Goal: Task Accomplishment & Management: Contribute content

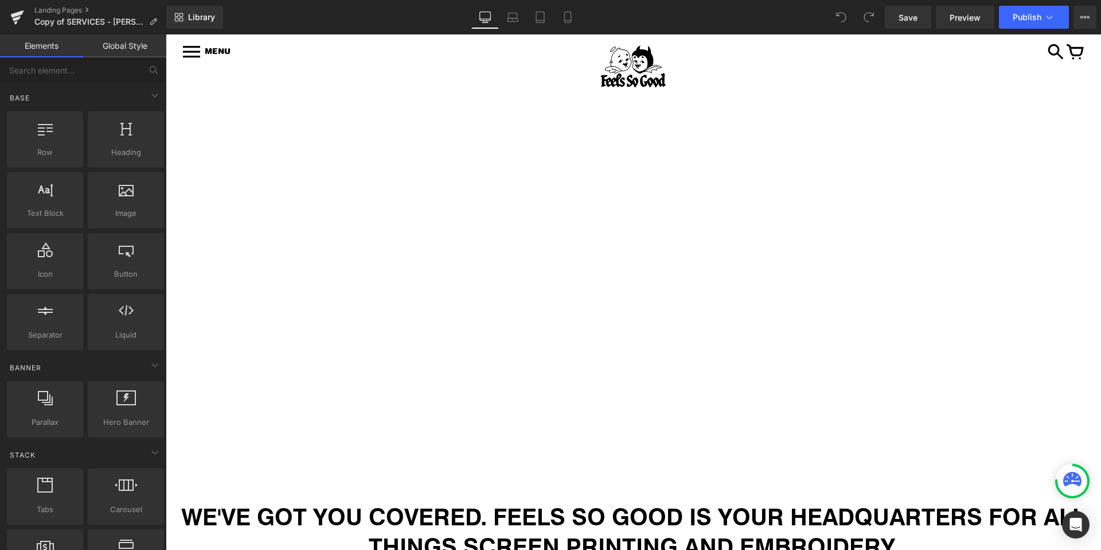
scroll to position [373, 0]
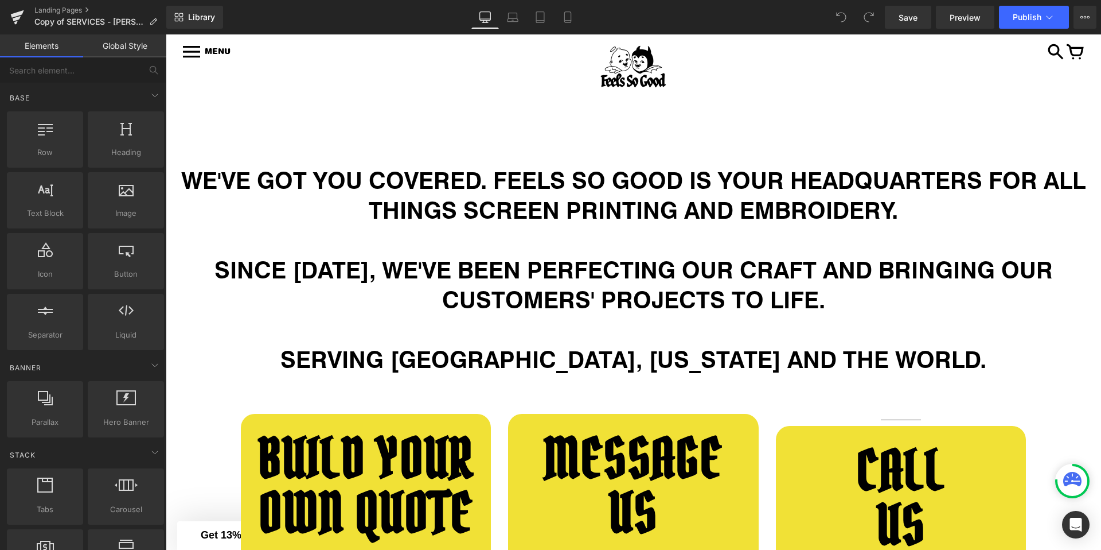
scroll to position [579, 0]
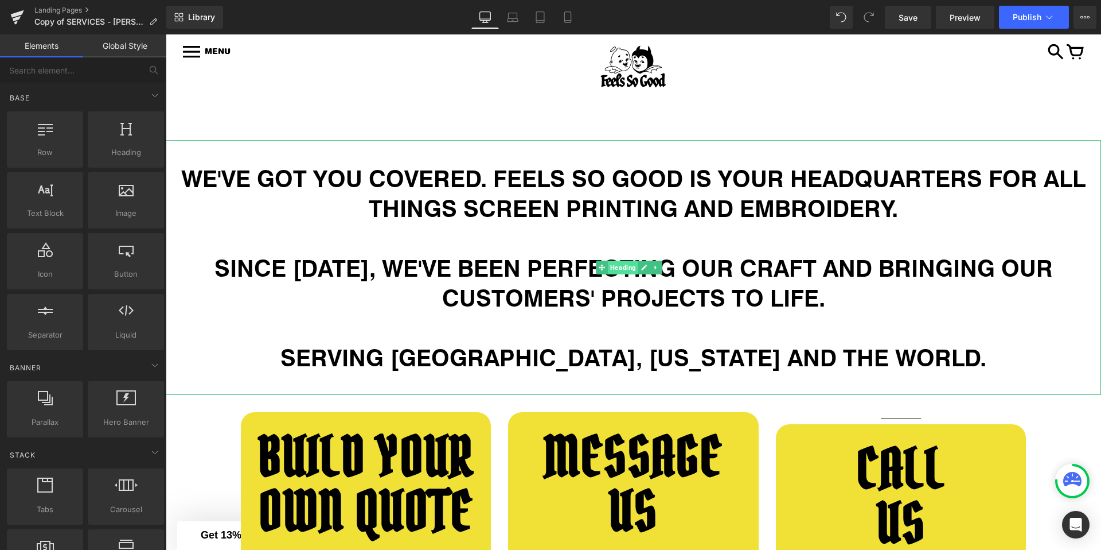
click at [626, 265] on span "Heading" at bounding box center [623, 267] width 30 height 14
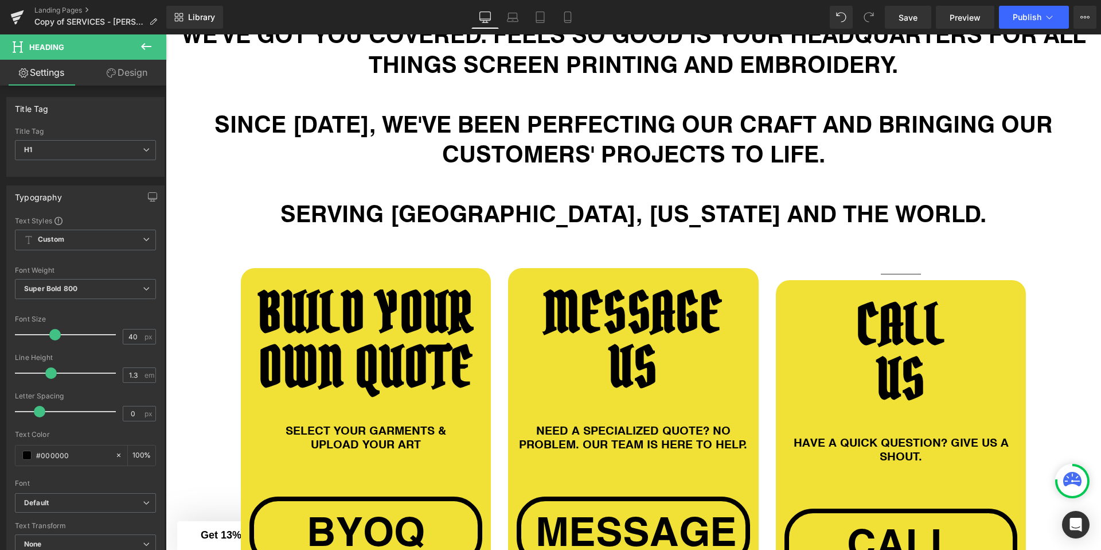
scroll to position [817, 0]
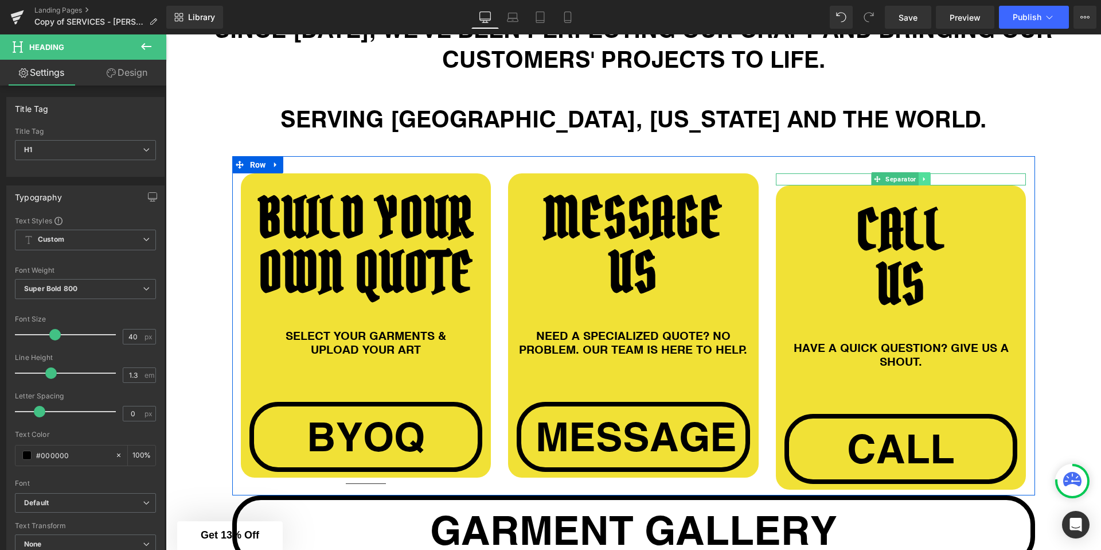
click at [922, 176] on icon at bounding box center [925, 179] width 6 height 7
click at [928, 179] on icon at bounding box center [931, 179] width 6 height 6
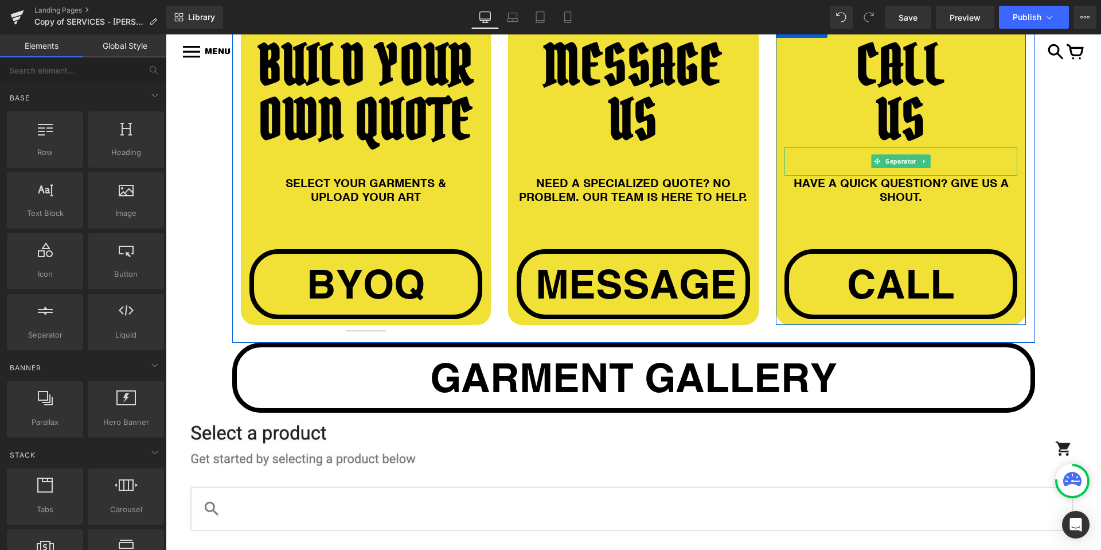
scroll to position [1054, 0]
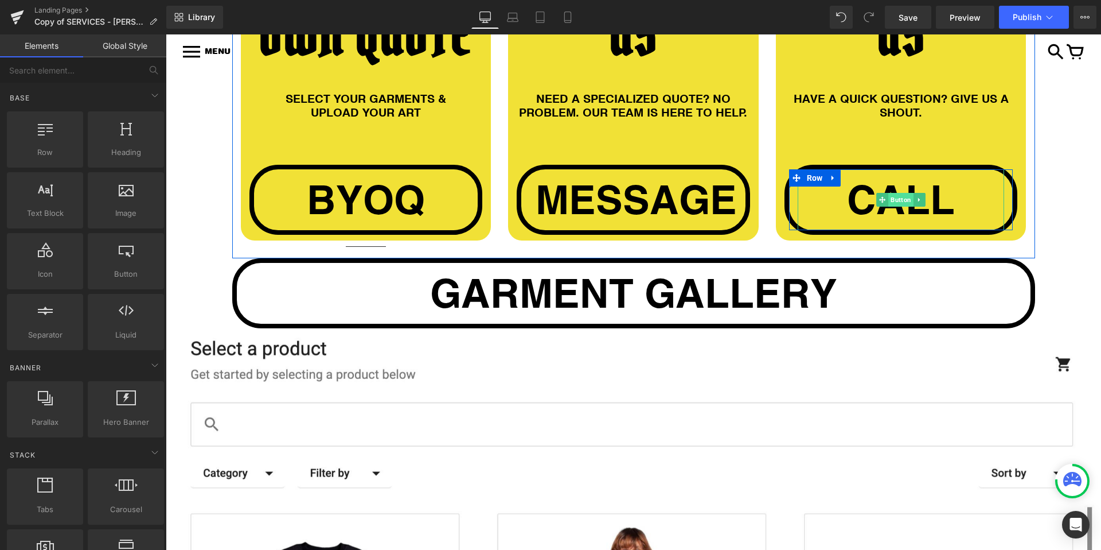
click at [906, 198] on span "Button" at bounding box center [901, 200] width 25 height 14
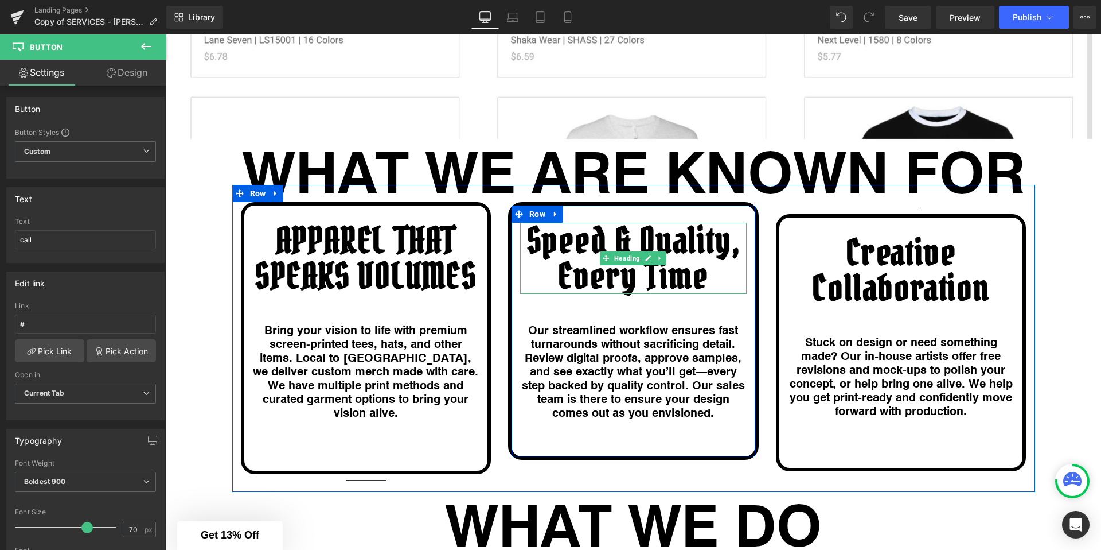
scroll to position [1905, 0]
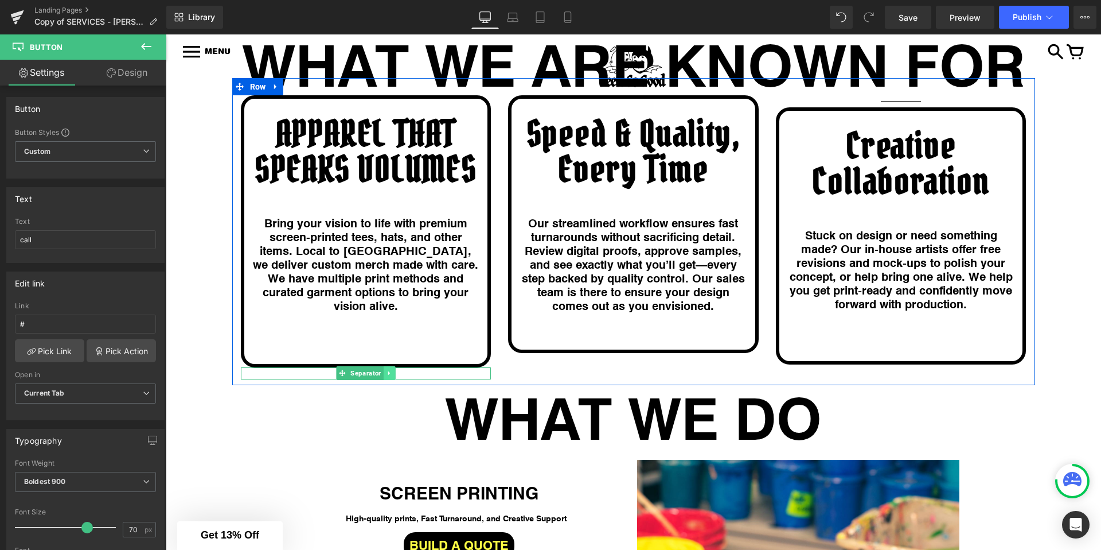
click at [386, 369] on icon at bounding box center [389, 372] width 6 height 7
click at [392, 369] on icon at bounding box center [395, 372] width 6 height 7
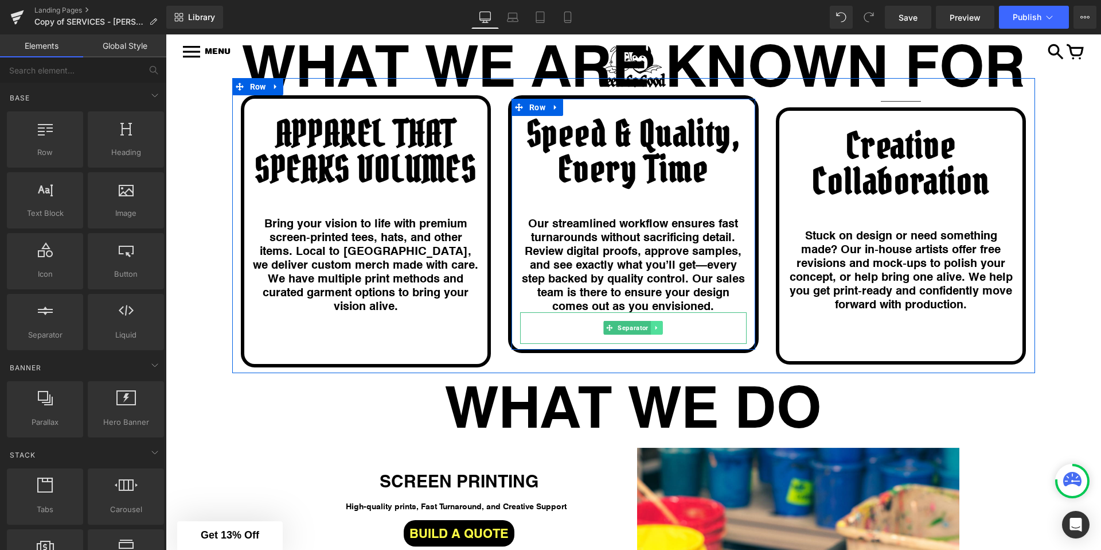
click at [654, 324] on icon at bounding box center [657, 327] width 6 height 7
click at [660, 325] on icon at bounding box center [663, 328] width 6 height 6
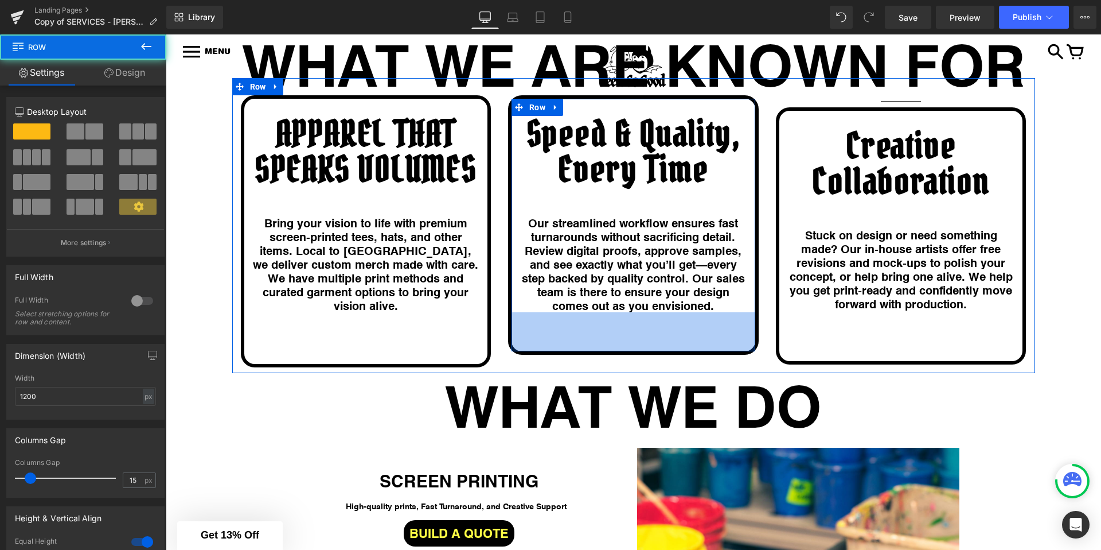
drag, startPoint x: 615, startPoint y: 309, endPoint x: 777, endPoint y: 322, distance: 162.9
click at [617, 342] on div "68px" at bounding box center [634, 331] width 244 height 39
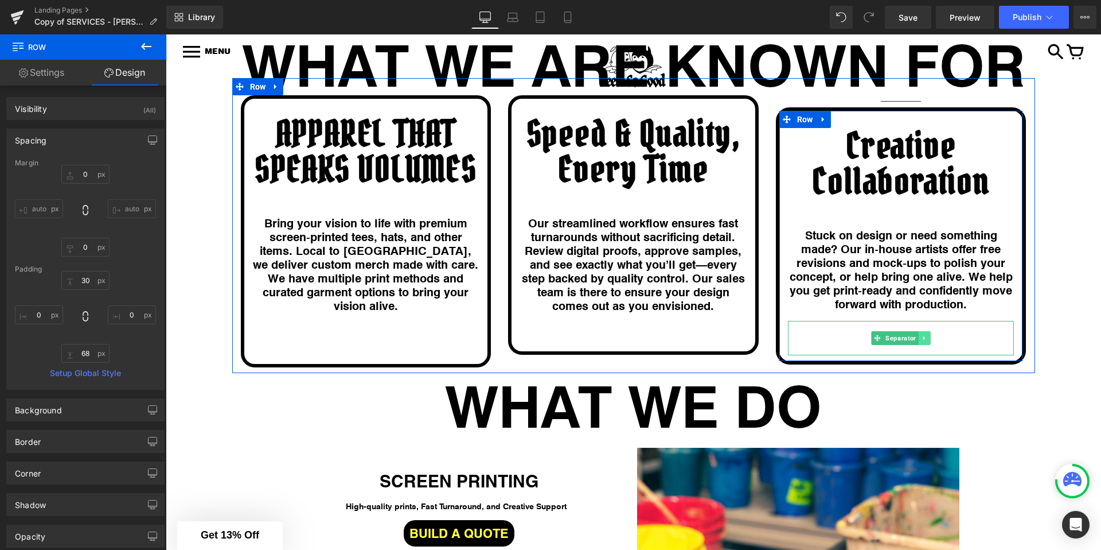
click at [919, 331] on link at bounding box center [925, 338] width 12 height 14
click at [928, 334] on icon at bounding box center [931, 337] width 6 height 6
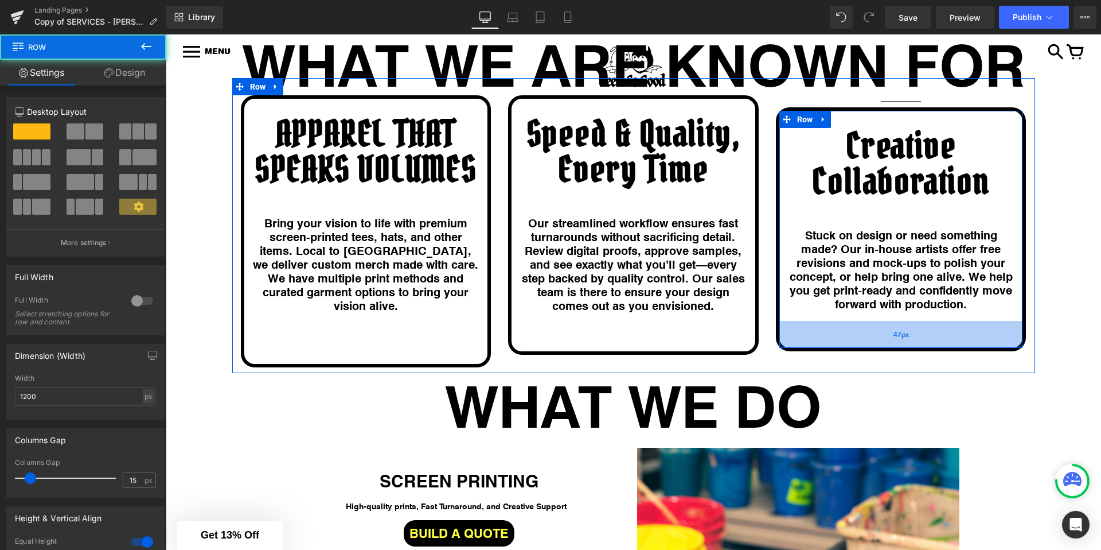
drag, startPoint x: 899, startPoint y: 317, endPoint x: 901, endPoint y: 337, distance: 20.1
click at [901, 337] on div "47px" at bounding box center [902, 334] width 244 height 27
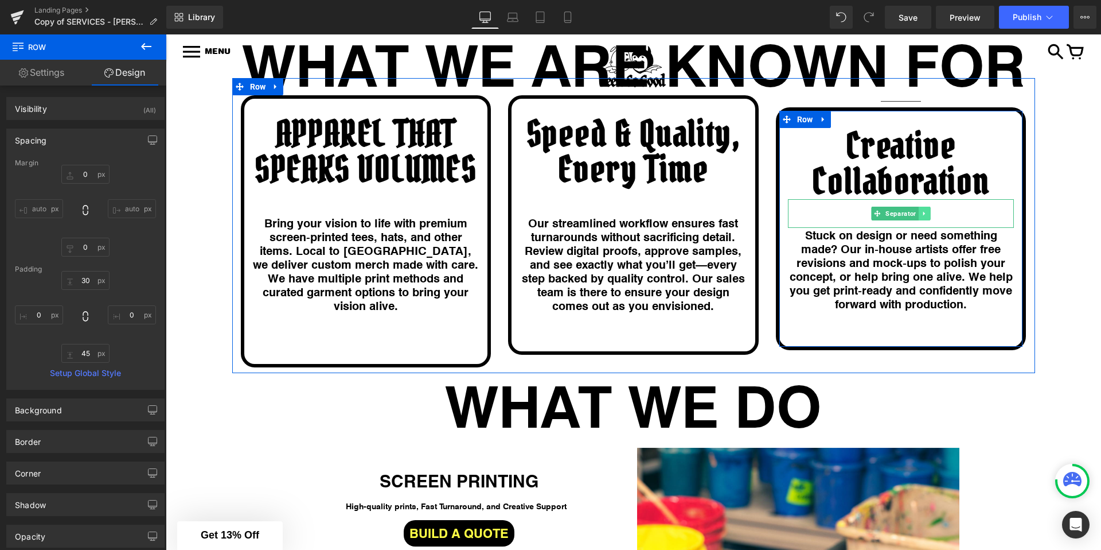
click at [923, 211] on link at bounding box center [925, 213] width 12 height 14
click at [928, 210] on icon at bounding box center [931, 213] width 6 height 7
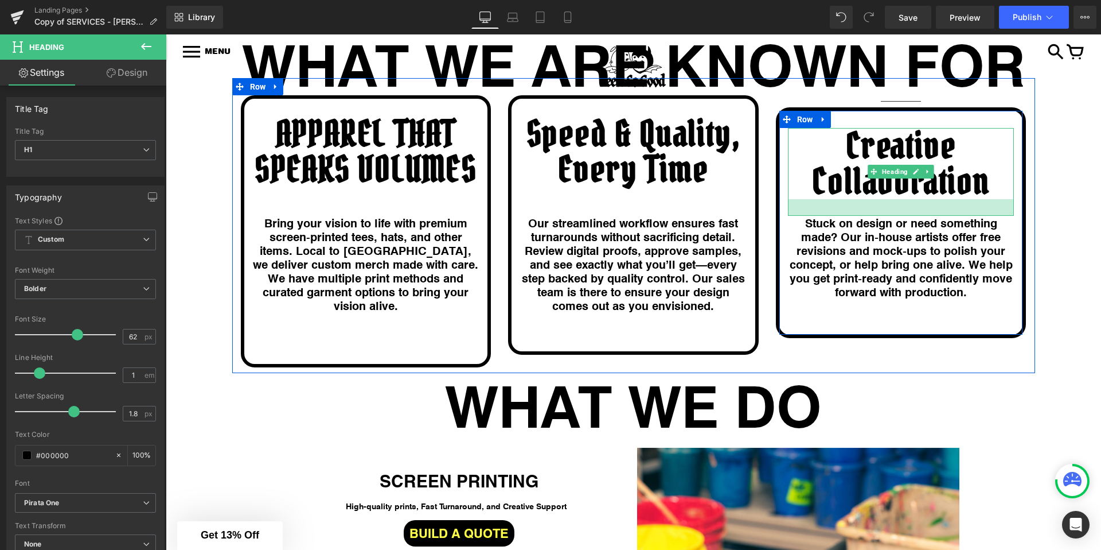
drag, startPoint x: 895, startPoint y: 189, endPoint x: 896, endPoint y: 206, distance: 16.7
click at [896, 206] on div at bounding box center [901, 207] width 227 height 17
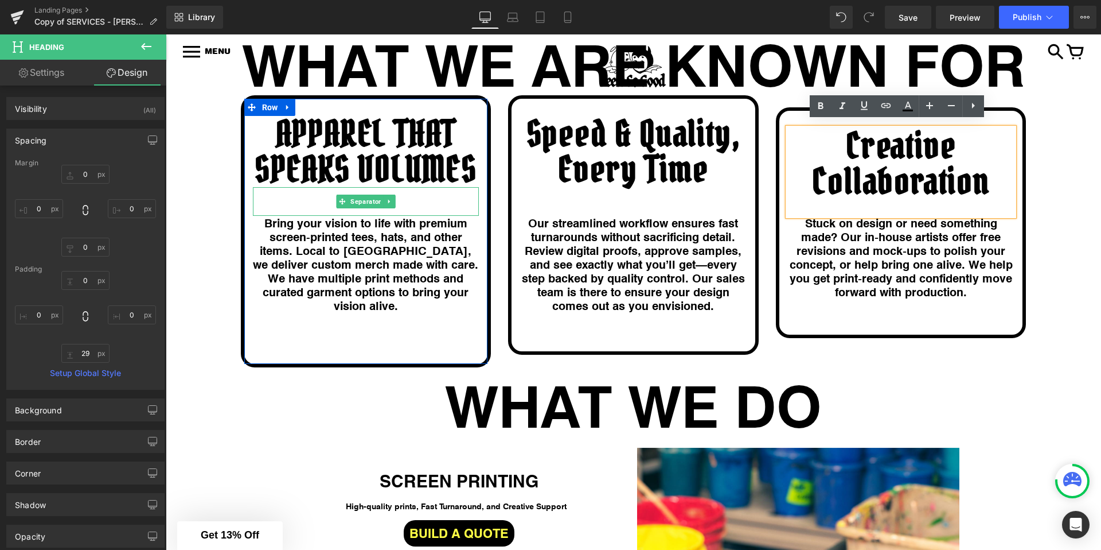
click at [387, 194] on link at bounding box center [389, 201] width 12 height 14
click at [392, 198] on icon at bounding box center [395, 201] width 6 height 6
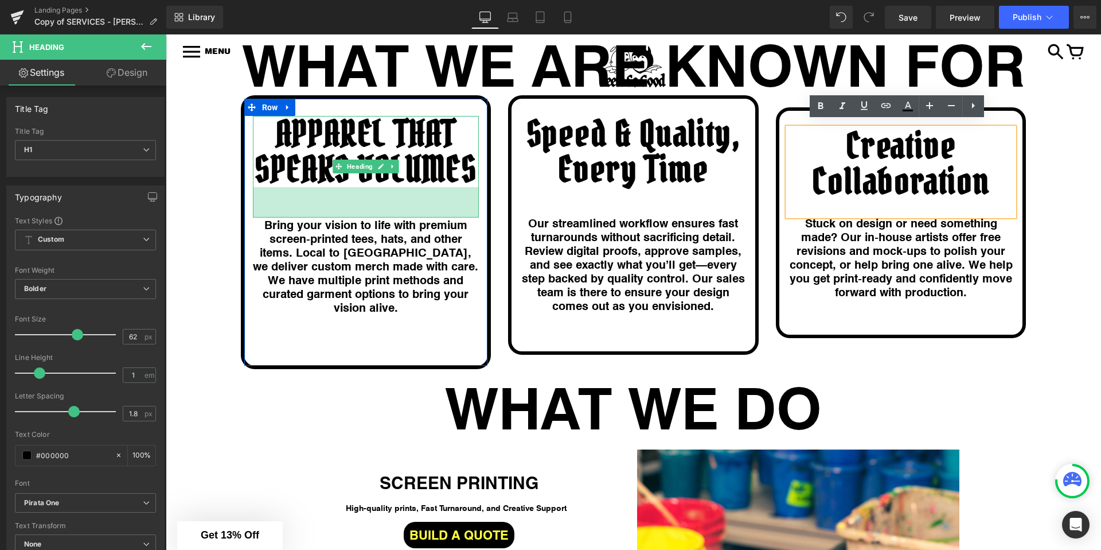
drag, startPoint x: 385, startPoint y: 179, endPoint x: 383, endPoint y: 209, distance: 30.4
click at [383, 209] on div "53px" at bounding box center [366, 202] width 227 height 30
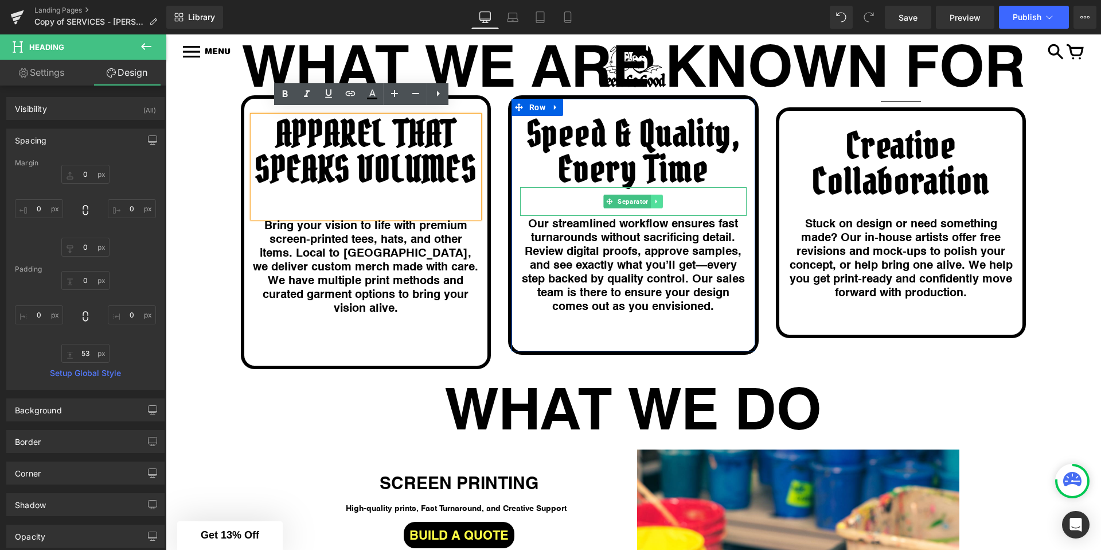
click at [656, 200] on icon at bounding box center [657, 202] width 2 height 4
click at [660, 198] on icon at bounding box center [663, 201] width 6 height 6
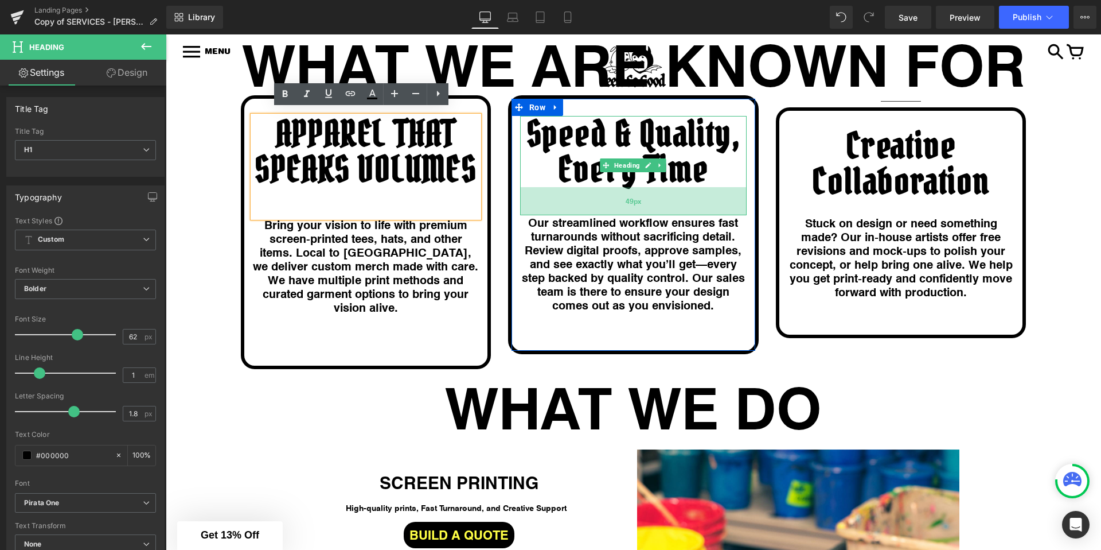
drag, startPoint x: 638, startPoint y: 178, endPoint x: 636, endPoint y: 206, distance: 28.2
click at [636, 206] on div "49px" at bounding box center [633, 201] width 227 height 28
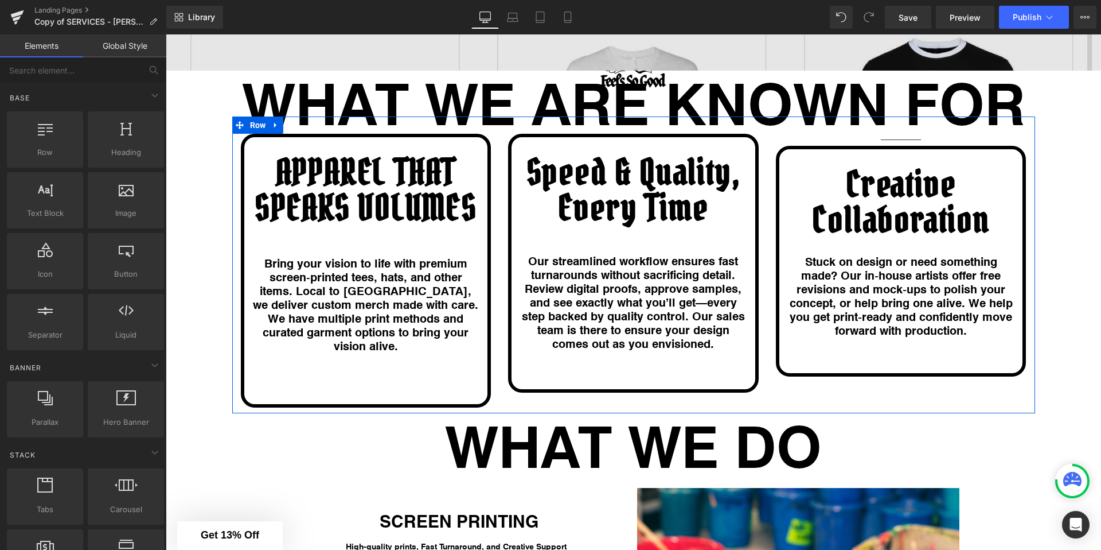
scroll to position [1753, 0]
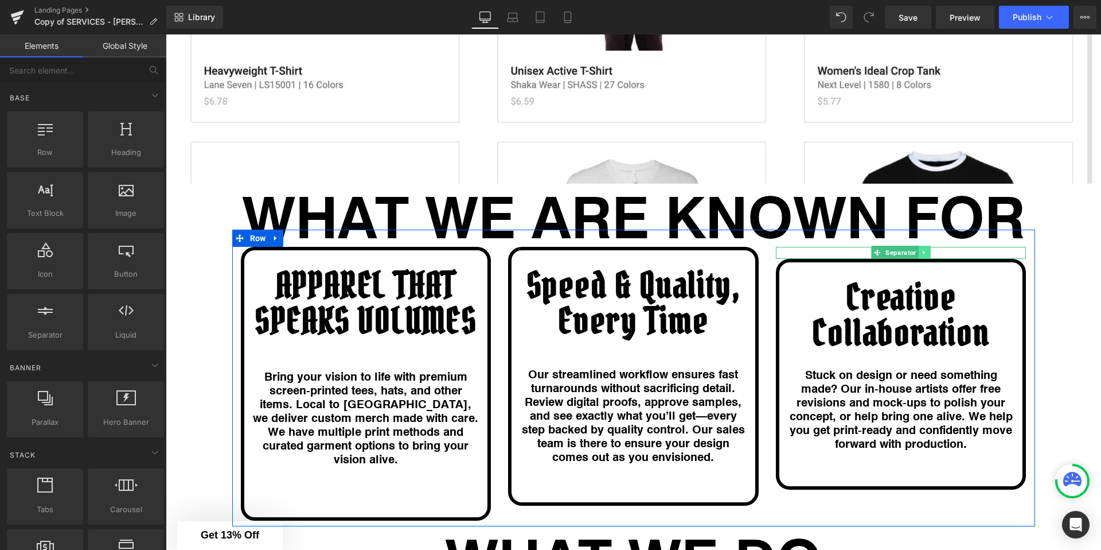
click at [922, 249] on icon at bounding box center [925, 252] width 6 height 7
click at [928, 250] on icon at bounding box center [931, 253] width 6 height 6
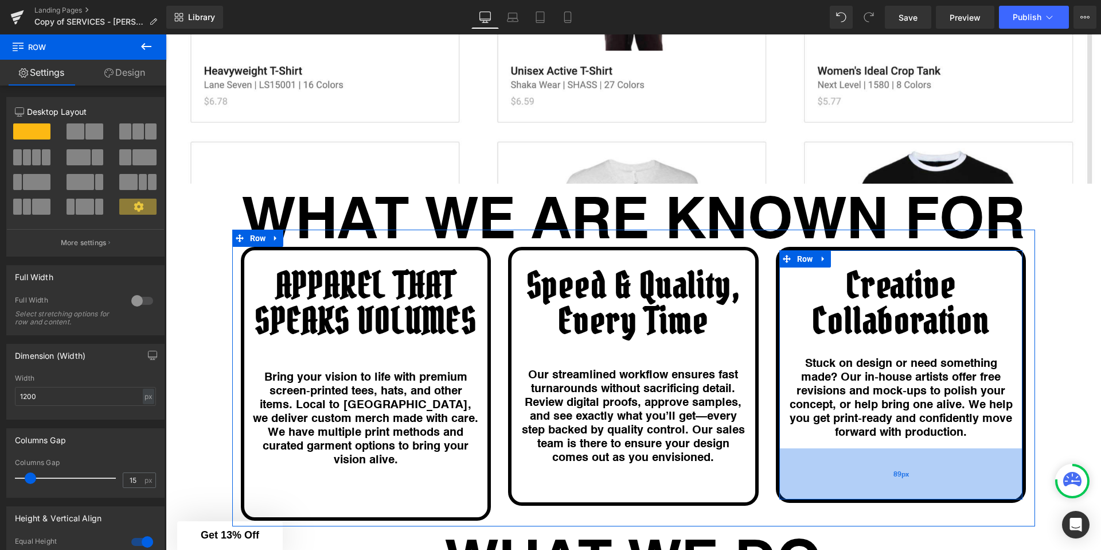
drag, startPoint x: 801, startPoint y: 464, endPoint x: 801, endPoint y: 489, distance: 25.2
click at [801, 489] on div "89px" at bounding box center [902, 473] width 244 height 51
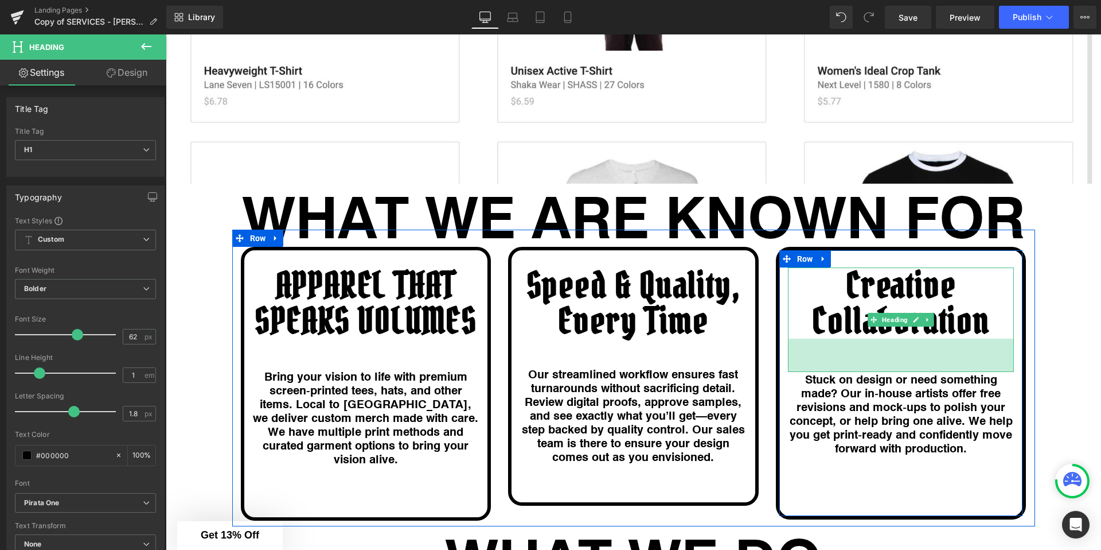
drag, startPoint x: 829, startPoint y: 344, endPoint x: 828, endPoint y: 360, distance: 16.6
click at [828, 360] on div "58px" at bounding box center [901, 354] width 227 height 33
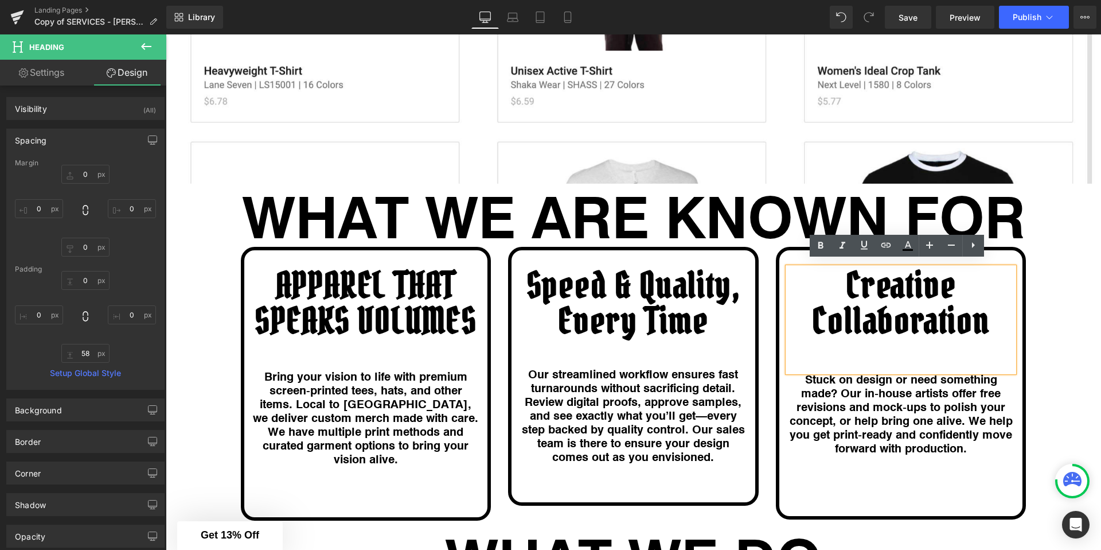
click at [793, 500] on div "Creative Collaboration Heading 58px Stuck on design or need something made? Our…" at bounding box center [901, 383] width 251 height 272
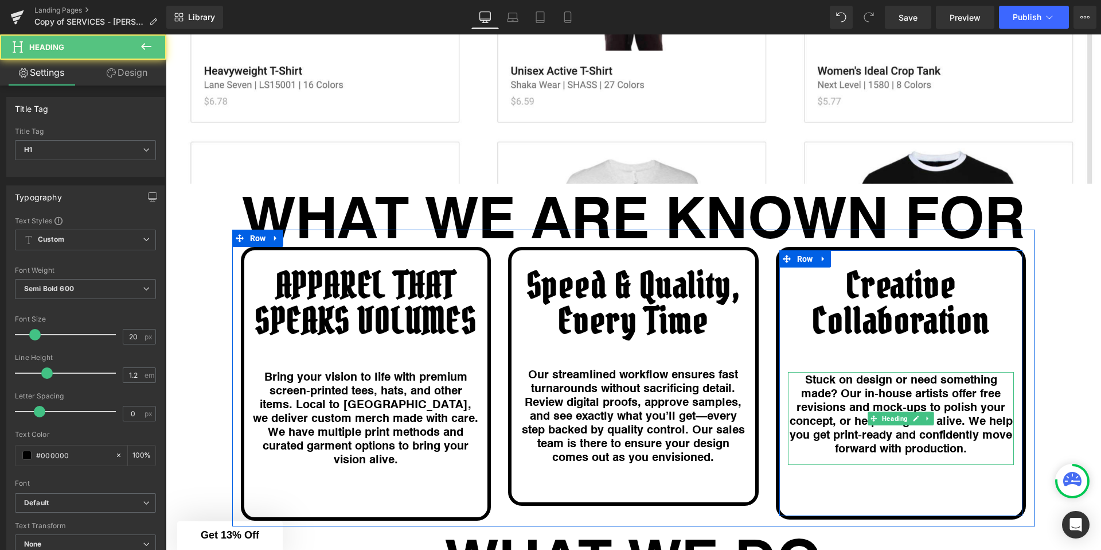
drag, startPoint x: 891, startPoint y: 458, endPoint x: 892, endPoint y: 449, distance: 9.2
click at [892, 449] on div "Stuck on design or need something made? Our in‑house artists offer free revisio…" at bounding box center [901, 418] width 227 height 93
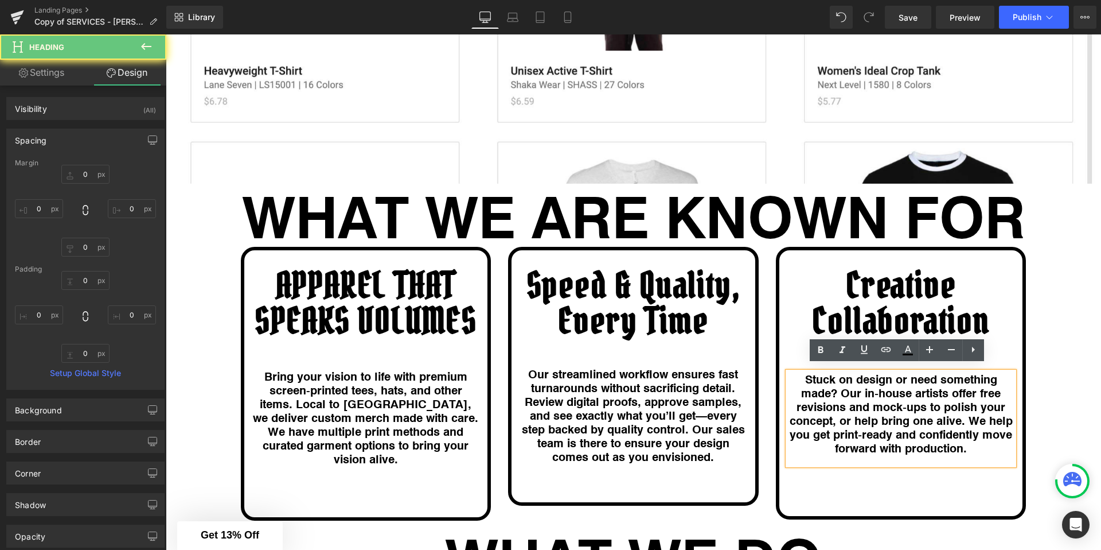
click at [864, 488] on div "Creative Collaboration Heading 58px Stuck on design or need something made? Our…" at bounding box center [901, 383] width 251 height 272
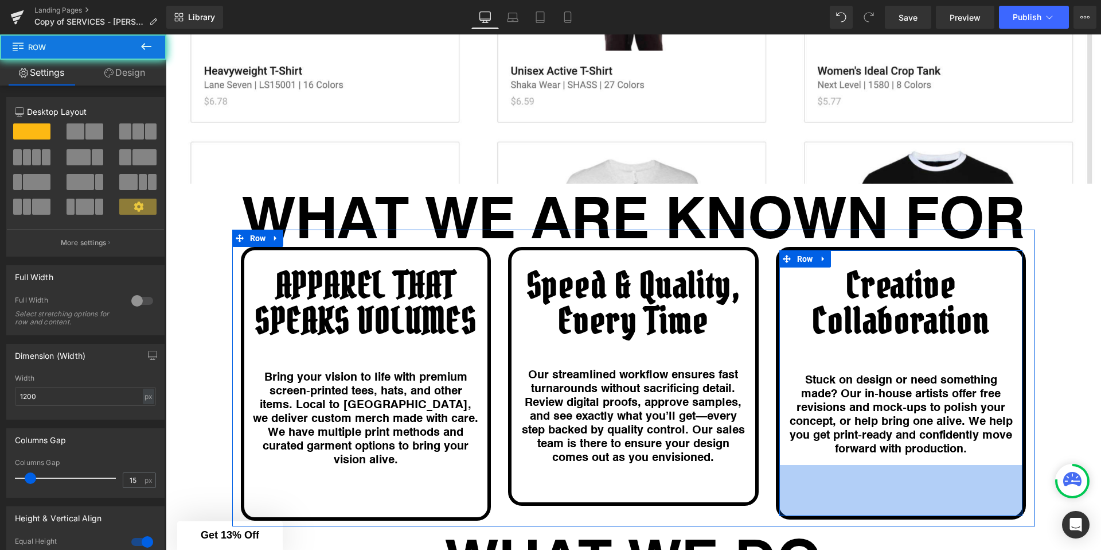
click at [928, 486] on div "Creative Collaboration Heading 58px Stuck on design or need something made? Our…" at bounding box center [901, 383] width 251 height 272
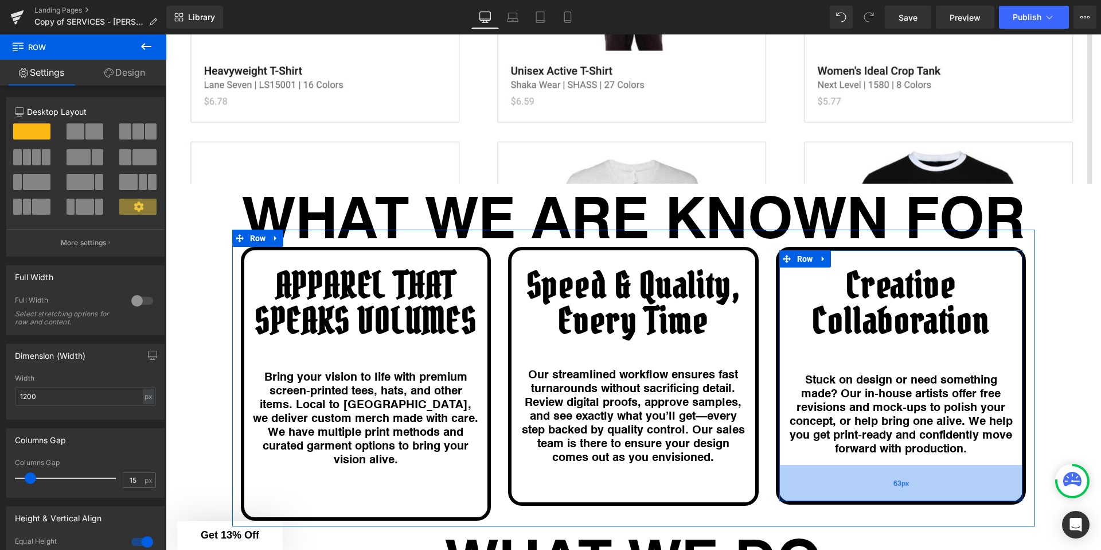
drag, startPoint x: 925, startPoint y: 506, endPoint x: 925, endPoint y: 491, distance: 14.9
click at [925, 491] on div "63px" at bounding box center [902, 483] width 244 height 36
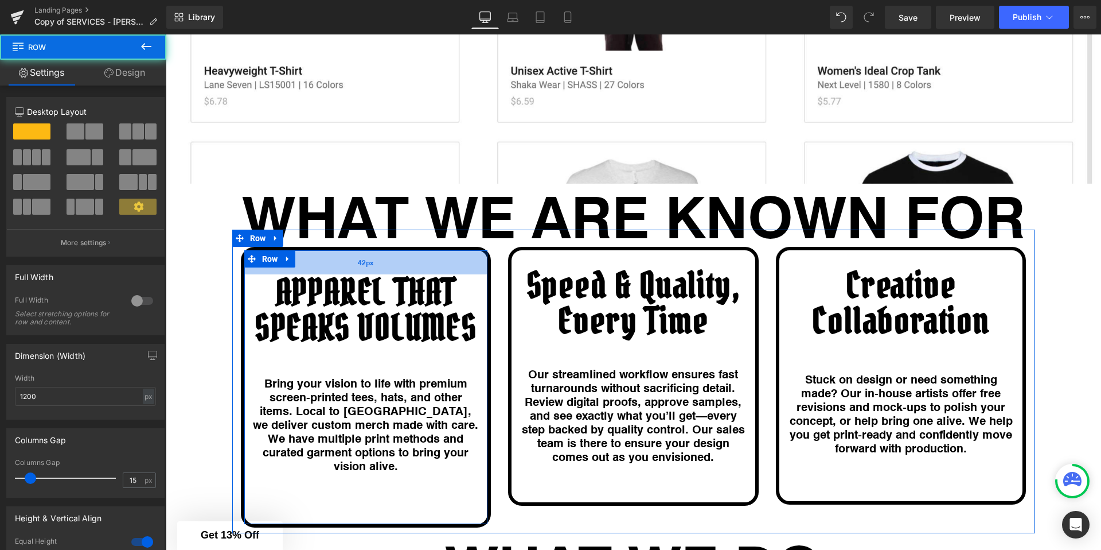
drag, startPoint x: 381, startPoint y: 254, endPoint x: 382, endPoint y: 260, distance: 7.0
click at [382, 260] on div "42px" at bounding box center [366, 262] width 244 height 24
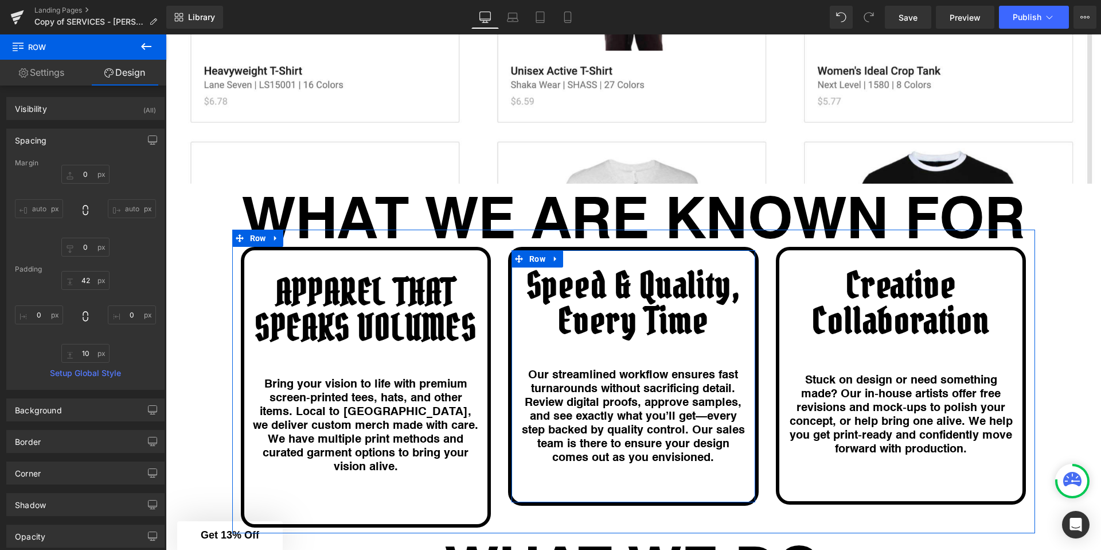
click at [614, 267] on h1 "Speed & Quality, Every Time" at bounding box center [633, 302] width 227 height 71
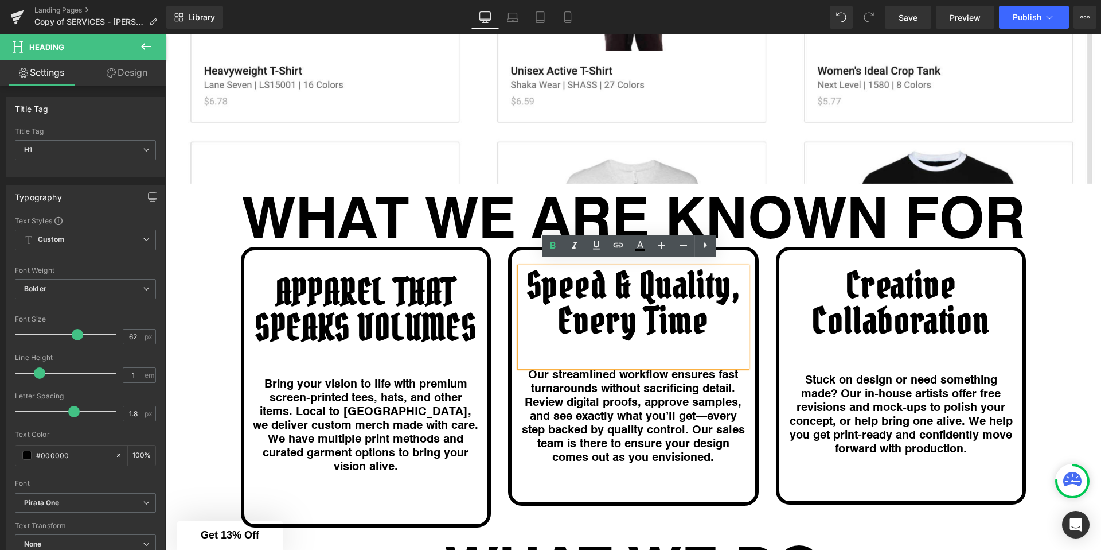
click at [756, 256] on div "Speed & Quality, Every Time Heading 49px Our streamlined workflow ensures fast …" at bounding box center [634, 376] width 268 height 259
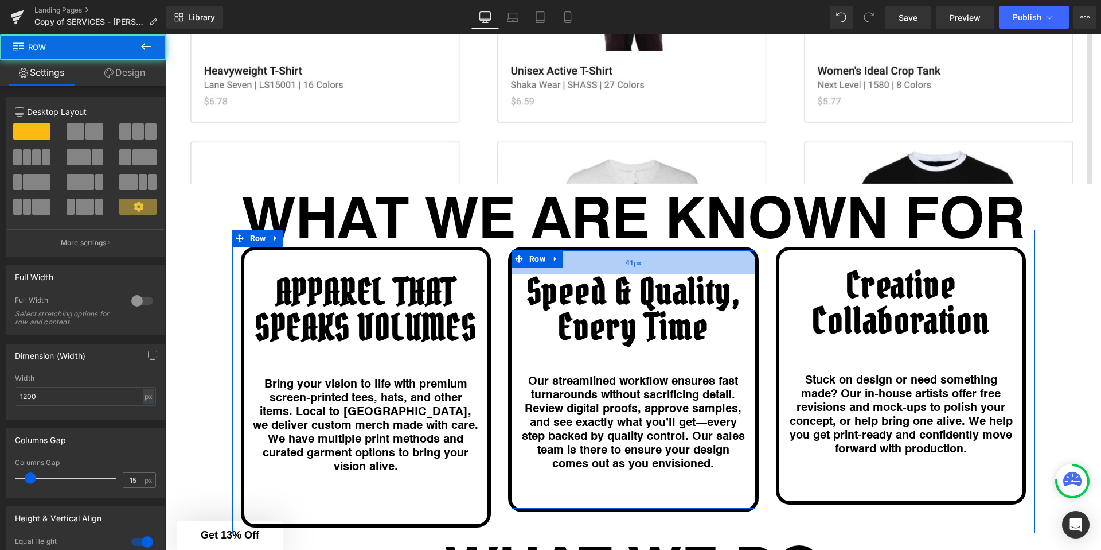
drag, startPoint x: 739, startPoint y: 246, endPoint x: 739, endPoint y: 253, distance: 7.5
click at [739, 253] on div "41px" at bounding box center [634, 262] width 244 height 24
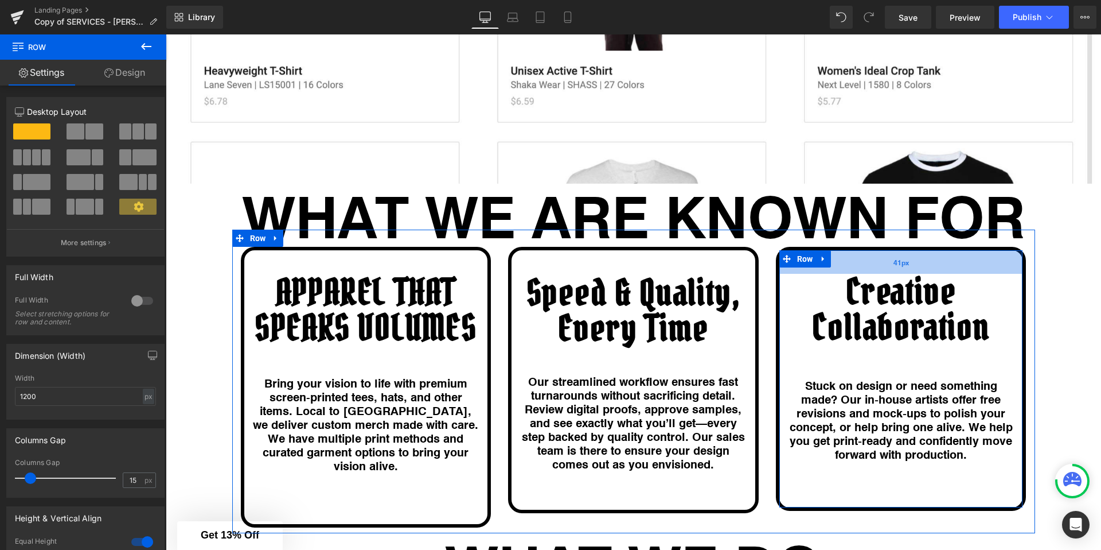
drag, startPoint x: 844, startPoint y: 249, endPoint x: 845, endPoint y: 255, distance: 6.3
click at [845, 255] on div "41px" at bounding box center [902, 262] width 244 height 24
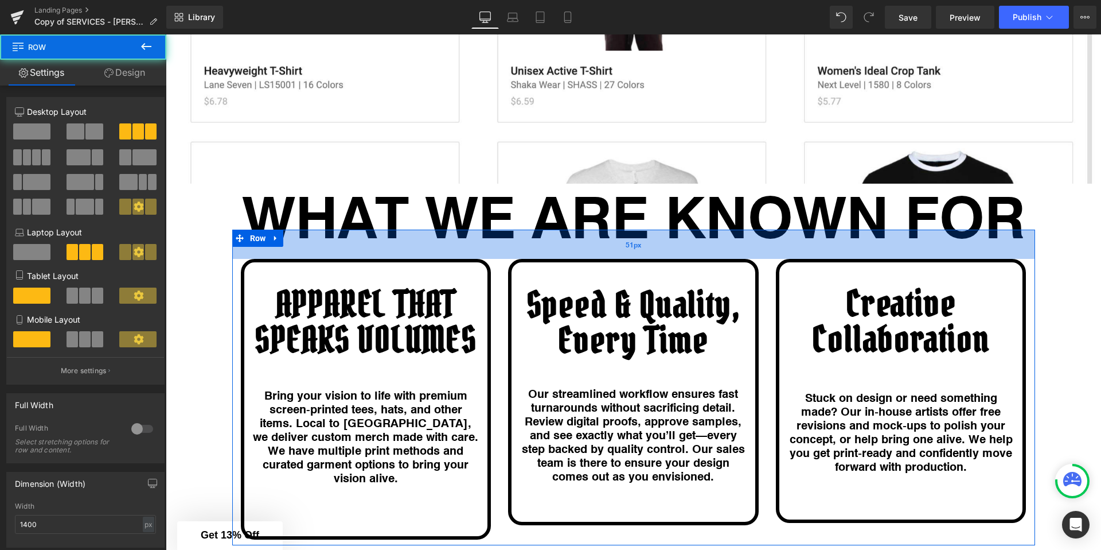
drag, startPoint x: 617, startPoint y: 231, endPoint x: 618, endPoint y: 243, distance: 12.1
click at [618, 243] on div "51px" at bounding box center [633, 243] width 803 height 29
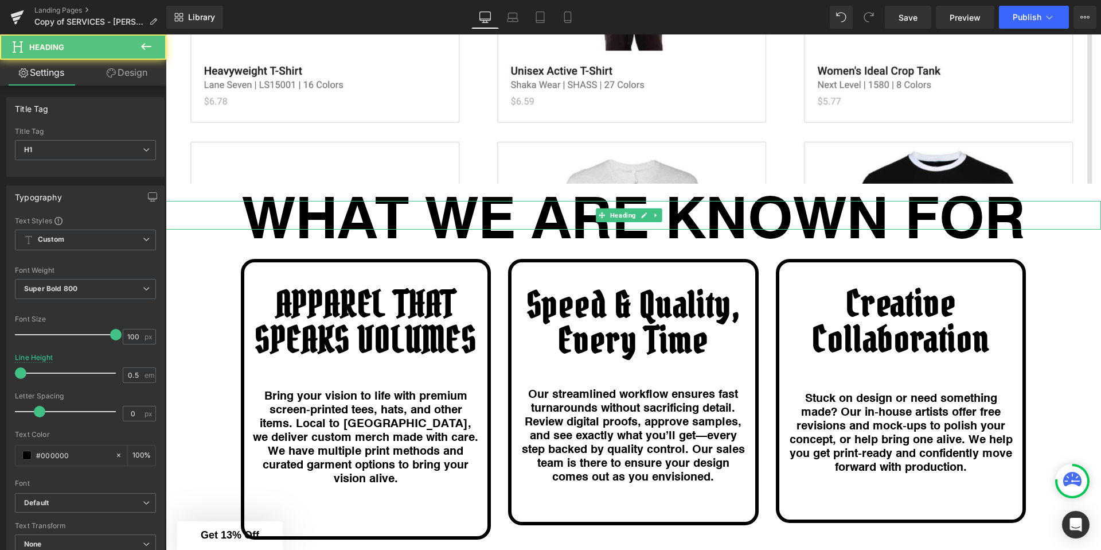
click at [614, 201] on h1 "WHAT WE ARE KNOWN FOR" at bounding box center [634, 215] width 936 height 29
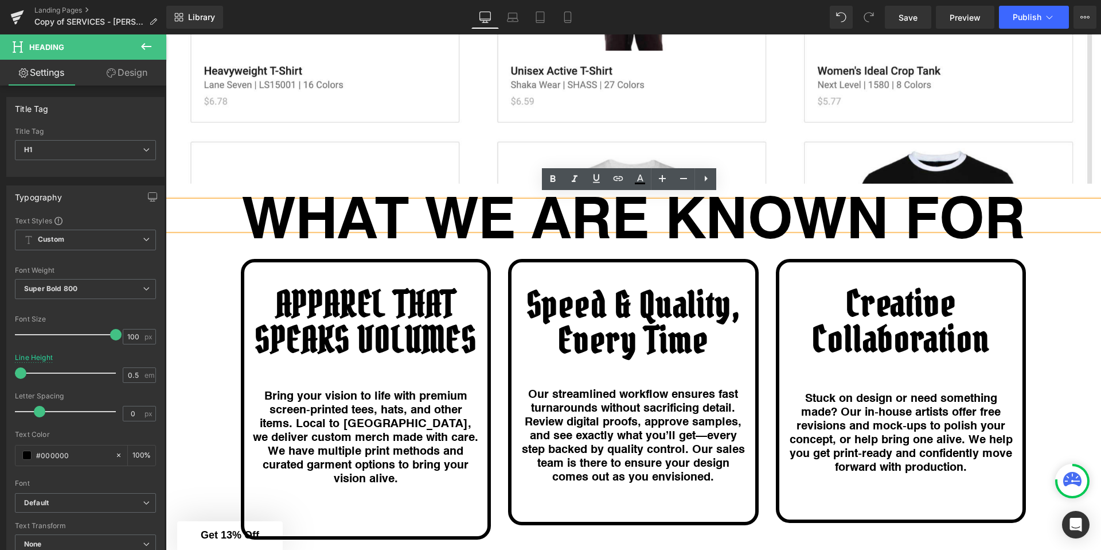
click at [488, 201] on h1 "WHAT WE ARE KNOWN FOR" at bounding box center [634, 215] width 936 height 29
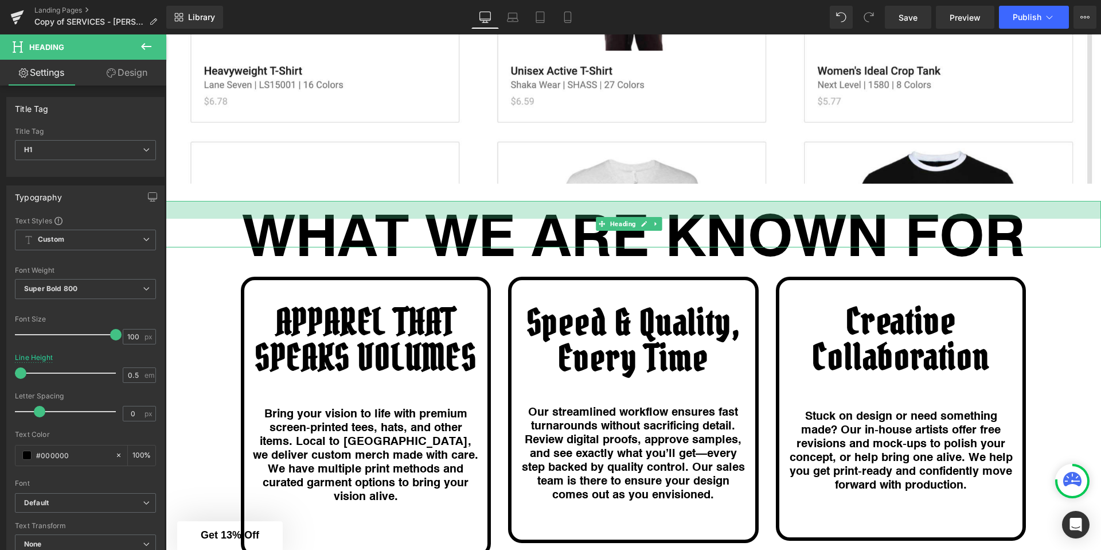
drag, startPoint x: 395, startPoint y: 196, endPoint x: 393, endPoint y: 213, distance: 17.8
click at [393, 213] on div "WHAT WE ARE KNOWN FOR Heading 31px" at bounding box center [634, 224] width 936 height 46
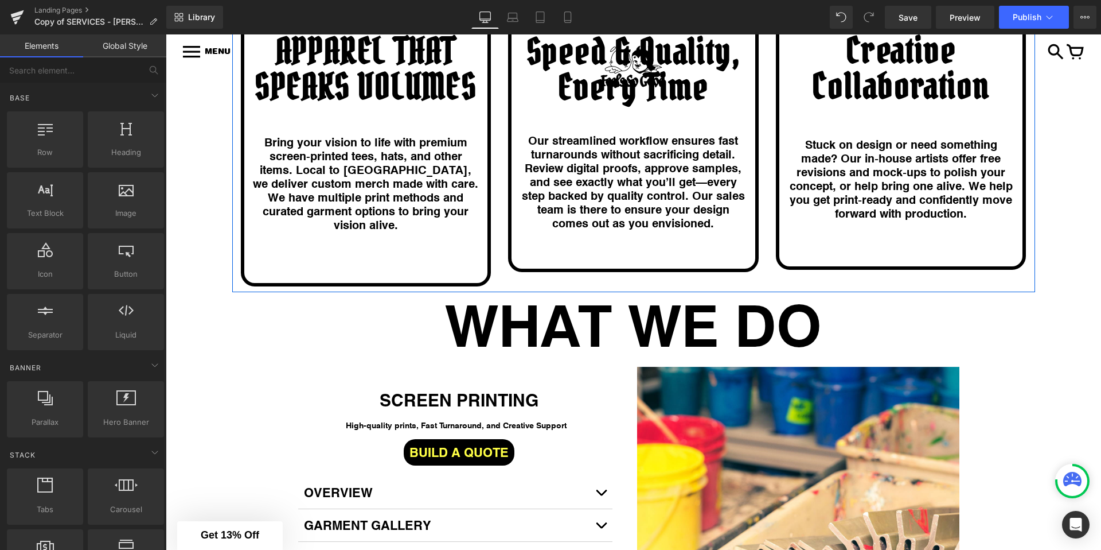
scroll to position [2133, 0]
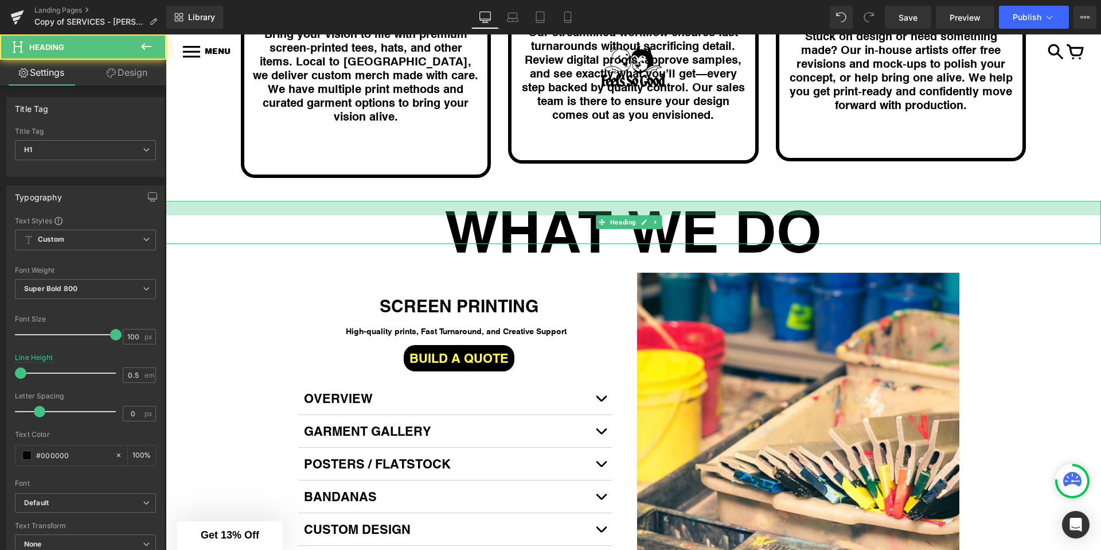
drag, startPoint x: 429, startPoint y: 181, endPoint x: 427, endPoint y: 196, distance: 14.5
click at [427, 201] on div "WHAT WE DO Heading" at bounding box center [634, 222] width 936 height 43
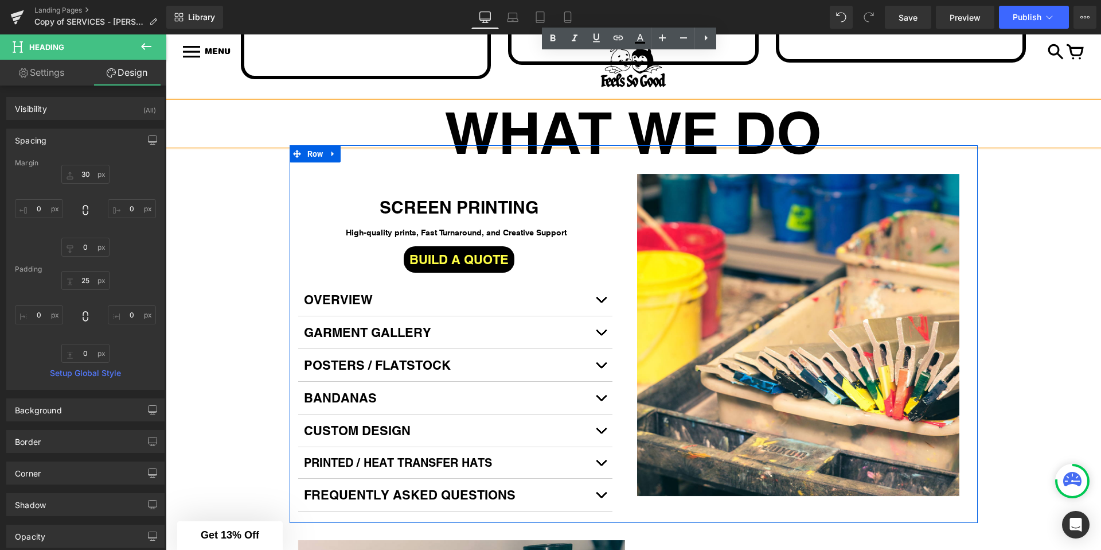
scroll to position [2266, 0]
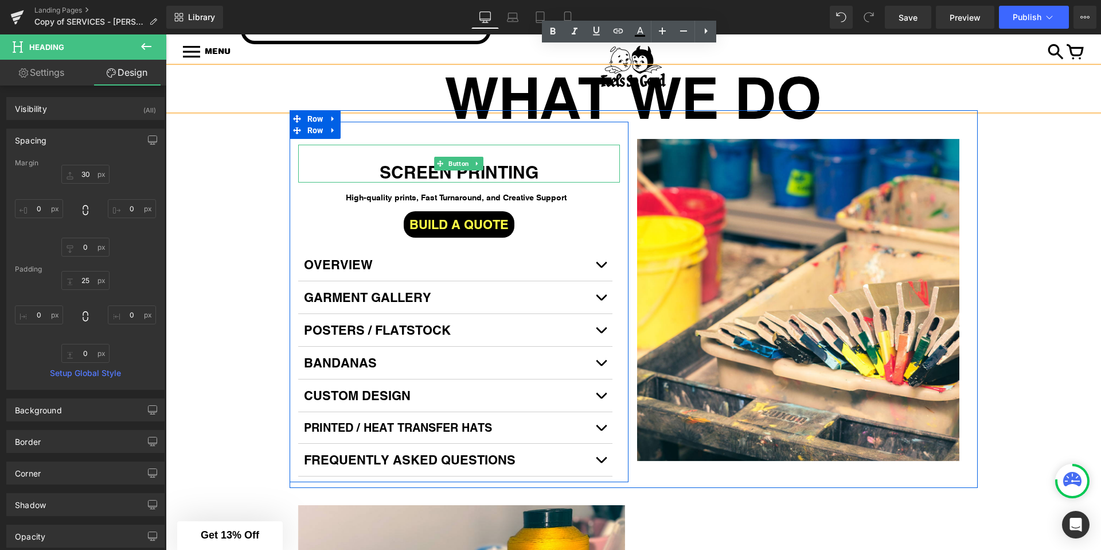
click at [437, 160] on icon at bounding box center [440, 163] width 6 height 6
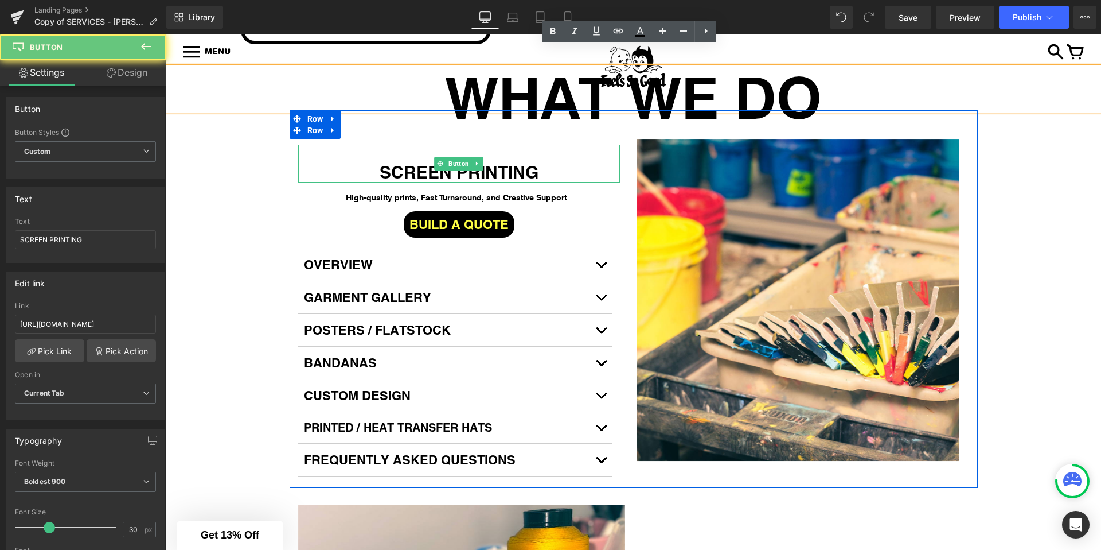
click at [407, 162] on span "SCREEN PRINTING" at bounding box center [459, 172] width 159 height 21
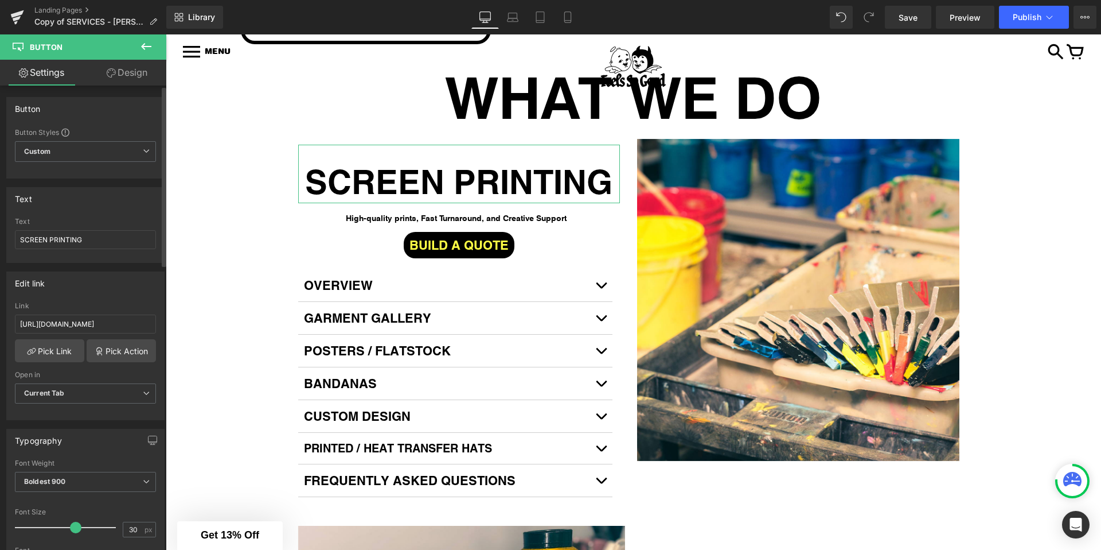
drag, startPoint x: 51, startPoint y: 529, endPoint x: 77, endPoint y: 531, distance: 25.9
click at [77, 531] on span at bounding box center [75, 526] width 11 height 11
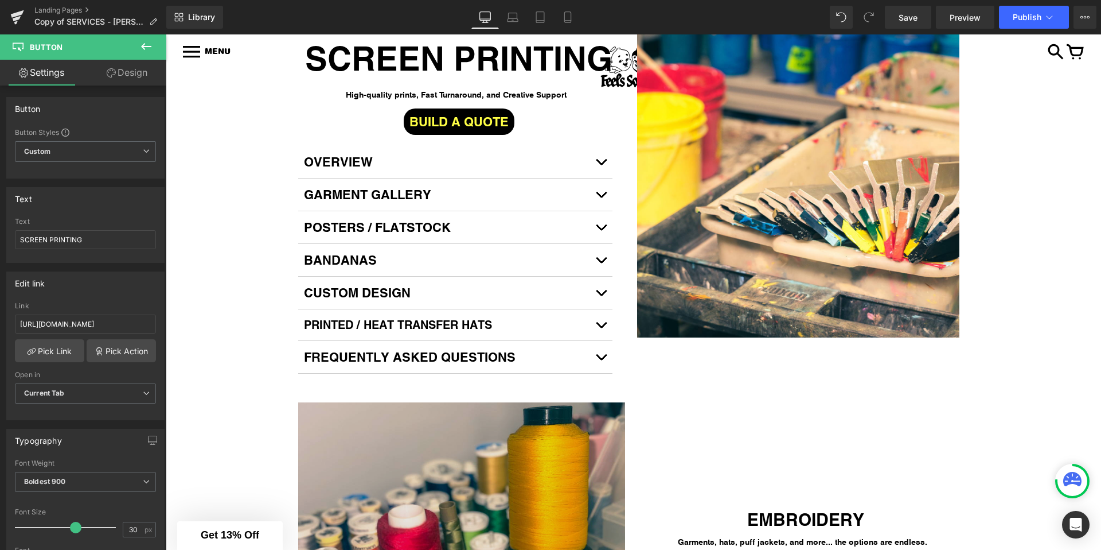
scroll to position [2624, 0]
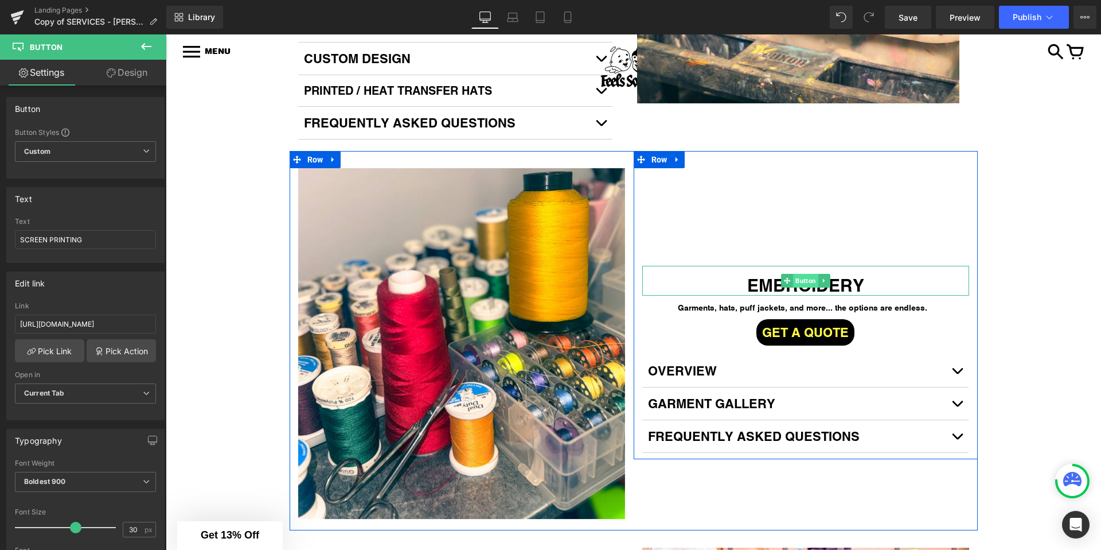
click at [794, 274] on span "Button" at bounding box center [805, 281] width 25 height 14
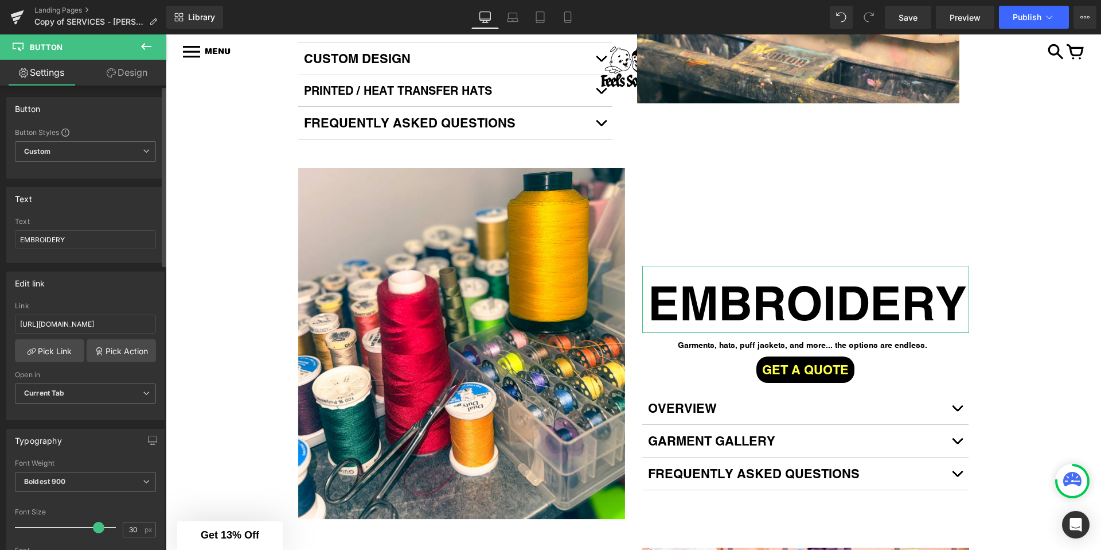
drag, startPoint x: 49, startPoint y: 528, endPoint x: 95, endPoint y: 529, distance: 46.5
click at [95, 529] on span at bounding box center [98, 526] width 11 height 11
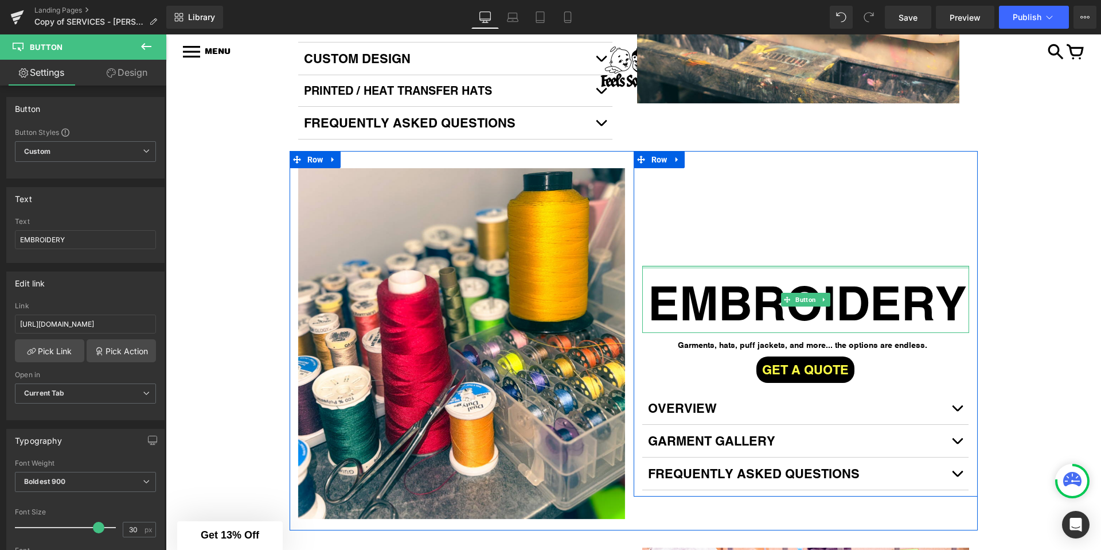
click at [699, 243] on div "EMBROIDERY Button Garments, hats, puff jackets, and more... the options are end…" at bounding box center [806, 323] width 344 height 345
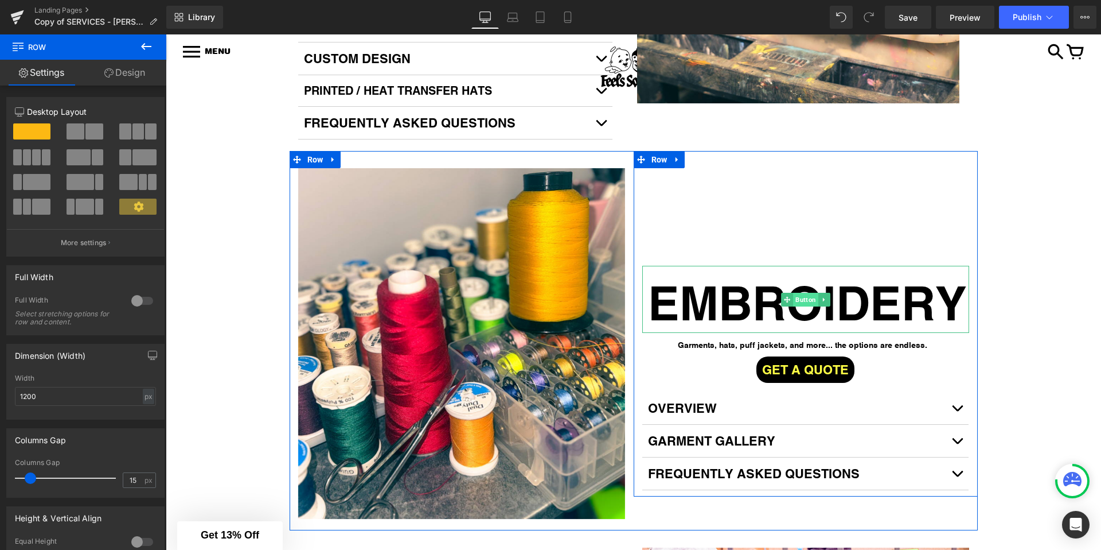
click at [805, 293] on span "Button" at bounding box center [805, 300] width 25 height 14
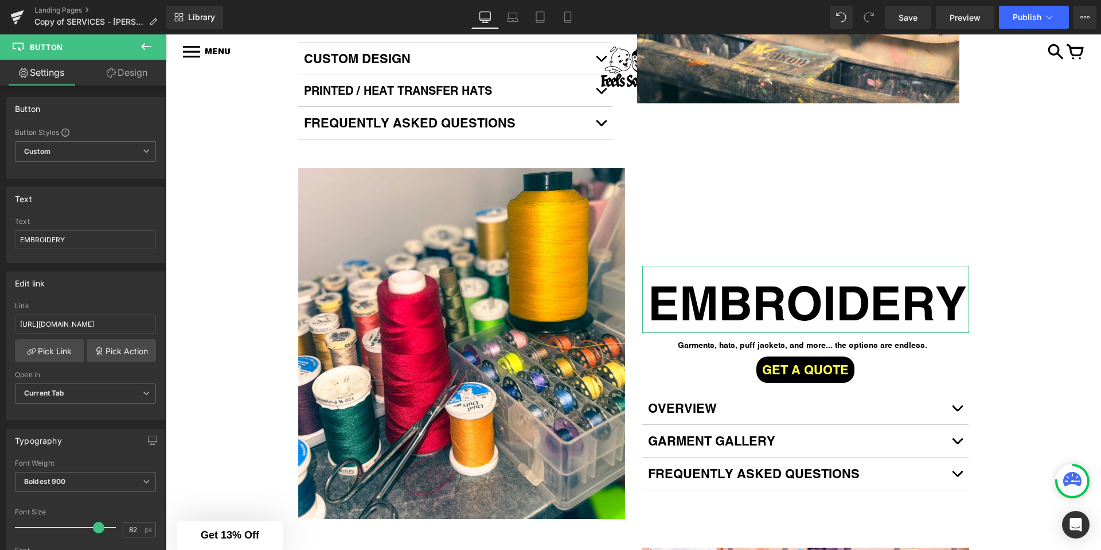
click at [141, 75] on link "Design" at bounding box center [126, 73] width 83 height 26
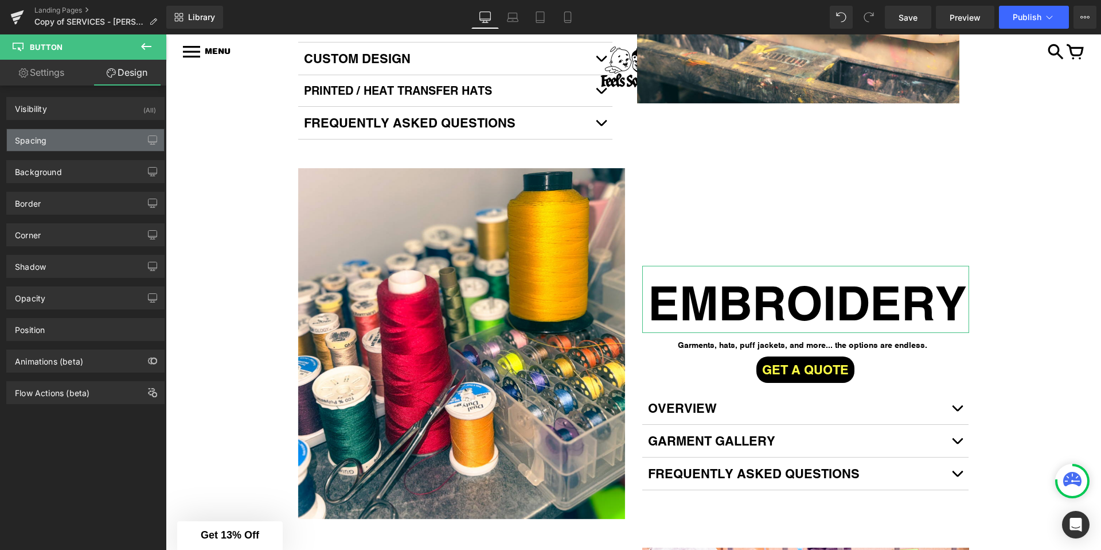
click at [57, 129] on div "Spacing" at bounding box center [85, 140] width 157 height 22
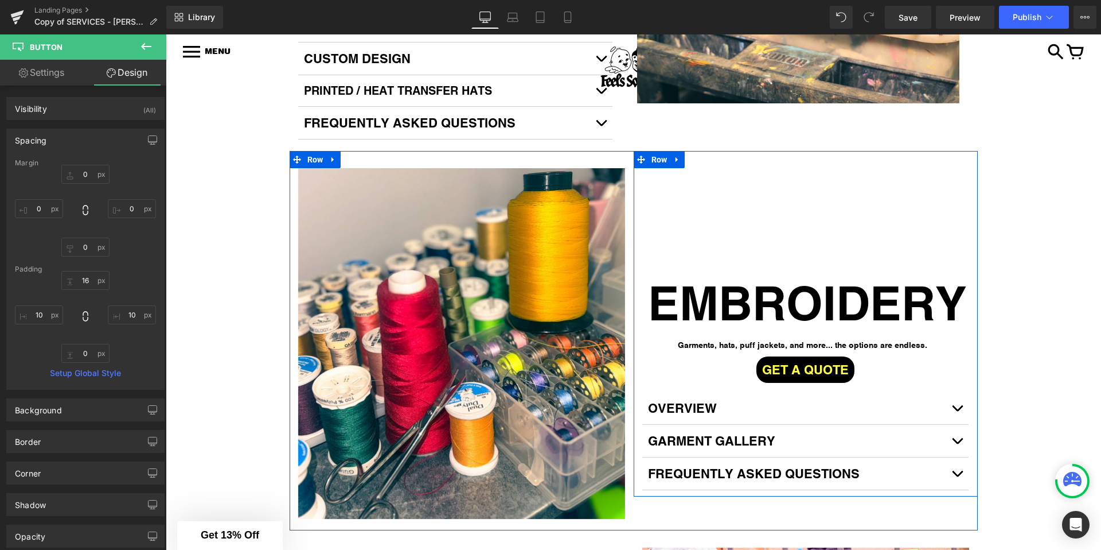
click at [672, 219] on div "EMBROIDERY Button Garments, hats, puff jackets, and more... the options are end…" at bounding box center [806, 323] width 344 height 345
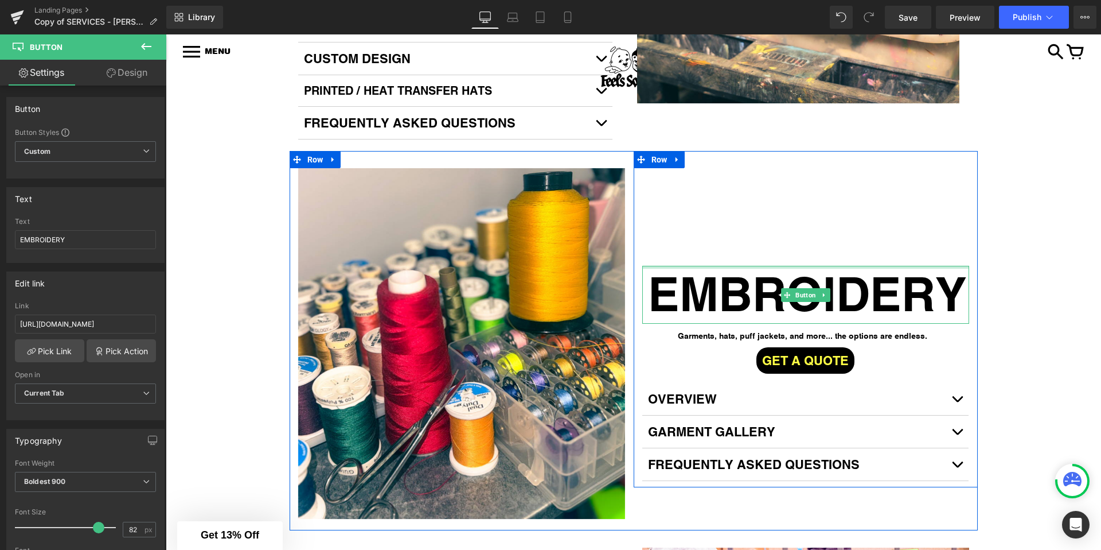
drag, startPoint x: 696, startPoint y: 249, endPoint x: 702, endPoint y: 214, distance: 35.5
click at [702, 214] on div "EMBROIDERY Button Garments, hats, puff jackets, and more... the options are end…" at bounding box center [806, 319] width 344 height 336
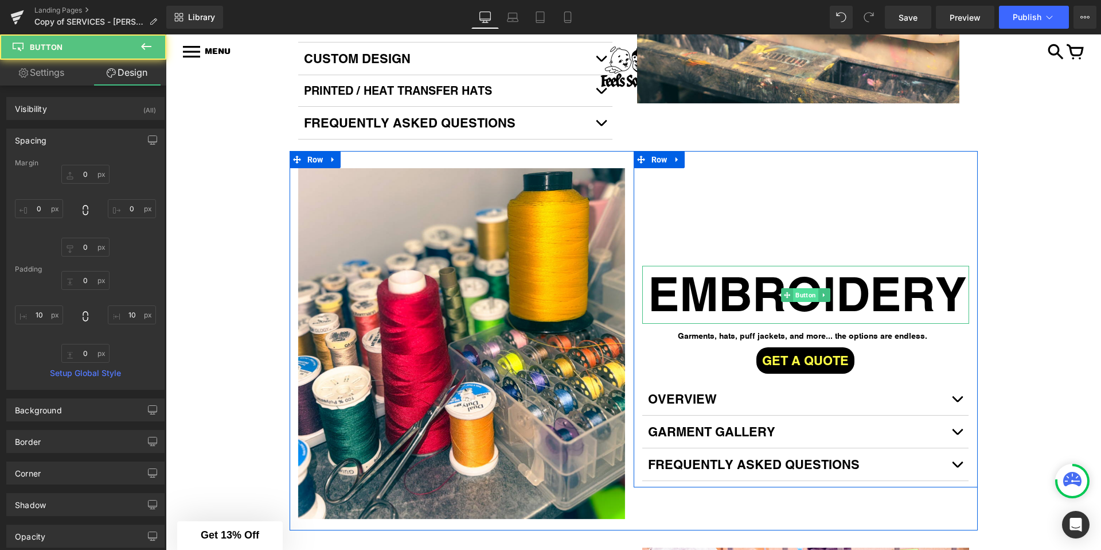
click at [798, 288] on span "Button" at bounding box center [805, 295] width 25 height 14
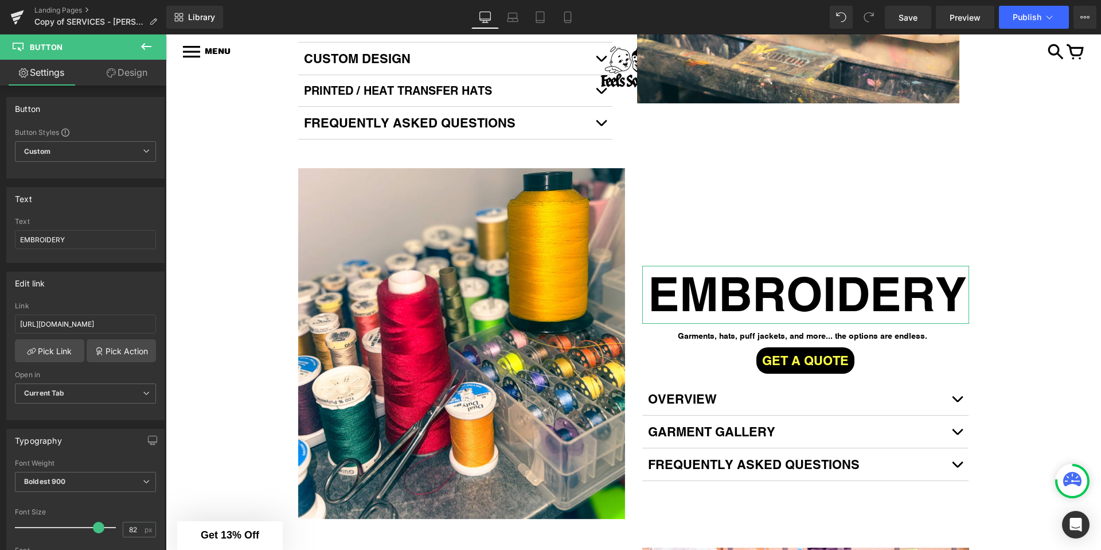
click at [116, 83] on link "Design" at bounding box center [126, 73] width 83 height 26
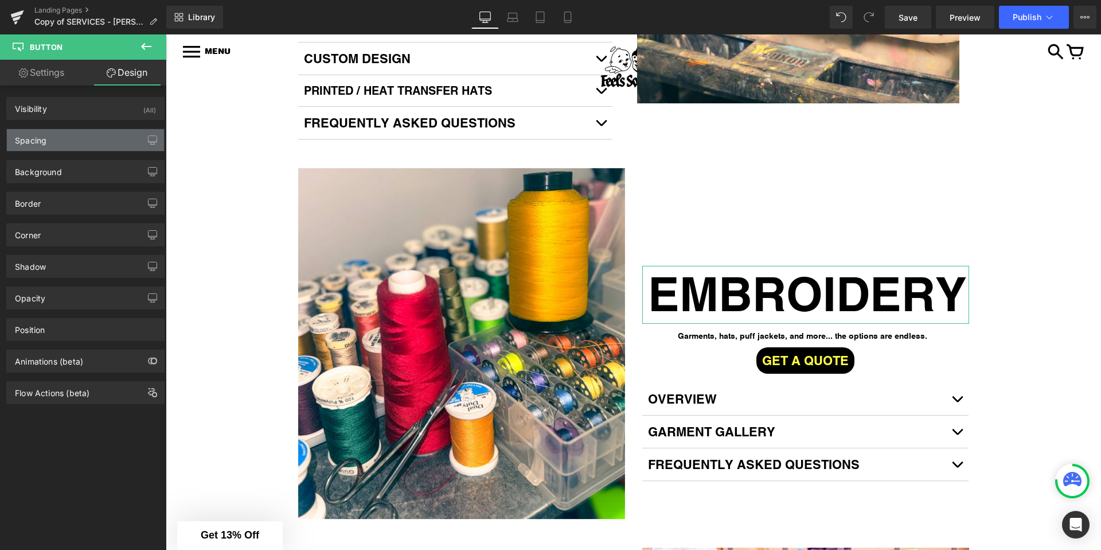
click at [58, 133] on div "Spacing" at bounding box center [85, 140] width 157 height 22
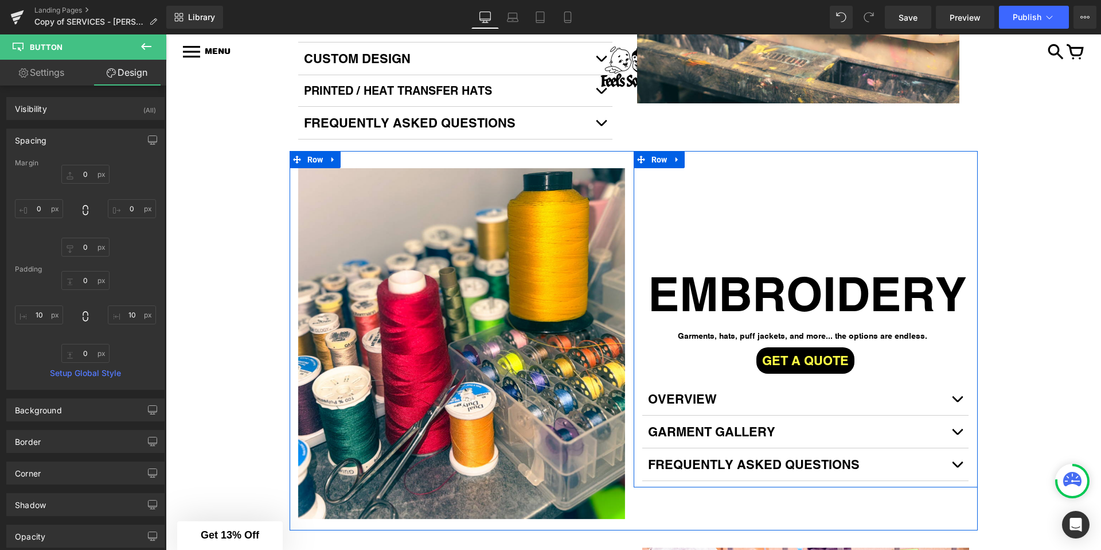
click at [749, 233] on div "EMBROIDERY Button Garments, hats, puff jackets, and more... the options are end…" at bounding box center [806, 319] width 344 height 336
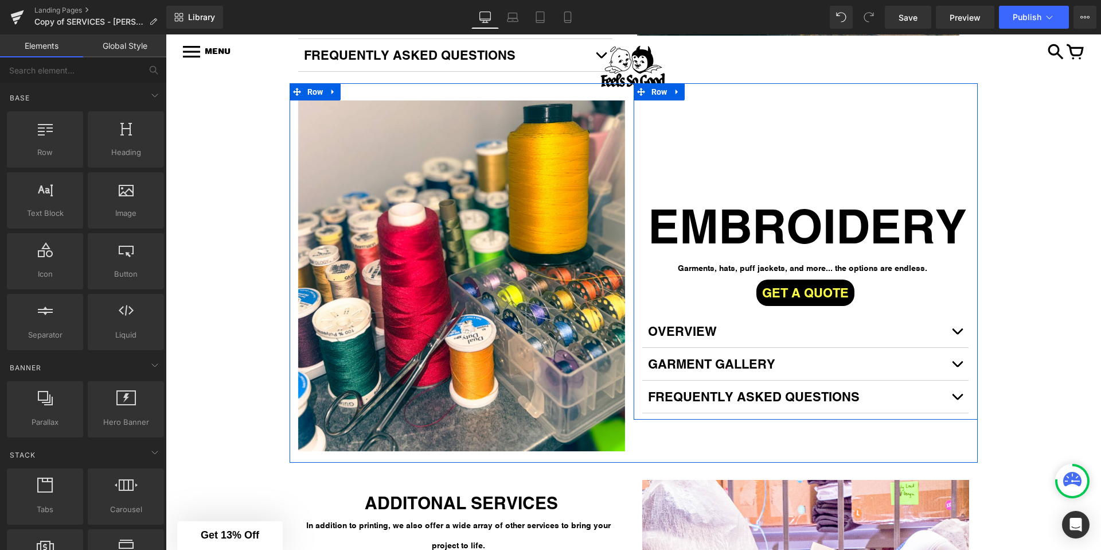
scroll to position [2684, 0]
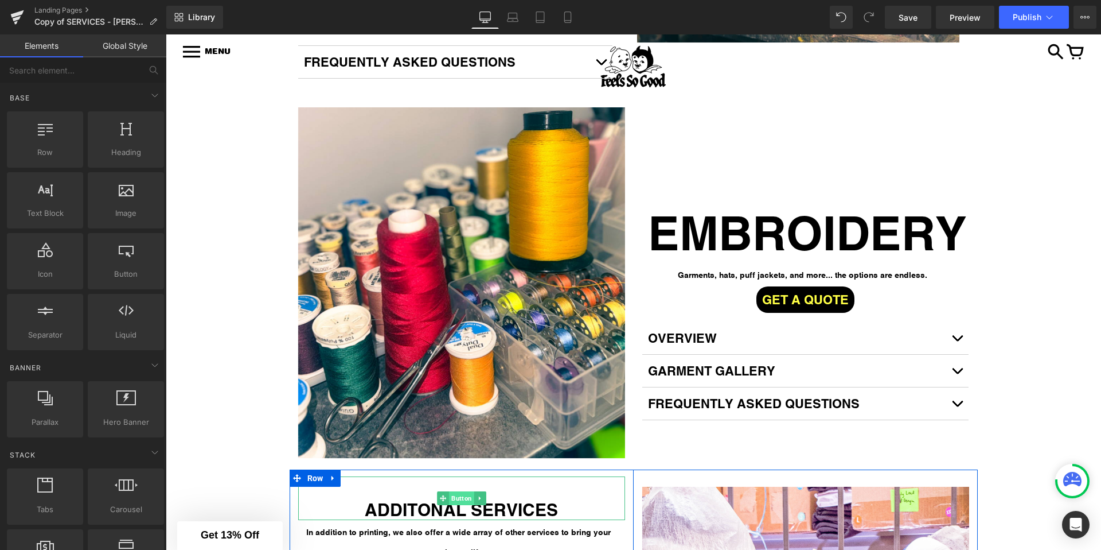
click at [454, 491] on span "Button" at bounding box center [461, 498] width 25 height 14
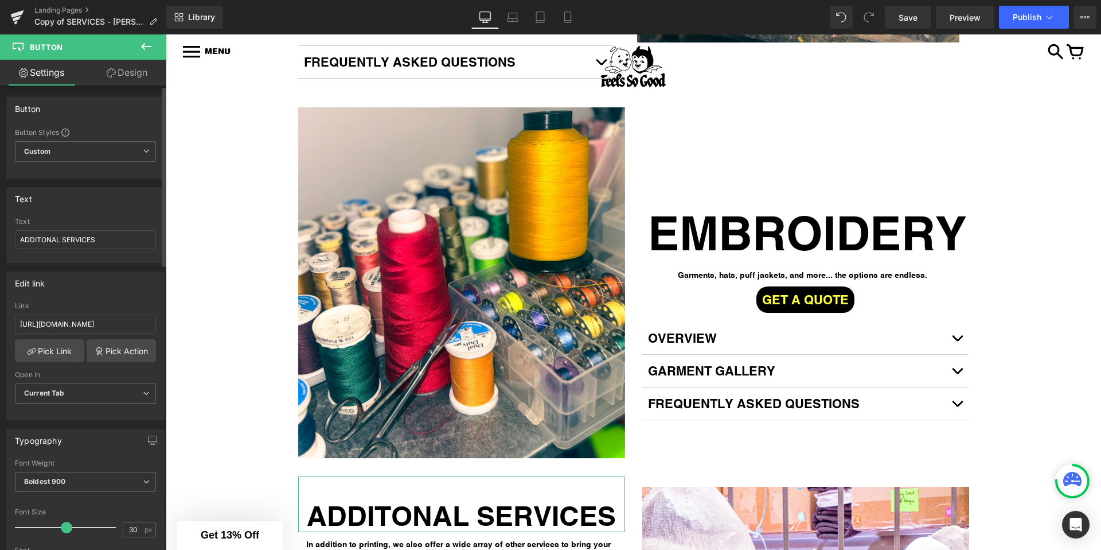
drag, startPoint x: 49, startPoint y: 529, endPoint x: 65, endPoint y: 531, distance: 16.2
click at [65, 531] on span at bounding box center [66, 526] width 11 height 11
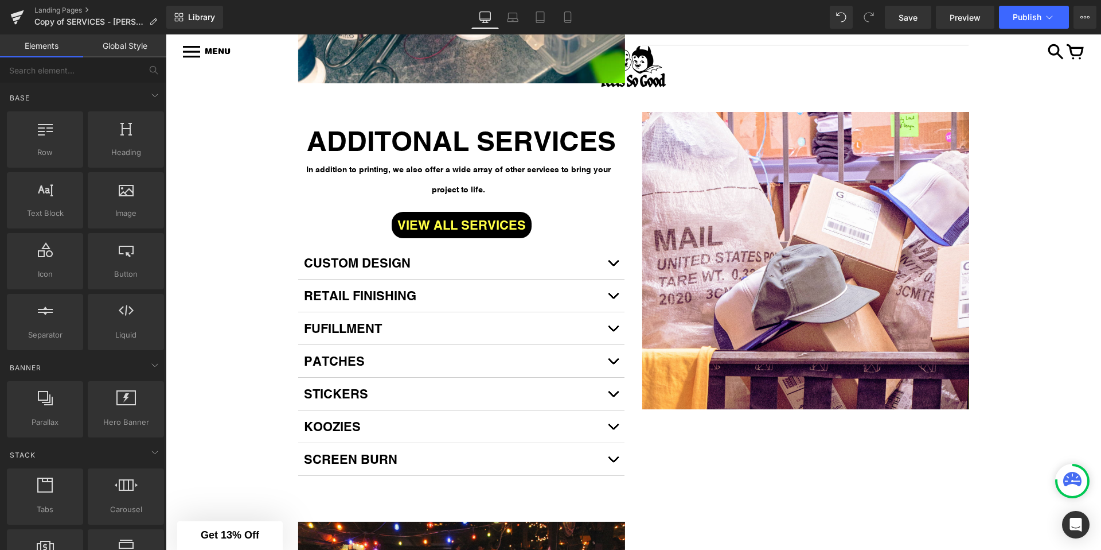
scroll to position [3303, 0]
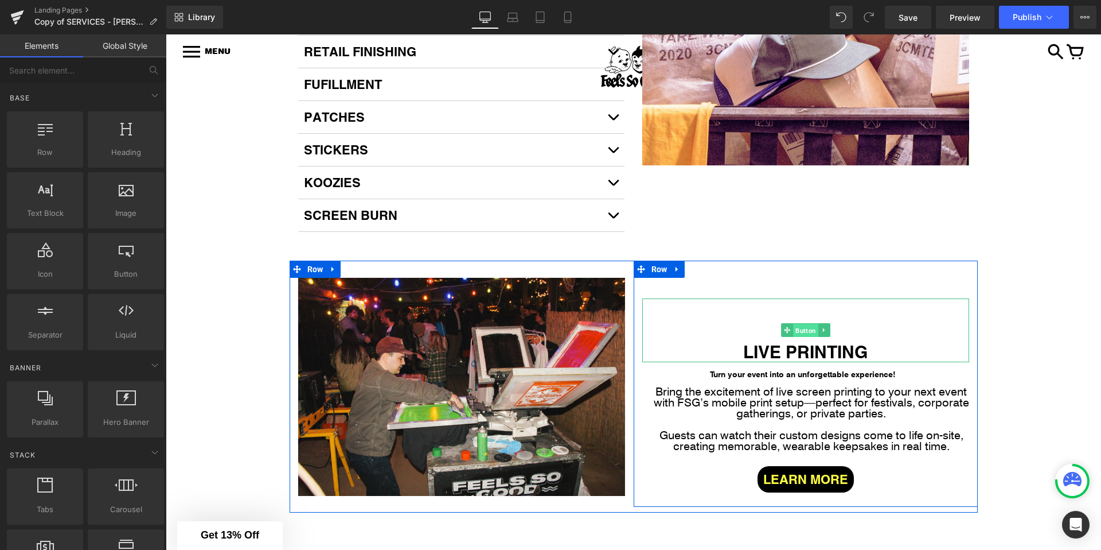
click at [796, 324] on span "Button" at bounding box center [805, 331] width 25 height 14
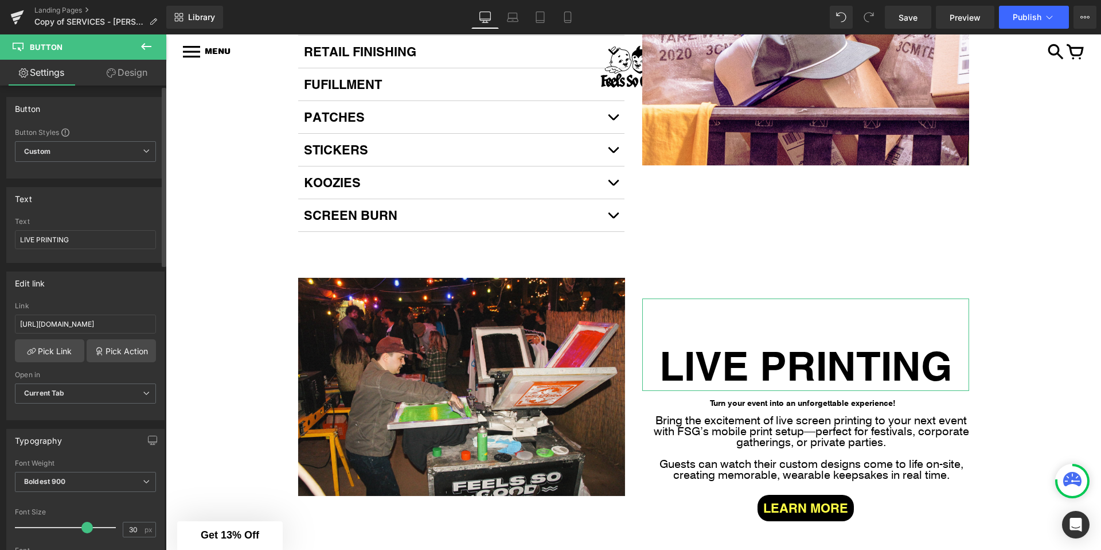
drag, startPoint x: 51, startPoint y: 529, endPoint x: 81, endPoint y: 529, distance: 30.4
click at [81, 529] on span at bounding box center [86, 526] width 11 height 11
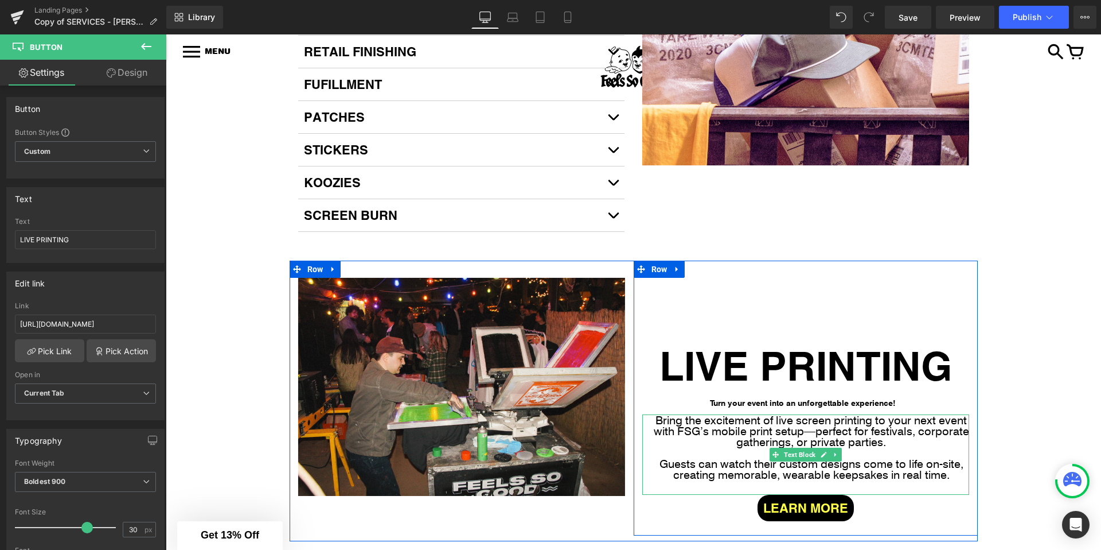
click at [956, 414] on p "Bring the excitement of live screen printing to your next event with FSG’s mobi…" at bounding box center [811, 430] width 315 height 33
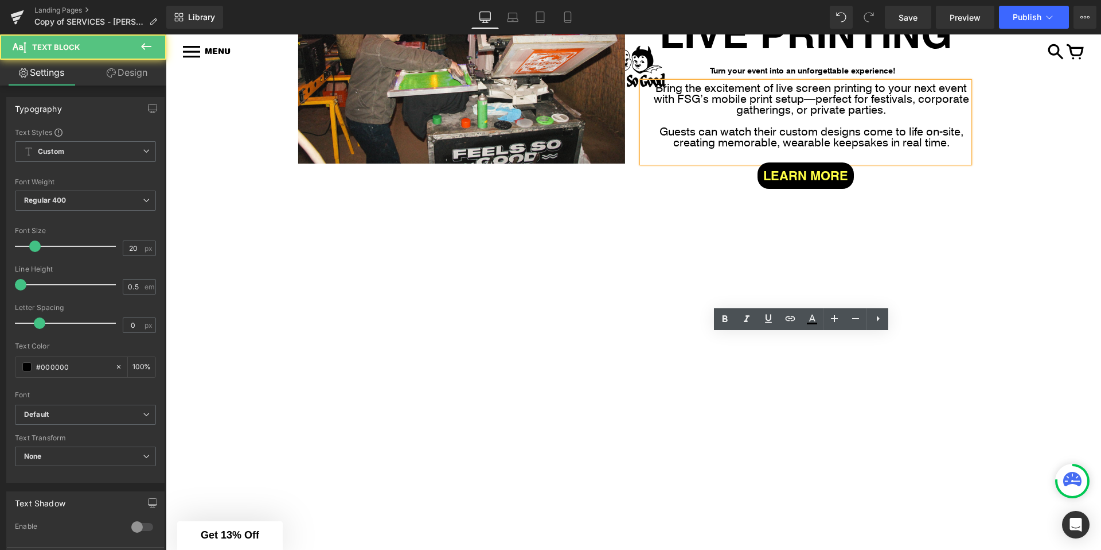
scroll to position [3644, 0]
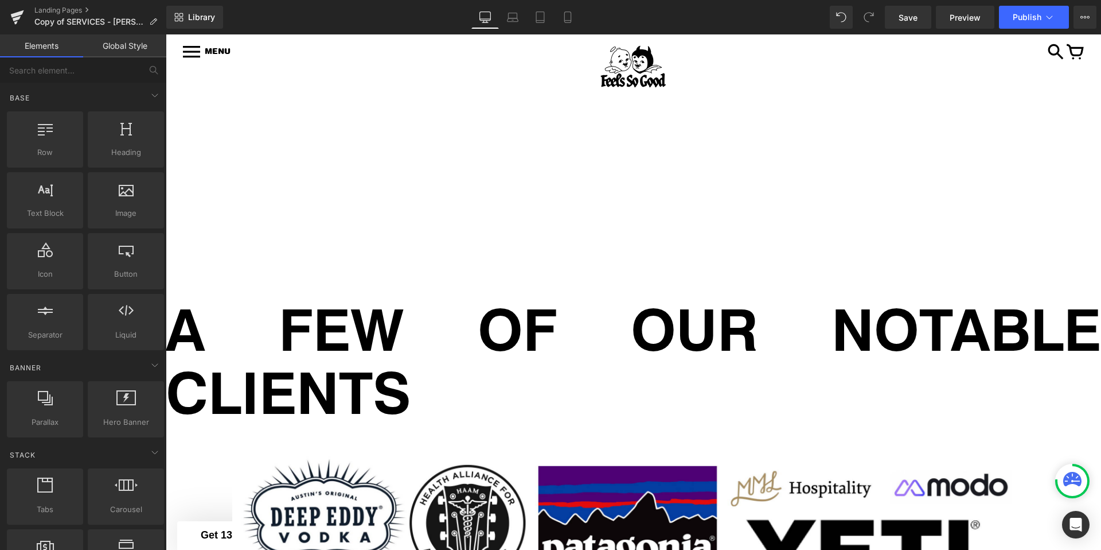
scroll to position [4631, 0]
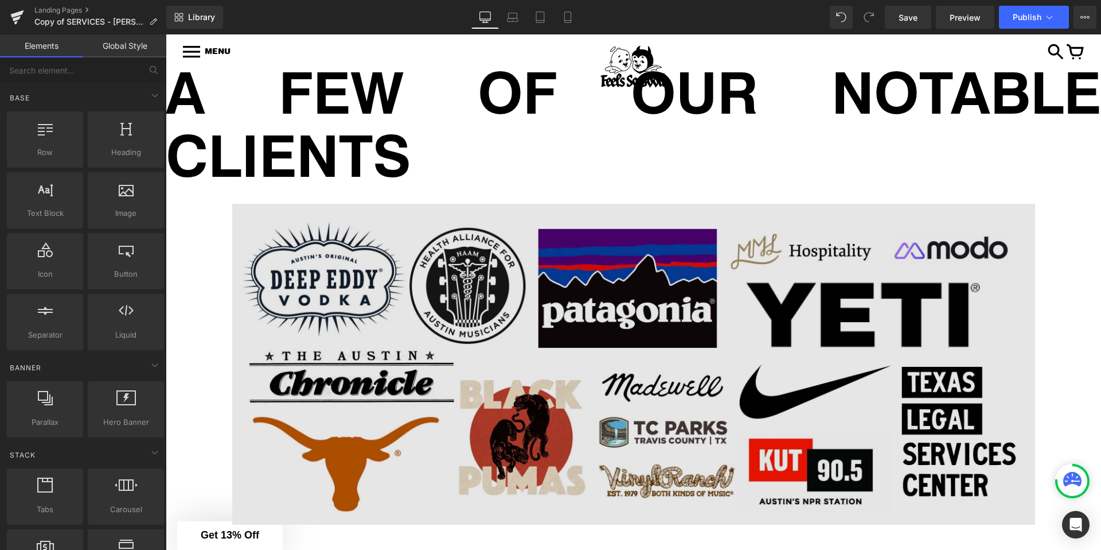
click at [435, 294] on img at bounding box center [633, 364] width 803 height 321
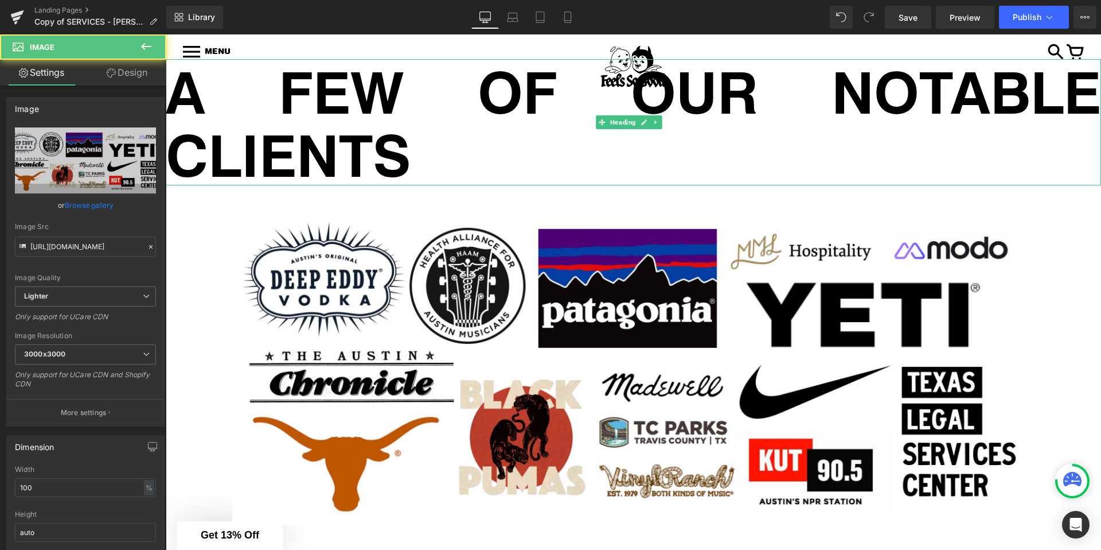
click at [414, 135] on h1 "A FEW OF OUR NOTABLE CLIENTS" at bounding box center [634, 122] width 936 height 126
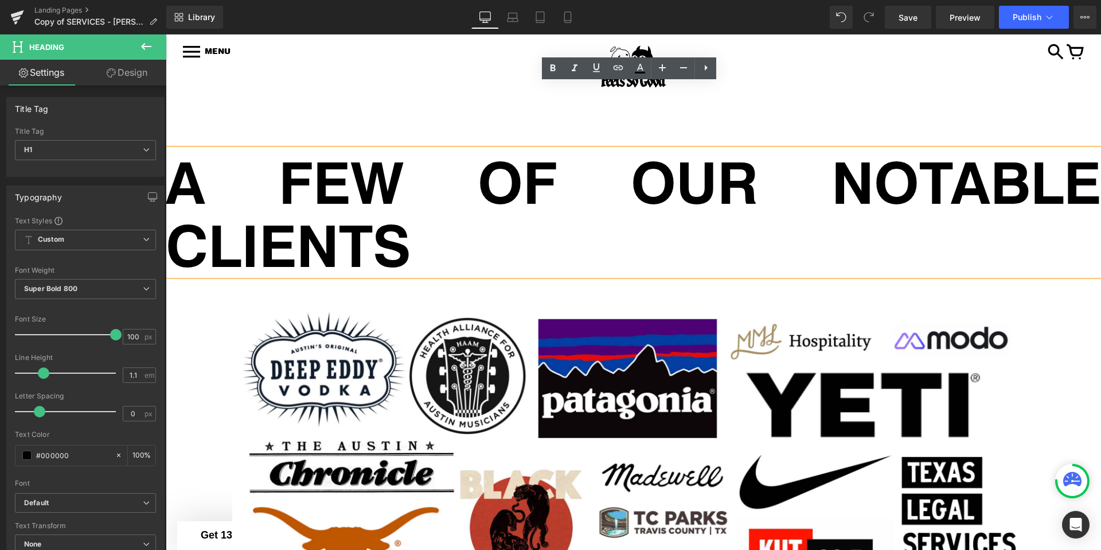
scroll to position [4514, 0]
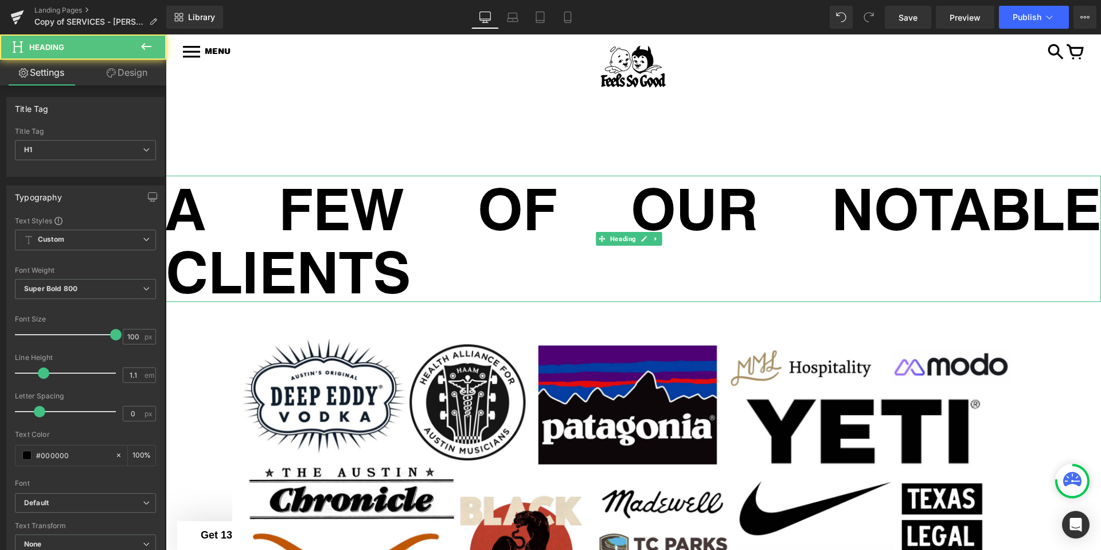
click at [321, 185] on h1 "A FEW OF OUR NOTABLE CLIENTS" at bounding box center [634, 239] width 936 height 126
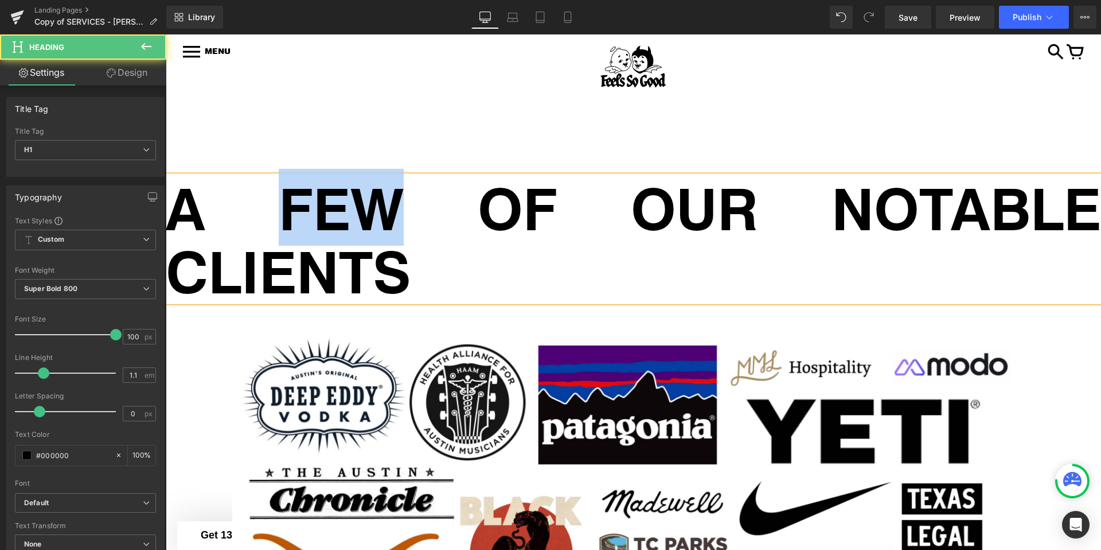
click at [321, 185] on h1 "A FEW OF OUR NOTABLE CLIENTS" at bounding box center [634, 239] width 936 height 126
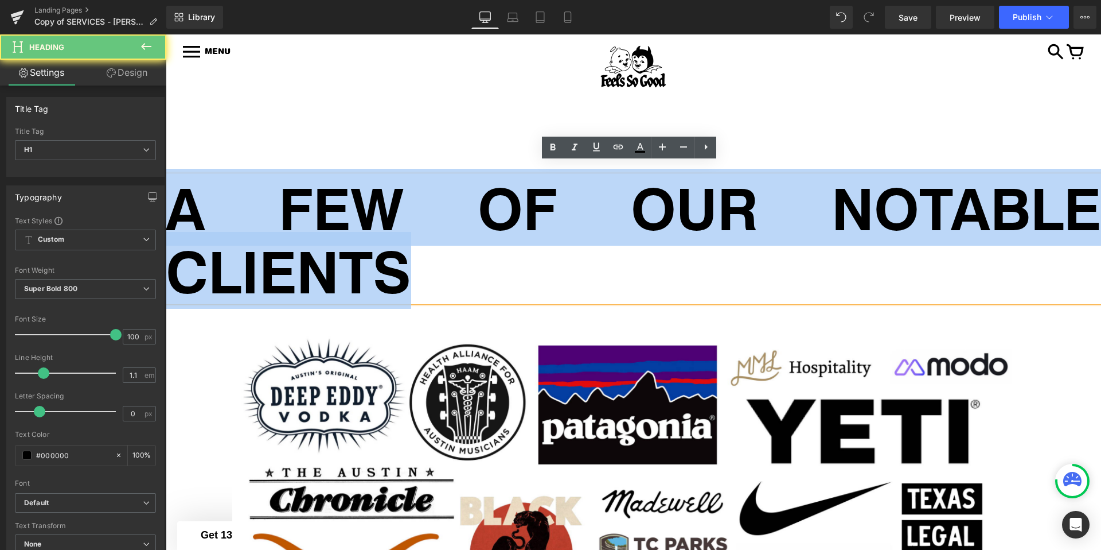
click at [321, 185] on h1 "A FEW OF OUR NOTABLE CLIENTS" at bounding box center [634, 239] width 936 height 126
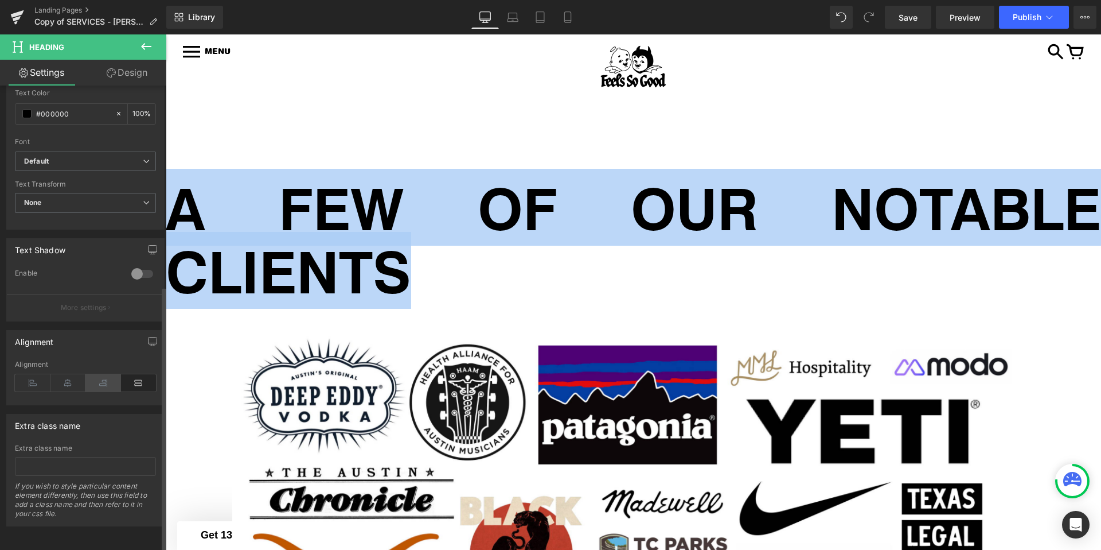
scroll to position [350, 0]
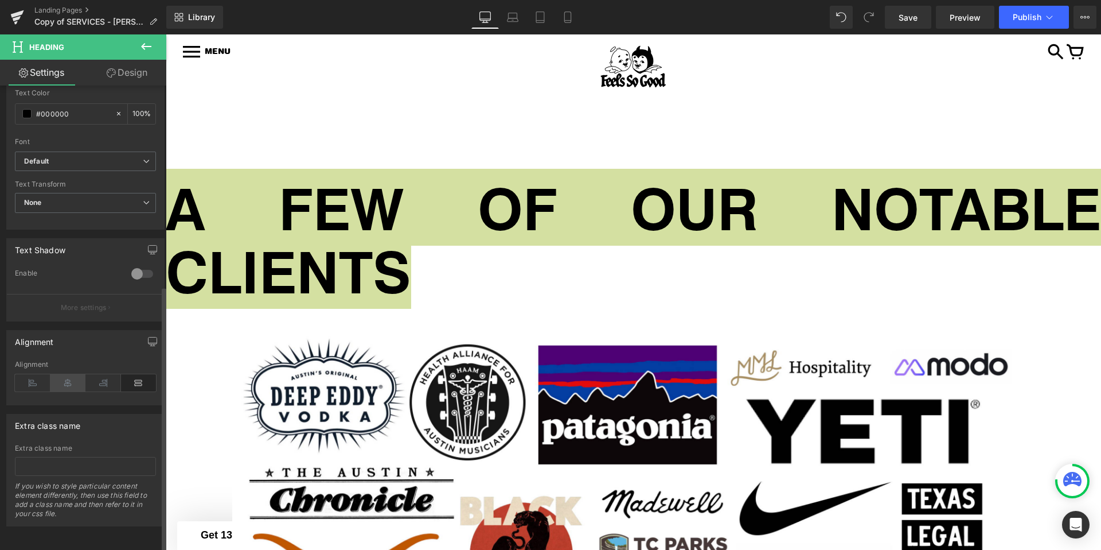
click at [68, 374] on icon at bounding box center [68, 382] width 36 height 17
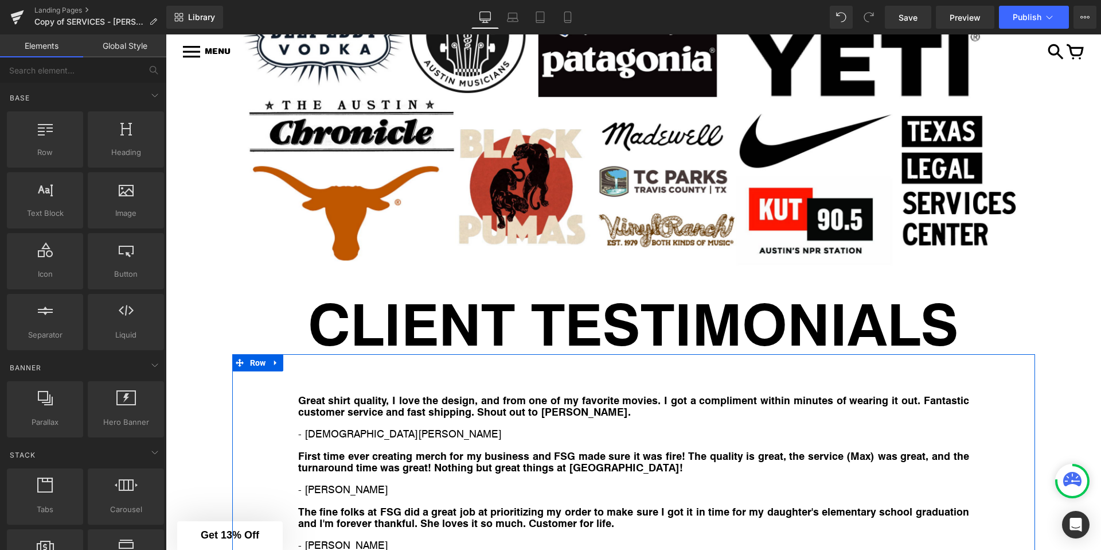
scroll to position [5189, 0]
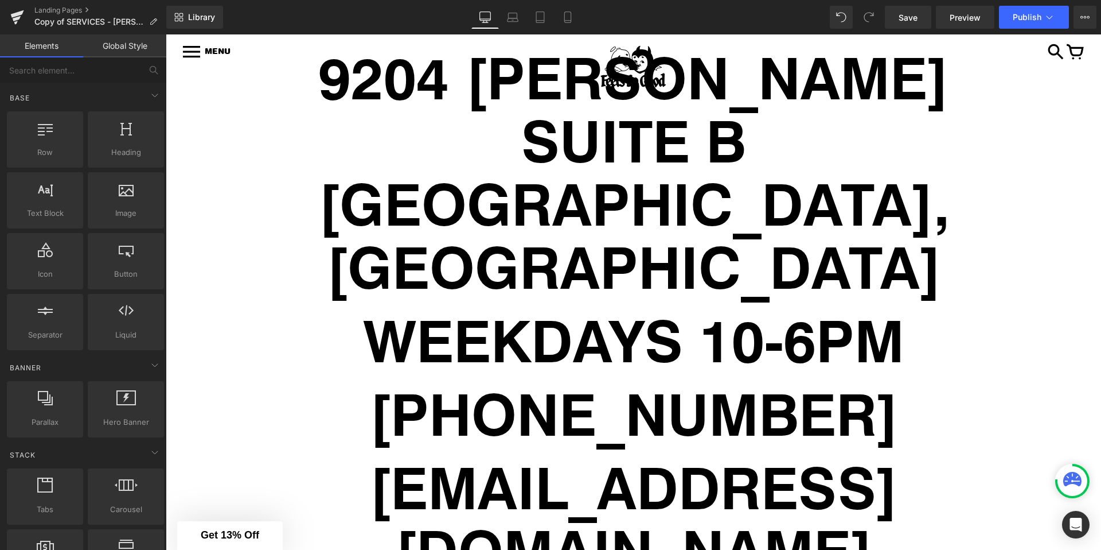
click at [494, 171] on h1 "AUSTIN, TX" at bounding box center [634, 234] width 936 height 126
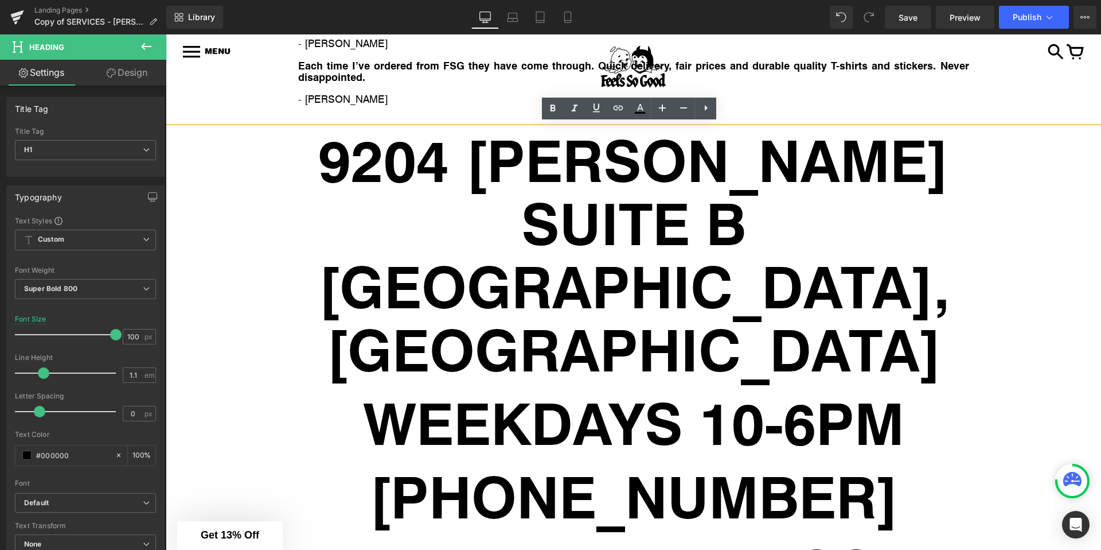
scroll to position [5385, 0]
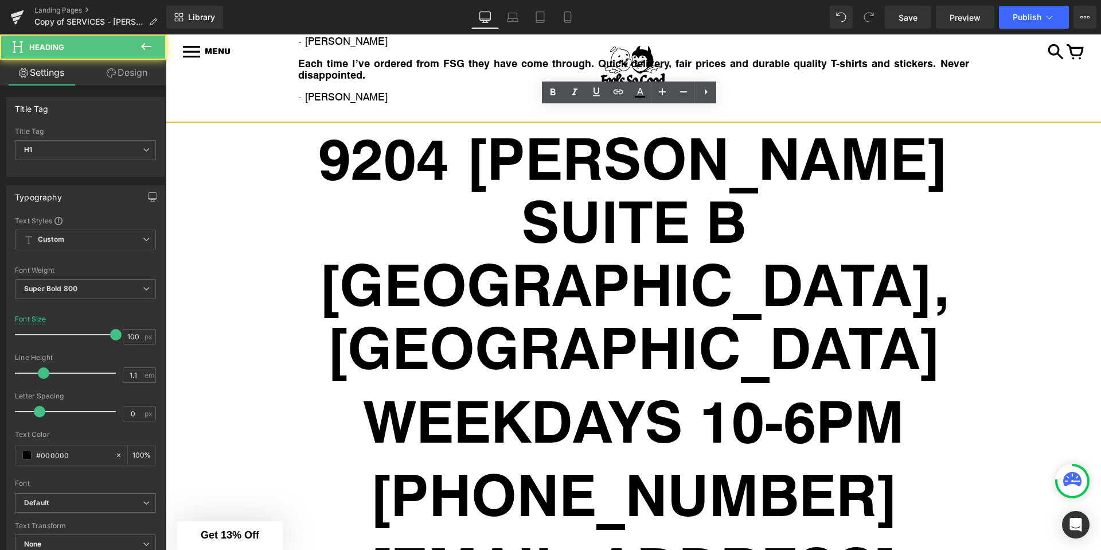
click at [832, 263] on h1 "AUSTIN, TX" at bounding box center [634, 314] width 936 height 126
click at [944, 388] on h1 "WEEKDAYS 10-6PM" at bounding box center [634, 419] width 936 height 63
click at [336, 388] on h1 "WEEKDAYS 10-6PM" at bounding box center [634, 419] width 936 height 63
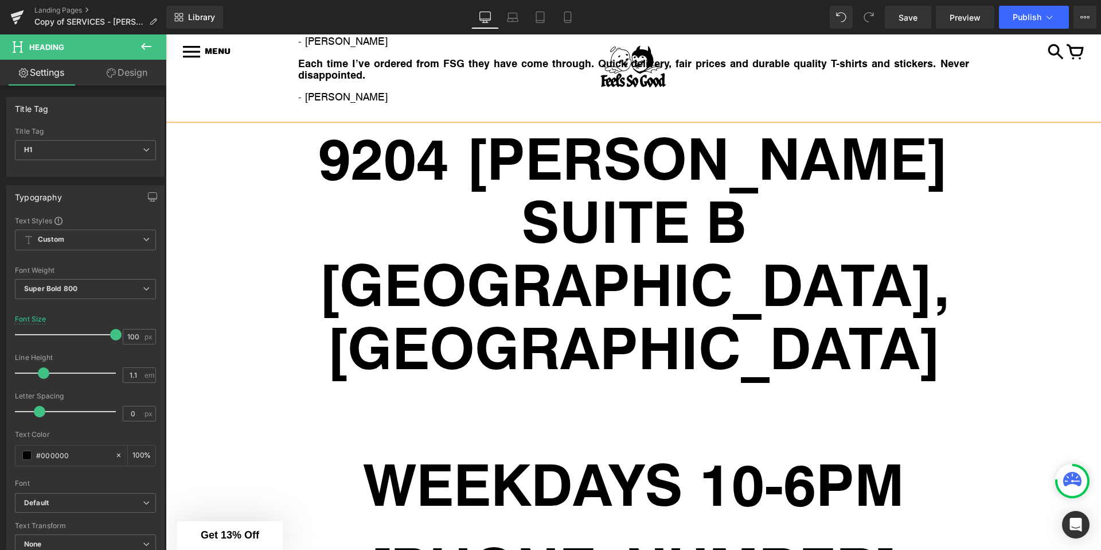
click at [632, 388] on h1 at bounding box center [634, 419] width 936 height 63
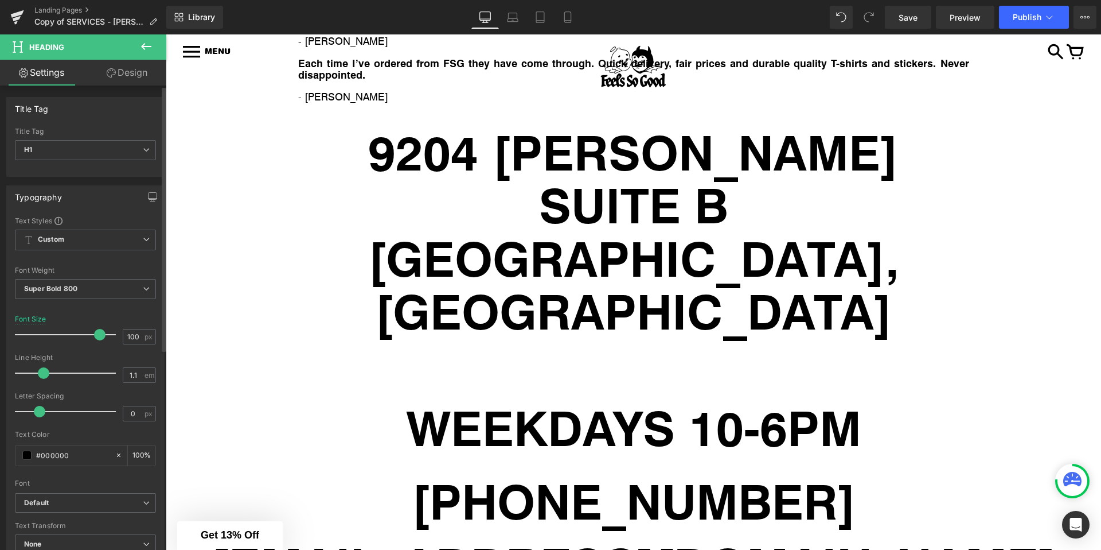
drag, startPoint x: 109, startPoint y: 336, endPoint x: 93, endPoint y: 336, distance: 15.5
click at [94, 336] on span at bounding box center [99, 334] width 11 height 11
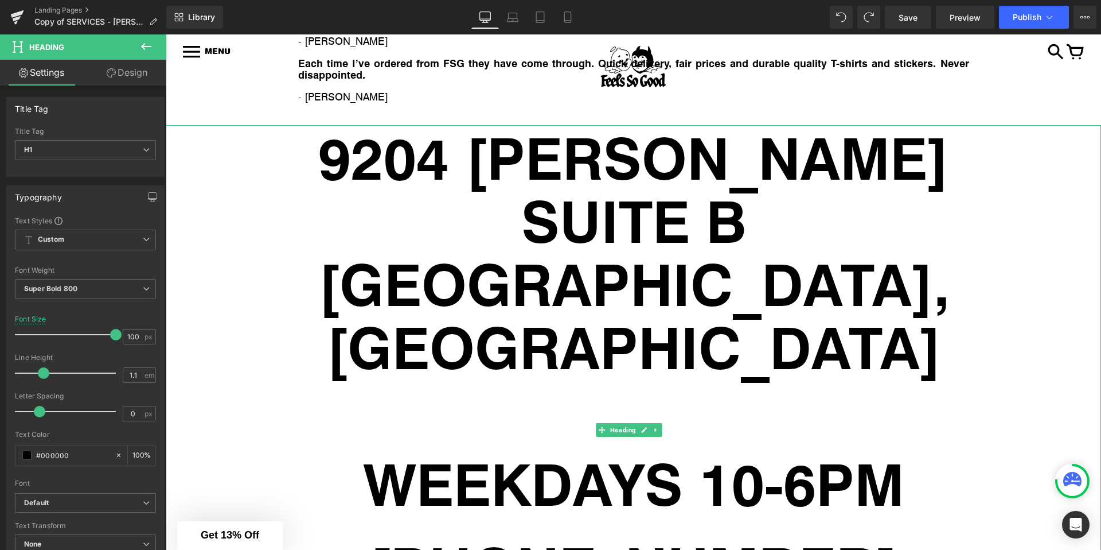
click at [553, 388] on h1 at bounding box center [634, 419] width 936 height 63
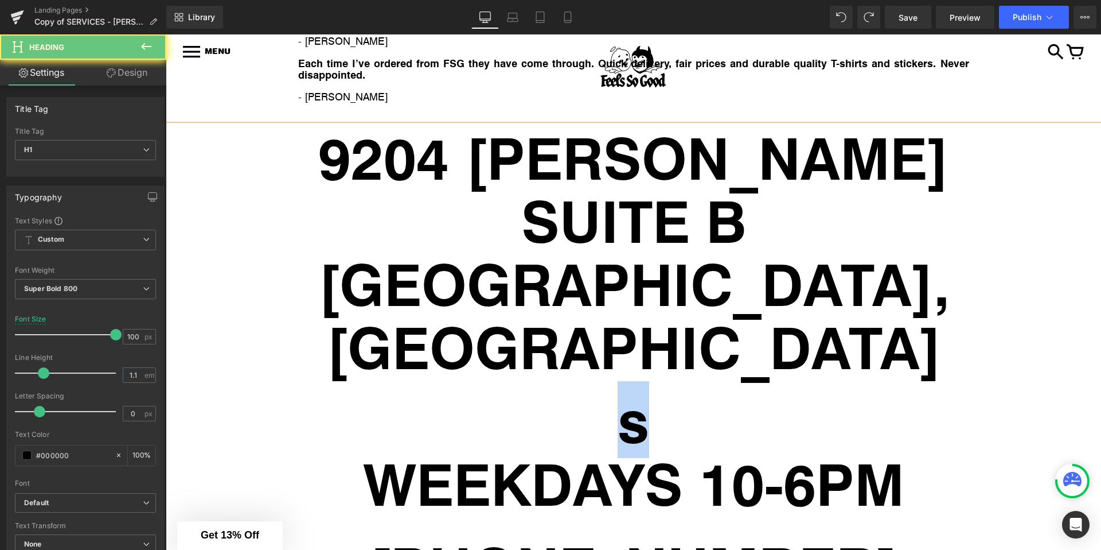
drag, startPoint x: 615, startPoint y: 334, endPoint x: 598, endPoint y: 337, distance: 17.4
click at [646, 388] on h1 "s" at bounding box center [634, 419] width 936 height 63
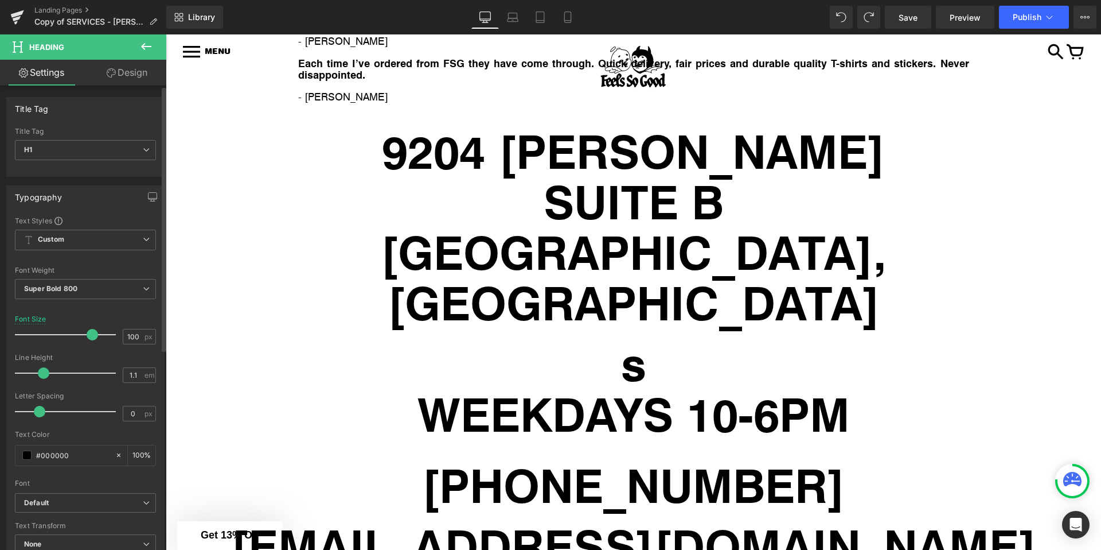
drag, startPoint x: 99, startPoint y: 336, endPoint x: 88, endPoint y: 336, distance: 11.5
click at [88, 336] on div at bounding box center [68, 334] width 95 height 23
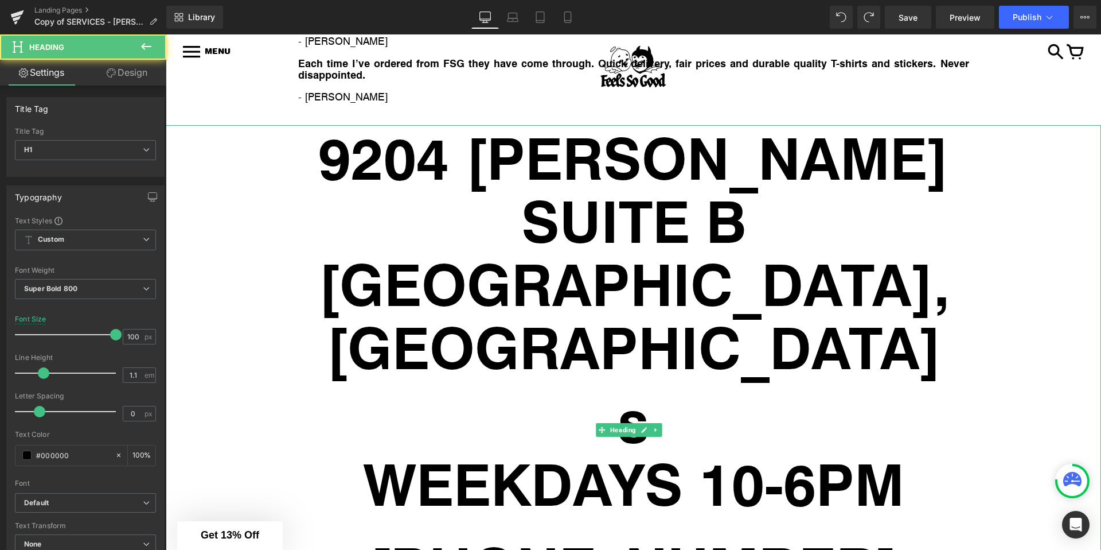
click at [576, 388] on h1 "s" at bounding box center [634, 419] width 936 height 63
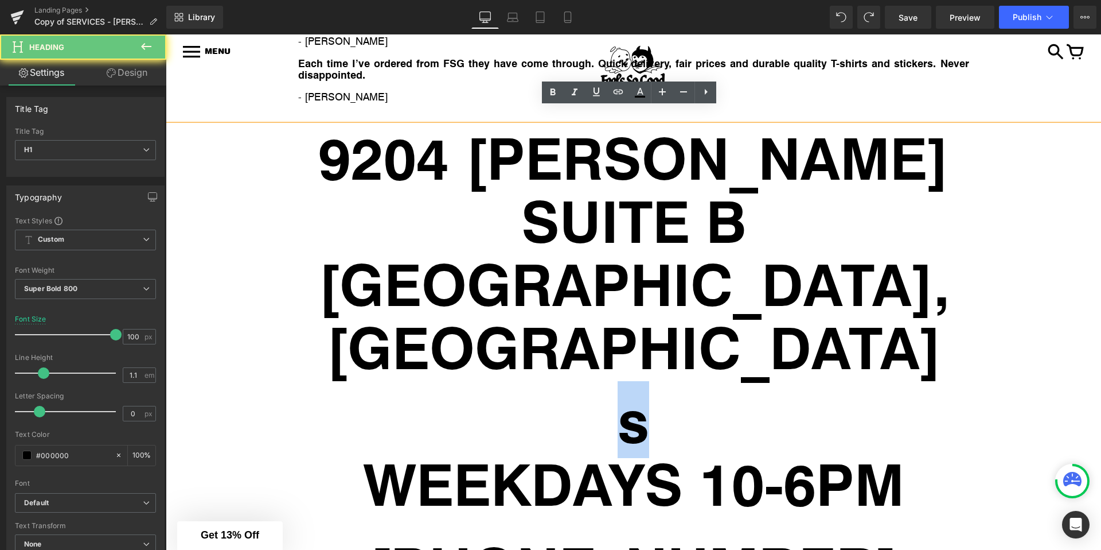
drag, startPoint x: 646, startPoint y: 338, endPoint x: 576, endPoint y: 332, distance: 70.8
click at [576, 388] on h1 "s" at bounding box center [634, 419] width 936 height 63
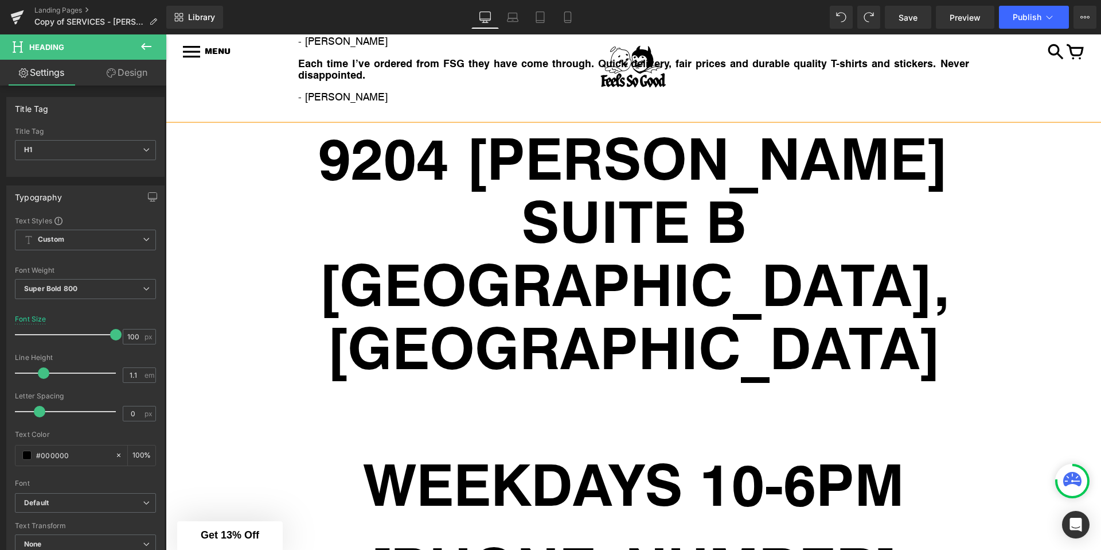
click at [603, 514] on div at bounding box center [634, 519] width 936 height 10
click at [634, 388] on h1 at bounding box center [634, 419] width 936 height 63
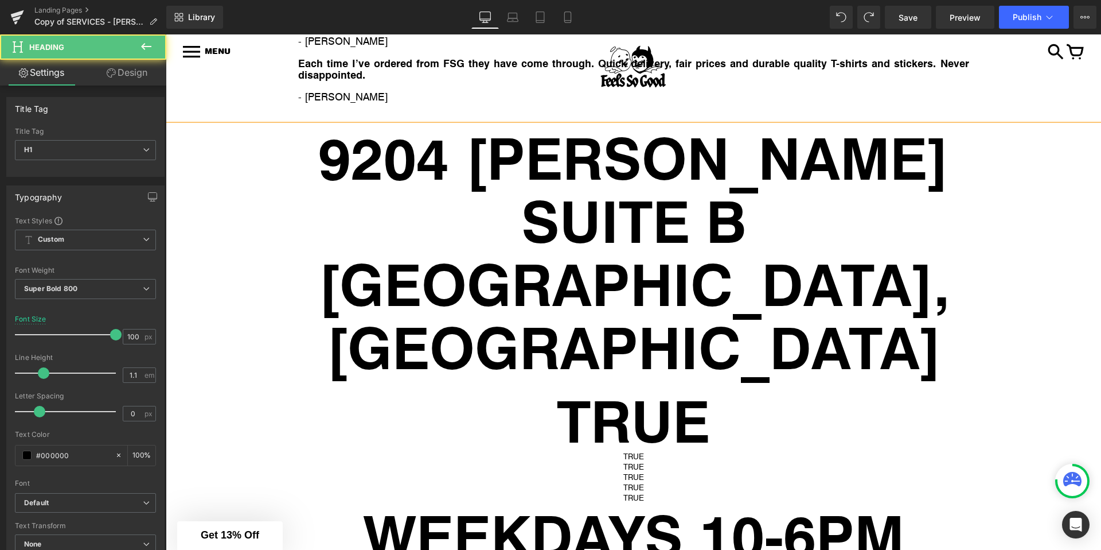
click at [636, 471] on div "TRUE" at bounding box center [634, 476] width 936 height 10
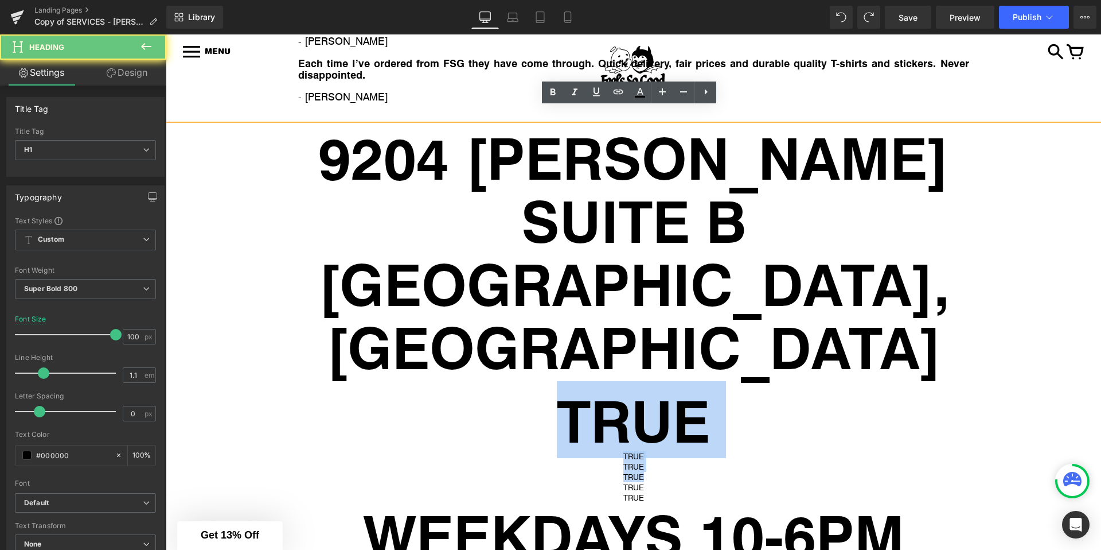
drag, startPoint x: 640, startPoint y: 399, endPoint x: 560, endPoint y: 346, distance: 95.6
click at [560, 346] on div "9204 BROWN LN SUITE B AUSTIN, TX TRUE TRUE TRUE TRUE TRUE TRUE WEEKDAYS 10-6PM …" at bounding box center [634, 455] width 936 height 661
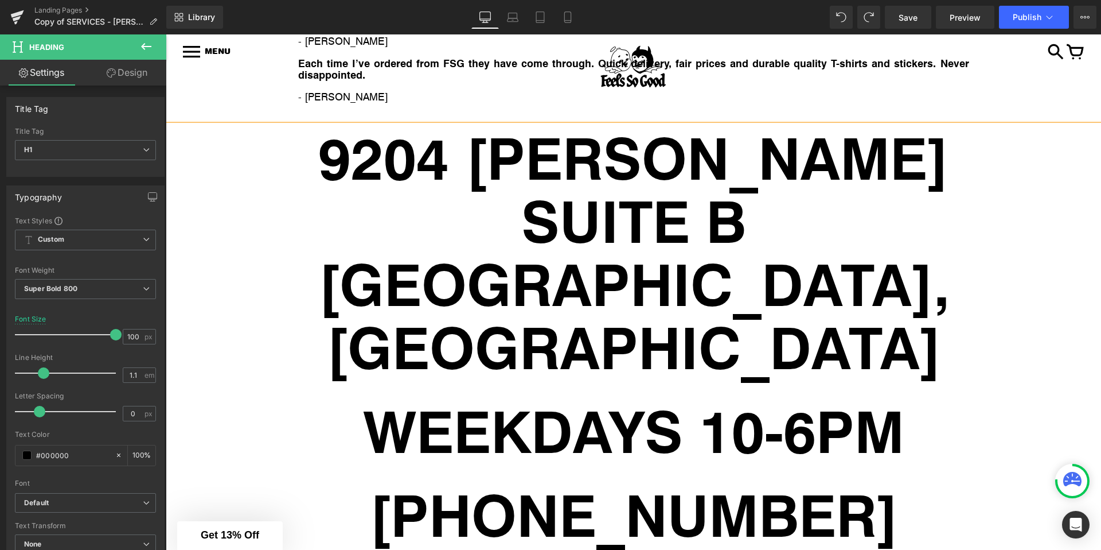
click at [271, 398] on h1 "WEEKDAYS 10-6PM" at bounding box center [634, 429] width 936 height 63
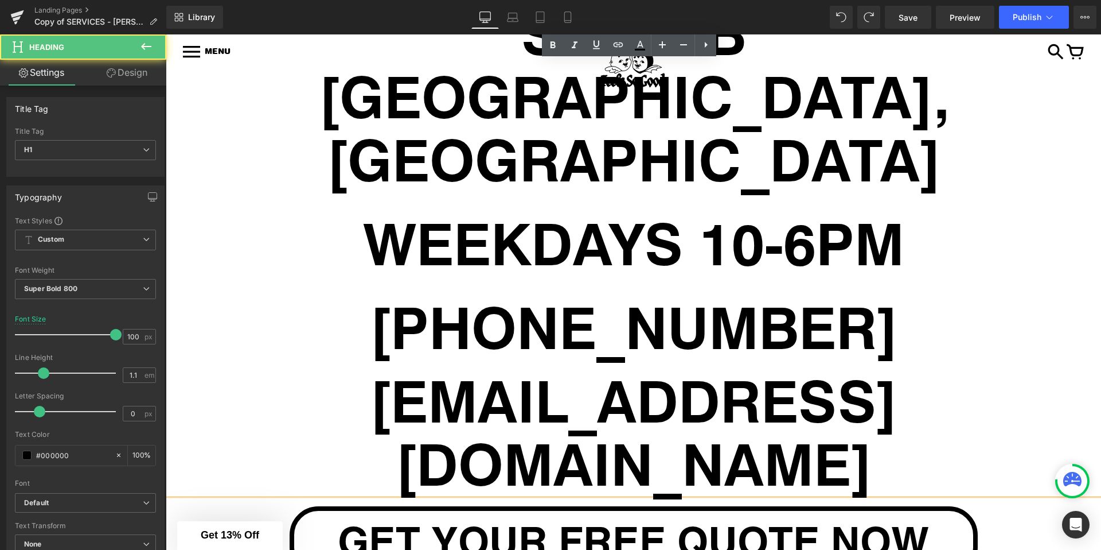
scroll to position [5575, 0]
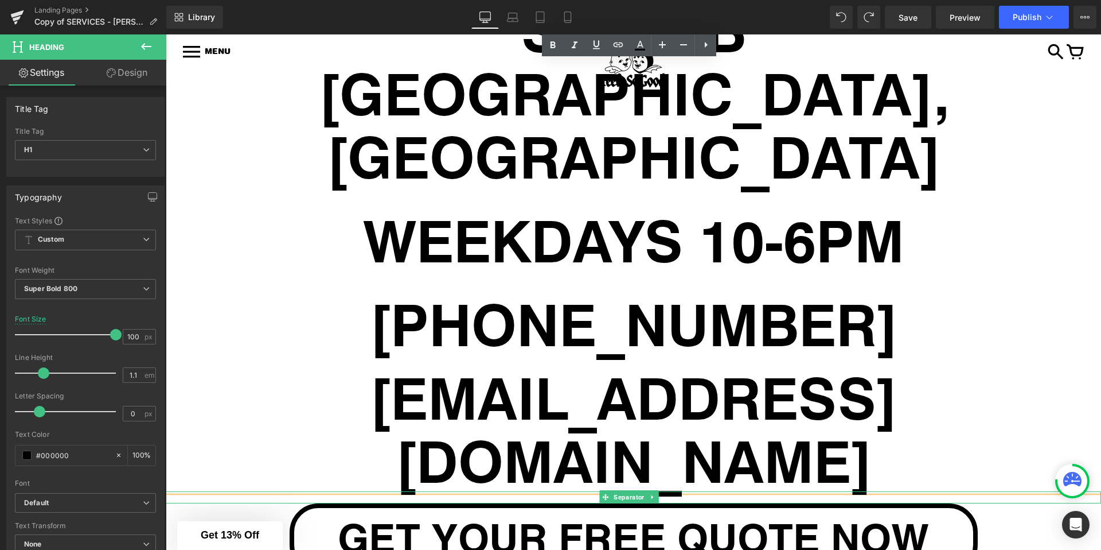
click at [647, 490] on link at bounding box center [653, 497] width 12 height 14
click at [656, 494] on icon at bounding box center [659, 497] width 6 height 6
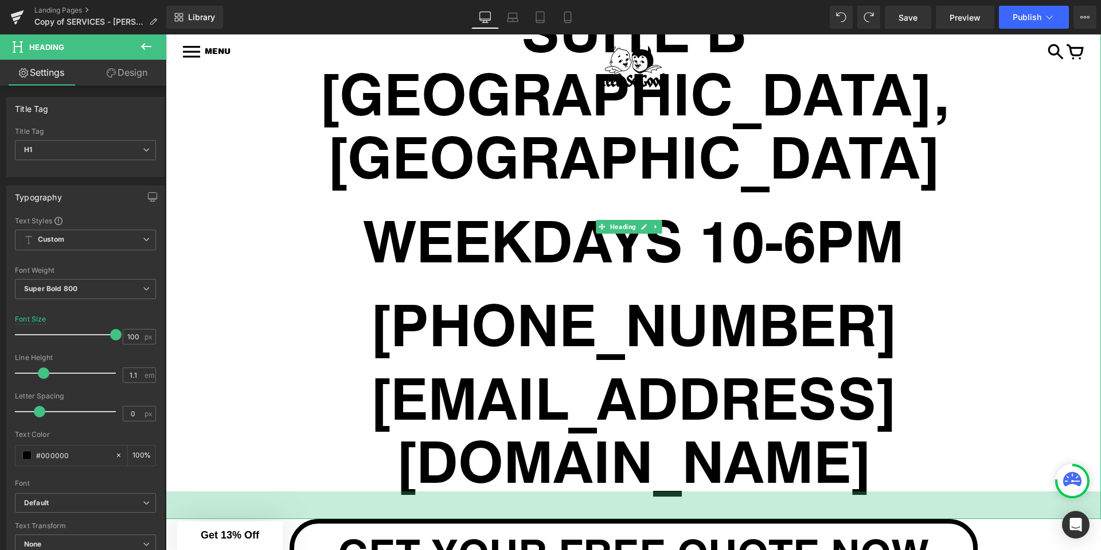
drag, startPoint x: 214, startPoint y: 349, endPoint x: 230, endPoint y: 391, distance: 44.8
click at [206, 491] on div "48px" at bounding box center [634, 505] width 936 height 28
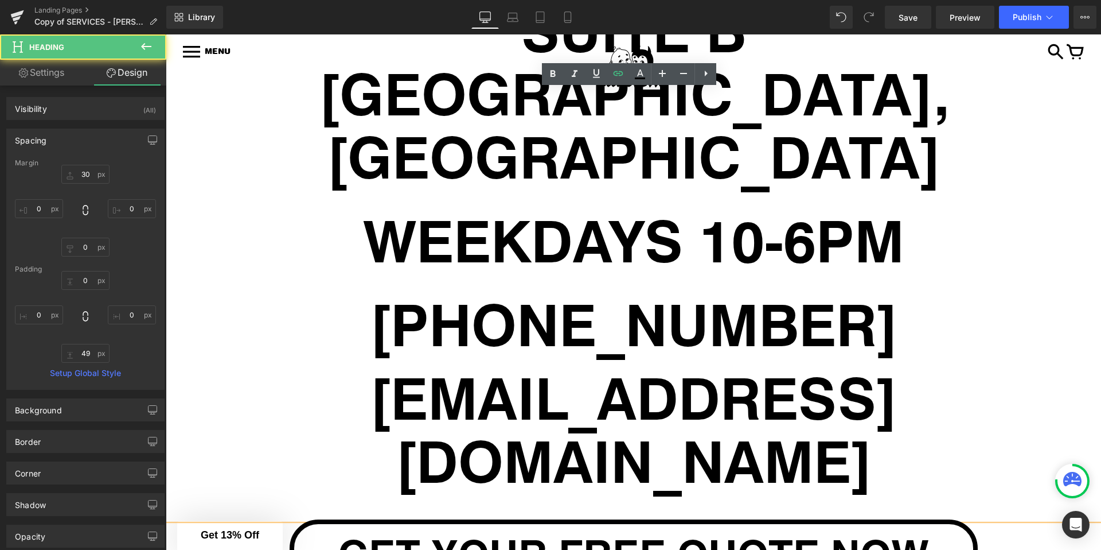
drag, startPoint x: 181, startPoint y: 432, endPoint x: 294, endPoint y: 395, distance: 118.4
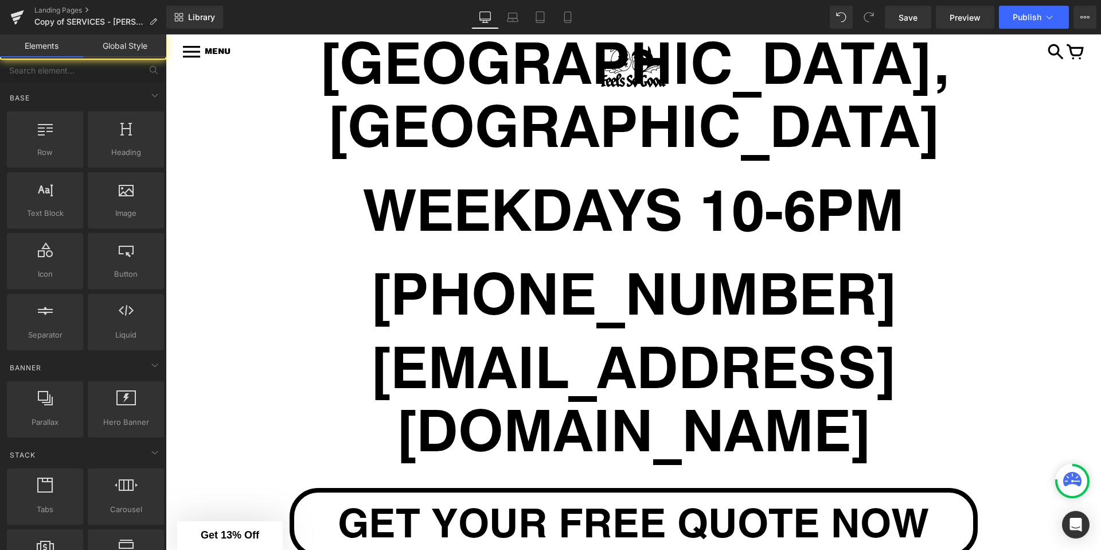
scroll to position [5675, 0]
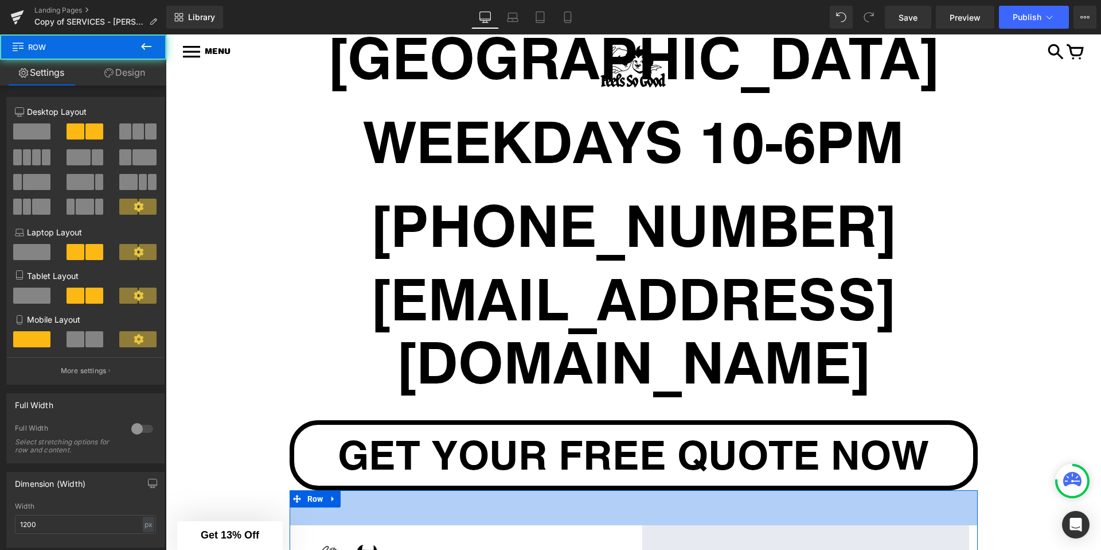
drag, startPoint x: 621, startPoint y: 354, endPoint x: 353, endPoint y: 386, distance: 269.8
click at [619, 490] on div "61px" at bounding box center [634, 507] width 688 height 35
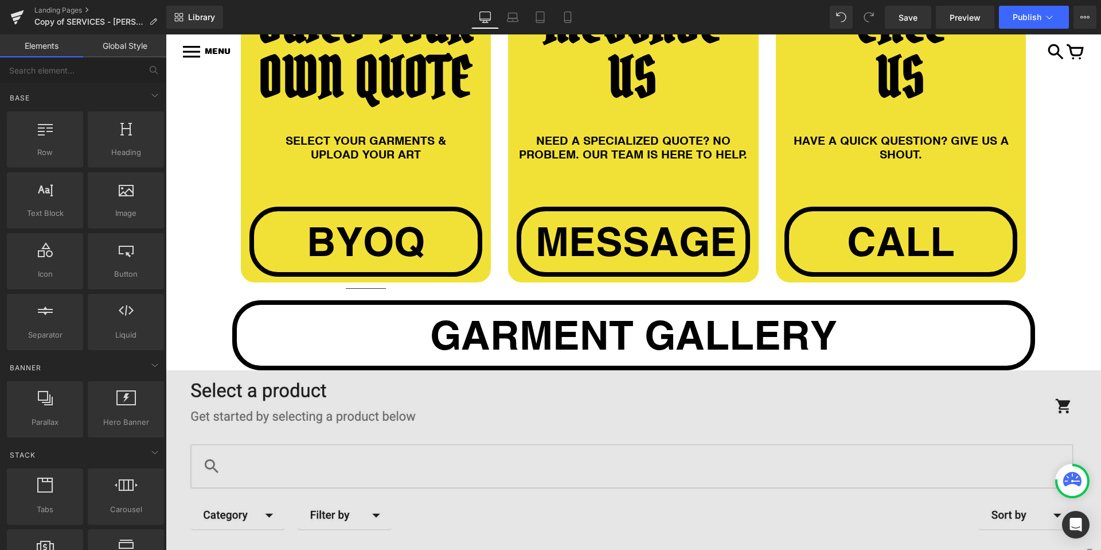
scroll to position [1071, 0]
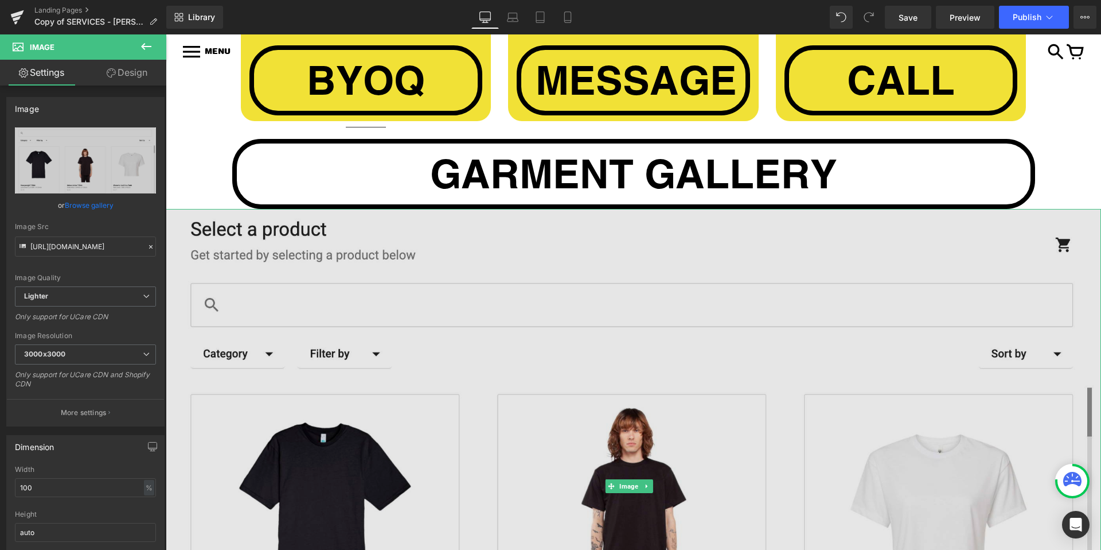
scroll to position [1386, 0]
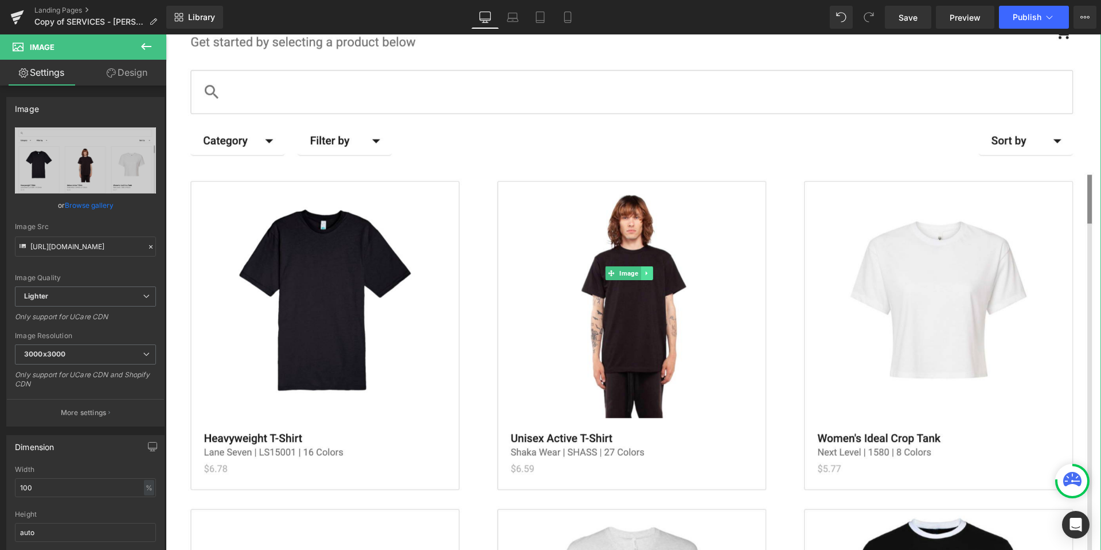
click at [645, 274] on link at bounding box center [647, 273] width 12 height 14
click at [650, 271] on icon at bounding box center [653, 273] width 6 height 7
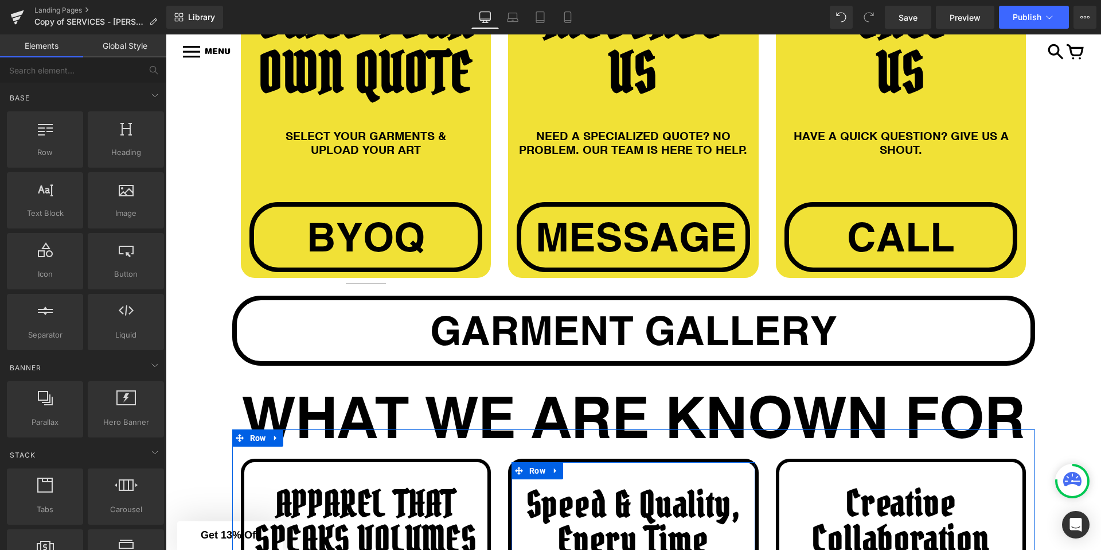
scroll to position [1019, 0]
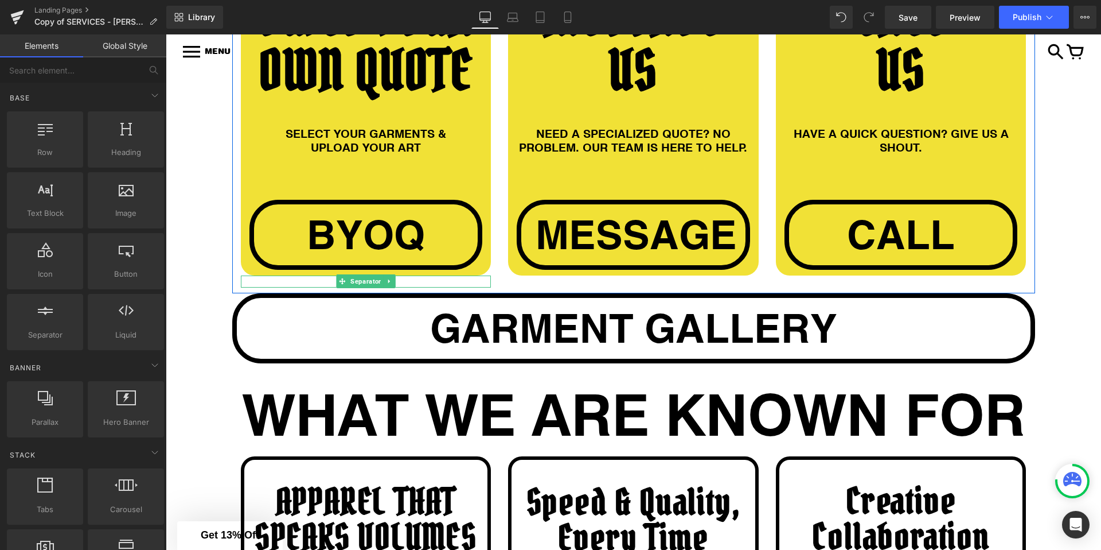
click at [386, 279] on icon at bounding box center [389, 281] width 6 height 7
click at [392, 281] on icon at bounding box center [395, 281] width 6 height 6
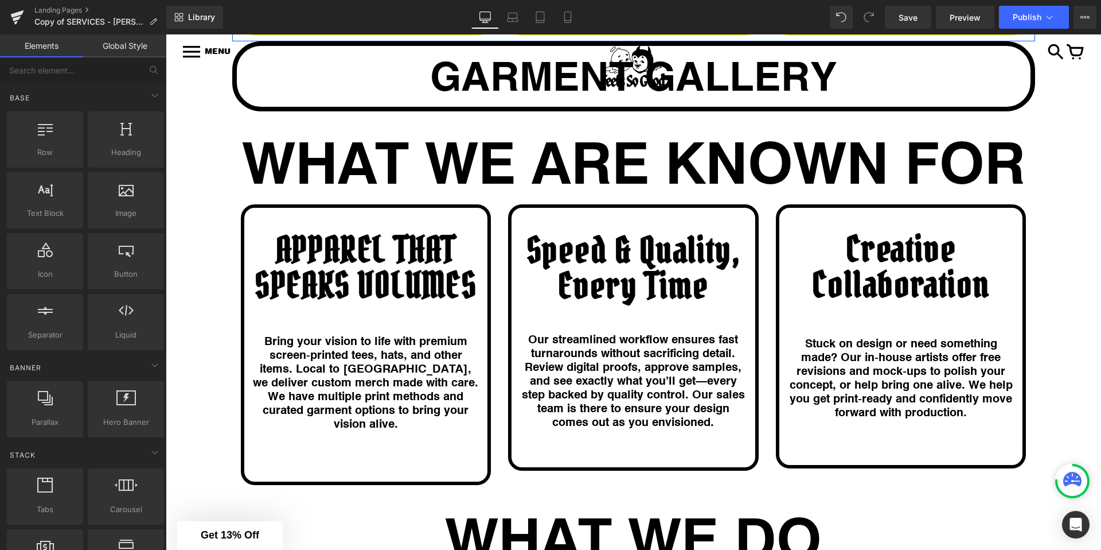
scroll to position [1007, 0]
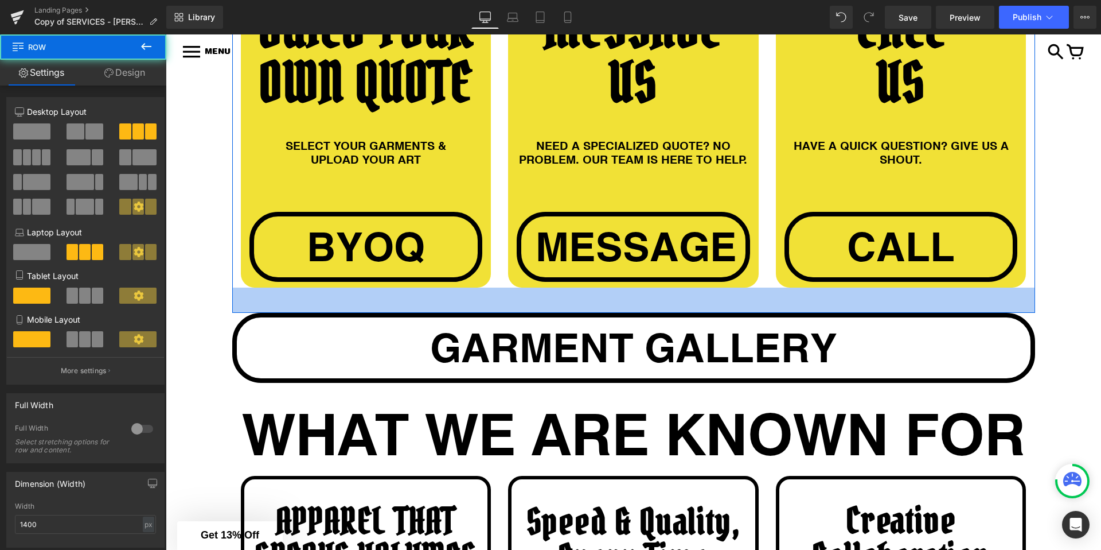
drag, startPoint x: 491, startPoint y: 289, endPoint x: 334, endPoint y: 348, distance: 167.7
click at [489, 309] on div "44px" at bounding box center [633, 299] width 803 height 25
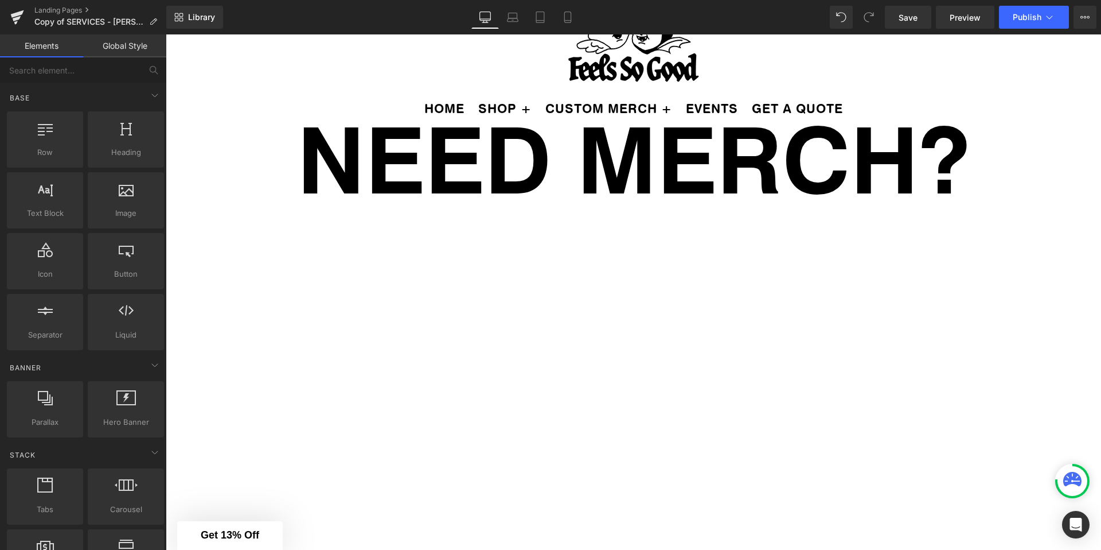
scroll to position [0, 0]
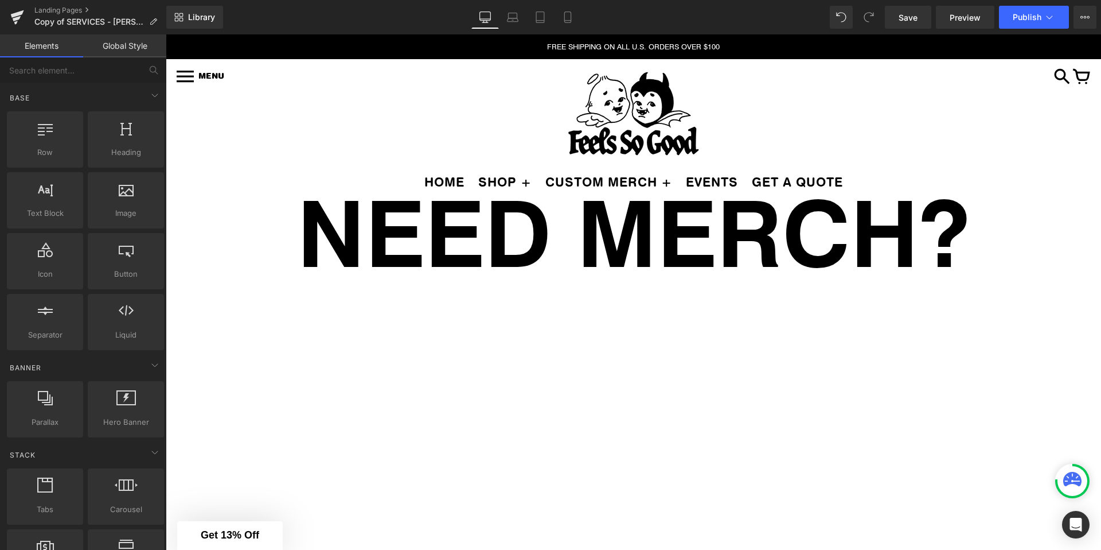
click at [215, 174] on ul "HOME SHOP + MENS LADIES VINTAGE VINYL ACCESSORIES HATS" at bounding box center [633, 179] width 901 height 21
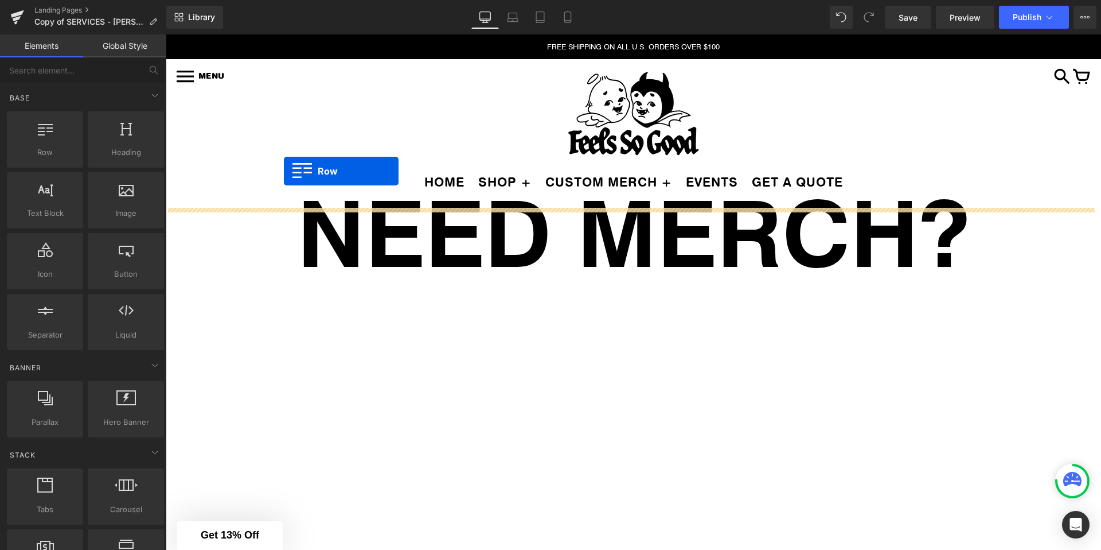
drag, startPoint x: 210, startPoint y: 167, endPoint x: 284, endPoint y: 171, distance: 74.1
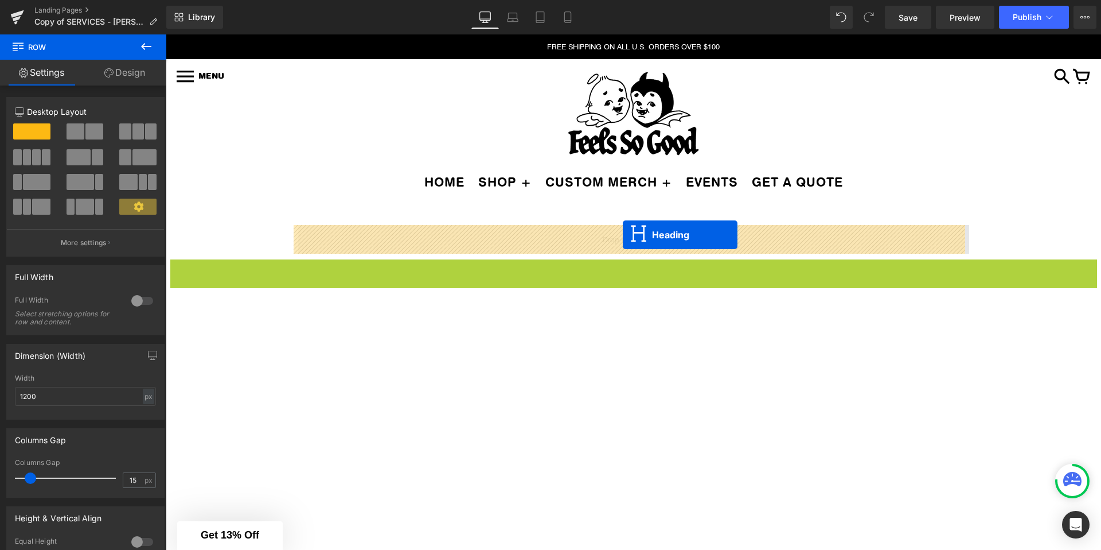
drag, startPoint x: 603, startPoint y: 282, endPoint x: 623, endPoint y: 235, distance: 51.7
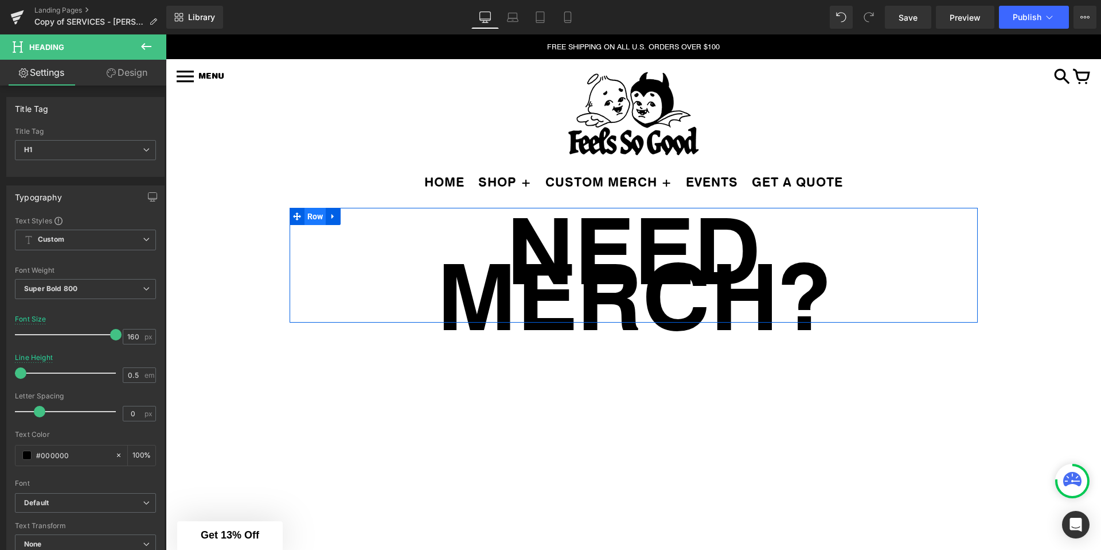
click at [311, 218] on span "Row" at bounding box center [316, 216] width 22 height 17
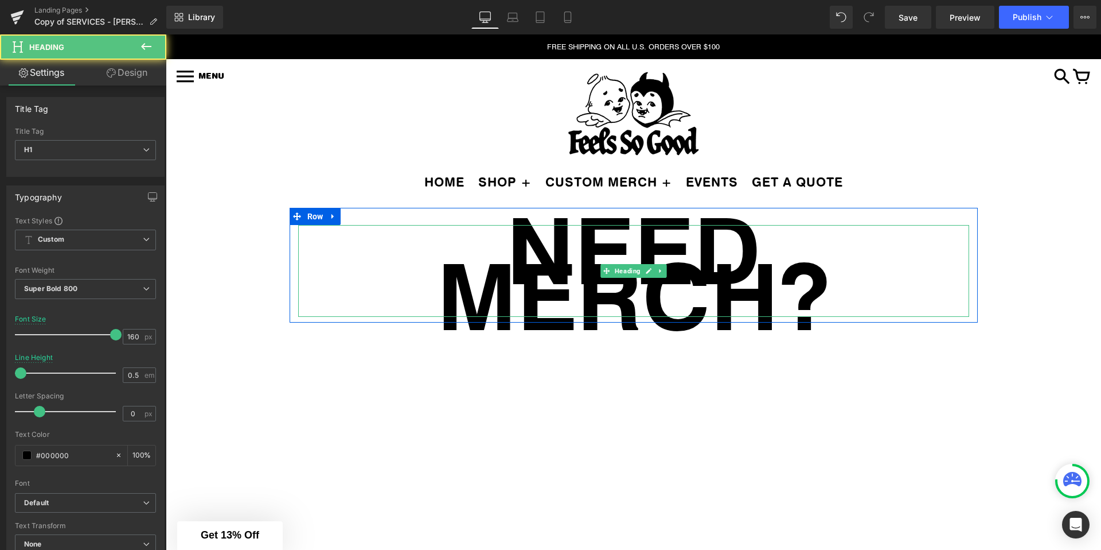
click at [757, 250] on h1 "NEED MERCH?" at bounding box center [633, 271] width 671 height 92
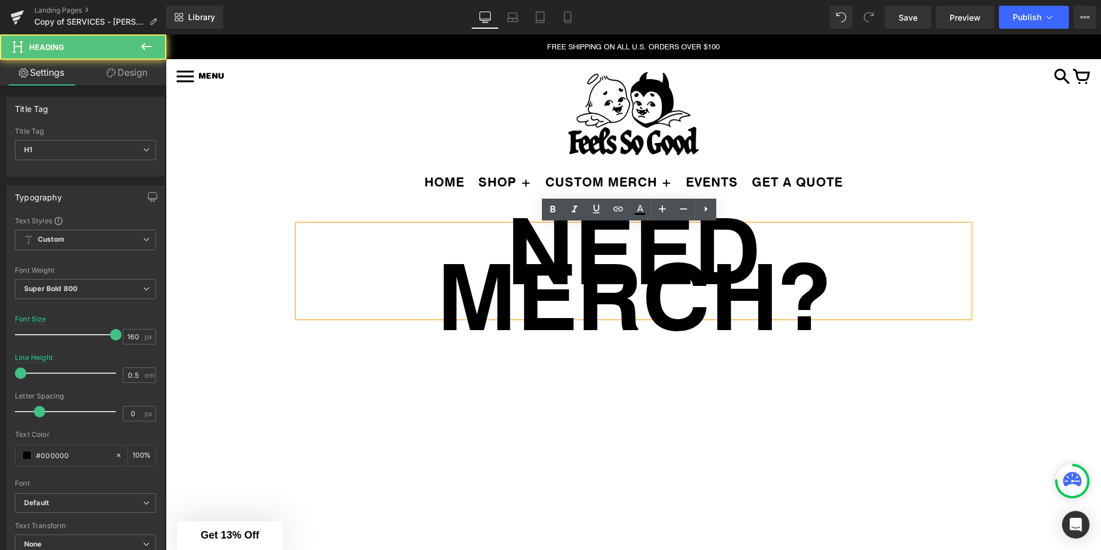
click at [757, 250] on h1 "NEED MERCH?" at bounding box center [633, 271] width 671 height 92
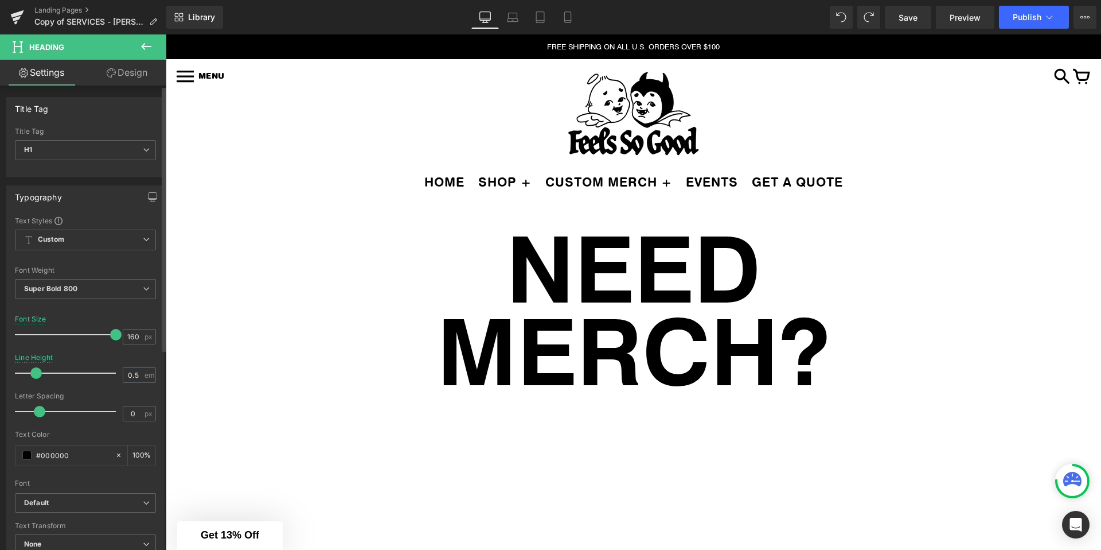
drag, startPoint x: 22, startPoint y: 377, endPoint x: 38, endPoint y: 376, distance: 15.5
click at [38, 376] on span at bounding box center [35, 372] width 11 height 11
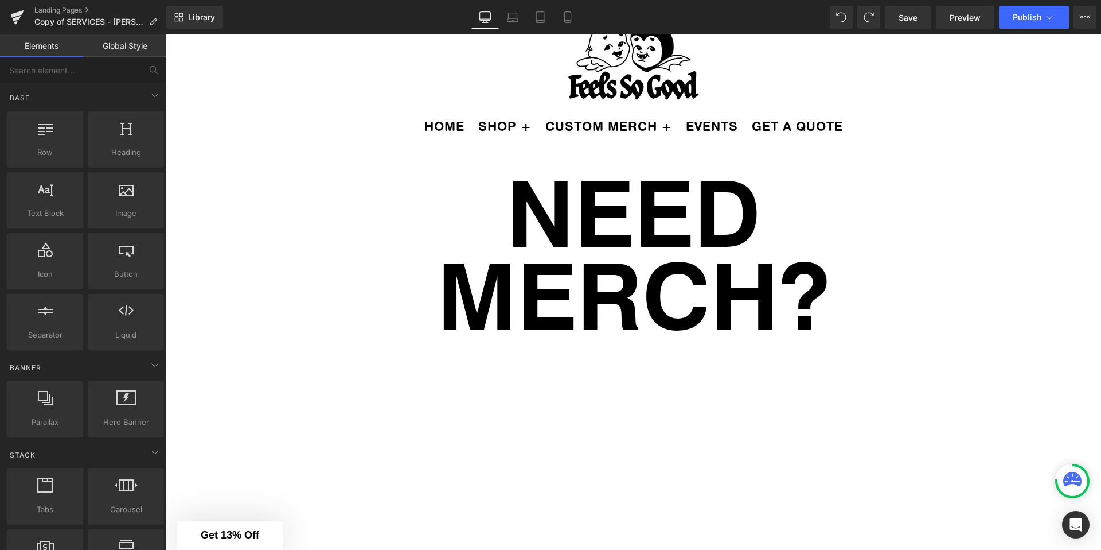
scroll to position [211, 0]
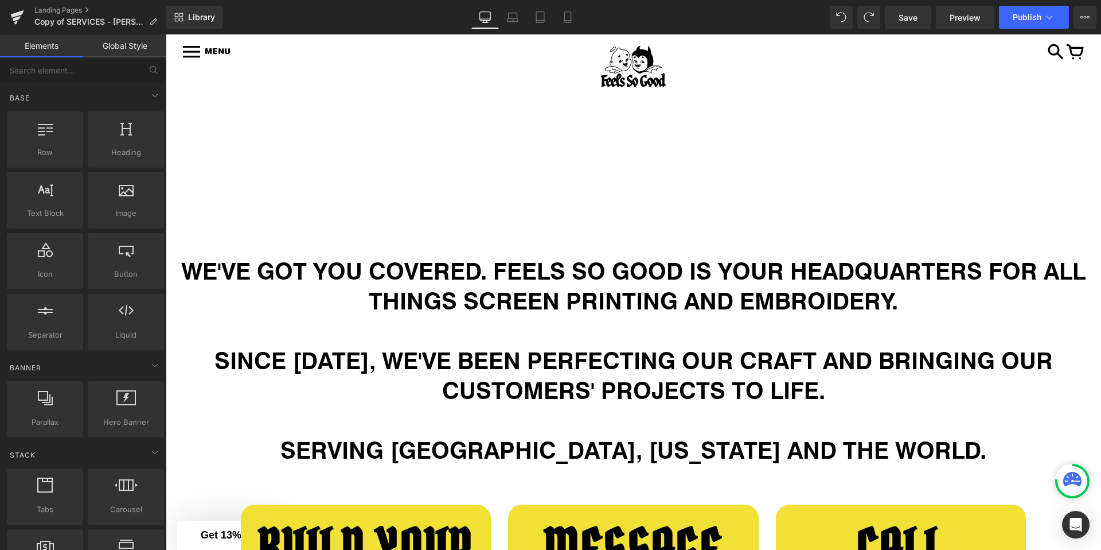
scroll to position [633, 0]
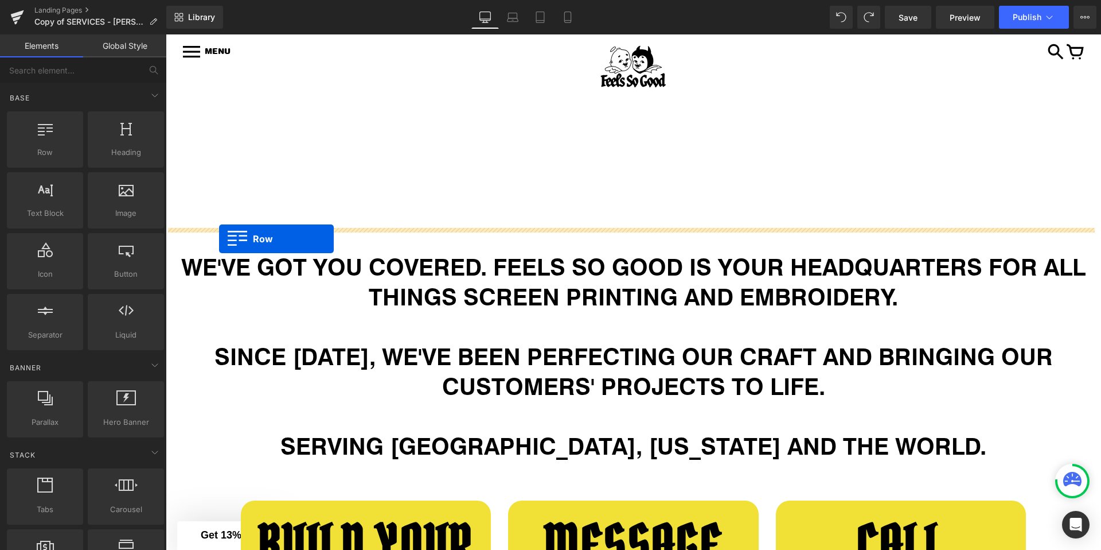
drag, startPoint x: 240, startPoint y: 196, endPoint x: 219, endPoint y: 239, distance: 47.7
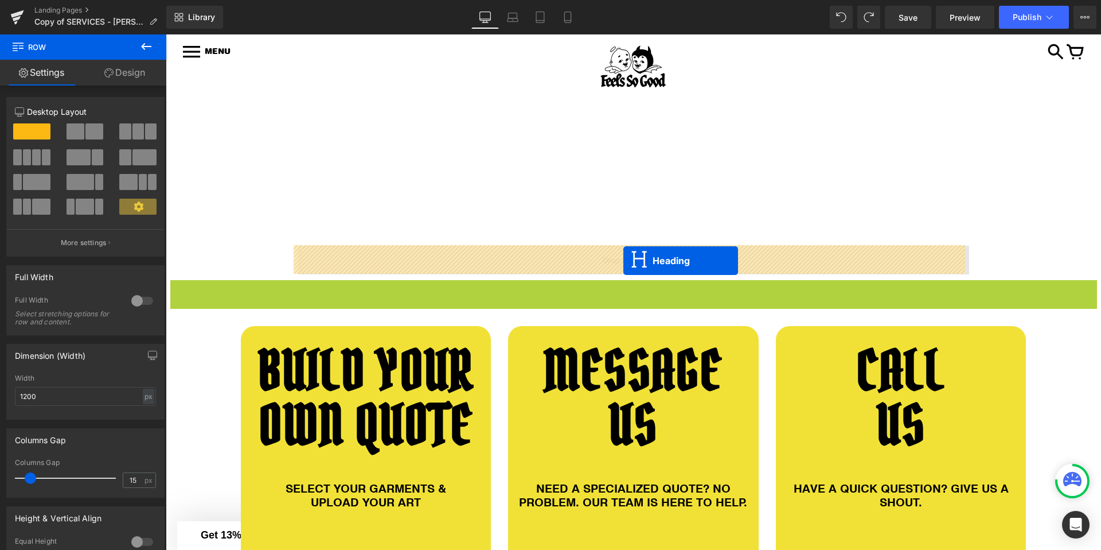
drag, startPoint x: 601, startPoint y: 406, endPoint x: 624, endPoint y: 260, distance: 147.5
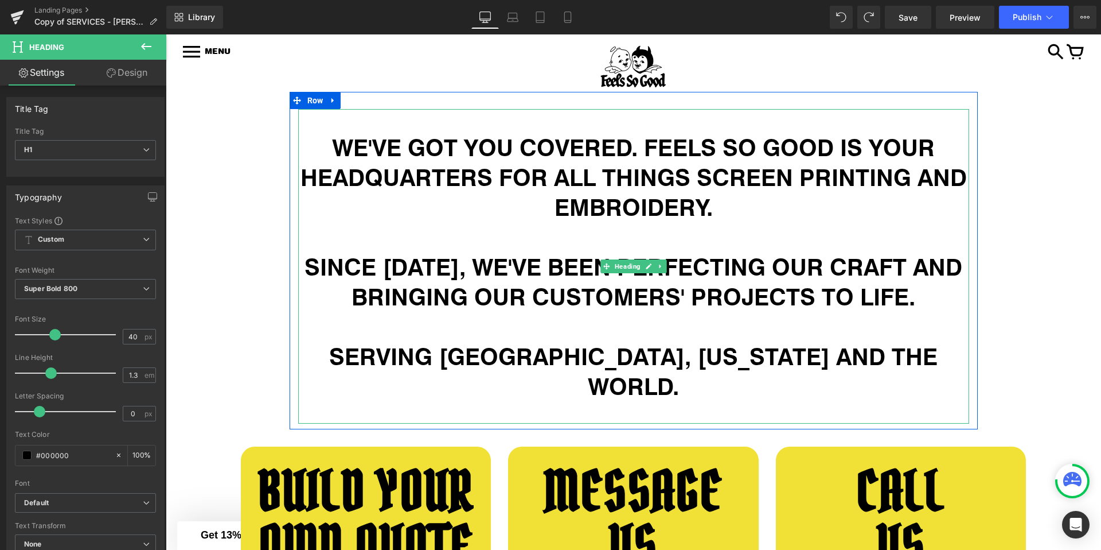
scroll to position [988, 0]
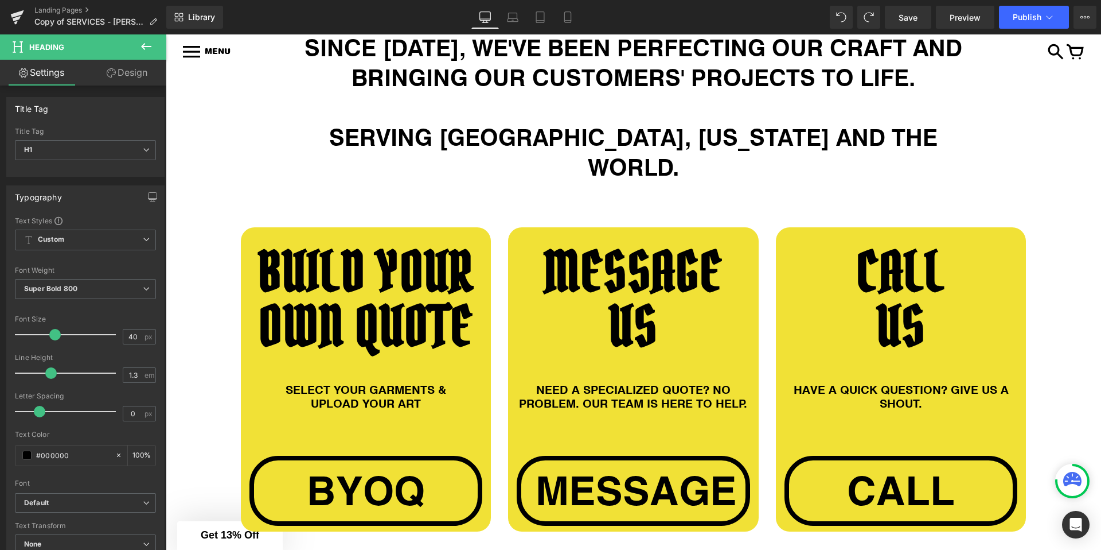
drag, startPoint x: 200, startPoint y: 184, endPoint x: 263, endPoint y: 186, distance: 63.1
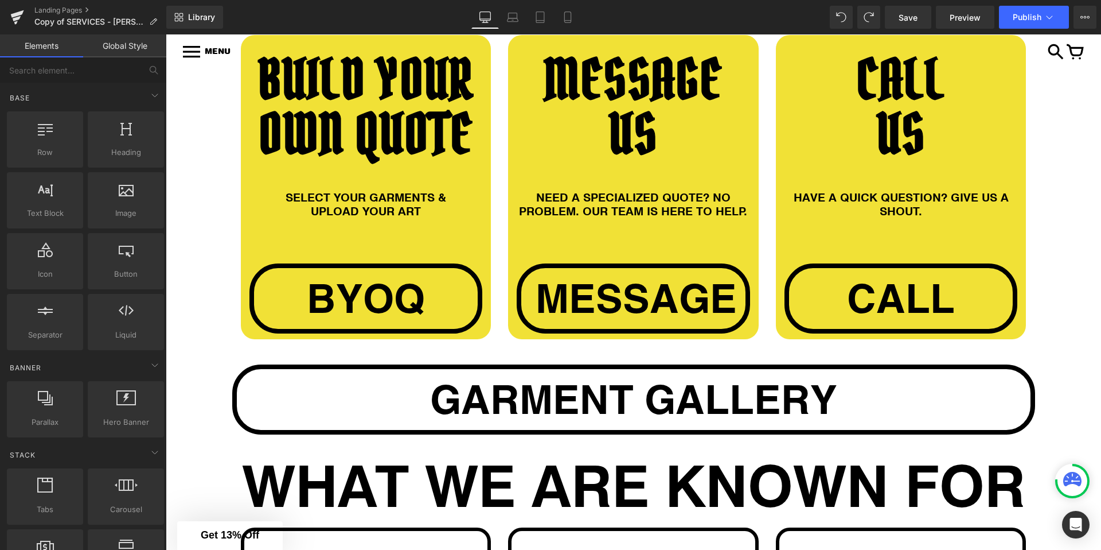
scroll to position [1250, 0]
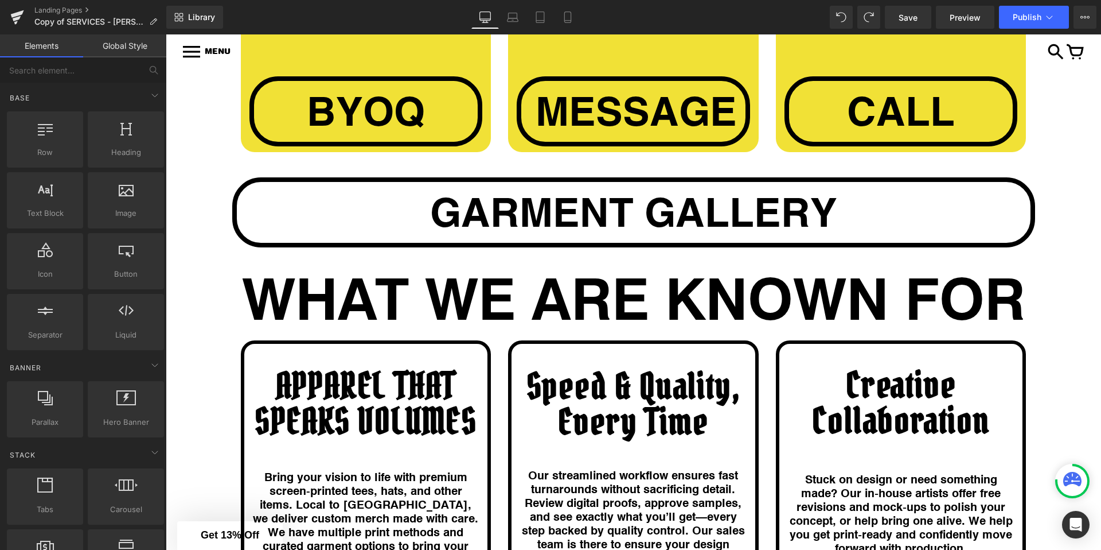
scroll to position [1369, 0]
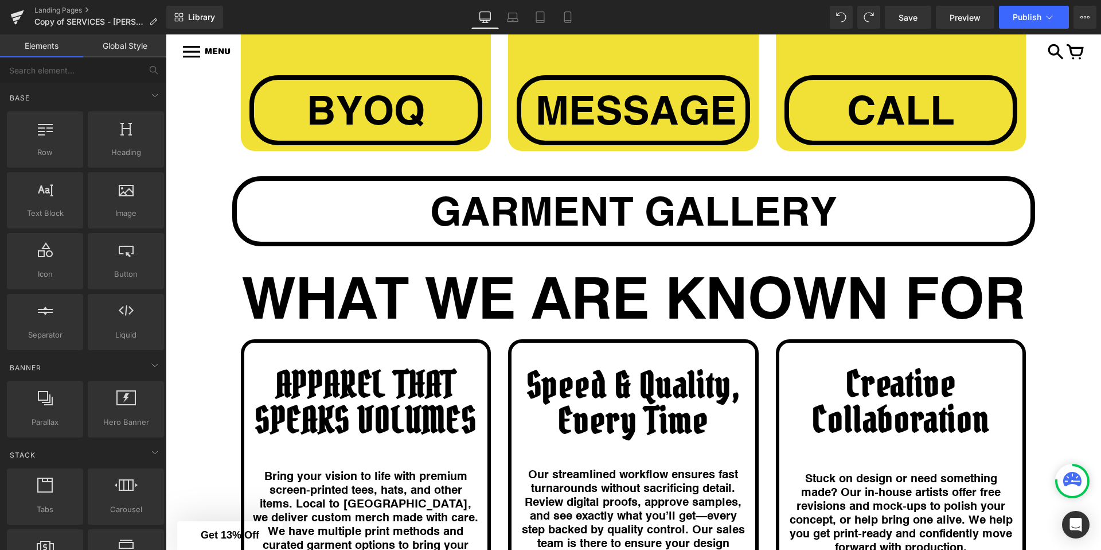
click at [358, 281] on h1 "WHAT WE ARE KNOWN FOR" at bounding box center [634, 295] width 936 height 29
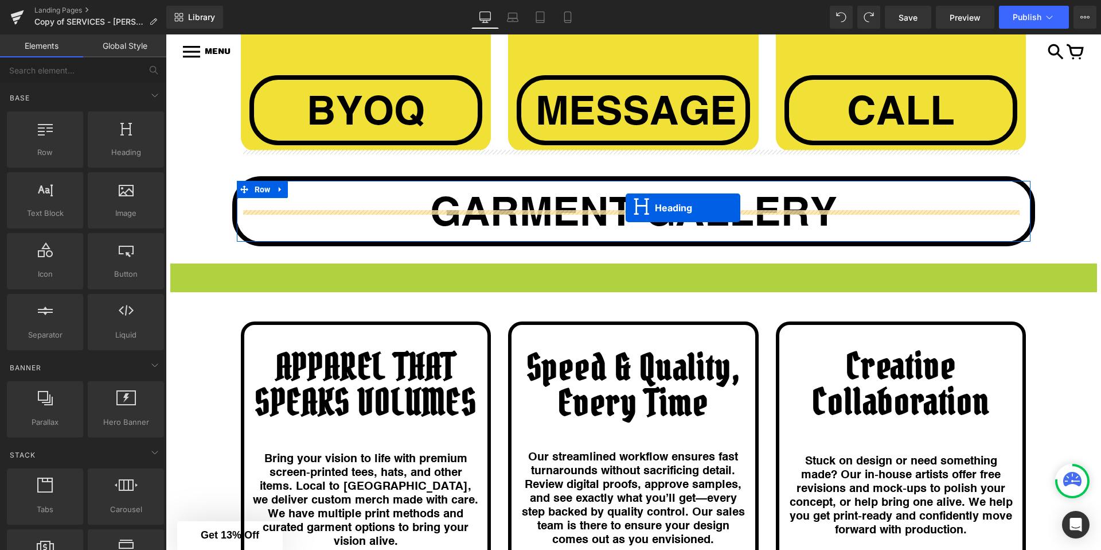
drag, startPoint x: 600, startPoint y: 258, endPoint x: 626, endPoint y: 208, distance: 56.2
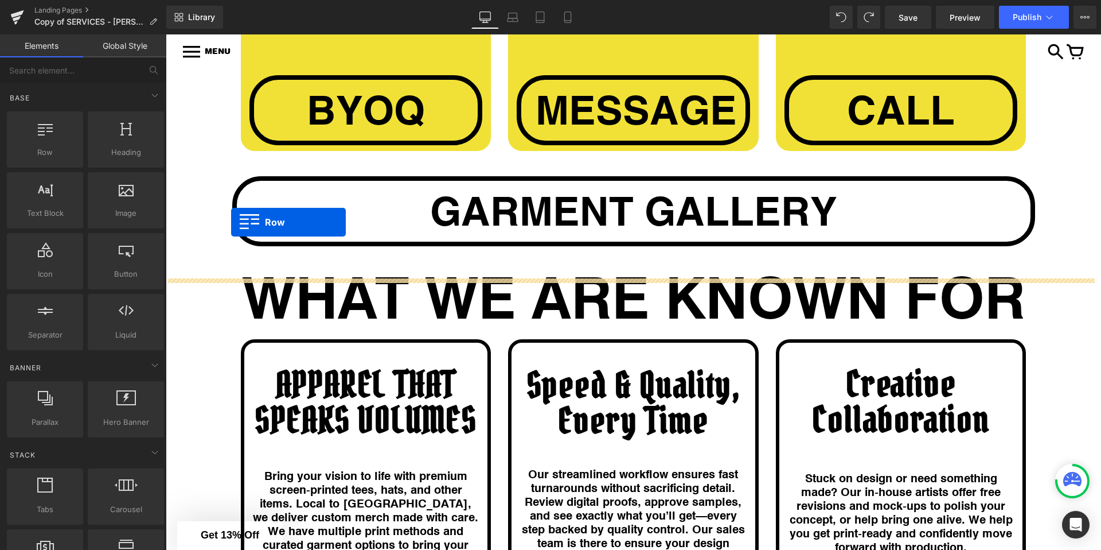
drag, startPoint x: 184, startPoint y: 154, endPoint x: 231, endPoint y: 221, distance: 82.8
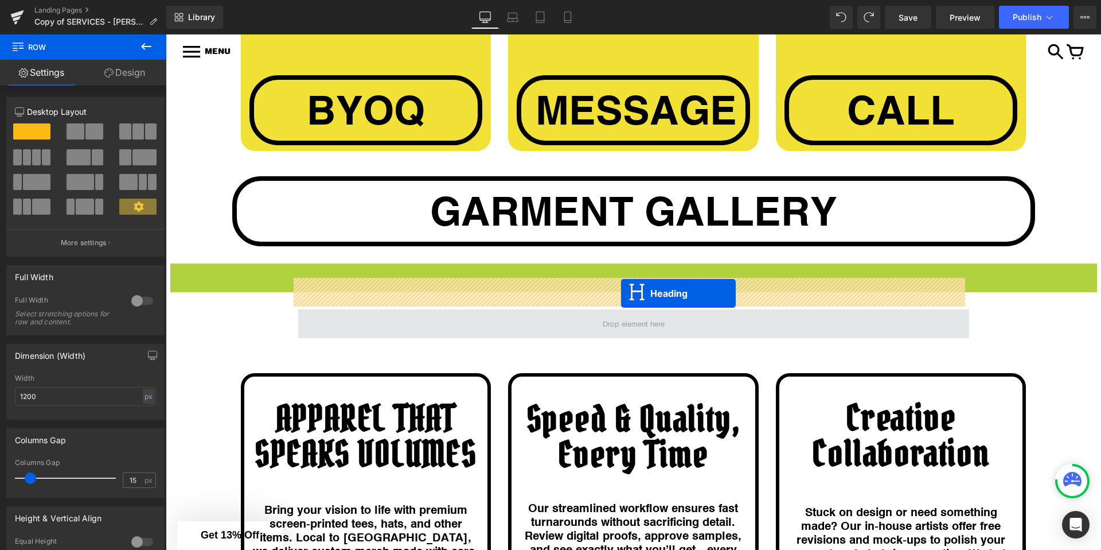
drag, startPoint x: 600, startPoint y: 258, endPoint x: 621, endPoint y: 292, distance: 39.6
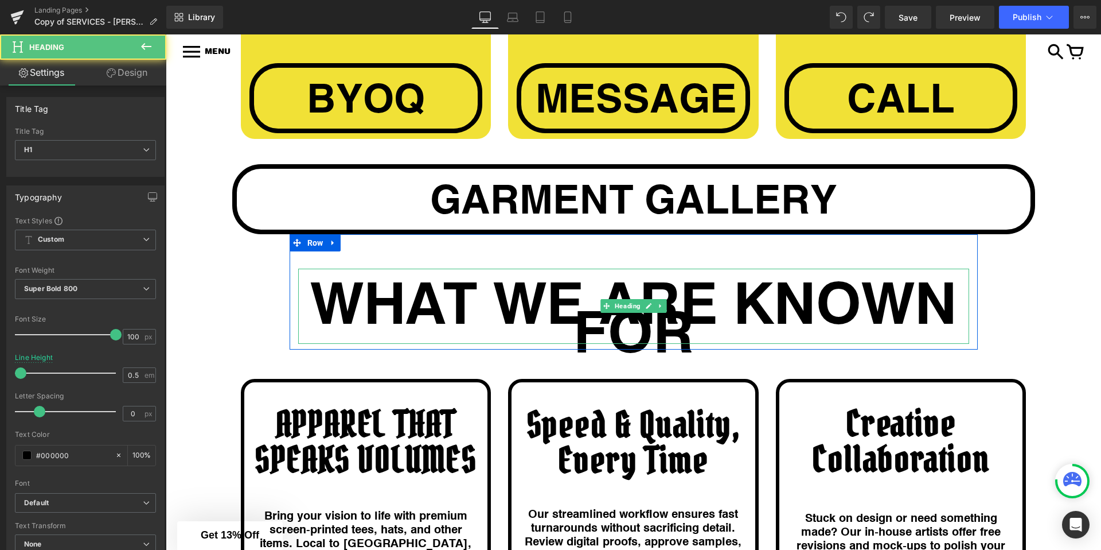
scroll to position [1381, 0]
click at [388, 286] on h1 "WHAT WE ARE KNOWN FOR" at bounding box center [633, 314] width 671 height 57
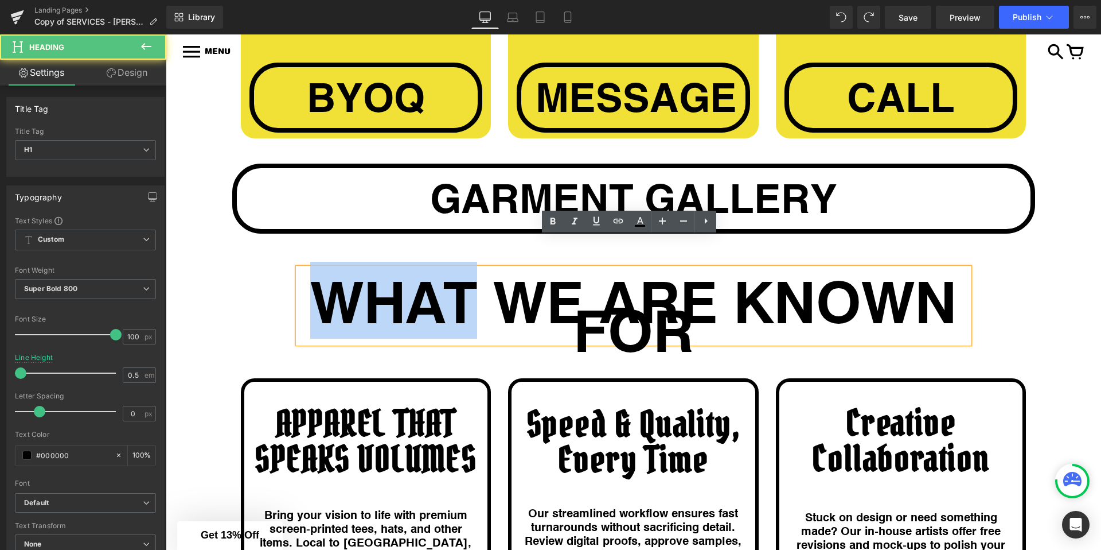
click at [388, 286] on h1 "WHAT WE ARE KNOWN FOR" at bounding box center [633, 314] width 671 height 57
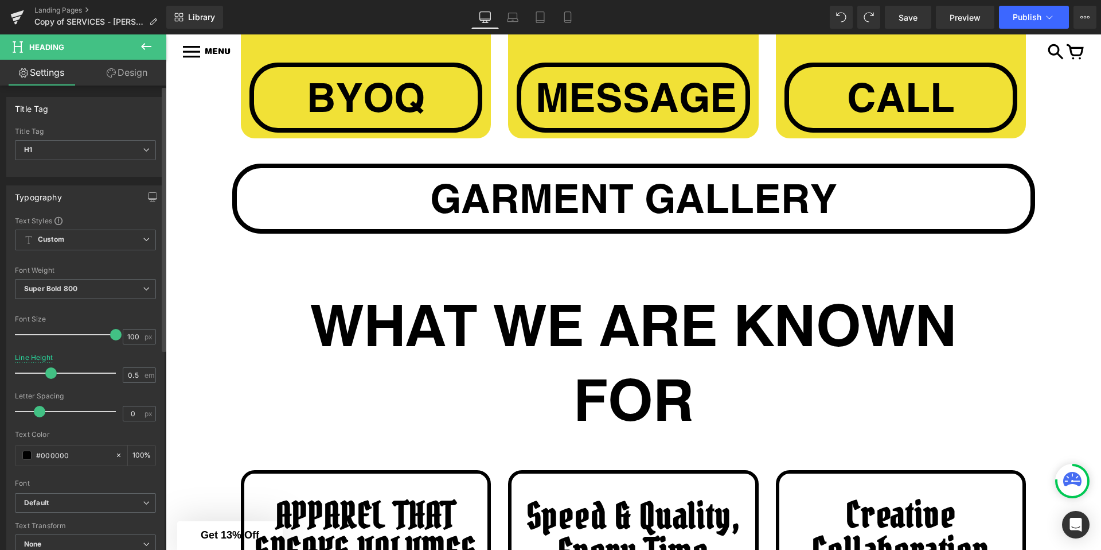
drag, startPoint x: 22, startPoint y: 377, endPoint x: 52, endPoint y: 375, distance: 30.5
click at [52, 375] on span at bounding box center [50, 372] width 11 height 11
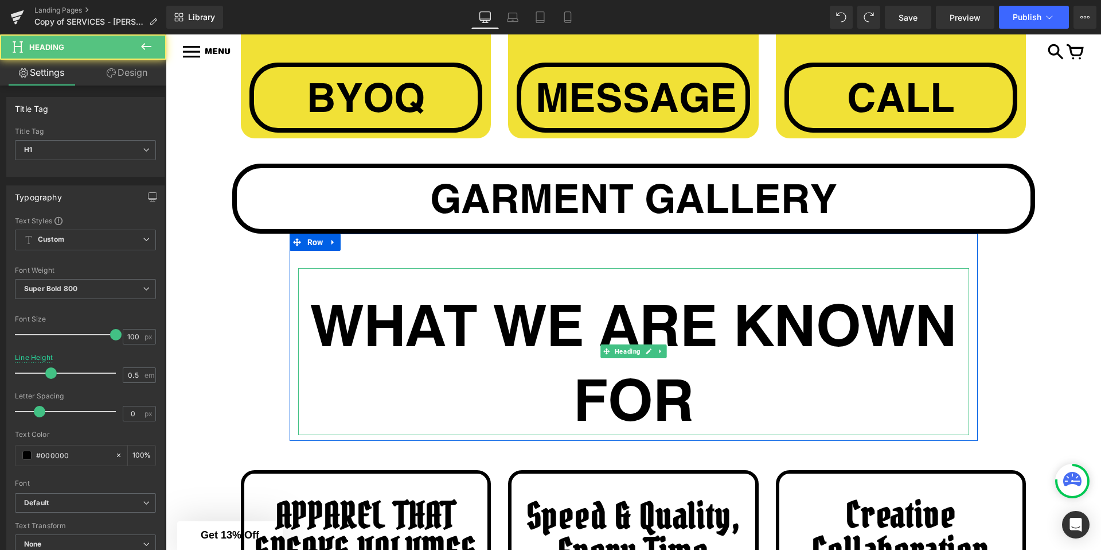
click at [620, 286] on h1 "WHAT WE ARE KNOWN FOR" at bounding box center [633, 360] width 671 height 149
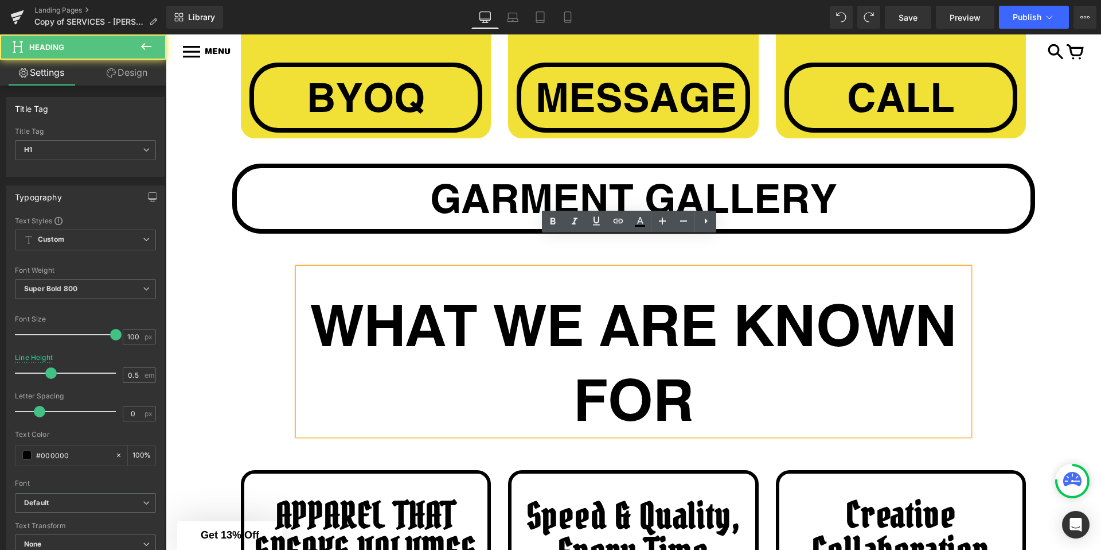
click at [599, 289] on h1 "WHAT WE ARE KNOWN FOR" at bounding box center [633, 360] width 671 height 149
click at [538, 289] on h1 "WHAT WE ARE KNOWN FOR" at bounding box center [633, 360] width 671 height 149
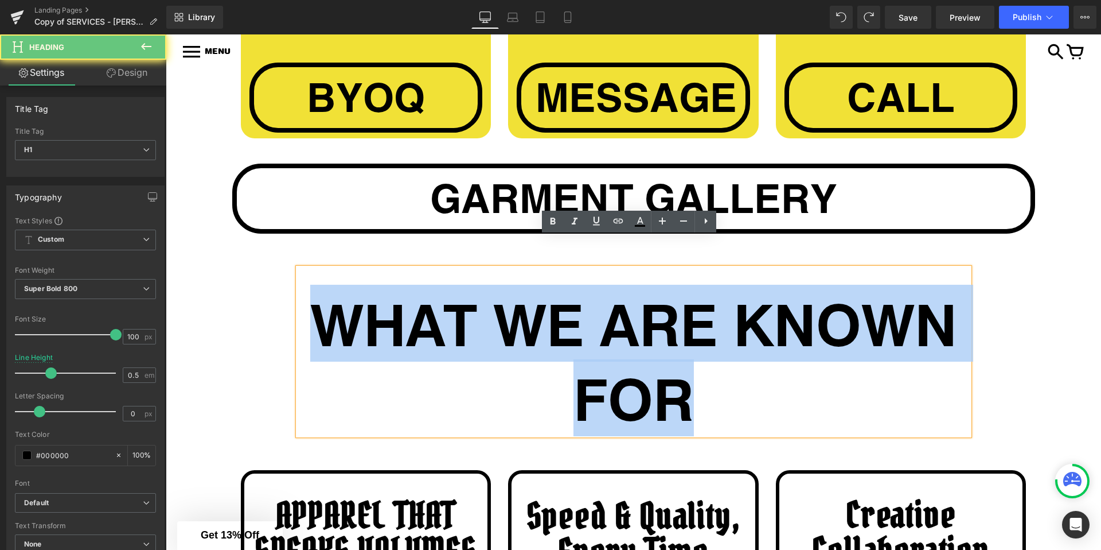
click at [538, 289] on h1 "WHAT WE ARE KNOWN FOR" at bounding box center [633, 360] width 671 height 149
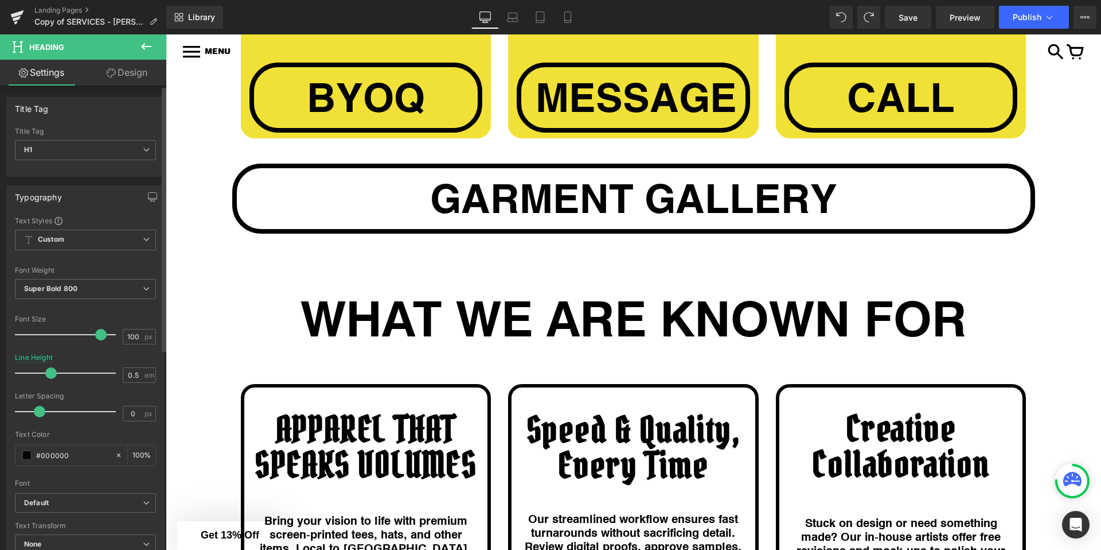
drag, startPoint x: 108, startPoint y: 336, endPoint x: 94, endPoint y: 331, distance: 15.2
click at [95, 331] on span at bounding box center [100, 334] width 11 height 11
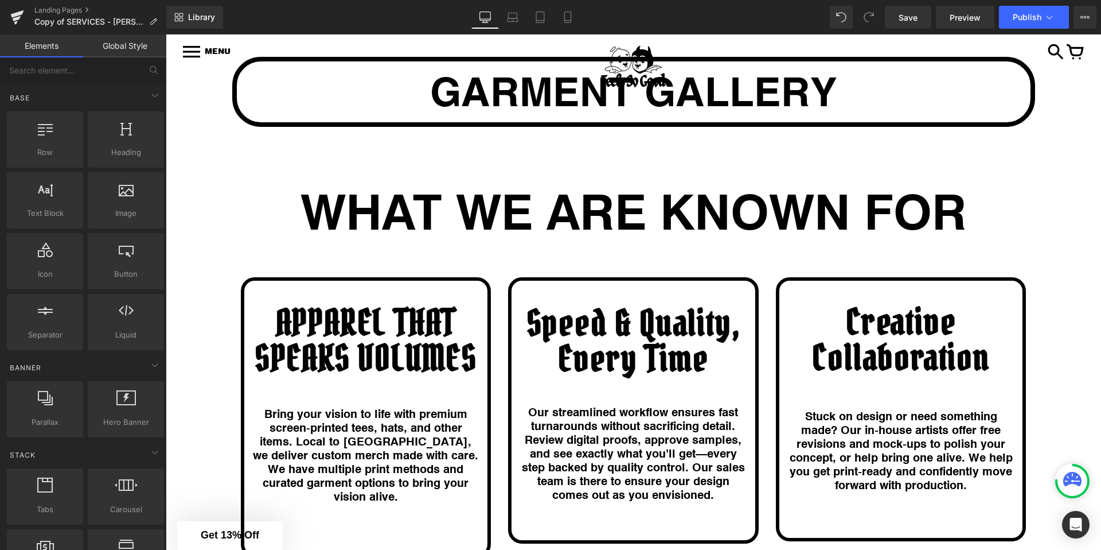
click at [450, 248] on div "APPAREL THAT SPEAKS VOLUMES Heading 53px Bring your vision to life with premium…" at bounding box center [633, 405] width 803 height 315
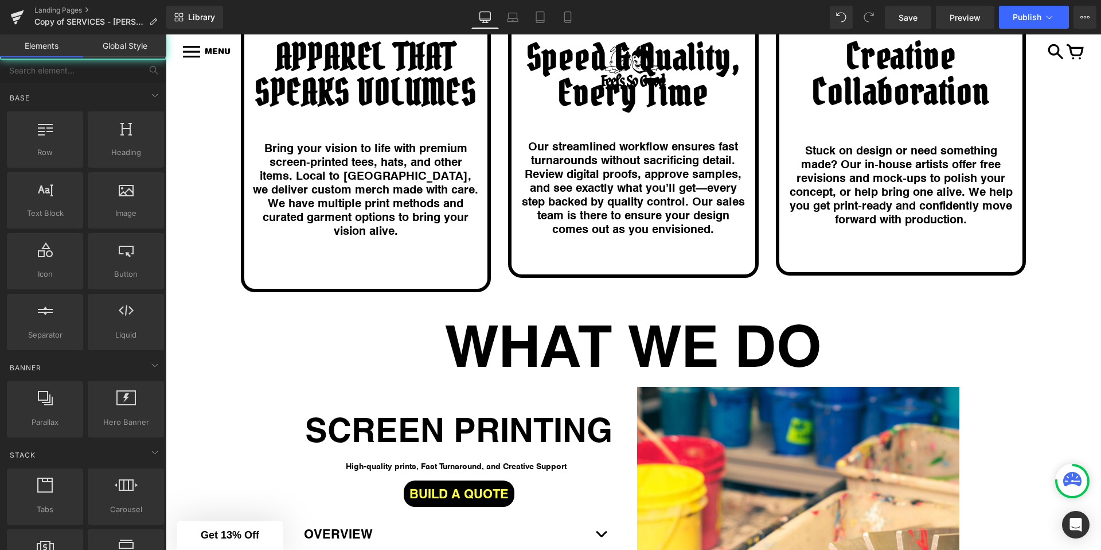
scroll to position [1880, 0]
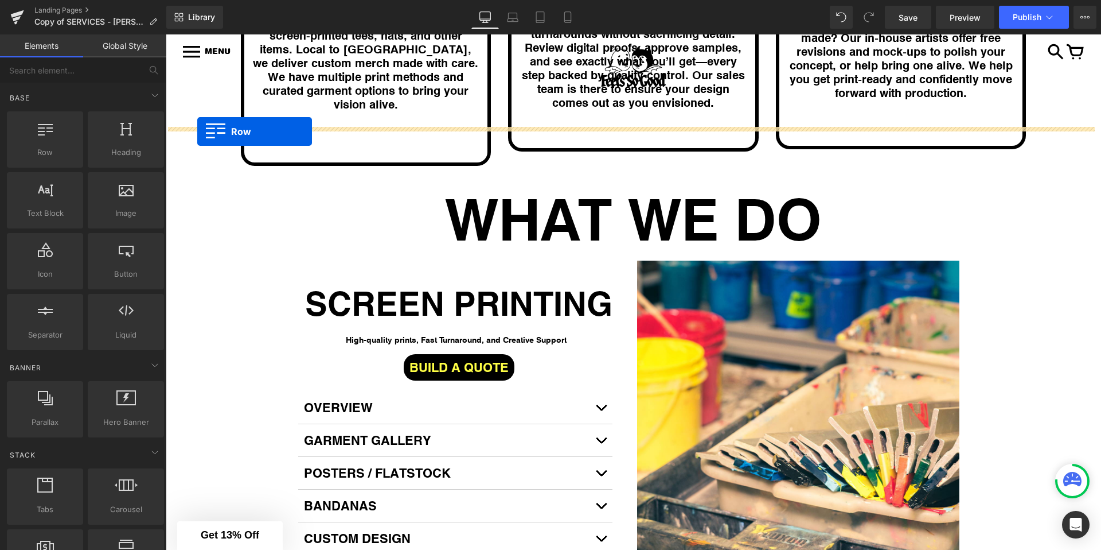
drag, startPoint x: 203, startPoint y: 159, endPoint x: 197, endPoint y: 131, distance: 28.7
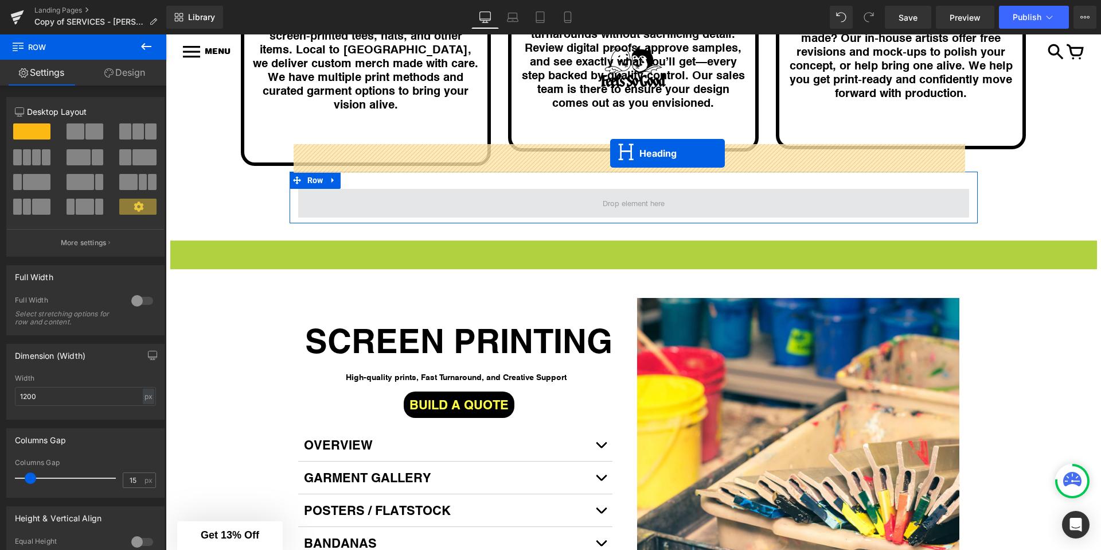
drag, startPoint x: 602, startPoint y: 217, endPoint x: 610, endPoint y: 154, distance: 64.2
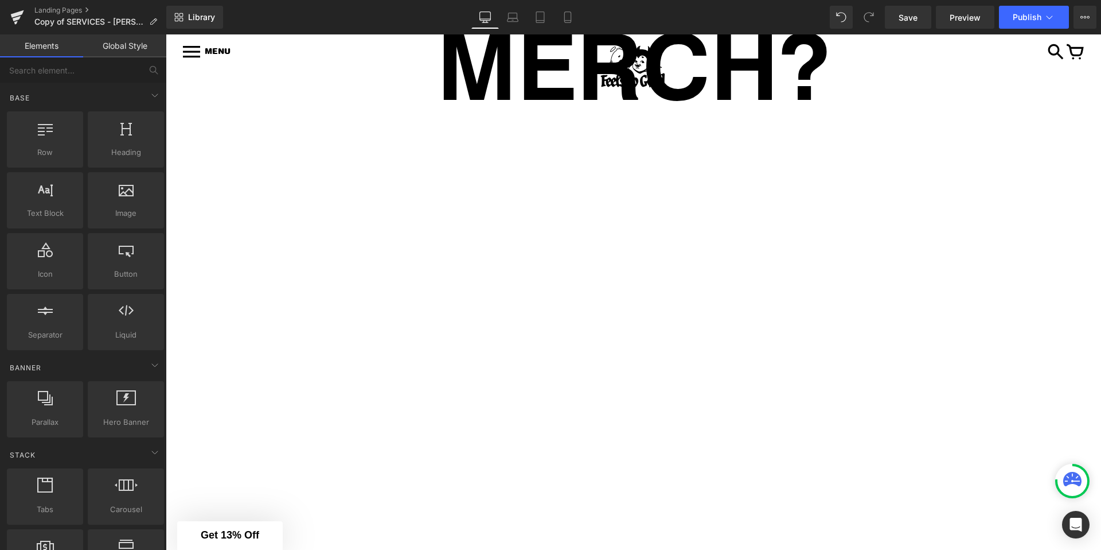
scroll to position [822, 0]
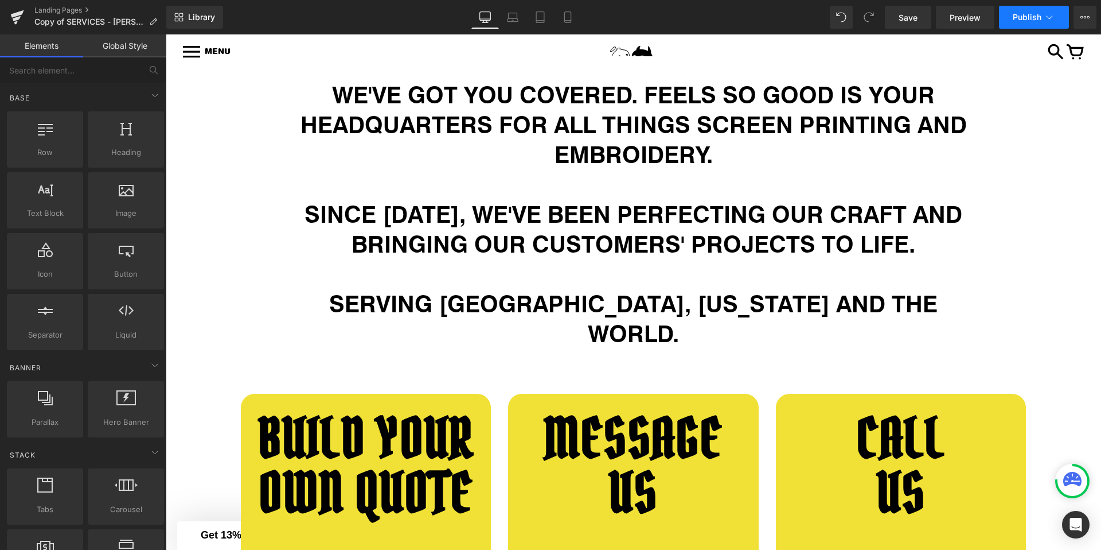
click at [1019, 22] on button "Publish" at bounding box center [1034, 17] width 70 height 23
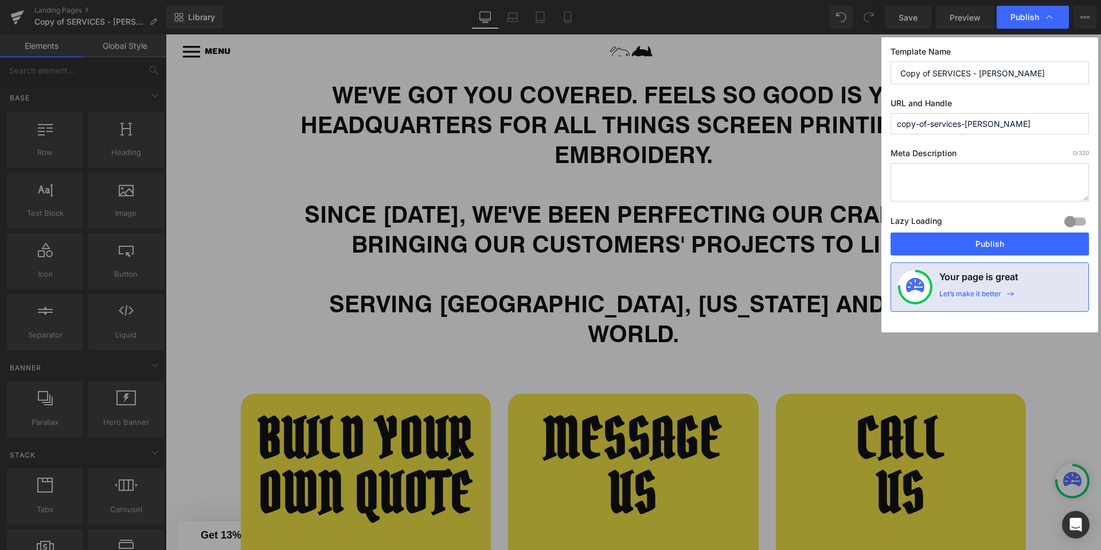
click at [938, 124] on input "copy-of-services-weems" at bounding box center [990, 123] width 198 height 21
click at [996, 121] on input "copy-of-services-weems" at bounding box center [990, 123] width 198 height 21
click at [913, 74] on input "Copy of SERVICES - WEEMS" at bounding box center [990, 72] width 198 height 23
click at [914, 74] on input "Copy of SERVICES - WEEMS" at bounding box center [990, 72] width 198 height 23
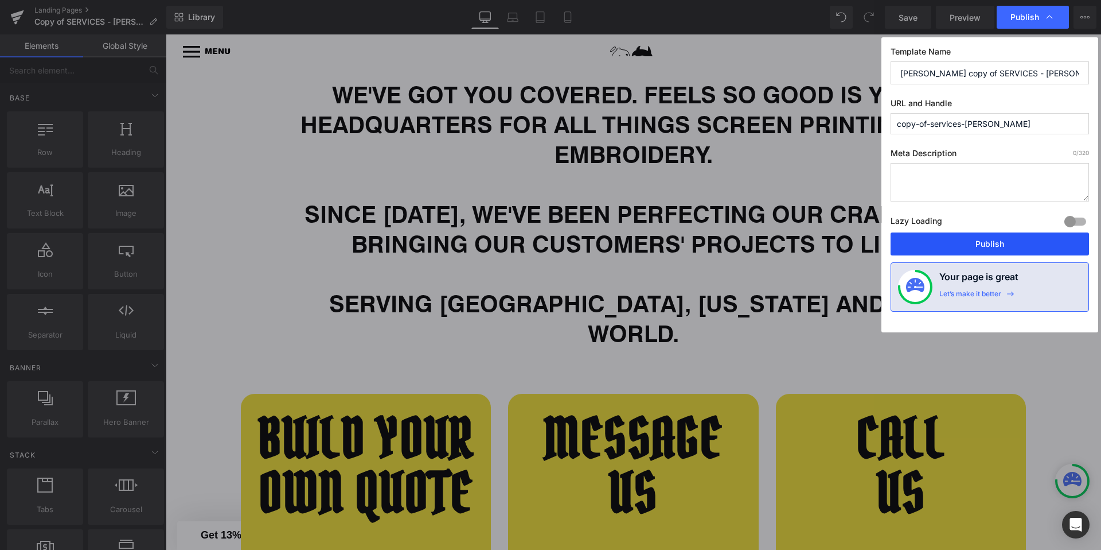
type input "parth copy of SERVICES - WEEMS"
click at [949, 246] on button "Publish" at bounding box center [990, 243] width 198 height 23
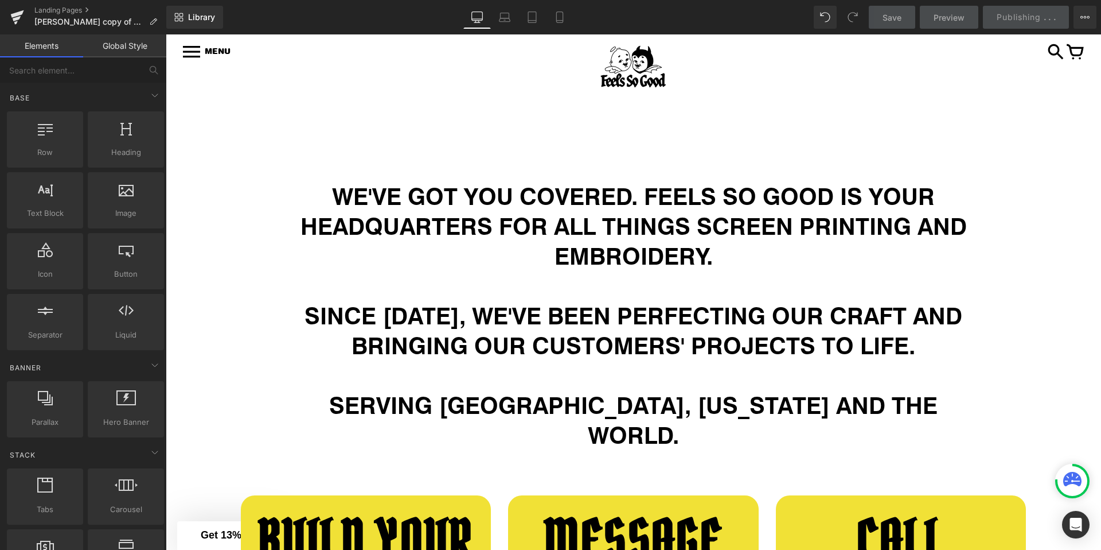
scroll to position [801, 0]
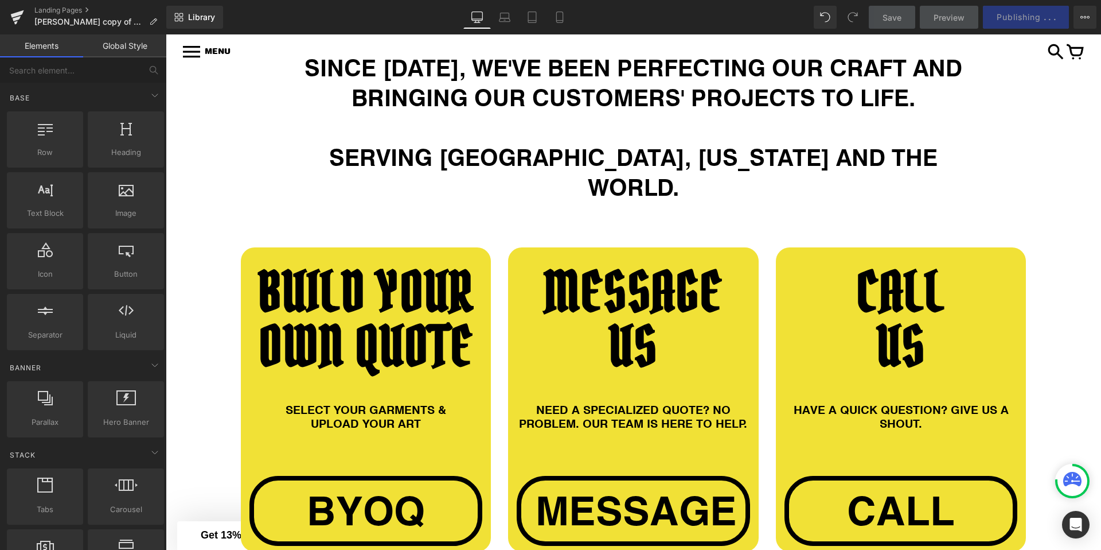
scroll to position [971, 0]
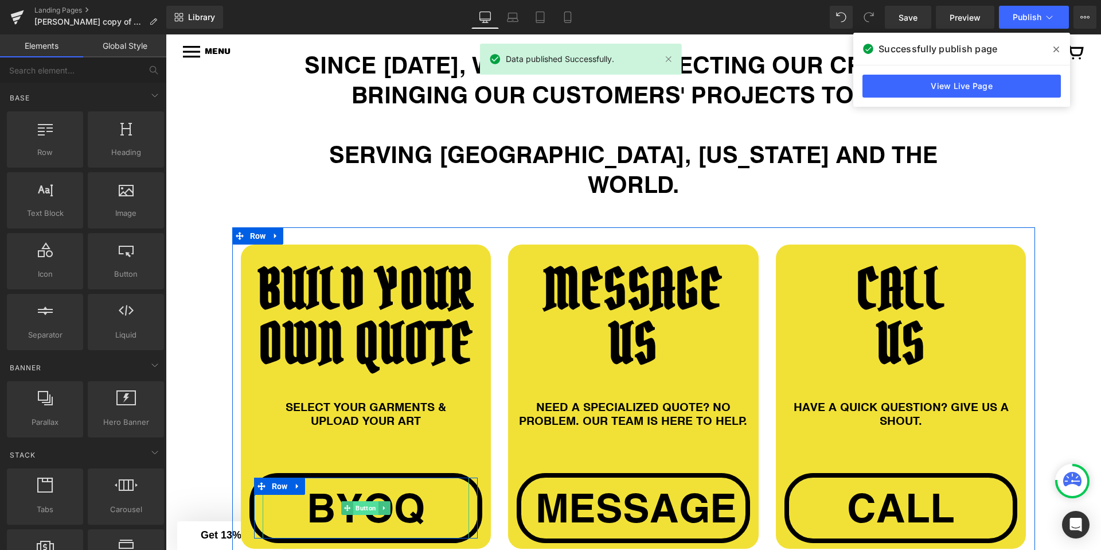
click at [360, 501] on span "Button" at bounding box center [365, 508] width 25 height 14
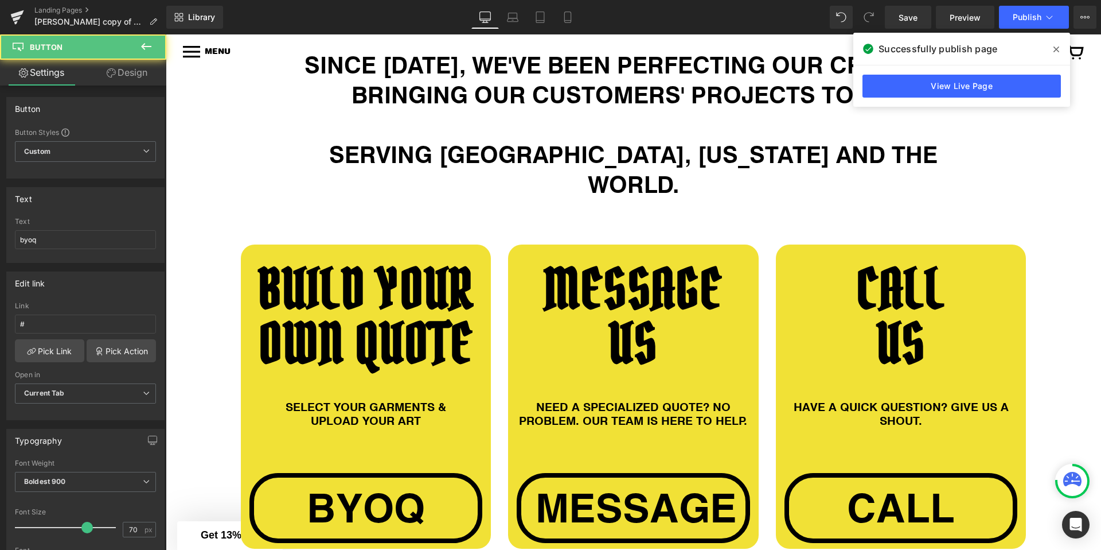
click at [336, 483] on span "byoq" at bounding box center [366, 507] width 118 height 49
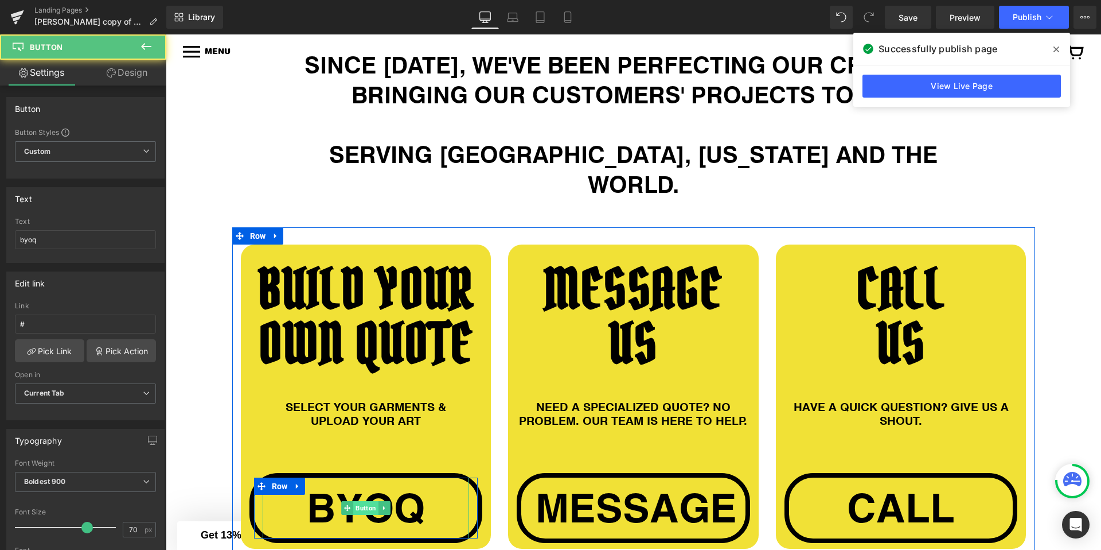
click at [359, 501] on span "Button" at bounding box center [365, 508] width 25 height 14
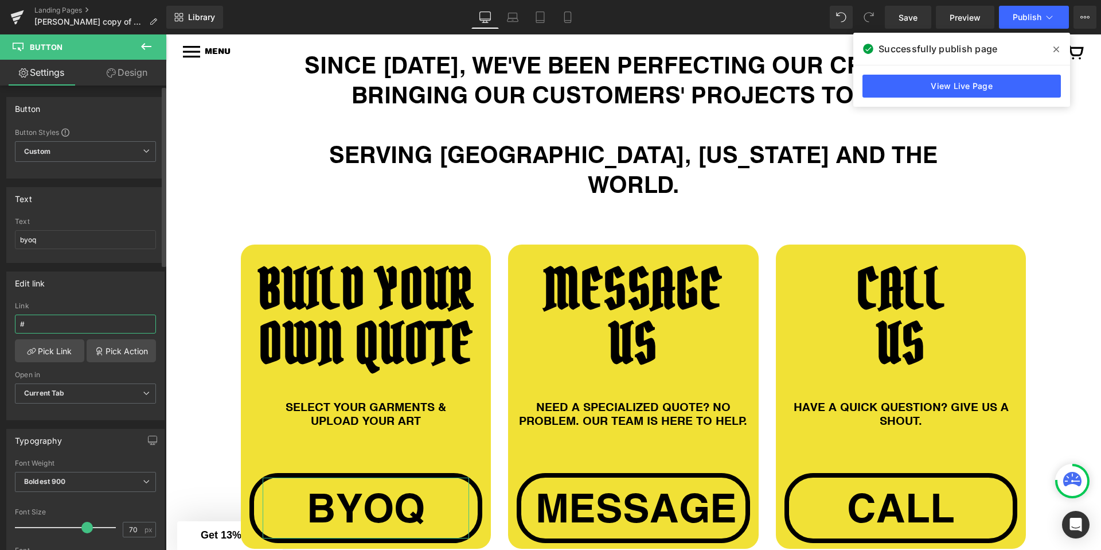
click at [49, 321] on input "#" at bounding box center [85, 323] width 141 height 19
type input "https://fsgprints.com/pages/get-a-quote-customs"
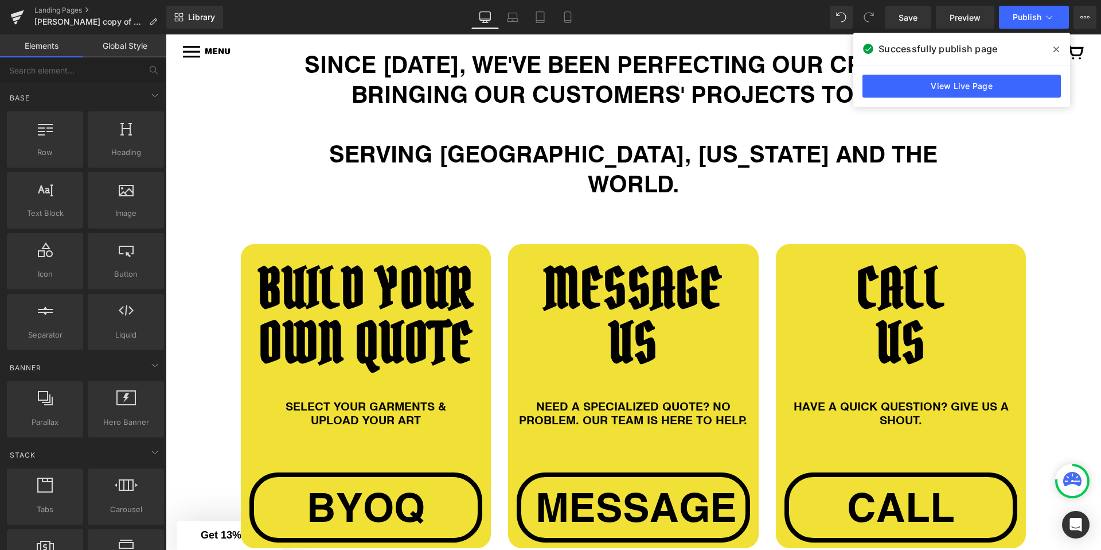
scroll to position [978, 0]
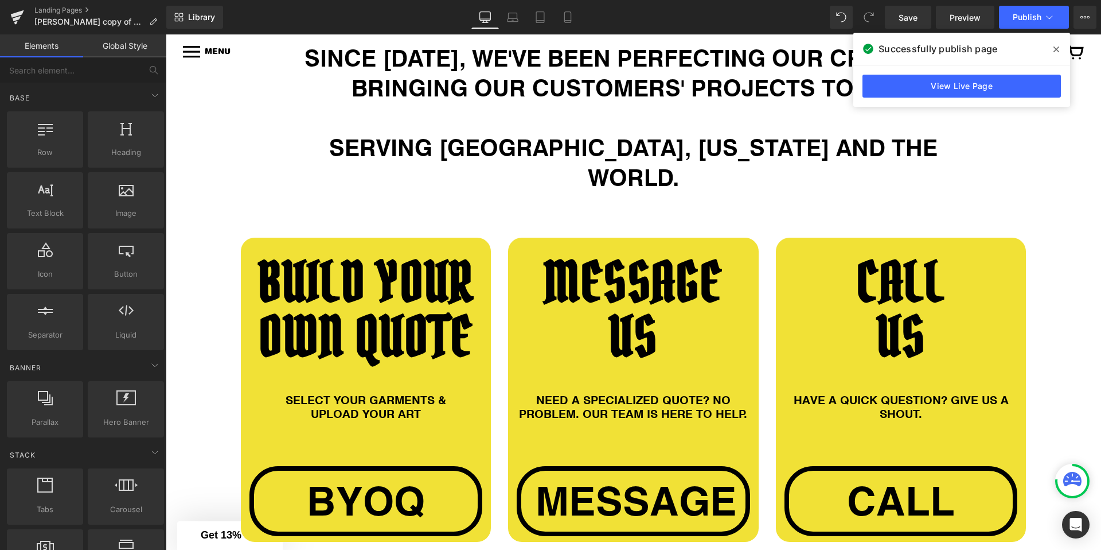
click at [610, 470] on div "message Button" at bounding box center [633, 500] width 207 height 61
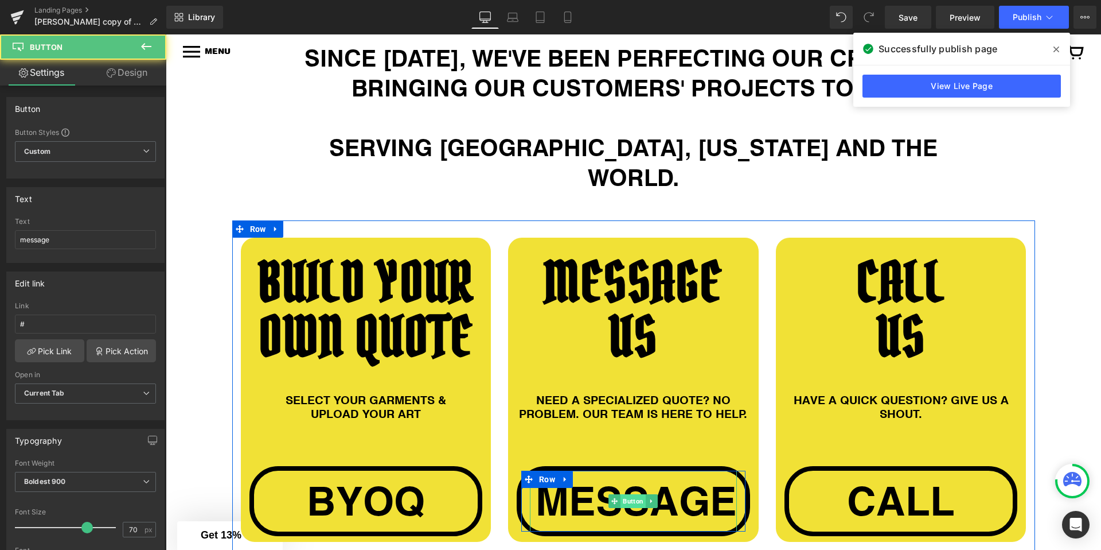
click at [621, 494] on span "Button" at bounding box center [633, 501] width 25 height 14
click at [627, 494] on span "Button" at bounding box center [633, 501] width 25 height 14
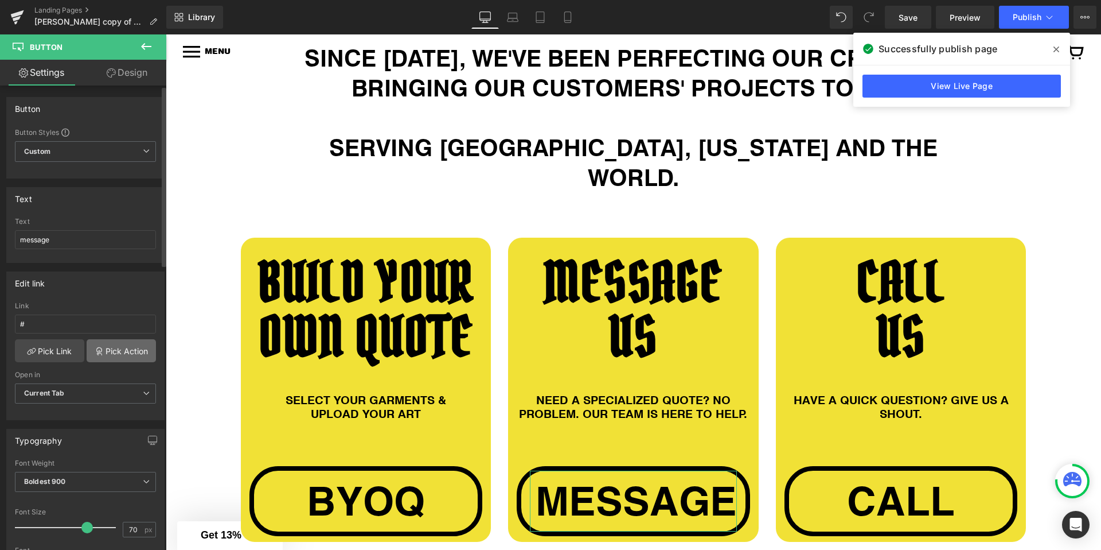
click at [118, 353] on link "Pick Action" at bounding box center [121, 350] width 69 height 23
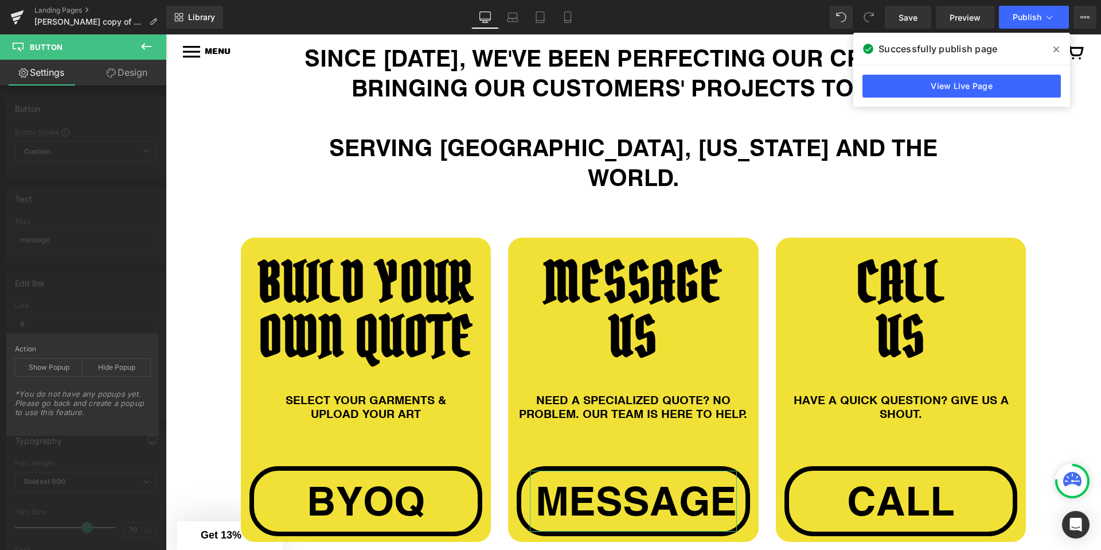
click at [60, 350] on div "Action" at bounding box center [82, 349] width 135 height 8
click at [54, 295] on div "Edit link # Link # Pick Link Pick Action Current Tab New Tab Open in Current Ta…" at bounding box center [86, 341] width 172 height 157
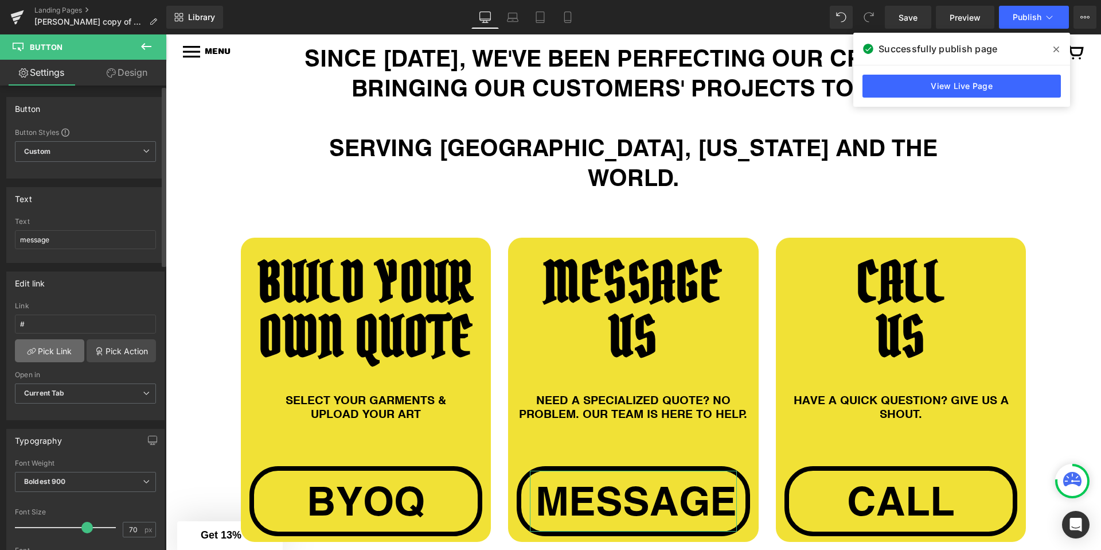
click at [54, 346] on link "Pick Link" at bounding box center [49, 350] width 69 height 23
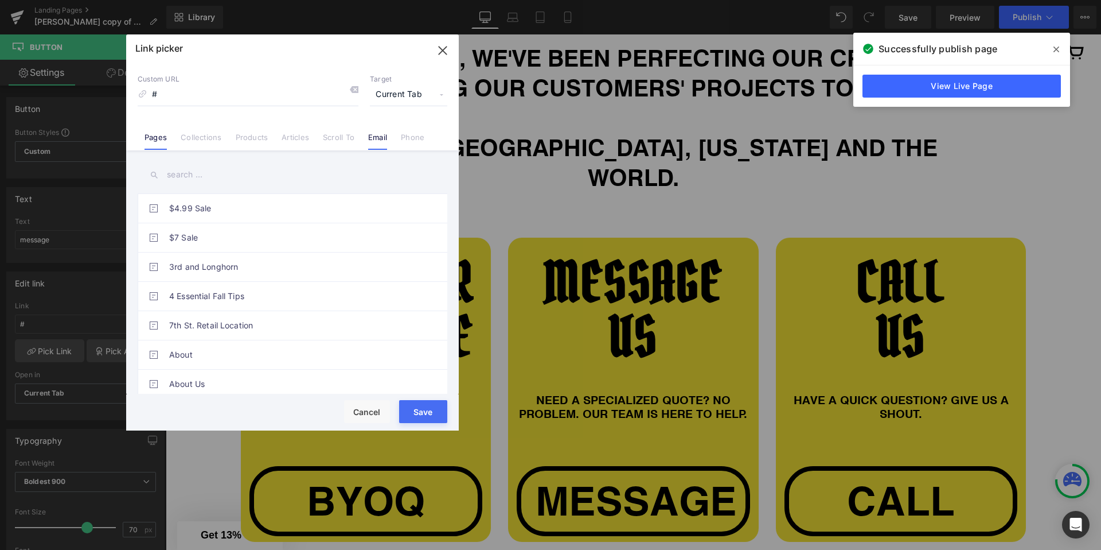
click at [392, 142] on li "Email" at bounding box center [377, 133] width 33 height 20
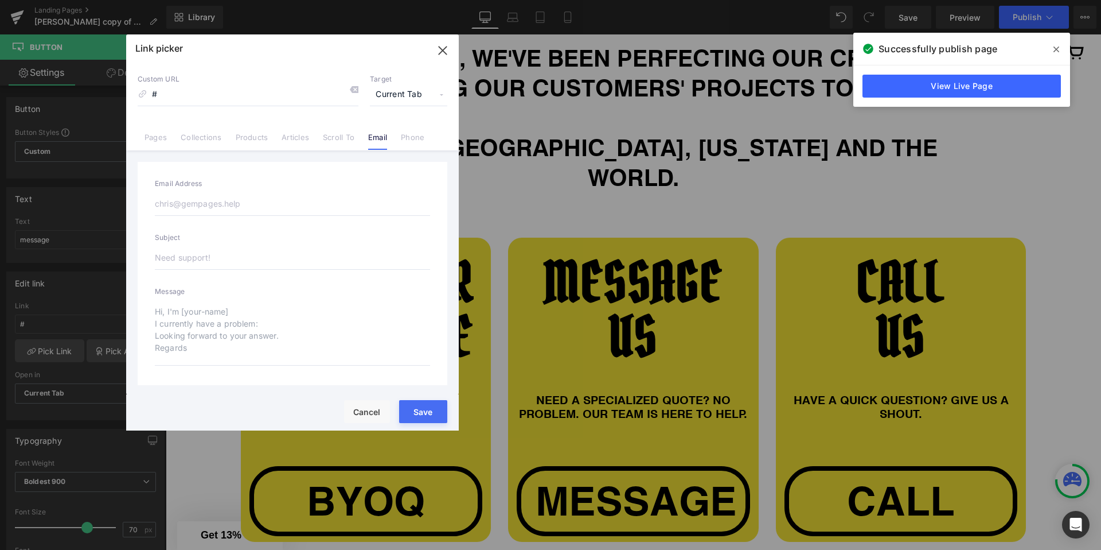
click at [198, 340] on textarea at bounding box center [292, 332] width 275 height 66
click at [181, 212] on input "email" at bounding box center [292, 204] width 275 height 24
click at [347, 171] on div "Email Address Subject Message" at bounding box center [293, 274] width 310 height 224
click at [354, 420] on button "Cancel" at bounding box center [367, 411] width 46 height 23
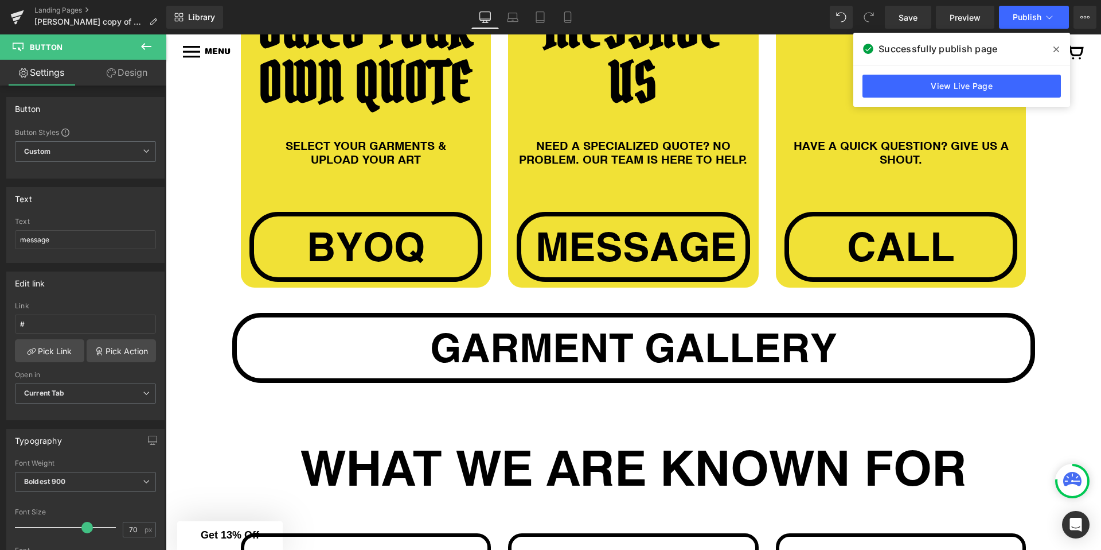
scroll to position [1238, 0]
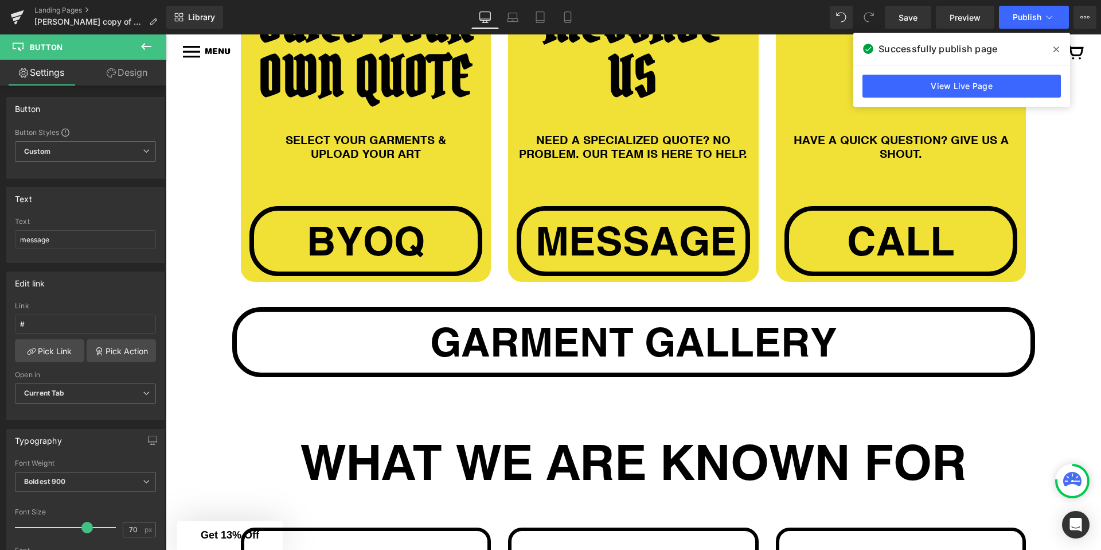
click at [903, 211] on div "call Button" at bounding box center [901, 241] width 207 height 61
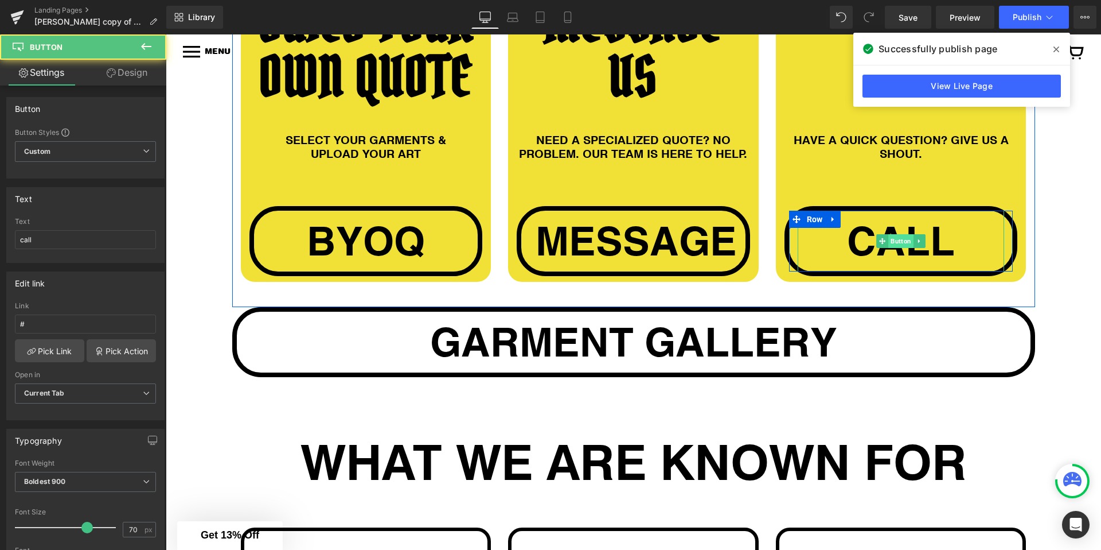
click at [903, 234] on span "Button" at bounding box center [901, 241] width 25 height 14
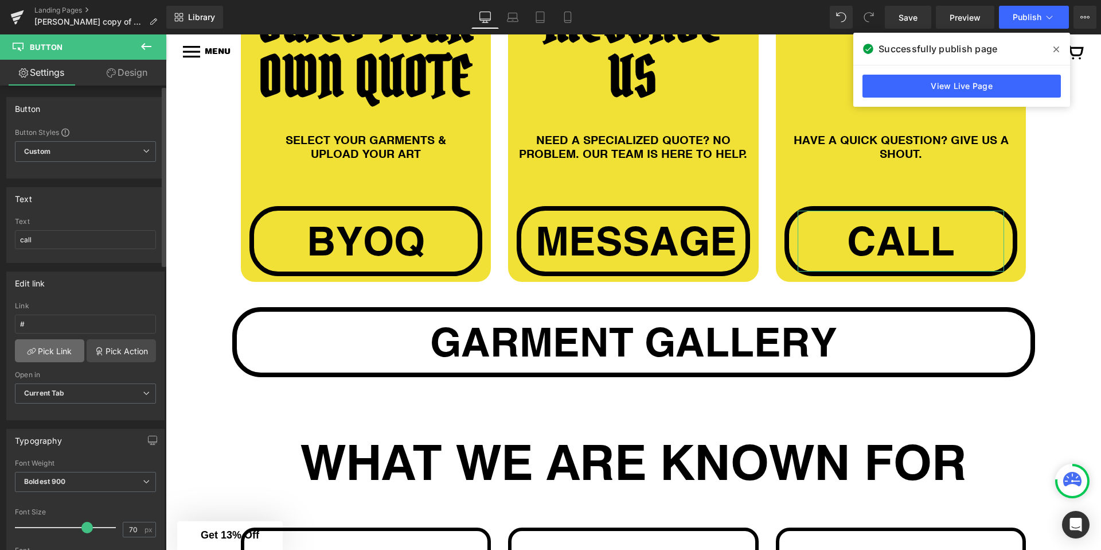
click at [32, 349] on icon at bounding box center [31, 350] width 9 height 9
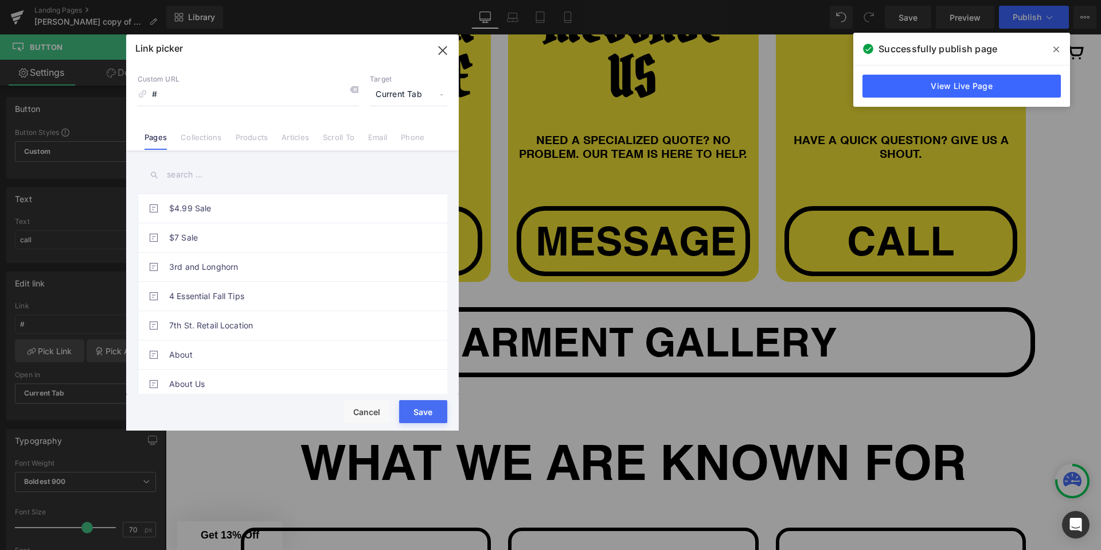
click at [372, 139] on link "Email" at bounding box center [377, 141] width 19 height 17
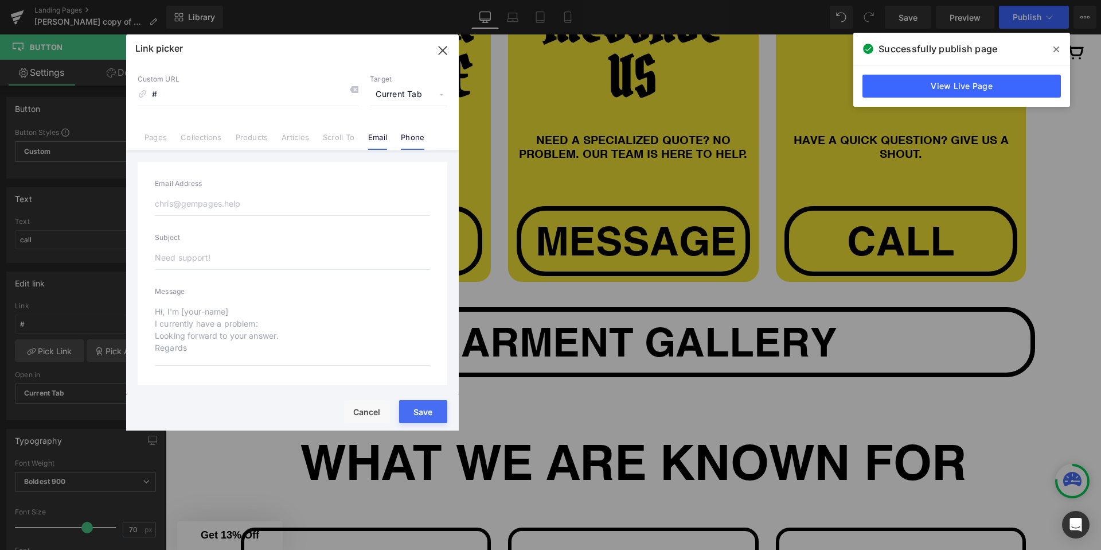
click at [406, 139] on link "Phone" at bounding box center [413, 141] width 24 height 17
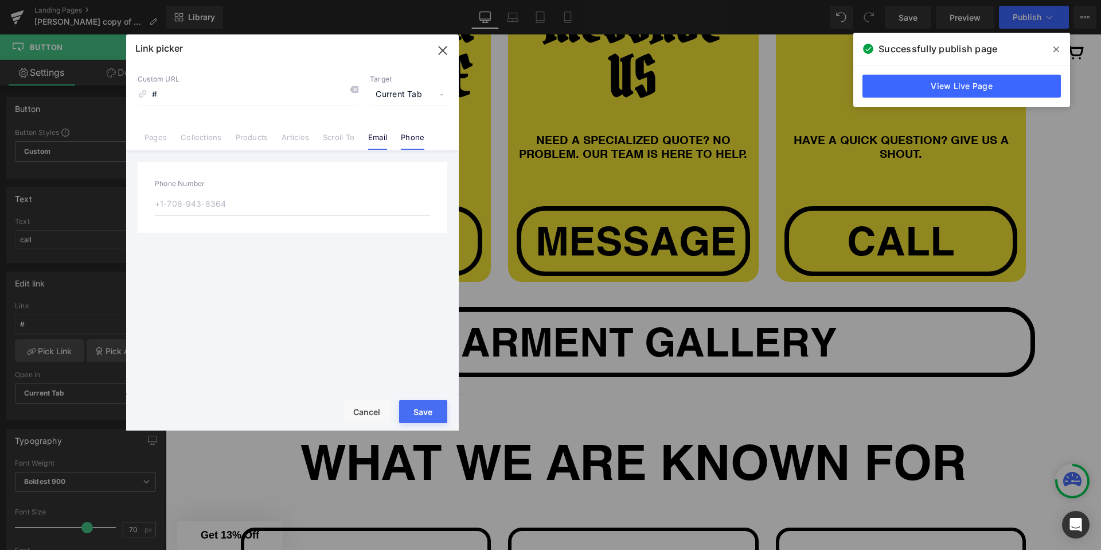
click at [363, 139] on li "Email" at bounding box center [377, 133] width 33 height 20
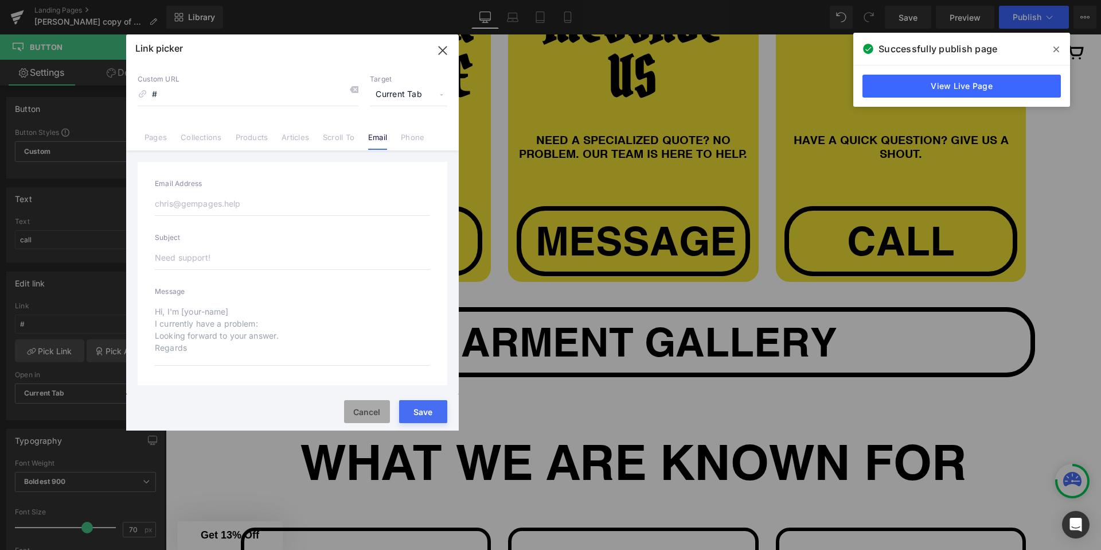
click at [363, 415] on button "Cancel" at bounding box center [367, 411] width 46 height 23
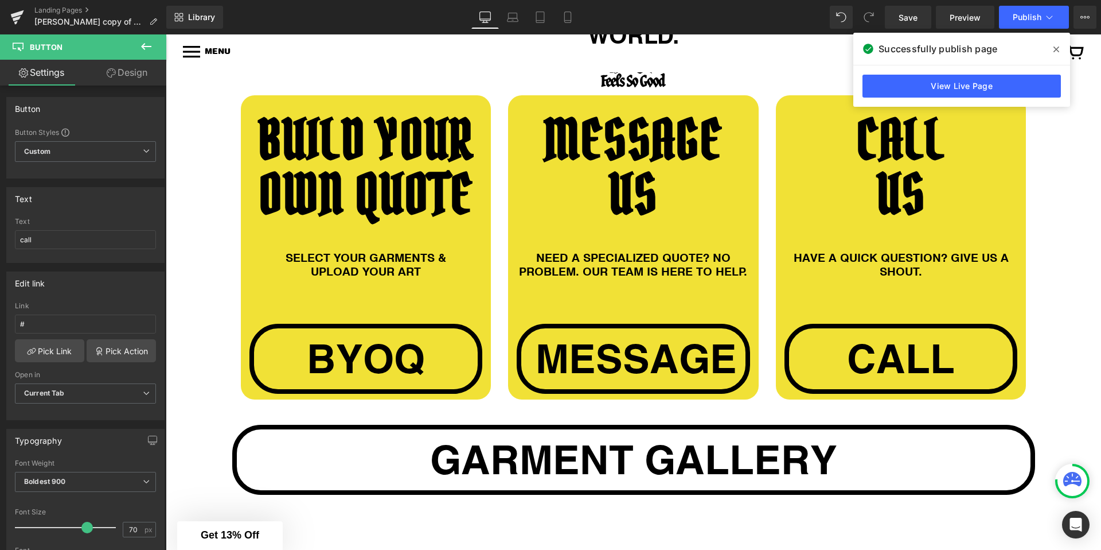
scroll to position [1118, 0]
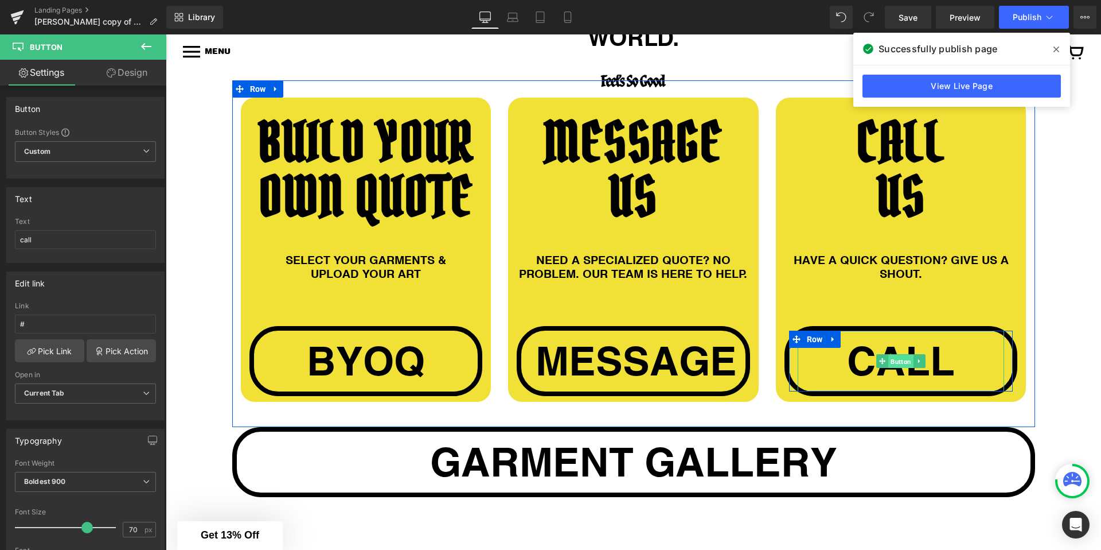
click at [889, 354] on span "Button" at bounding box center [901, 361] width 25 height 14
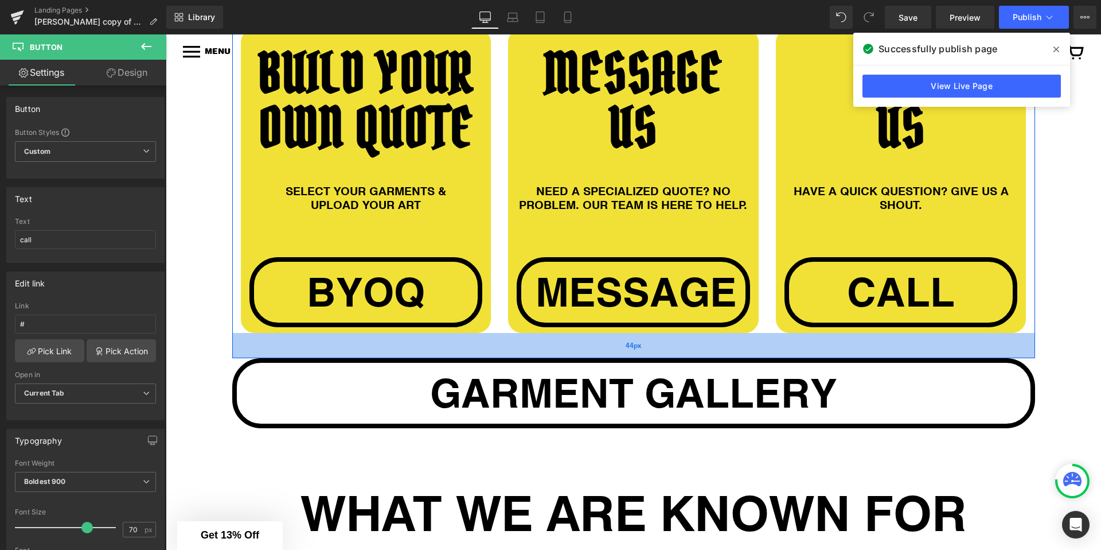
scroll to position [1210, 0]
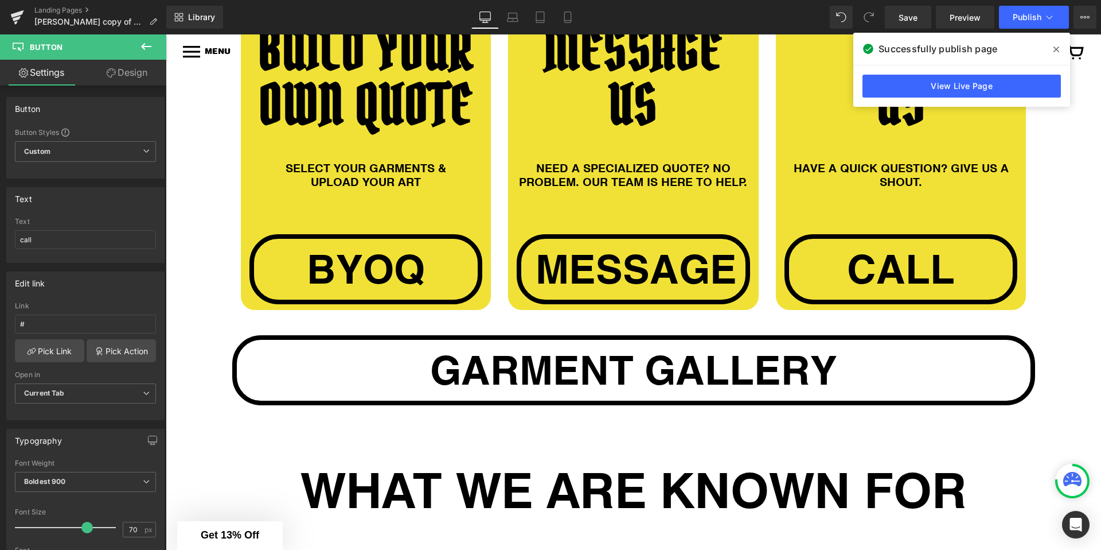
click at [597, 345] on span "garment gallery" at bounding box center [633, 369] width 407 height 49
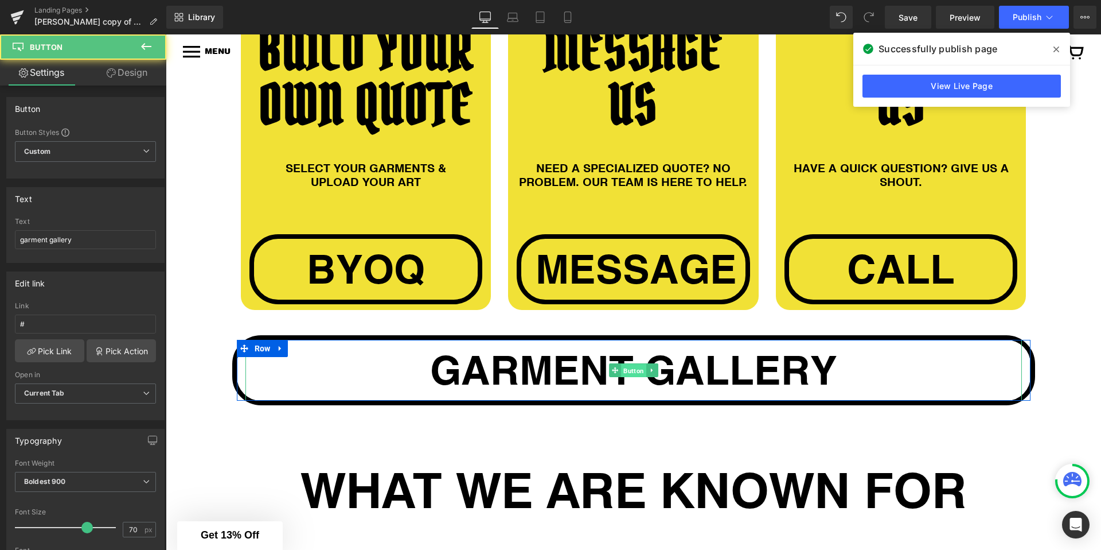
click at [631, 364] on span "Button" at bounding box center [633, 371] width 25 height 14
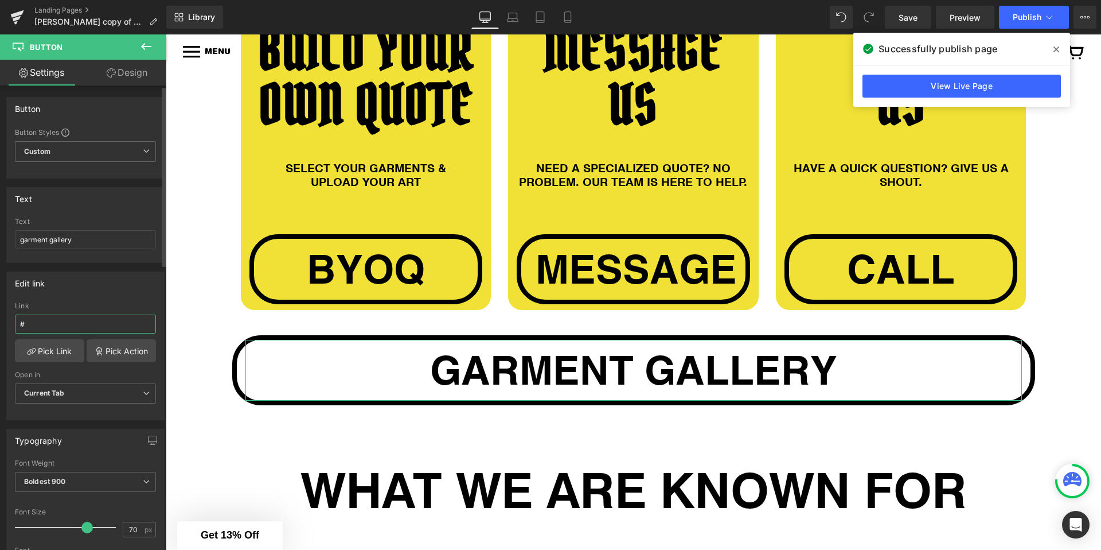
click at [35, 330] on input "#" at bounding box center [85, 323] width 141 height 19
type input "https://fsgprints.com/pages/garment-gallery"
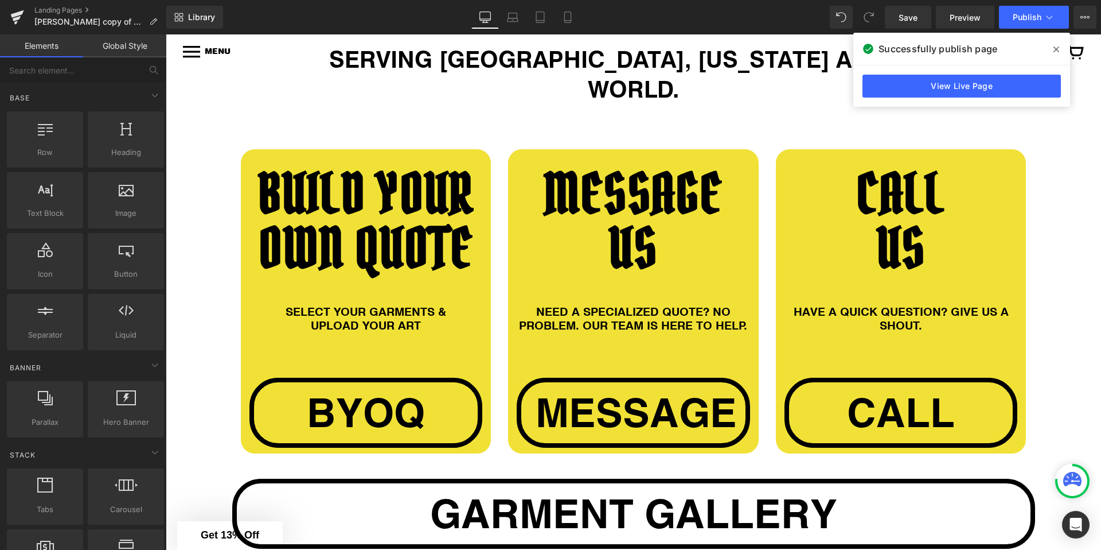
scroll to position [1136, 0]
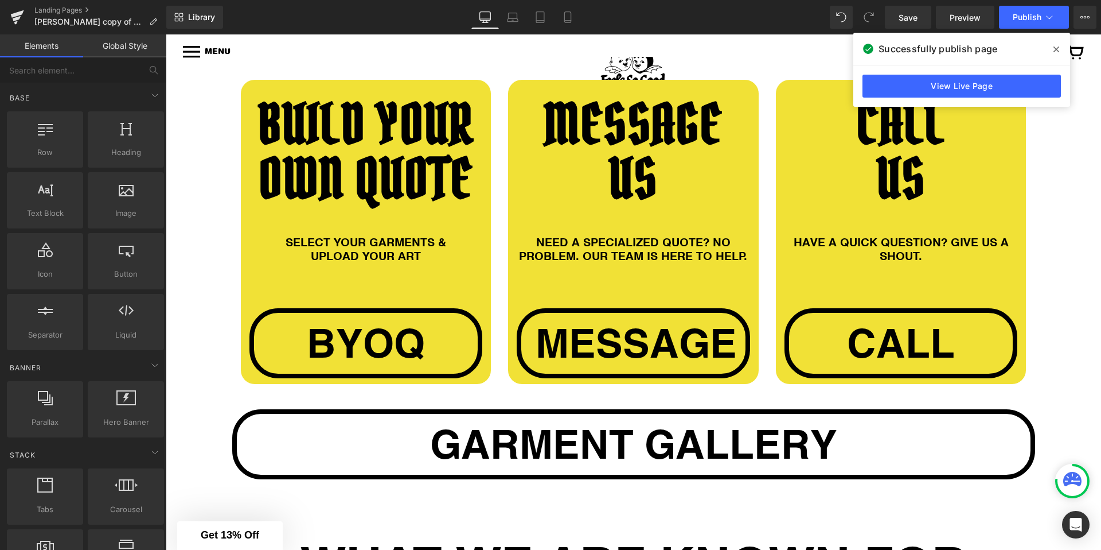
click at [590, 330] on span "message" at bounding box center [636, 342] width 201 height 49
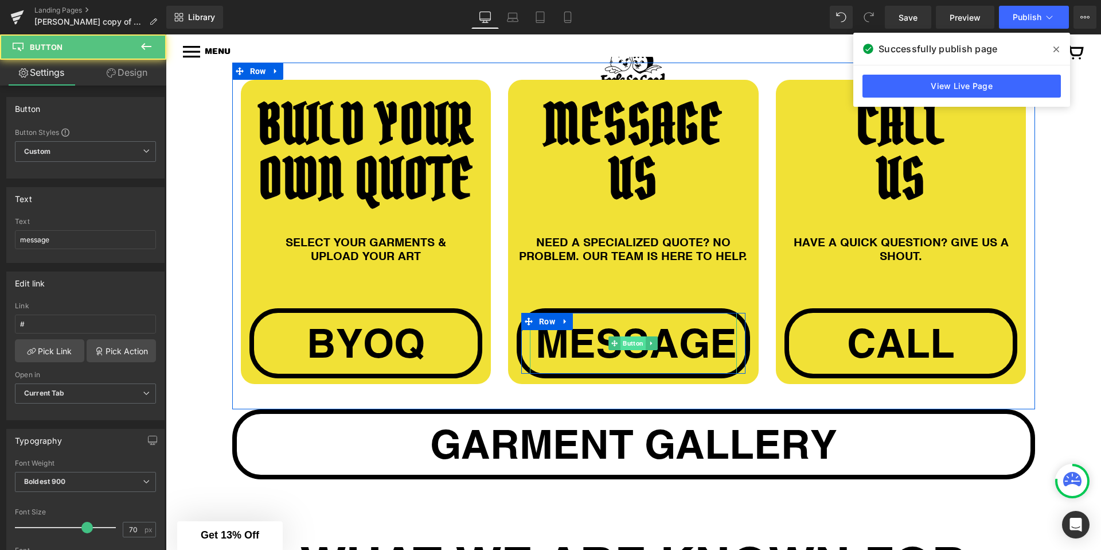
click at [634, 336] on span "Button" at bounding box center [633, 343] width 25 height 14
click at [629, 336] on span "Button" at bounding box center [633, 343] width 25 height 14
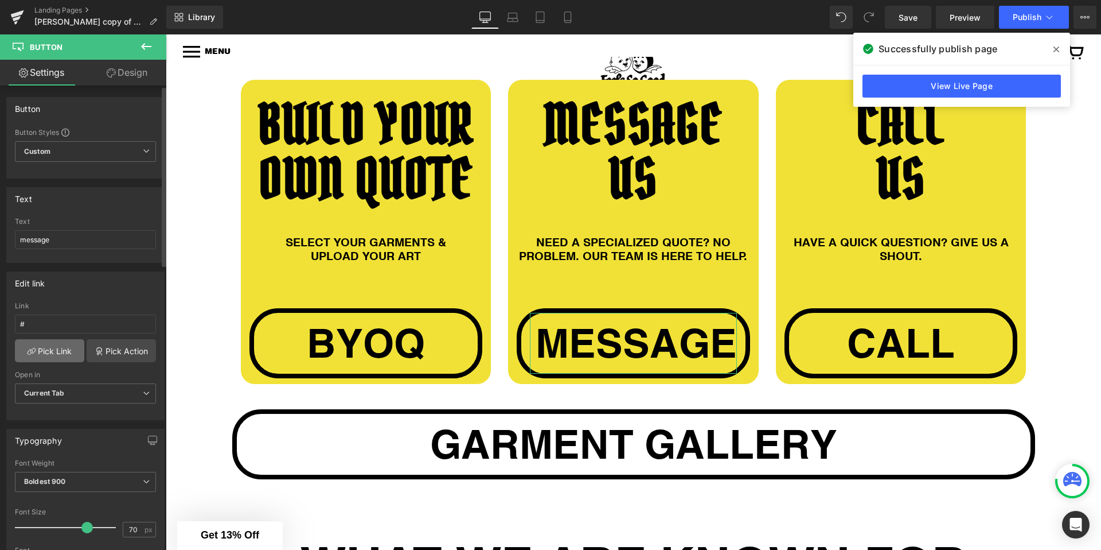
click at [52, 353] on link "Pick Link" at bounding box center [49, 350] width 69 height 23
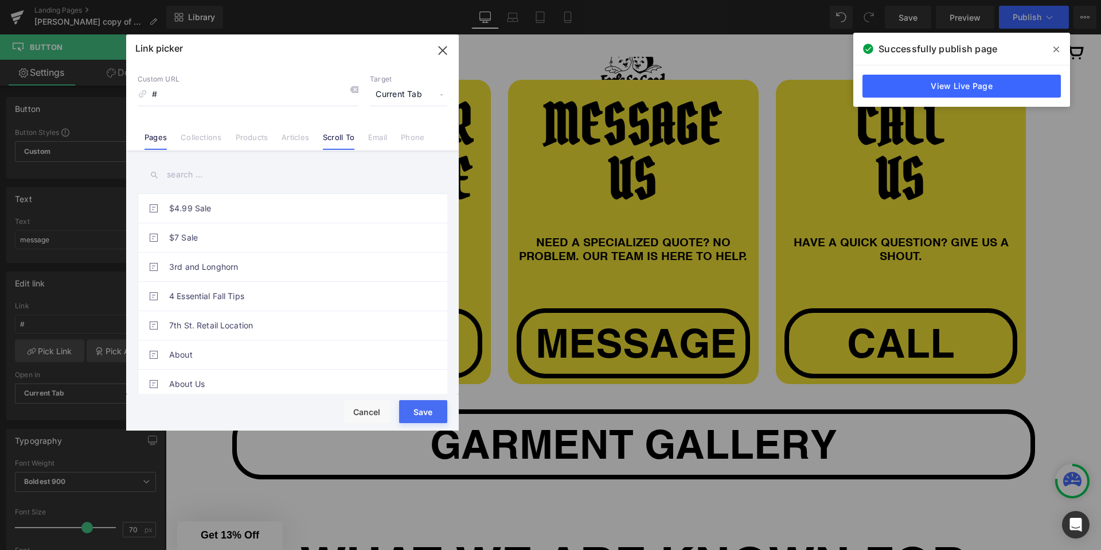
click at [327, 132] on li "Scroll To" at bounding box center [338, 133] width 45 height 20
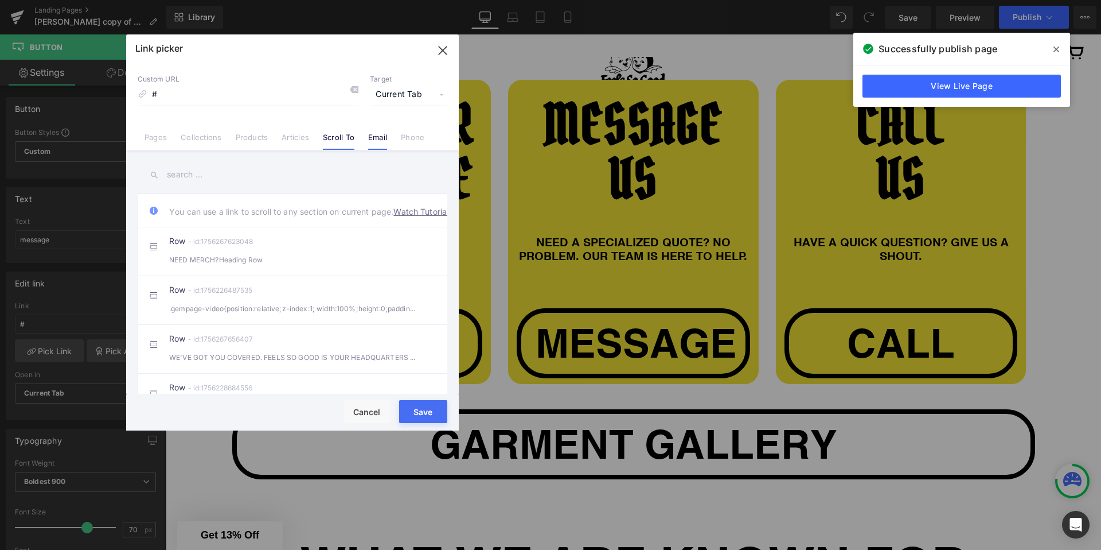
click at [384, 136] on link "Email" at bounding box center [377, 141] width 19 height 17
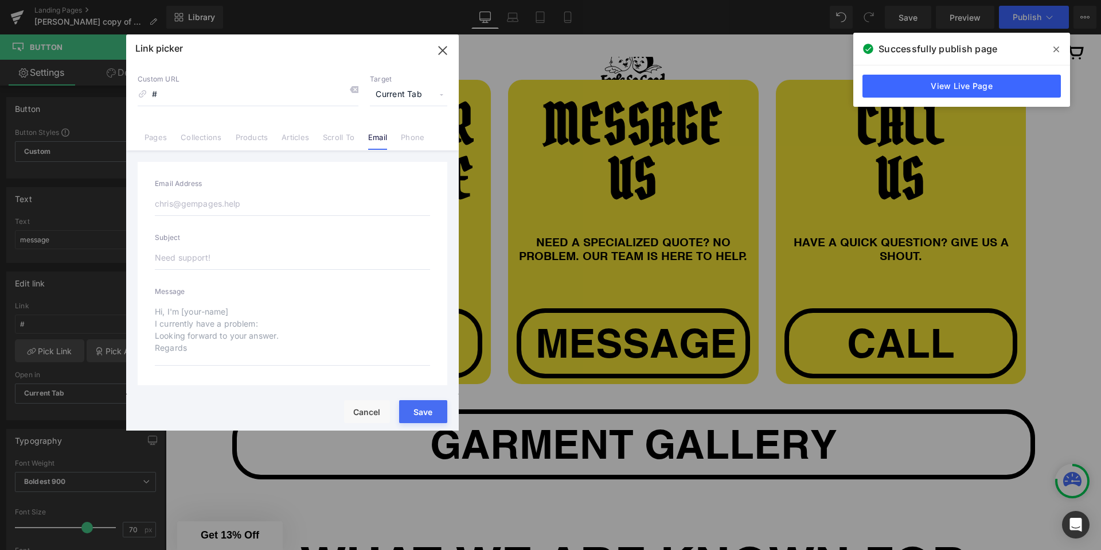
click at [201, 199] on input "email" at bounding box center [292, 204] width 275 height 24
paste input "orders@fsgprints.com"
type input "orders@fsgprints.com"
click at [192, 261] on input "text" at bounding box center [292, 258] width 275 height 24
click at [431, 405] on button "Save" at bounding box center [423, 411] width 48 height 23
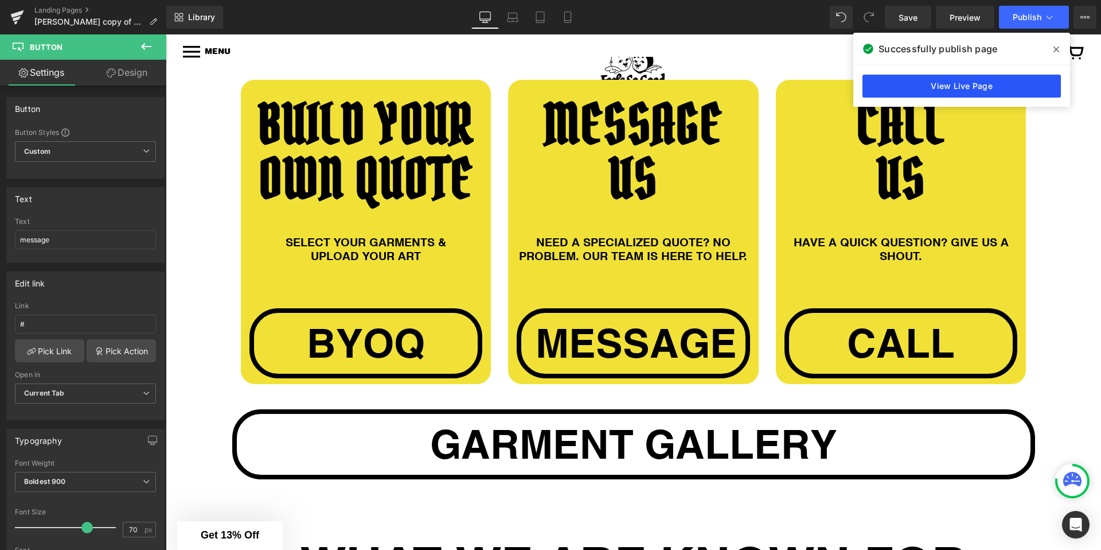
click at [890, 80] on link "View Live Page" at bounding box center [962, 86] width 198 height 23
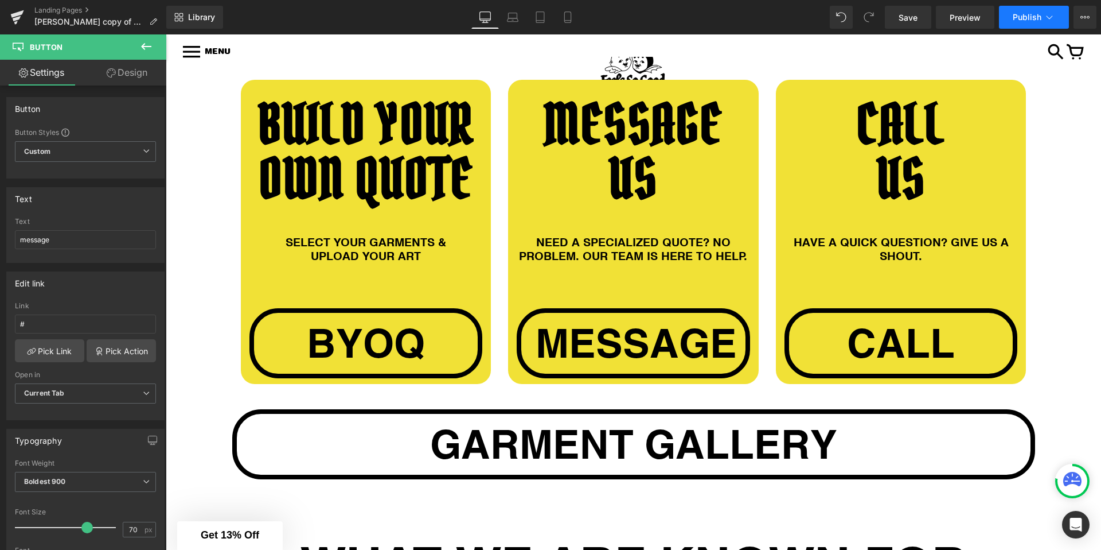
click at [1019, 17] on span "Publish" at bounding box center [1027, 17] width 29 height 9
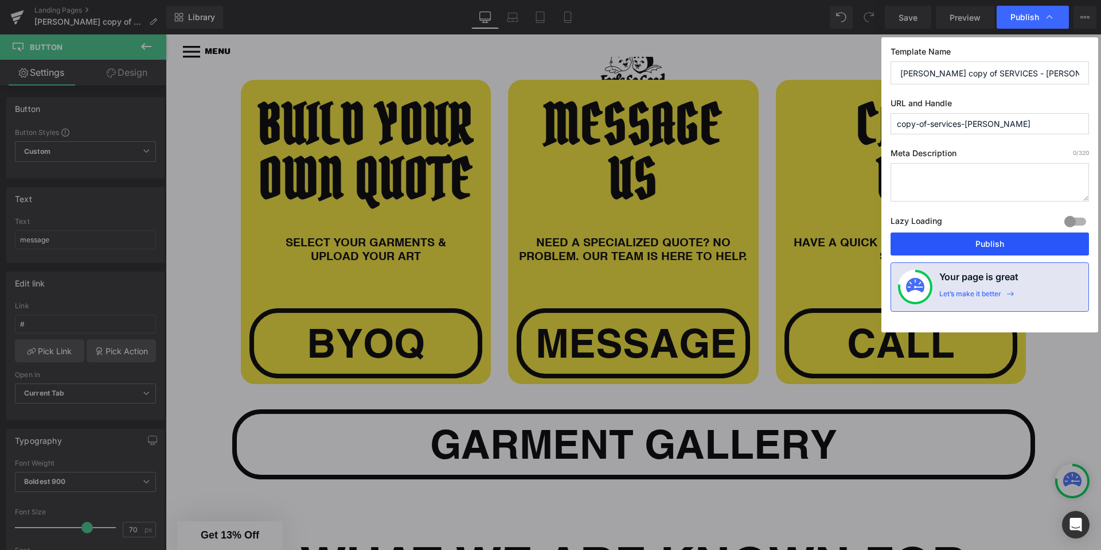
click at [931, 244] on button "Publish" at bounding box center [990, 243] width 198 height 23
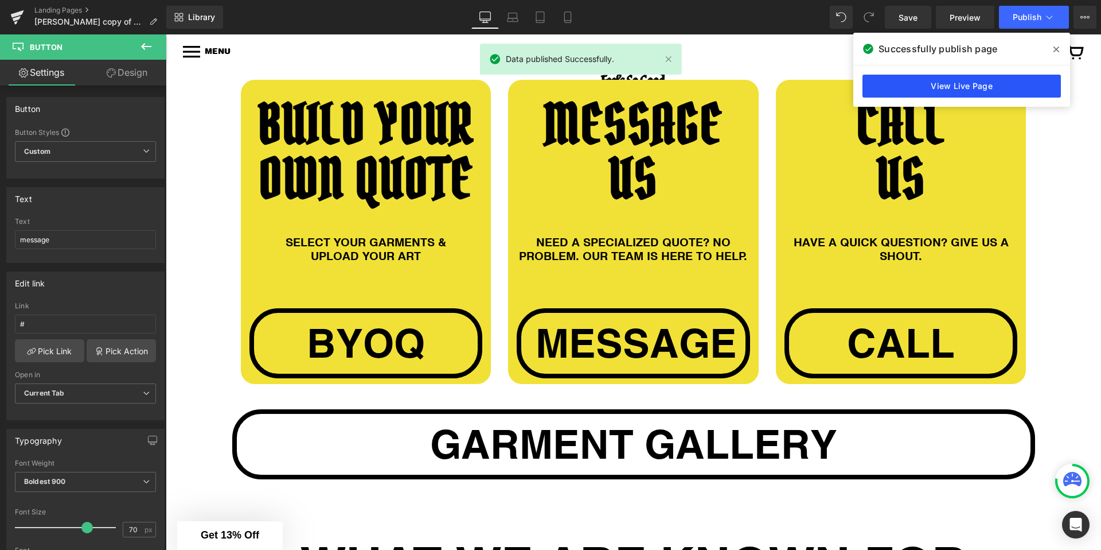
click at [985, 81] on link "View Live Page" at bounding box center [962, 86] width 198 height 23
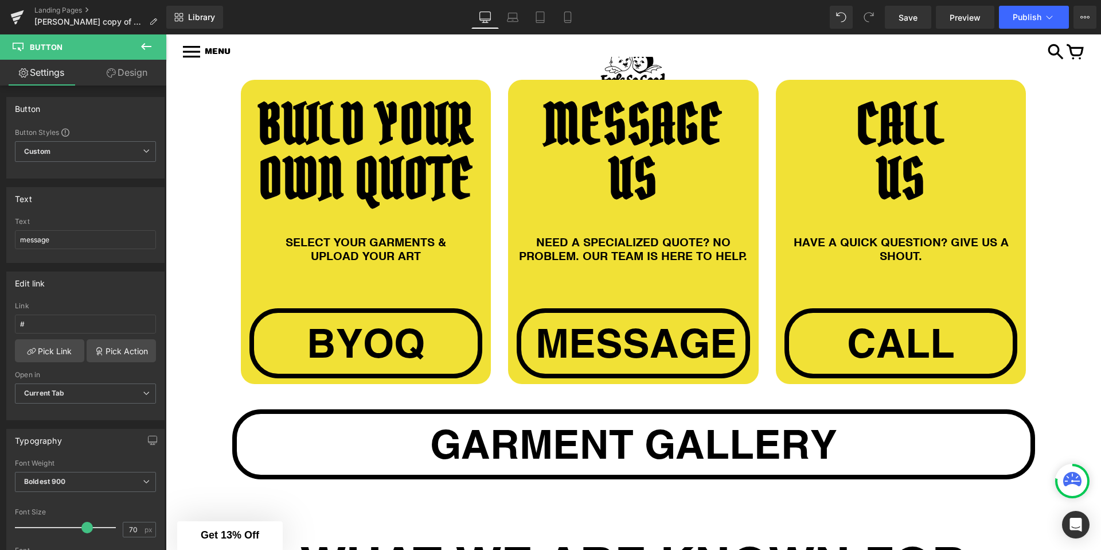
click at [914, 336] on link at bounding box center [920, 343] width 12 height 14
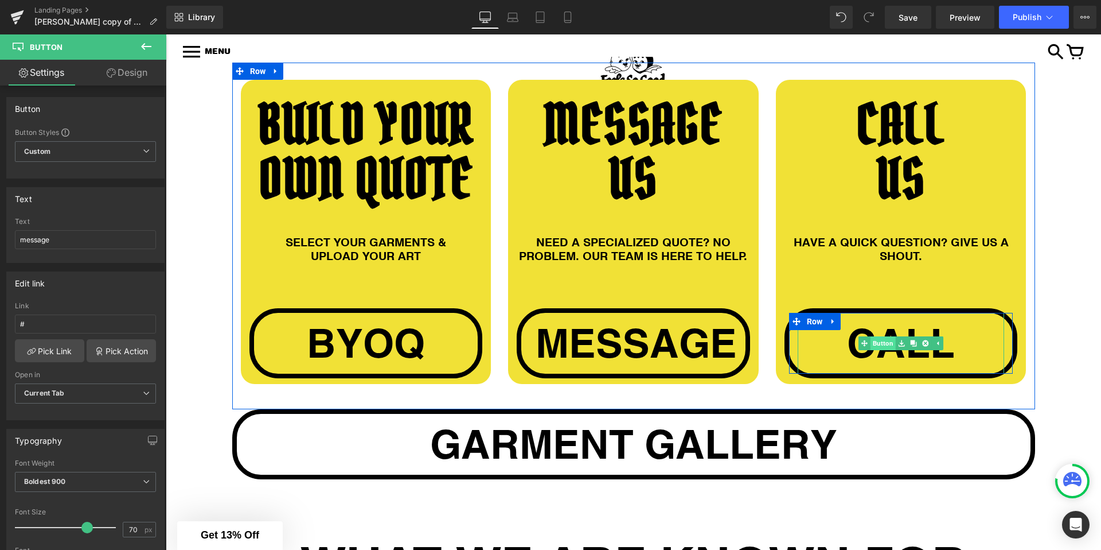
click at [882, 336] on link "Button" at bounding box center [877, 343] width 37 height 14
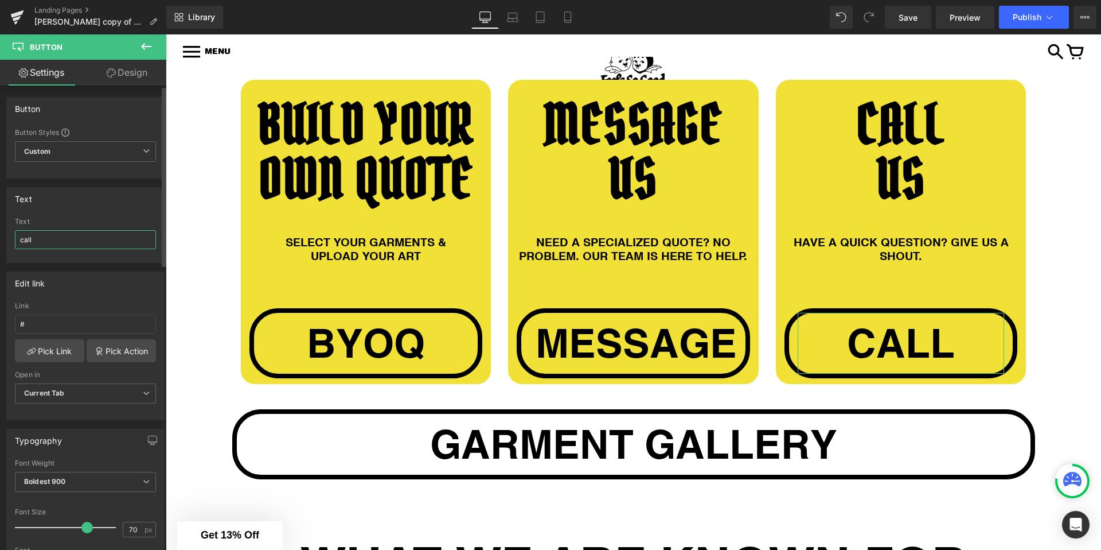
click at [61, 238] on input "call" at bounding box center [85, 239] width 141 height 19
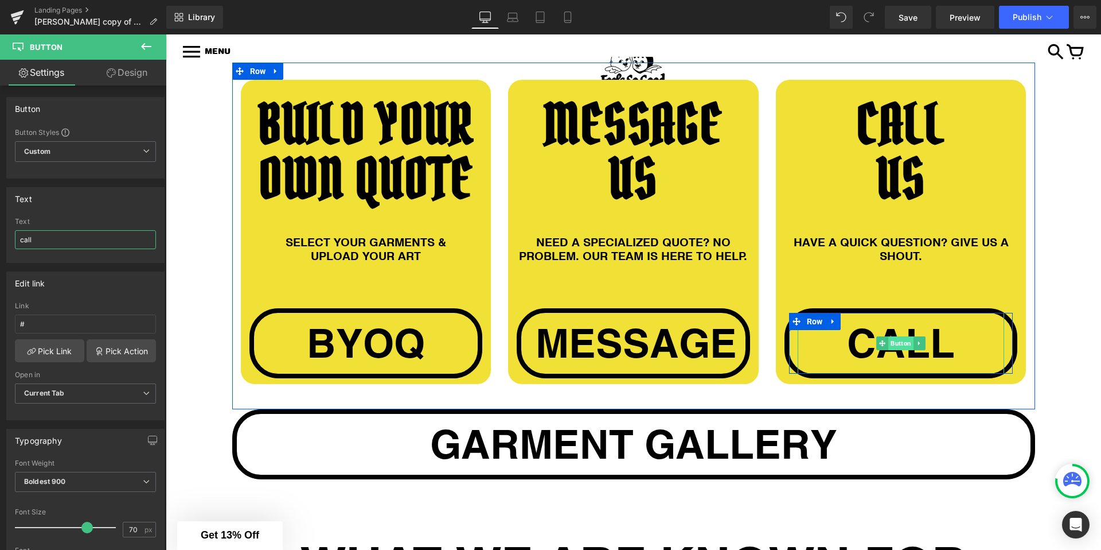
click at [898, 336] on span "Button" at bounding box center [901, 343] width 25 height 14
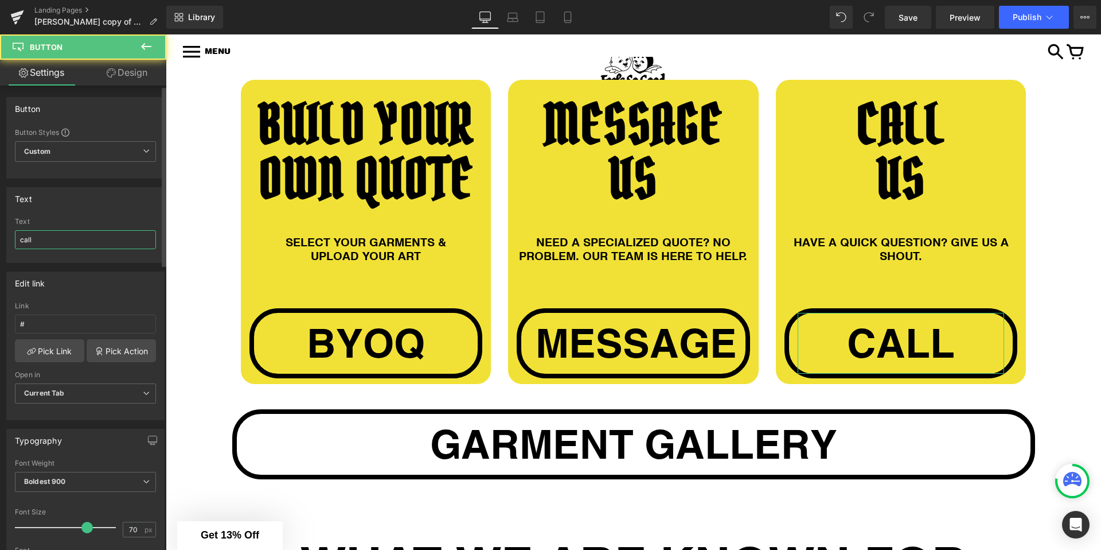
click at [75, 240] on input "call" at bounding box center [85, 239] width 141 height 19
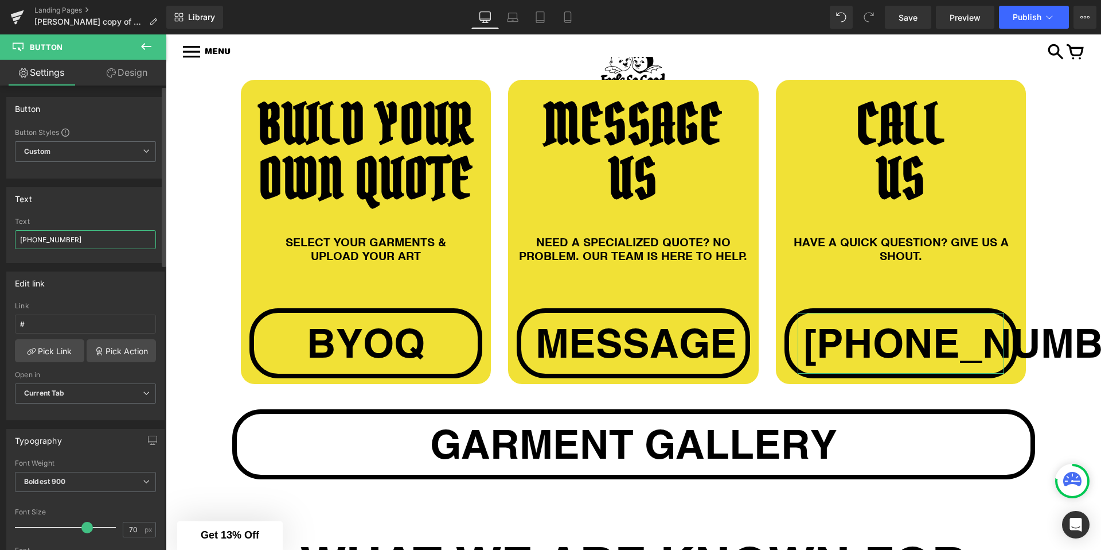
type input "+1 512 666 9050"
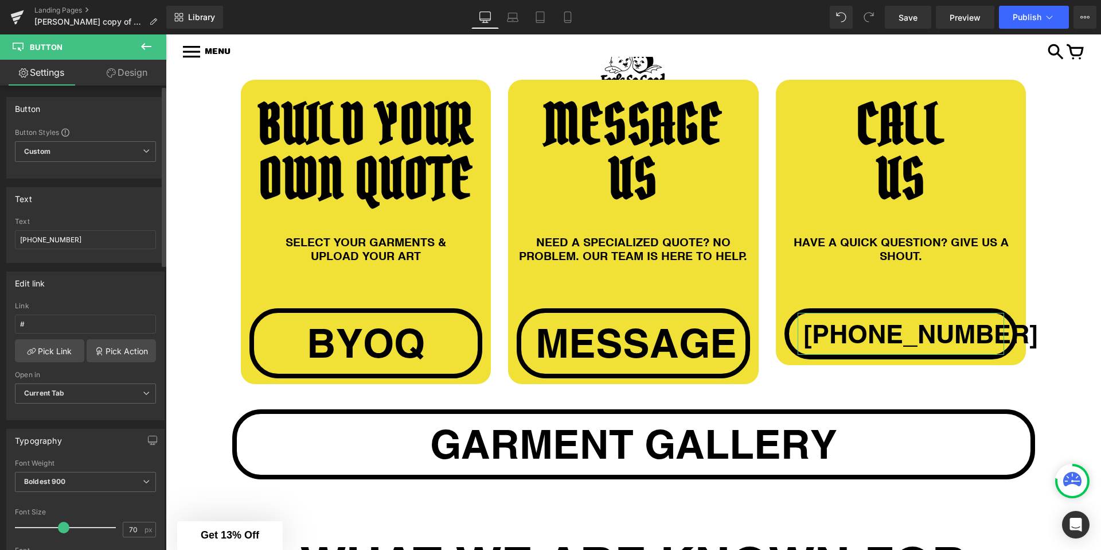
drag, startPoint x: 83, startPoint y: 527, endPoint x: 61, endPoint y: 527, distance: 22.4
click at [61, 527] on span at bounding box center [63, 526] width 11 height 11
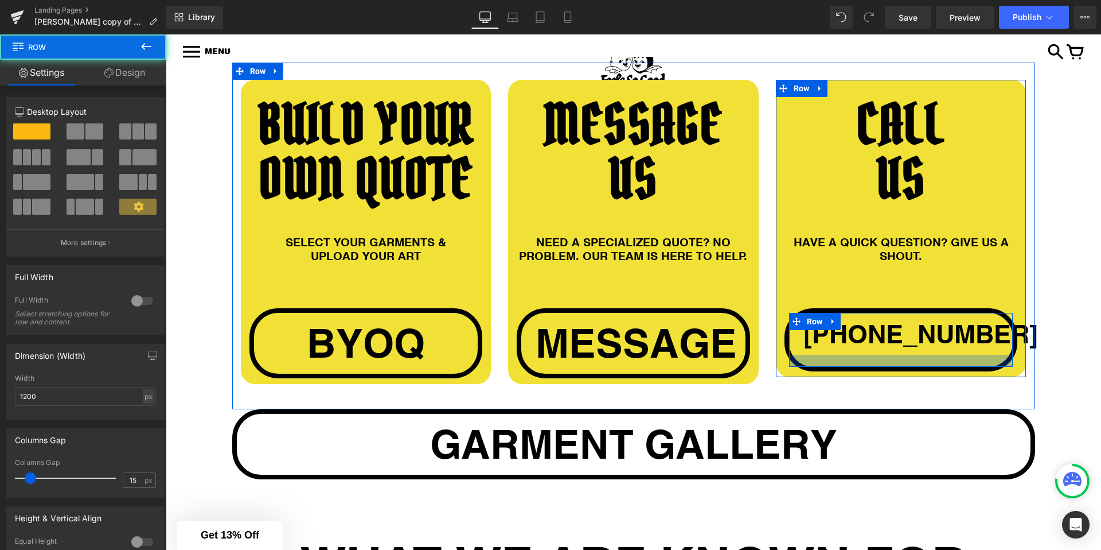
drag, startPoint x: 902, startPoint y: 323, endPoint x: 901, endPoint y: 330, distance: 7.0
click at [900, 354] on div at bounding box center [901, 360] width 224 height 12
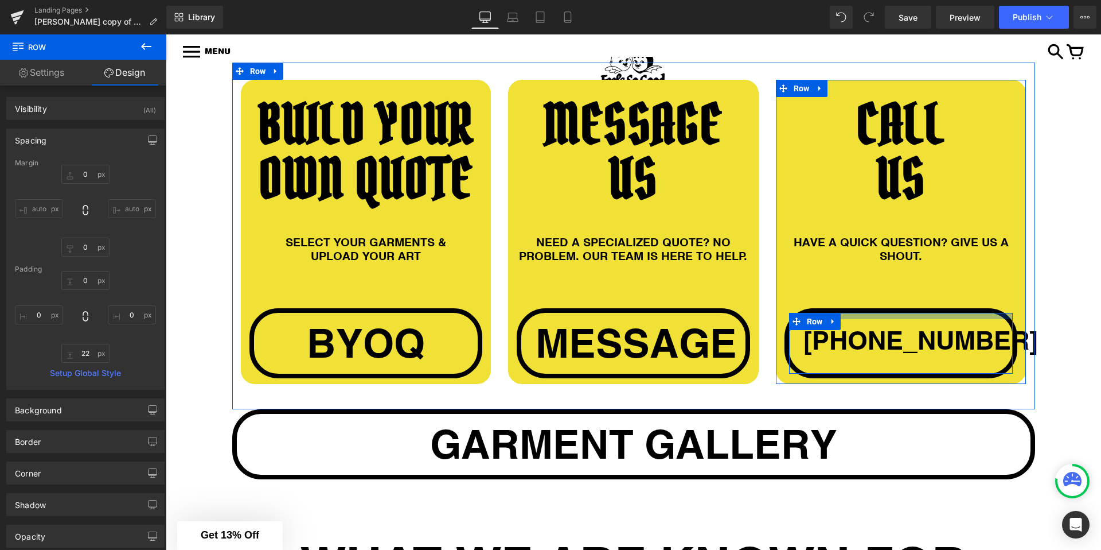
drag, startPoint x: 887, startPoint y: 283, endPoint x: 887, endPoint y: 290, distance: 6.3
click at [887, 308] on div "+1 512 666 9050 Button Row" at bounding box center [901, 343] width 233 height 70
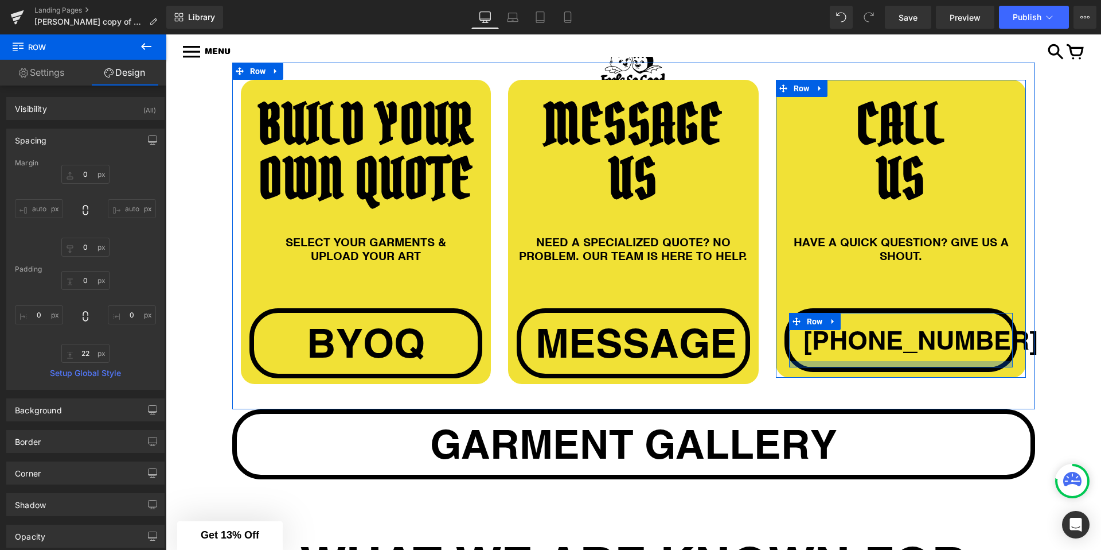
drag, startPoint x: 883, startPoint y: 336, endPoint x: 884, endPoint y: 330, distance: 6.4
click at [884, 330] on div "+1 512 666 9050 Button Row" at bounding box center [901, 340] width 233 height 64
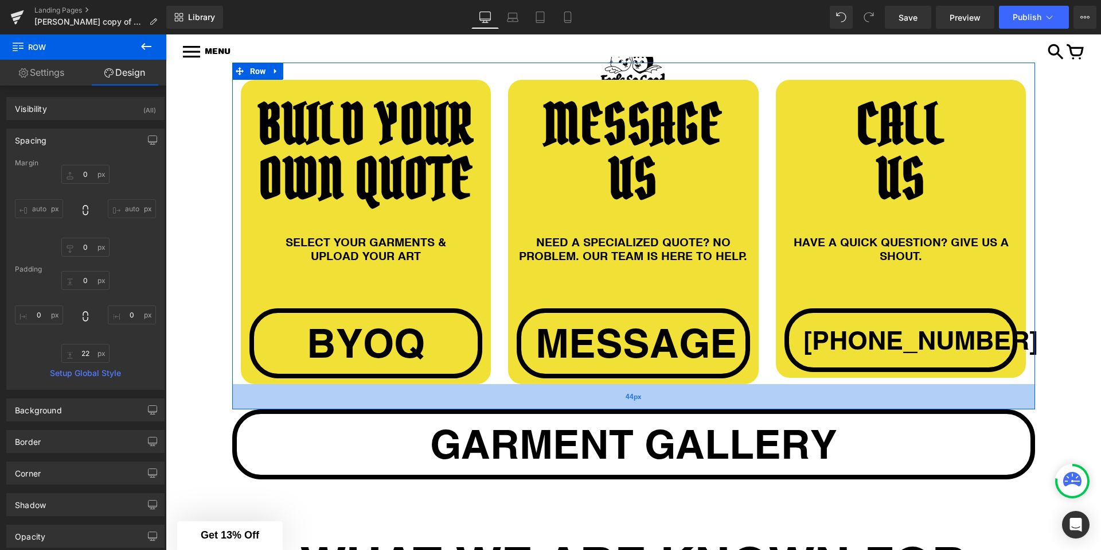
click at [832, 384] on div "44px" at bounding box center [633, 396] width 803 height 25
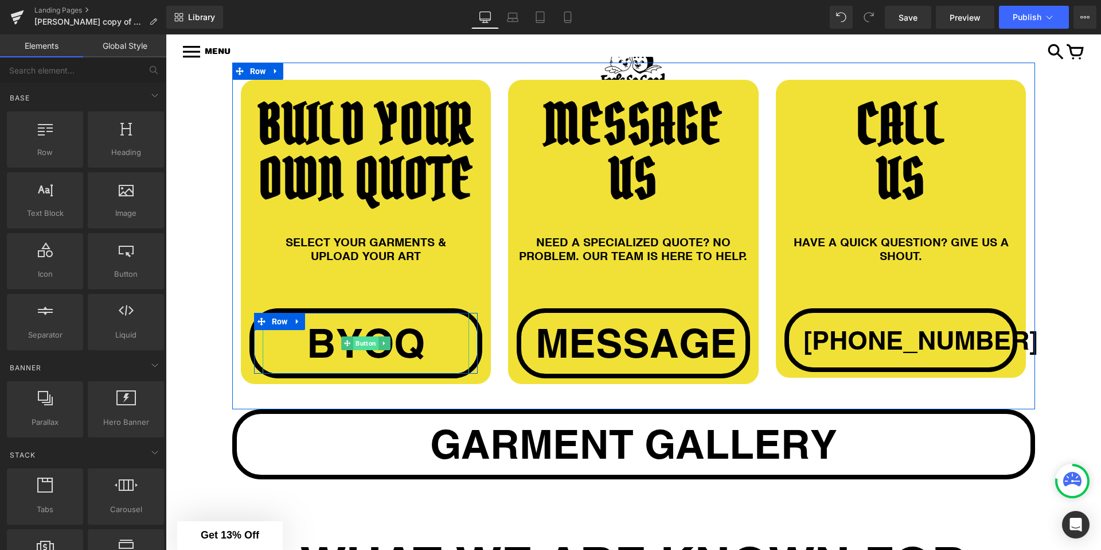
click at [367, 336] on span "Button" at bounding box center [365, 343] width 25 height 14
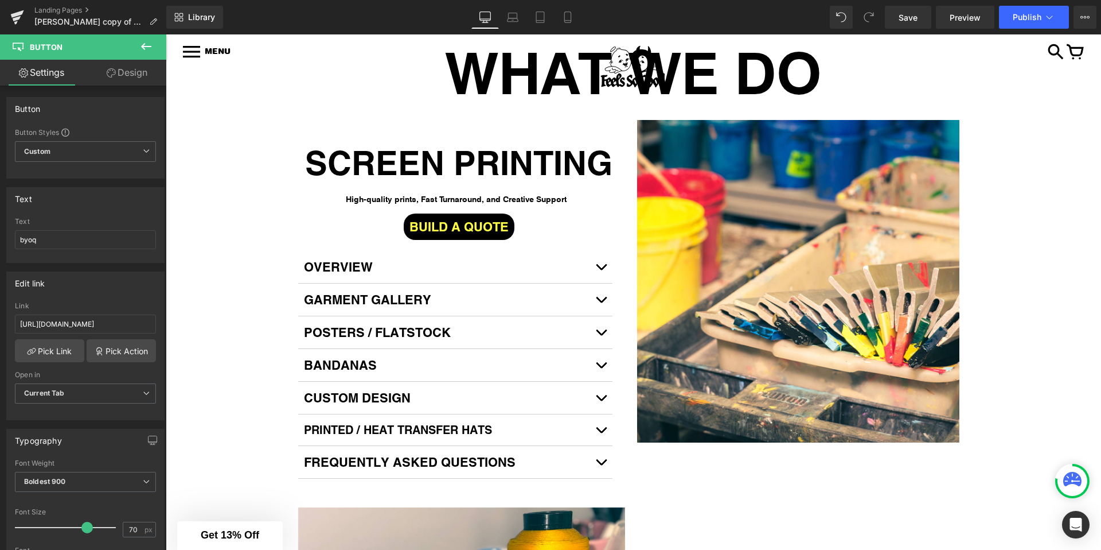
scroll to position [2110, 0]
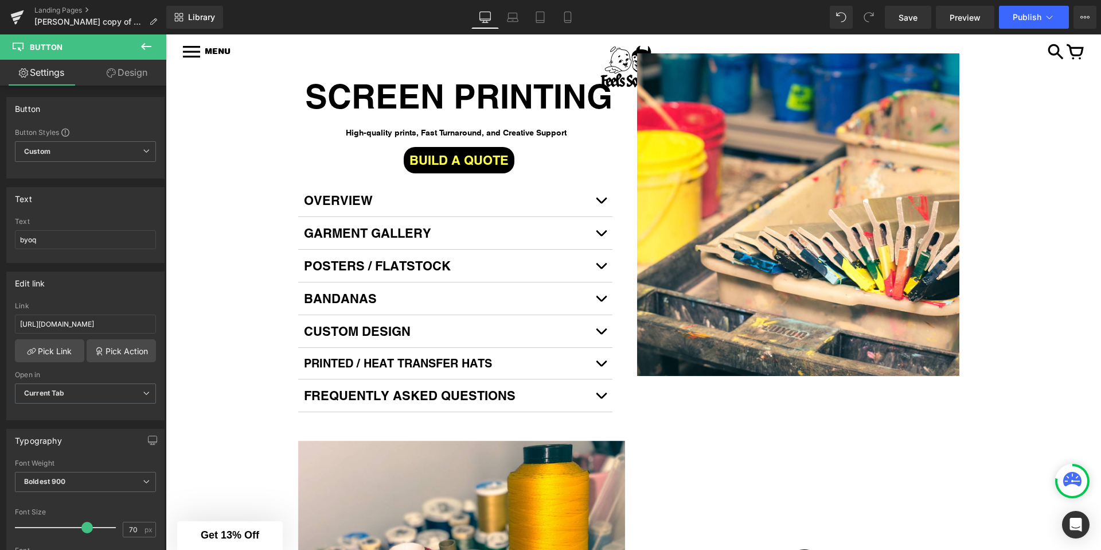
click at [1051, 5] on div "Library Desktop Desktop Laptop Tablet Mobile Save Preview Publish Scheduled Vie…" at bounding box center [633, 17] width 935 height 34
click at [1051, 10] on button "Publish" at bounding box center [1034, 17] width 70 height 23
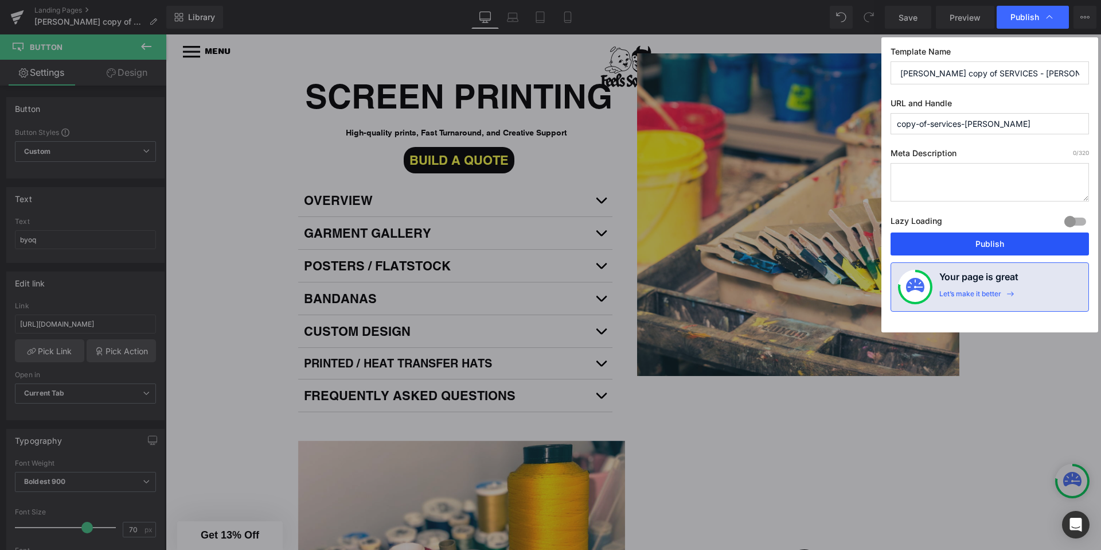
click at [957, 251] on button "Publish" at bounding box center [990, 243] width 198 height 23
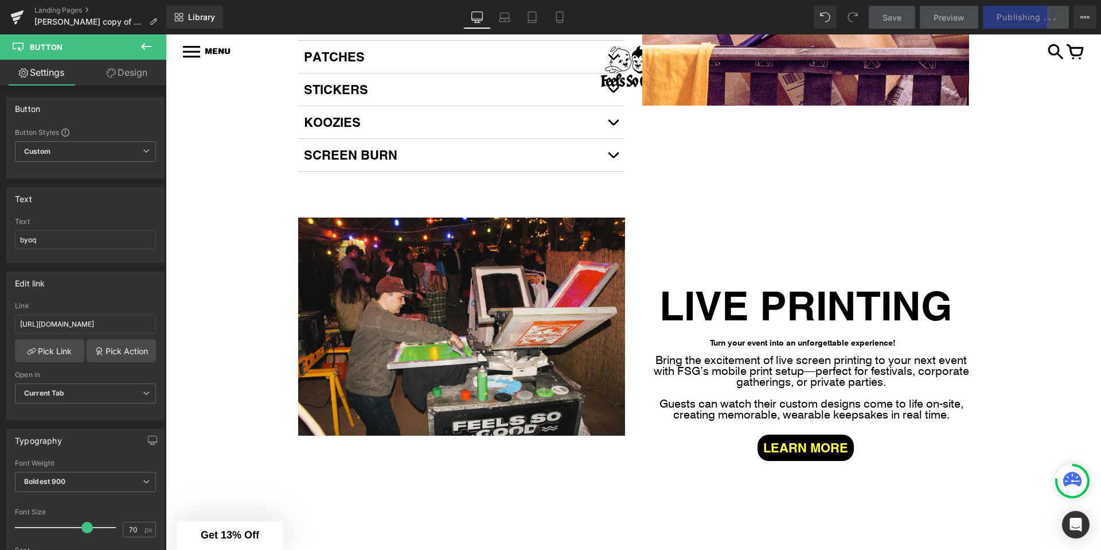
scroll to position [3123, 0]
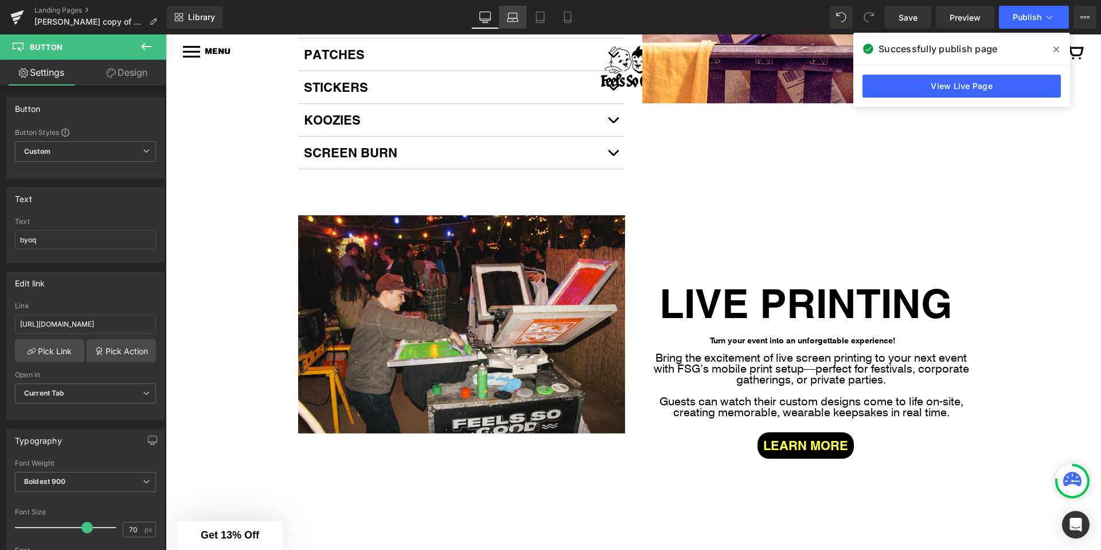
click at [510, 11] on icon at bounding box center [512, 16] width 11 height 11
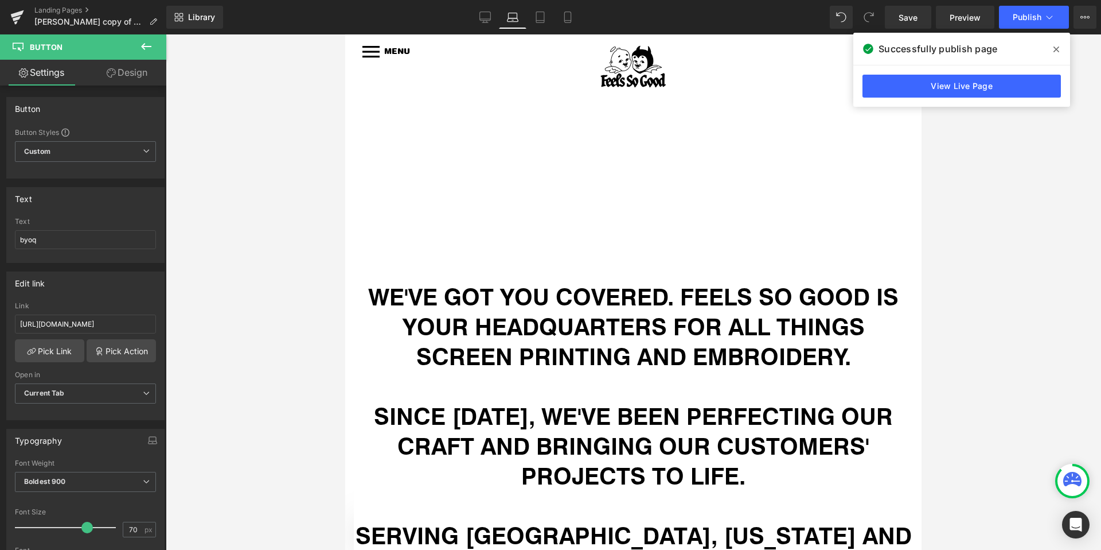
scroll to position [481, 0]
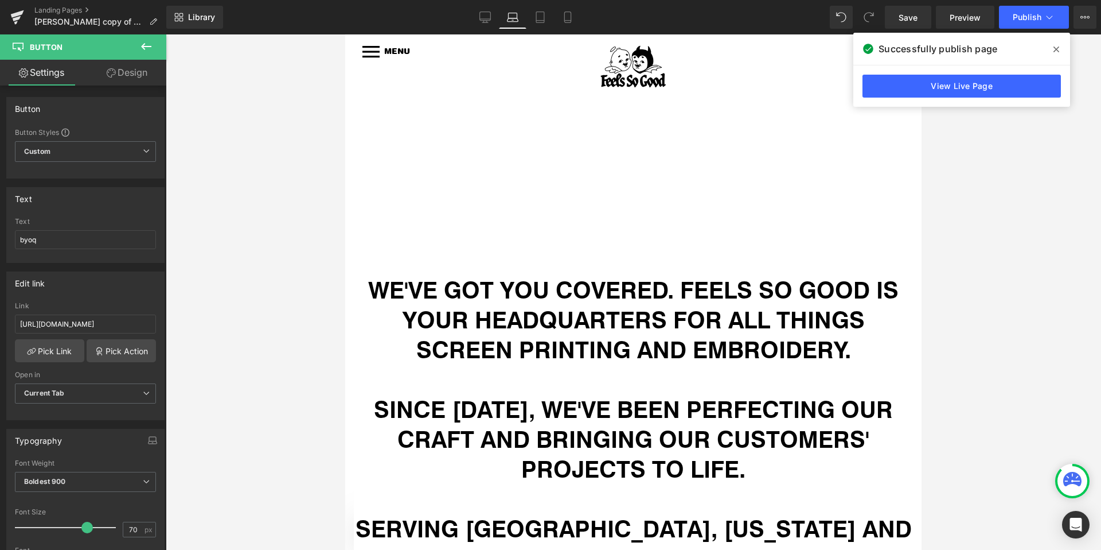
click at [1063, 48] on span at bounding box center [1056, 49] width 18 height 18
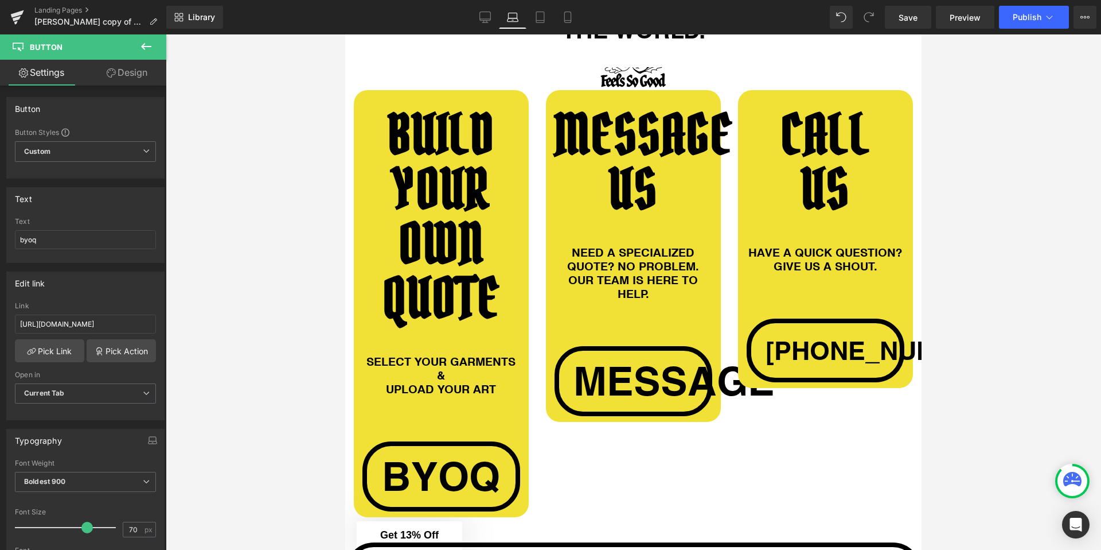
scroll to position [1012, 0]
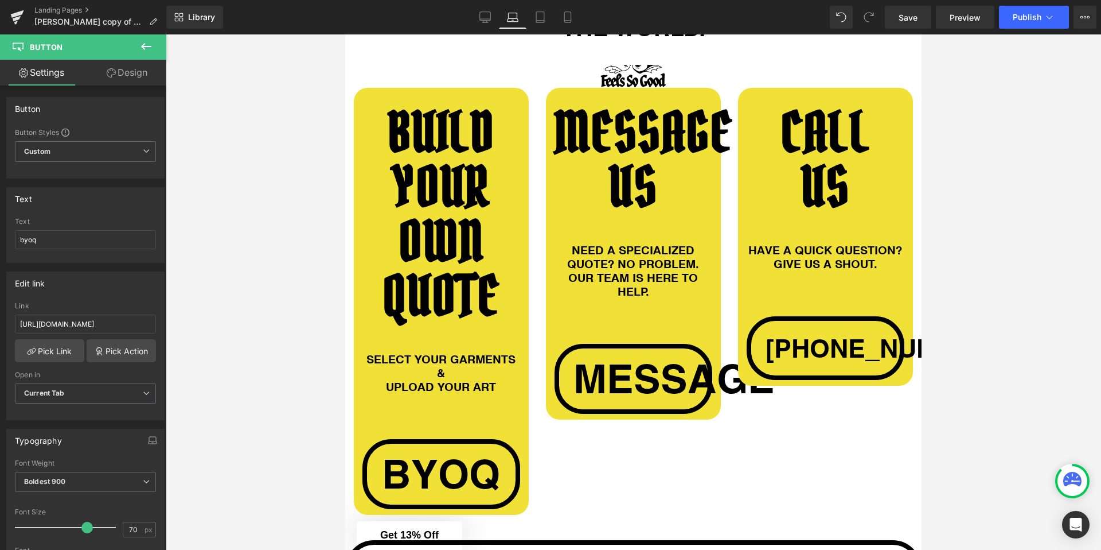
click at [610, 350] on div "message Button" at bounding box center [633, 378] width 131 height 61
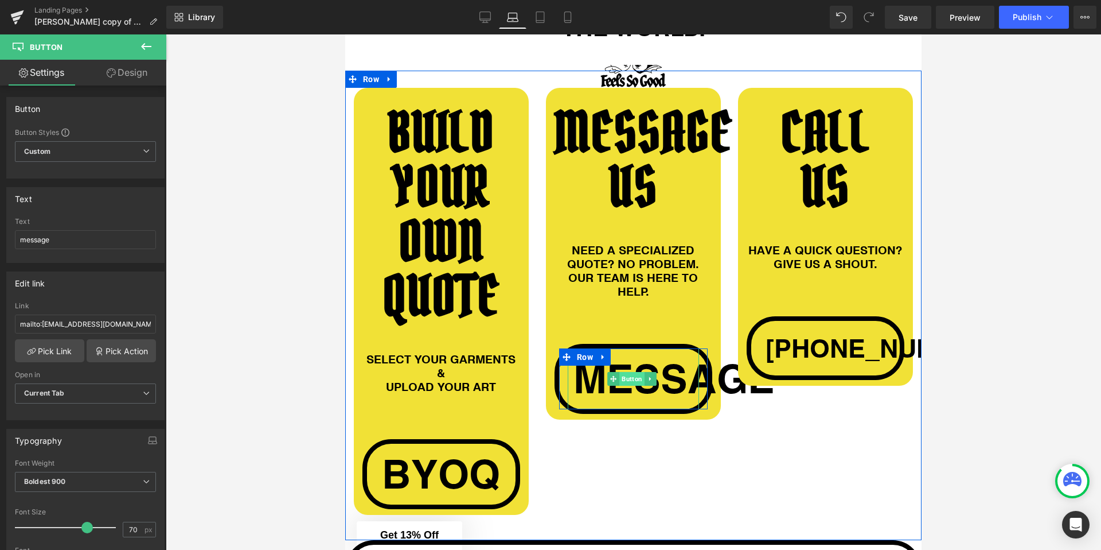
click at [630, 372] on span "Button" at bounding box center [631, 379] width 25 height 14
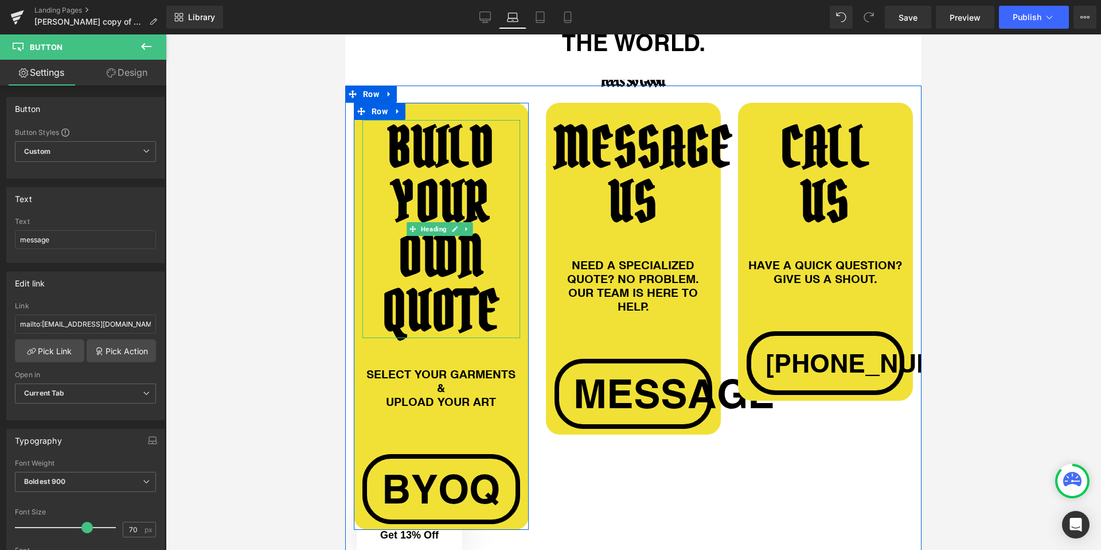
scroll to position [999, 0]
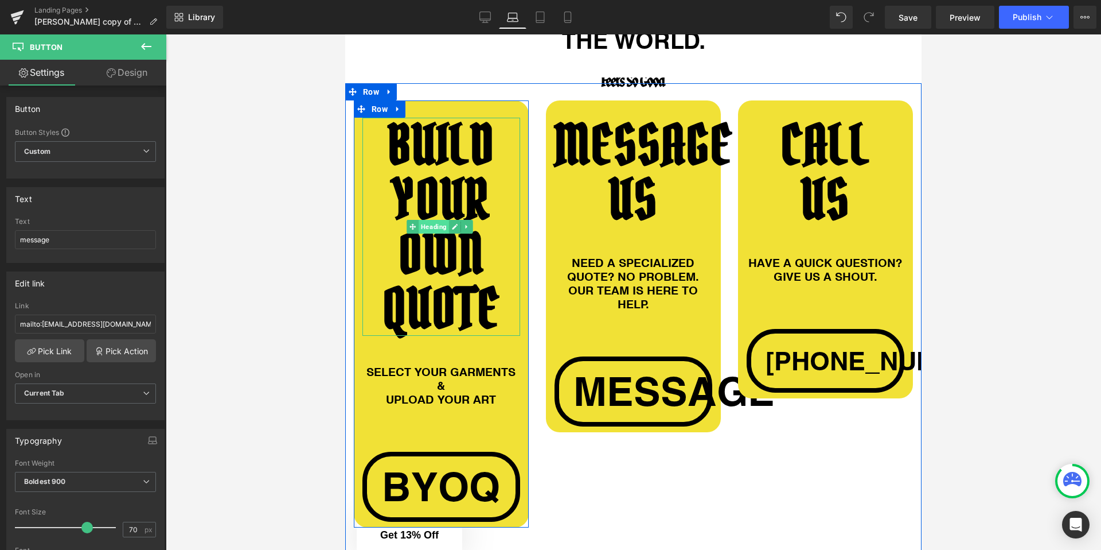
click at [441, 220] on span "Heading" at bounding box center [434, 227] width 30 height 14
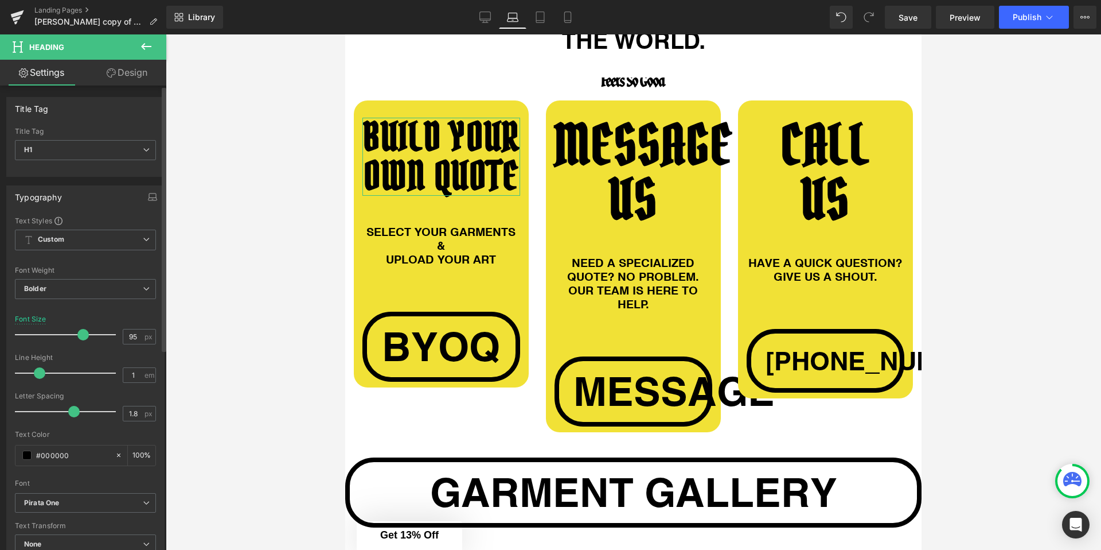
drag, startPoint x: 107, startPoint y: 333, endPoint x: 80, endPoint y: 333, distance: 26.4
click at [80, 333] on span at bounding box center [82, 334] width 11 height 11
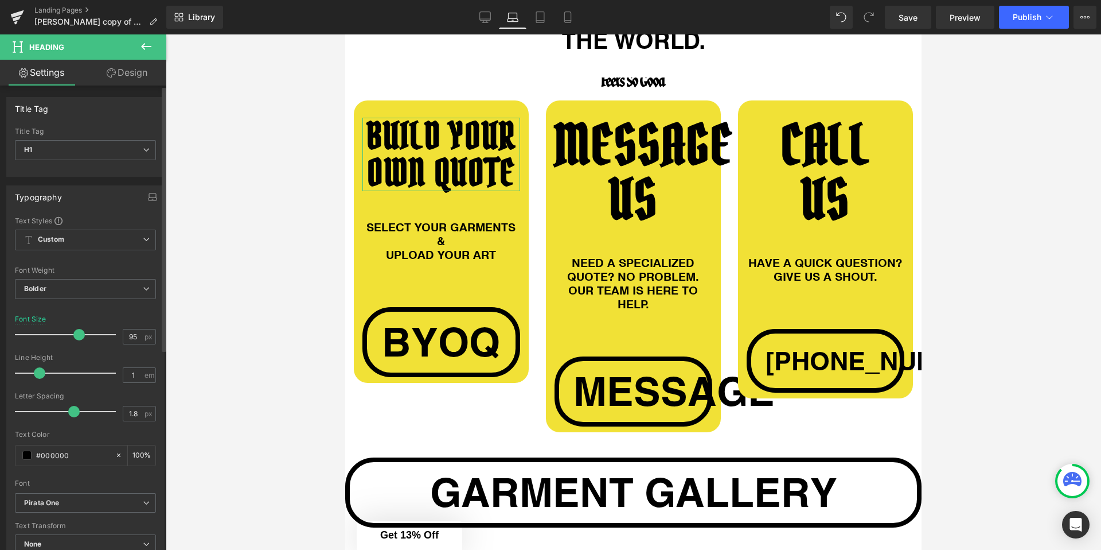
click at [76, 333] on span at bounding box center [78, 334] width 11 height 11
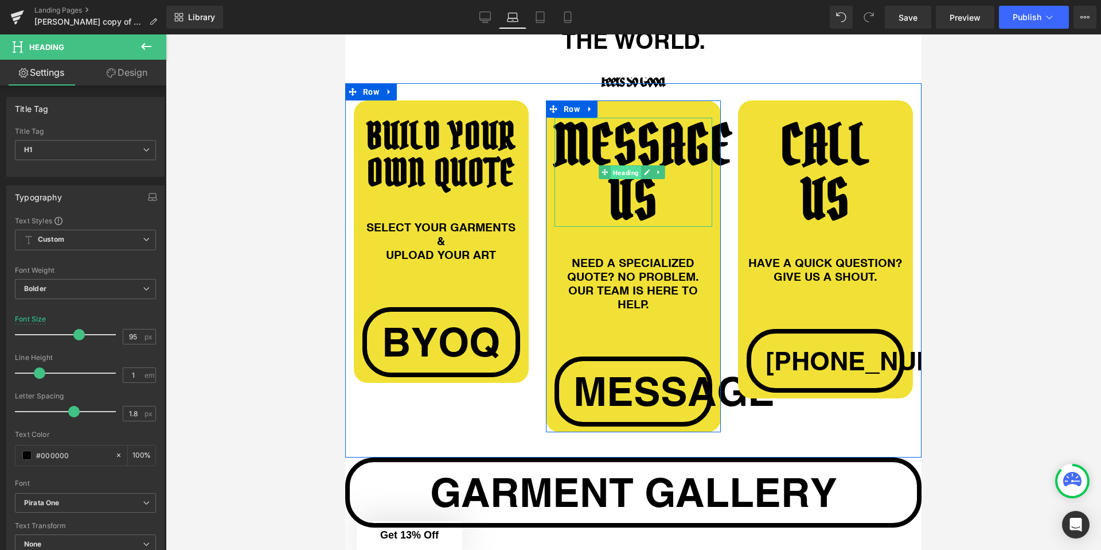
click at [621, 165] on span "Heading" at bounding box center [626, 172] width 30 height 14
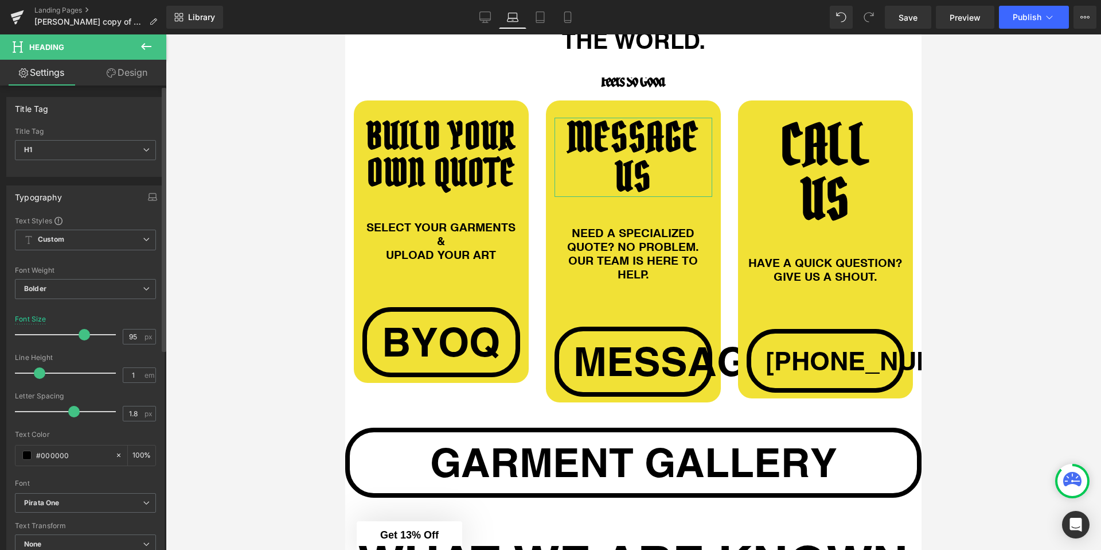
drag, startPoint x: 105, startPoint y: 334, endPoint x: 81, endPoint y: 334, distance: 24.1
click at [81, 334] on span at bounding box center [84, 334] width 11 height 11
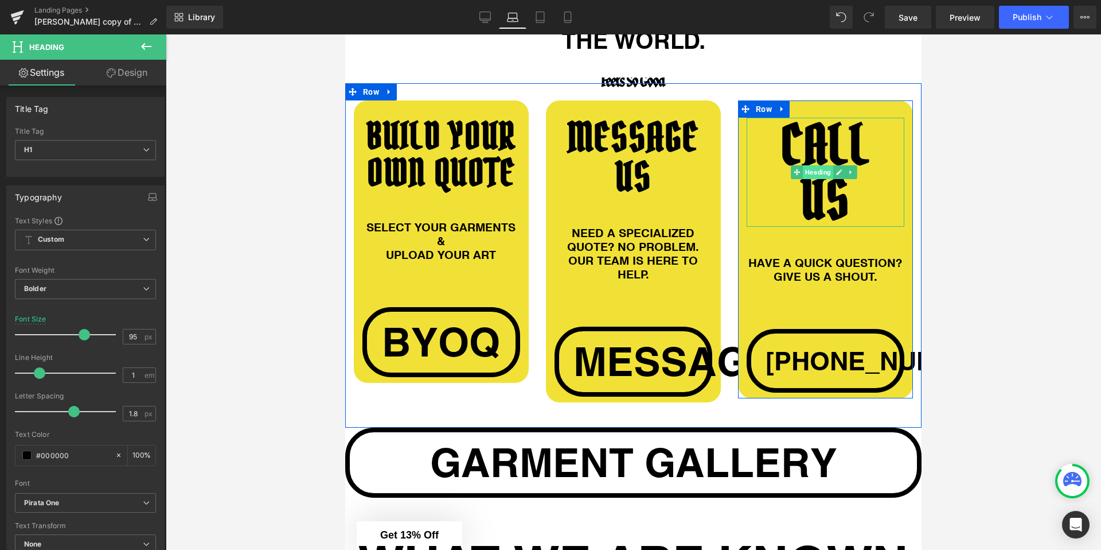
click at [815, 165] on span "Heading" at bounding box center [818, 172] width 30 height 14
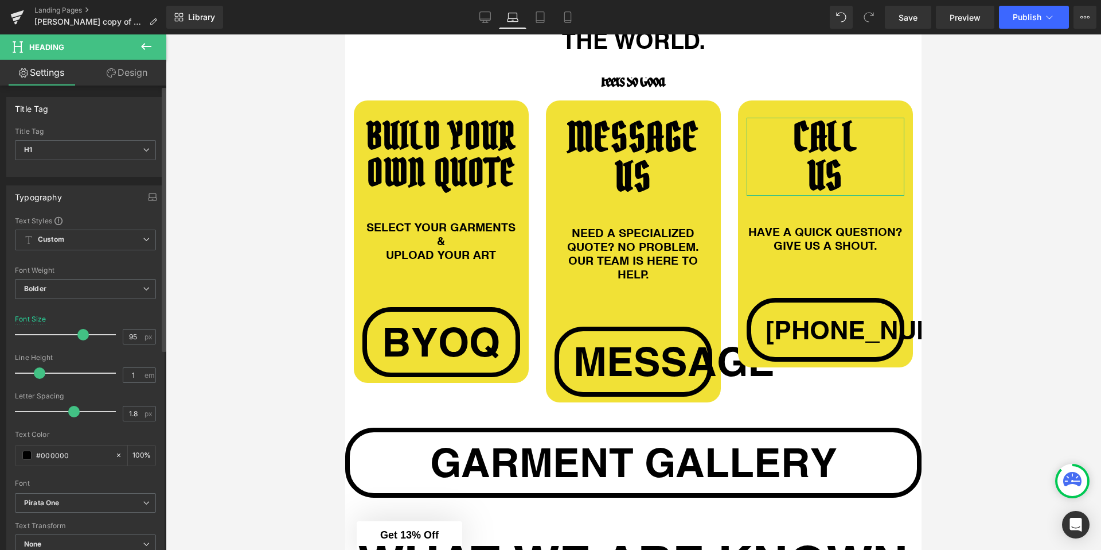
drag, startPoint x: 107, startPoint y: 336, endPoint x: 81, endPoint y: 337, distance: 25.3
click at [81, 337] on span at bounding box center [82, 334] width 11 height 11
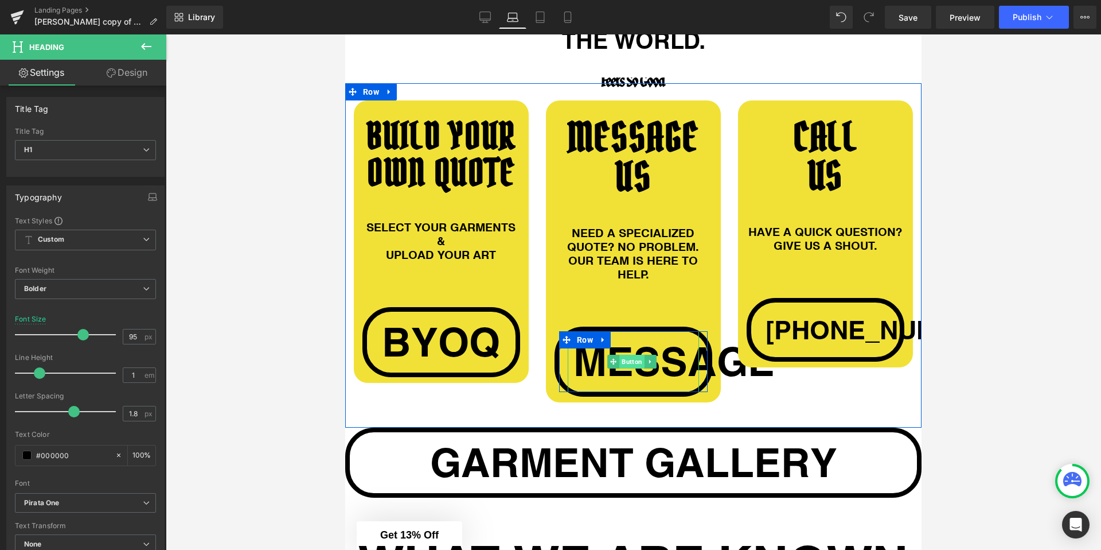
click at [629, 354] on span "Button" at bounding box center [631, 361] width 25 height 14
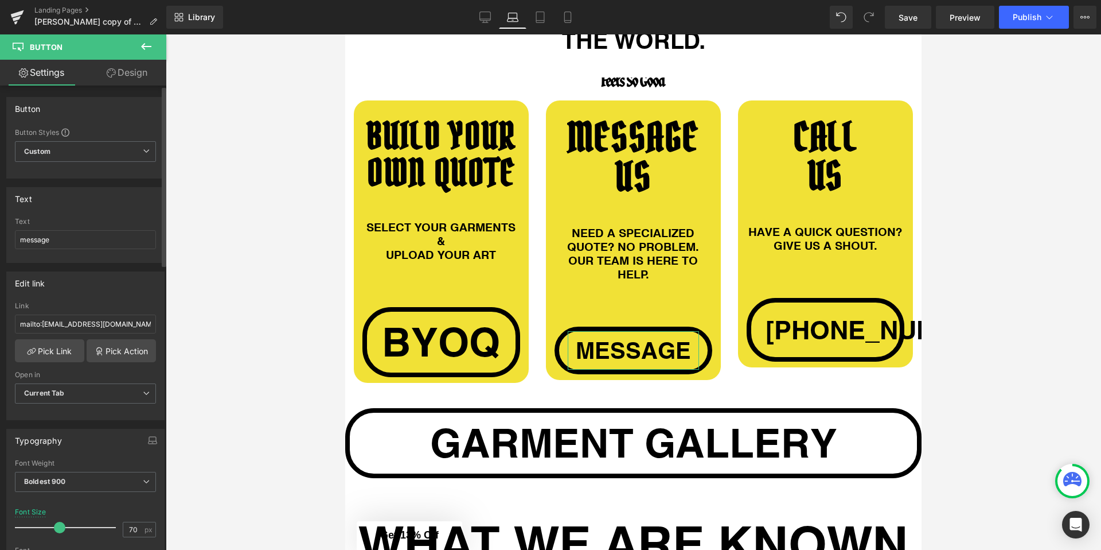
drag, startPoint x: 84, startPoint y: 528, endPoint x: 58, endPoint y: 525, distance: 25.9
click at [58, 525] on span at bounding box center [59, 526] width 11 height 11
click at [412, 317] on span "byoq" at bounding box center [441, 341] width 118 height 49
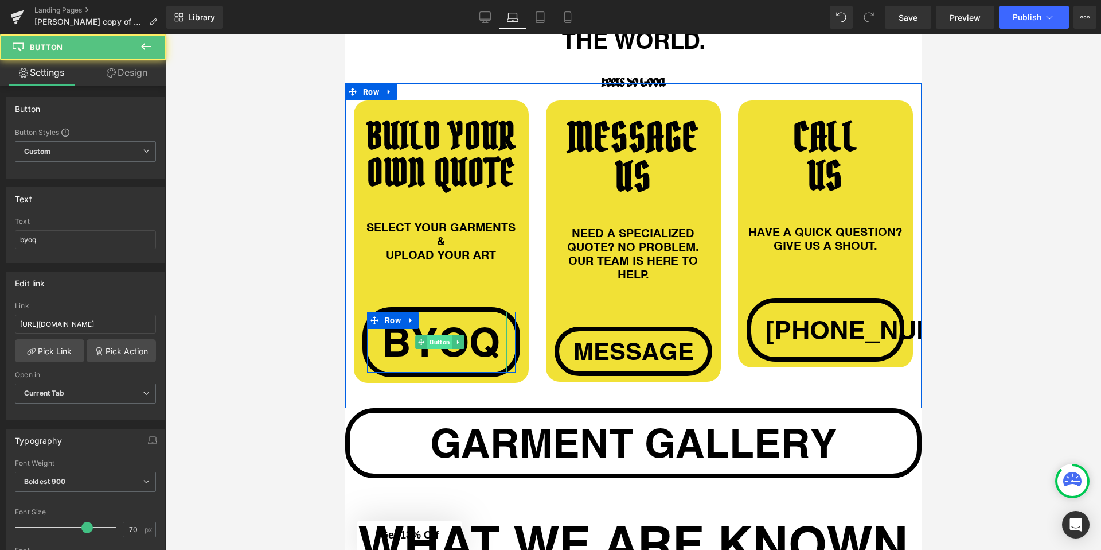
click at [430, 335] on span "Button" at bounding box center [439, 342] width 25 height 14
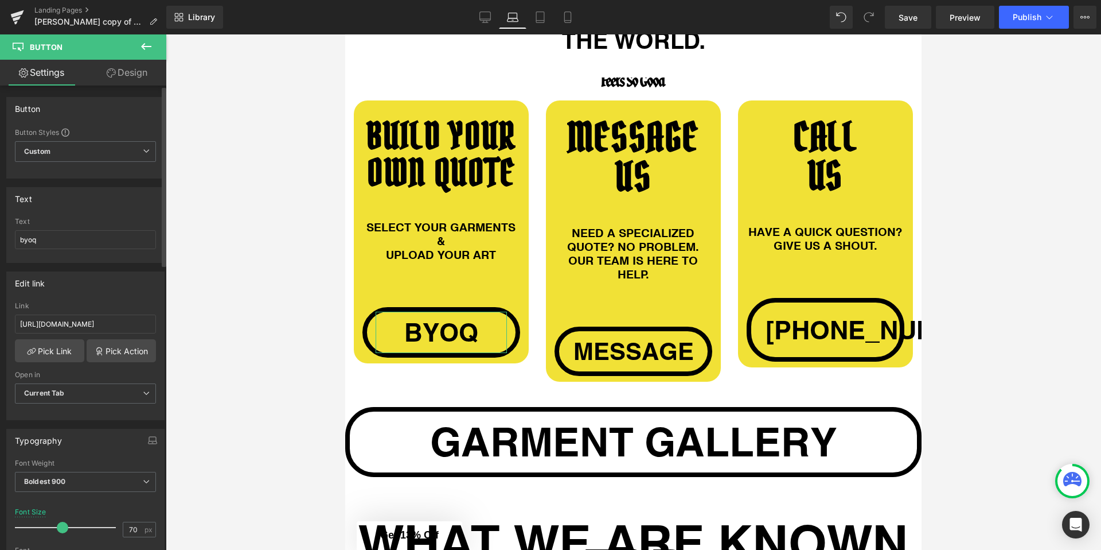
drag, startPoint x: 82, startPoint y: 524, endPoint x: 59, endPoint y: 523, distance: 23.5
click at [59, 523] on span at bounding box center [62, 526] width 11 height 11
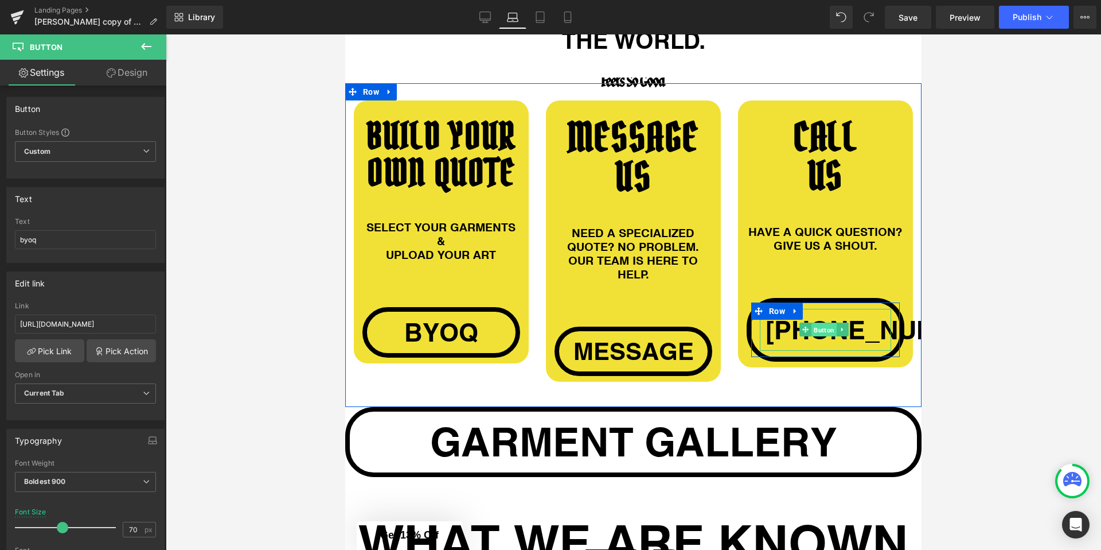
click at [813, 323] on span "Button" at bounding box center [824, 330] width 25 height 14
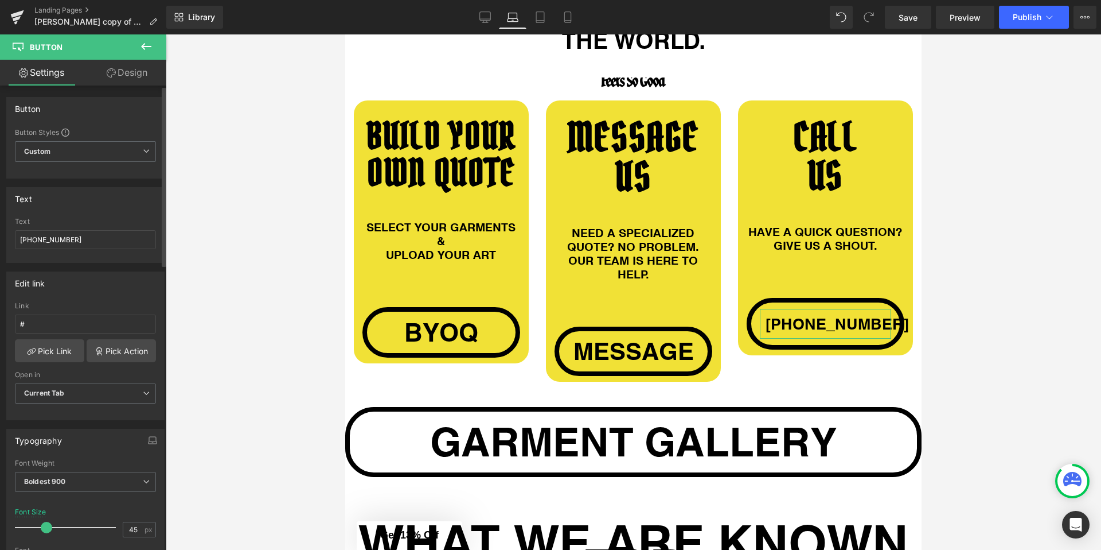
drag, startPoint x: 58, startPoint y: 527, endPoint x: 41, endPoint y: 525, distance: 16.8
click at [41, 525] on span at bounding box center [46, 526] width 11 height 11
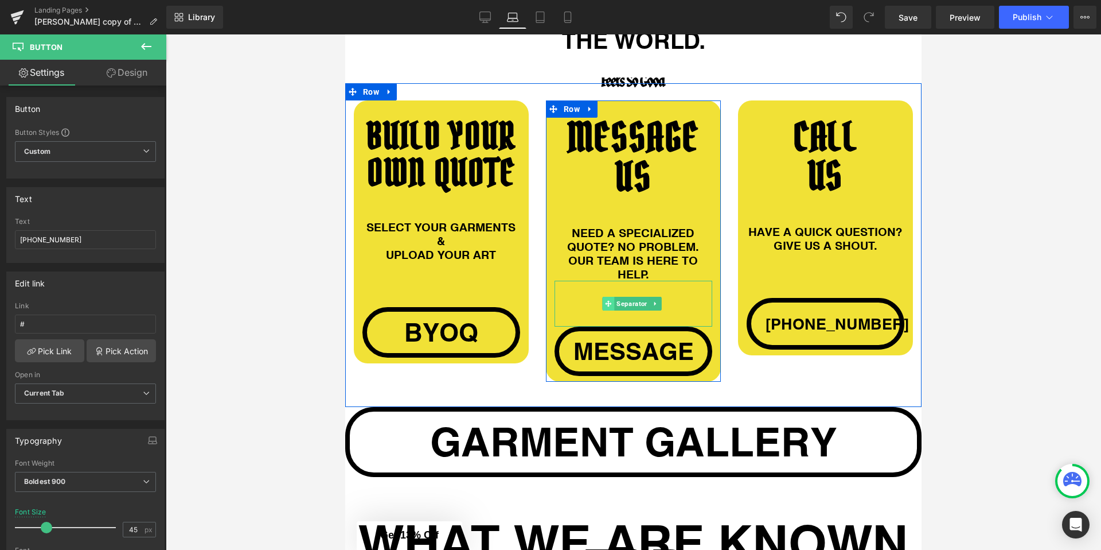
click at [602, 297] on span at bounding box center [608, 304] width 12 height 14
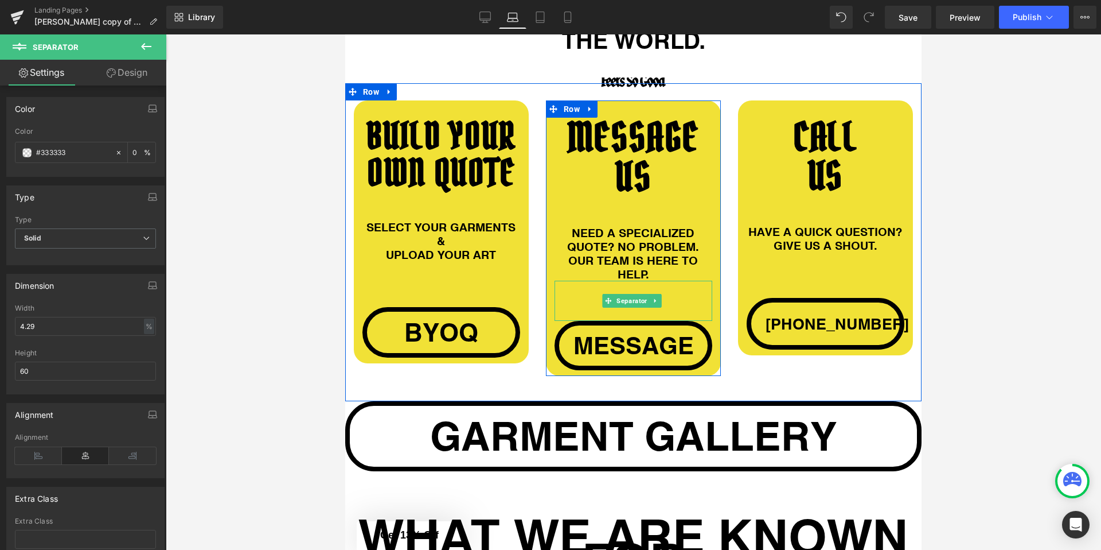
drag, startPoint x: 580, startPoint y: 289, endPoint x: 582, endPoint y: 272, distance: 16.7
click at [582, 280] on div "Separator" at bounding box center [634, 300] width 158 height 40
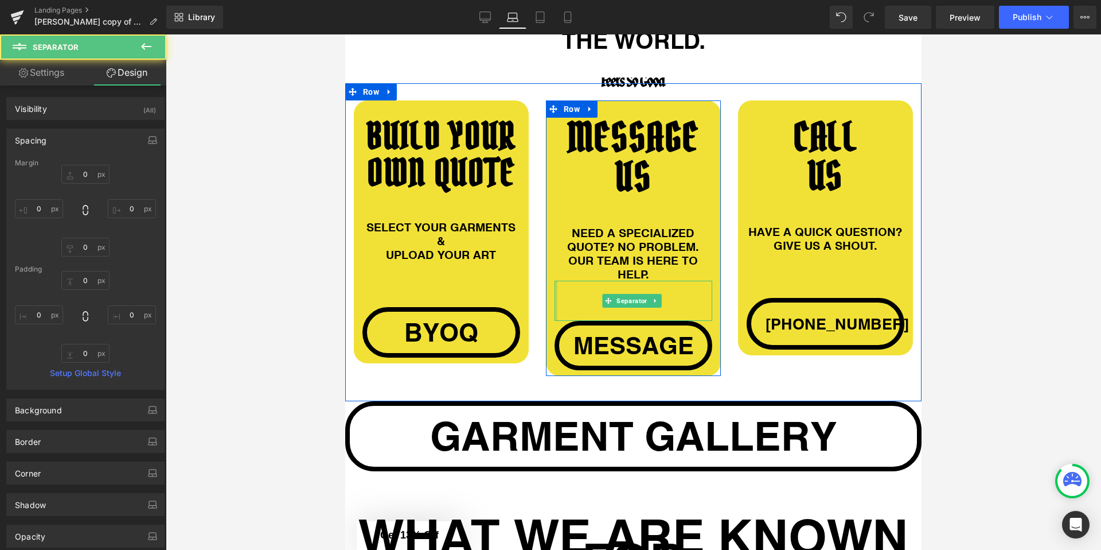
click at [555, 285] on div at bounding box center [556, 300] width 3 height 40
click at [652, 297] on icon at bounding box center [655, 300] width 6 height 7
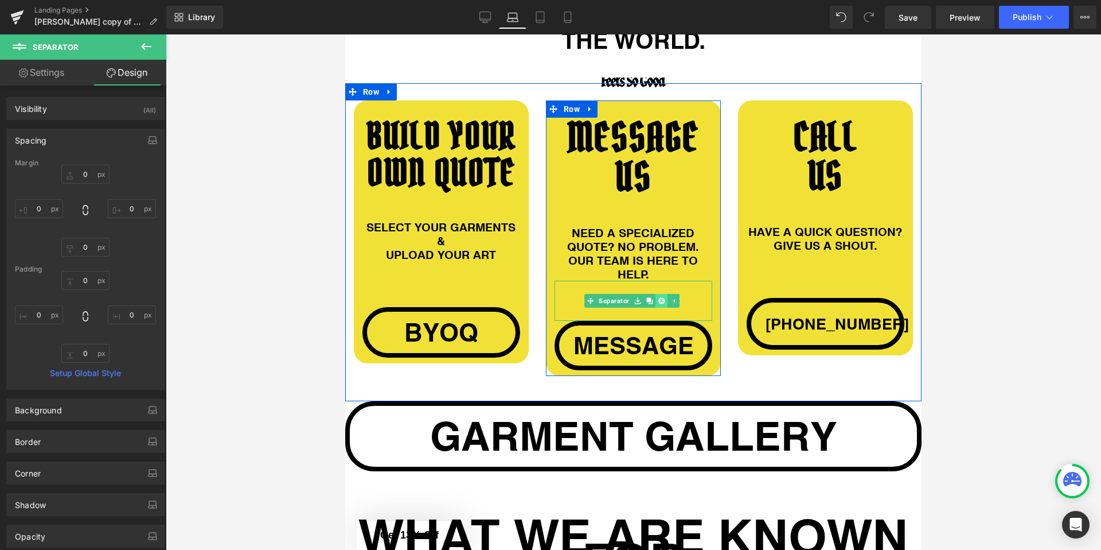
click at [660, 297] on icon at bounding box center [661, 300] width 6 height 6
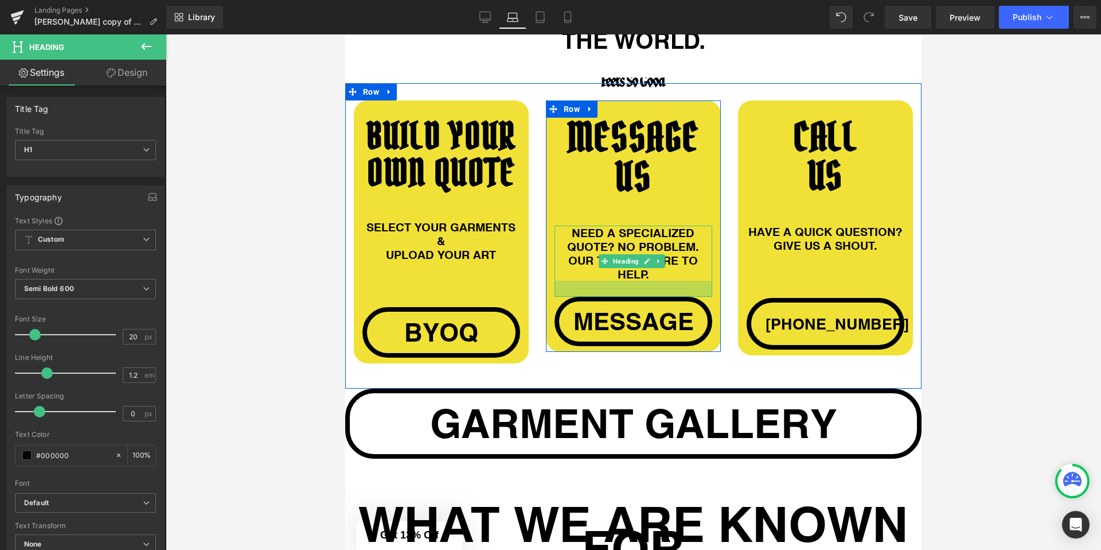
drag, startPoint x: 599, startPoint y: 243, endPoint x: 599, endPoint y: 259, distance: 16.1
click at [599, 280] on div at bounding box center [634, 288] width 158 height 16
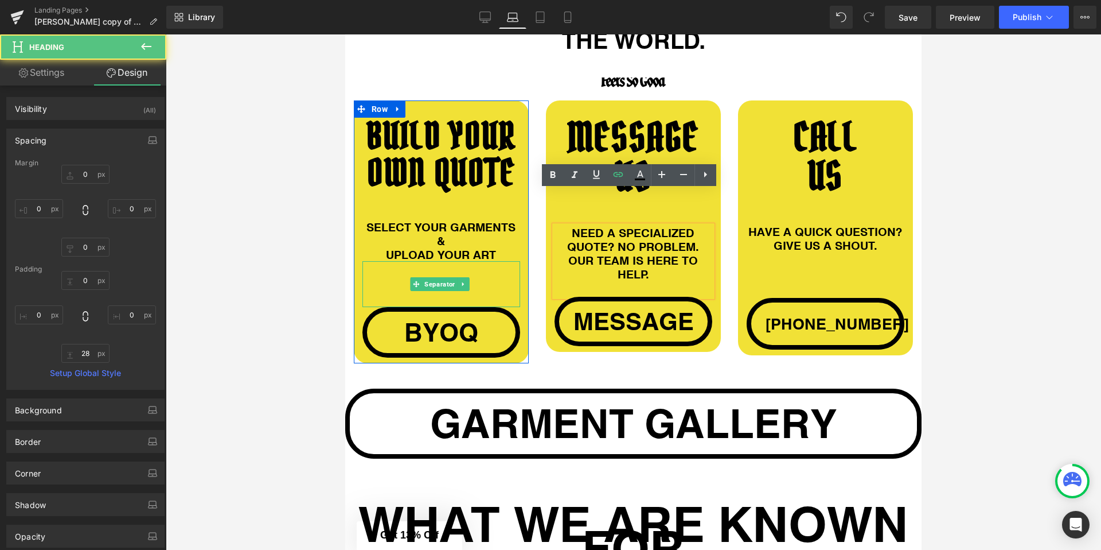
click at [466, 280] on icon at bounding box center [463, 283] width 6 height 7
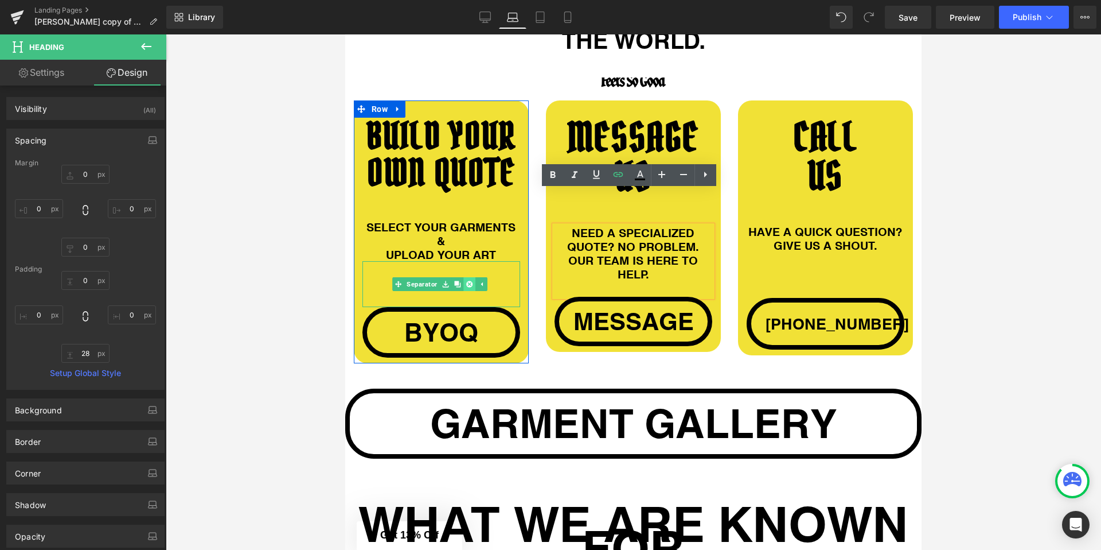
click at [466, 280] on icon at bounding box center [469, 283] width 6 height 7
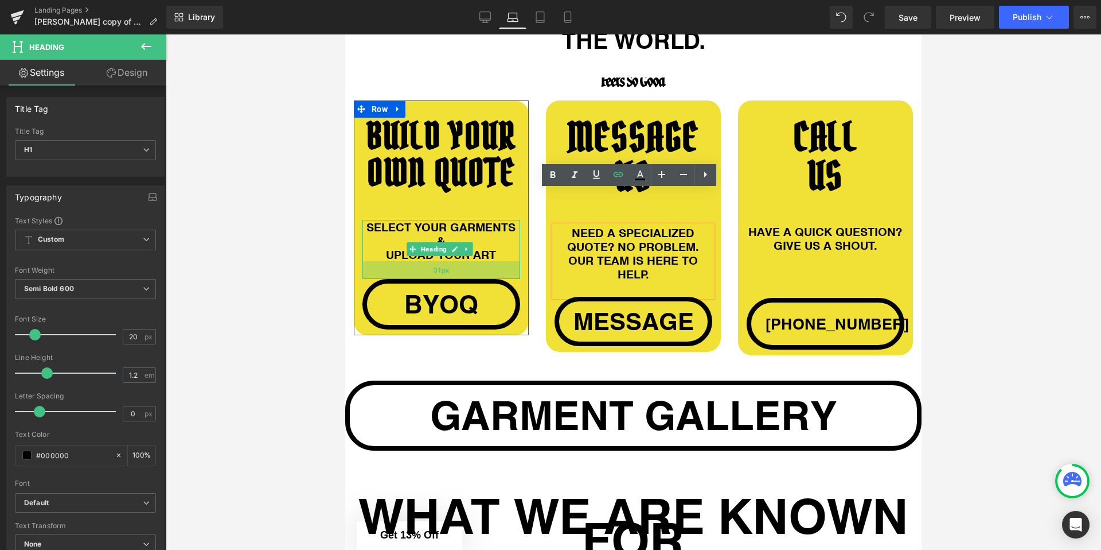
drag, startPoint x: 387, startPoint y: 223, endPoint x: 385, endPoint y: 241, distance: 17.9
click at [385, 261] on div "31px" at bounding box center [442, 270] width 158 height 18
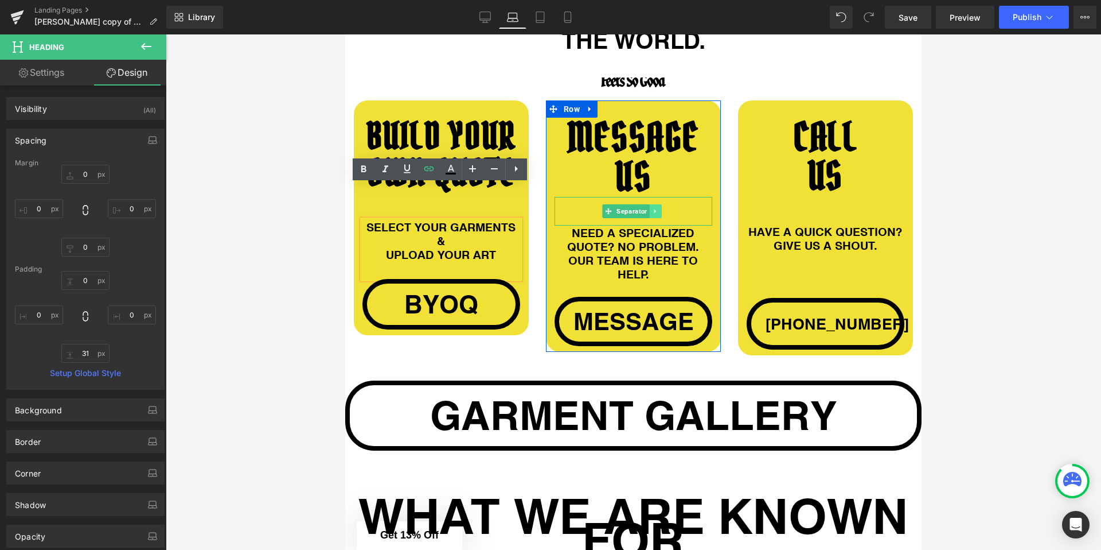
click at [652, 208] on icon at bounding box center [655, 211] width 6 height 7
click at [658, 208] on icon at bounding box center [661, 211] width 6 height 7
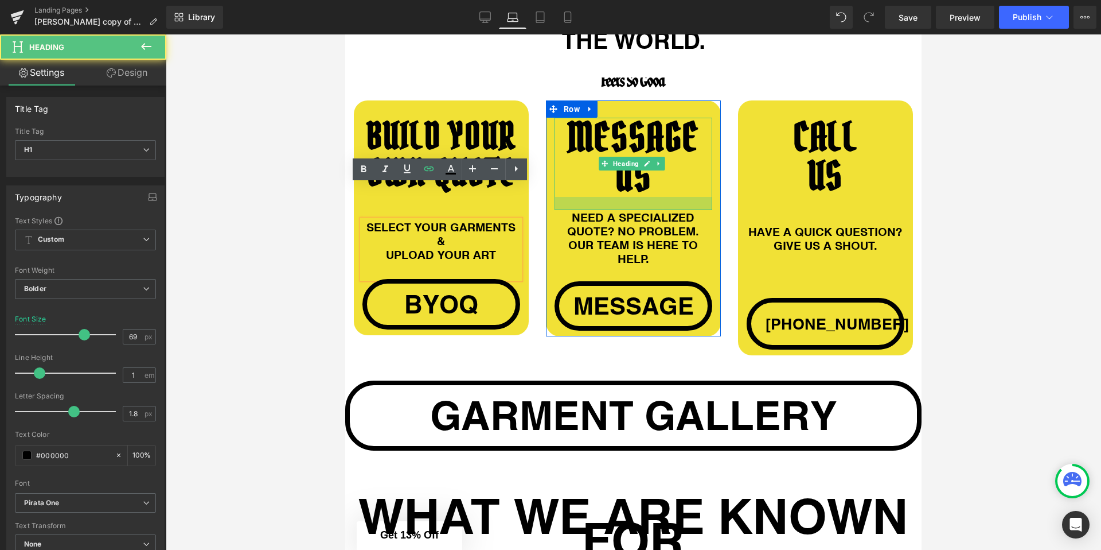
drag, startPoint x: 578, startPoint y: 160, endPoint x: 577, endPoint y: 173, distance: 13.2
click at [577, 197] on div at bounding box center [634, 203] width 158 height 13
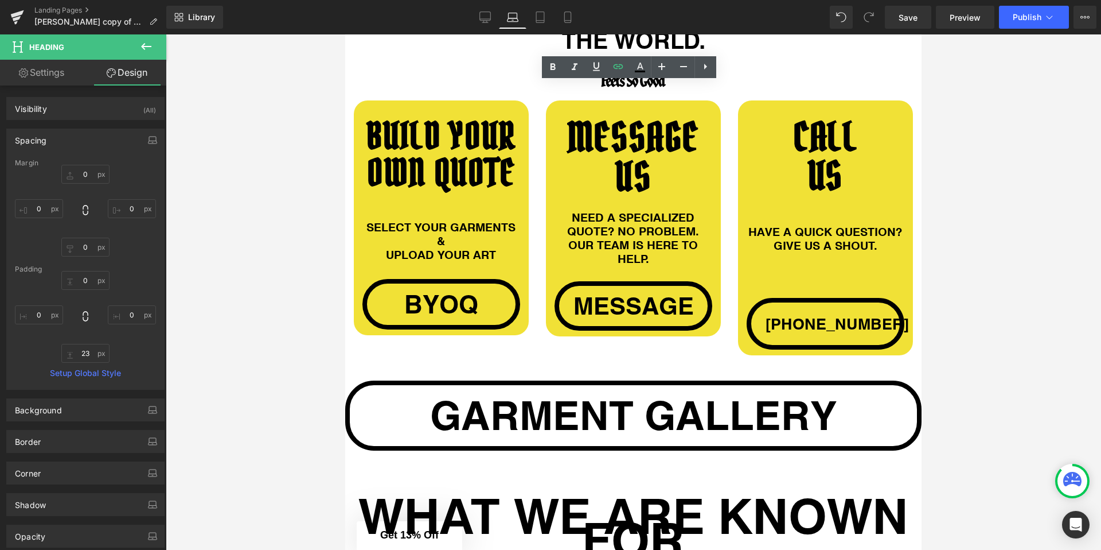
click at [934, 177] on div at bounding box center [634, 291] width 936 height 515
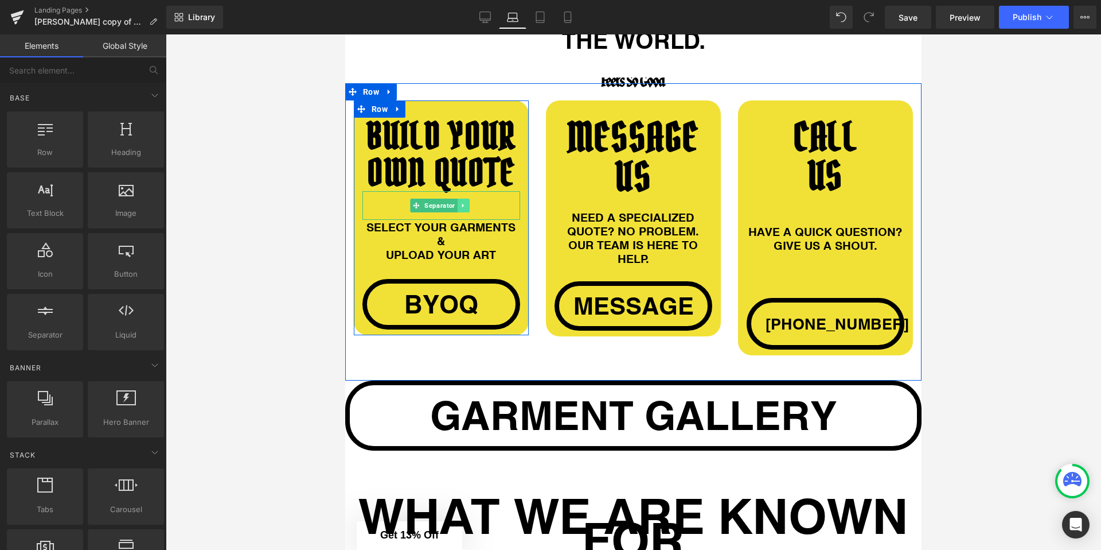
click at [465, 198] on link at bounding box center [464, 205] width 12 height 14
click at [468, 198] on link at bounding box center [469, 205] width 12 height 14
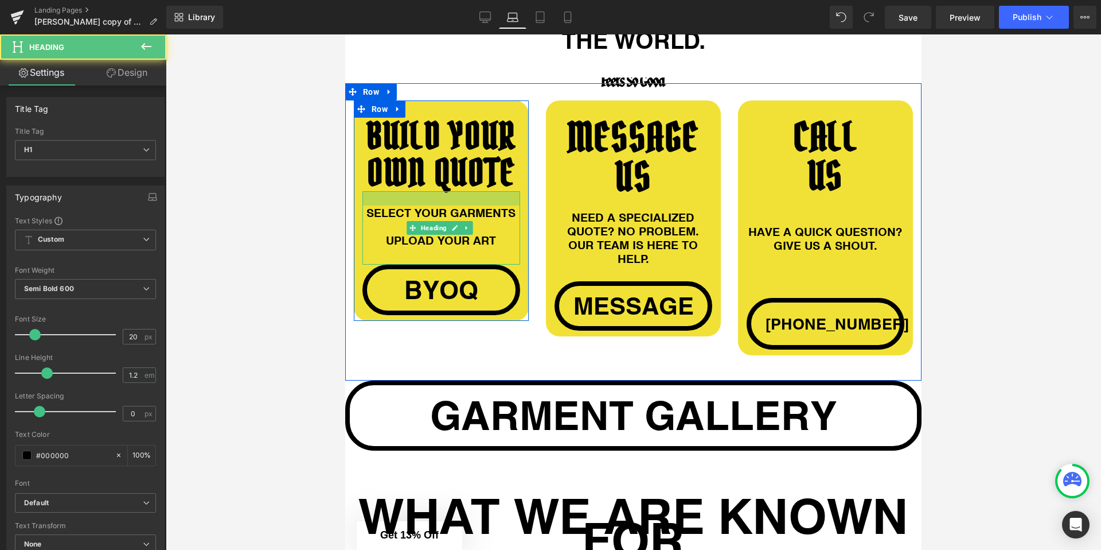
drag, startPoint x: 458, startPoint y: 157, endPoint x: 457, endPoint y: 171, distance: 14.4
click at [457, 191] on div "SELECT YOUR GARMENTS & UPLOAD YOUR ART Heading 31px" at bounding box center [442, 227] width 158 height 73
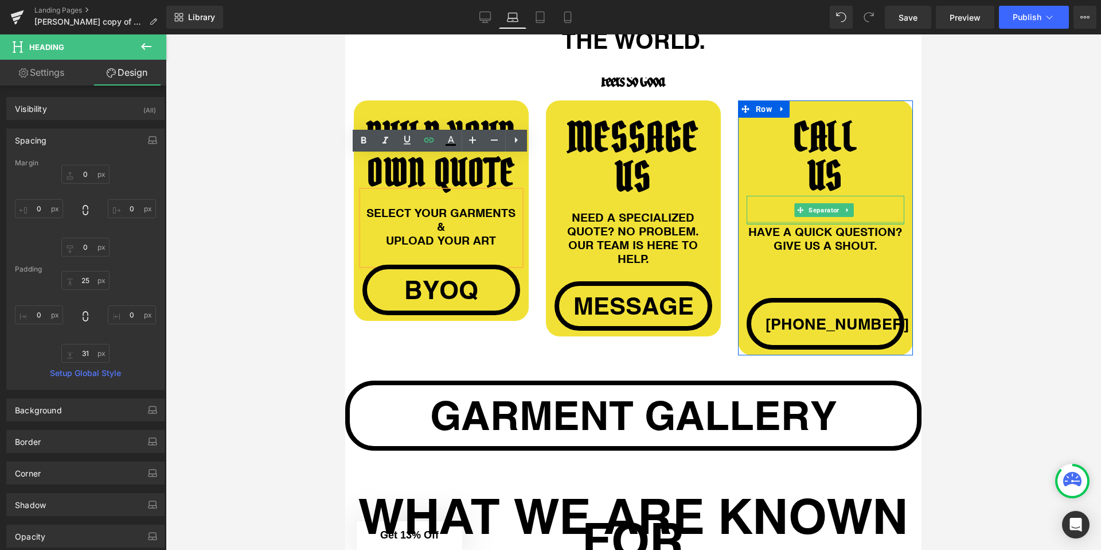
click at [792, 221] on div at bounding box center [826, 222] width 158 height 3
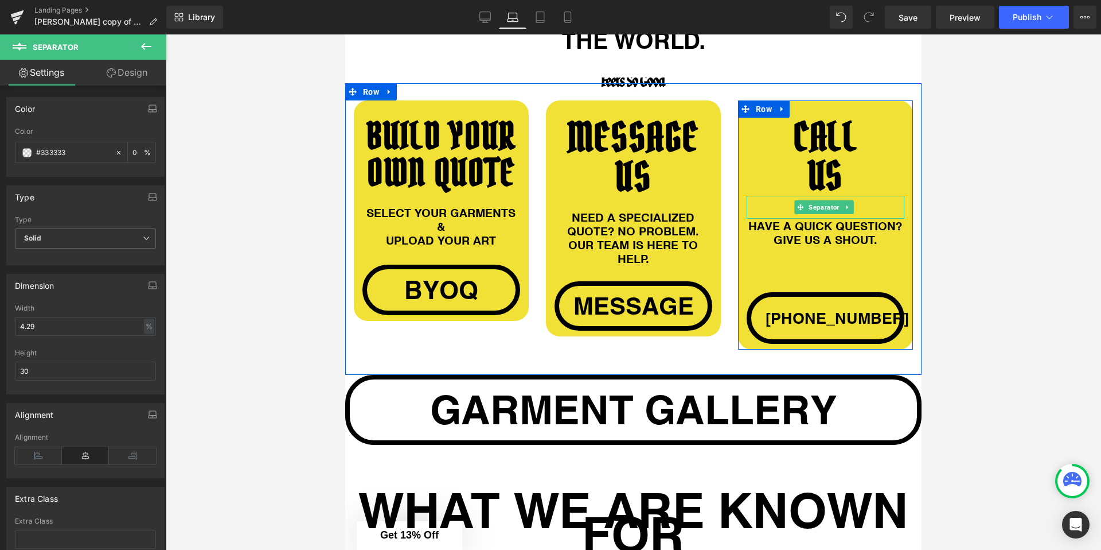
drag, startPoint x: 773, startPoint y: 188, endPoint x: 774, endPoint y: 176, distance: 11.5
click at [777, 196] on div "Separator" at bounding box center [826, 207] width 158 height 23
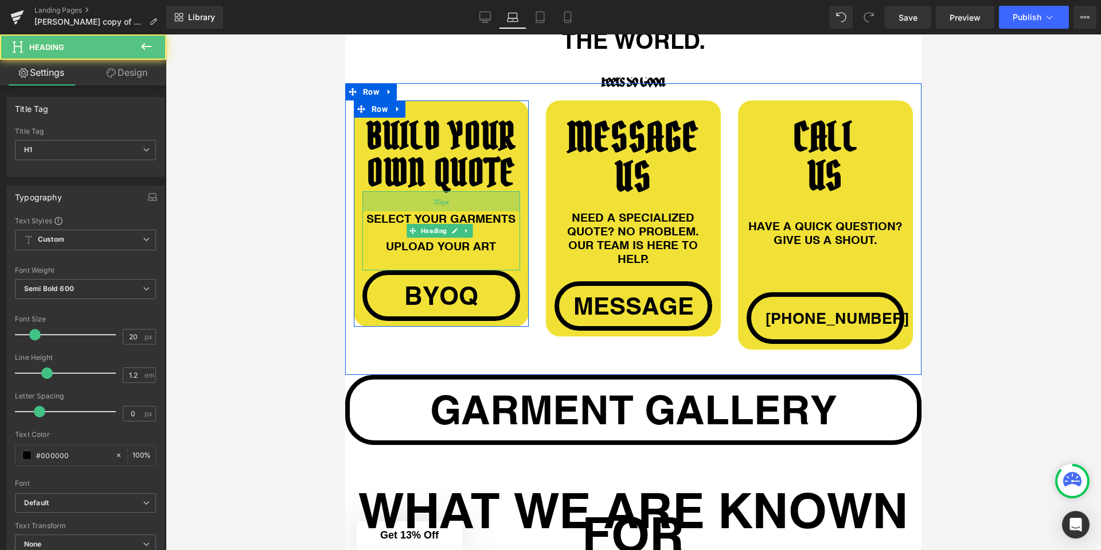
drag, startPoint x: 413, startPoint y: 162, endPoint x: 414, endPoint y: 167, distance: 5.8
click at [414, 191] on div "35px" at bounding box center [442, 201] width 158 height 20
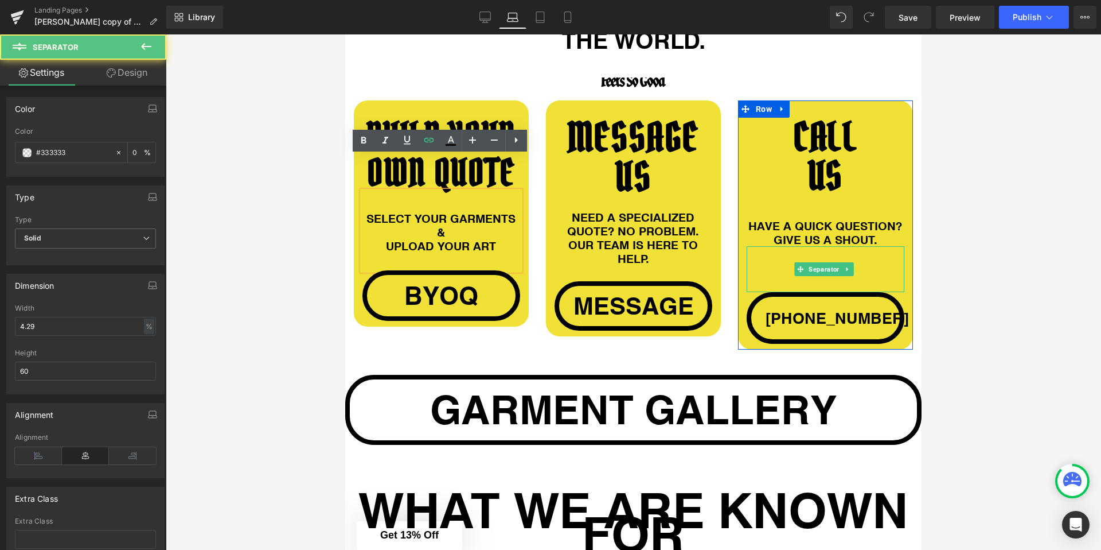
click at [771, 246] on div at bounding box center [826, 269] width 158 height 46
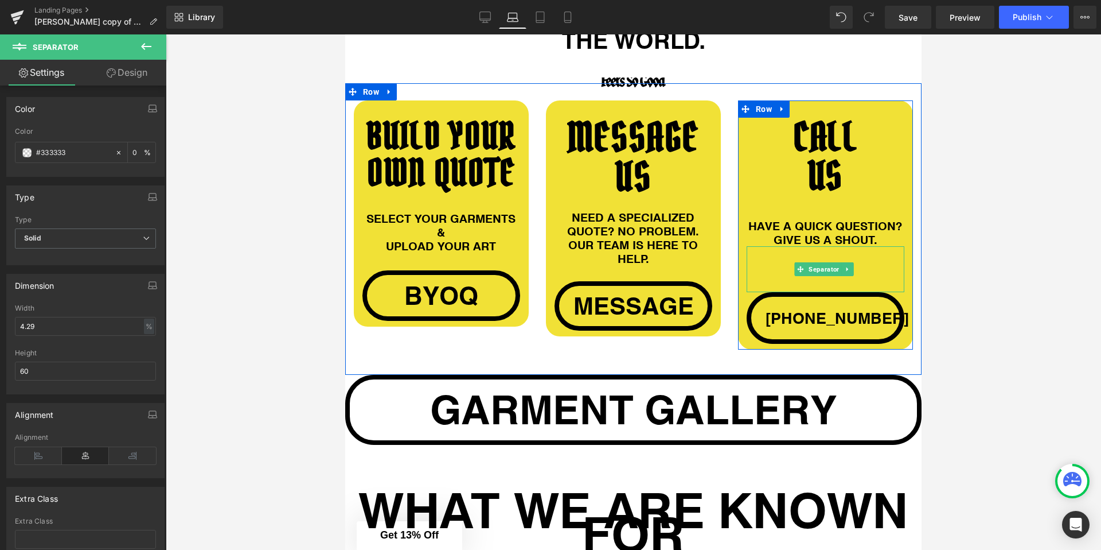
click at [844, 266] on icon at bounding box center [847, 269] width 6 height 7
click at [851, 266] on icon at bounding box center [854, 269] width 6 height 7
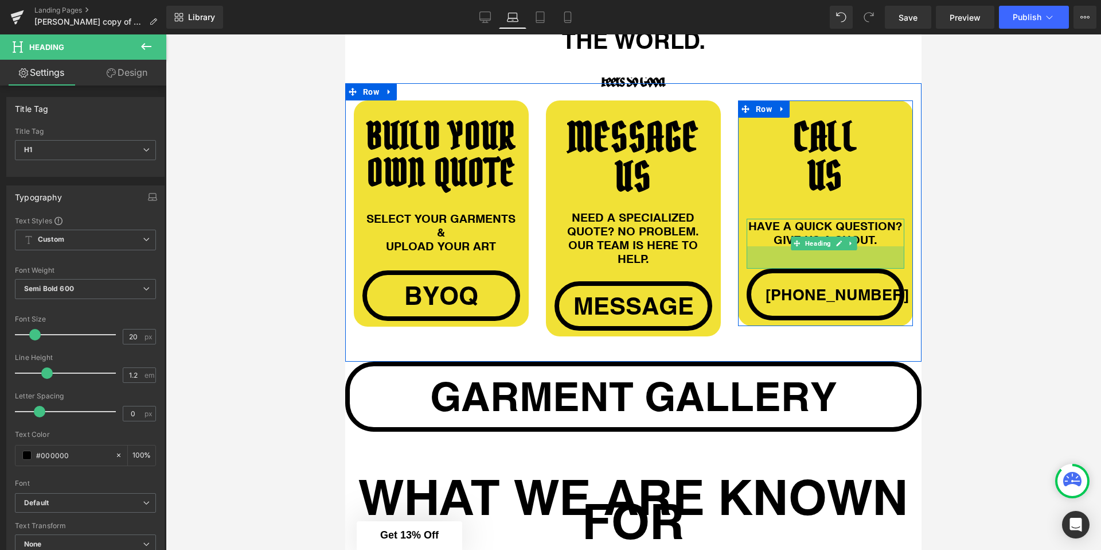
drag, startPoint x: 758, startPoint y: 210, endPoint x: 620, endPoint y: 242, distance: 141.9
click at [760, 246] on div "39px" at bounding box center [826, 257] width 158 height 22
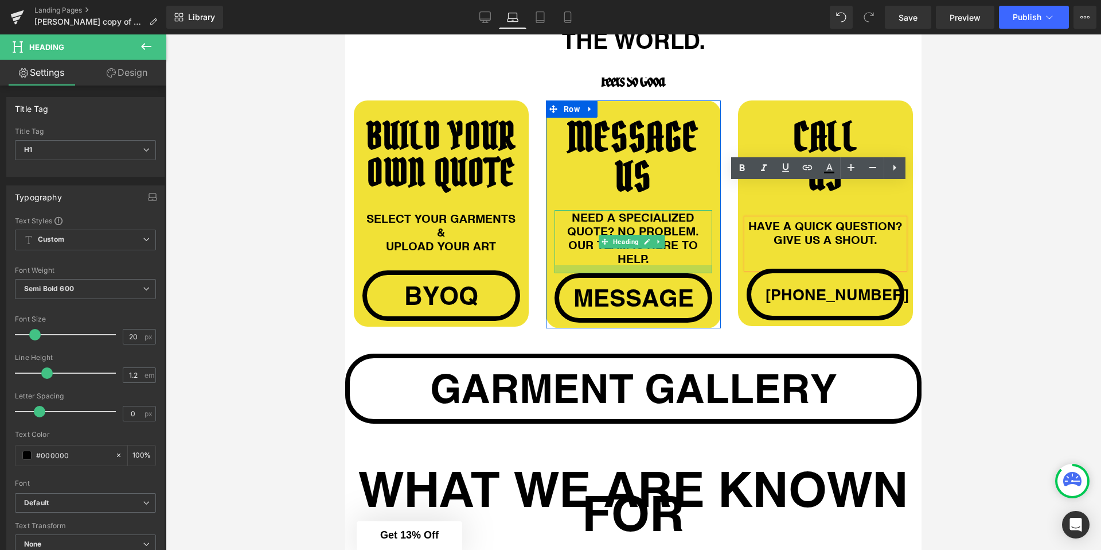
drag, startPoint x: 632, startPoint y: 241, endPoint x: 635, endPoint y: 233, distance: 8.7
click at [635, 265] on div at bounding box center [634, 269] width 158 height 8
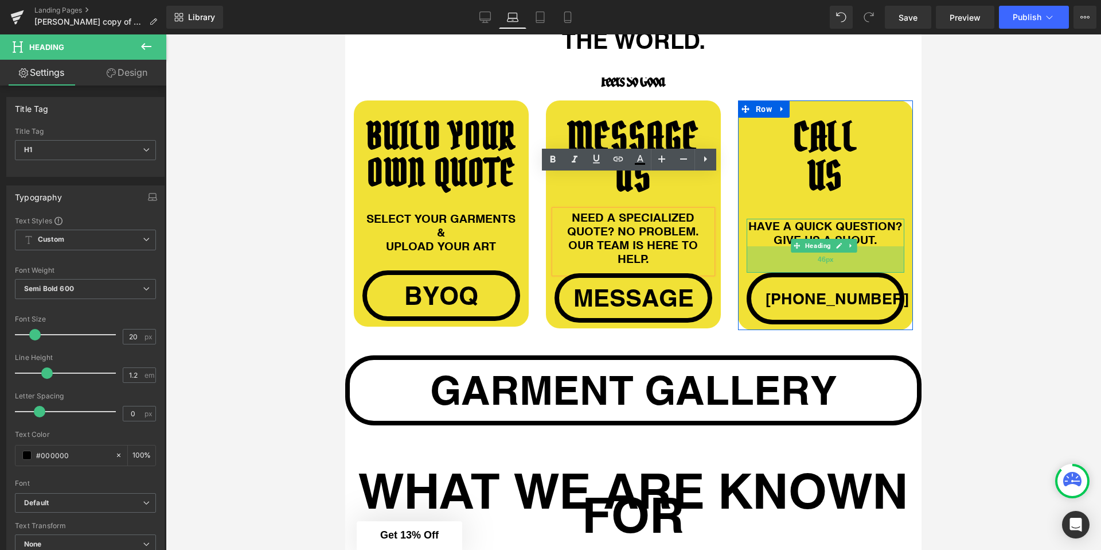
click at [798, 246] on div "46px" at bounding box center [826, 259] width 158 height 26
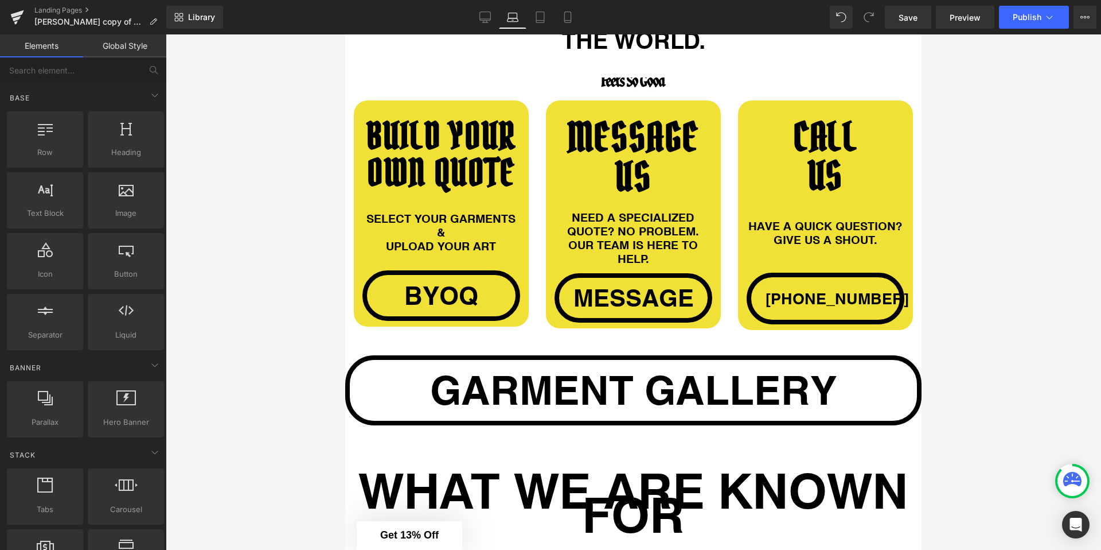
click at [945, 227] on div at bounding box center [634, 291] width 936 height 515
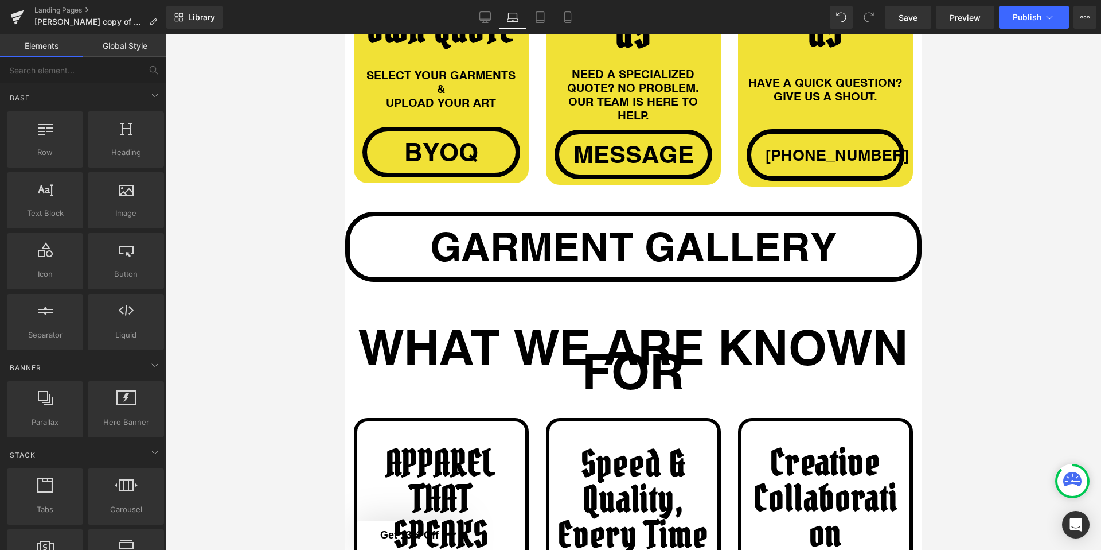
scroll to position [1297, 0]
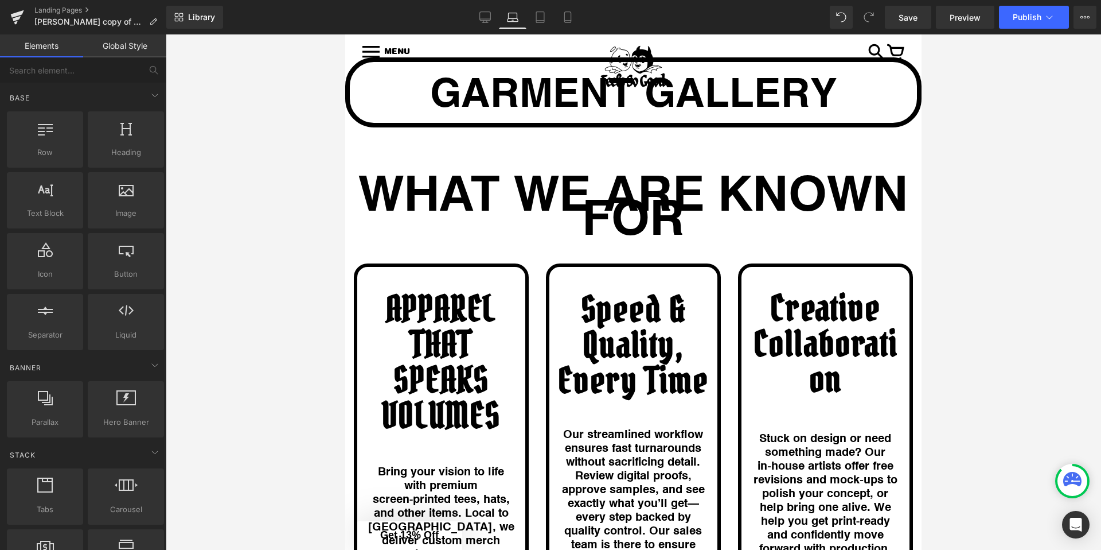
click at [641, 162] on div "WHAT WE ARE KNOWN FOR Heading 31px" at bounding box center [633, 195] width 559 height 67
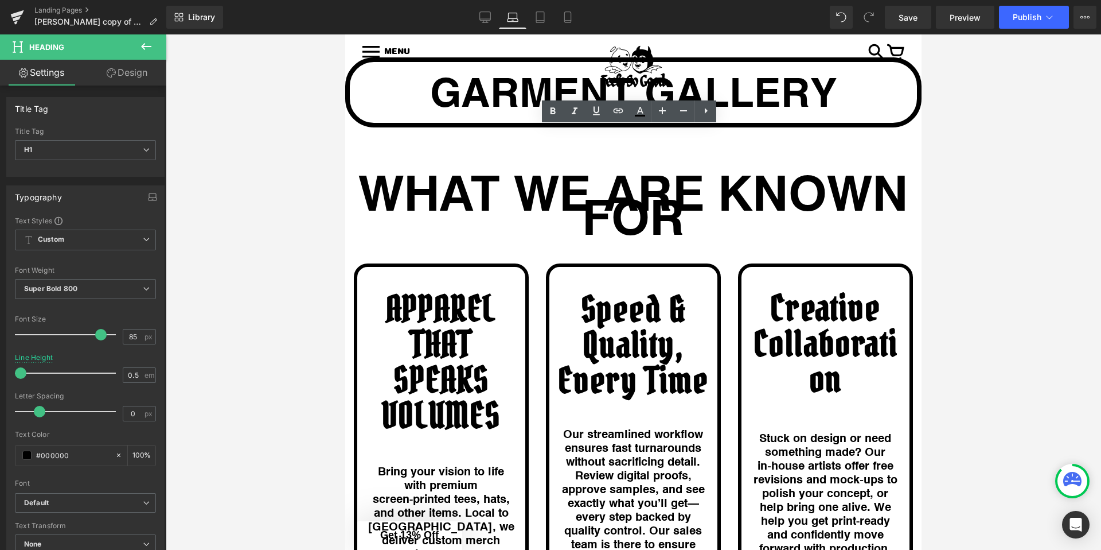
click at [278, 185] on div at bounding box center [634, 291] width 936 height 515
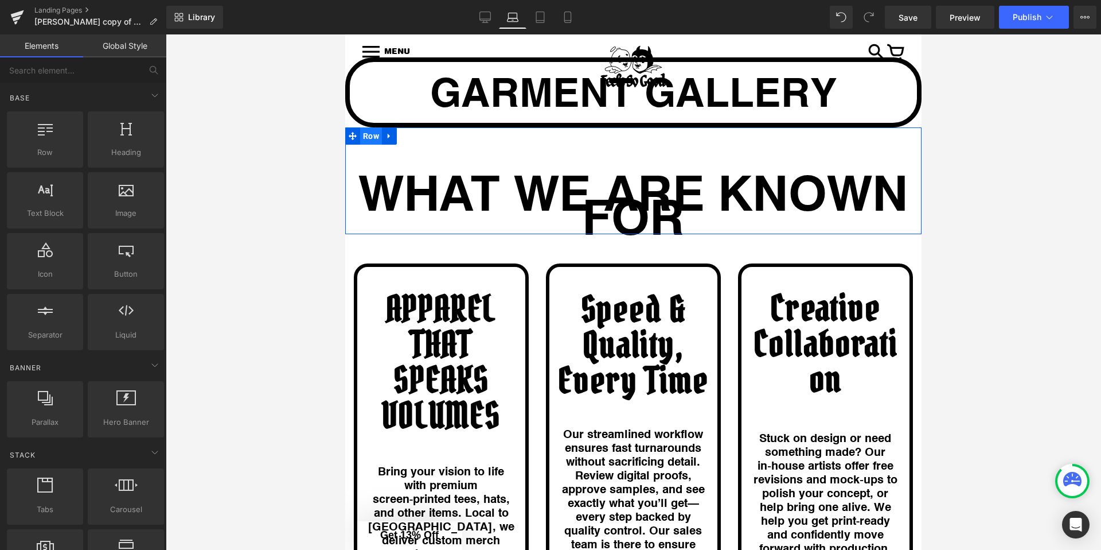
click at [372, 127] on span "Row" at bounding box center [371, 135] width 22 height 17
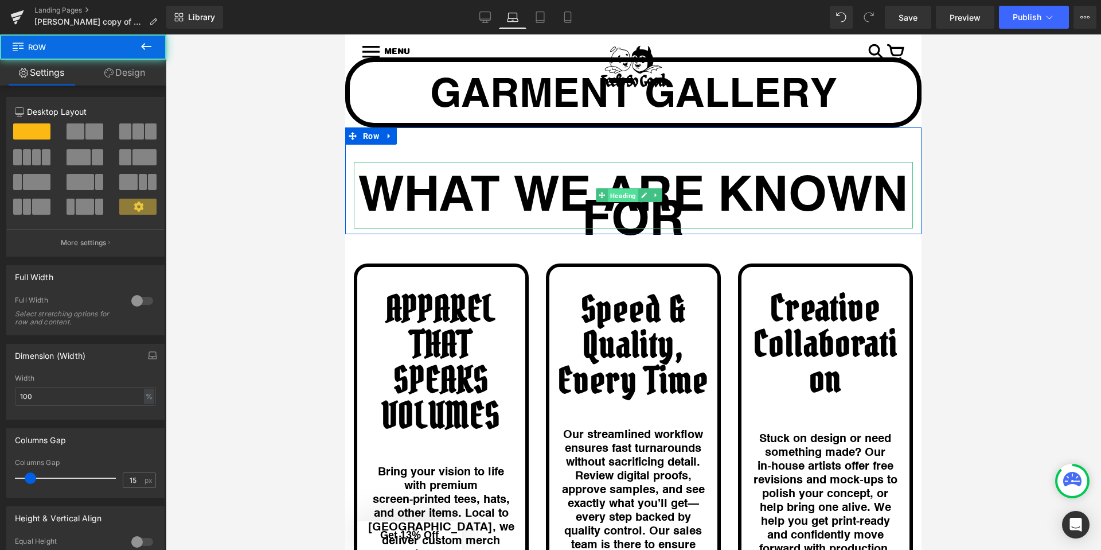
click at [633, 188] on span "Heading" at bounding box center [623, 195] width 30 height 14
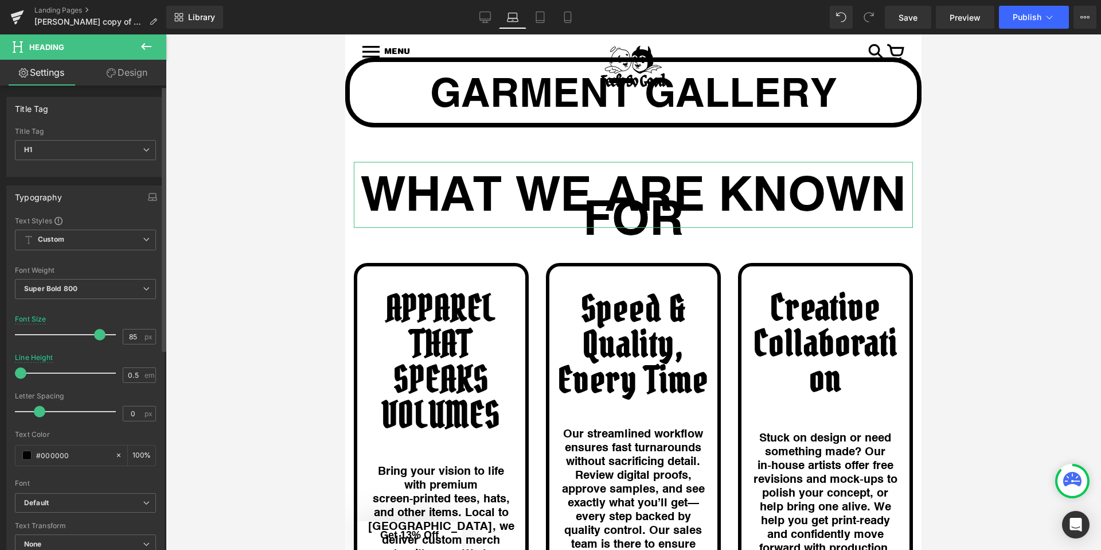
drag, startPoint x: 96, startPoint y: 336, endPoint x: 80, endPoint y: 334, distance: 15.5
click at [96, 335] on span at bounding box center [99, 334] width 11 height 11
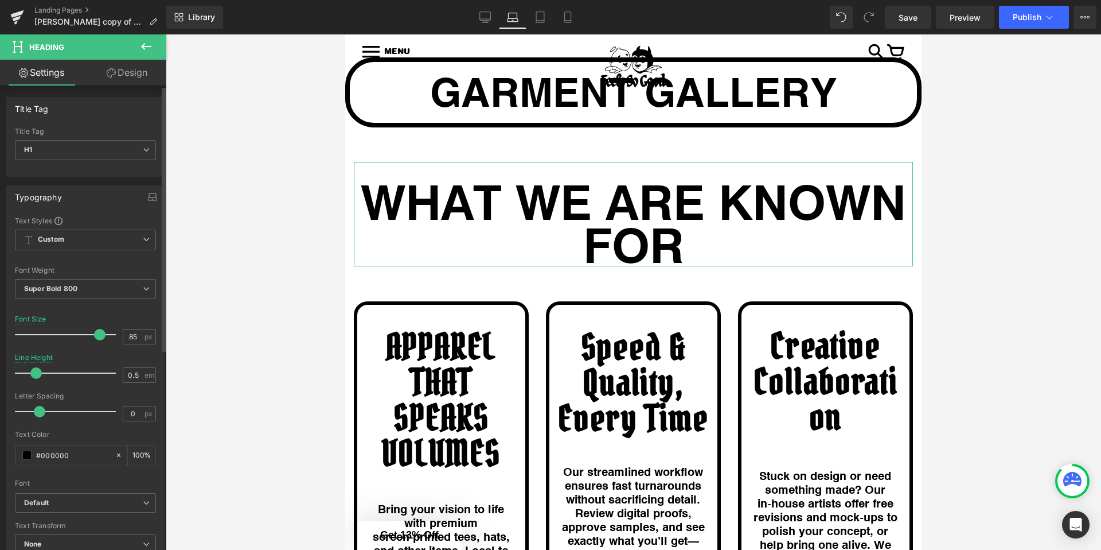
drag, startPoint x: 21, startPoint y: 371, endPoint x: 38, endPoint y: 368, distance: 16.9
click at [36, 369] on span at bounding box center [35, 372] width 11 height 11
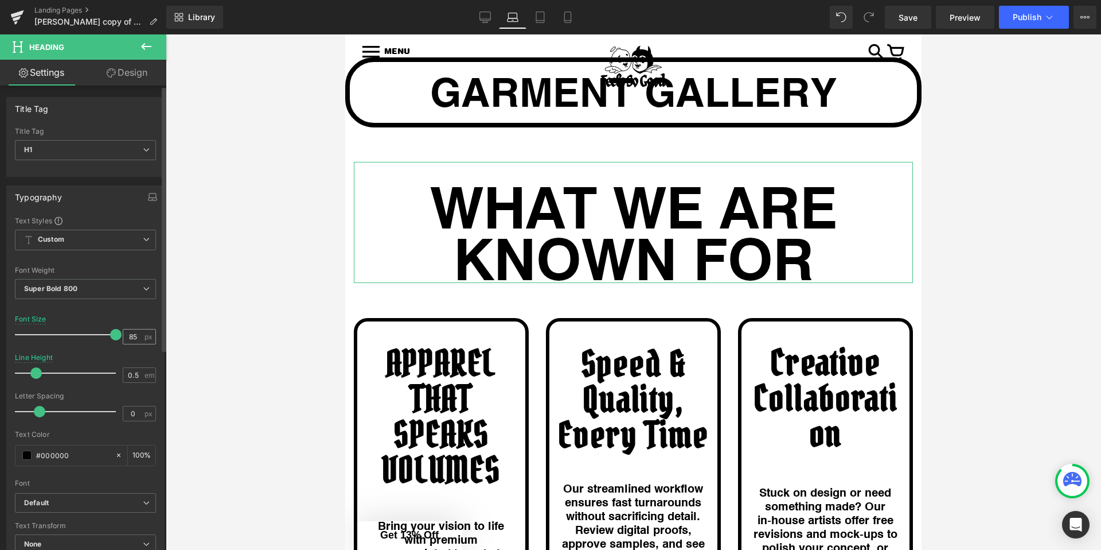
drag, startPoint x: 93, startPoint y: 333, endPoint x: 128, endPoint y: 333, distance: 34.4
click at [128, 333] on div "Font Size 85 px" at bounding box center [85, 334] width 141 height 38
click at [270, 262] on div at bounding box center [634, 291] width 936 height 515
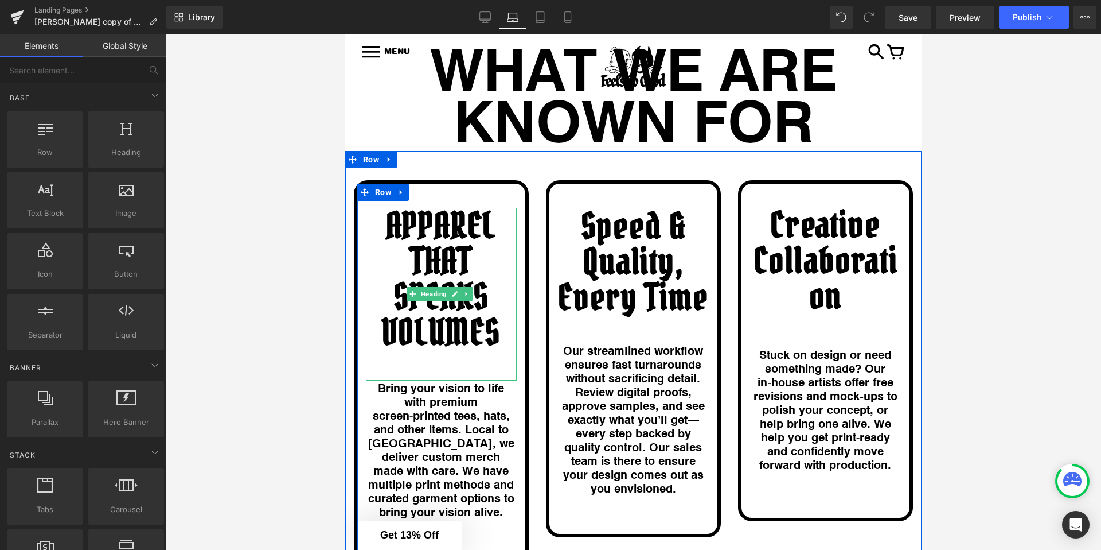
scroll to position [1482, 0]
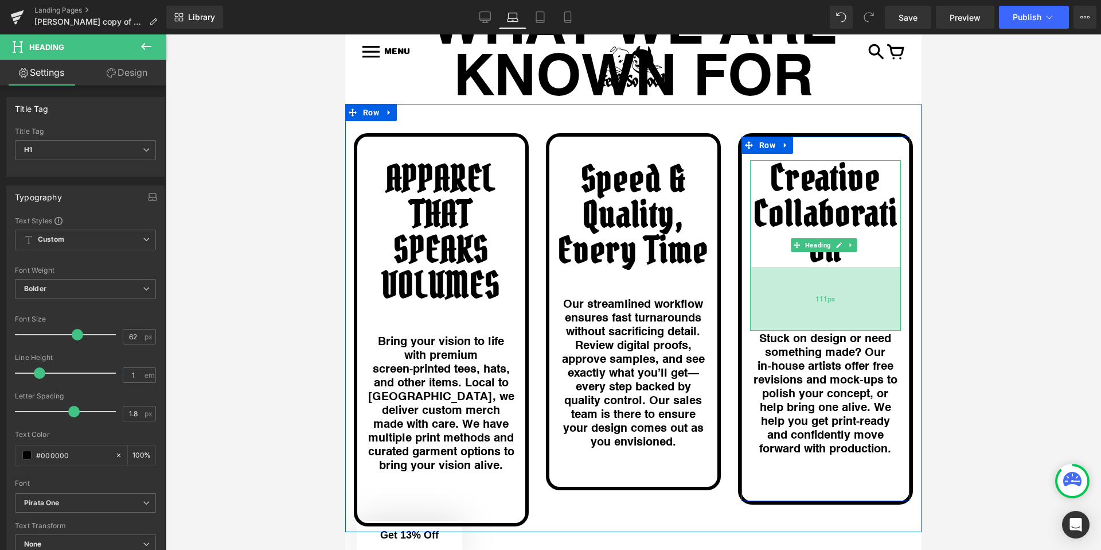
drag, startPoint x: 775, startPoint y: 263, endPoint x: 1301, endPoint y: 311, distance: 528.2
click at [776, 293] on div "111px" at bounding box center [825, 299] width 151 height 64
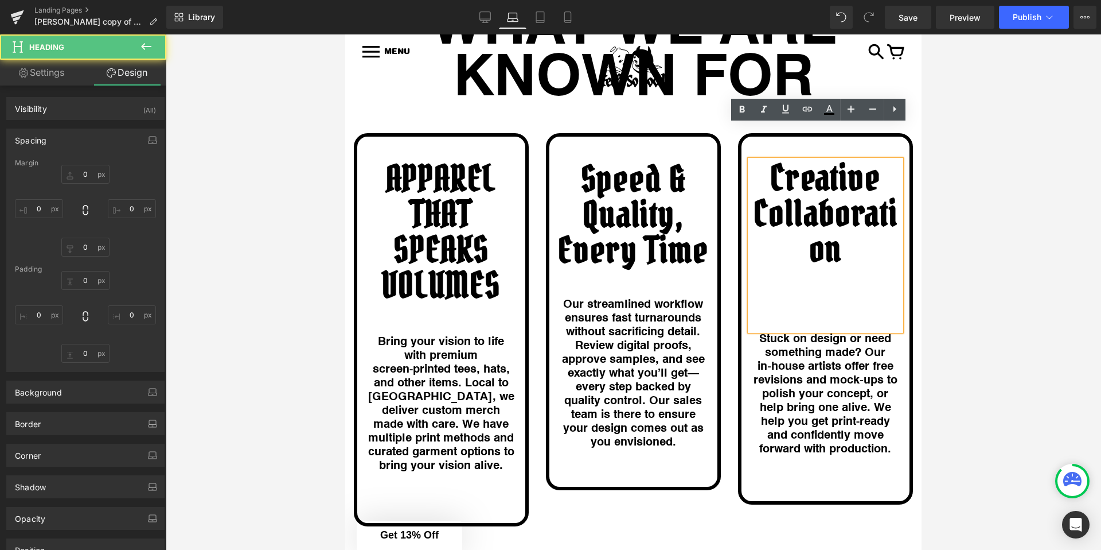
click at [956, 277] on div at bounding box center [634, 291] width 936 height 515
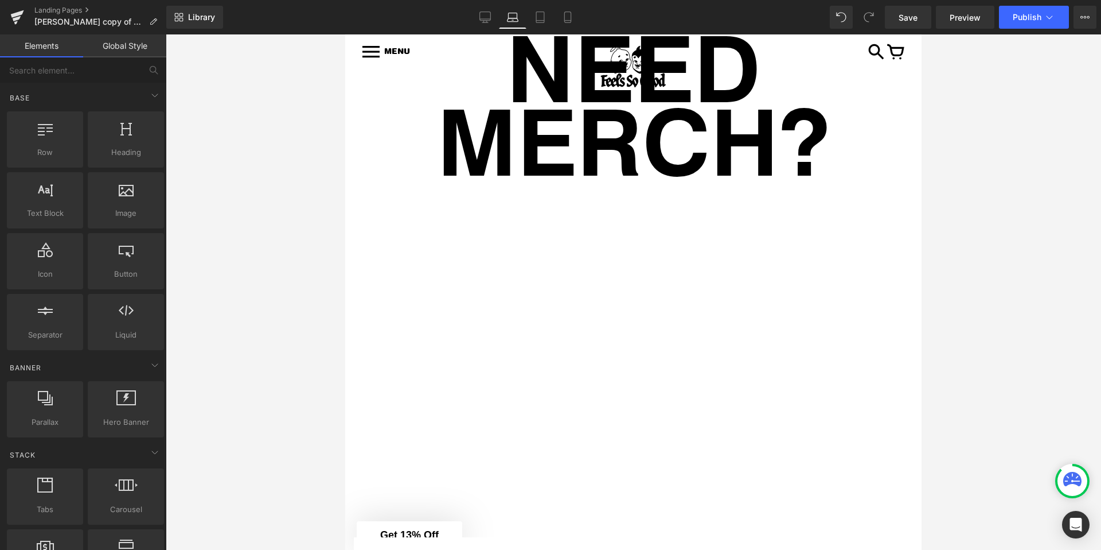
scroll to position [0, 0]
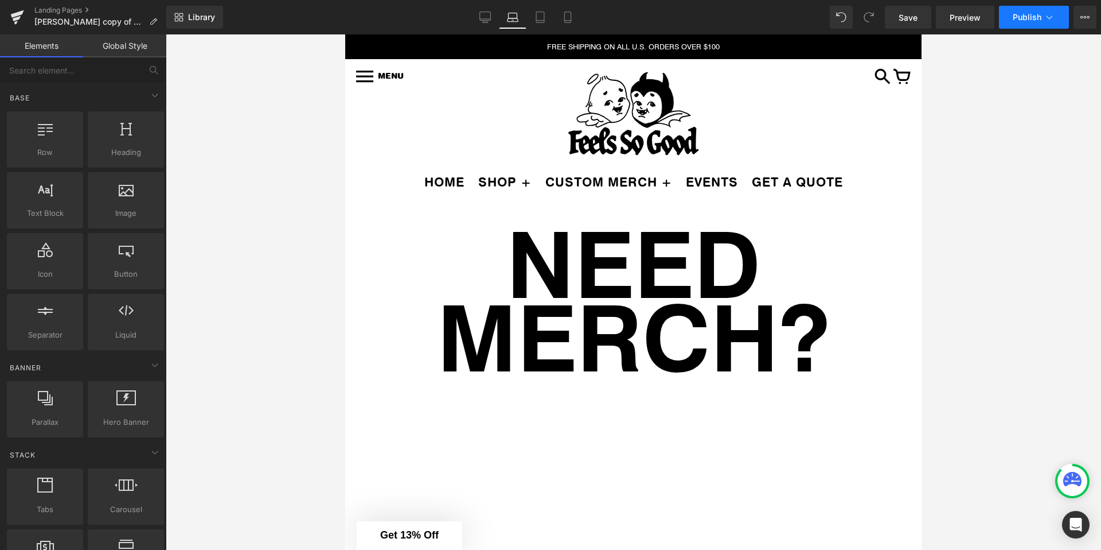
click at [1042, 22] on button "Publish" at bounding box center [1034, 17] width 70 height 23
click at [548, 28] on link "Tablet" at bounding box center [541, 17] width 28 height 23
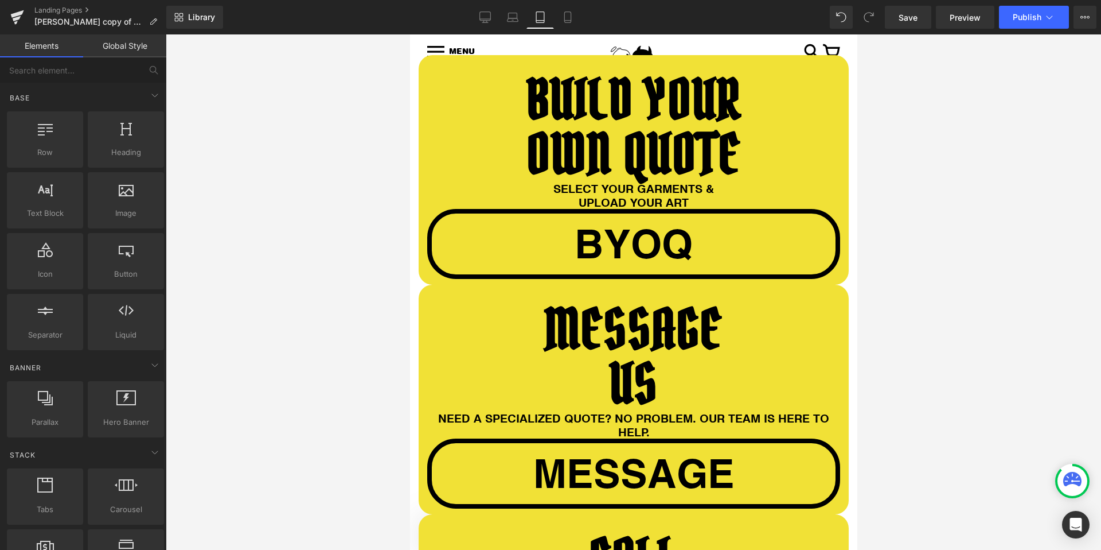
scroll to position [876, 0]
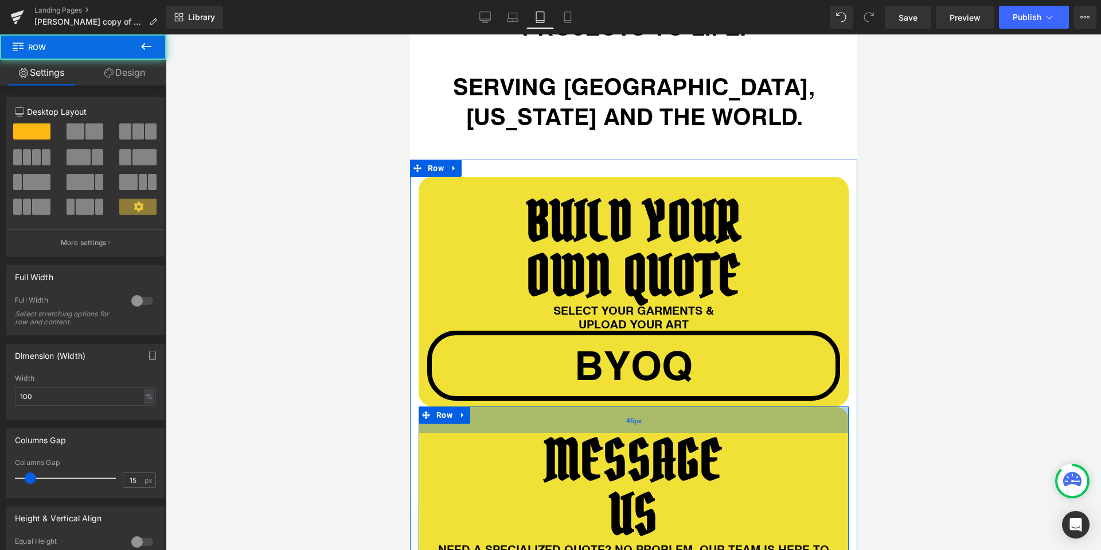
drag, startPoint x: 486, startPoint y: 402, endPoint x: 487, endPoint y: 411, distance: 9.2
click at [487, 411] on div "46px" at bounding box center [633, 419] width 430 height 26
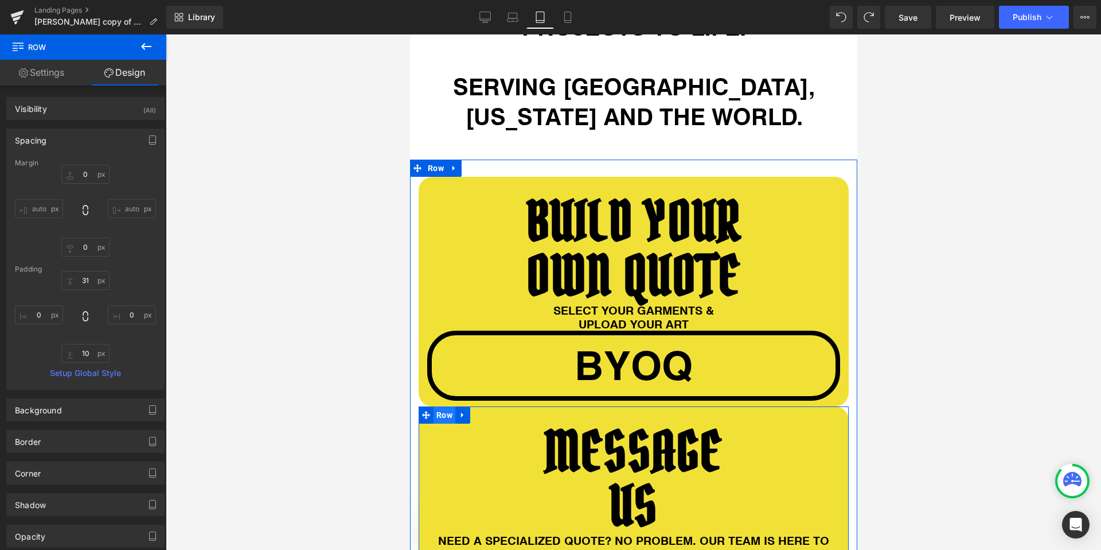
click at [435, 408] on span "Row" at bounding box center [444, 414] width 22 height 17
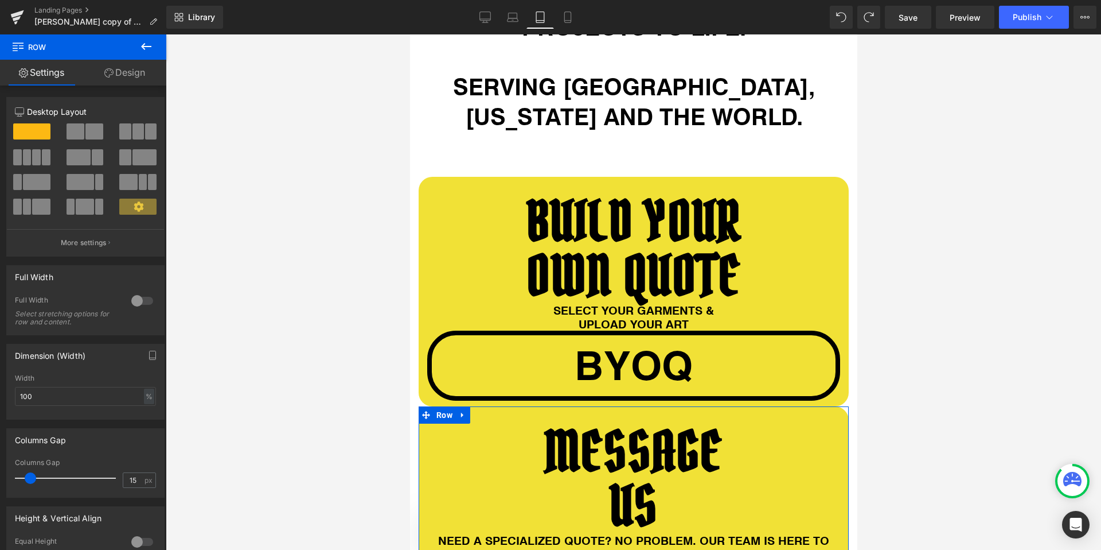
click at [146, 74] on link "Design" at bounding box center [124, 73] width 83 height 26
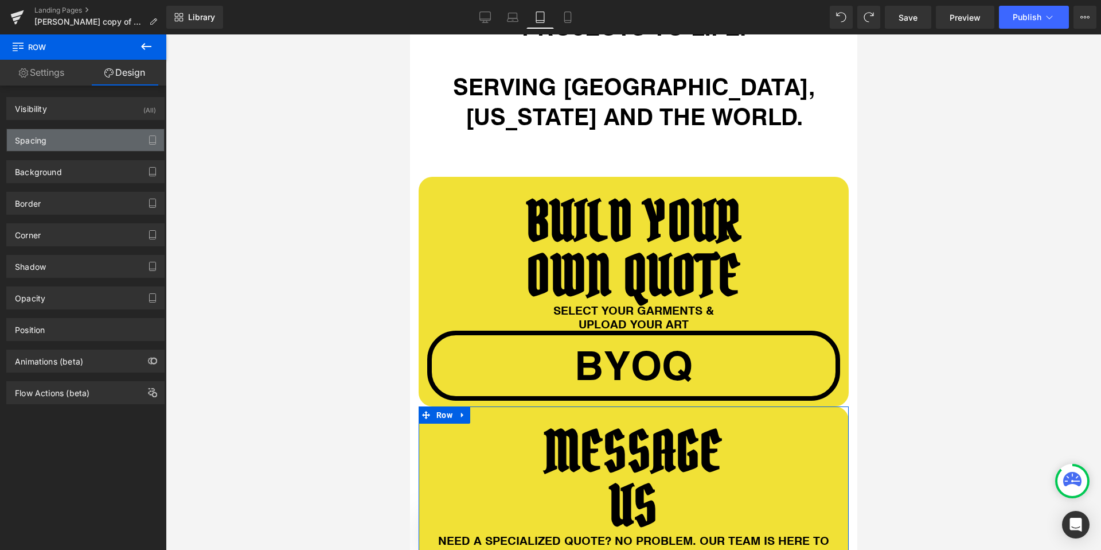
click at [81, 137] on div "Spacing" at bounding box center [85, 140] width 157 height 22
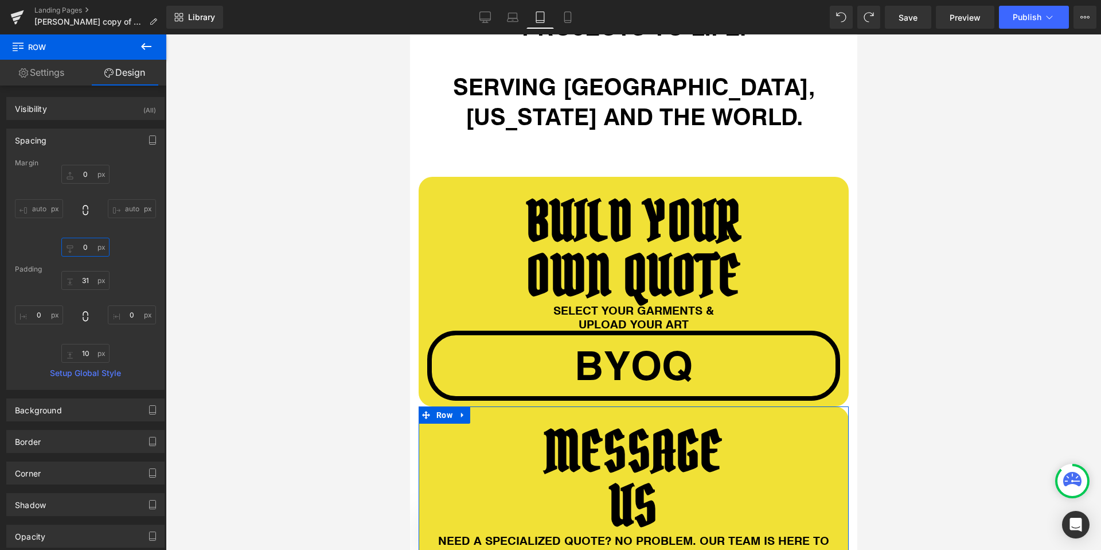
click at [90, 243] on input "0" at bounding box center [85, 246] width 48 height 19
click at [94, 173] on input "0" at bounding box center [85, 174] width 48 height 19
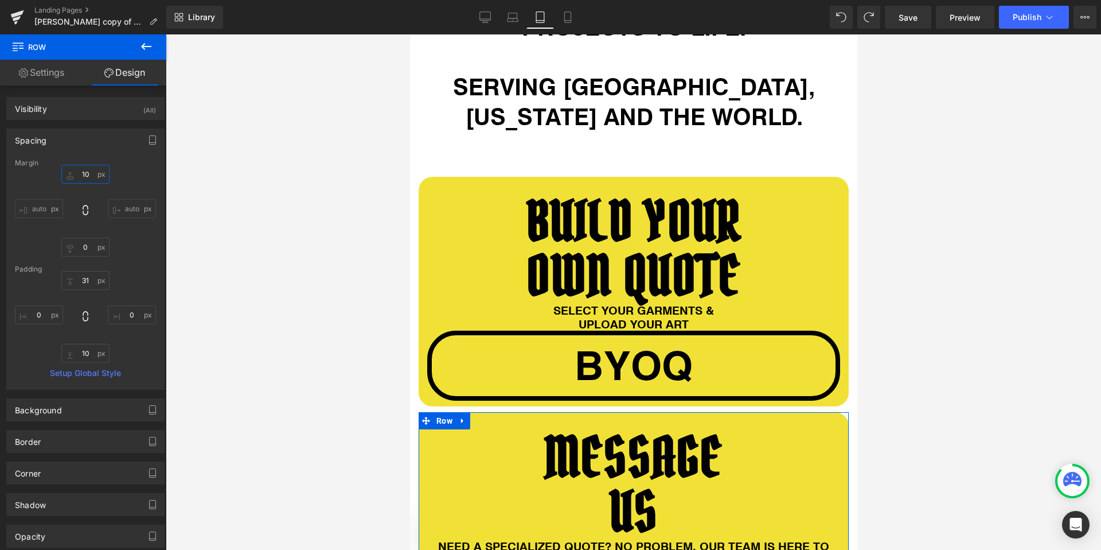
type input "1"
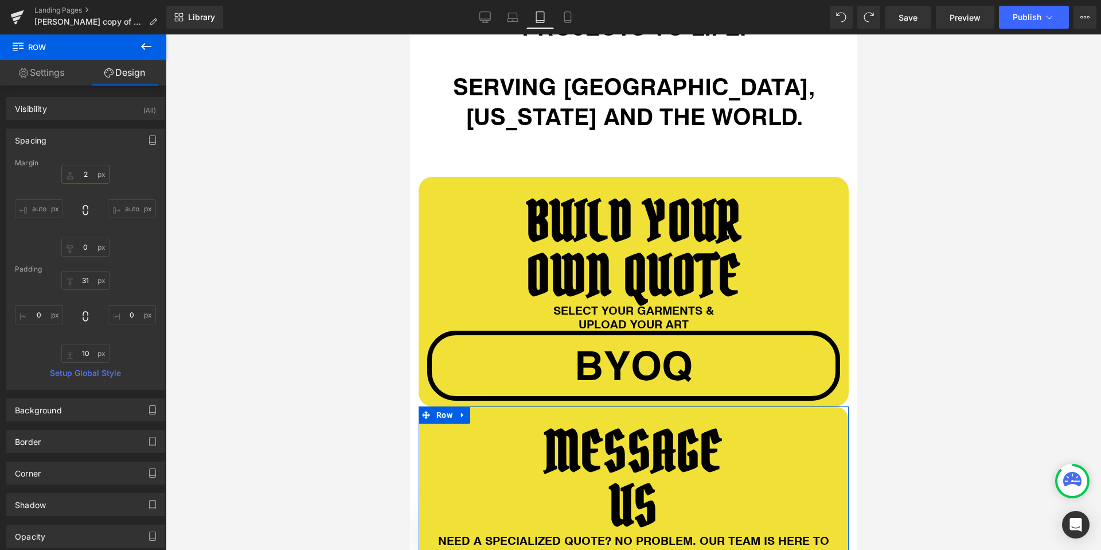
type input "20"
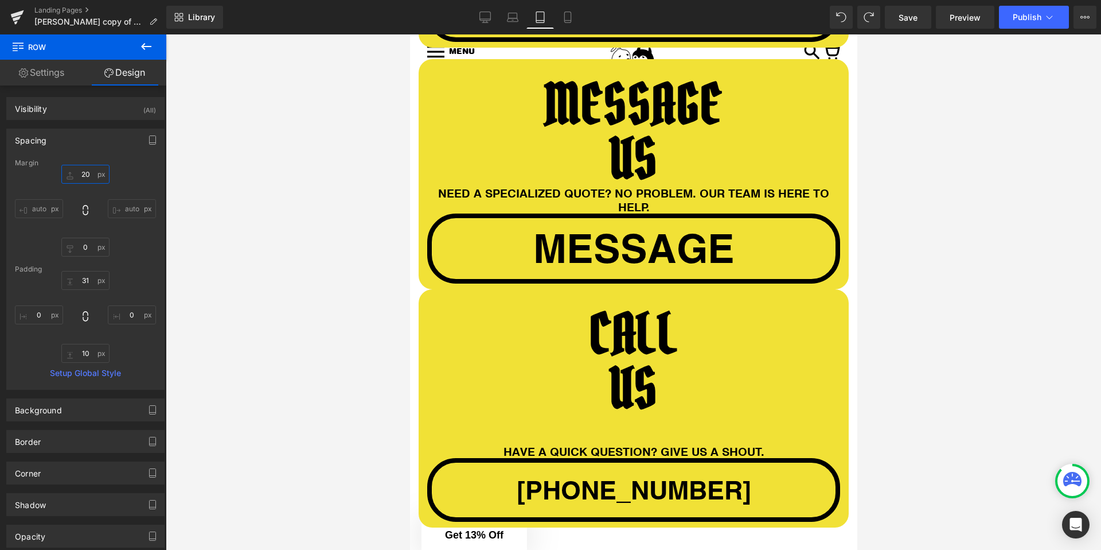
scroll to position [1242, 0]
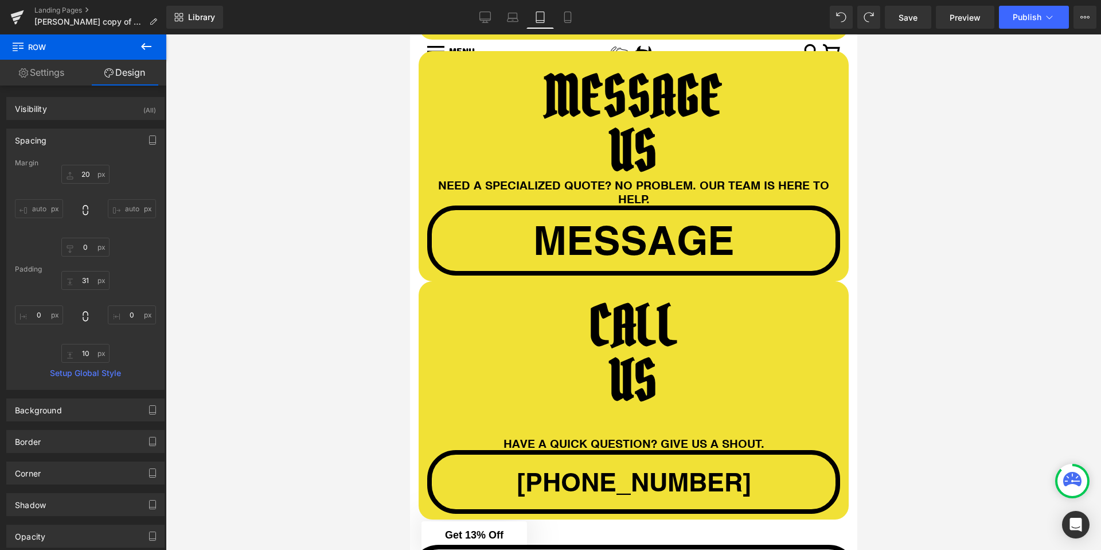
click at [647, 281] on div "CALL US Heading Separator HAVE A QUICK QUESTION? GIVE US A SHOUT. Heading 46px …" at bounding box center [633, 400] width 430 height 238
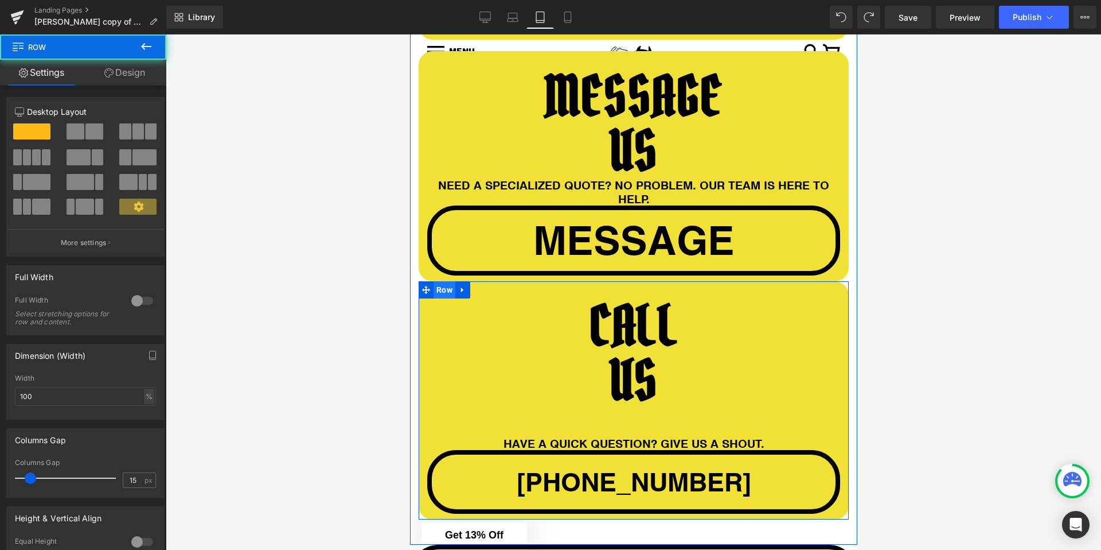
click at [450, 284] on span "Row" at bounding box center [444, 289] width 22 height 17
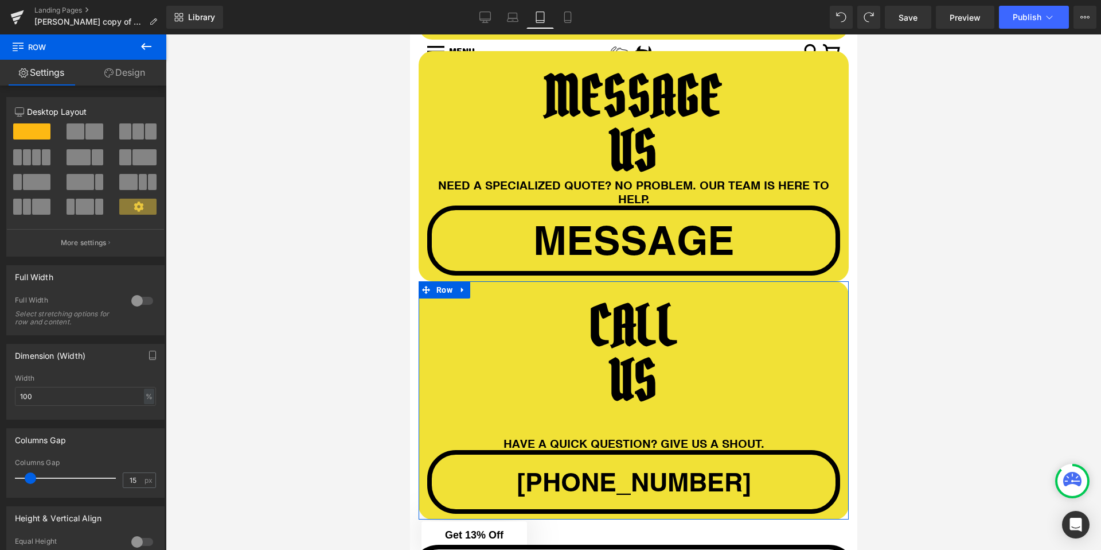
click at [131, 75] on link "Design" at bounding box center [124, 73] width 83 height 26
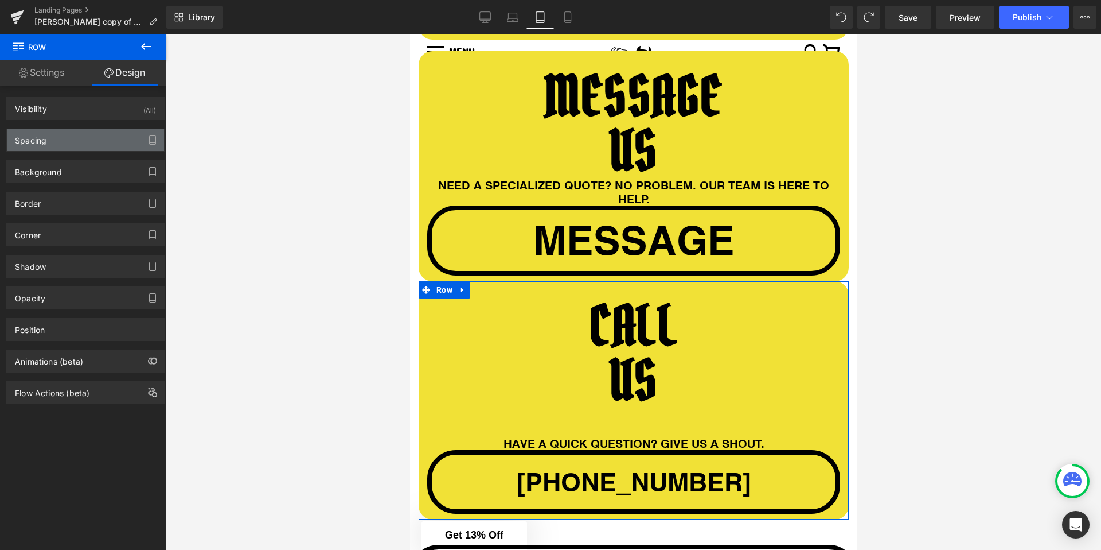
click at [57, 144] on div "Spacing" at bounding box center [85, 140] width 157 height 22
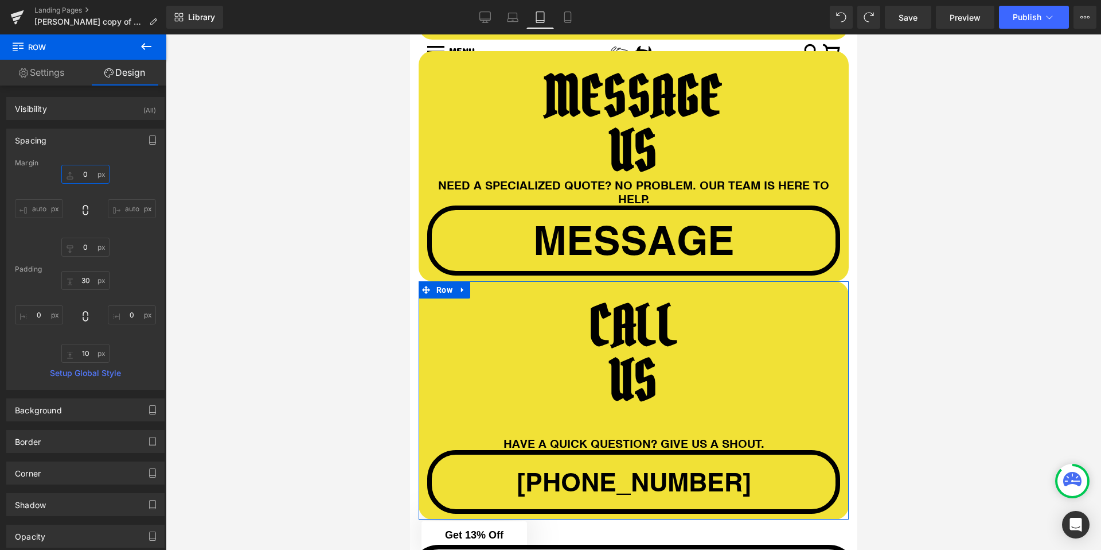
click at [87, 181] on input "0" at bounding box center [85, 174] width 48 height 19
type input "20"
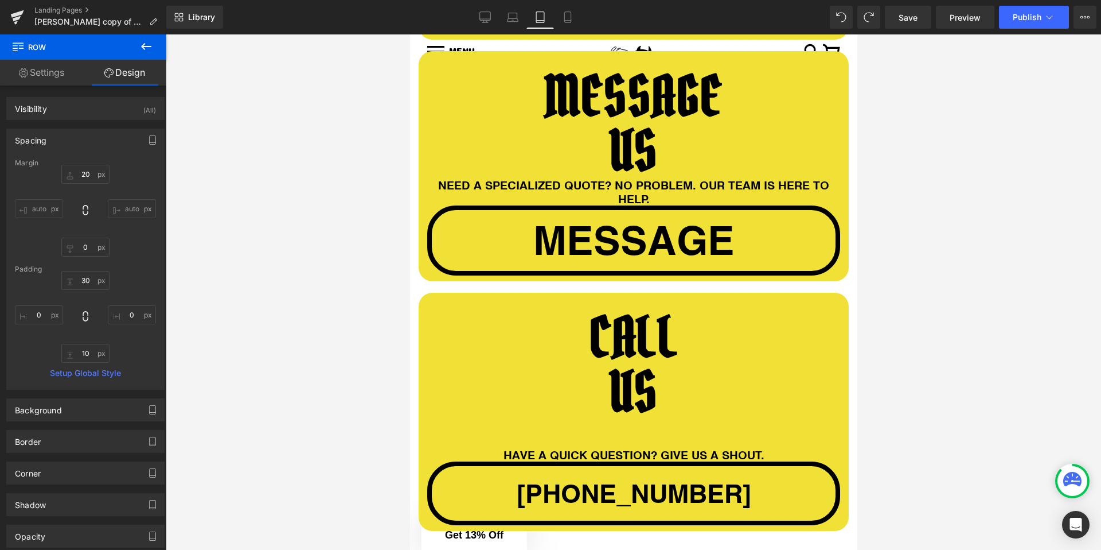
click at [385, 248] on div at bounding box center [634, 291] width 936 height 515
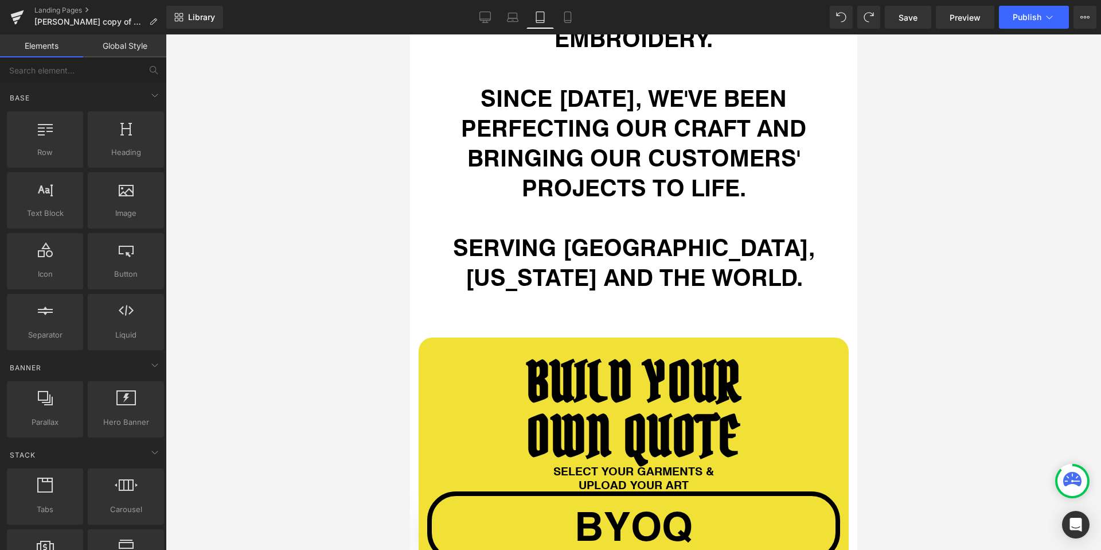
scroll to position [971, 0]
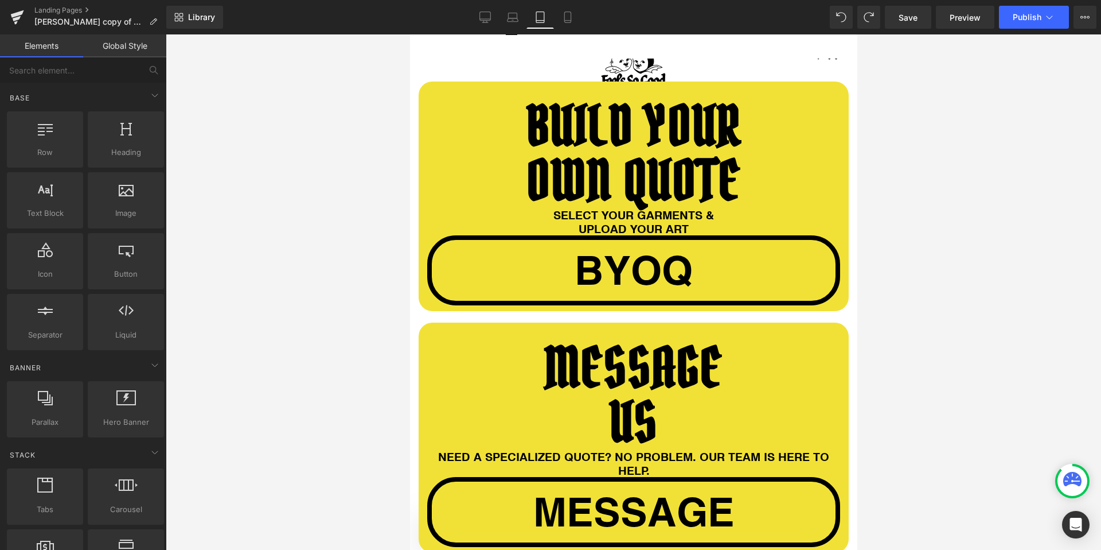
click at [589, 176] on h1 "OWN QUOTE" at bounding box center [633, 180] width 413 height 54
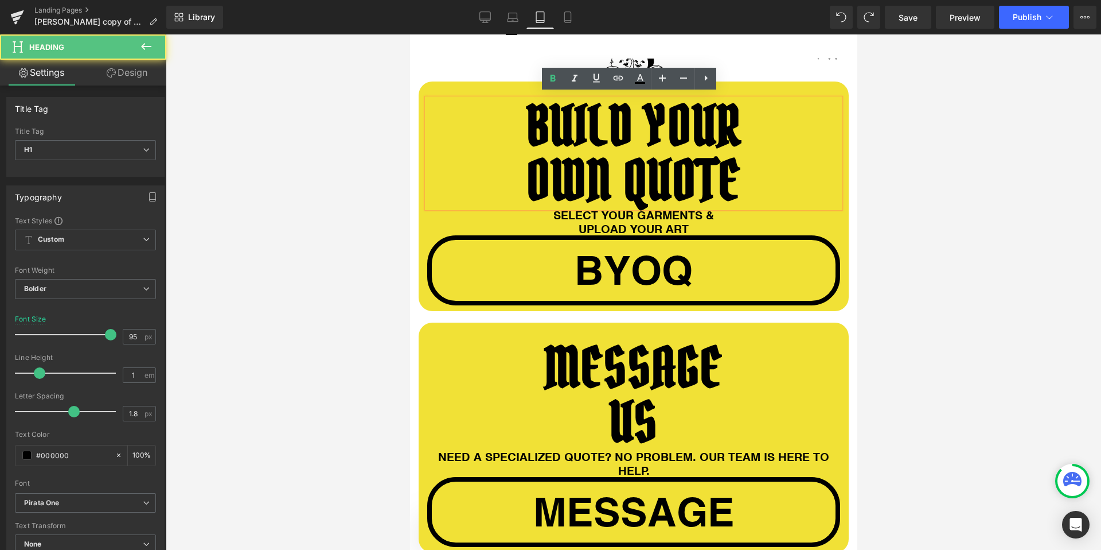
click at [631, 154] on h1 "OWN QUOTE" at bounding box center [633, 180] width 413 height 54
click at [398, 137] on div at bounding box center [634, 291] width 936 height 515
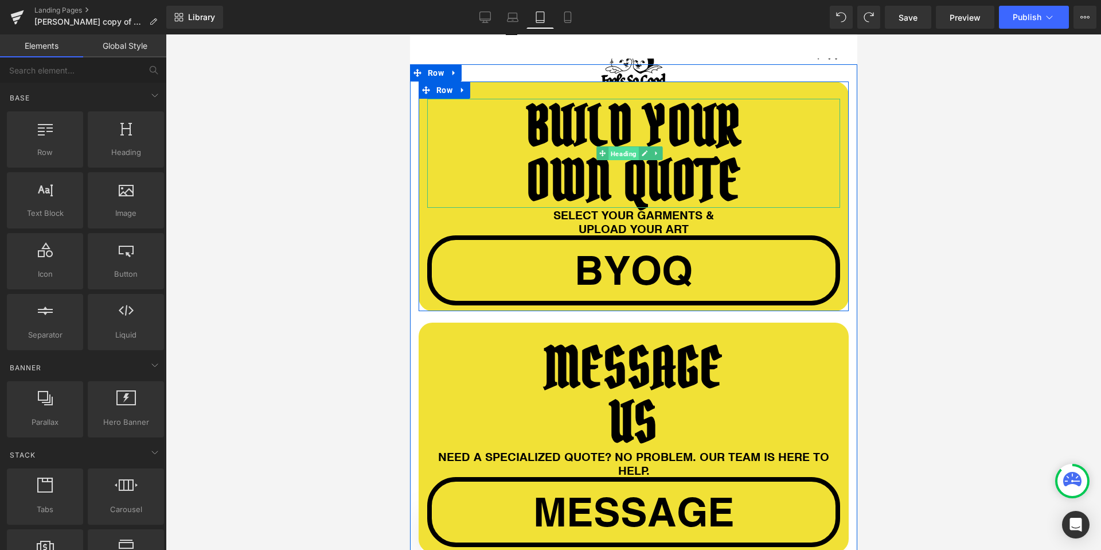
click at [619, 150] on span "Heading" at bounding box center [623, 154] width 30 height 14
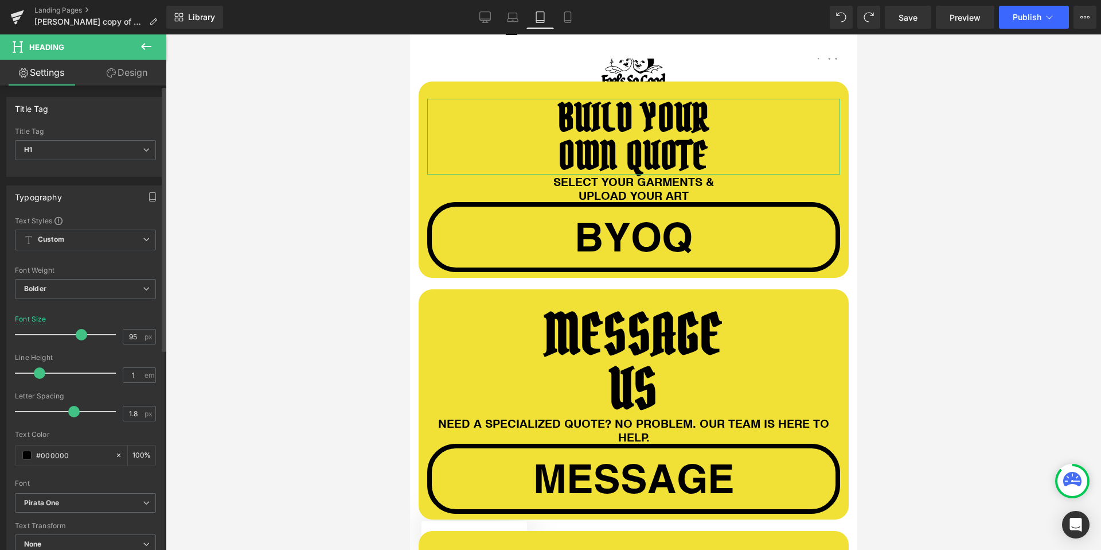
drag, startPoint x: 107, startPoint y: 334, endPoint x: 80, endPoint y: 325, distance: 28.3
click at [80, 325] on div at bounding box center [68, 334] width 95 height 23
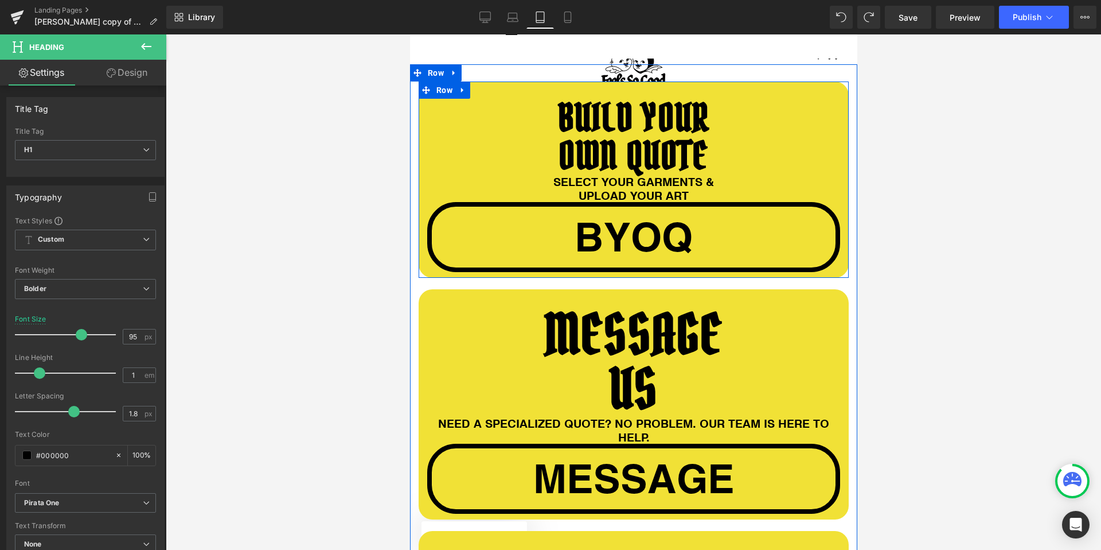
click at [548, 138] on h1 "OWN QUOTE" at bounding box center [633, 156] width 413 height 38
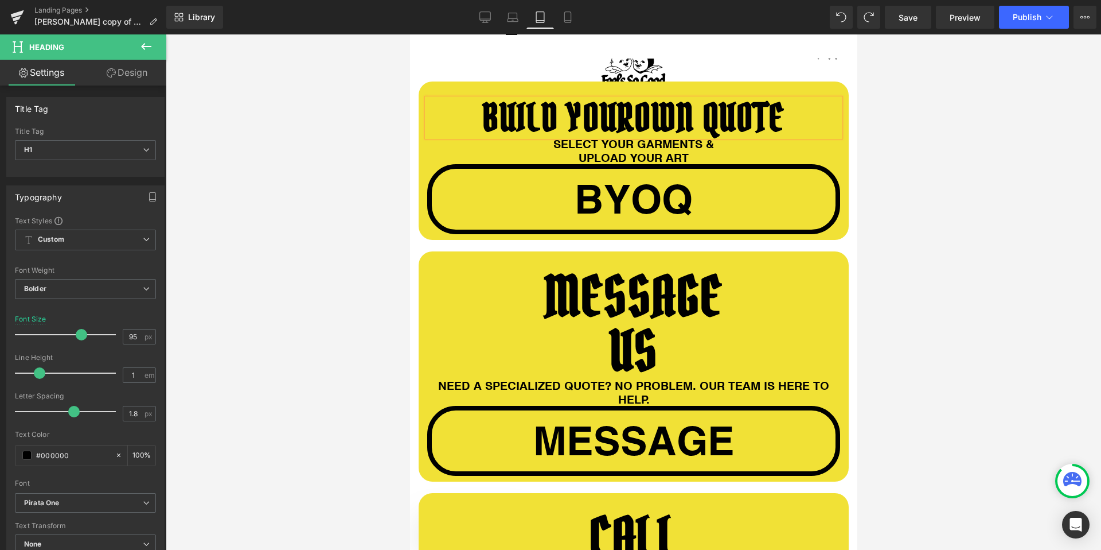
click at [315, 135] on div at bounding box center [634, 291] width 936 height 515
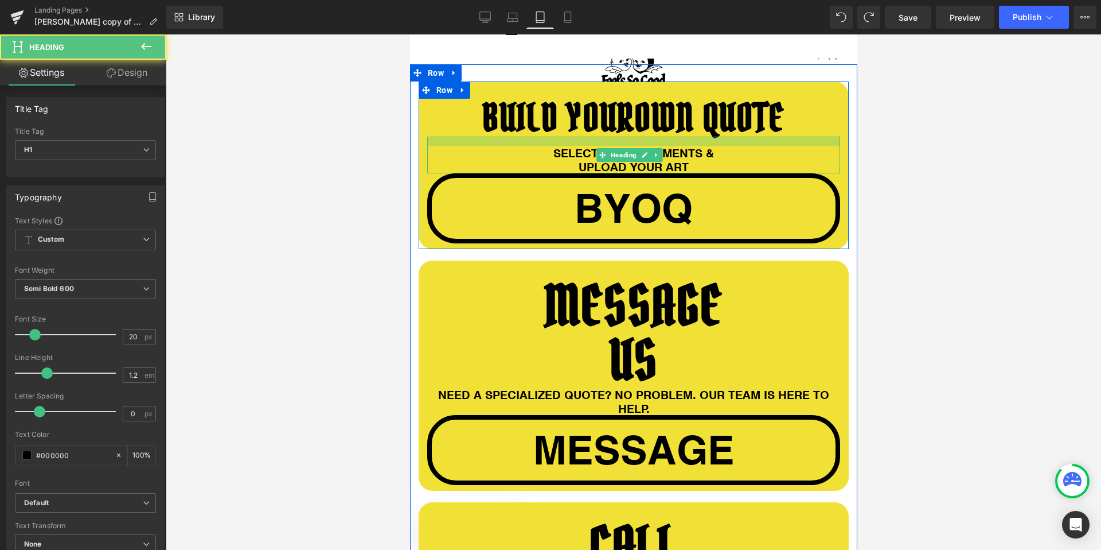
drag, startPoint x: 550, startPoint y: 133, endPoint x: 550, endPoint y: 142, distance: 9.2
click at [550, 142] on div "SELECT YOUR GARMENTS & UPLOAD YOUR ART Heading" at bounding box center [633, 155] width 413 height 37
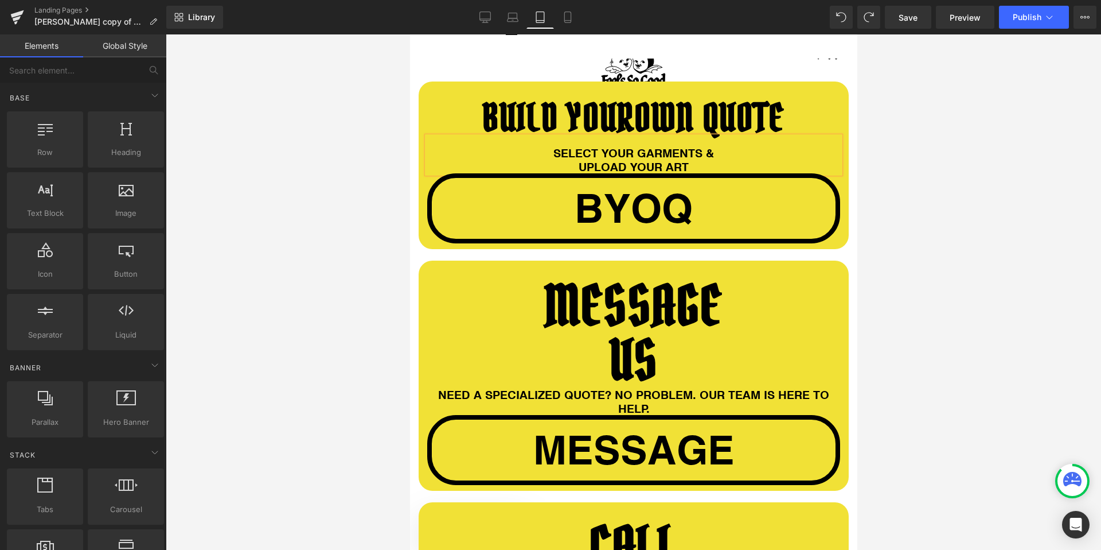
drag, startPoint x: 371, startPoint y: 172, endPoint x: 388, endPoint y: 173, distance: 16.7
click at [372, 172] on div at bounding box center [634, 291] width 936 height 515
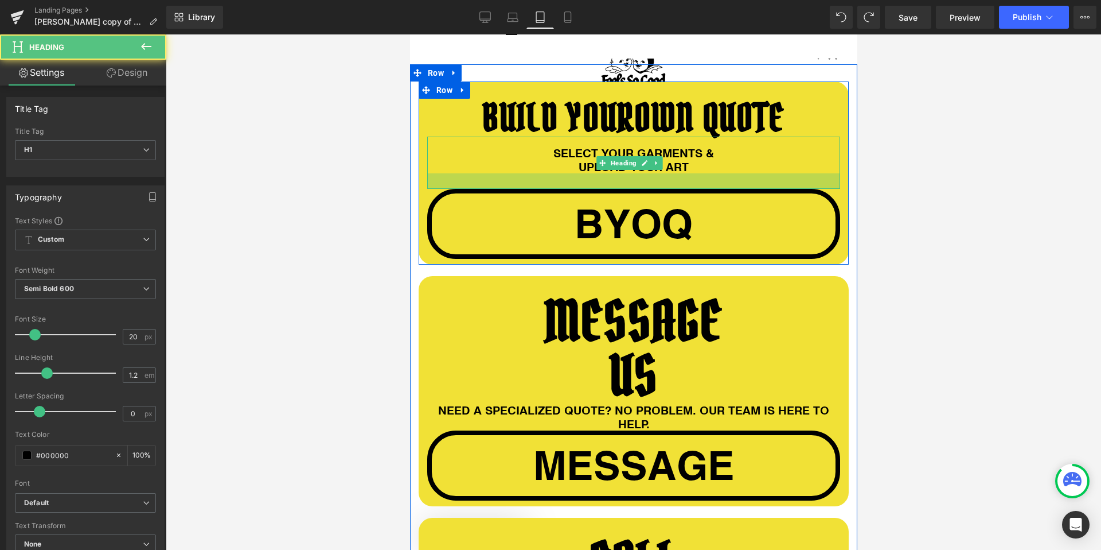
drag, startPoint x: 431, startPoint y: 168, endPoint x: 431, endPoint y: 181, distance: 13.2
click at [431, 181] on div at bounding box center [633, 180] width 413 height 15
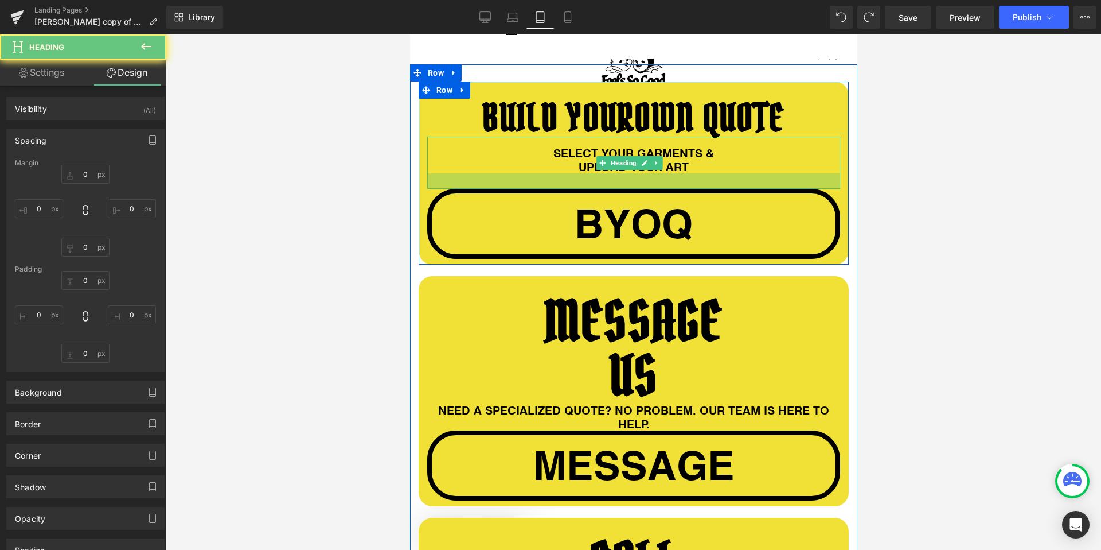
click at [315, 180] on div at bounding box center [634, 291] width 936 height 515
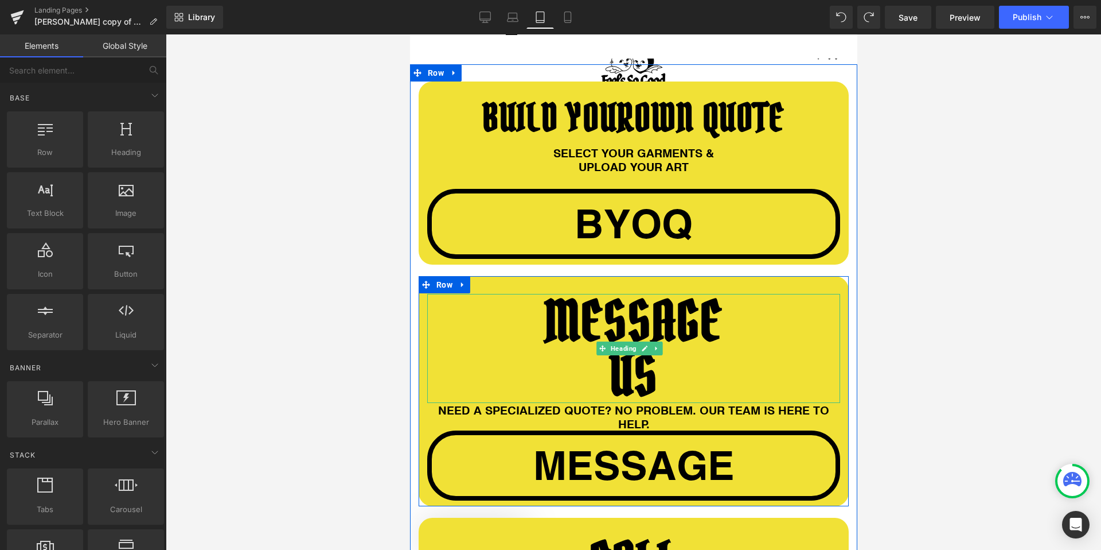
click at [597, 367] on h1 "US" at bounding box center [633, 375] width 413 height 54
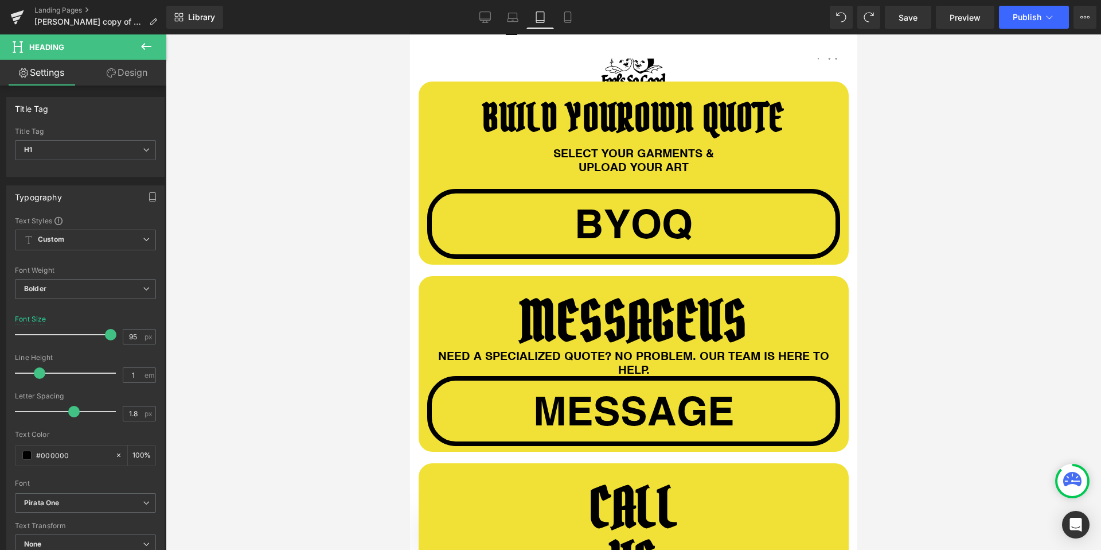
click at [352, 320] on div at bounding box center [634, 291] width 936 height 515
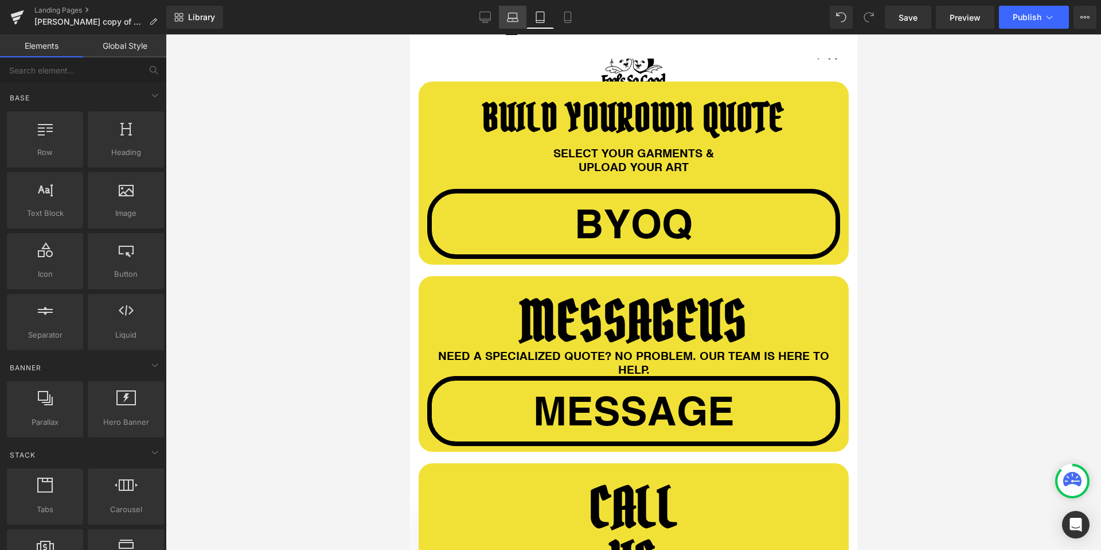
click at [517, 16] on icon at bounding box center [512, 16] width 11 height 11
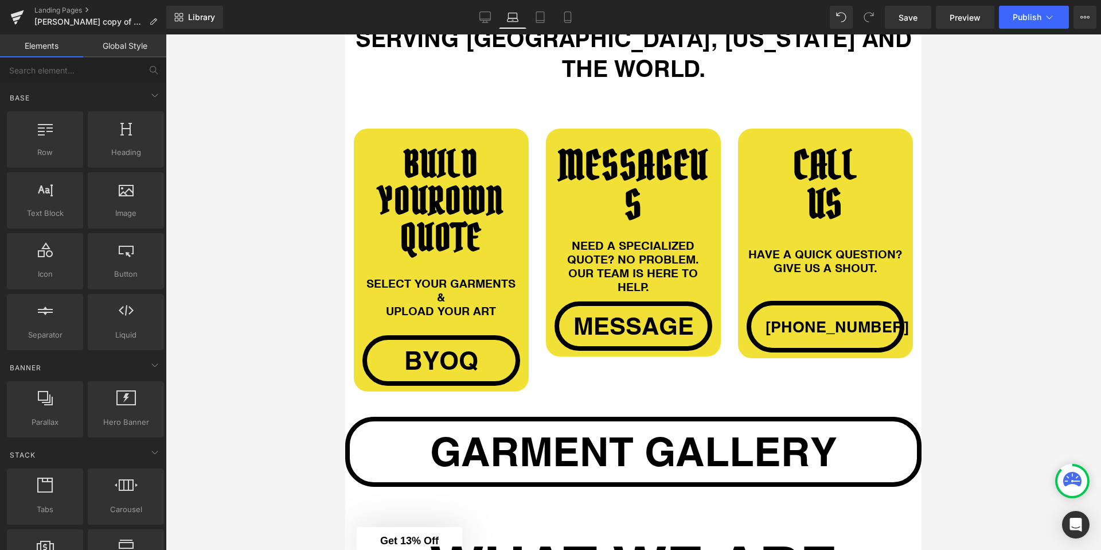
scroll to position [1013, 0]
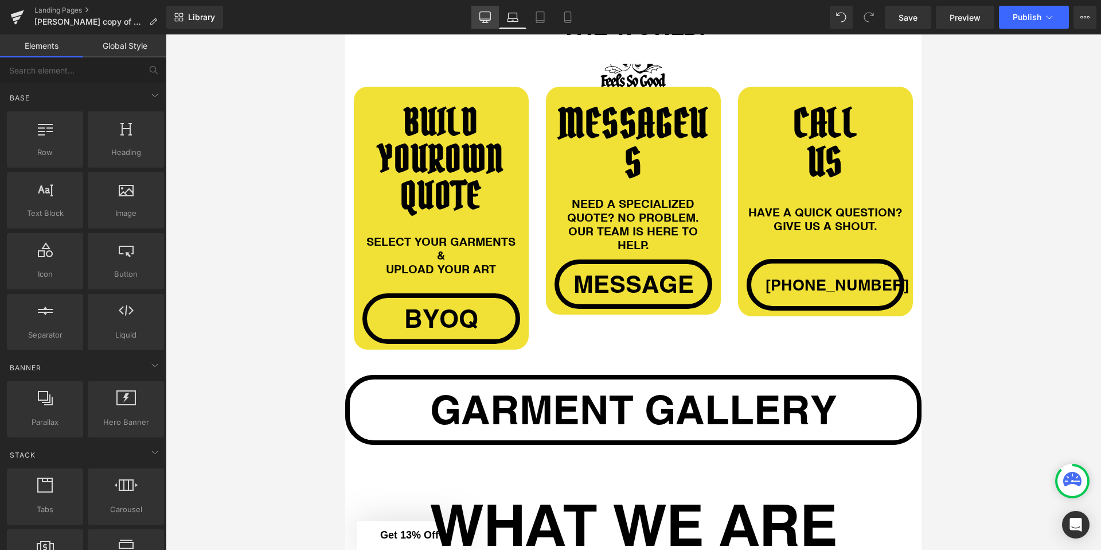
click at [487, 20] on icon at bounding box center [485, 16] width 11 height 9
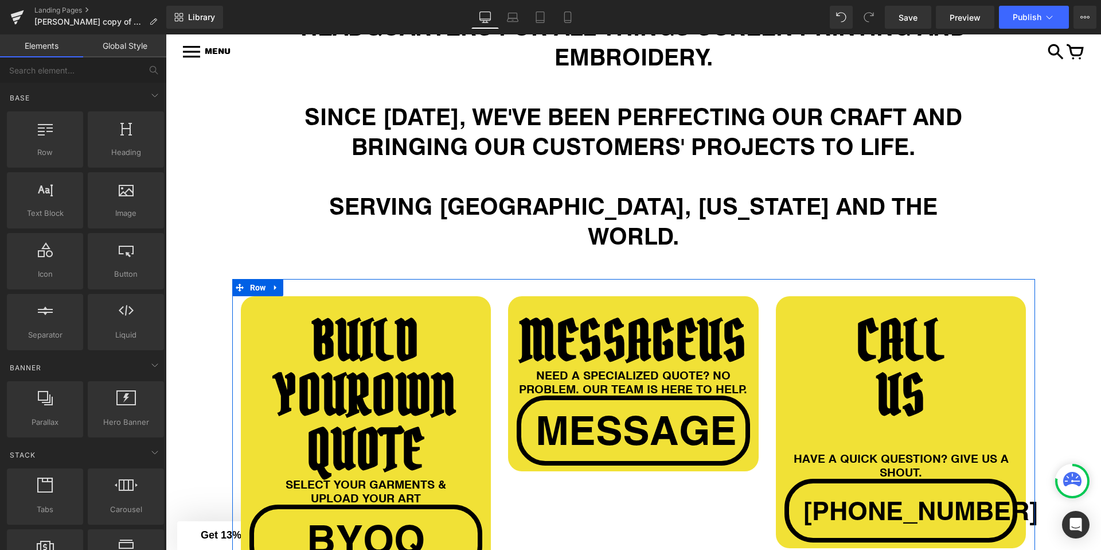
scroll to position [1060, 0]
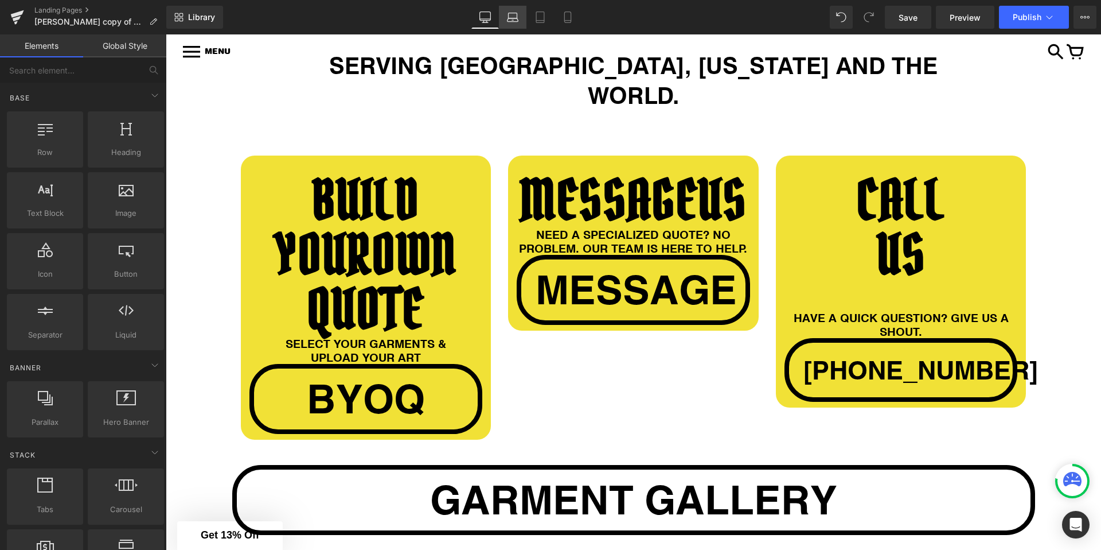
click at [510, 19] on icon at bounding box center [512, 16] width 11 height 11
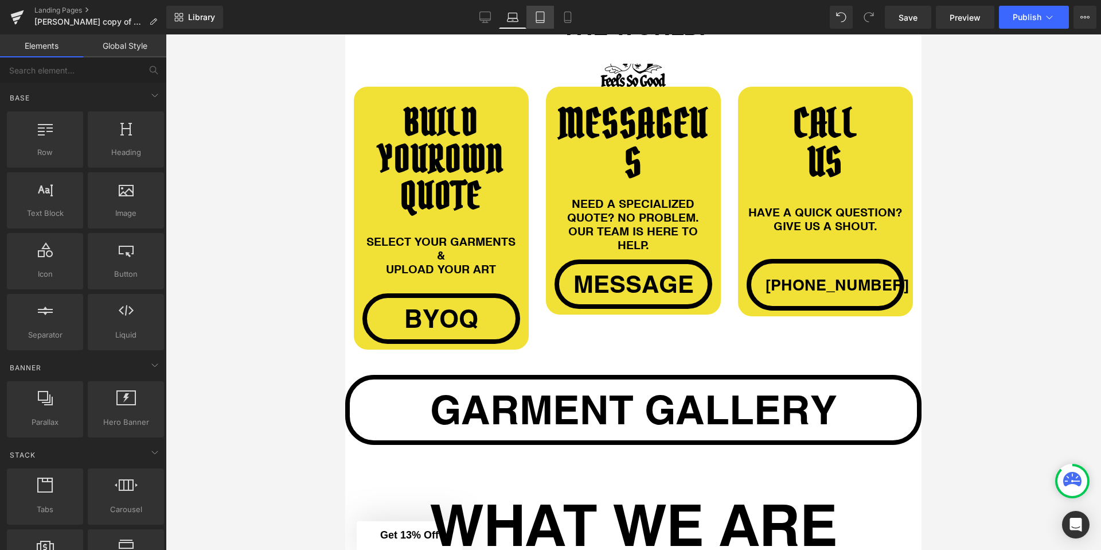
click at [533, 15] on link "Tablet" at bounding box center [541, 17] width 28 height 23
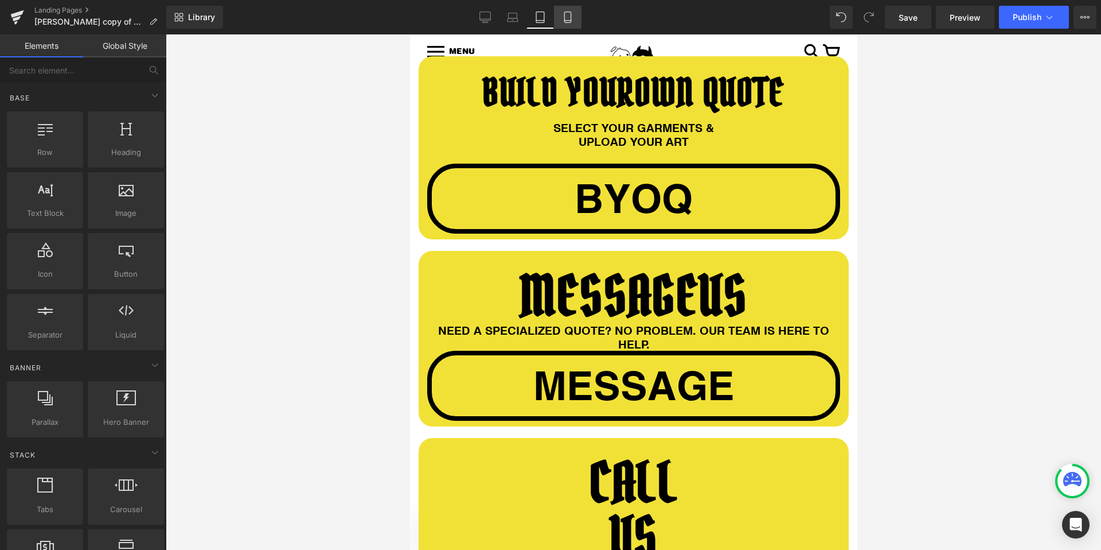
click at [558, 14] on link "Mobile" at bounding box center [568, 17] width 28 height 23
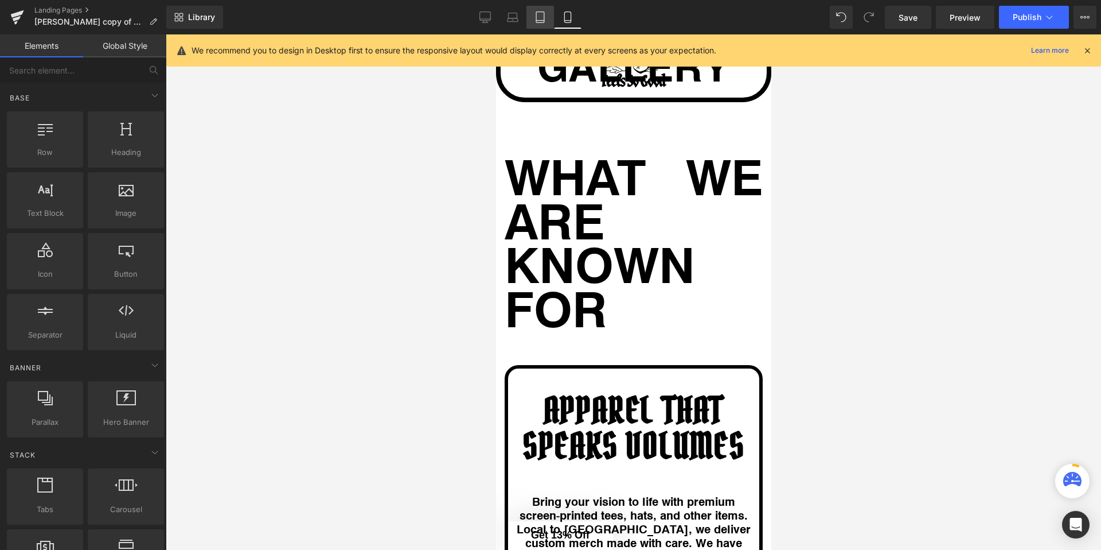
click at [543, 15] on icon at bounding box center [540, 16] width 11 height 11
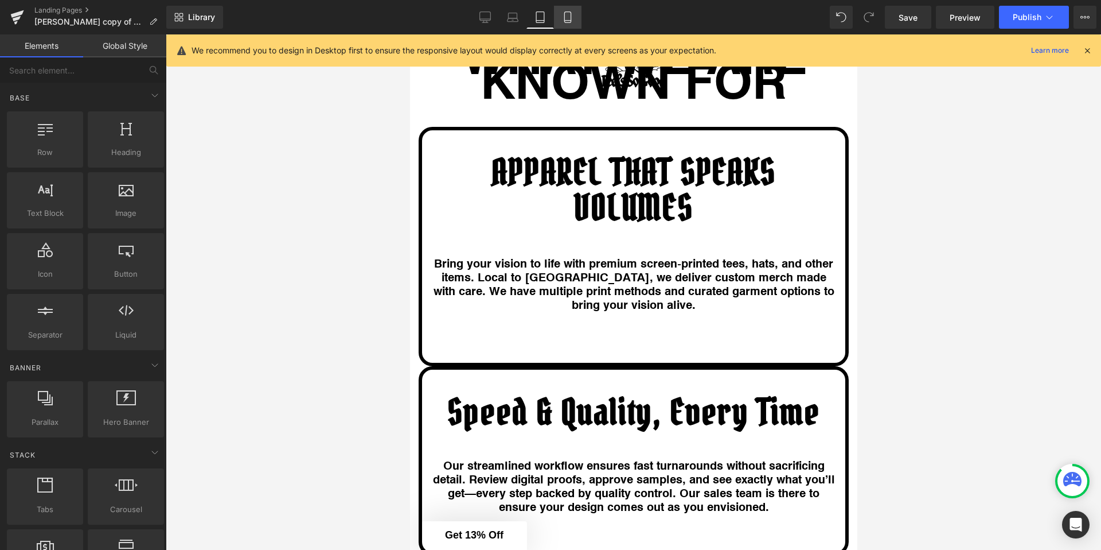
click at [563, 15] on icon at bounding box center [567, 16] width 11 height 11
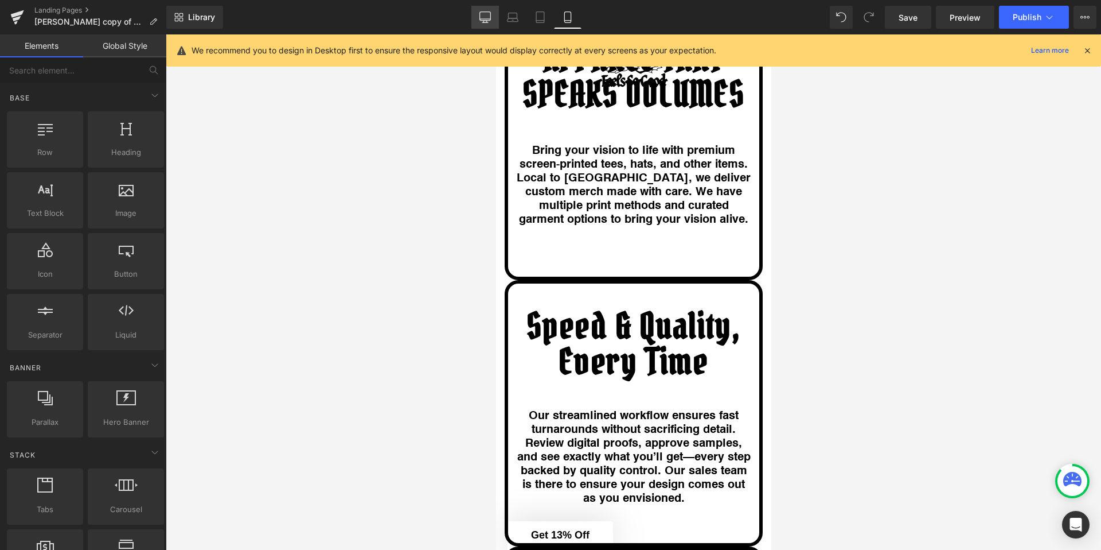
click at [495, 14] on link "Desktop" at bounding box center [485, 17] width 28 height 23
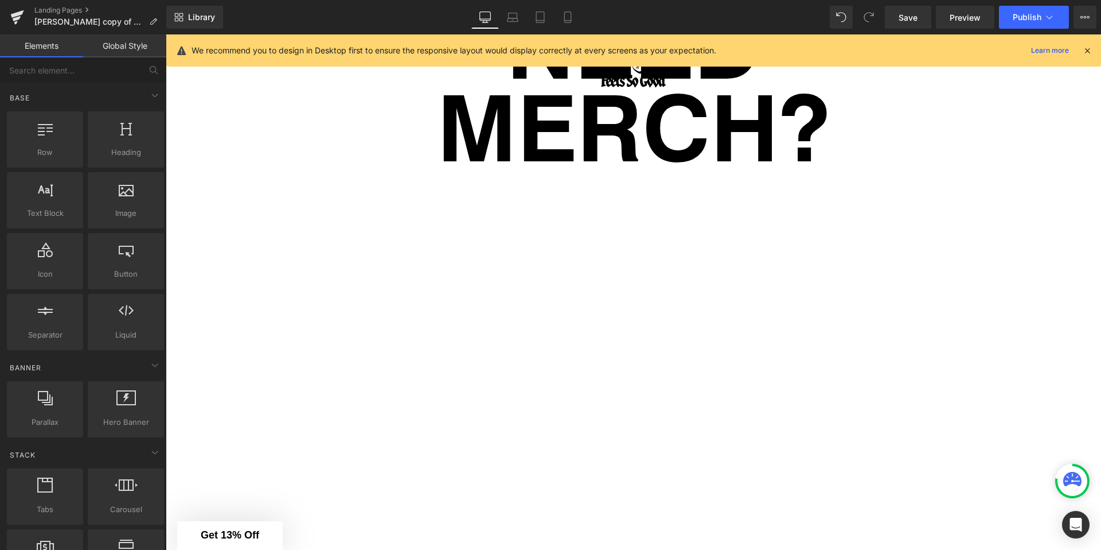
scroll to position [0, 0]
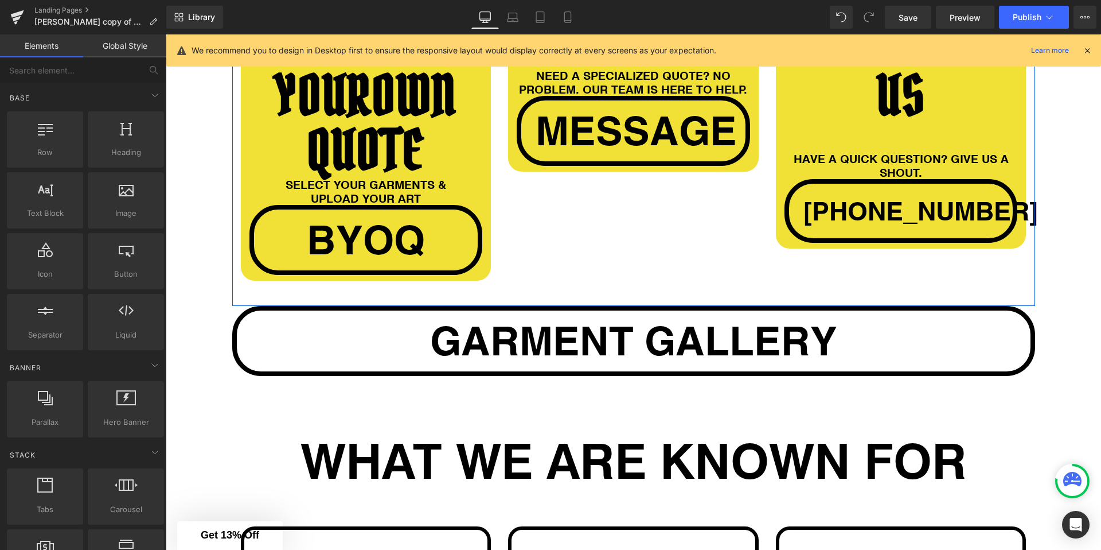
click at [516, 208] on div "BUILD YOUR OWN QUOTE Heading SELECT YOUR GARMENTS & UPLOAD YOUR ART Heading byo…" at bounding box center [633, 142] width 803 height 326
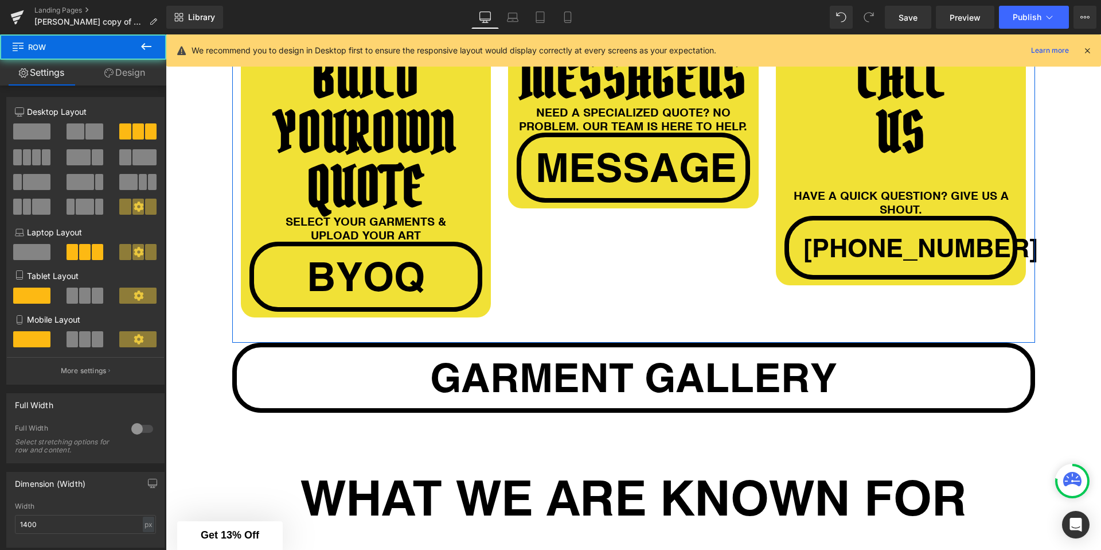
scroll to position [1121, 0]
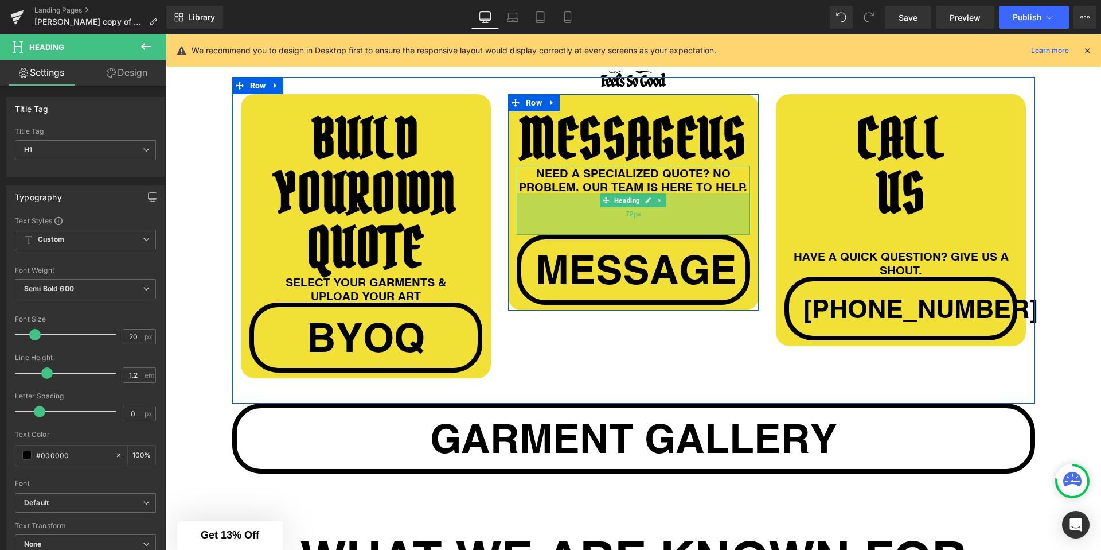
drag, startPoint x: 567, startPoint y: 215, endPoint x: 565, endPoint y: 256, distance: 41.3
click at [565, 235] on div "72px" at bounding box center [633, 213] width 233 height 41
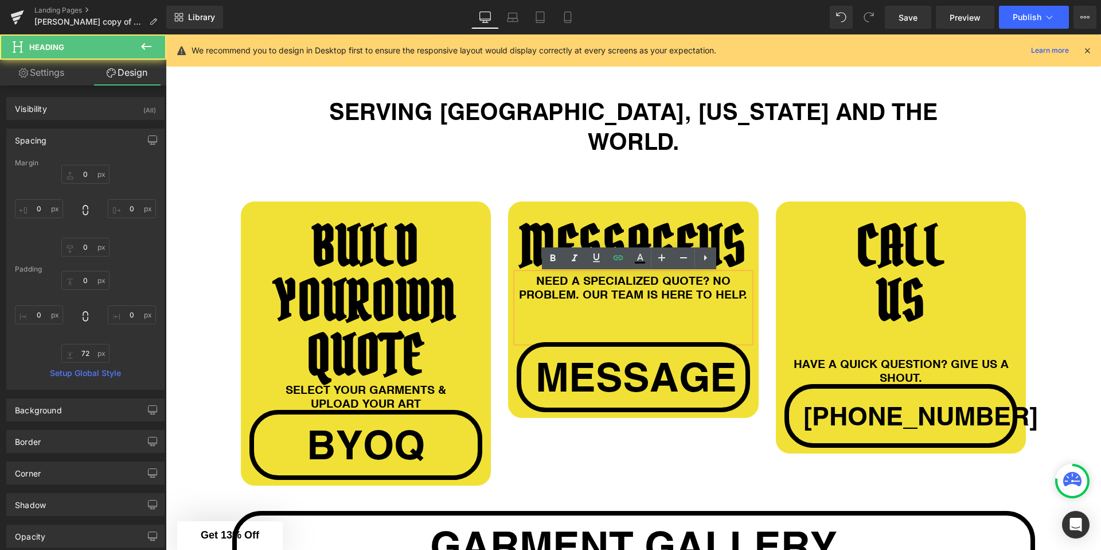
scroll to position [962, 0]
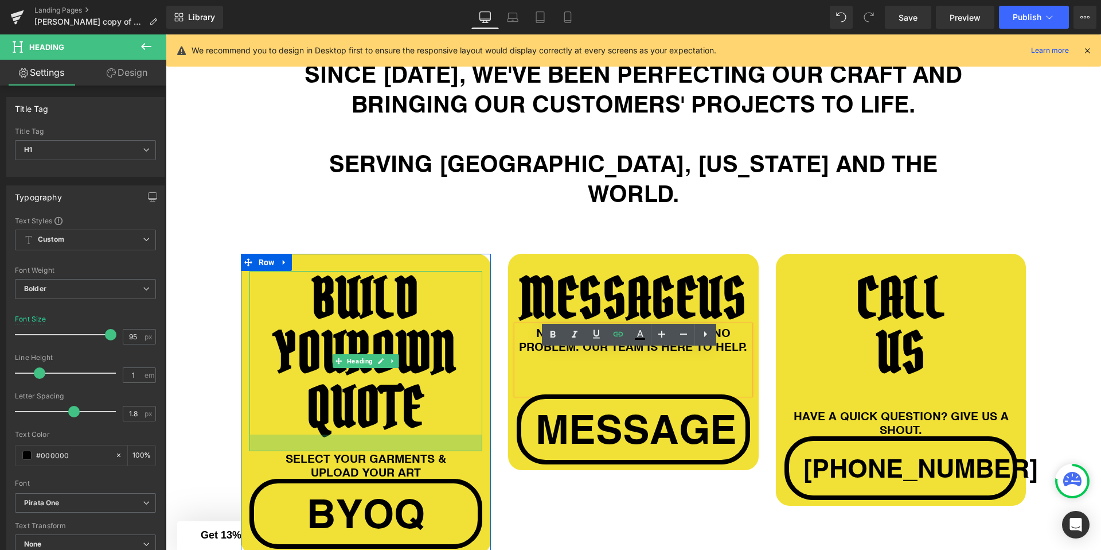
drag, startPoint x: 280, startPoint y: 403, endPoint x: 279, endPoint y: 420, distance: 16.7
click at [279, 434] on div at bounding box center [366, 442] width 233 height 17
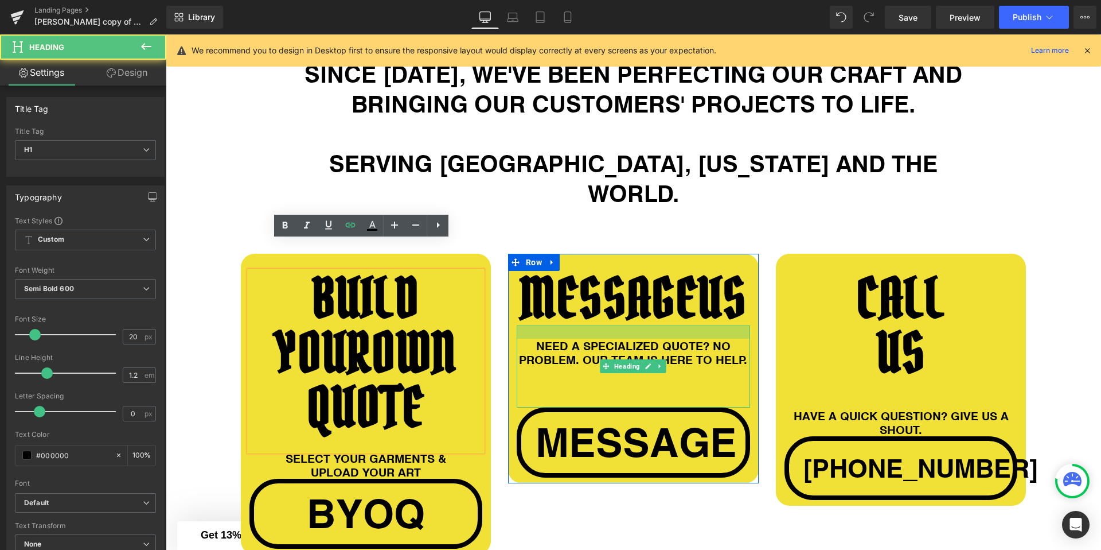
drag, startPoint x: 661, startPoint y: 349, endPoint x: 662, endPoint y: 363, distance: 13.2
click at [662, 338] on div at bounding box center [633, 331] width 233 height 13
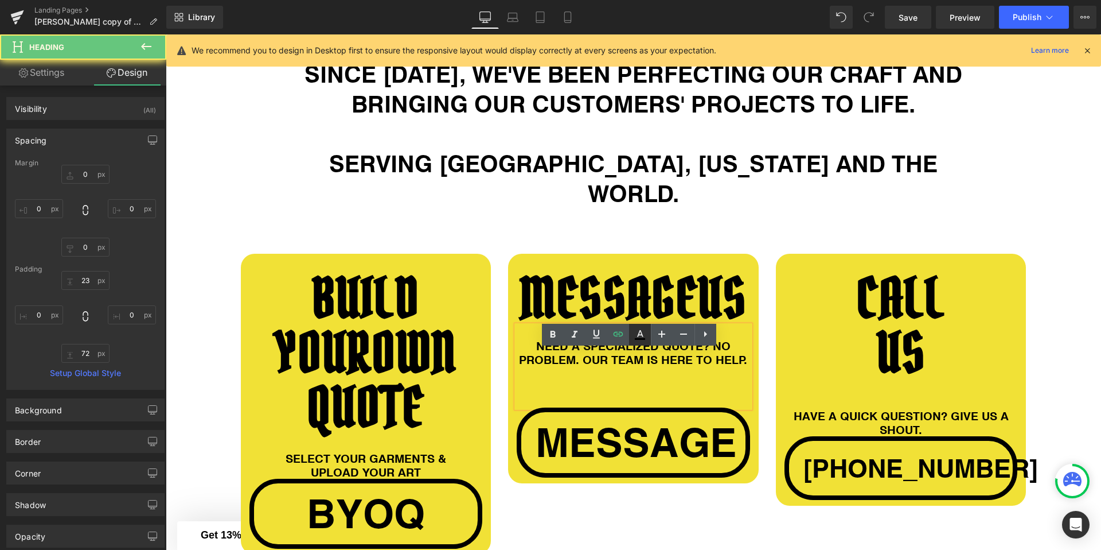
click at [583, 305] on h1 "MESSAGE US" at bounding box center [633, 298] width 233 height 54
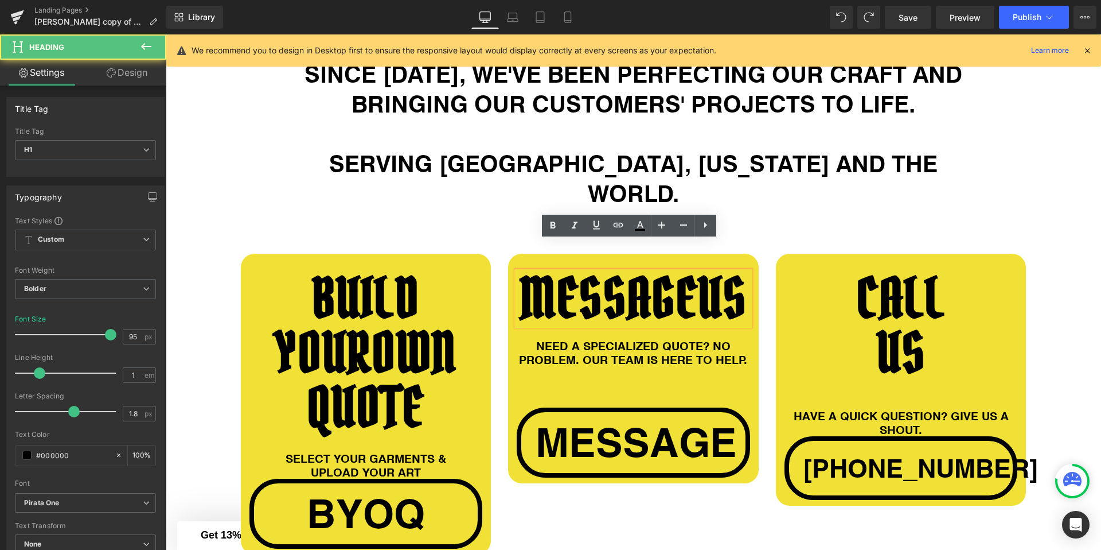
click at [703, 274] on h1 "MESSAGE US" at bounding box center [633, 298] width 233 height 54
click at [714, 272] on span "US" at bounding box center [722, 298] width 49 height 71
click at [767, 276] on div "CALL US Heading Separator HAVE A QUICK QUESTION? GIVE US A SHOUT. Heading +1 51…" at bounding box center [901, 380] width 268 height 252
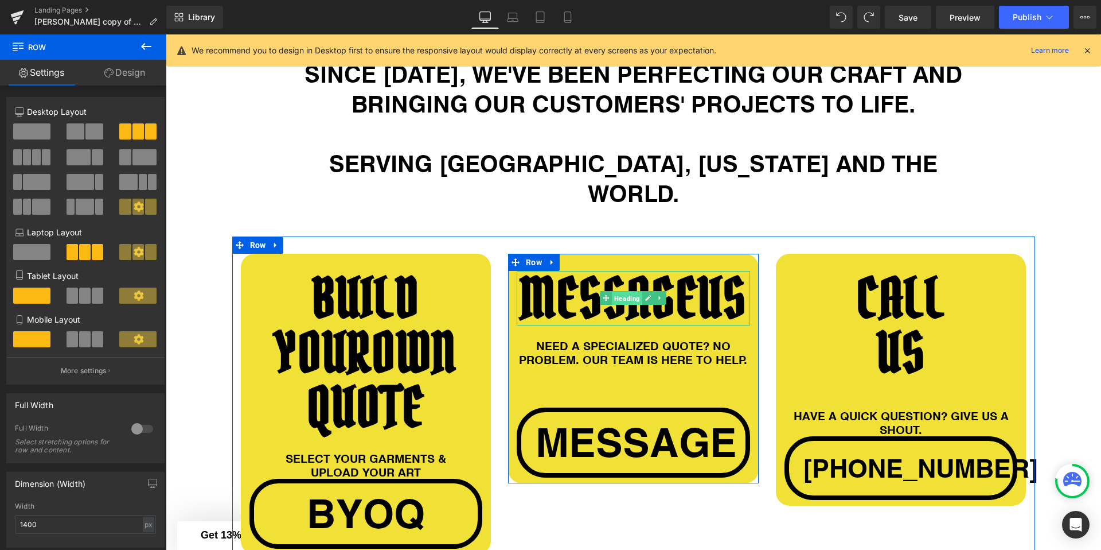
drag, startPoint x: 623, startPoint y: 291, endPoint x: 616, endPoint y: 292, distance: 7.0
click at [622, 291] on span "Heading" at bounding box center [628, 298] width 30 height 14
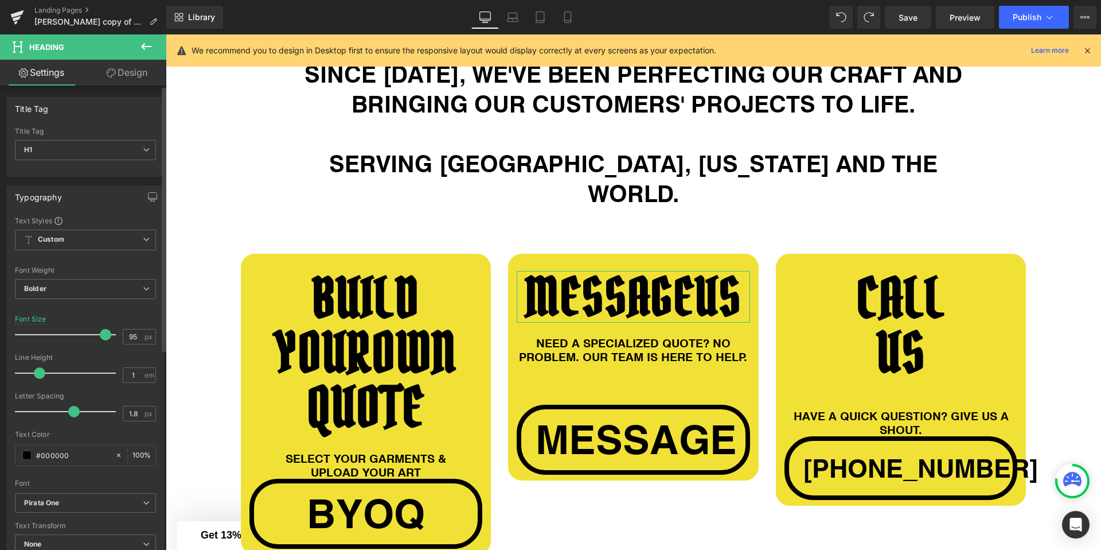
click at [100, 336] on span at bounding box center [105, 334] width 11 height 11
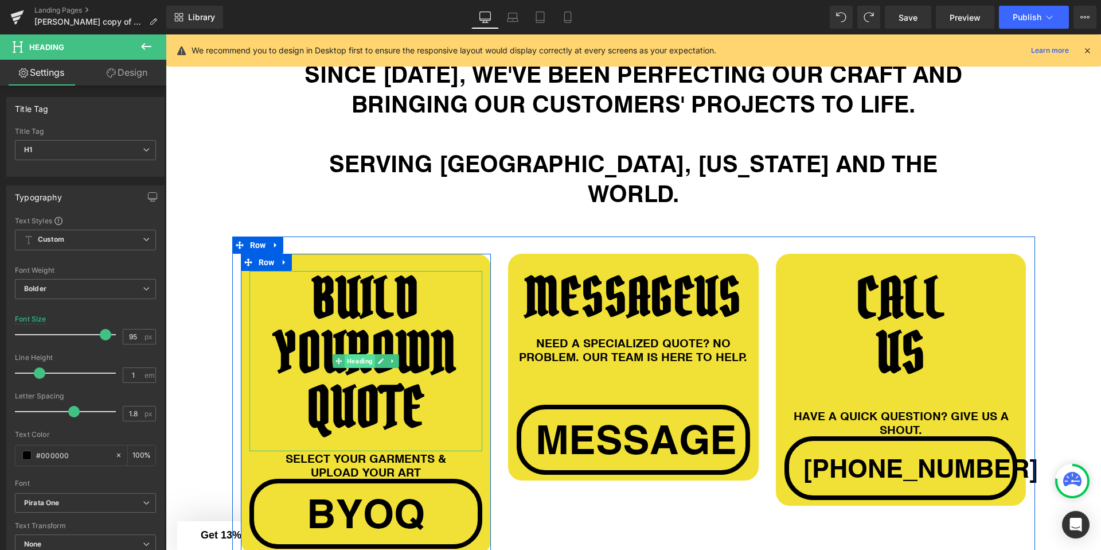
click at [353, 354] on span "Heading" at bounding box center [360, 361] width 30 height 14
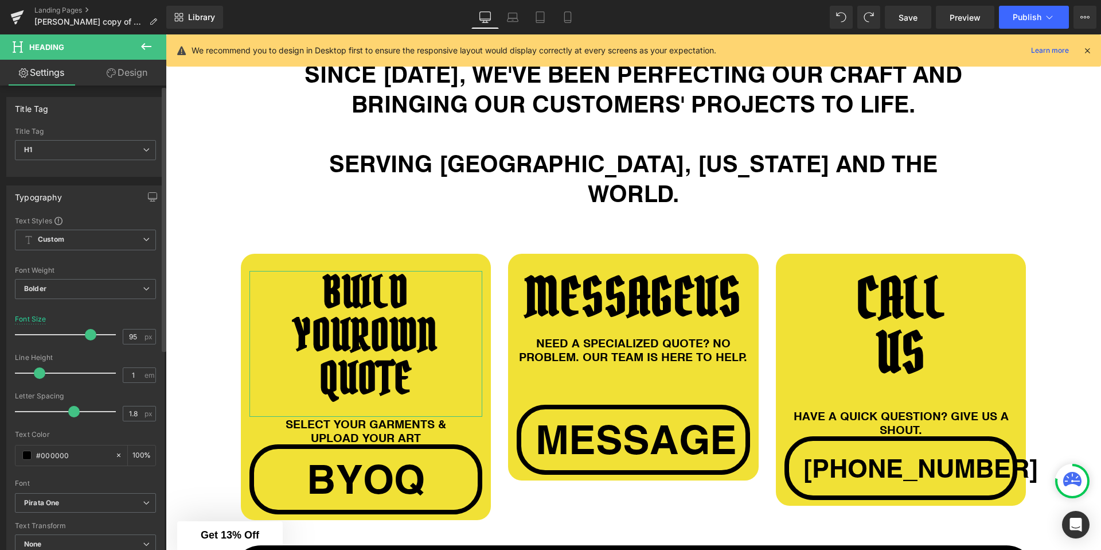
drag, startPoint x: 104, startPoint y: 336, endPoint x: 85, endPoint y: 334, distance: 19.6
click at [85, 334] on span at bounding box center [90, 334] width 11 height 11
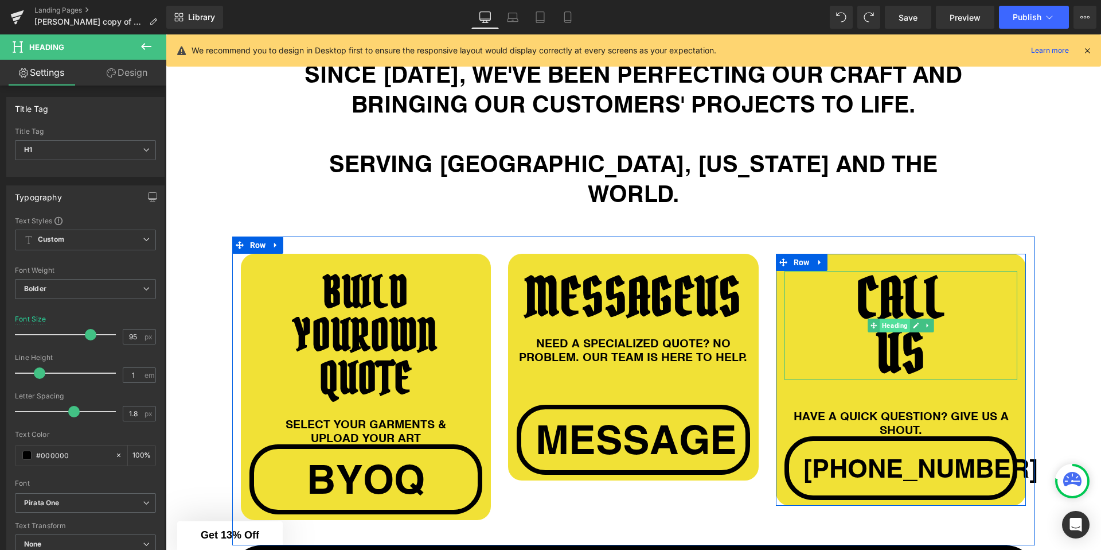
click at [890, 318] on span "Heading" at bounding box center [895, 325] width 30 height 14
click at [848, 325] on h1 "US" at bounding box center [901, 352] width 233 height 54
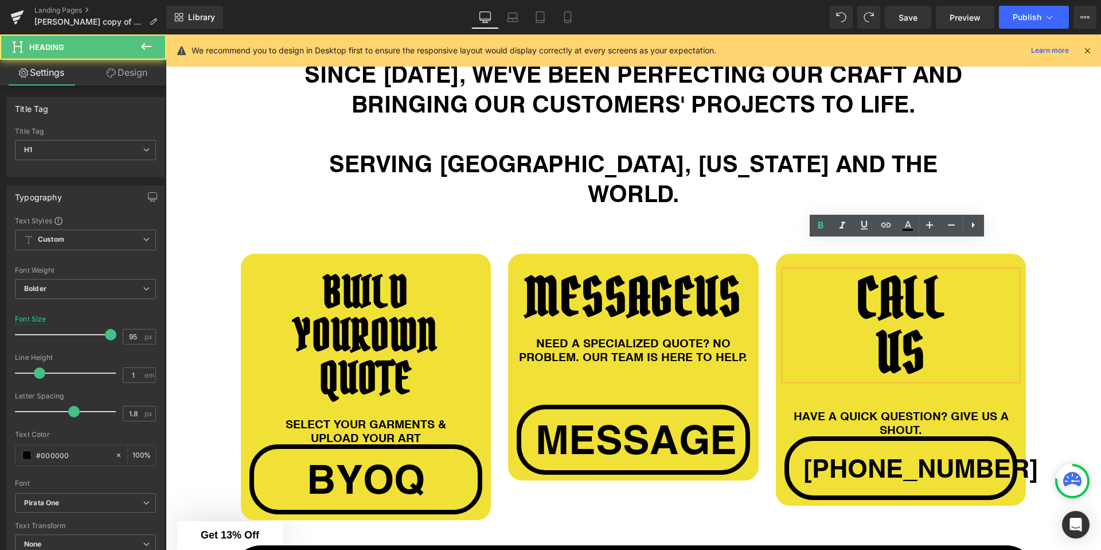
click at [875, 325] on h1 "US" at bounding box center [901, 352] width 233 height 54
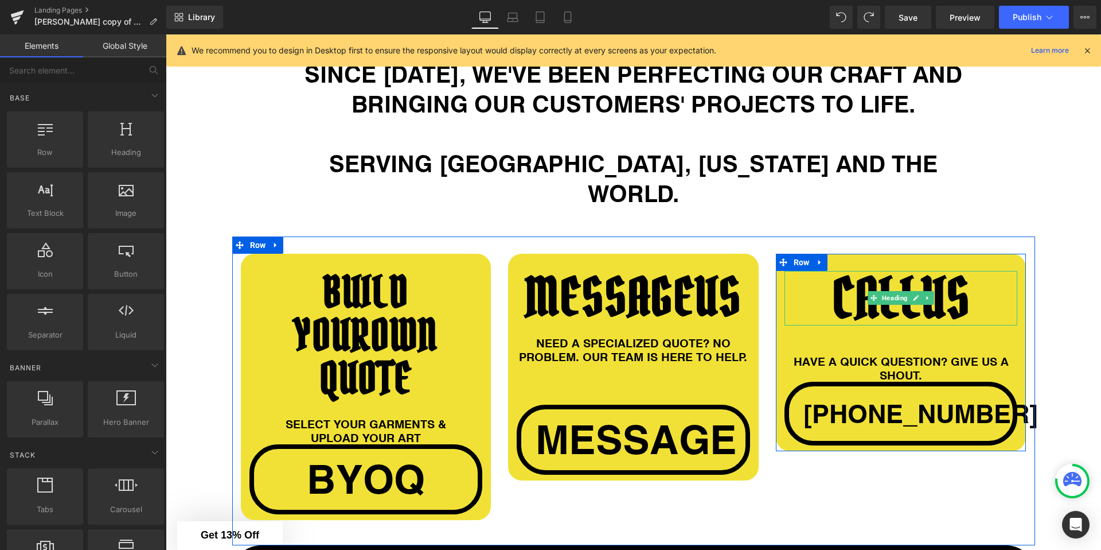
click at [922, 286] on span "US" at bounding box center [946, 298] width 49 height 71
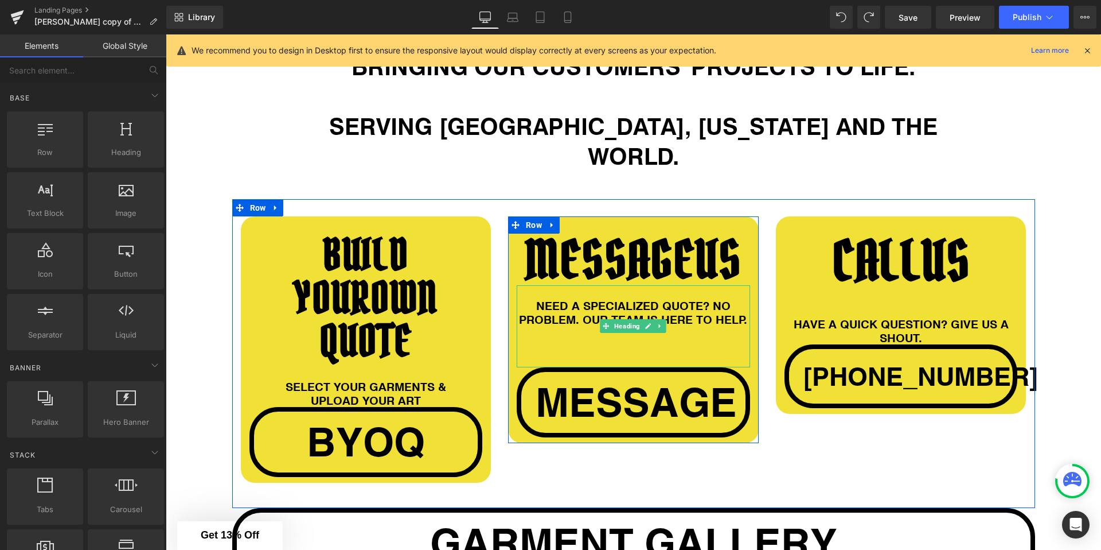
scroll to position [1000, 0]
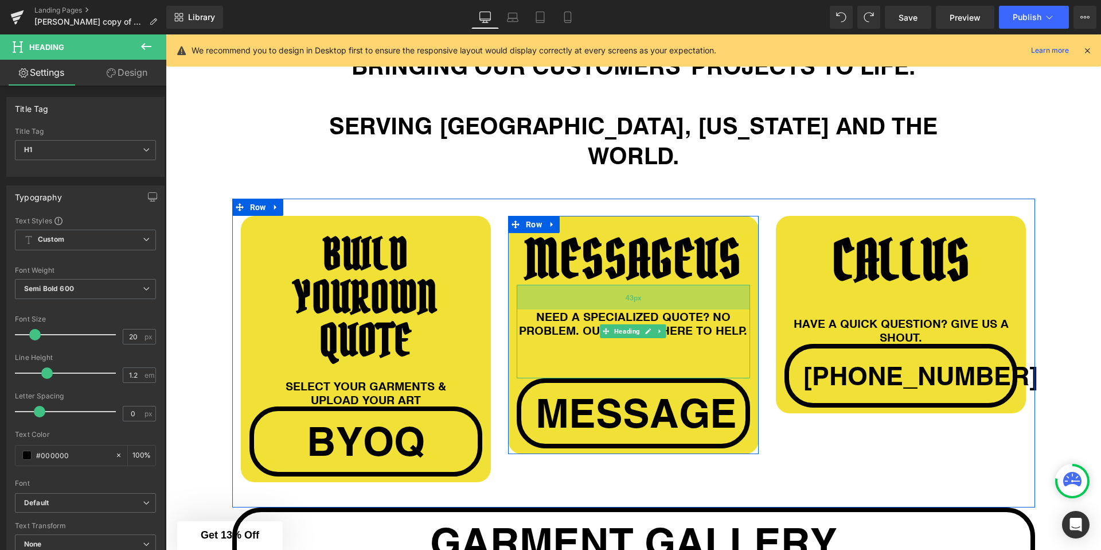
drag, startPoint x: 568, startPoint y: 263, endPoint x: 568, endPoint y: 272, distance: 9.8
click at [568, 285] on div "43px" at bounding box center [633, 297] width 233 height 25
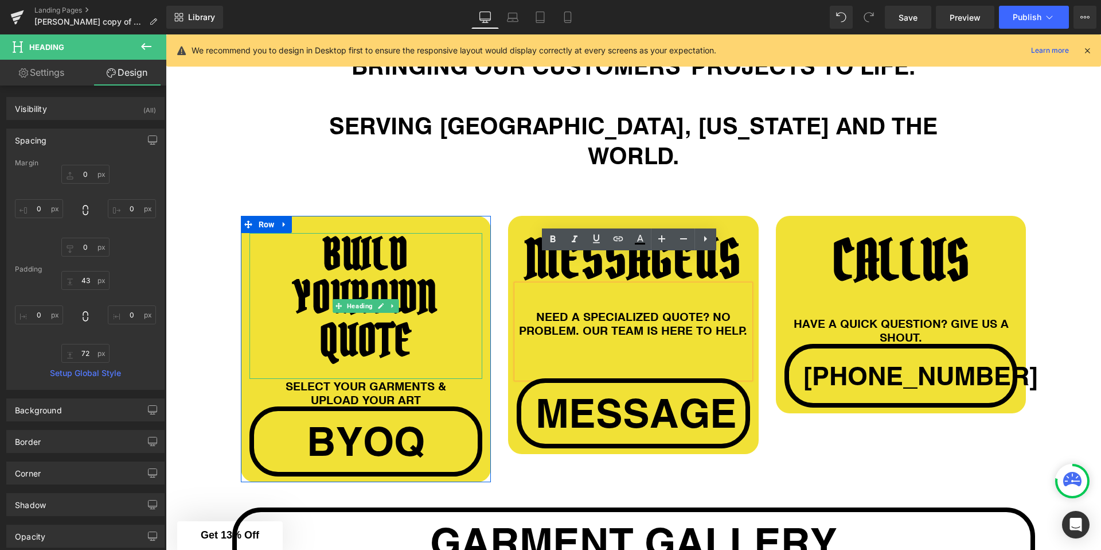
click at [387, 270] on span "OWN QUOTE" at bounding box center [378, 319] width 118 height 98
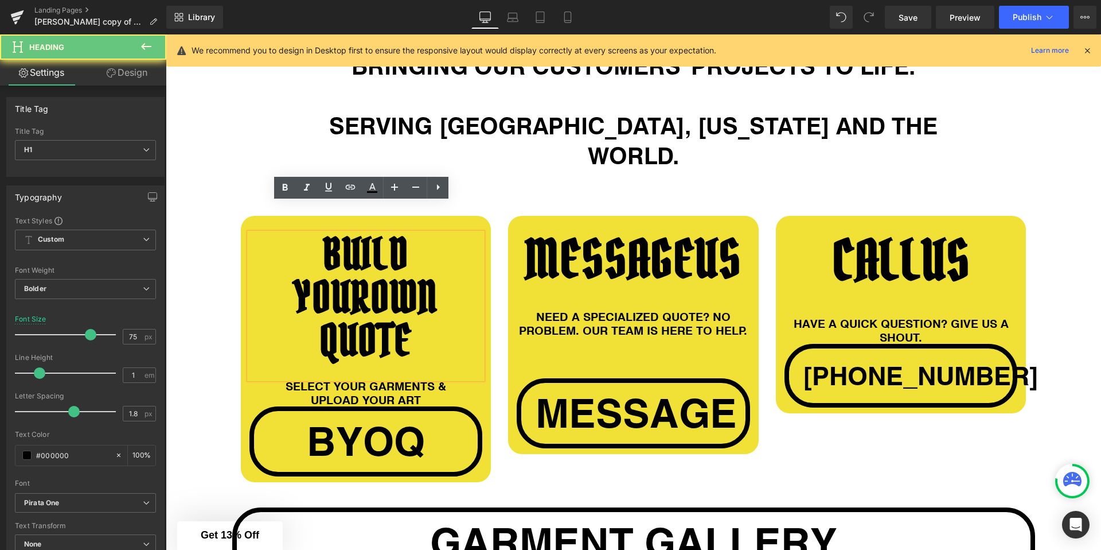
click at [285, 275] on h1 "BUILD YOUR OWN QUOTE" at bounding box center [366, 297] width 233 height 129
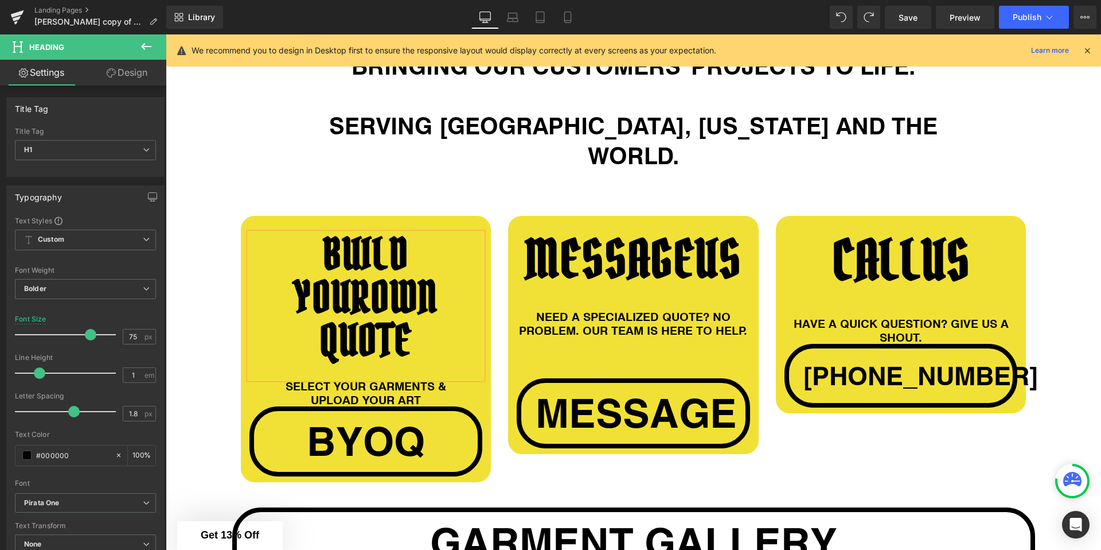
click at [363, 279] on h1 "BUILD YOUR OWN QUOTE" at bounding box center [366, 297] width 233 height 129
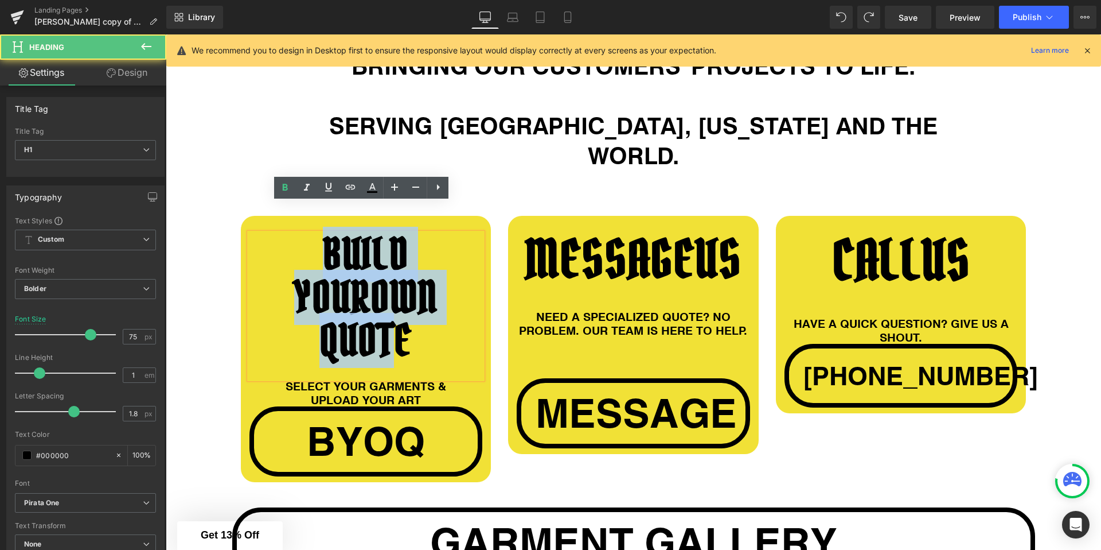
drag, startPoint x: 284, startPoint y: 231, endPoint x: 398, endPoint y: 303, distance: 135.1
click at [398, 304] on h1 "BUILD YOUR OWN QUOTE" at bounding box center [366, 297] width 233 height 129
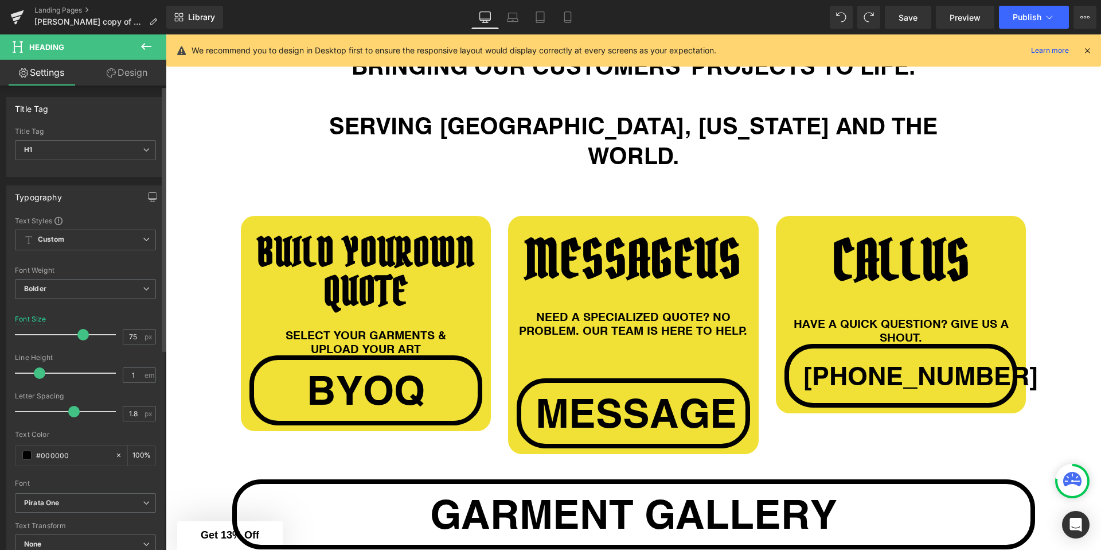
drag, startPoint x: 87, startPoint y: 331, endPoint x: 81, endPoint y: 332, distance: 5.8
click at [81, 332] on span at bounding box center [82, 334] width 11 height 11
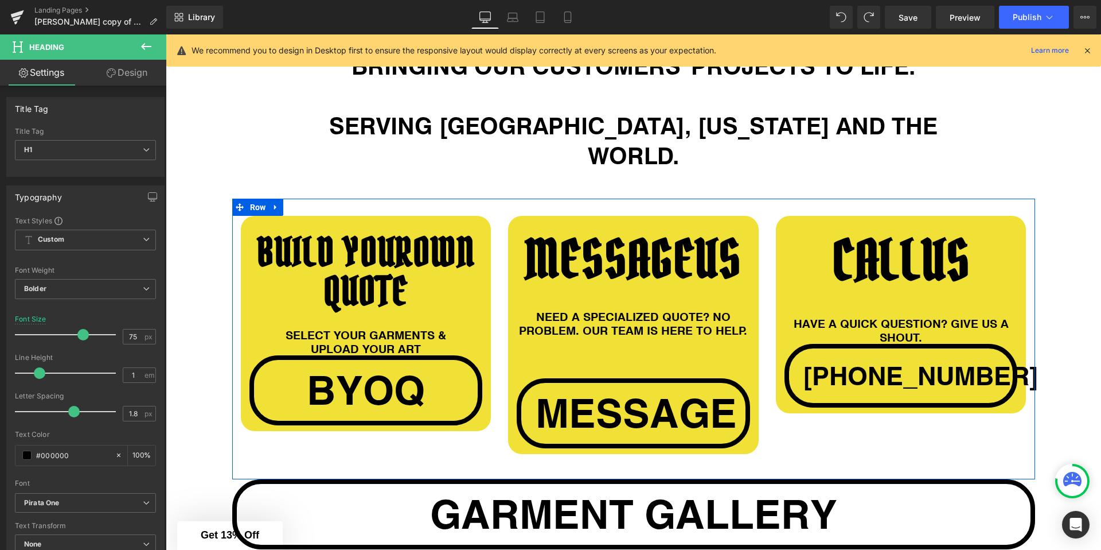
click at [232, 329] on div "BUILD YOUR OWN QUOTE Heading SELECT YOUR GARMENTS & UPLOAD YOUR ART Heading byo…" at bounding box center [633, 338] width 803 height 280
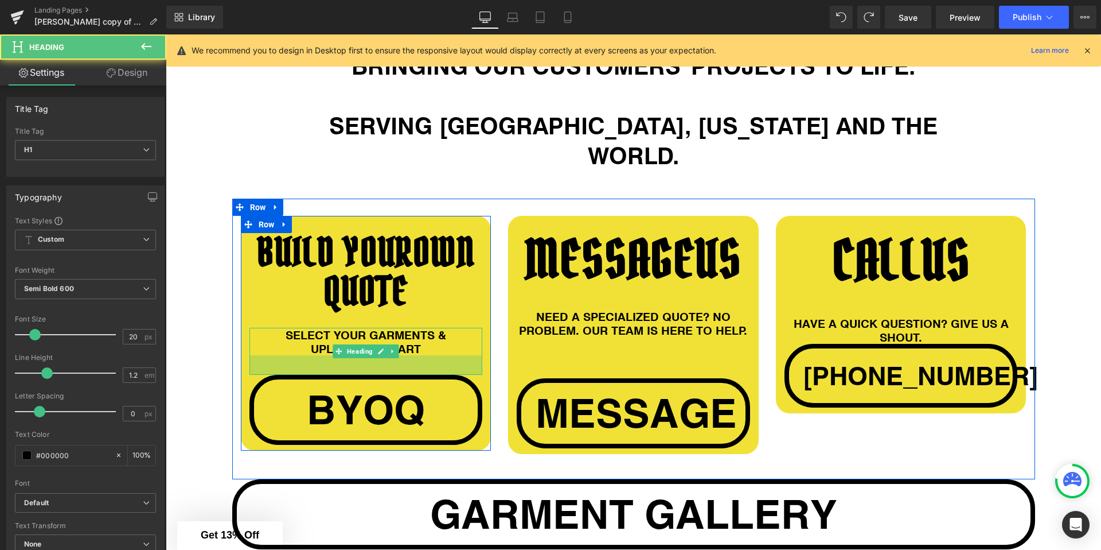
drag, startPoint x: 467, startPoint y: 323, endPoint x: 565, endPoint y: 345, distance: 100.0
click at [468, 355] on div "34px" at bounding box center [366, 365] width 233 height 20
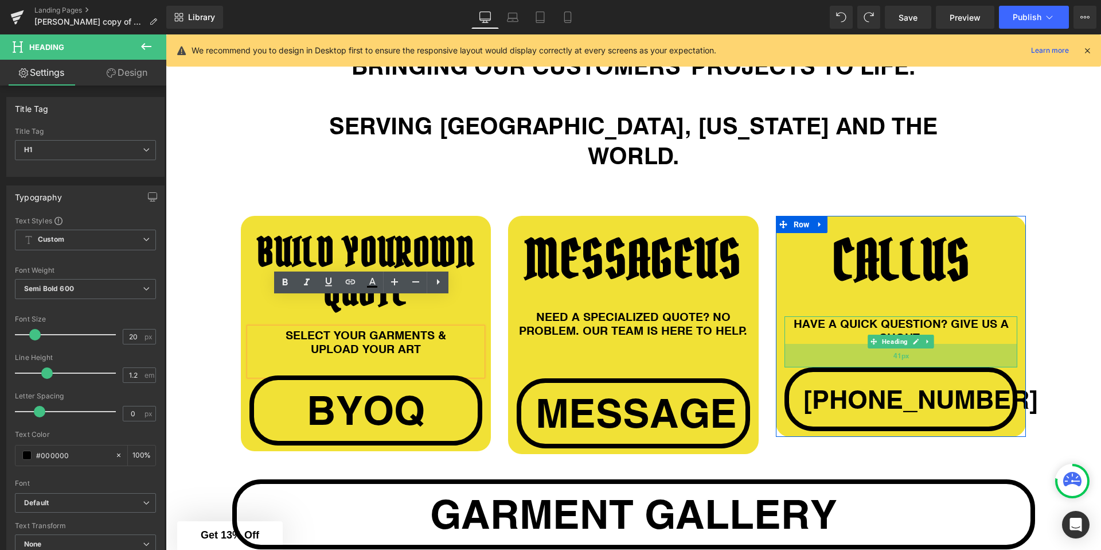
drag, startPoint x: 796, startPoint y: 311, endPoint x: 795, endPoint y: 335, distance: 24.1
click at [795, 344] on div "41px" at bounding box center [901, 356] width 233 height 24
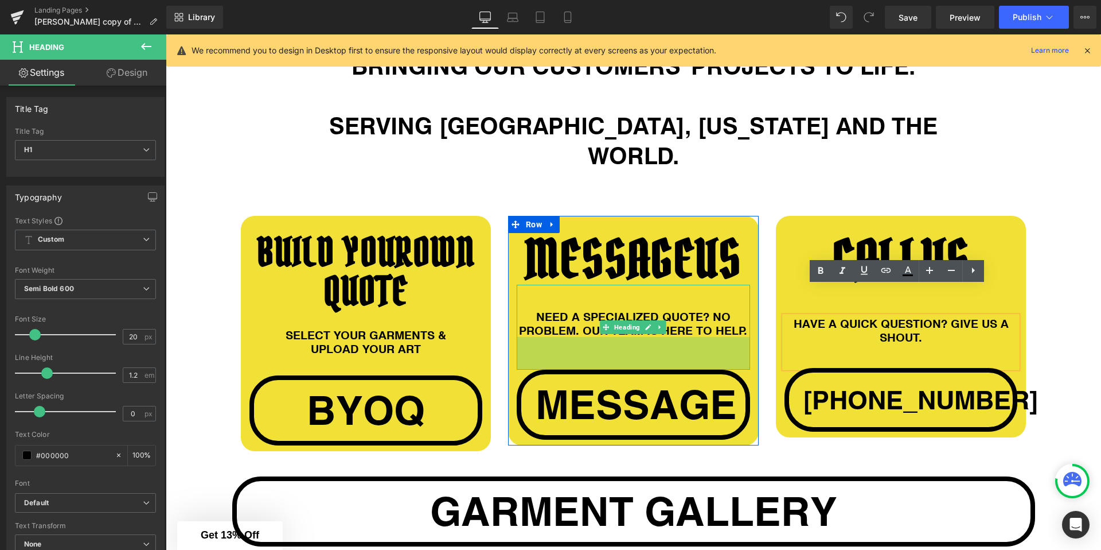
drag, startPoint x: 559, startPoint y: 346, endPoint x: 560, endPoint y: 337, distance: 9.3
click at [566, 337] on div "57px" at bounding box center [633, 353] width 233 height 33
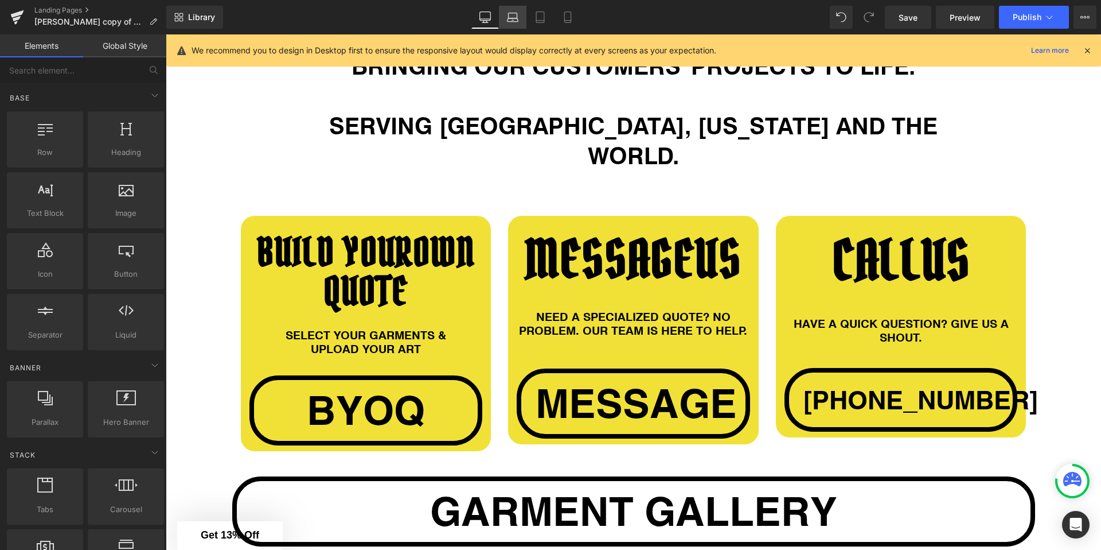
click at [513, 21] on icon at bounding box center [513, 19] width 11 height 3
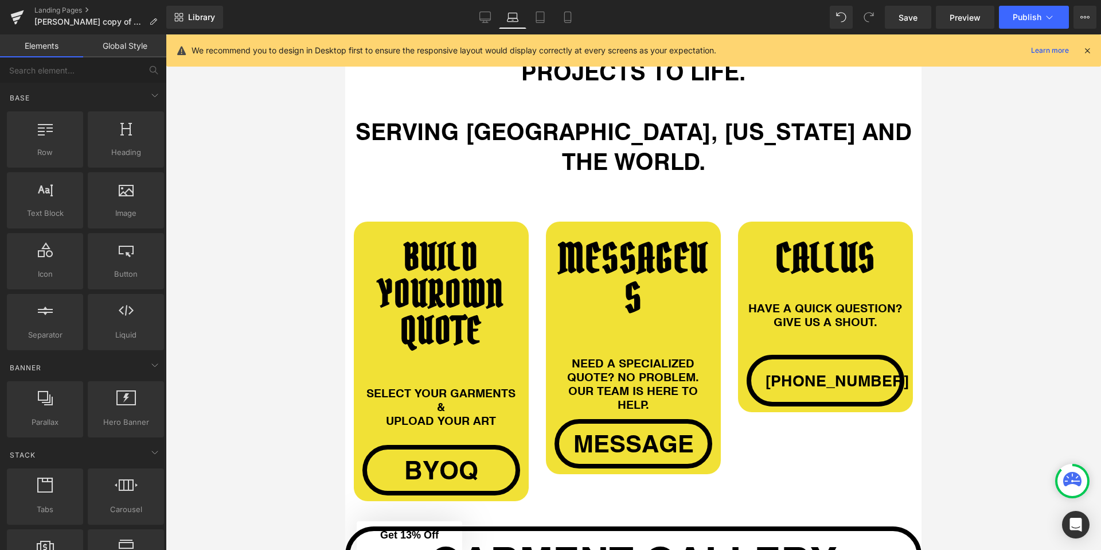
scroll to position [871, 0]
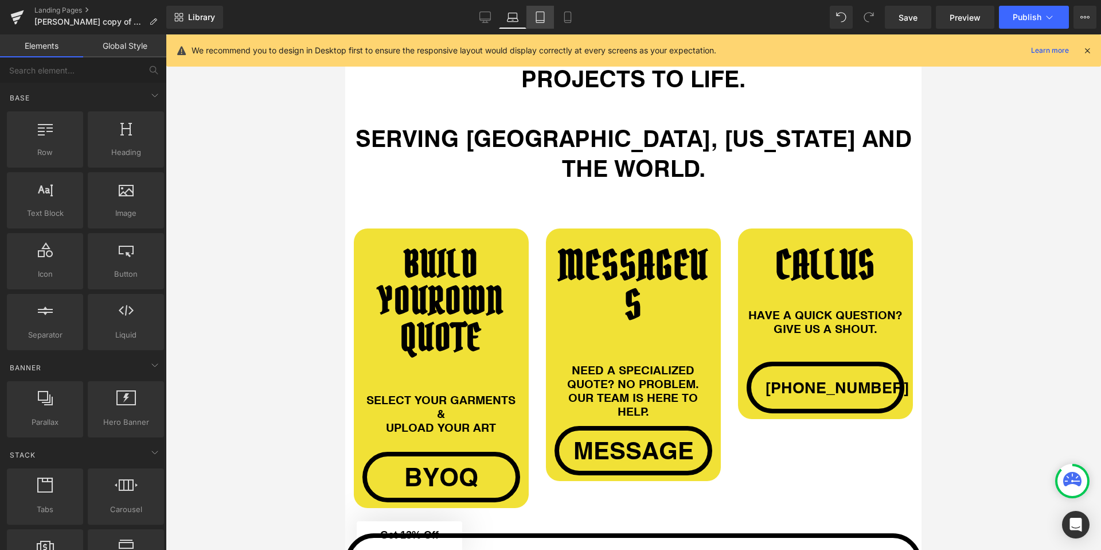
click at [537, 15] on icon at bounding box center [540, 16] width 11 height 11
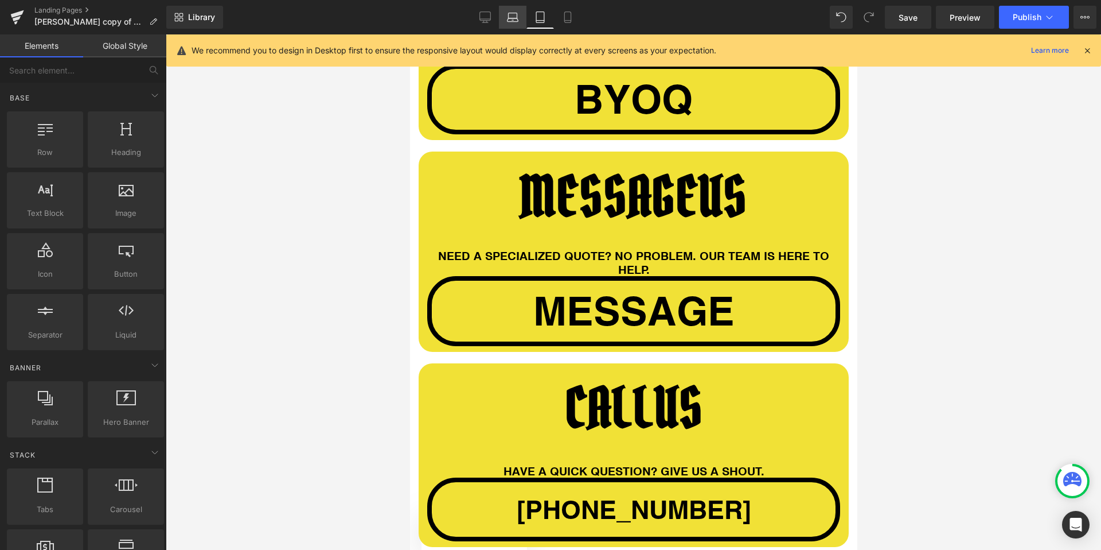
click at [515, 18] on icon at bounding box center [512, 16] width 11 height 11
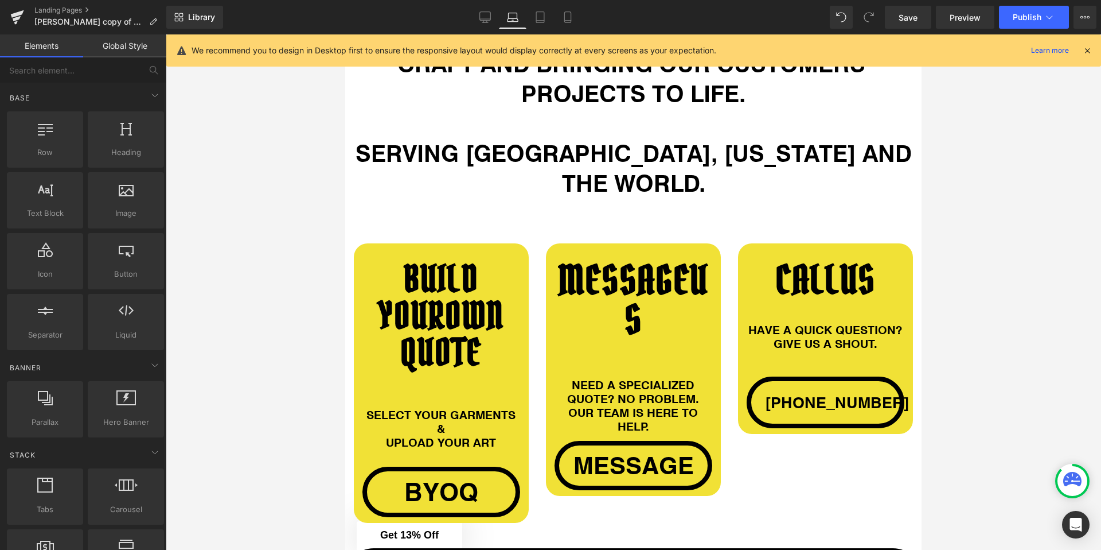
scroll to position [835, 0]
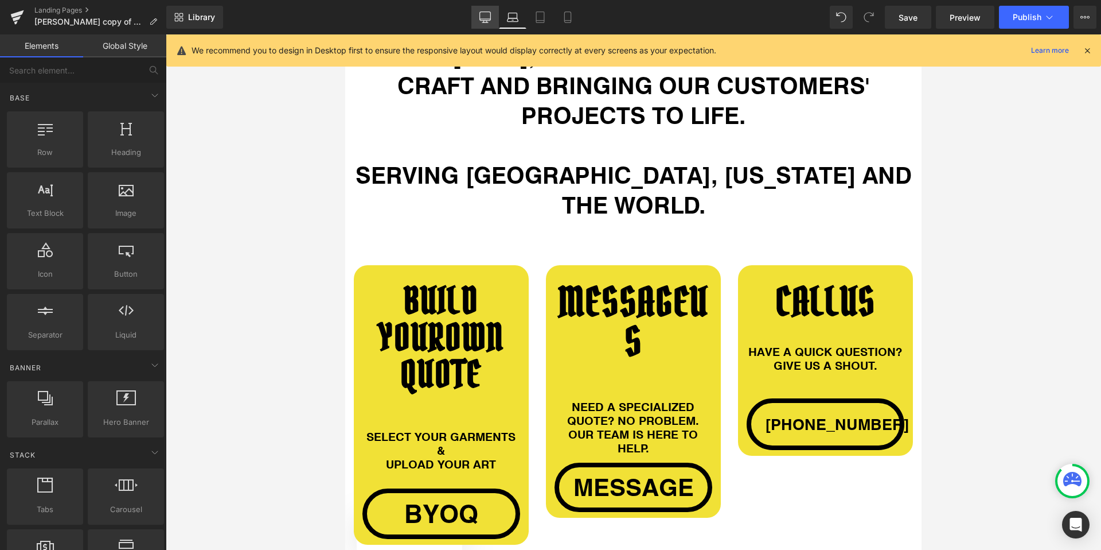
click at [482, 19] on icon at bounding box center [485, 16] width 11 height 11
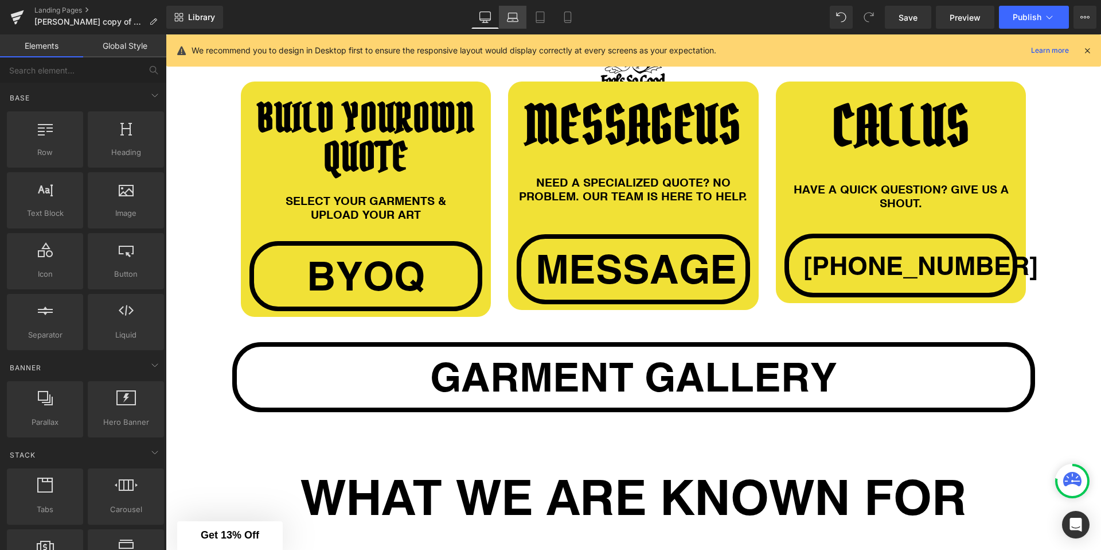
click at [504, 22] on link "Laptop" at bounding box center [513, 17] width 28 height 23
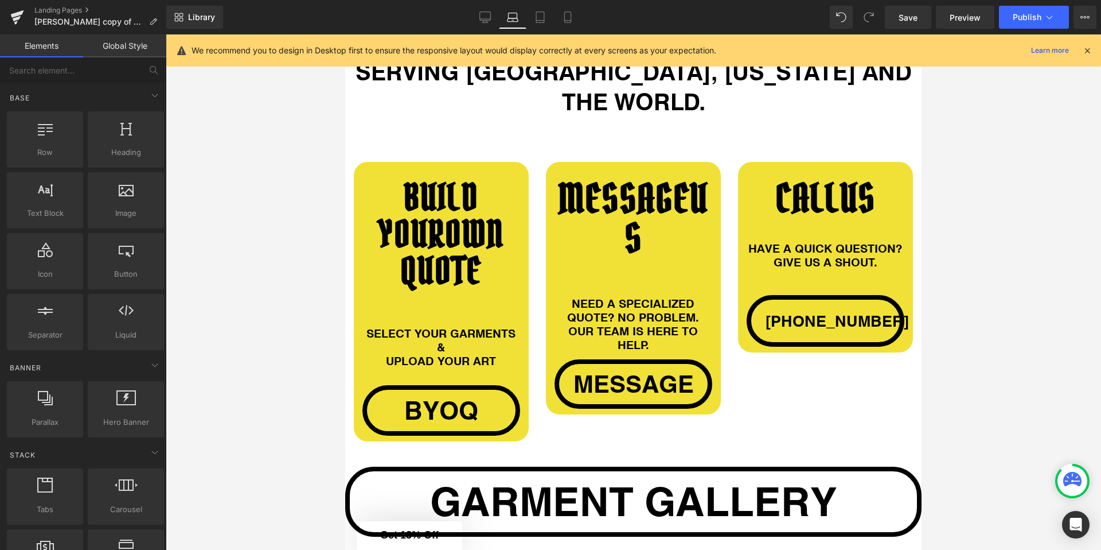
scroll to position [936, 0]
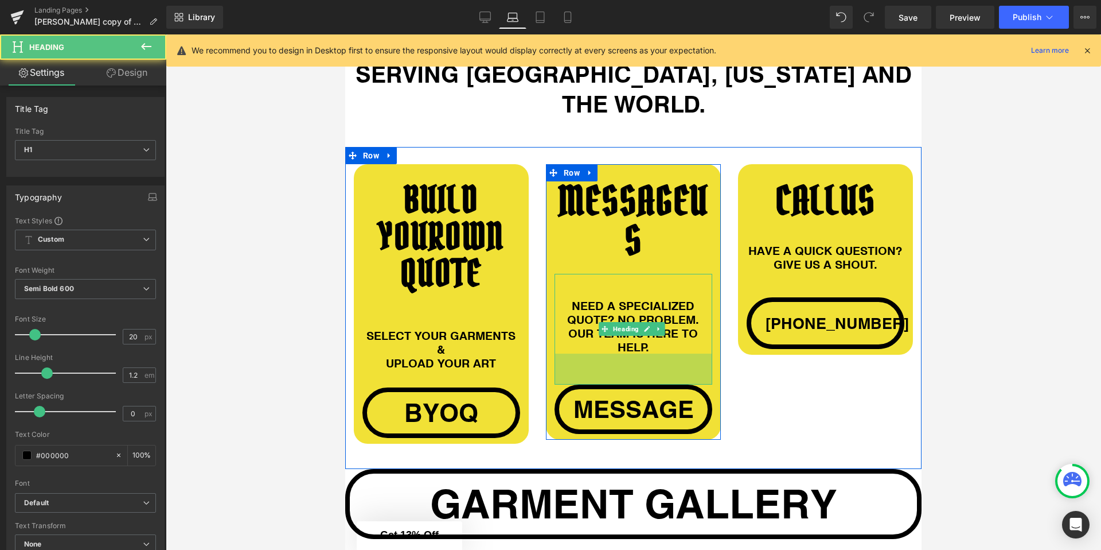
drag, startPoint x: 567, startPoint y: 324, endPoint x: 636, endPoint y: 332, distance: 68.7
click at [567, 353] on div "54px" at bounding box center [634, 368] width 158 height 31
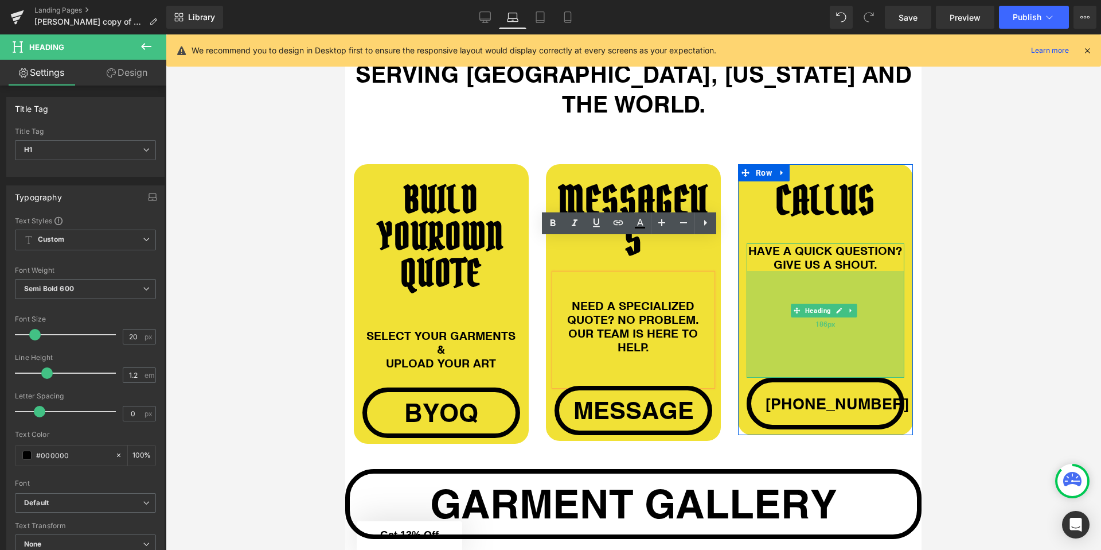
drag, startPoint x: 757, startPoint y: 259, endPoint x: 757, endPoint y: 340, distance: 80.3
click at [757, 340] on div "186px" at bounding box center [826, 324] width 158 height 107
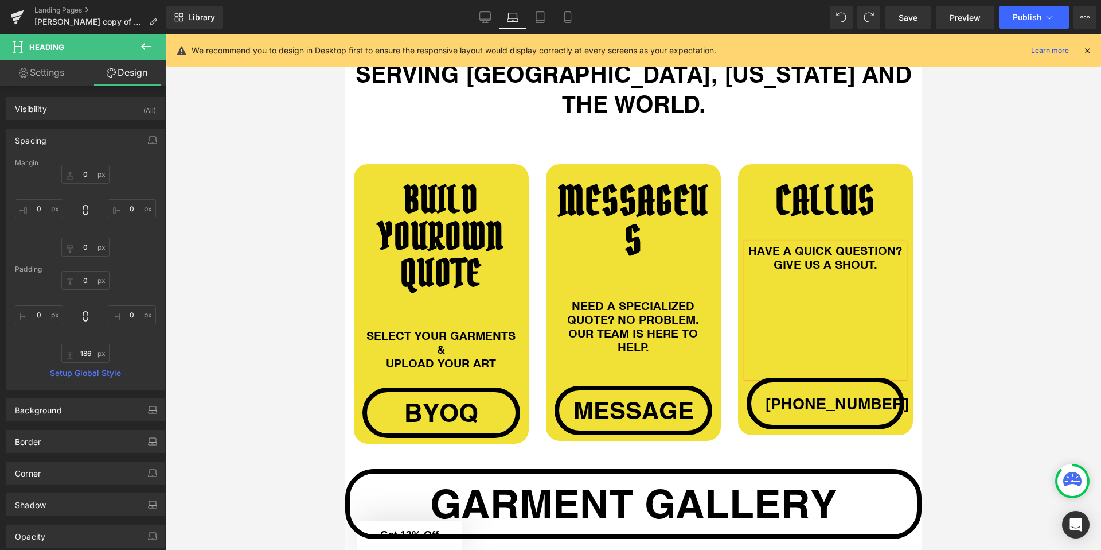
click at [952, 252] on div at bounding box center [634, 291] width 936 height 515
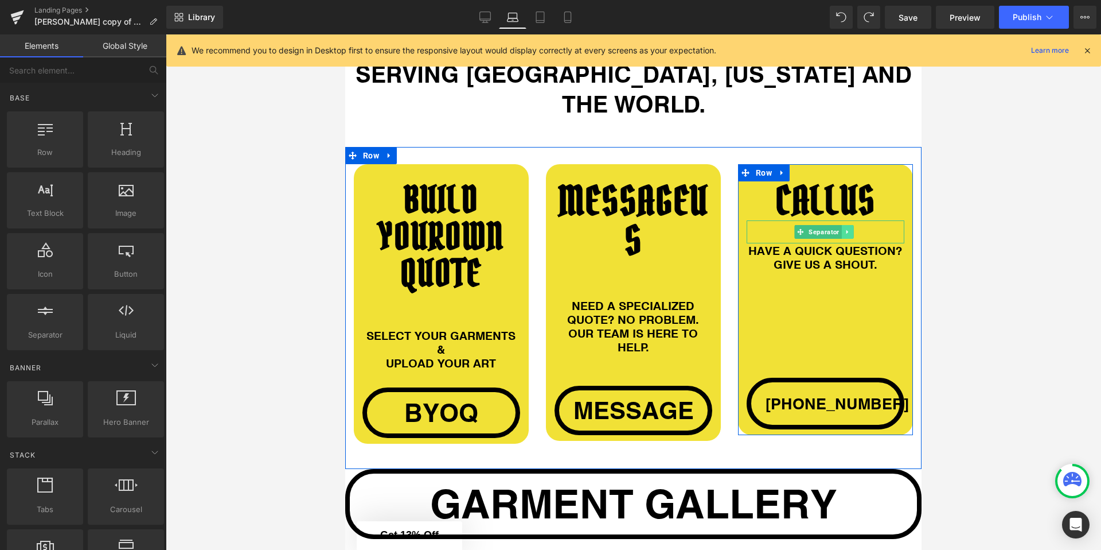
click at [844, 228] on icon at bounding box center [847, 231] width 6 height 7
click at [848, 225] on link at bounding box center [854, 232] width 12 height 14
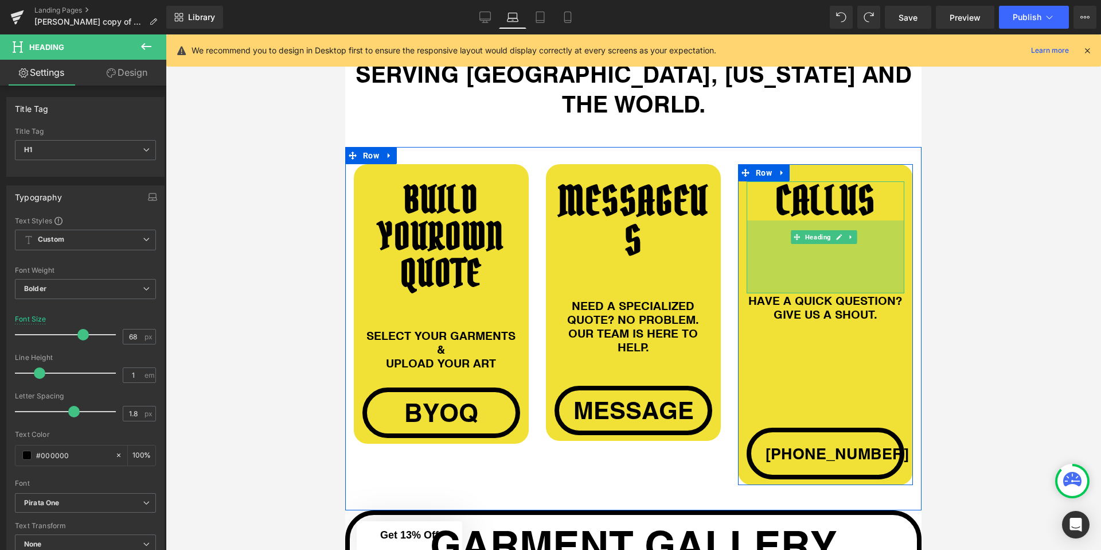
drag, startPoint x: 749, startPoint y: 184, endPoint x: 742, endPoint y: 346, distance: 163.0
click at [747, 256] on div "127px" at bounding box center [826, 256] width 158 height 73
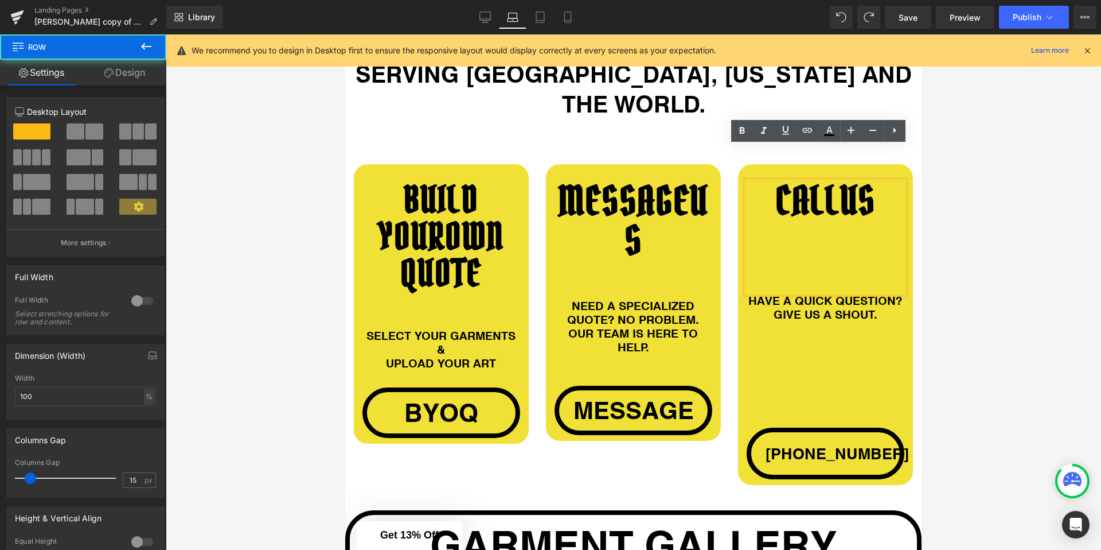
click at [738, 381] on div "CALL US Heading 127px HAVE A QUICK QUESTION? GIVE US A SHOUT. Heading +1 512 66…" at bounding box center [825, 330] width 175 height 298
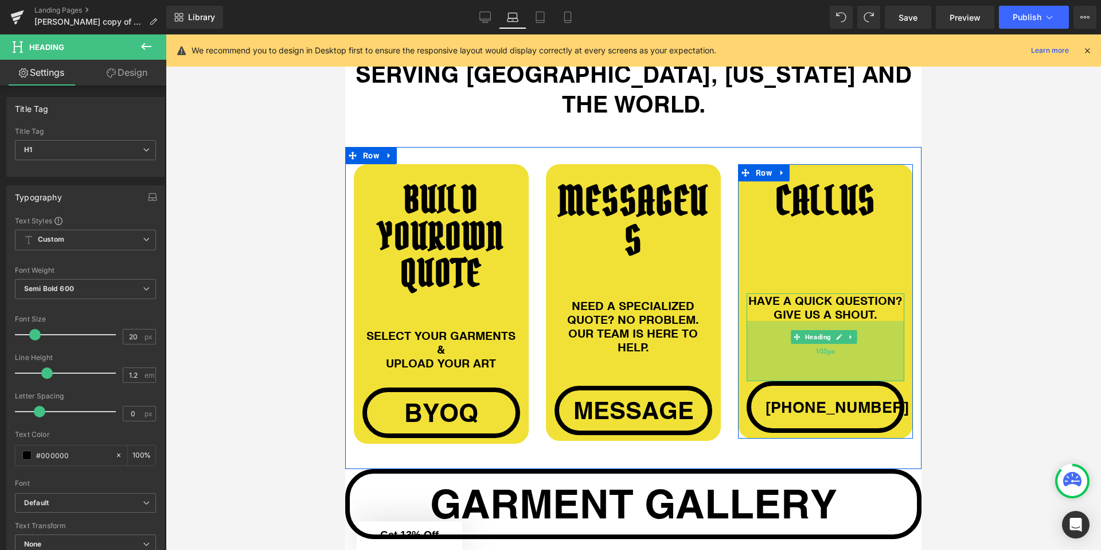
drag, startPoint x: 762, startPoint y: 389, endPoint x: 1281, endPoint y: 349, distance: 520.1
click at [771, 343] on div "105px" at bounding box center [826, 351] width 158 height 60
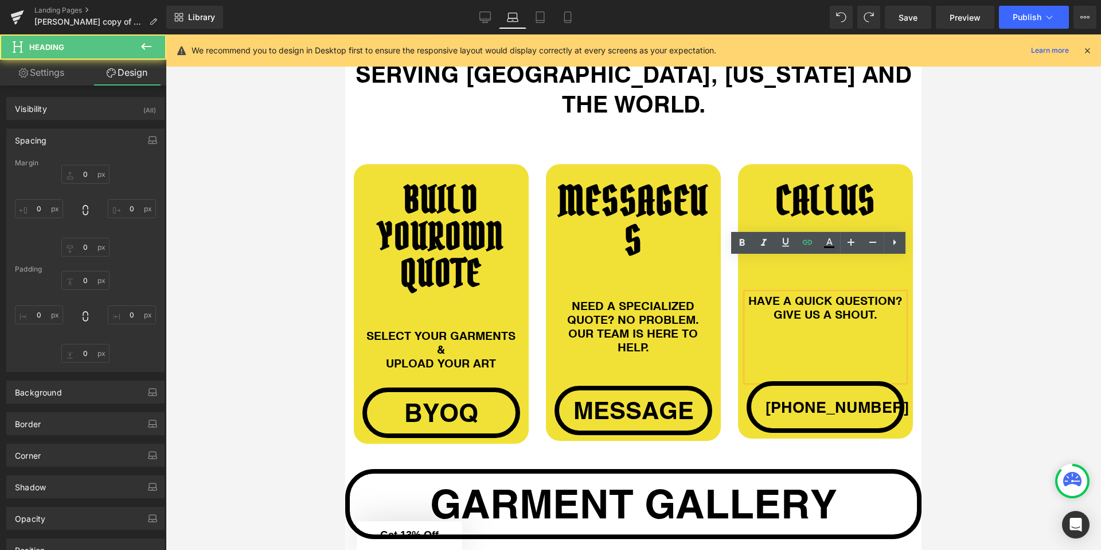
click at [938, 314] on div at bounding box center [634, 291] width 936 height 515
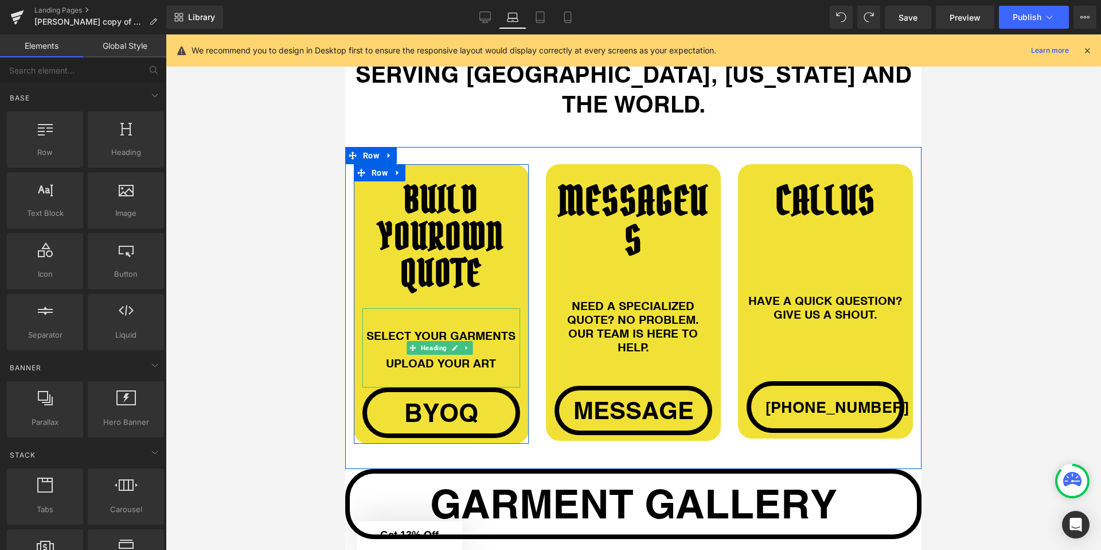
click at [481, 308] on div "SELECT YOUR GARMENTS & UPLOAD YOUR ART" at bounding box center [442, 347] width 158 height 79
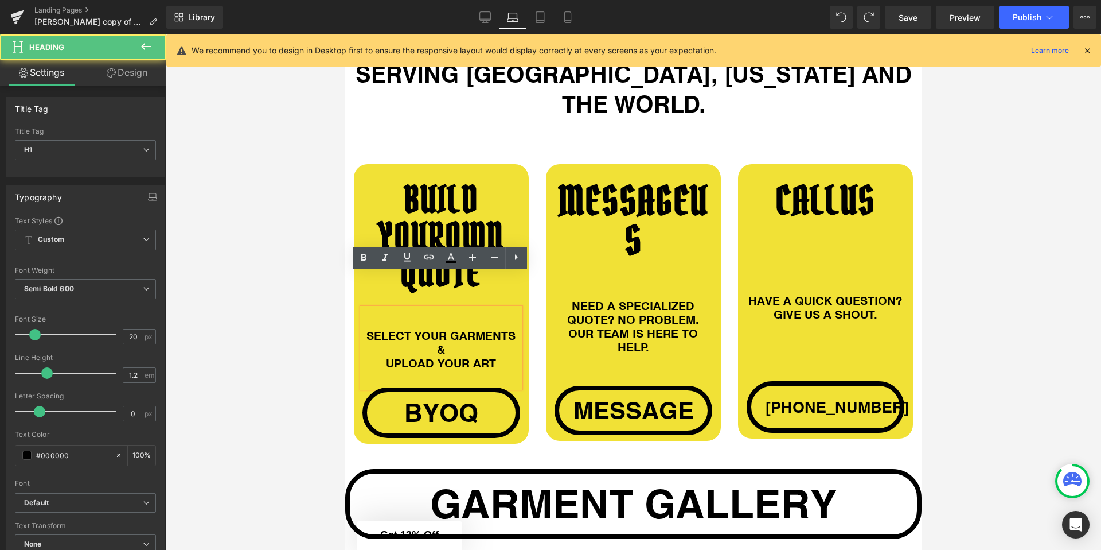
click at [481, 308] on div "SELECT YOUR GARMENTS & UPLOAD YOUR ART" at bounding box center [442, 347] width 158 height 79
click at [303, 285] on div at bounding box center [634, 291] width 936 height 515
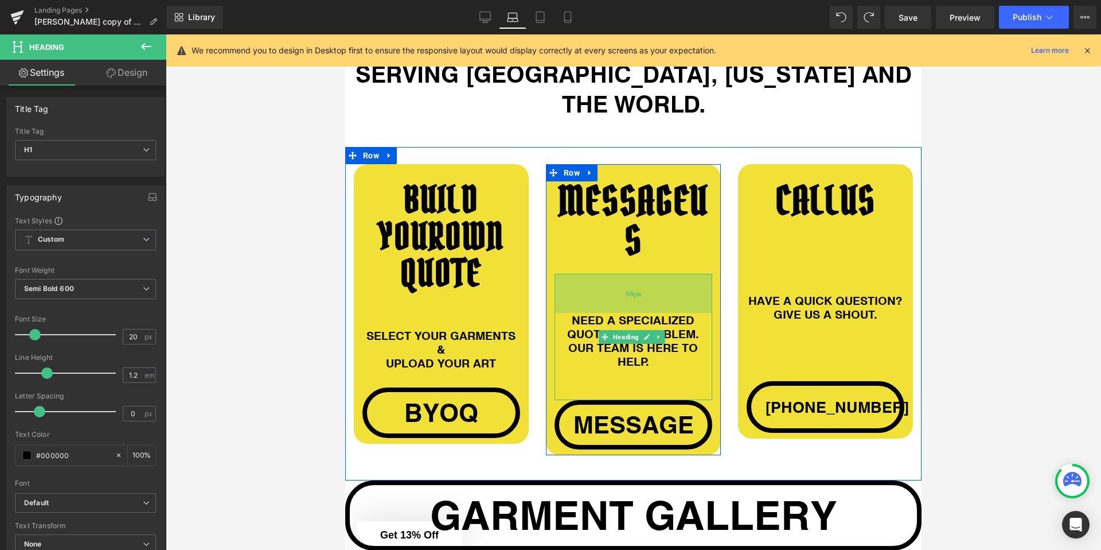
drag, startPoint x: 574, startPoint y: 239, endPoint x: 574, endPoint y: 254, distance: 14.3
click at [574, 274] on div "68px" at bounding box center [634, 293] width 158 height 39
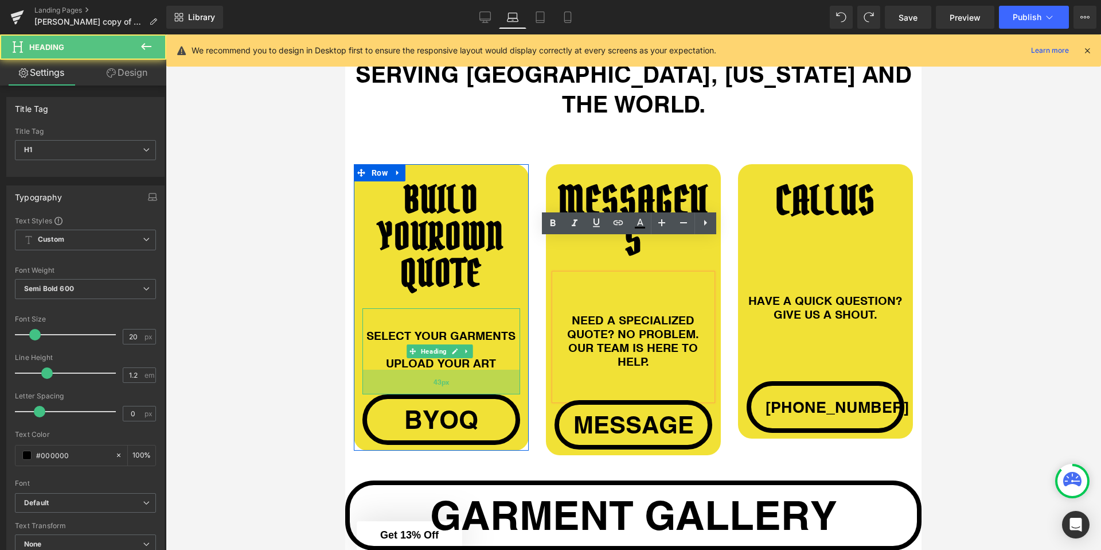
drag, startPoint x: 508, startPoint y: 350, endPoint x: 508, endPoint y: 357, distance: 6.9
click at [508, 369] on div "43px" at bounding box center [442, 381] width 158 height 25
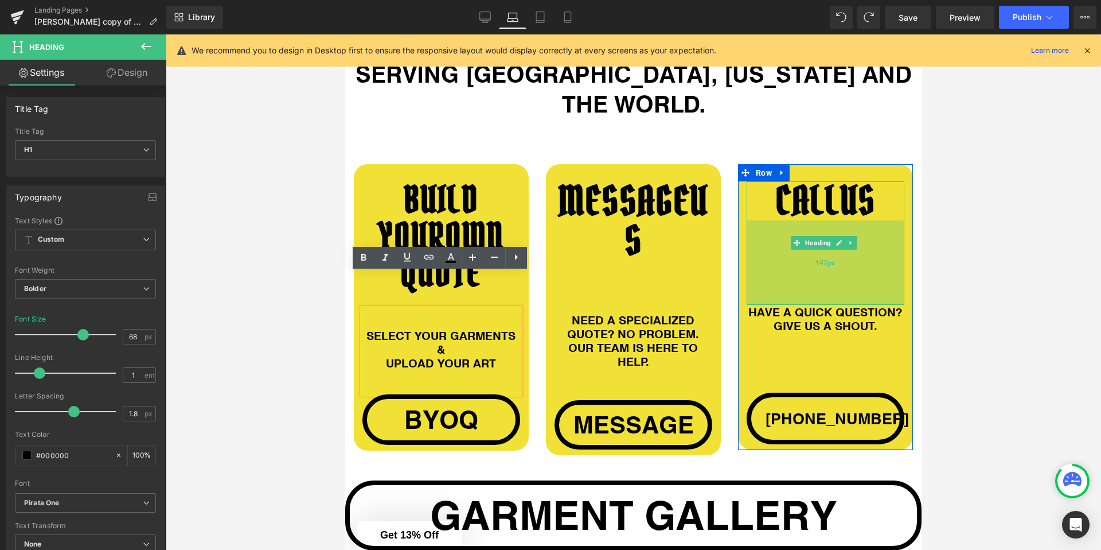
drag, startPoint x: 790, startPoint y: 245, endPoint x: 792, endPoint y: 256, distance: 11.5
click at [792, 256] on div "147px" at bounding box center [826, 262] width 158 height 84
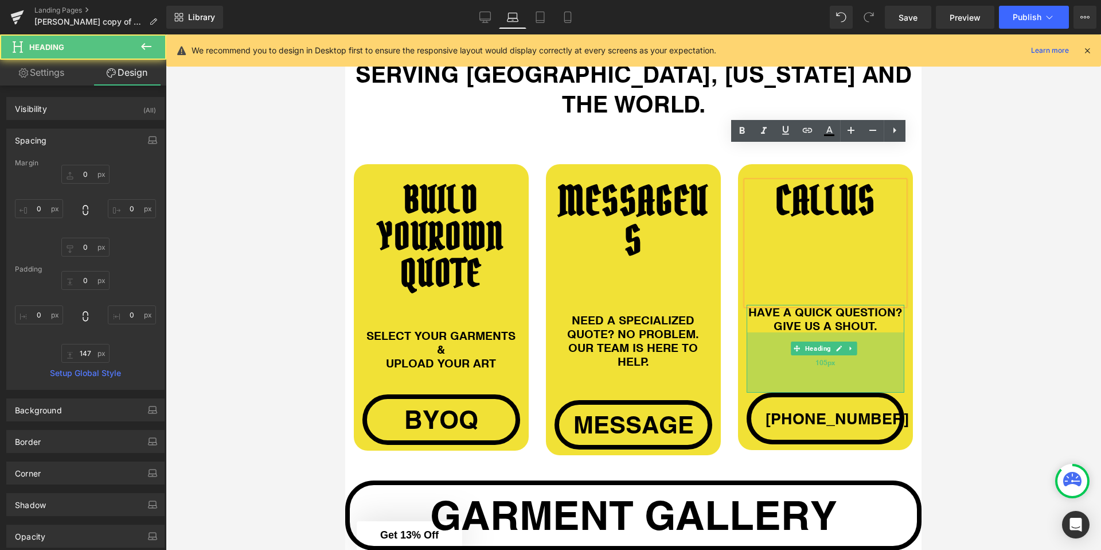
click at [780, 332] on div "105px" at bounding box center [826, 362] width 158 height 60
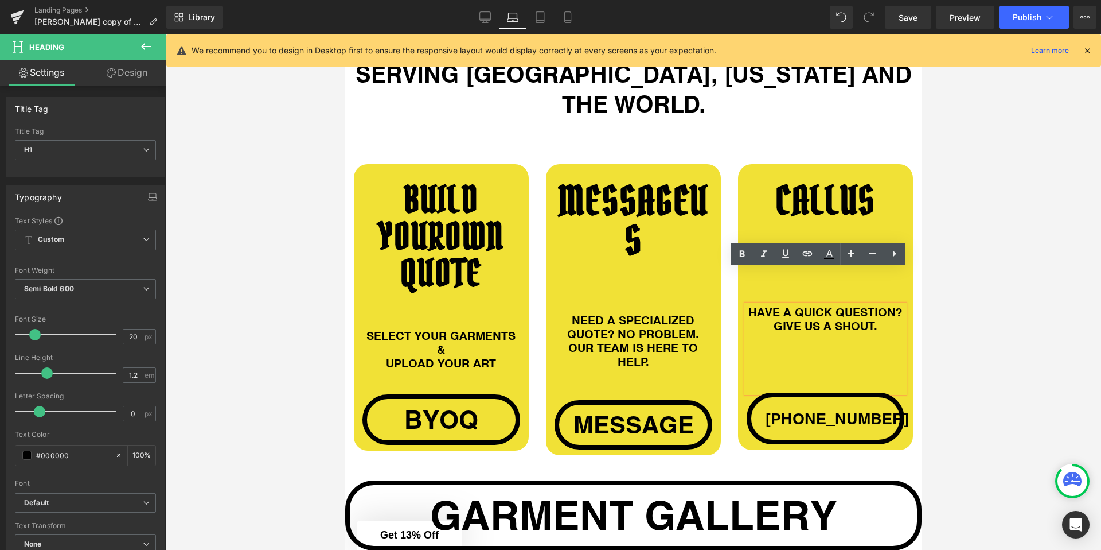
click at [738, 359] on div "CALL US Heading 147px HAVE A QUICK QUESTION? GIVE US A SHOUT. Heading 105px +1 …" at bounding box center [825, 312] width 175 height 263
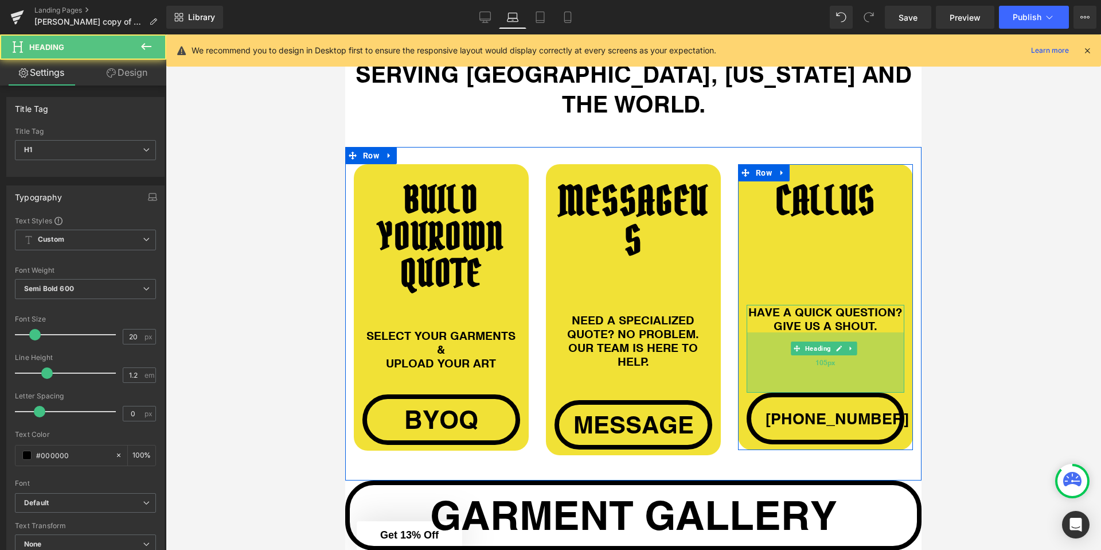
click at [750, 355] on div "105px" at bounding box center [826, 362] width 158 height 60
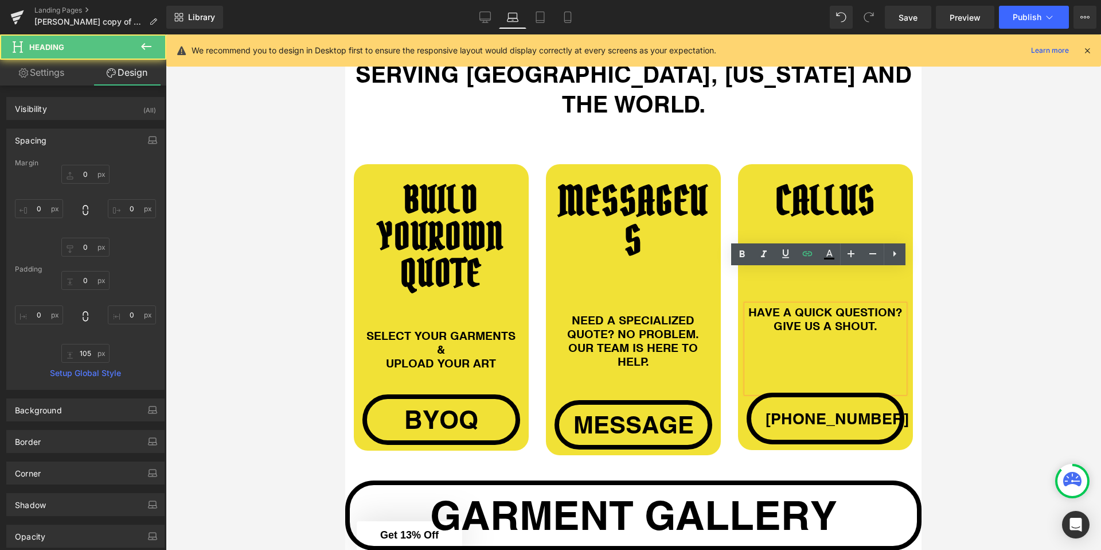
click at [720, 335] on div "MESSAGE US Heading NEED A SPECIALIZED QUOTE? NO PROBLEM. OUR TEAM IS HERE TO HE…" at bounding box center [633, 309] width 192 height 291
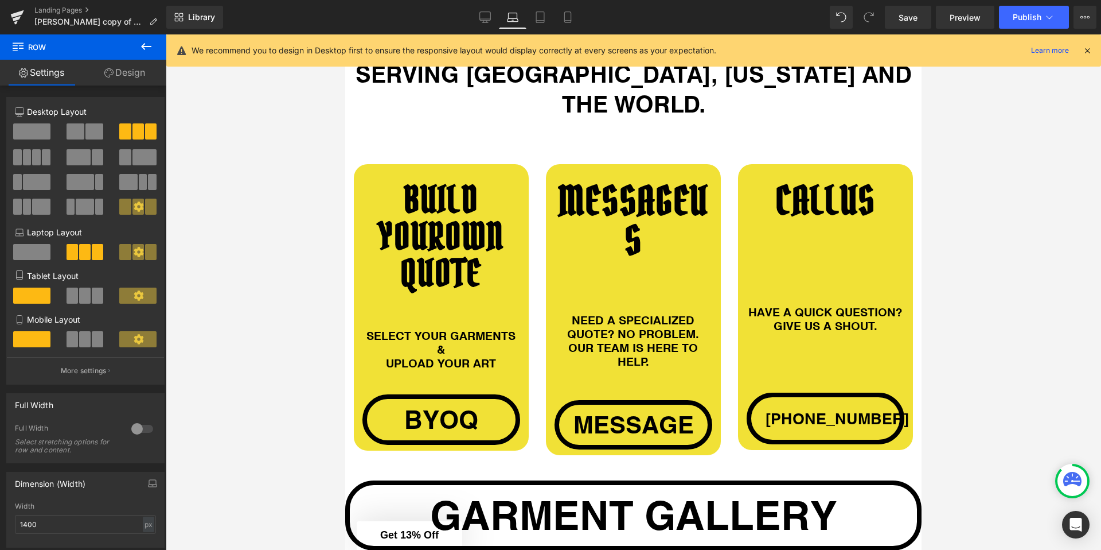
click at [280, 340] on div at bounding box center [634, 291] width 936 height 515
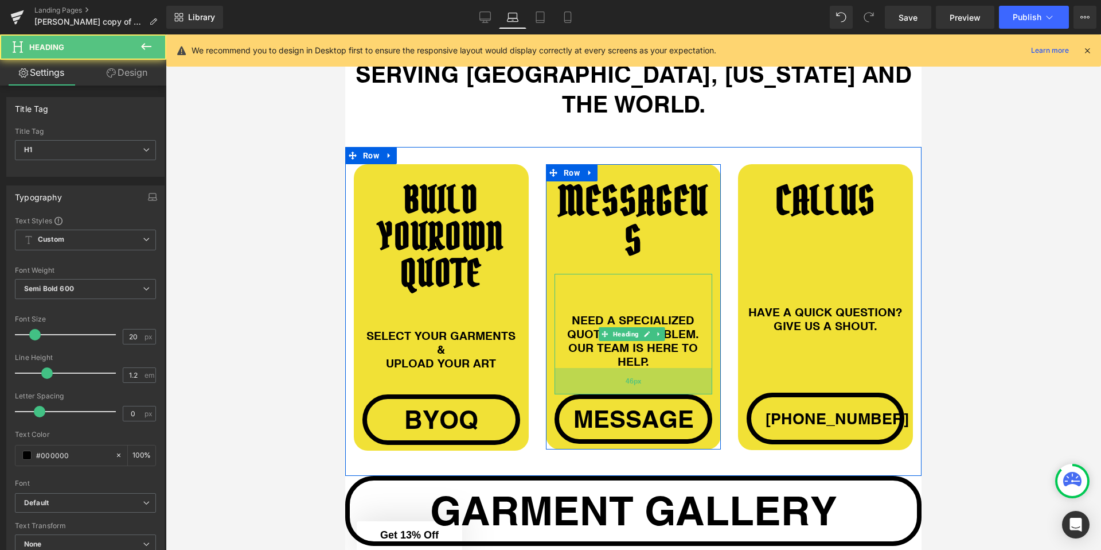
drag, startPoint x: 653, startPoint y: 360, endPoint x: 654, endPoint y: 354, distance: 6.0
click at [654, 368] on div "46px" at bounding box center [634, 381] width 158 height 26
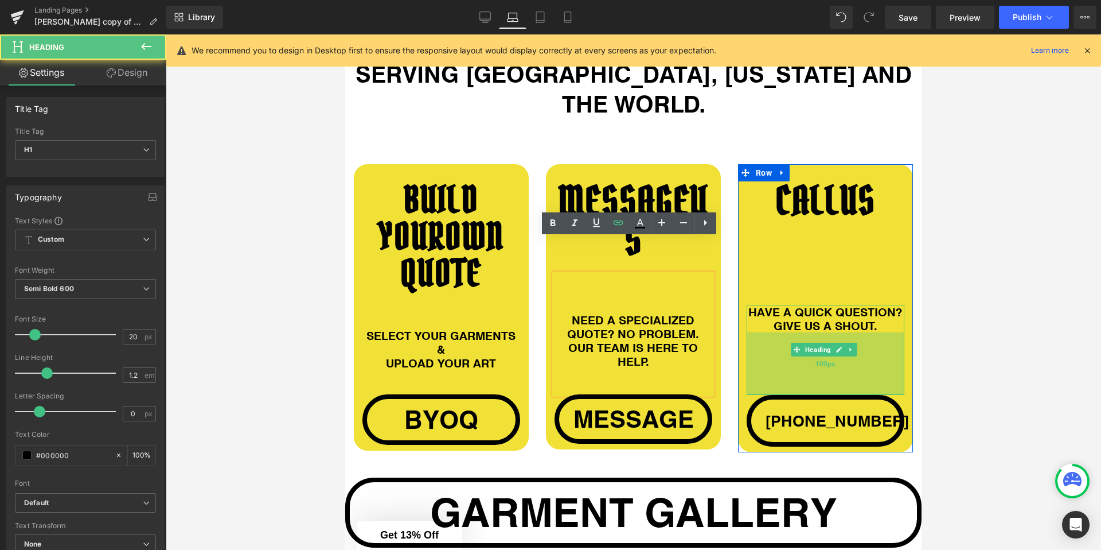
click at [753, 359] on div "109px" at bounding box center [826, 363] width 158 height 63
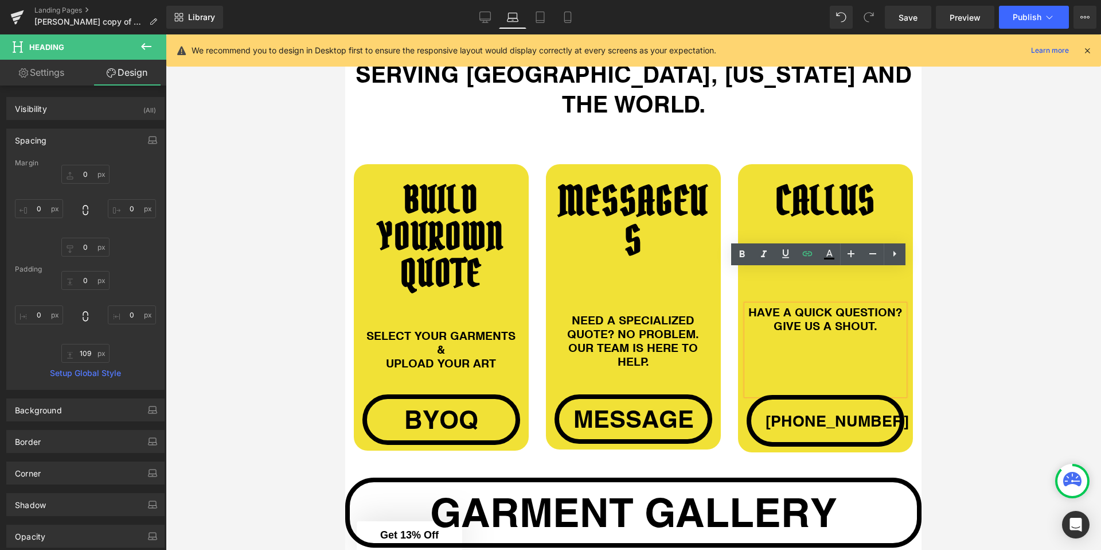
click at [721, 354] on div "MESSAGE US Heading NEED A SPECIALIZED QUOTE? NO PROBLEM. OUR TEAM IS HERE TO HE…" at bounding box center [633, 306] width 192 height 285
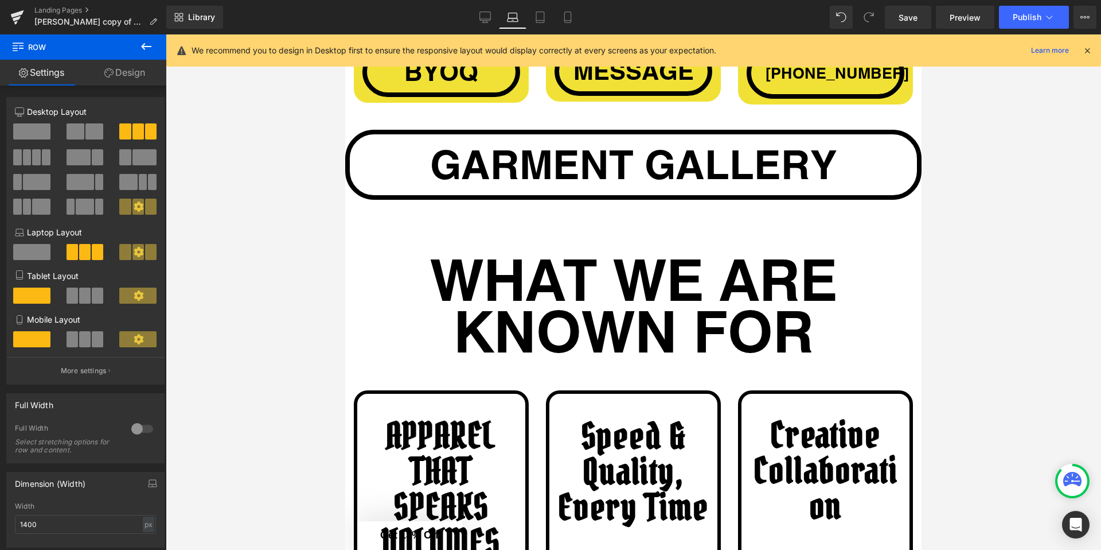
scroll to position [1522, 0]
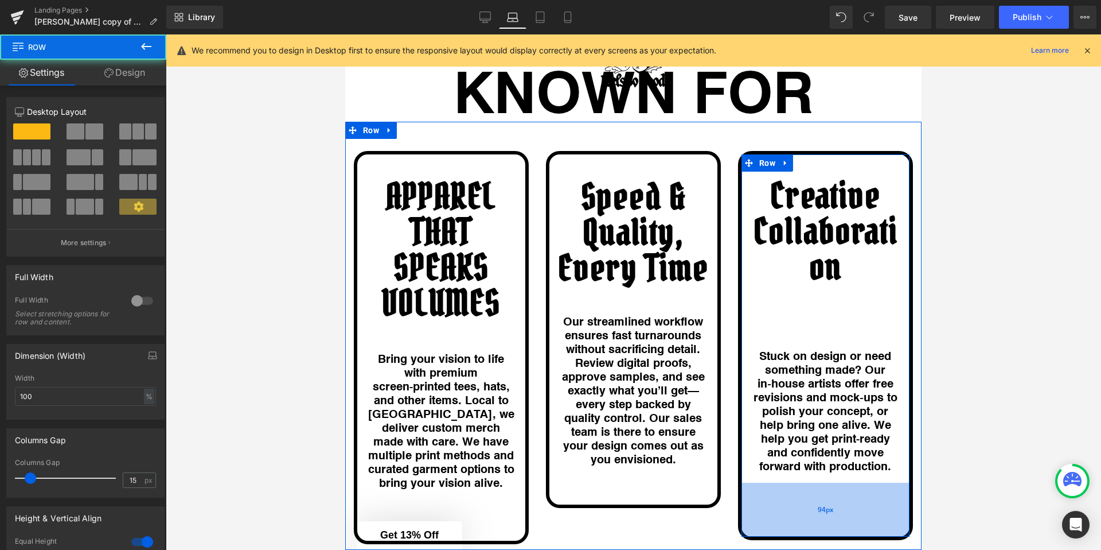
drag, startPoint x: 757, startPoint y: 482, endPoint x: 780, endPoint y: 485, distance: 23.7
click at [757, 499] on div "94px" at bounding box center [826, 509] width 168 height 54
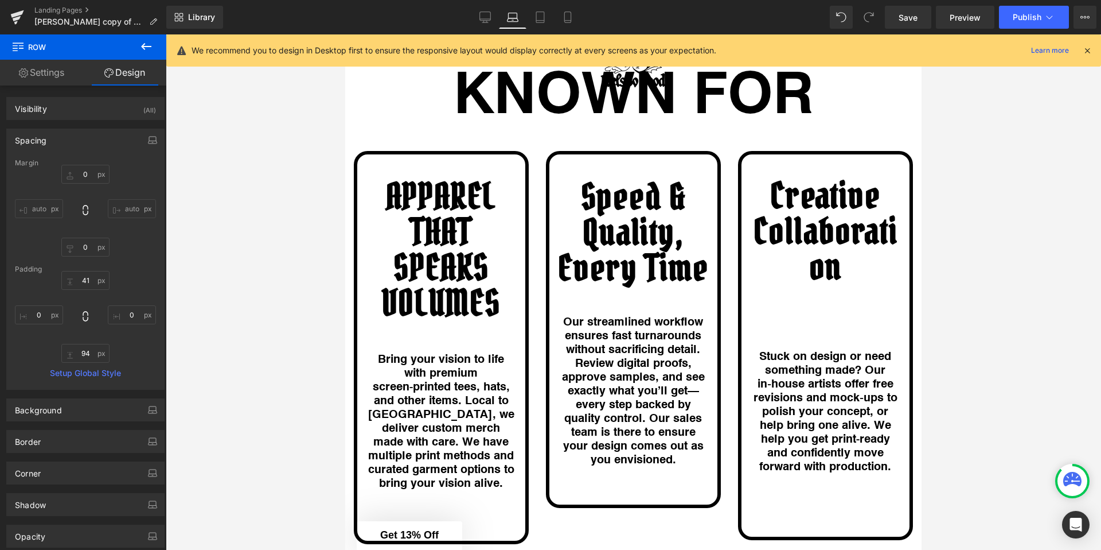
click at [969, 411] on div at bounding box center [634, 291] width 936 height 515
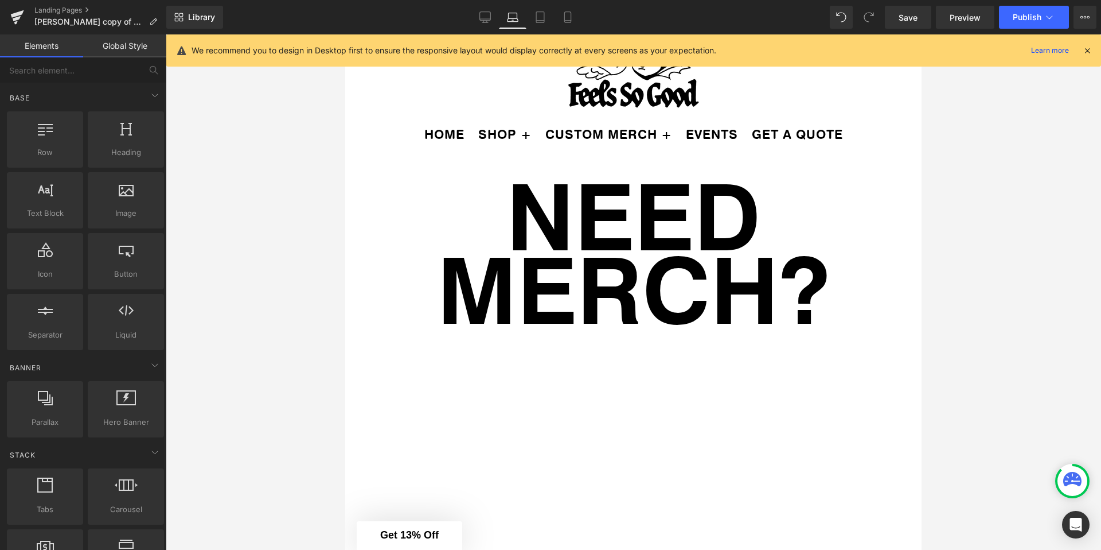
scroll to position [0, 0]
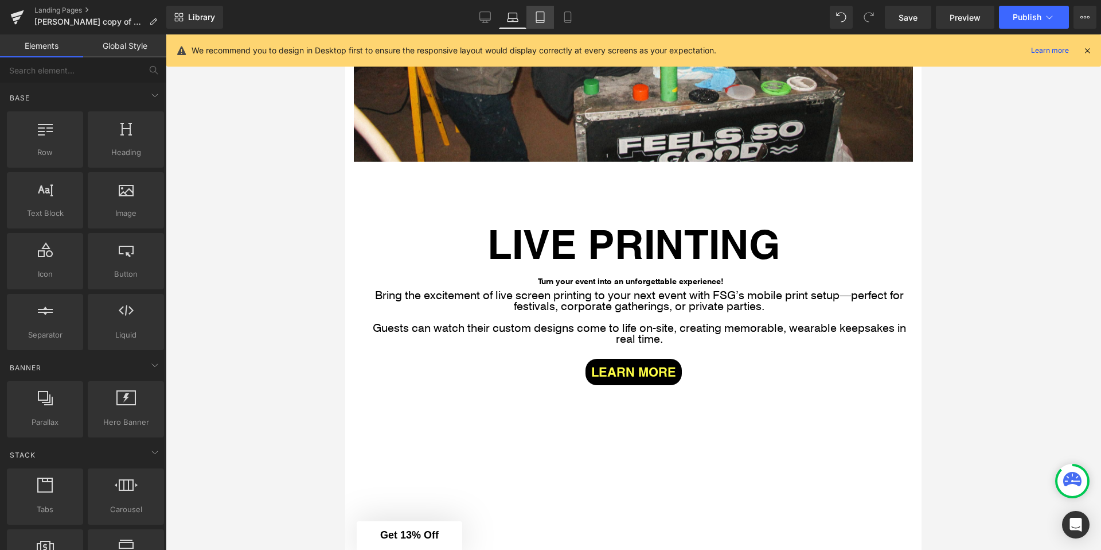
click at [540, 8] on link "Tablet" at bounding box center [541, 17] width 28 height 23
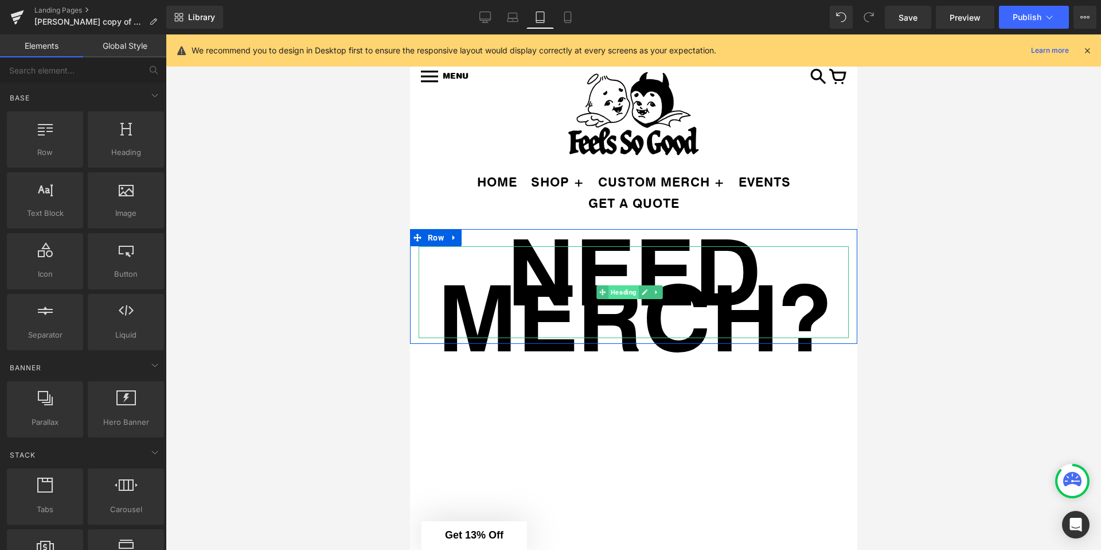
click at [632, 290] on span "Heading" at bounding box center [623, 292] width 30 height 14
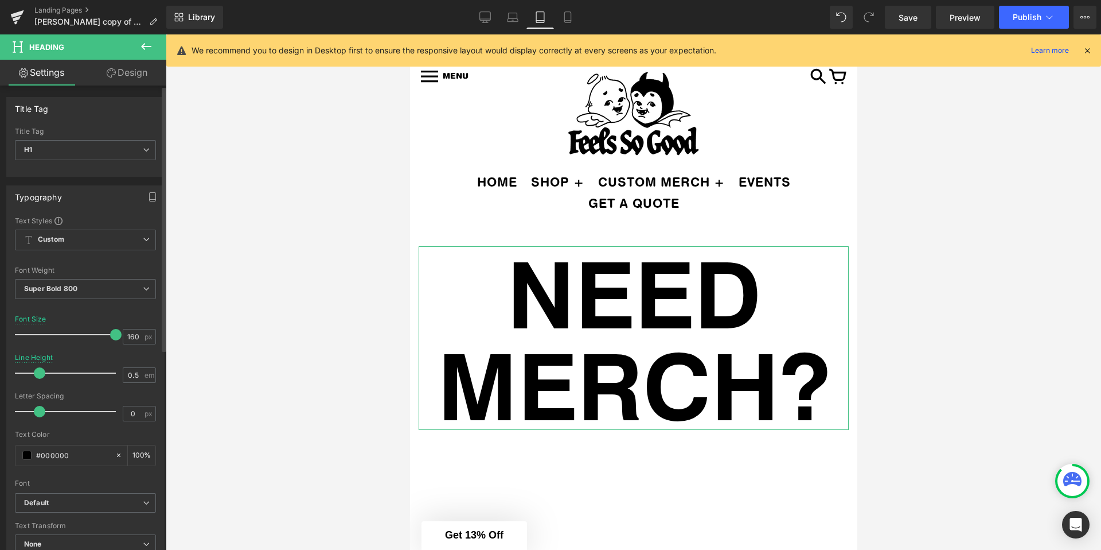
drag, startPoint x: 22, startPoint y: 377, endPoint x: 39, endPoint y: 374, distance: 17.4
click at [39, 374] on span at bounding box center [39, 372] width 11 height 11
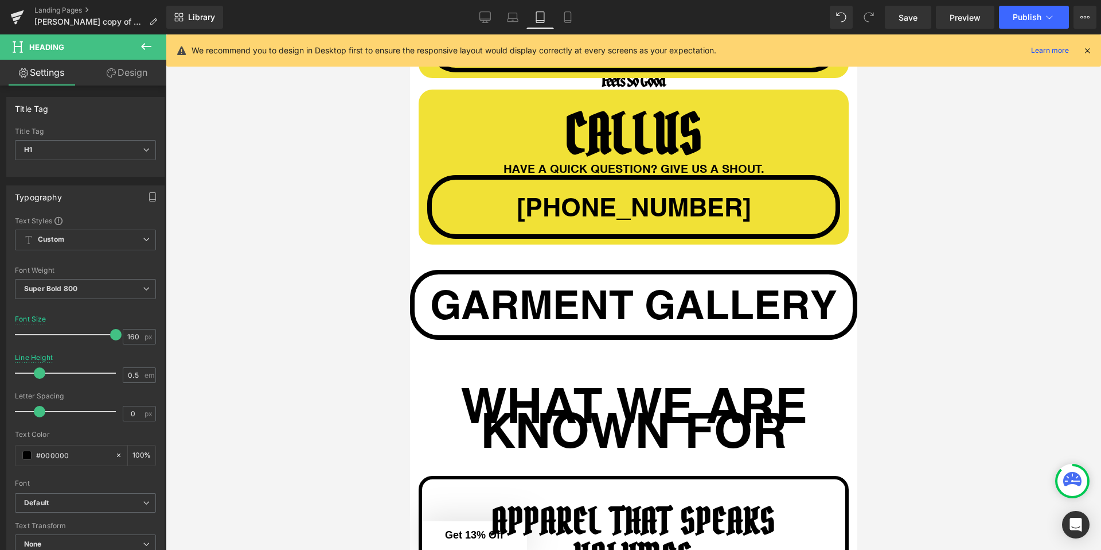
scroll to position [1427, 0]
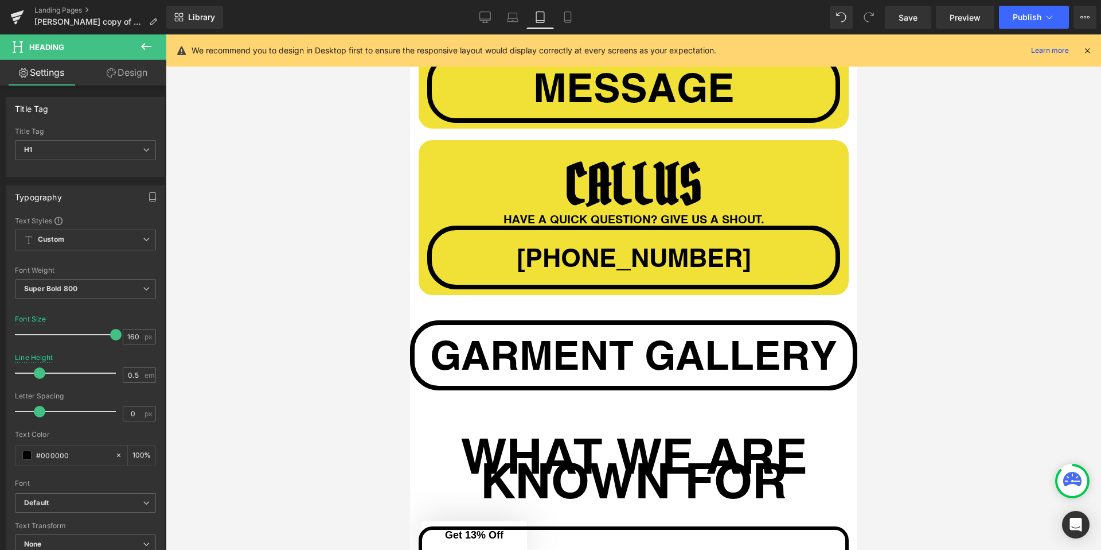
click at [455, 214] on div "HAVE A QUICK QUESTION? GIVE US A SHOUT. Heading 109px" at bounding box center [633, 219] width 413 height 14
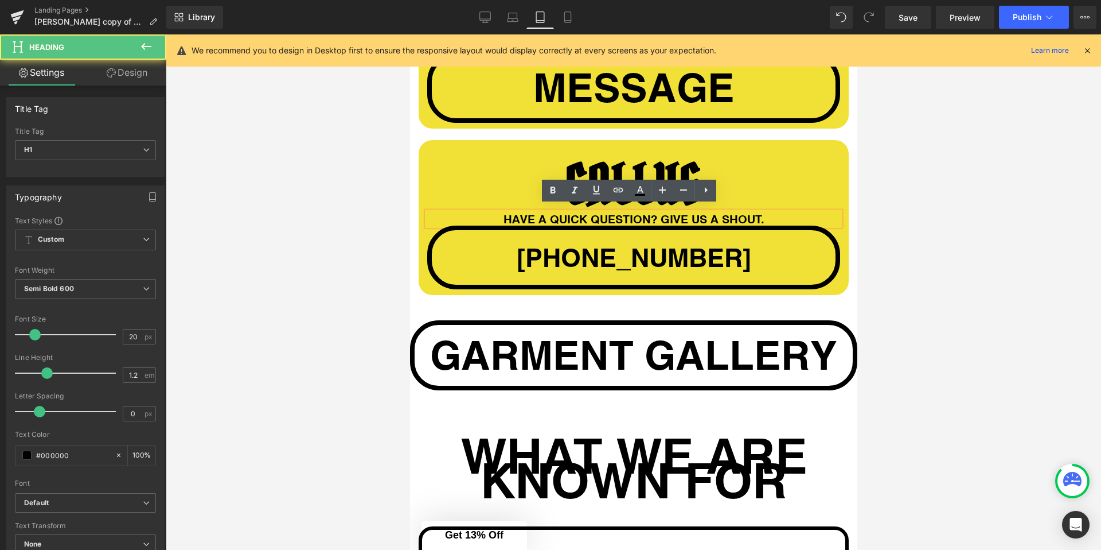
drag, startPoint x: 349, startPoint y: 209, endPoint x: 403, endPoint y: 207, distance: 53.9
click at [349, 209] on div at bounding box center [634, 291] width 936 height 515
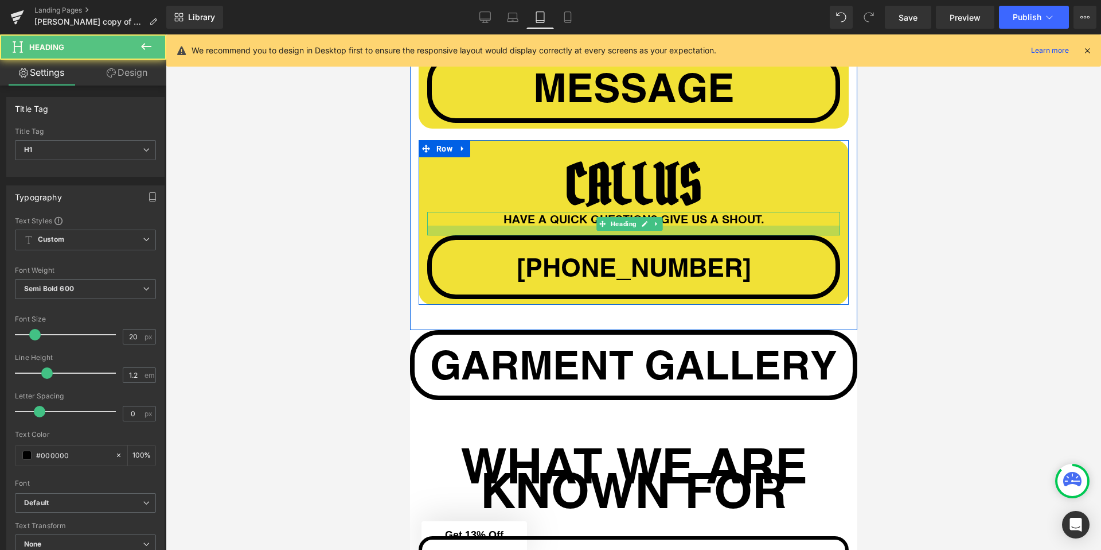
drag, startPoint x: 462, startPoint y: 217, endPoint x: 462, endPoint y: 227, distance: 9.8
click at [462, 227] on div at bounding box center [633, 230] width 413 height 10
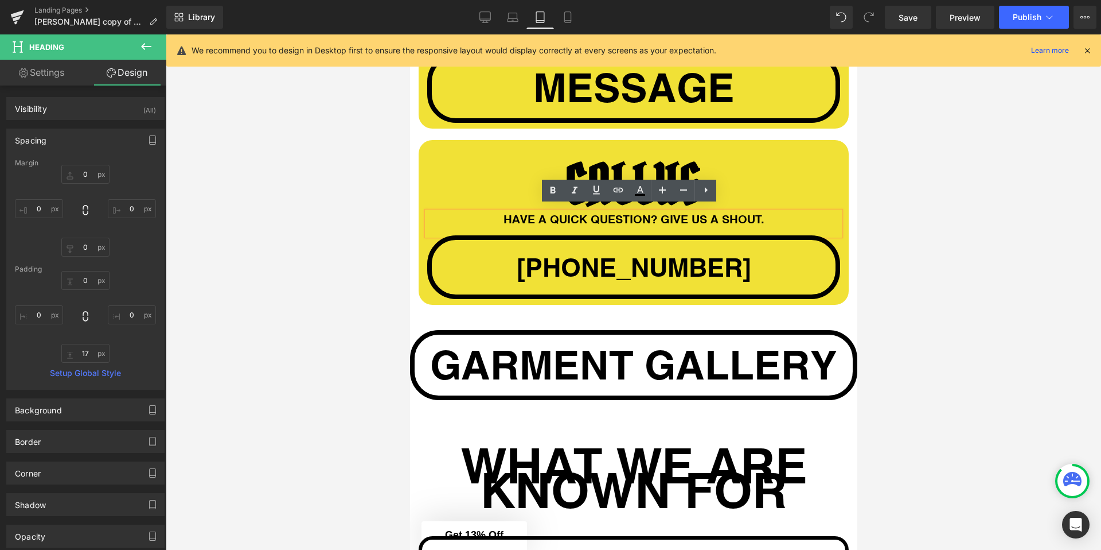
click at [351, 202] on div at bounding box center [634, 291] width 936 height 515
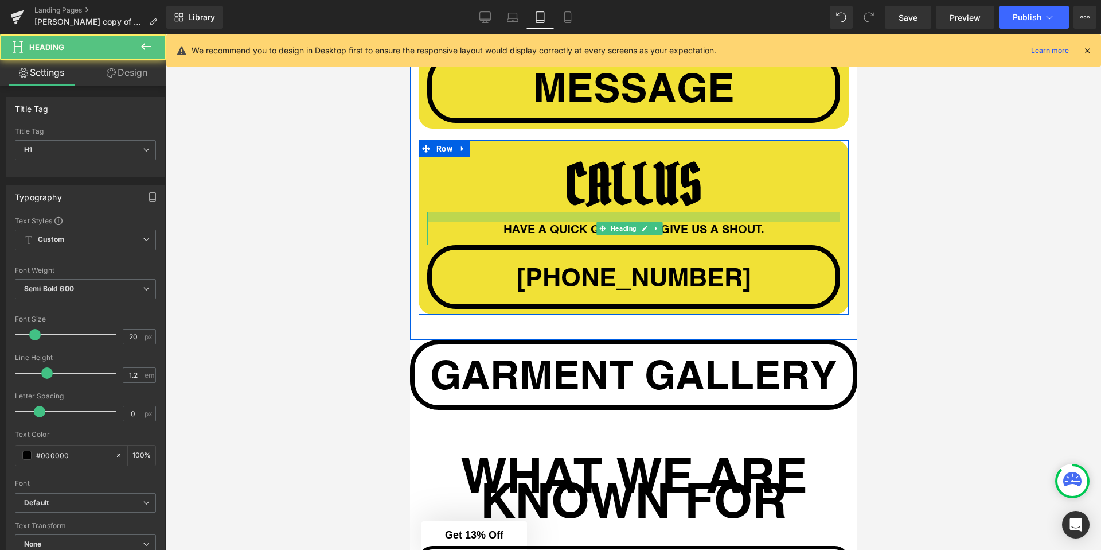
drag, startPoint x: 460, startPoint y: 207, endPoint x: 418, endPoint y: 213, distance: 42.8
click at [459, 217] on div "HAVE A QUICK QUESTION? GIVE US A SHOUT. Heading" at bounding box center [633, 228] width 413 height 33
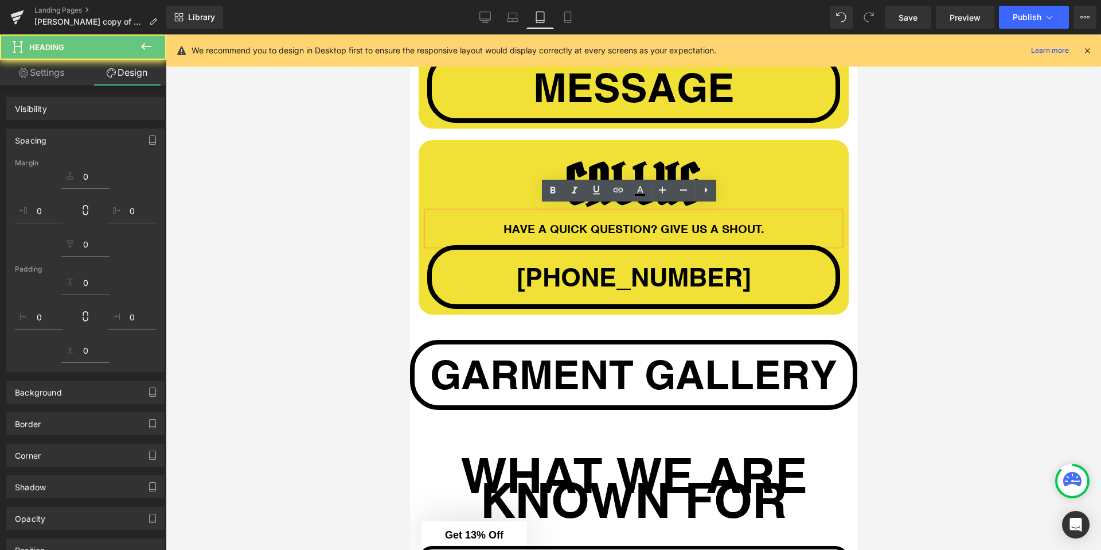
click at [319, 203] on div at bounding box center [634, 291] width 936 height 515
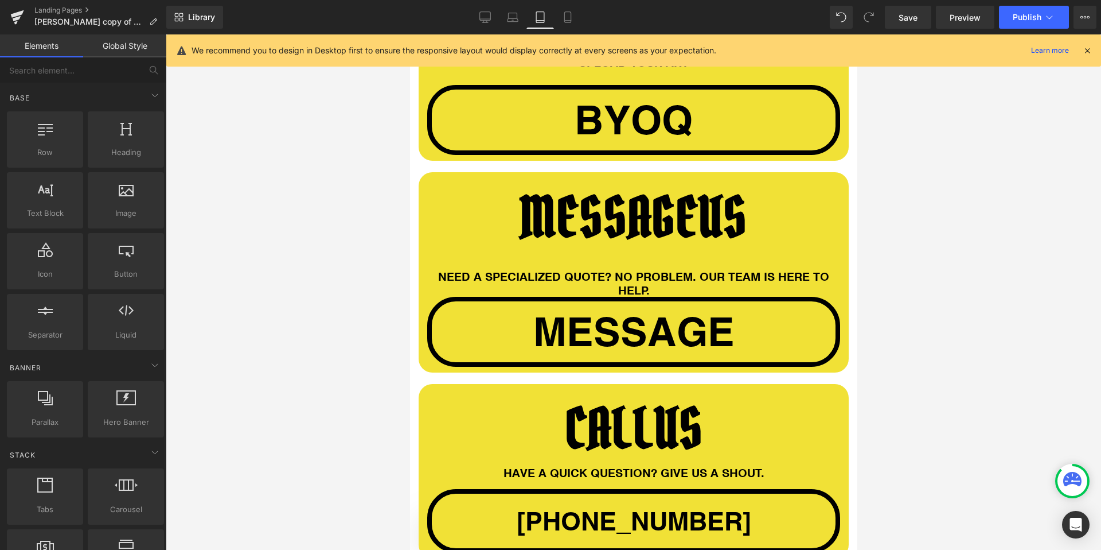
scroll to position [1174, 0]
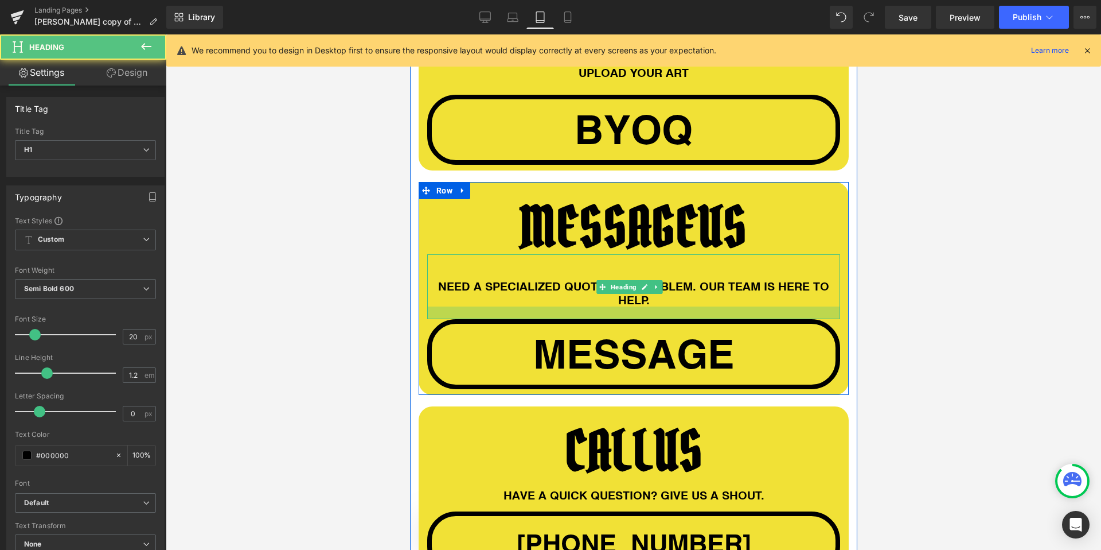
drag, startPoint x: 511, startPoint y: 298, endPoint x: 511, endPoint y: 311, distance: 12.6
click at [511, 311] on div at bounding box center [633, 312] width 413 height 13
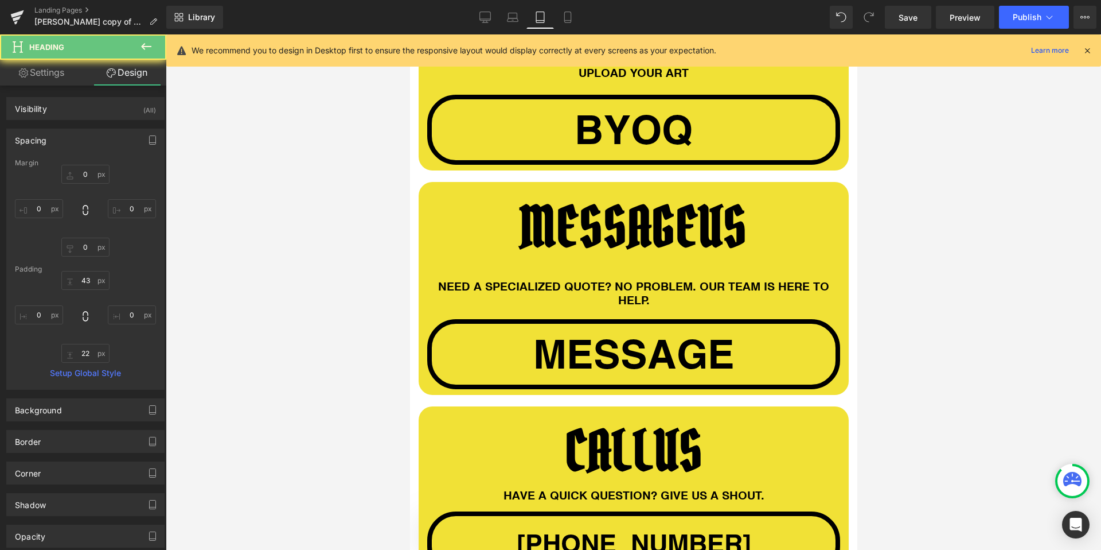
drag, startPoint x: 278, startPoint y: 282, endPoint x: 324, endPoint y: 282, distance: 45.3
click at [279, 282] on div at bounding box center [634, 291] width 936 height 515
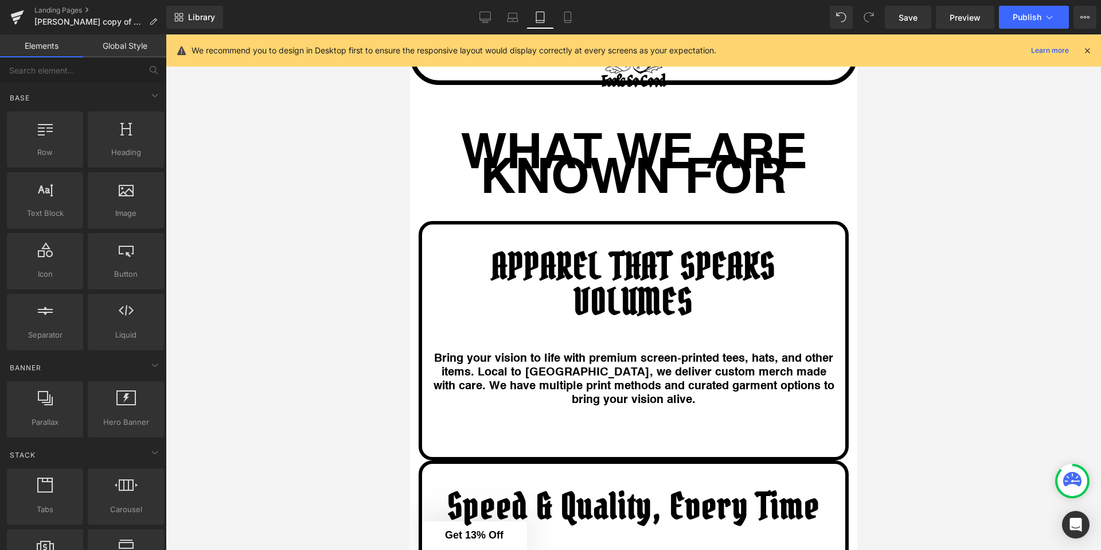
scroll to position [1757, 0]
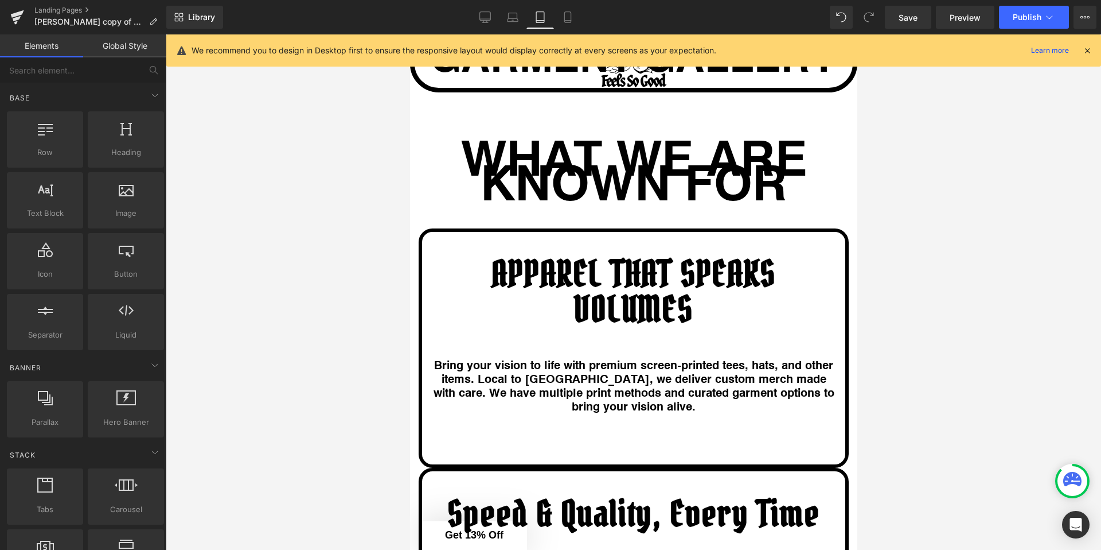
click at [602, 193] on div "WHAT WE ARE KNOWN FOR Heading" at bounding box center [633, 160] width 430 height 67
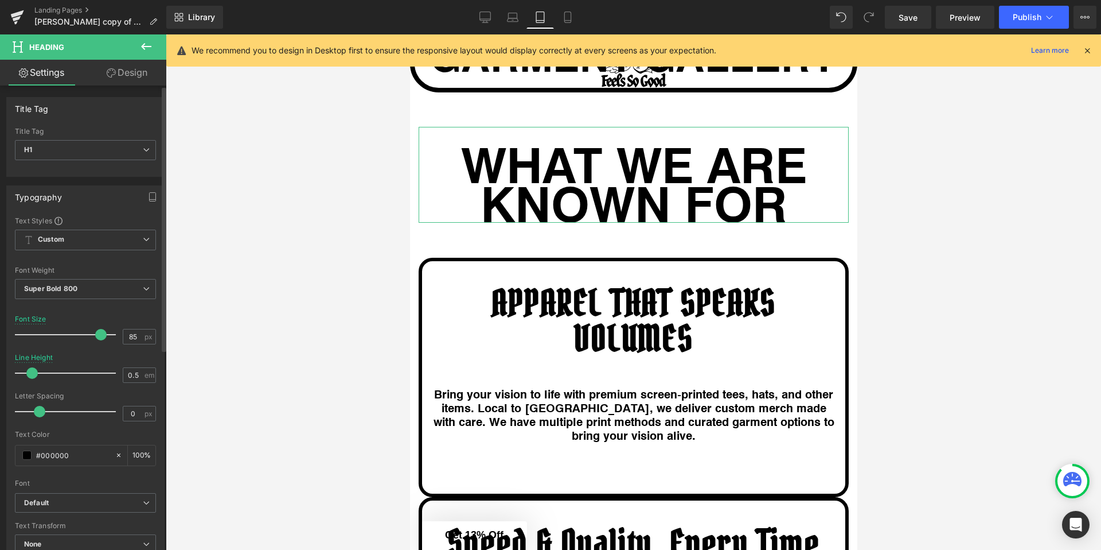
drag, startPoint x: 19, startPoint y: 376, endPoint x: 32, endPoint y: 376, distance: 12.6
click at [31, 376] on span at bounding box center [31, 372] width 11 height 11
click at [332, 349] on div at bounding box center [634, 291] width 936 height 515
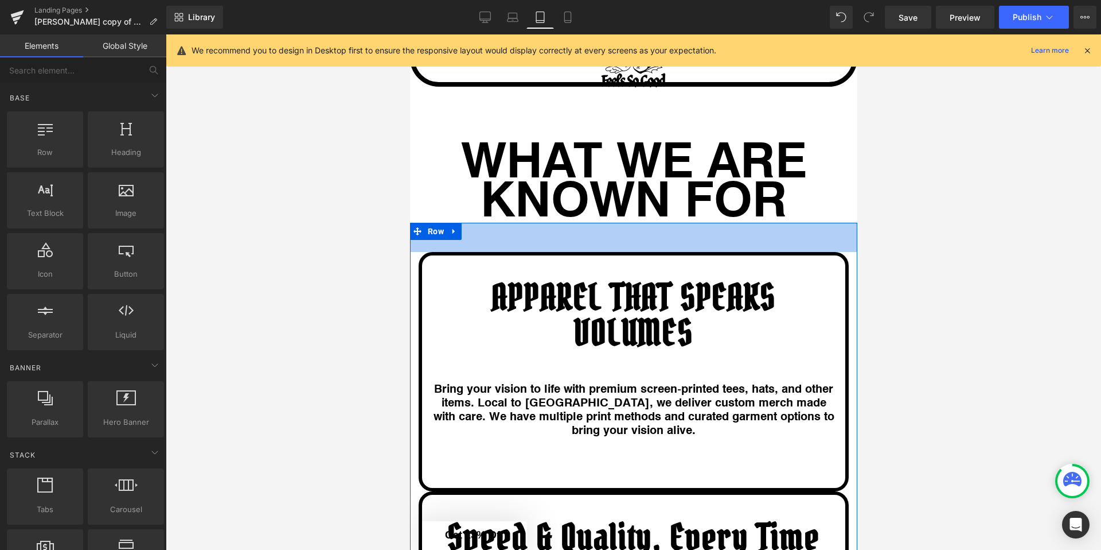
scroll to position [1975, 0]
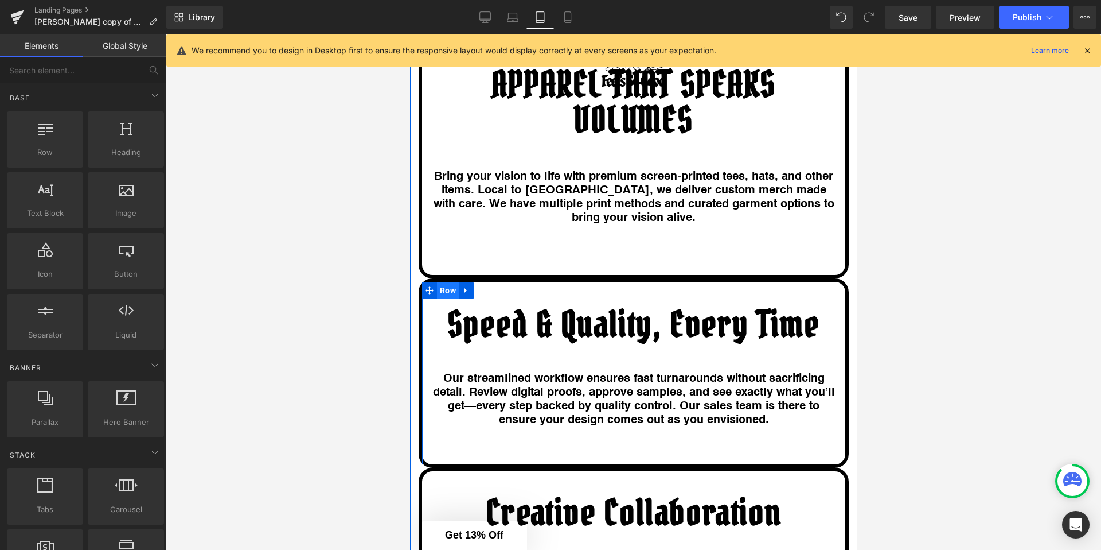
click at [443, 299] on span "Row" at bounding box center [448, 290] width 22 height 17
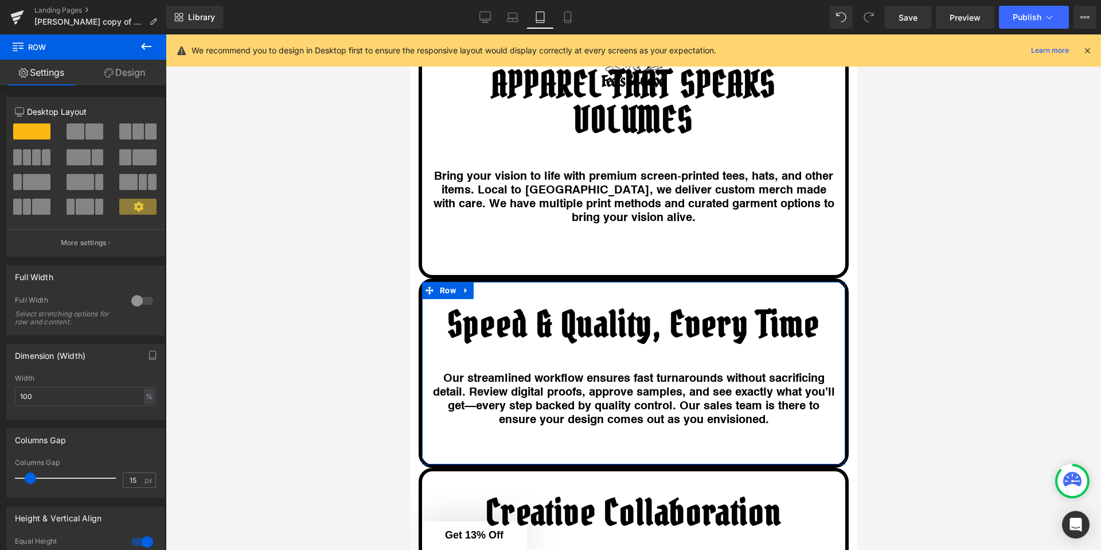
click at [126, 75] on link "Design" at bounding box center [124, 73] width 83 height 26
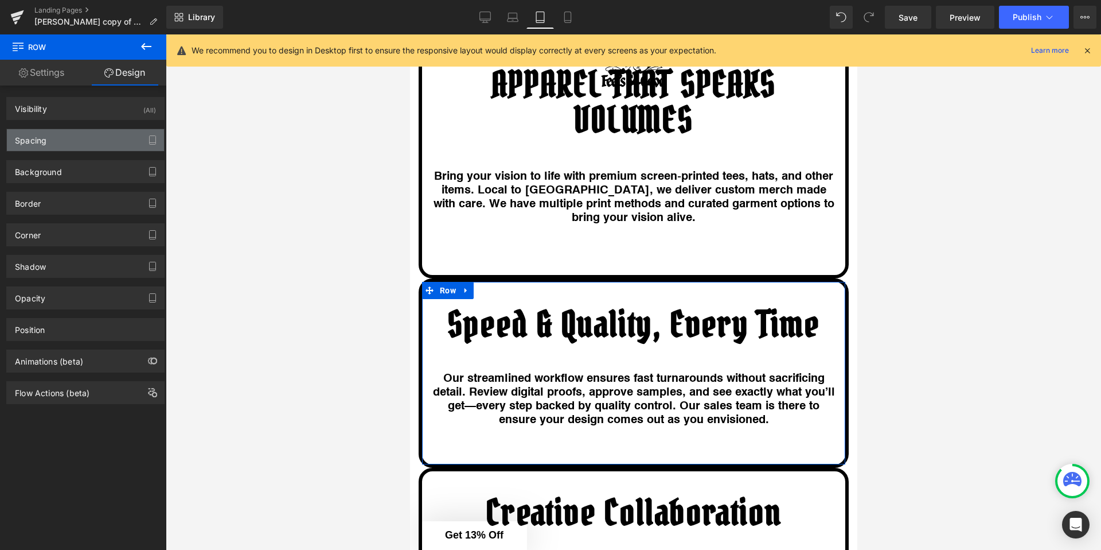
click at [83, 134] on div "Spacing" at bounding box center [85, 140] width 157 height 22
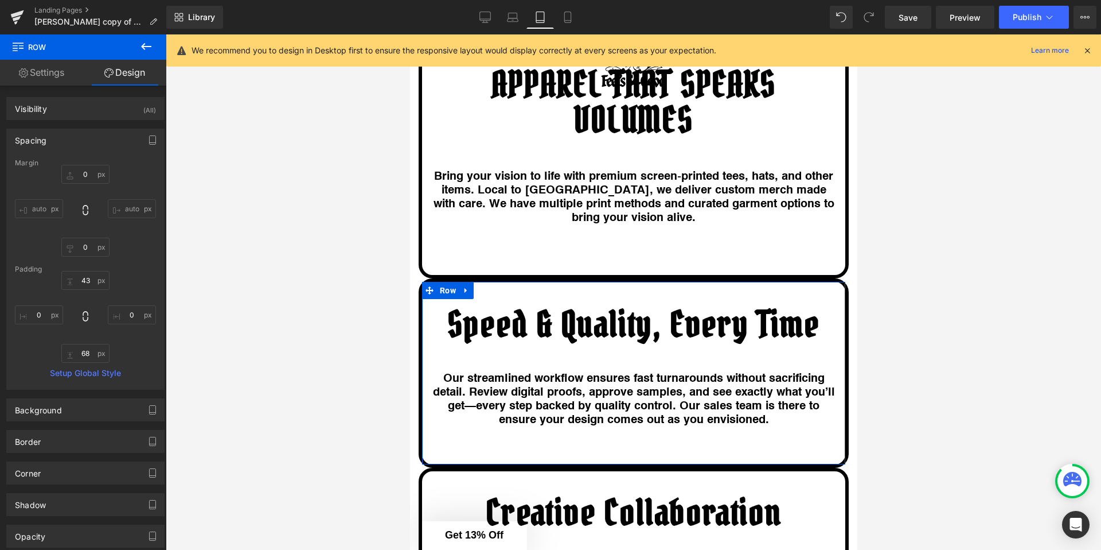
click at [85, 166] on div "Margin" at bounding box center [85, 163] width 141 height 8
click at [86, 170] on input "0" at bounding box center [85, 174] width 48 height 19
type input "15"
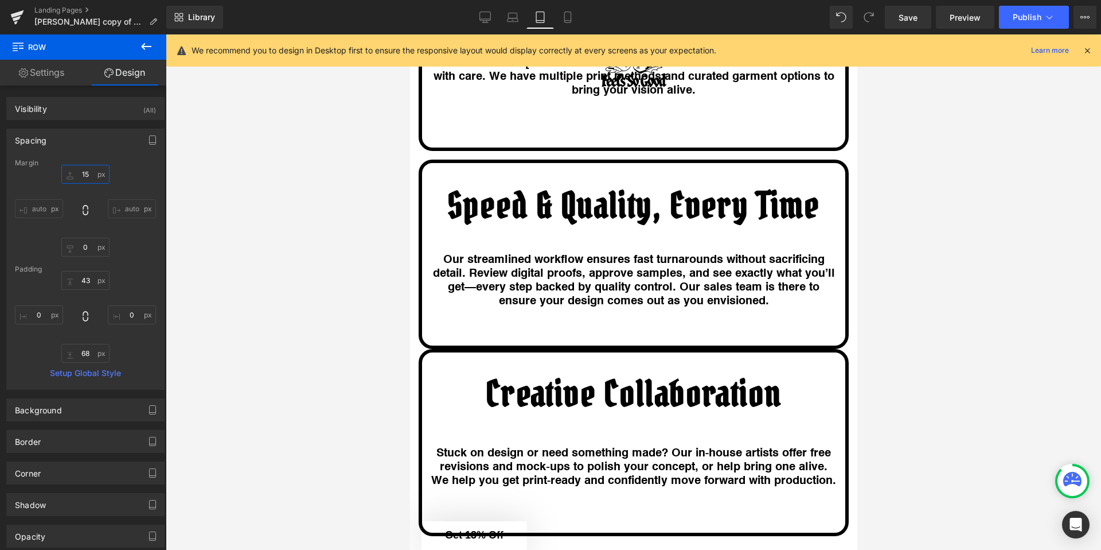
scroll to position [2193, 0]
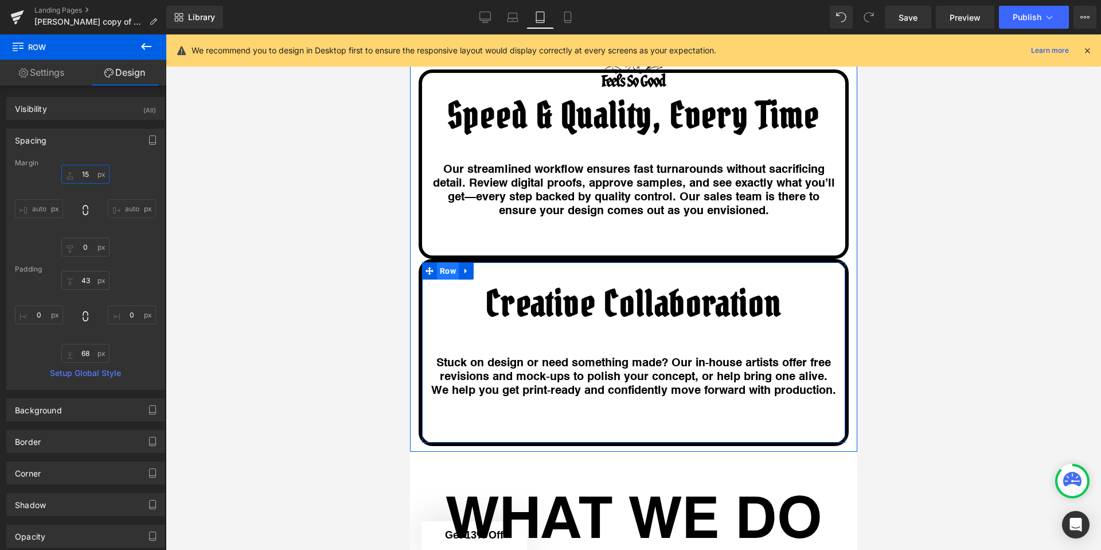
drag, startPoint x: 450, startPoint y: 314, endPoint x: 709, endPoint y: 320, distance: 258.8
click at [450, 279] on span "Row" at bounding box center [448, 270] width 22 height 17
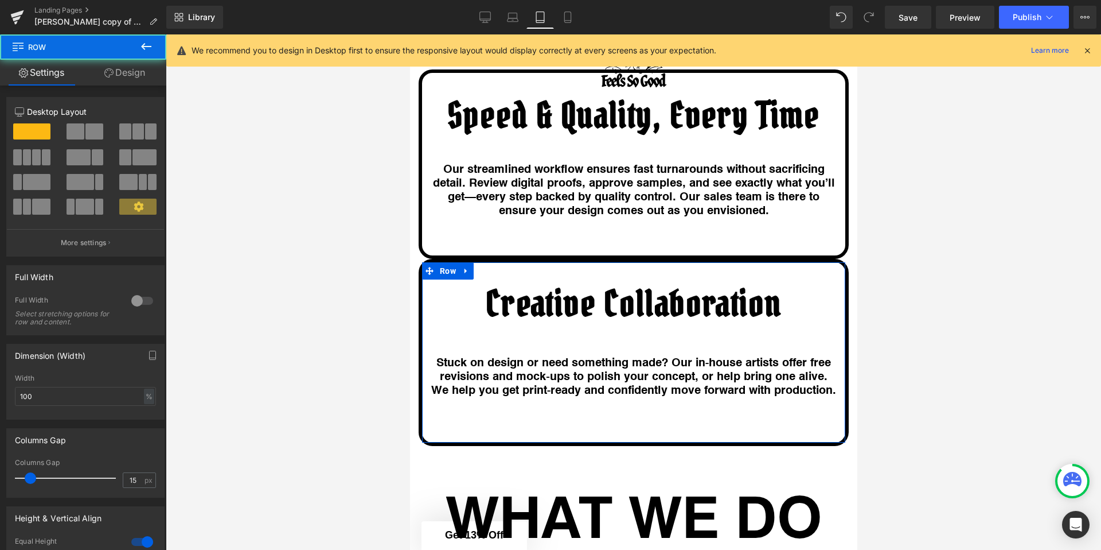
click at [115, 68] on link "Design" at bounding box center [124, 73] width 83 height 26
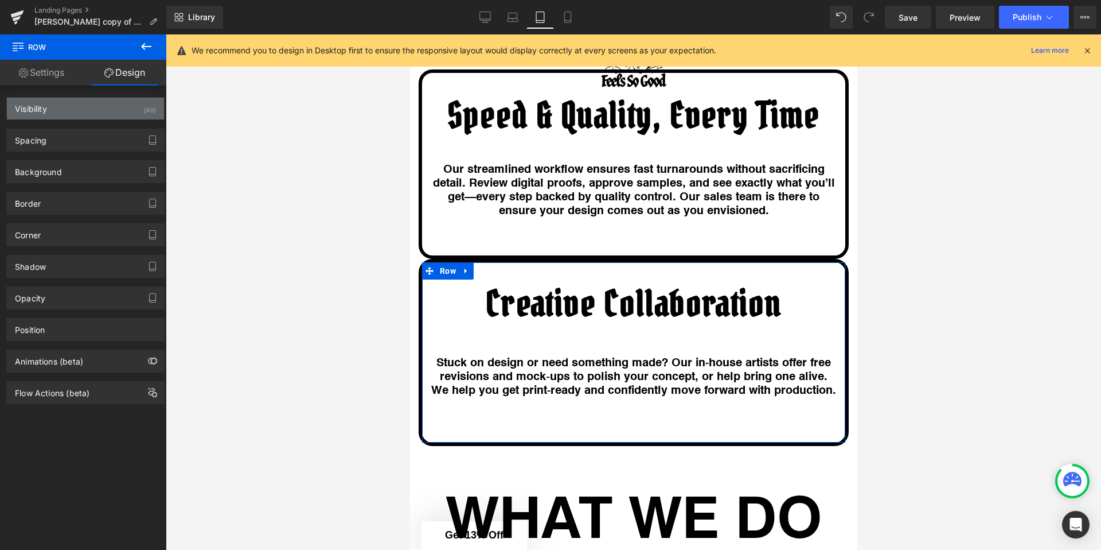
click at [80, 120] on div "Spacing Margin 0 auto 0 auto Padding 41 0 63 0 Setup Global Style" at bounding box center [86, 136] width 172 height 32
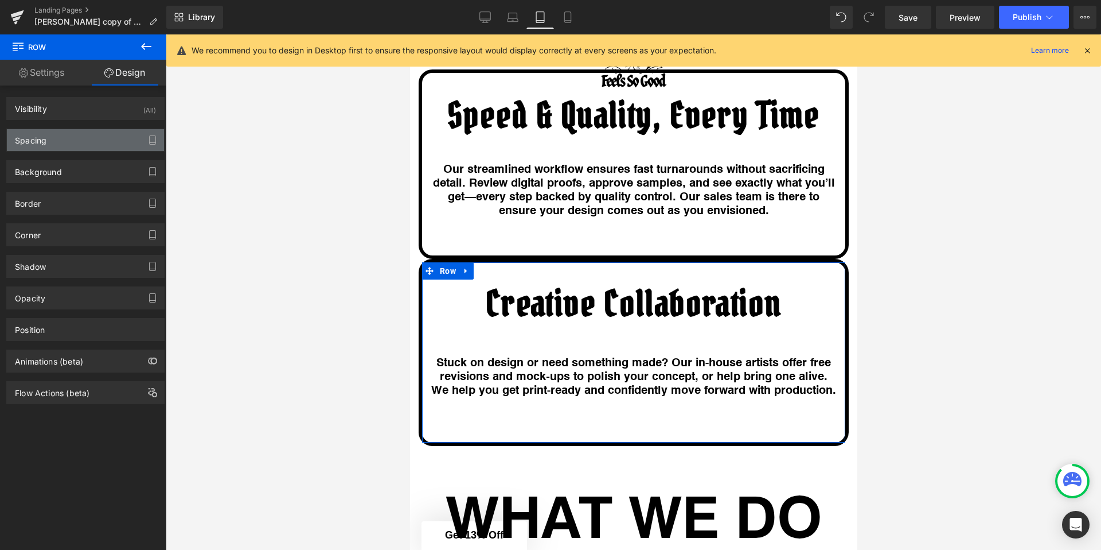
click at [75, 137] on div "Spacing" at bounding box center [85, 140] width 157 height 22
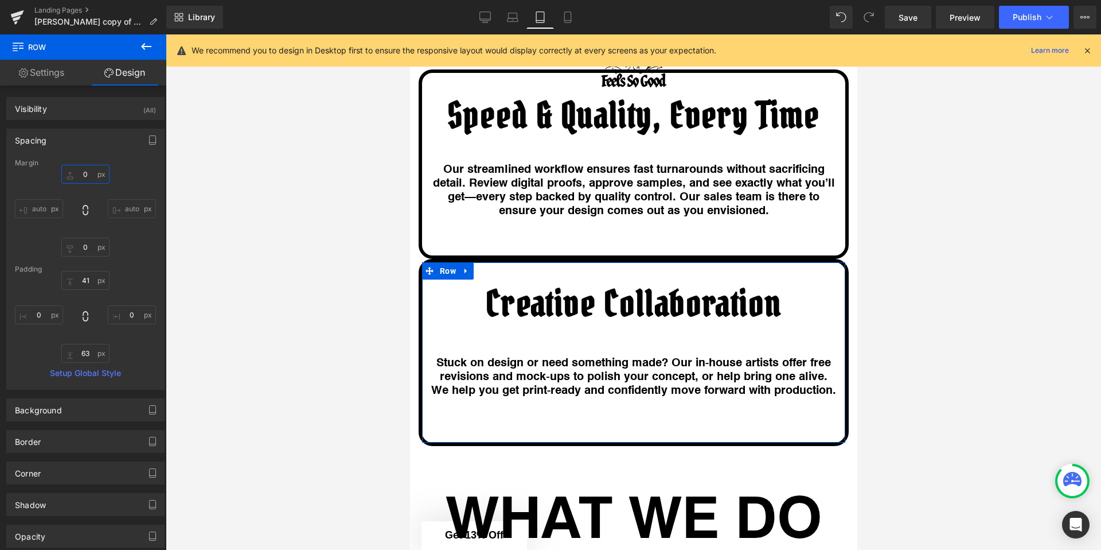
click at [84, 172] on input "0" at bounding box center [85, 174] width 48 height 19
type input "15"
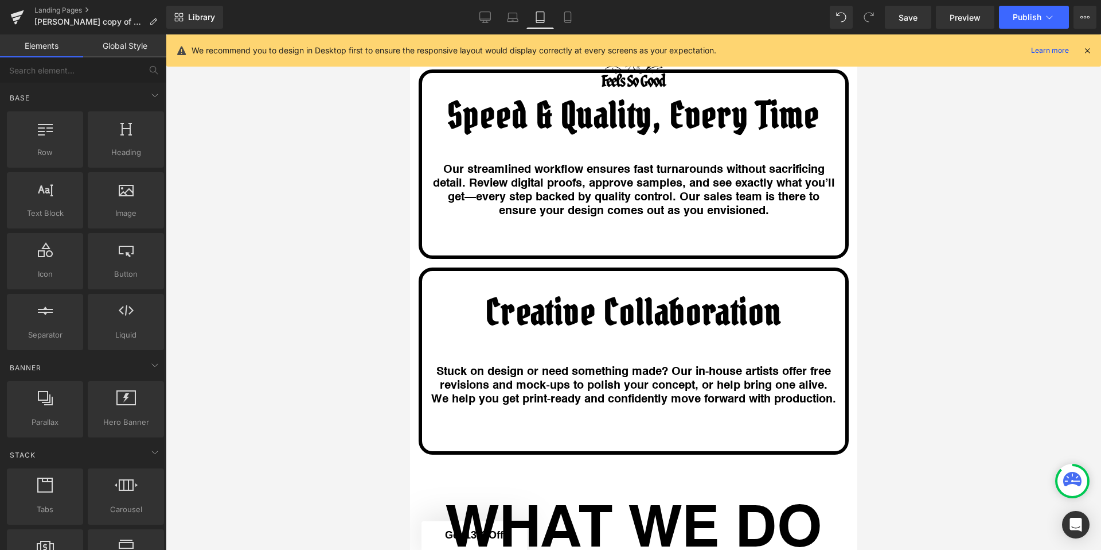
click at [287, 221] on div at bounding box center [634, 291] width 936 height 515
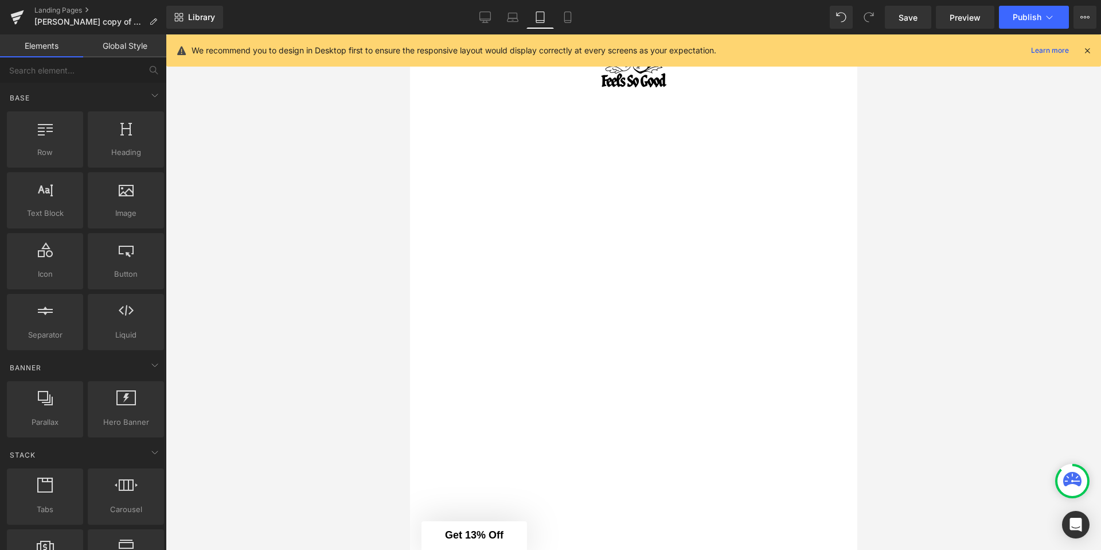
scroll to position [5779, 0]
click at [1019, 10] on button "Publish" at bounding box center [1034, 17] width 70 height 23
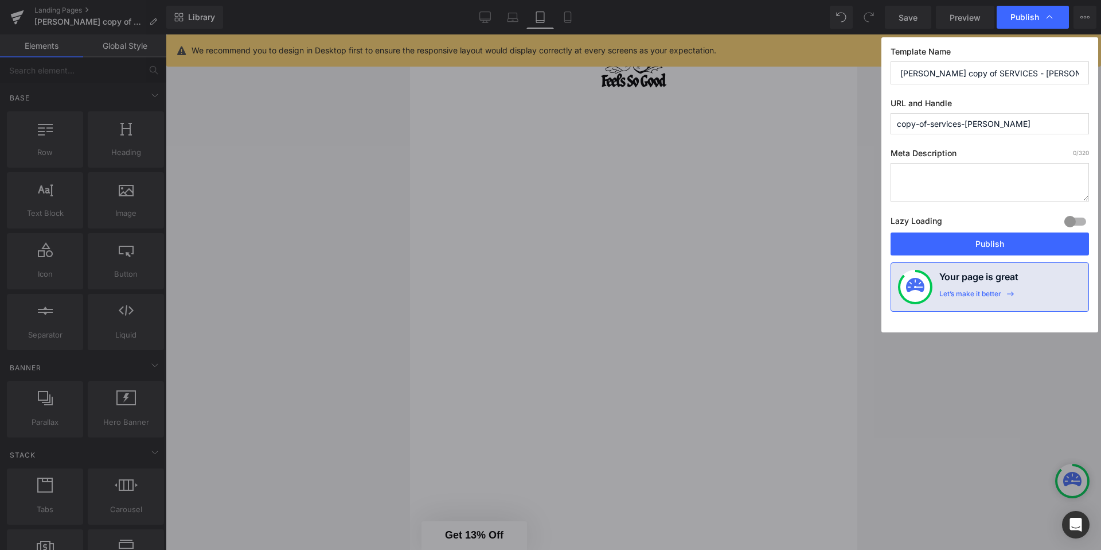
click at [988, 237] on button "Publish" at bounding box center [990, 243] width 198 height 23
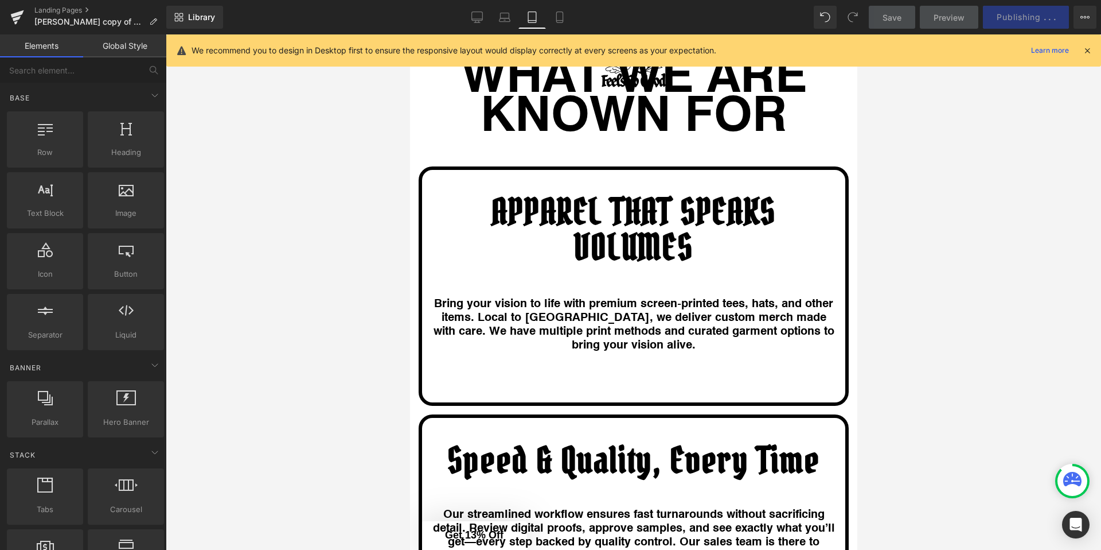
scroll to position [1245, 0]
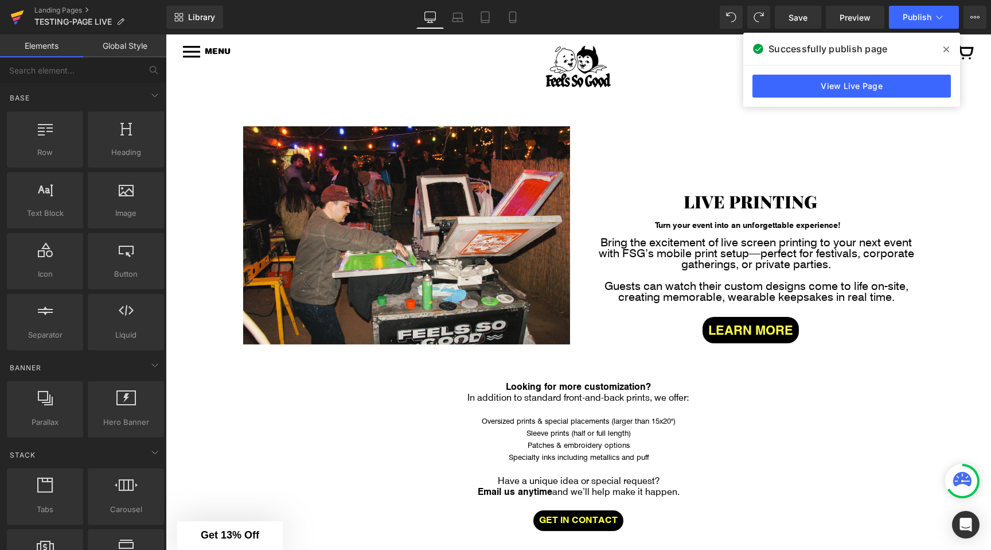
click at [14, 21] on icon at bounding box center [17, 18] width 8 height 5
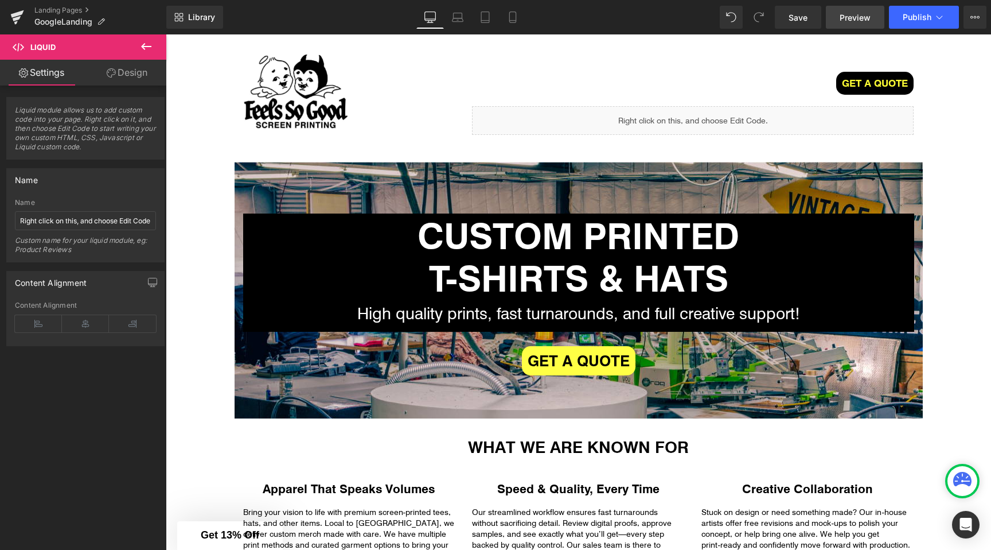
click at [838, 22] on link "Preview" at bounding box center [855, 17] width 59 height 23
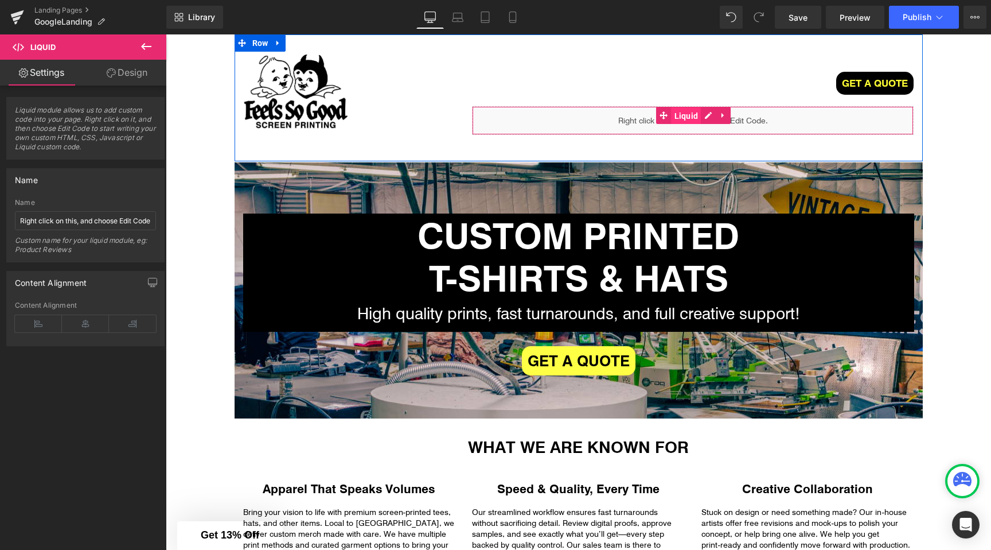
click at [685, 113] on span "Liquid" at bounding box center [687, 115] width 30 height 17
click at [686, 112] on span "Liquid" at bounding box center [687, 115] width 30 height 17
click at [704, 114] on div "Liquid" at bounding box center [693, 120] width 442 height 29
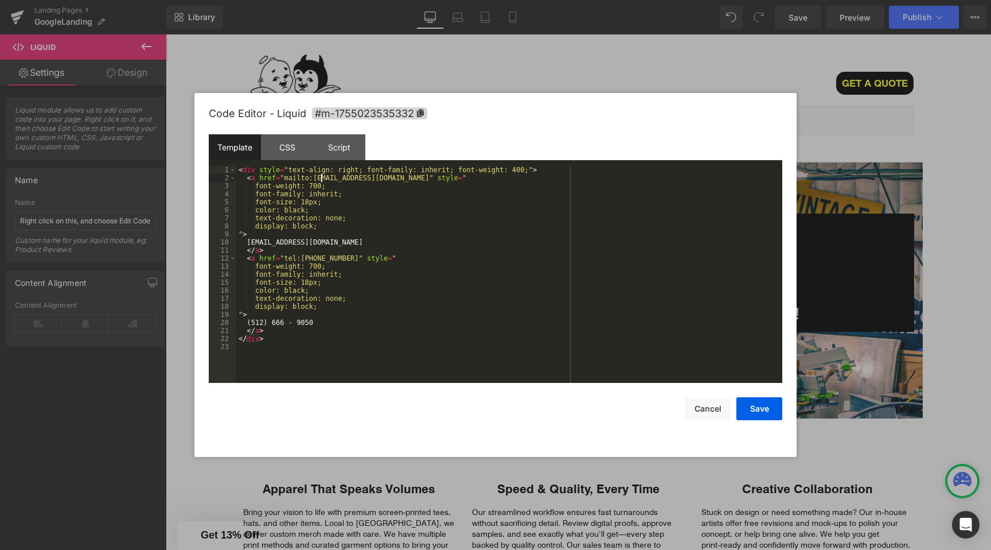
click at [536, 446] on div "< div style = "text-align: right; font-family: inherit; font-weight: 400;" > < …" at bounding box center [642, 446] width 212 height 0
drag, startPoint x: 319, startPoint y: 176, endPoint x: 388, endPoint y: 177, distance: 68.3
click at [536, 446] on div "< div style = "text-align: right; font-family: inherit; font-weight: 400;" > < …" at bounding box center [642, 446] width 212 height 0
click at [696, 411] on button "Cancel" at bounding box center [708, 408] width 46 height 23
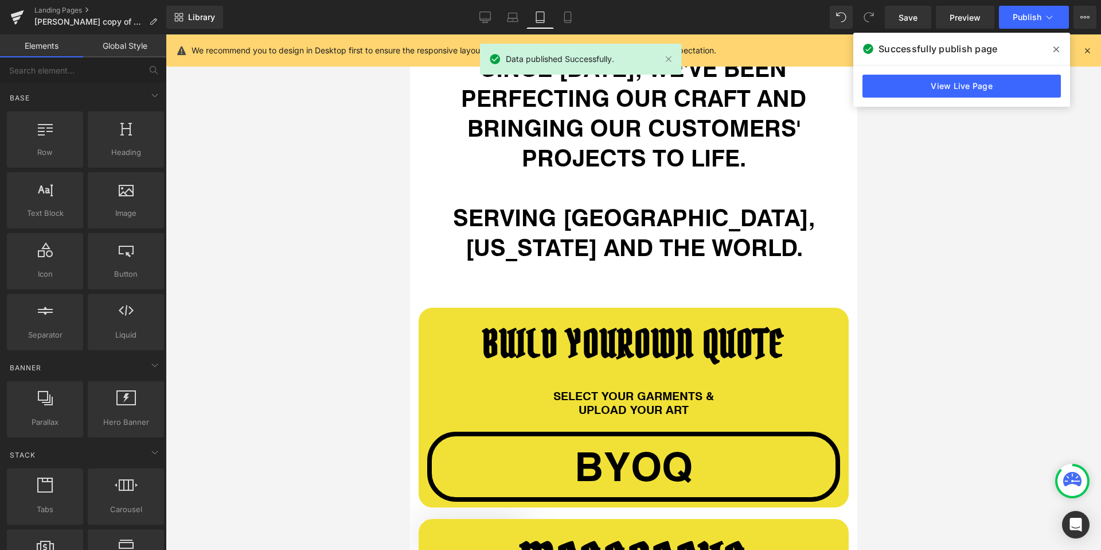
scroll to position [1166, 0]
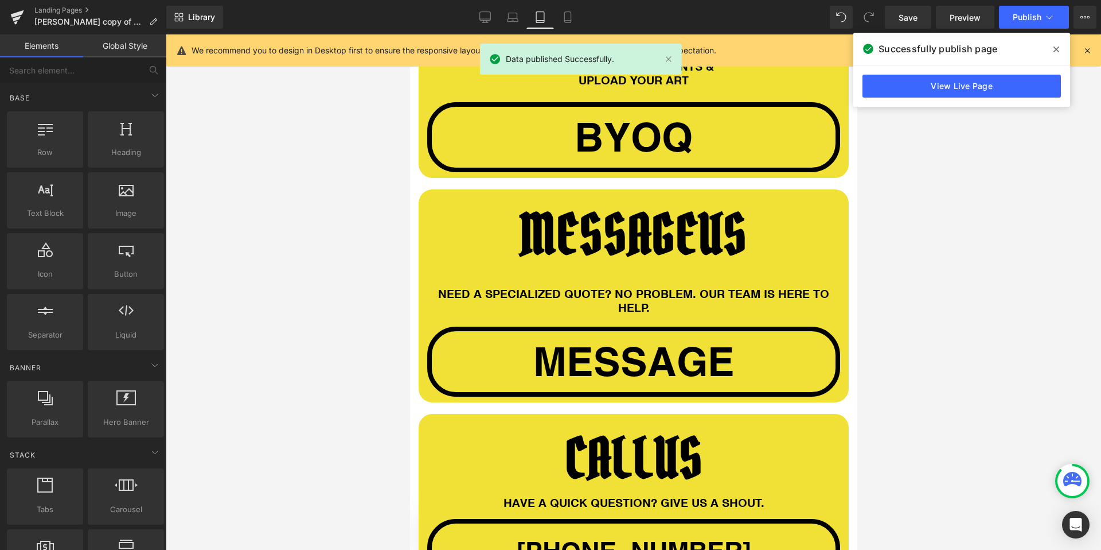
click at [0, 0] on icon at bounding box center [0, 0] width 0 height 0
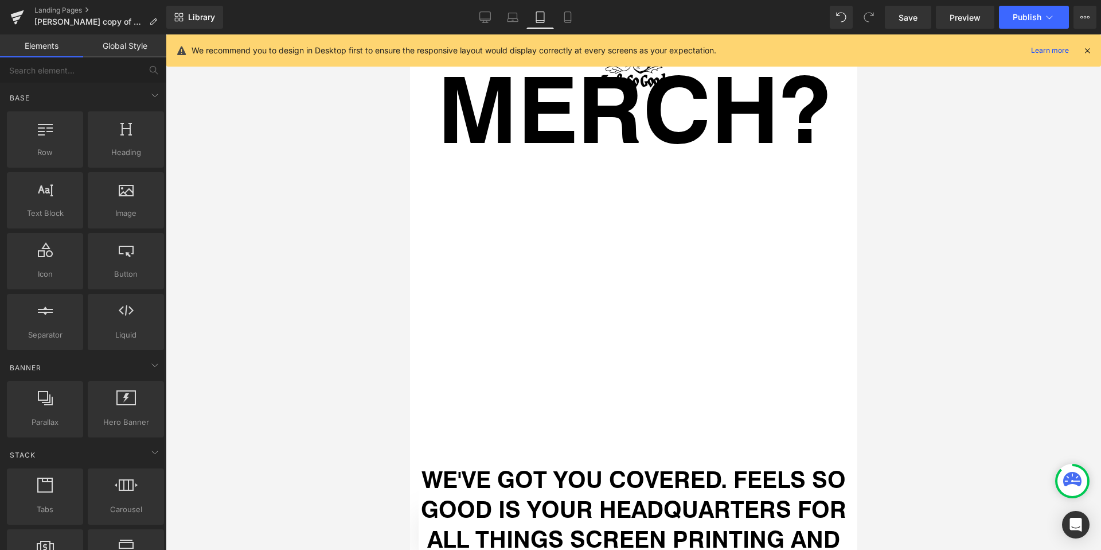
scroll to position [0, 0]
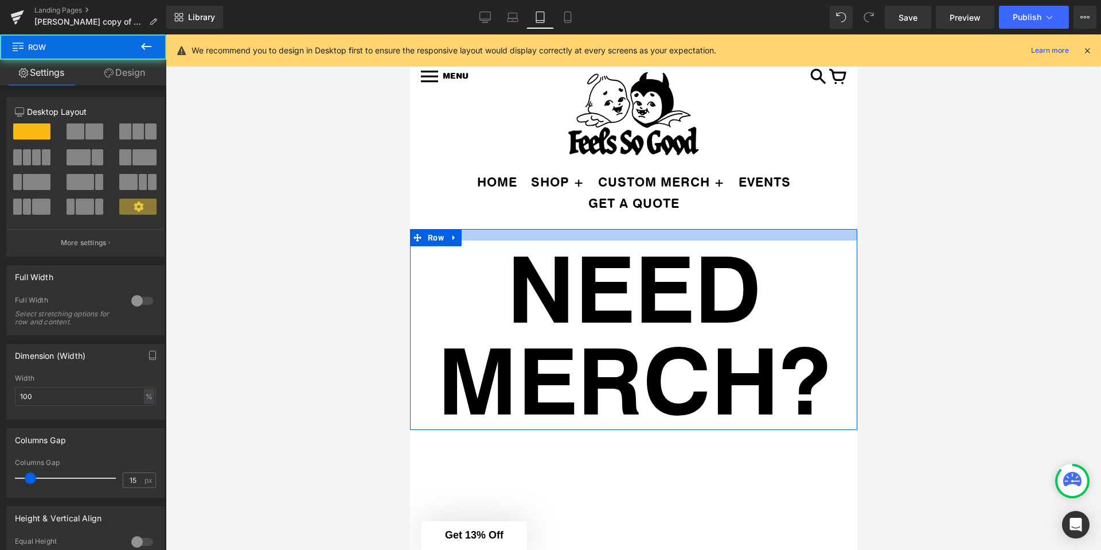
drag, startPoint x: 564, startPoint y: 243, endPoint x: 566, endPoint y: 236, distance: 7.3
click at [566, 236] on div at bounding box center [633, 234] width 447 height 11
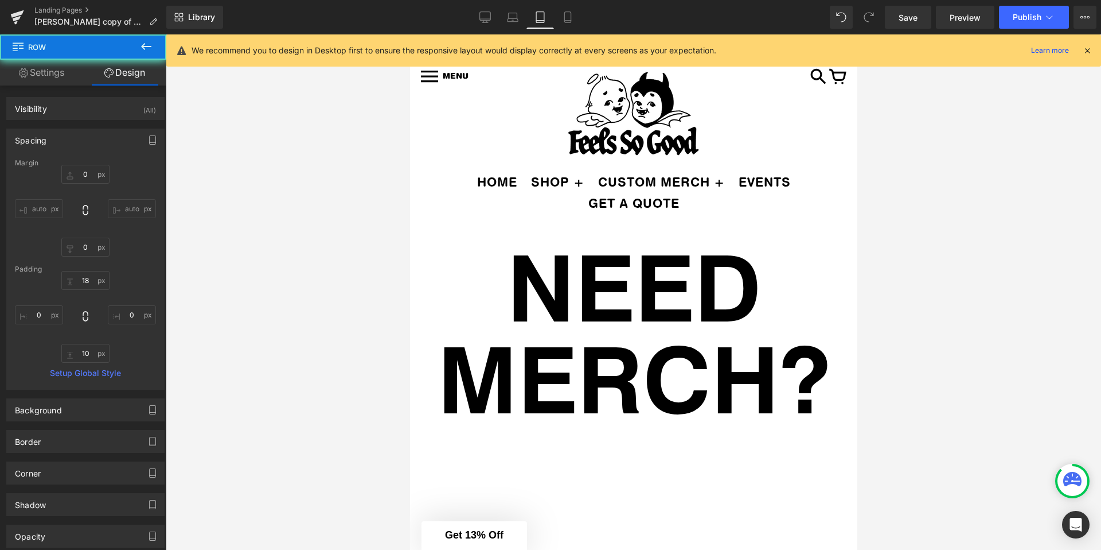
click at [361, 243] on div at bounding box center [634, 291] width 936 height 515
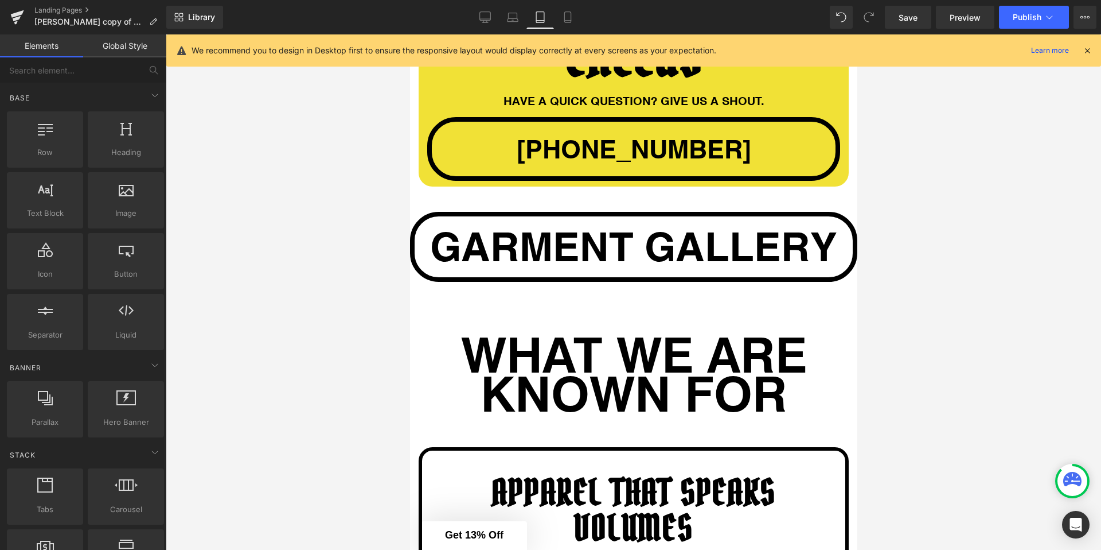
scroll to position [1542, 0]
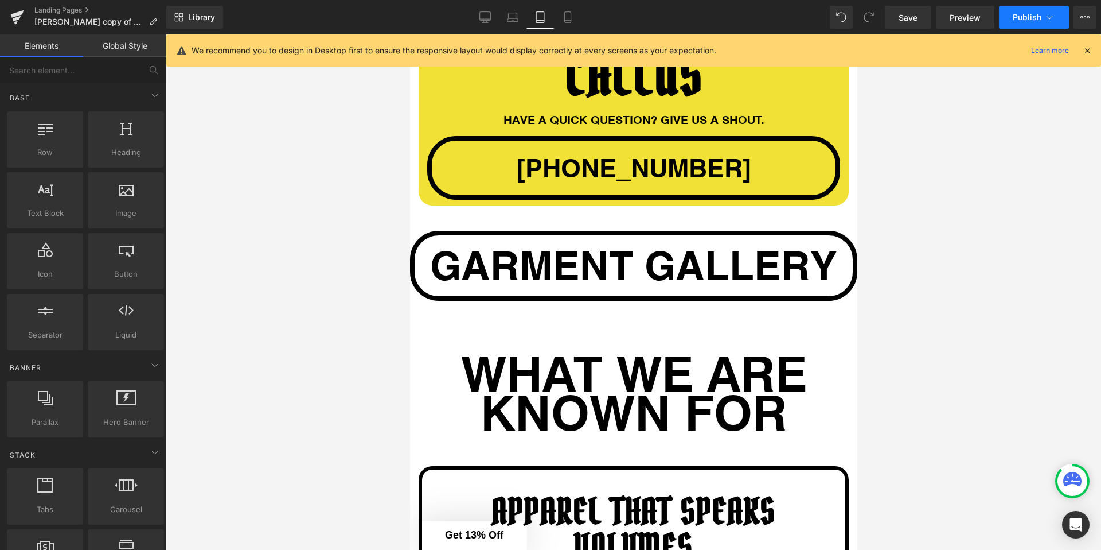
click at [1032, 22] on button "Publish" at bounding box center [1034, 17] width 70 height 23
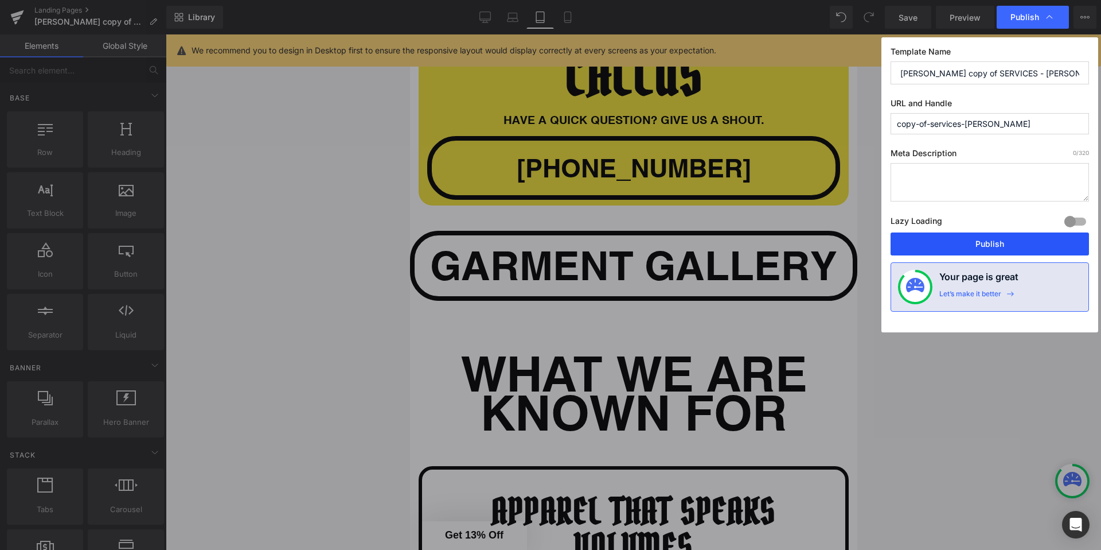
click at [0, 0] on button "Publish" at bounding box center [0, 0] width 0 height 0
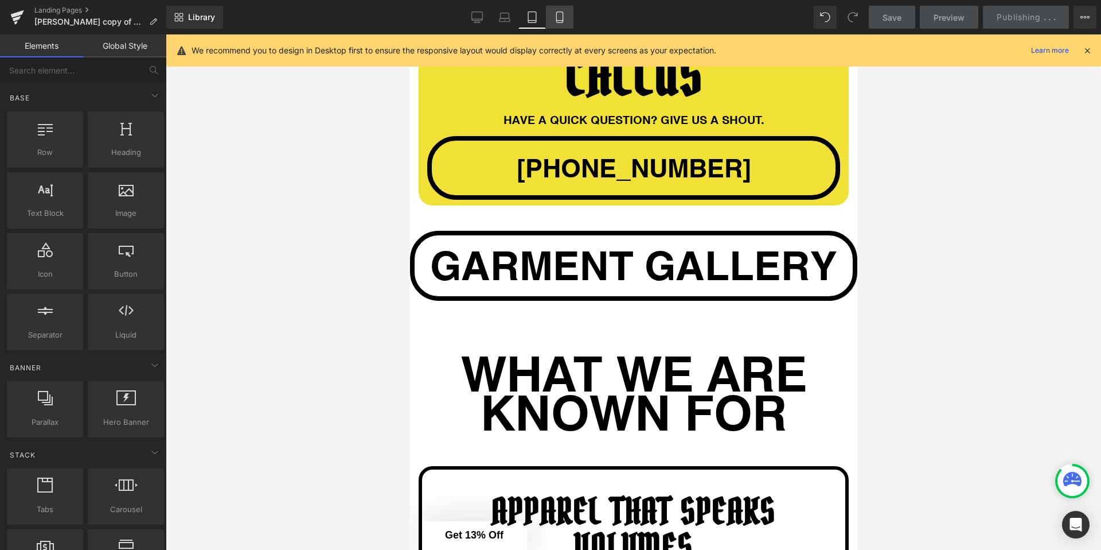
click at [554, 18] on icon at bounding box center [559, 16] width 11 height 11
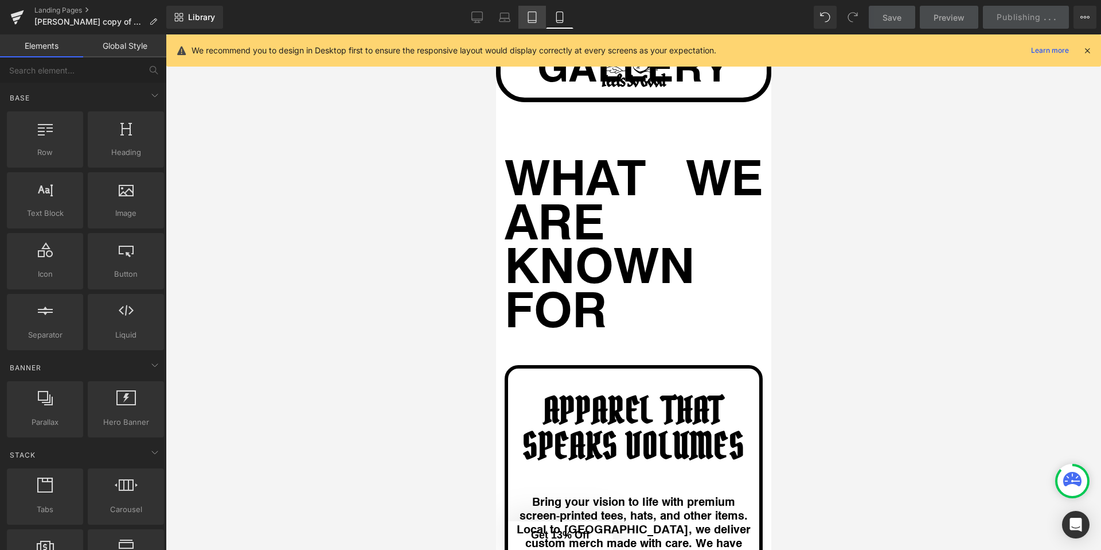
click at [525, 17] on link "Tablet" at bounding box center [533, 17] width 28 height 23
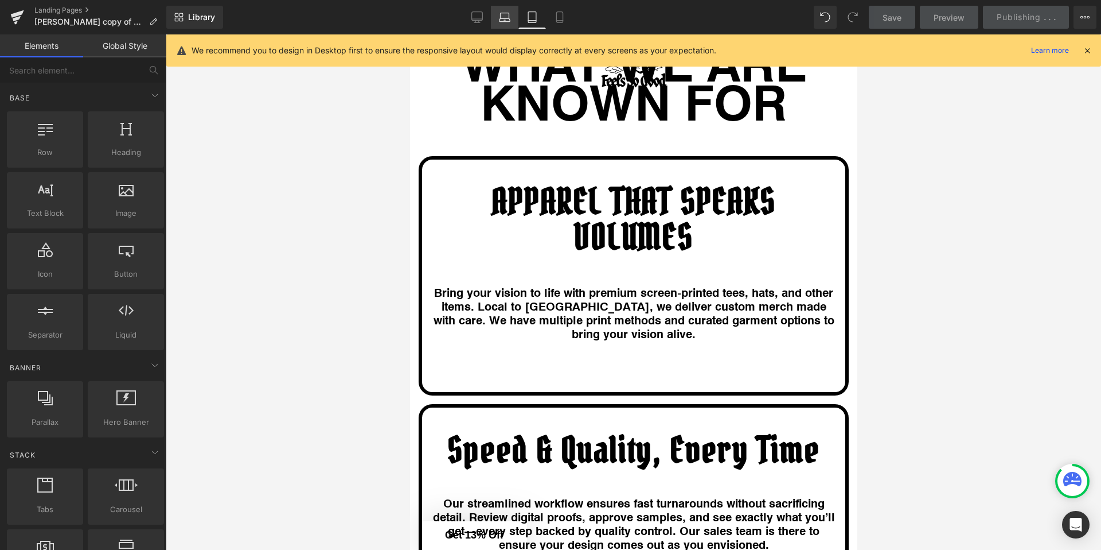
click at [501, 20] on icon at bounding box center [504, 16] width 11 height 11
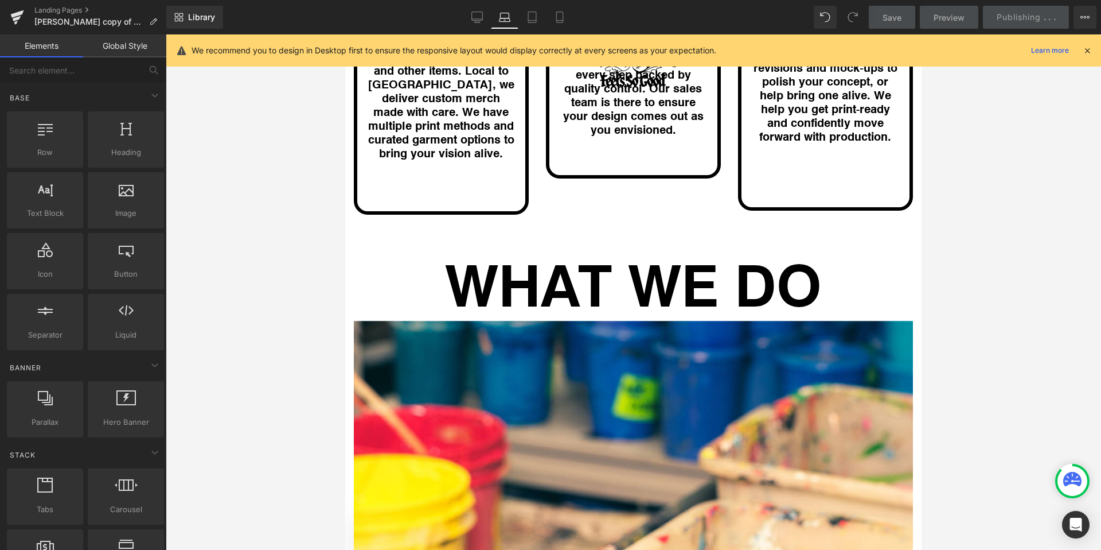
scroll to position [1575, 0]
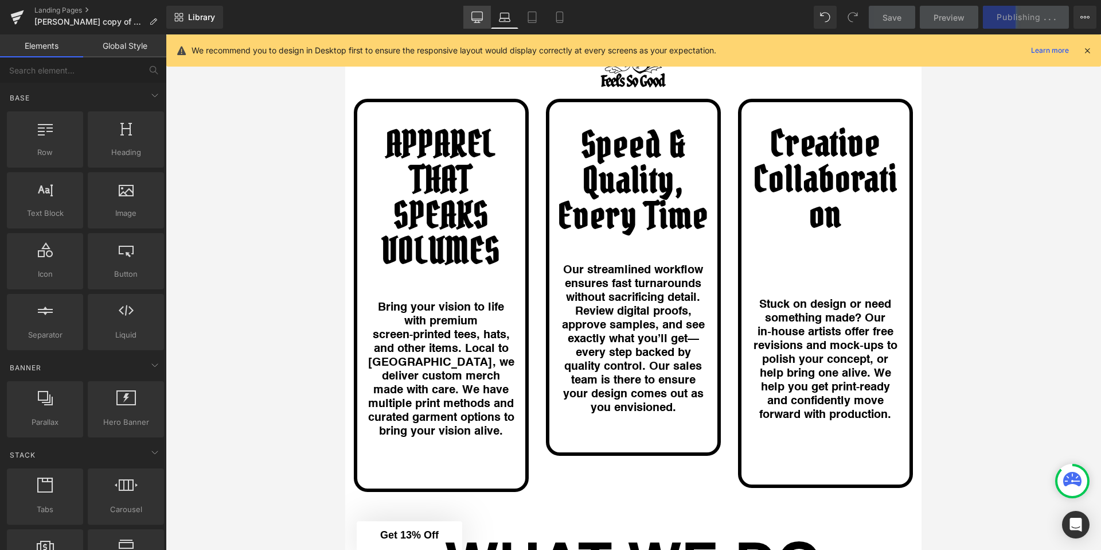
click at [471, 13] on icon at bounding box center [476, 16] width 11 height 9
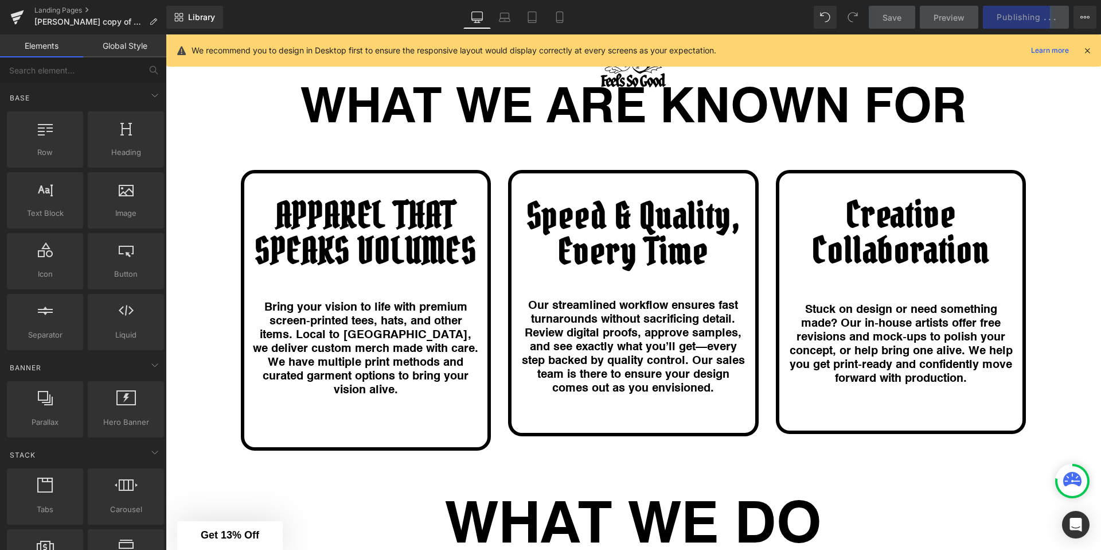
scroll to position [1277, 0]
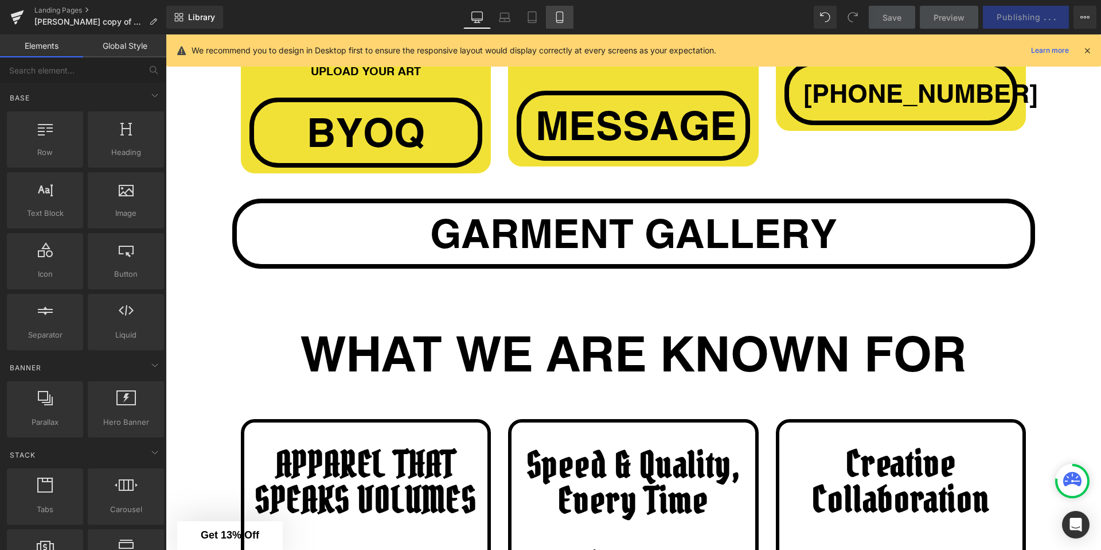
drag, startPoint x: 519, startPoint y: 22, endPoint x: 568, endPoint y: 20, distance: 49.4
click at [519, 22] on link "Tablet" at bounding box center [533, 17] width 28 height 23
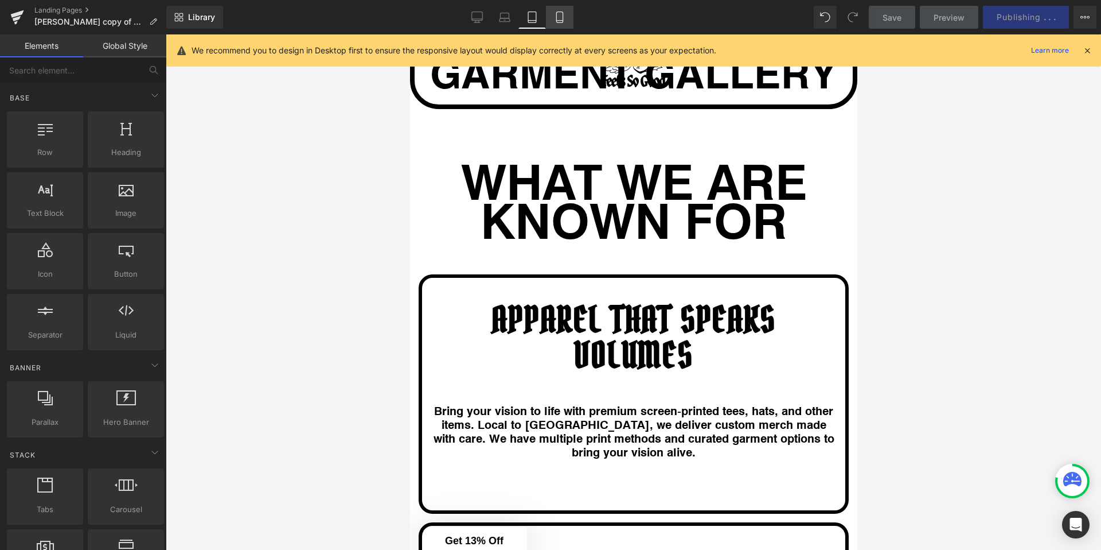
click at [568, 19] on link "Mobile" at bounding box center [560, 17] width 28 height 23
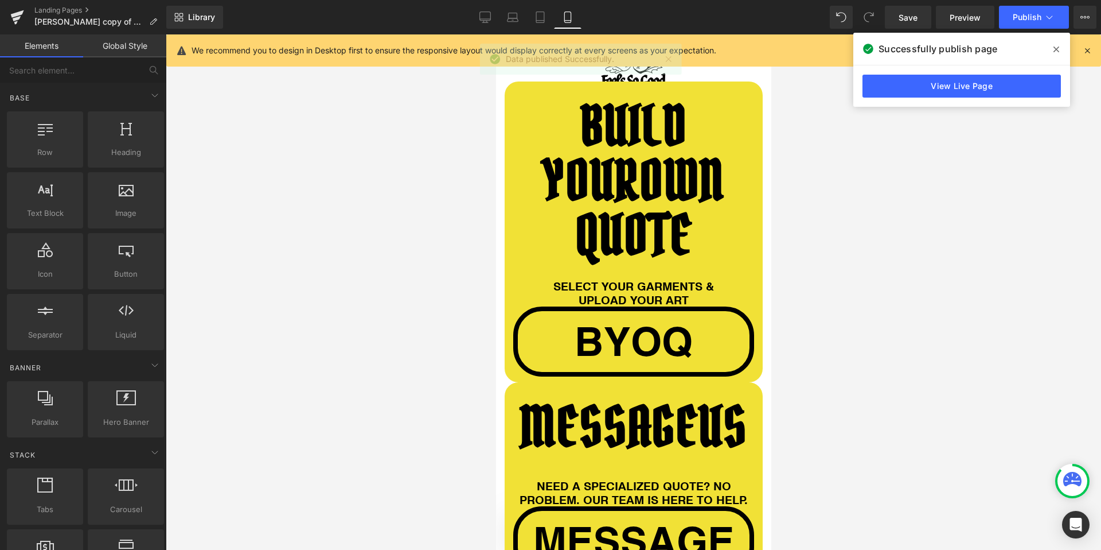
scroll to position [1092, 0]
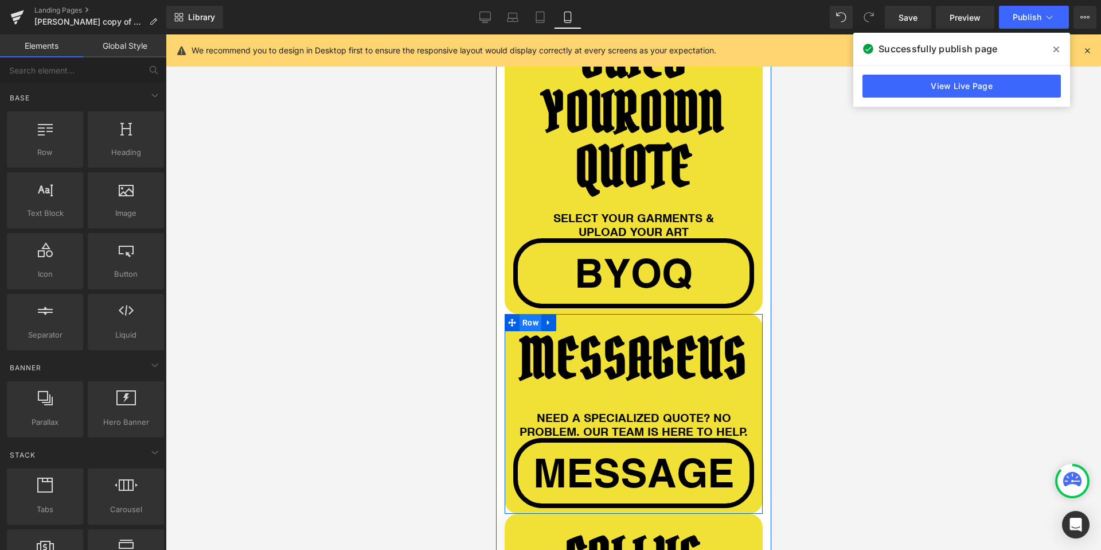
click at [534, 314] on span "Row" at bounding box center [530, 322] width 22 height 17
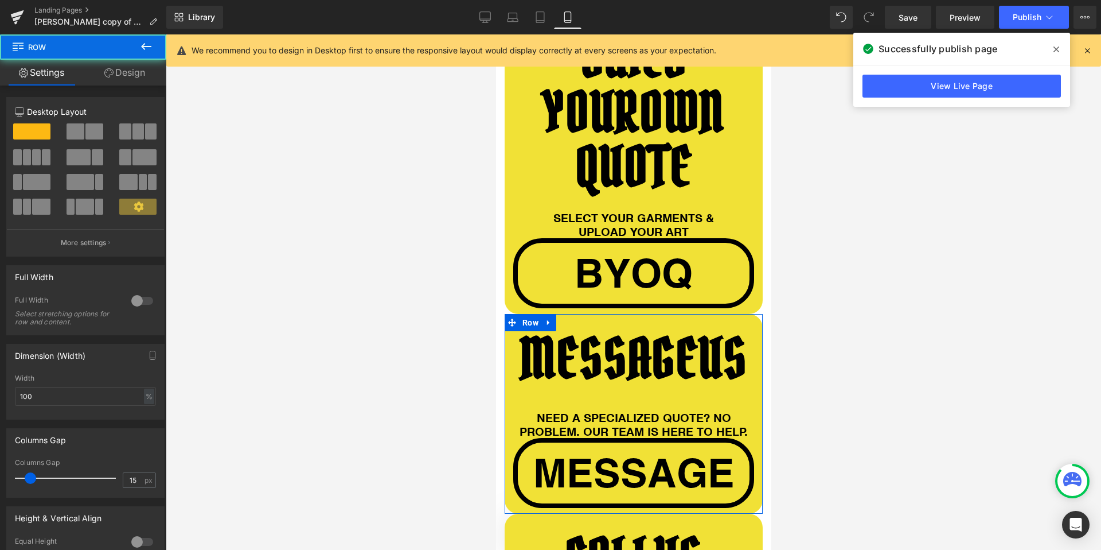
click at [125, 72] on link "Design" at bounding box center [124, 73] width 83 height 26
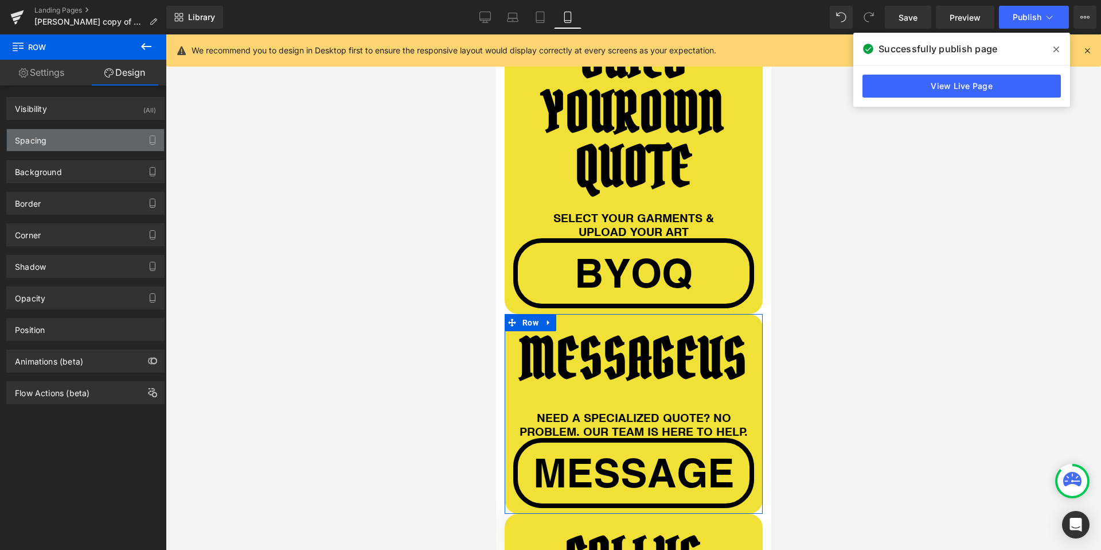
click at [61, 136] on div "Spacing" at bounding box center [85, 140] width 157 height 22
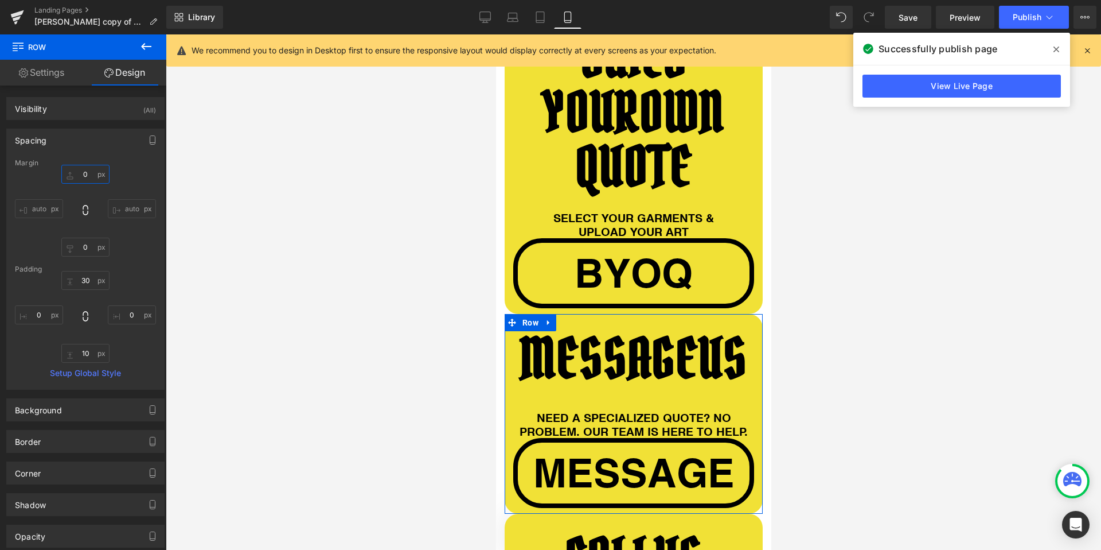
click at [80, 181] on input "0" at bounding box center [85, 174] width 48 height 19
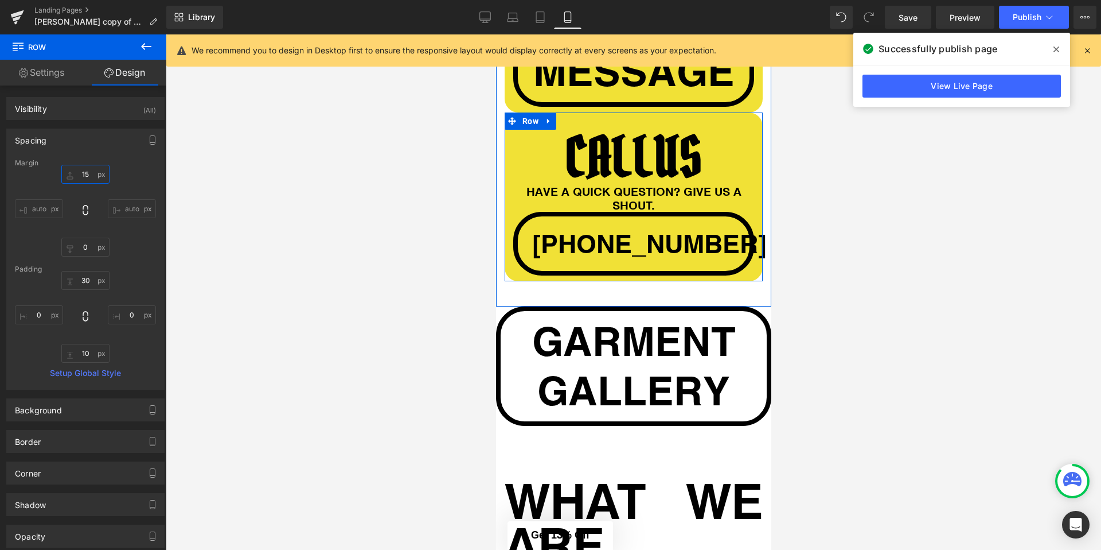
scroll to position [1453, 0]
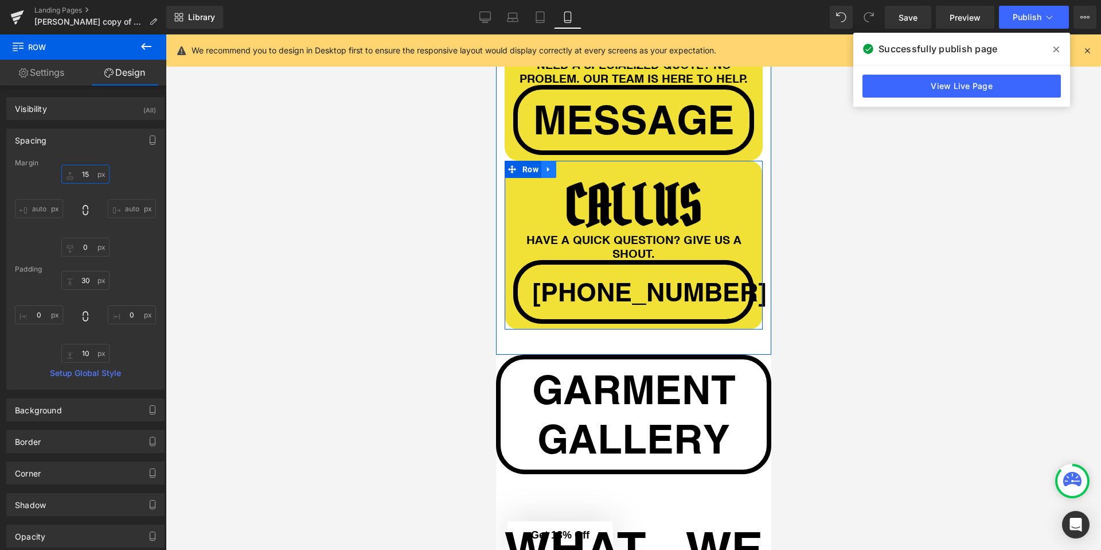
type input "15"
click at [543, 178] on link at bounding box center [548, 169] width 15 height 17
click at [533, 178] on span "Row" at bounding box center [530, 169] width 22 height 17
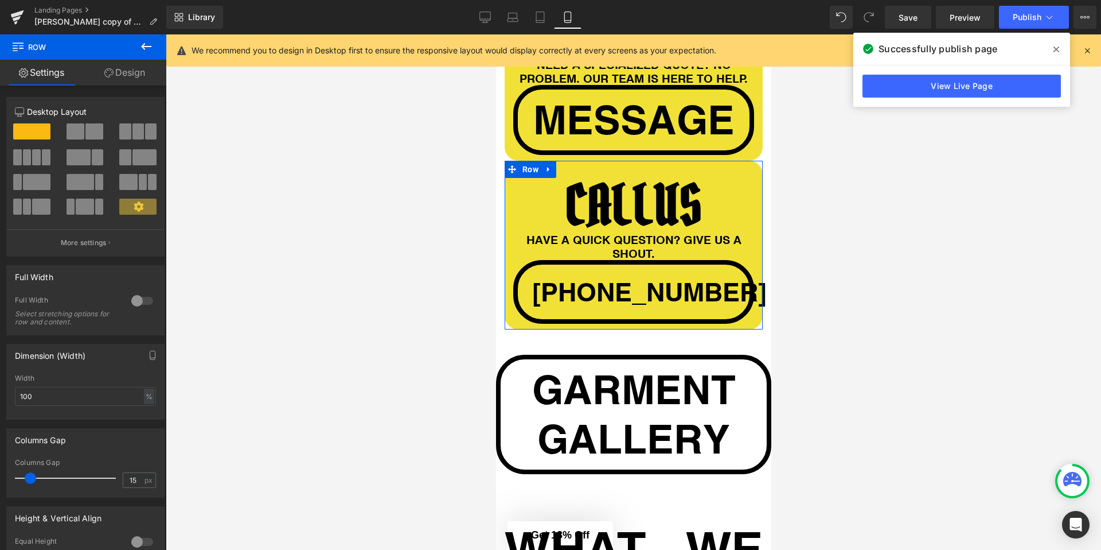
drag, startPoint x: 118, startPoint y: 72, endPoint x: 81, endPoint y: 130, distance: 68.8
click at [118, 72] on link "Design" at bounding box center [124, 73] width 83 height 26
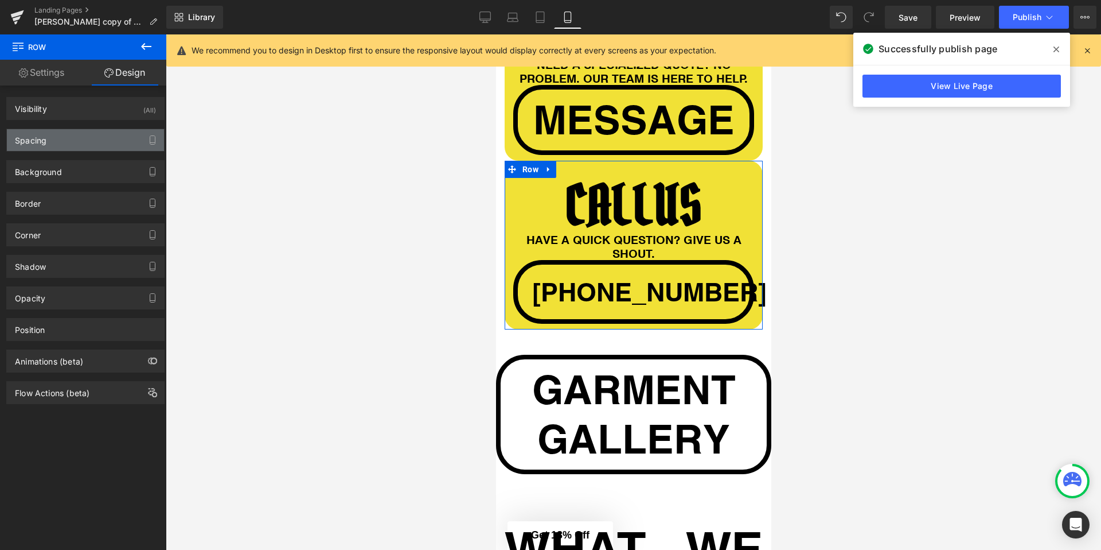
click at [59, 143] on div "Spacing" at bounding box center [85, 140] width 157 height 22
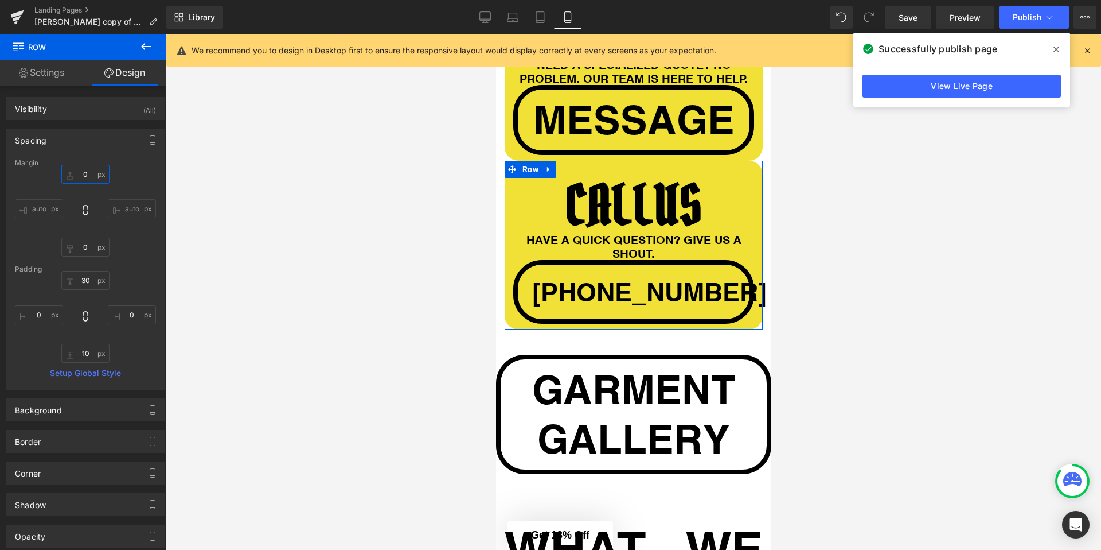
click at [83, 176] on input "0" at bounding box center [85, 174] width 48 height 19
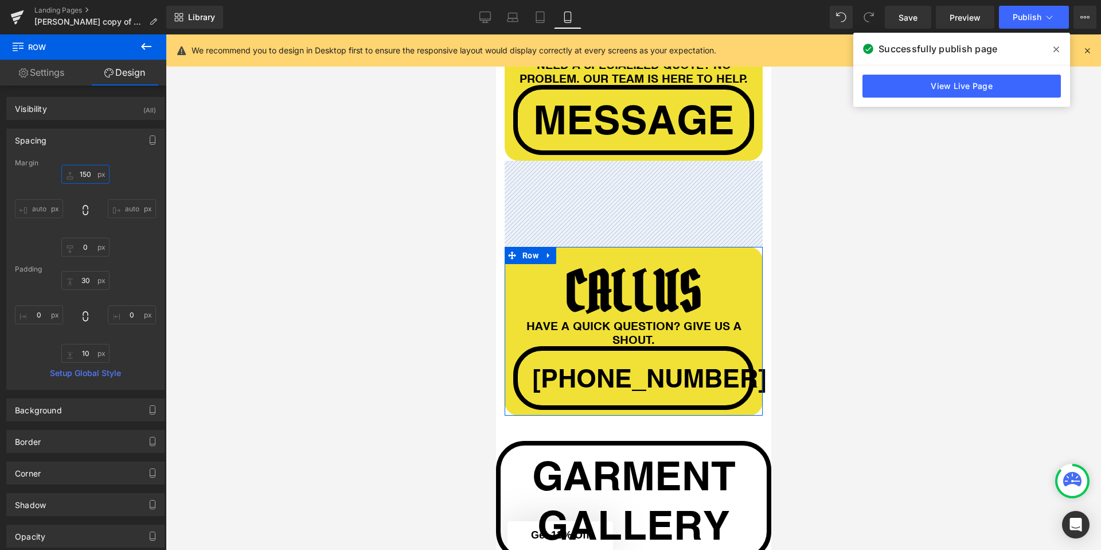
type input "15"
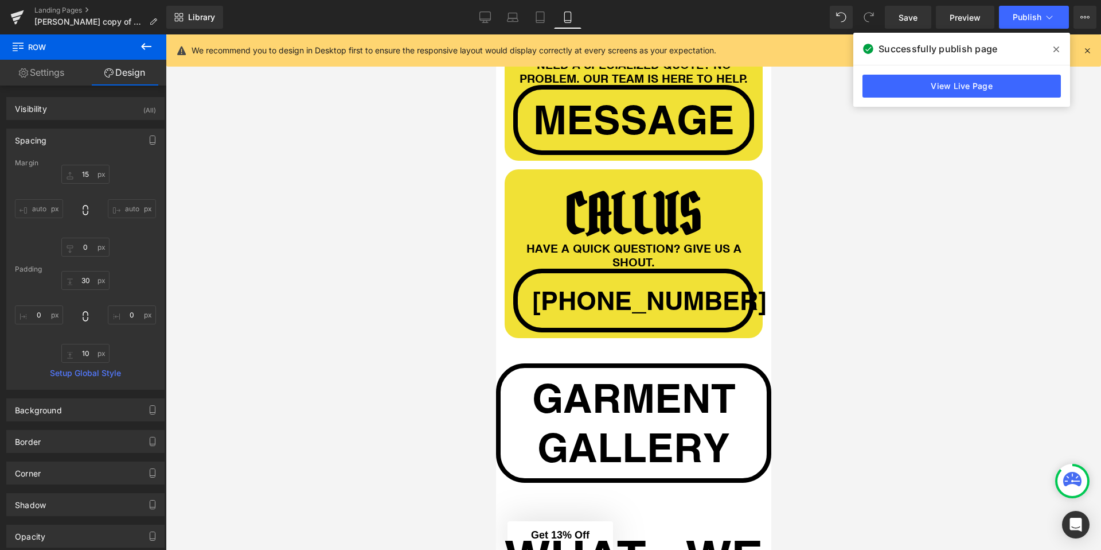
click at [327, 194] on div at bounding box center [634, 291] width 936 height 515
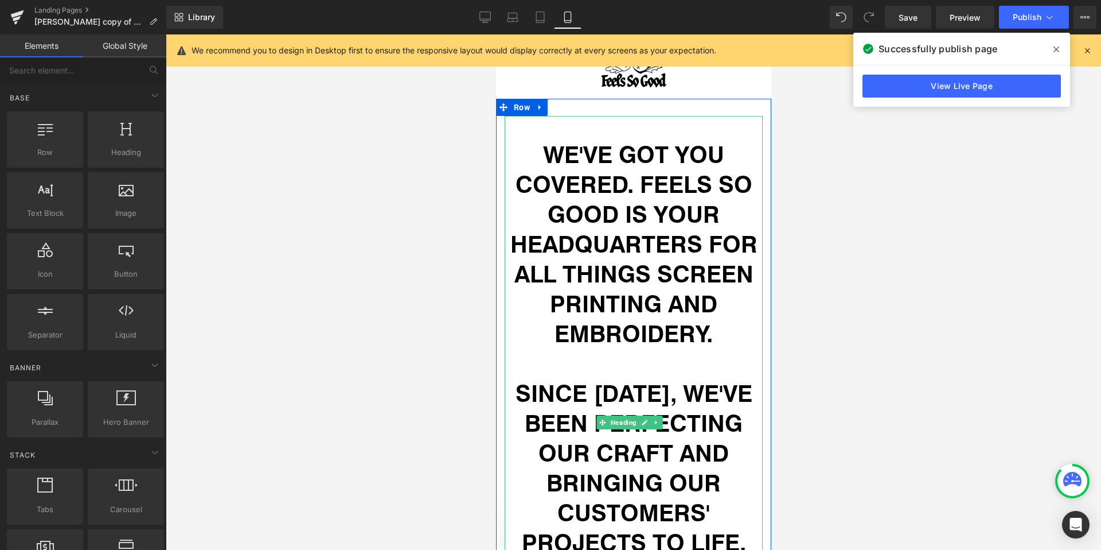
scroll to position [354, 0]
click at [624, 415] on span "Heading" at bounding box center [623, 422] width 30 height 14
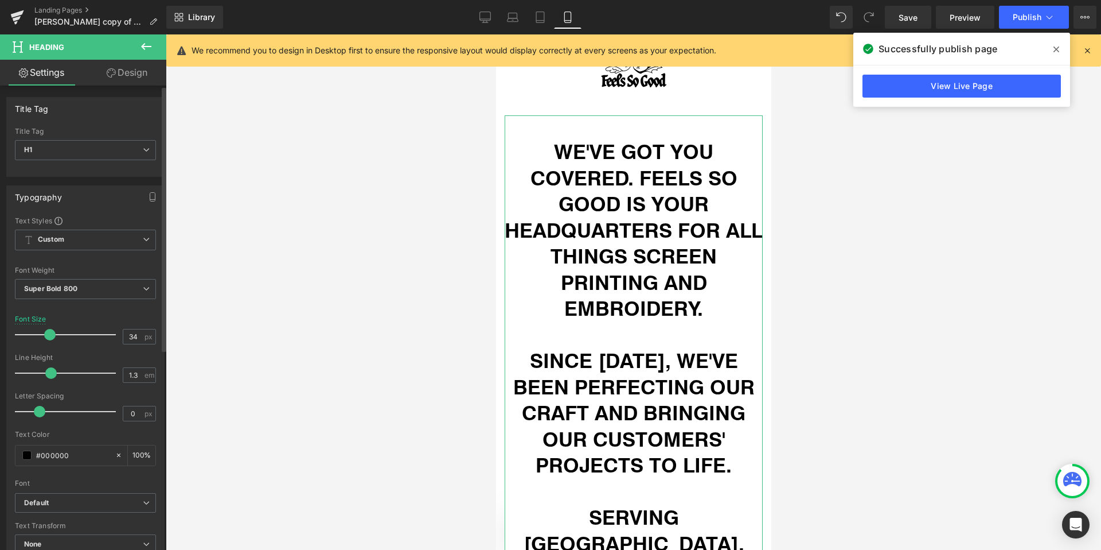
type input "33"
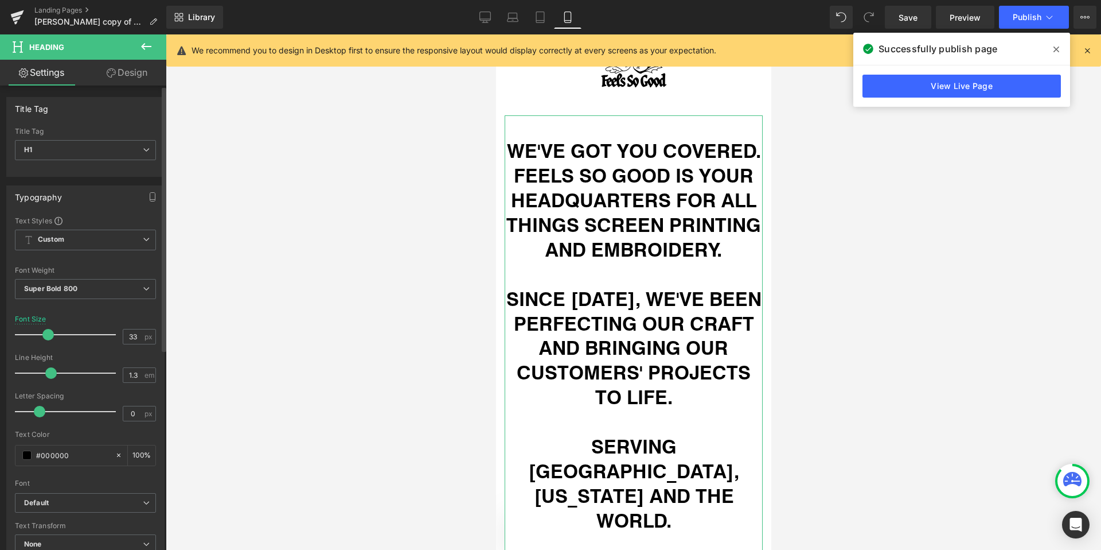
drag, startPoint x: 49, startPoint y: 335, endPoint x: 42, endPoint y: 335, distance: 6.9
click at [42, 335] on span at bounding box center [47, 334] width 11 height 11
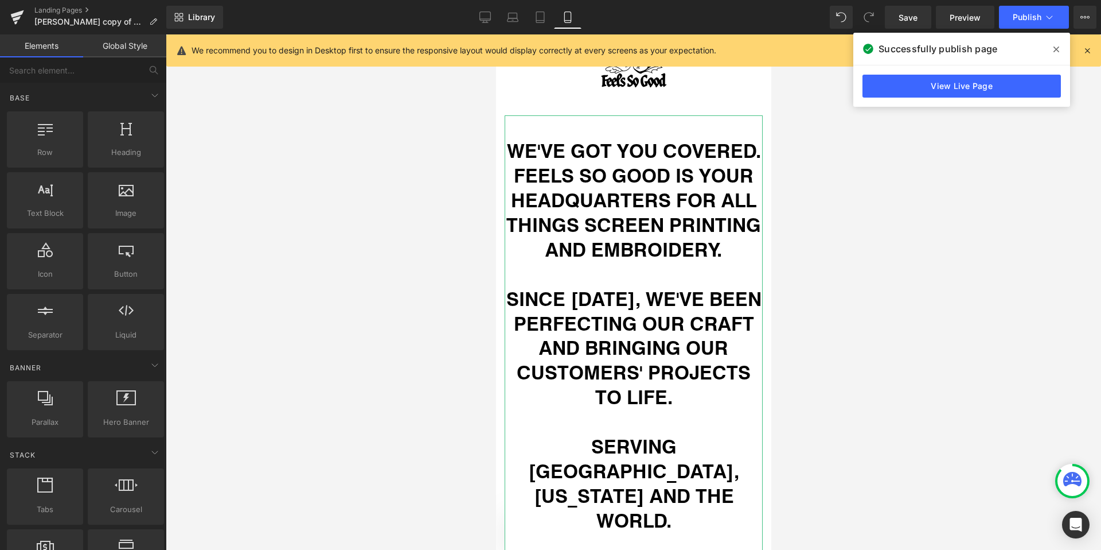
click at [383, 337] on div at bounding box center [634, 291] width 936 height 515
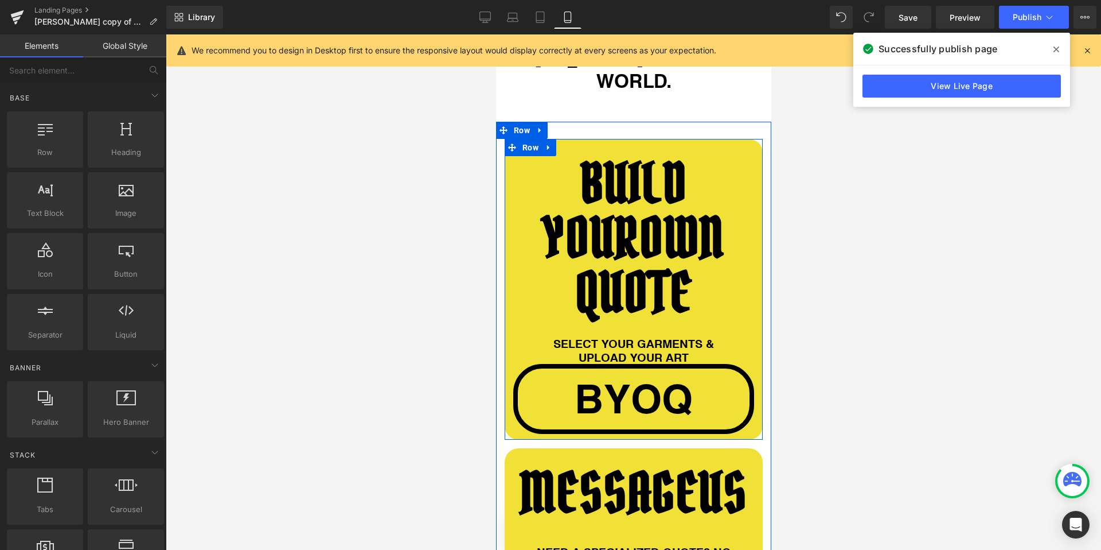
scroll to position [794, 0]
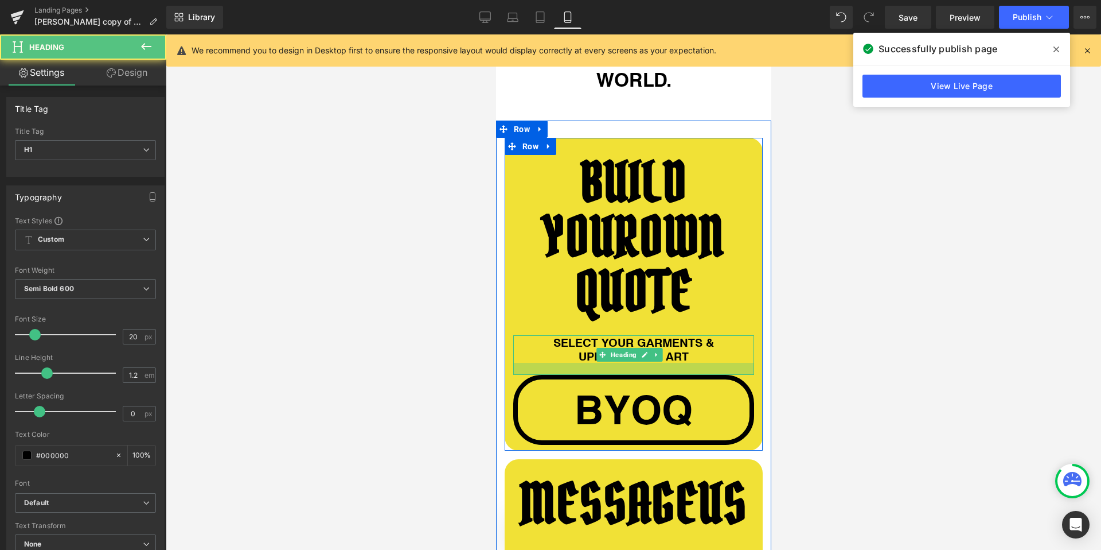
drag, startPoint x: 532, startPoint y: 356, endPoint x: 530, endPoint y: 369, distance: 12.7
click at [530, 369] on div at bounding box center [633, 369] width 241 height 12
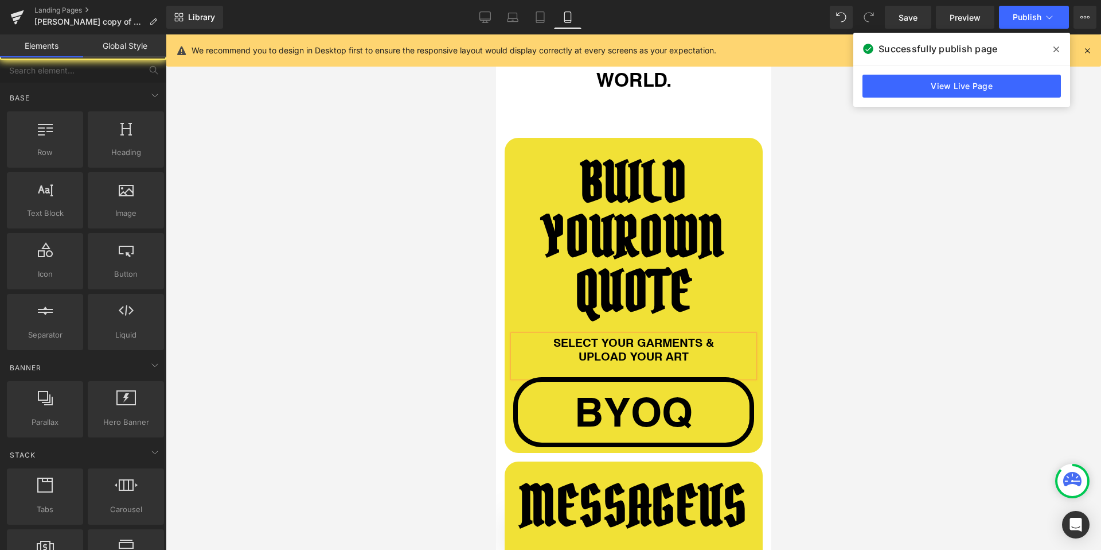
click at [411, 366] on div at bounding box center [634, 291] width 936 height 515
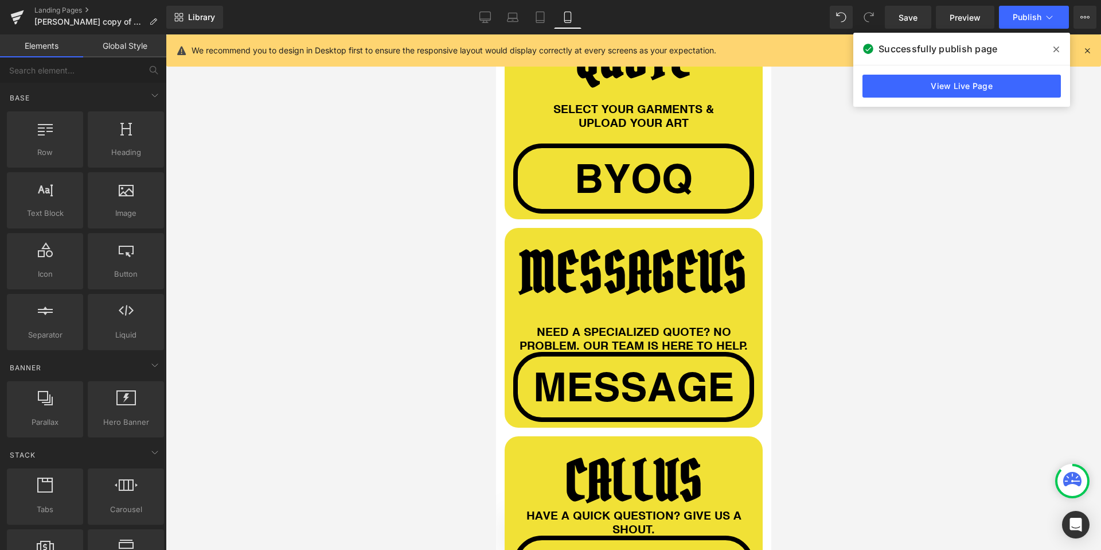
scroll to position [1028, 0]
click at [698, 307] on span "US" at bounding box center [722, 271] width 49 height 71
drag, startPoint x: 428, startPoint y: 317, endPoint x: 5, endPoint y: 278, distance: 425.1
click at [428, 317] on div at bounding box center [634, 291] width 936 height 515
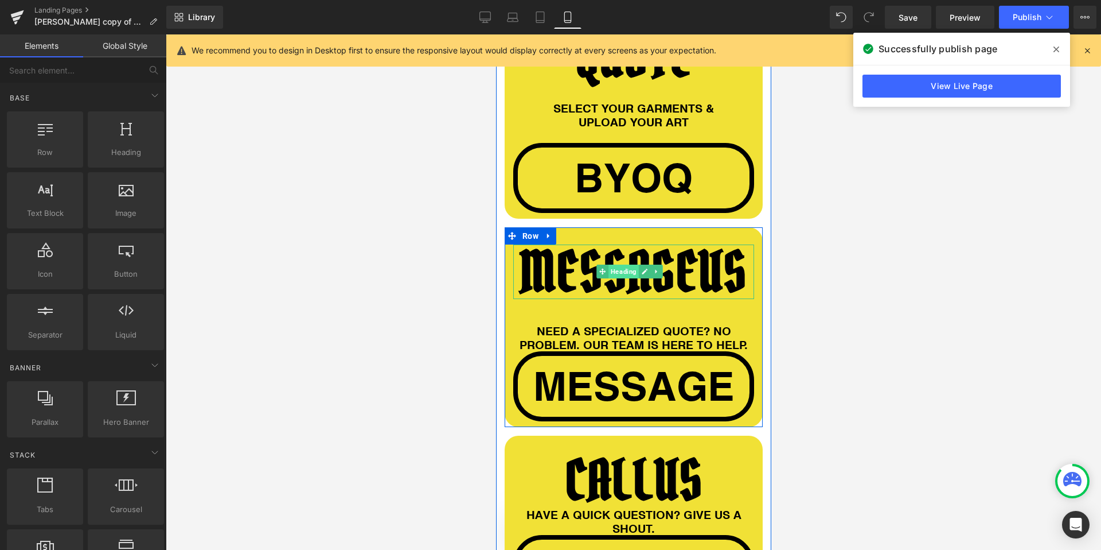
click at [620, 278] on span "Heading" at bounding box center [623, 271] width 30 height 14
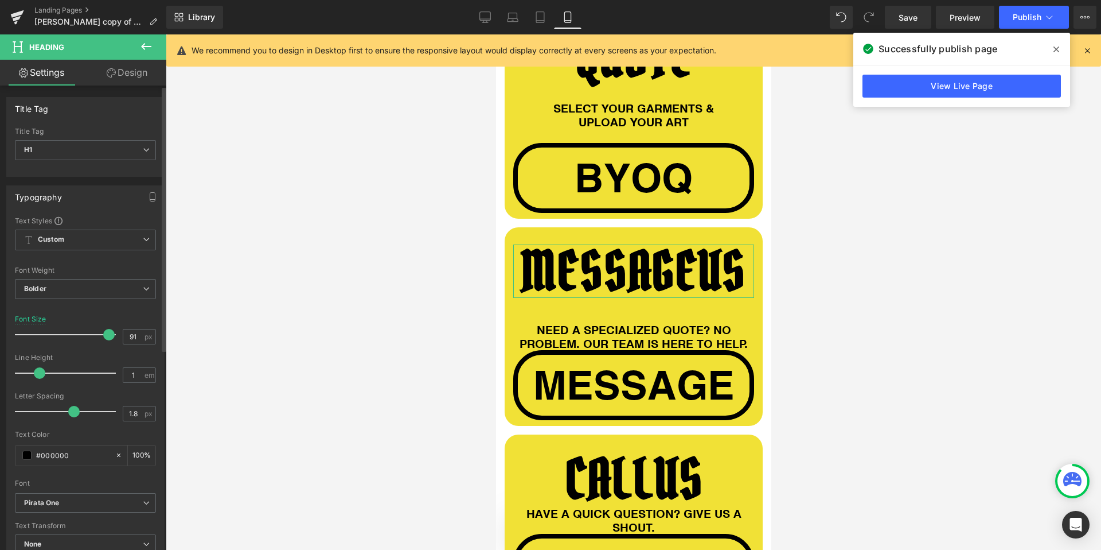
type input "90"
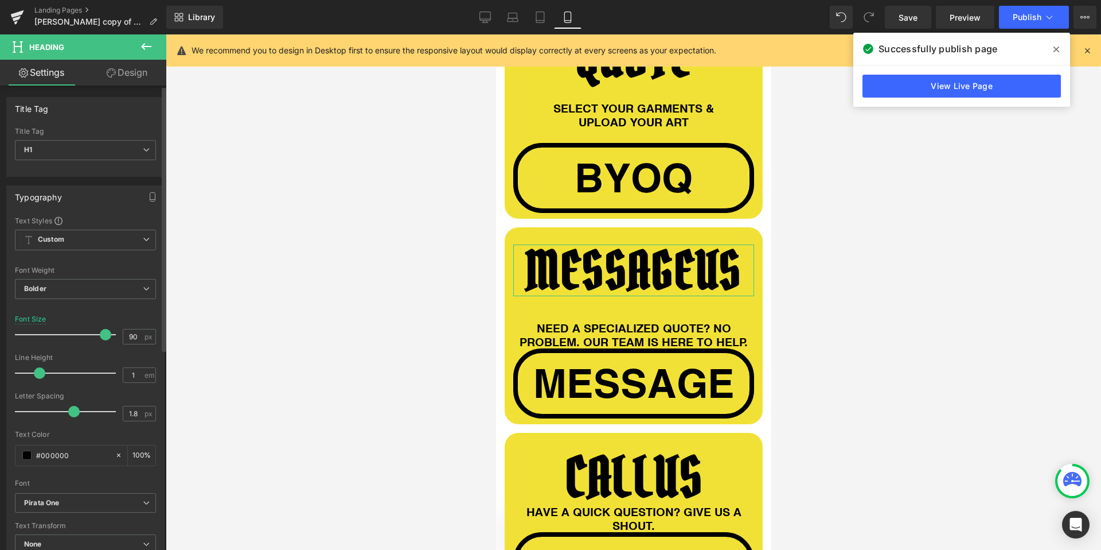
click at [100, 337] on span at bounding box center [105, 334] width 11 height 11
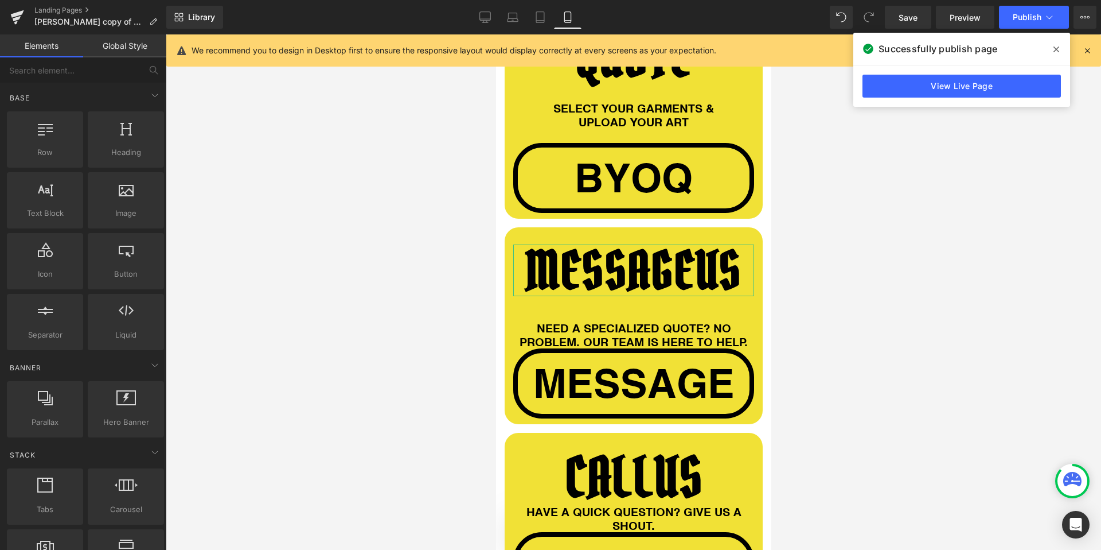
click at [266, 350] on div at bounding box center [634, 291] width 936 height 515
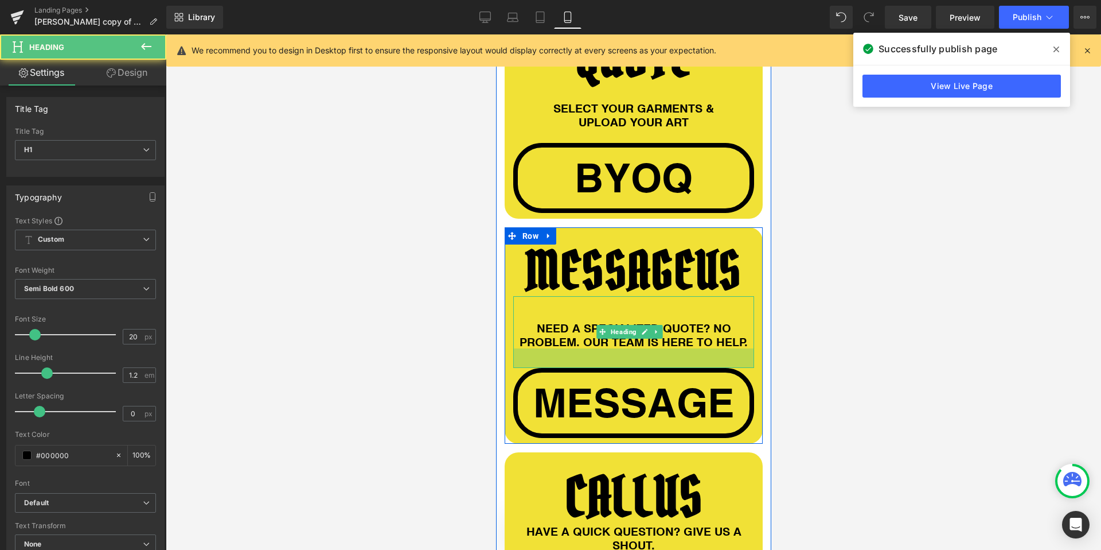
drag, startPoint x: 528, startPoint y: 339, endPoint x: 504, endPoint y: 355, distance: 29.0
click at [524, 359] on div "34px" at bounding box center [633, 358] width 241 height 20
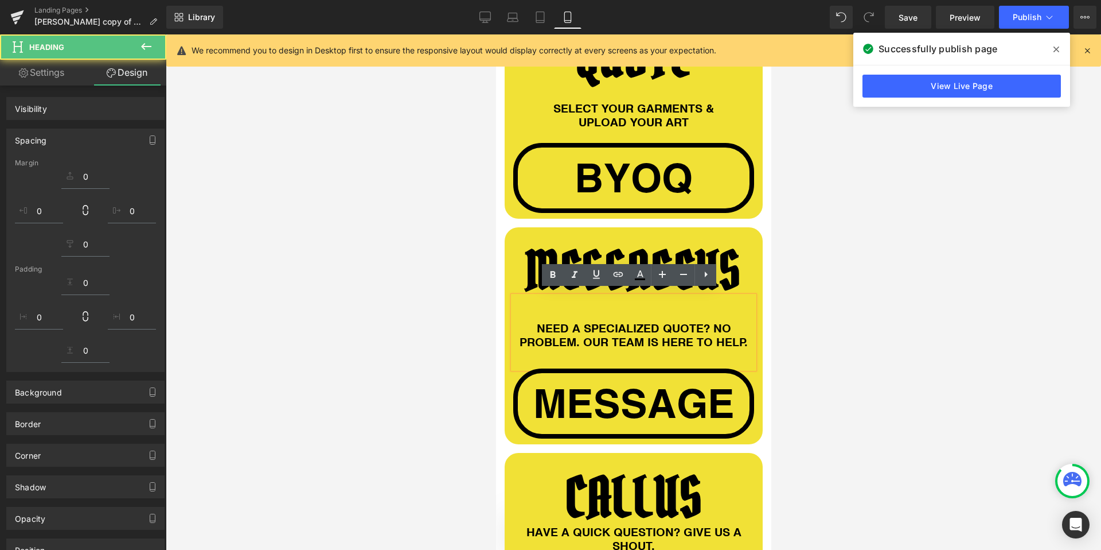
click at [424, 344] on div at bounding box center [634, 291] width 936 height 515
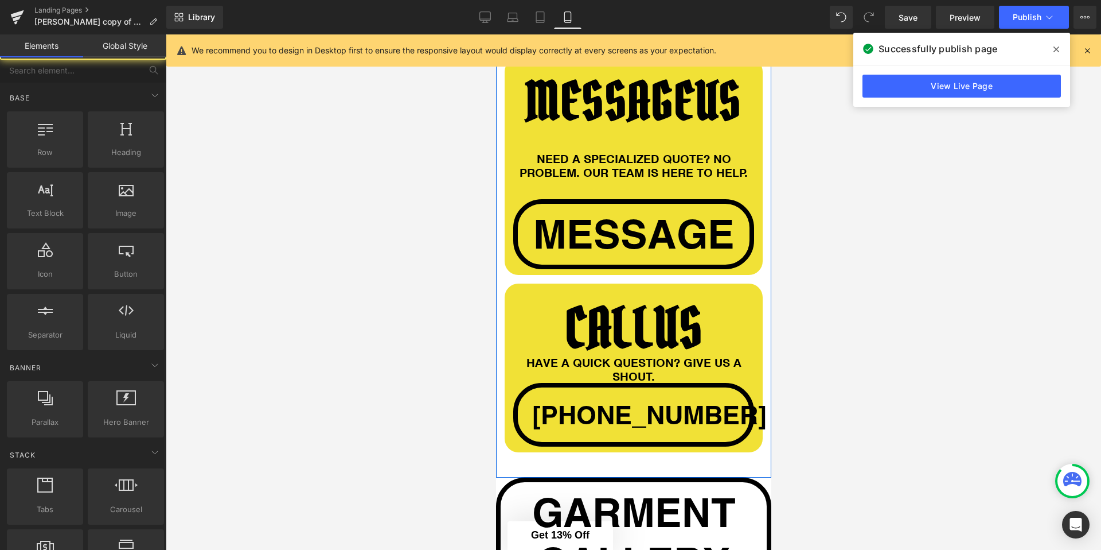
scroll to position [1203, 0]
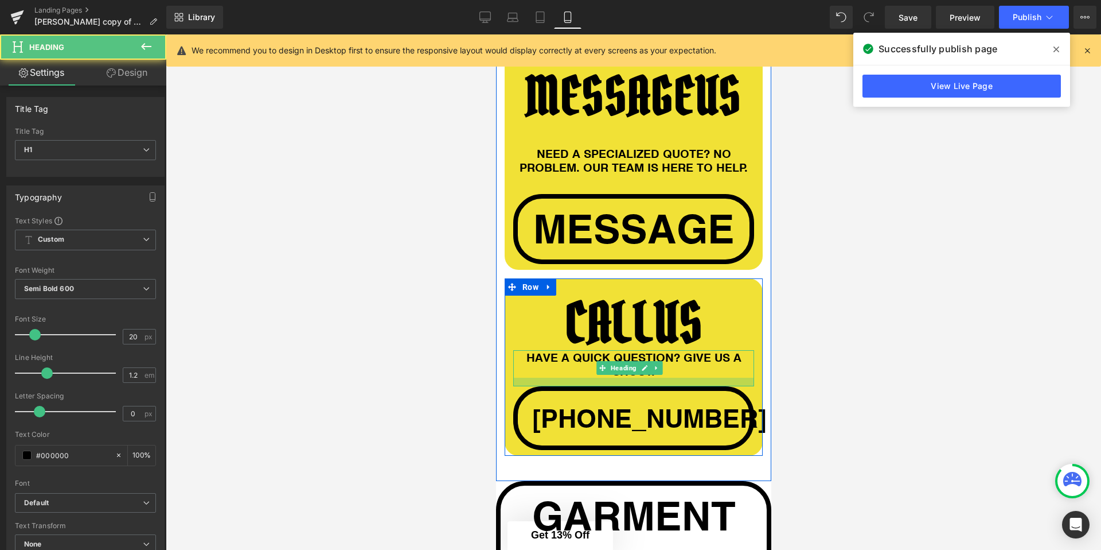
click at [526, 380] on div at bounding box center [633, 381] width 241 height 9
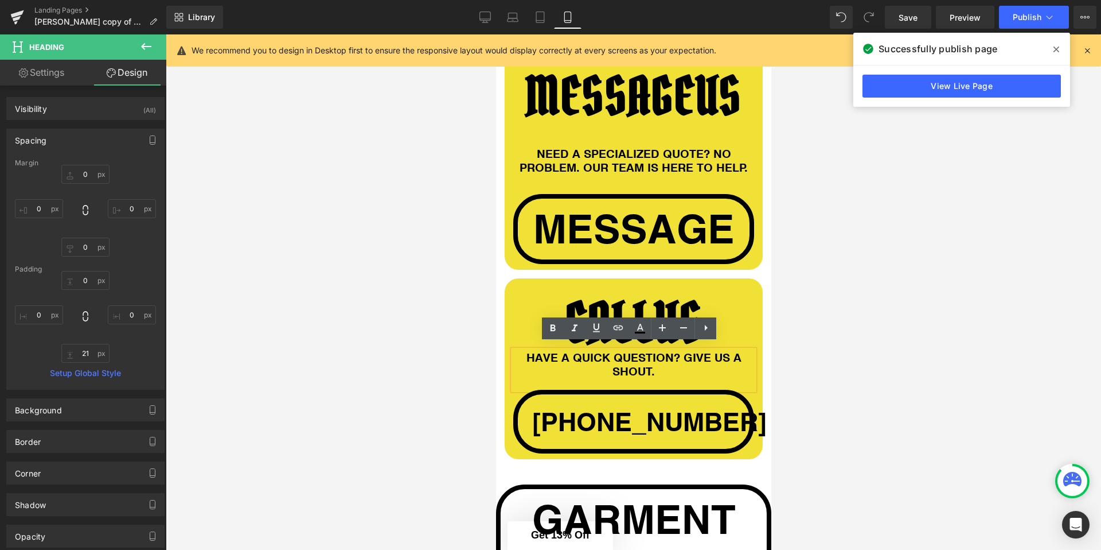
click at [467, 335] on div at bounding box center [634, 291] width 936 height 515
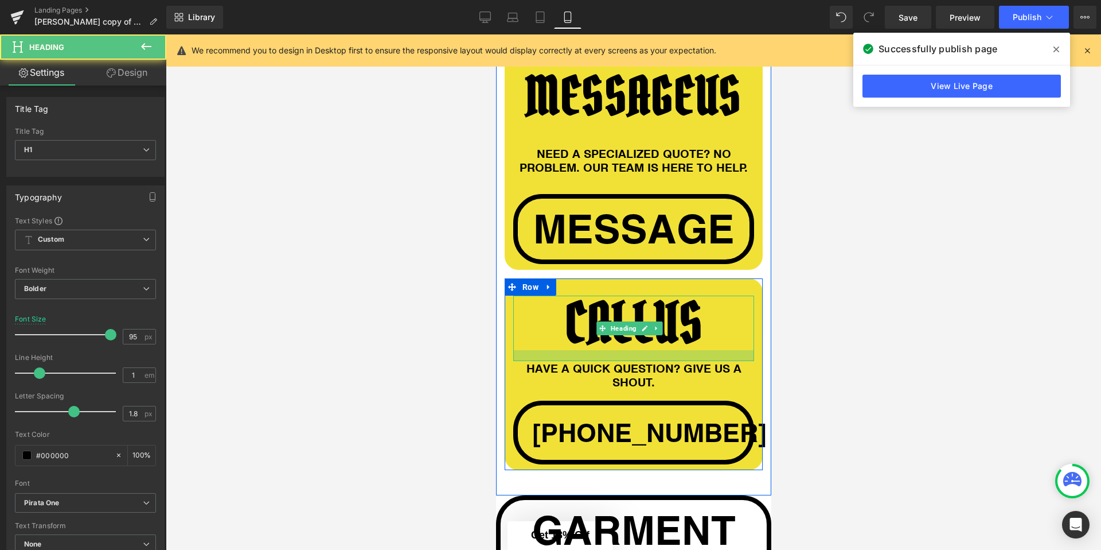
drag, startPoint x: 530, startPoint y: 341, endPoint x: 529, endPoint y: 352, distance: 11.0
click at [529, 352] on div at bounding box center [633, 355] width 241 height 11
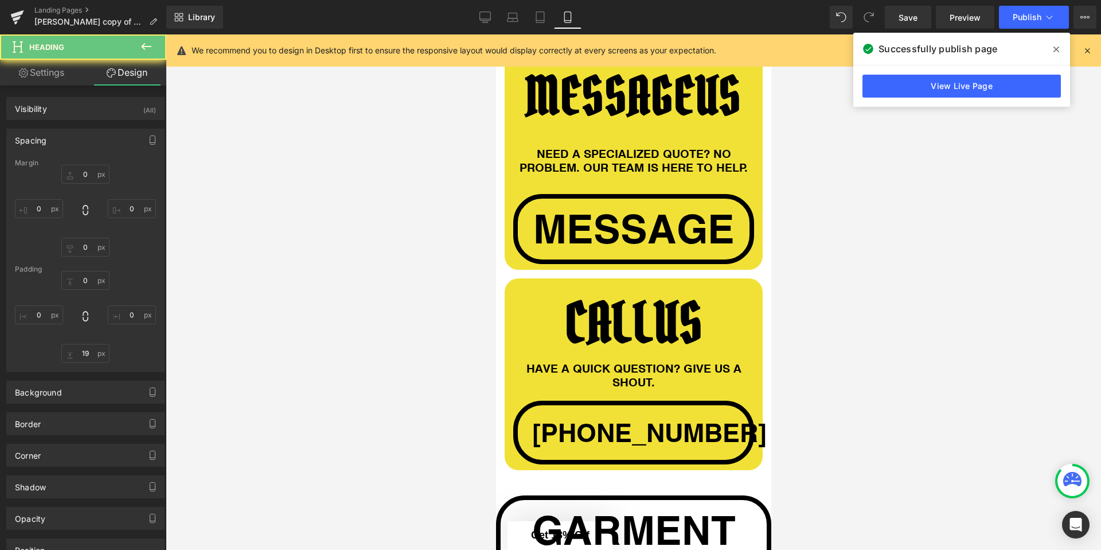
drag, startPoint x: 390, startPoint y: 332, endPoint x: 483, endPoint y: 326, distance: 93.1
click at [391, 332] on div at bounding box center [634, 291] width 936 height 515
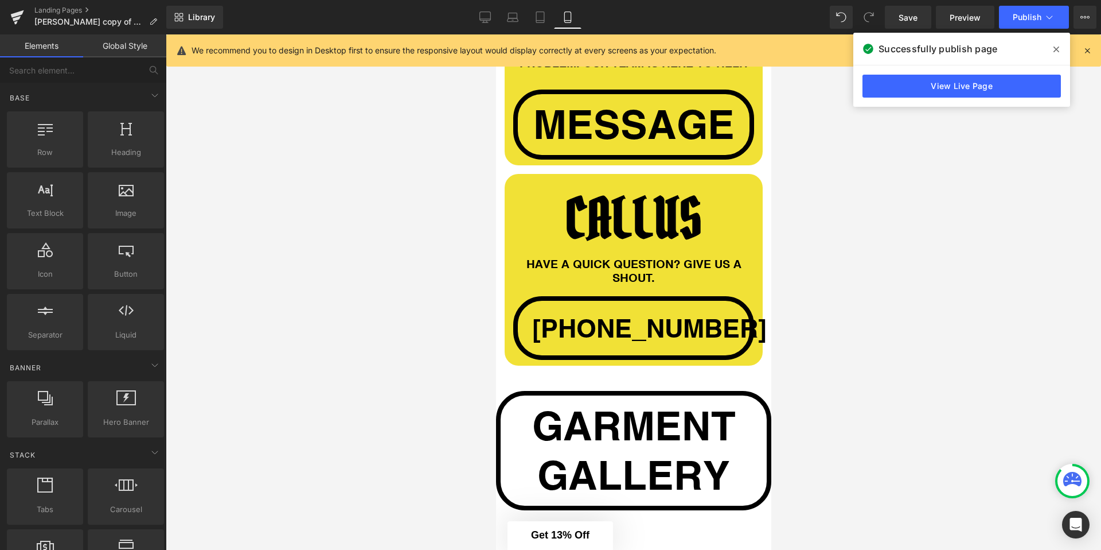
scroll to position [1424, 0]
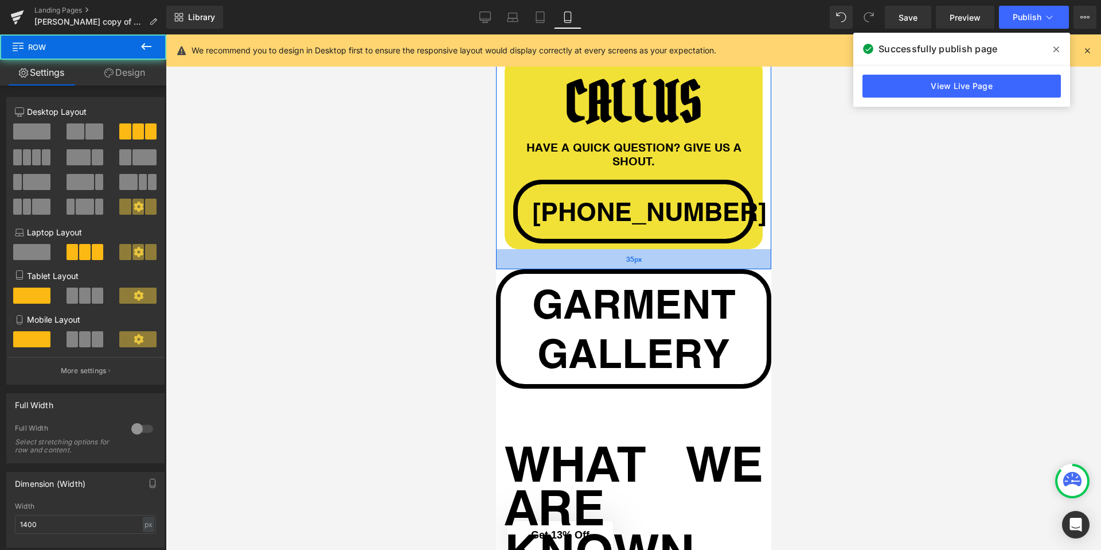
click at [556, 269] on div "35px" at bounding box center [633, 259] width 275 height 20
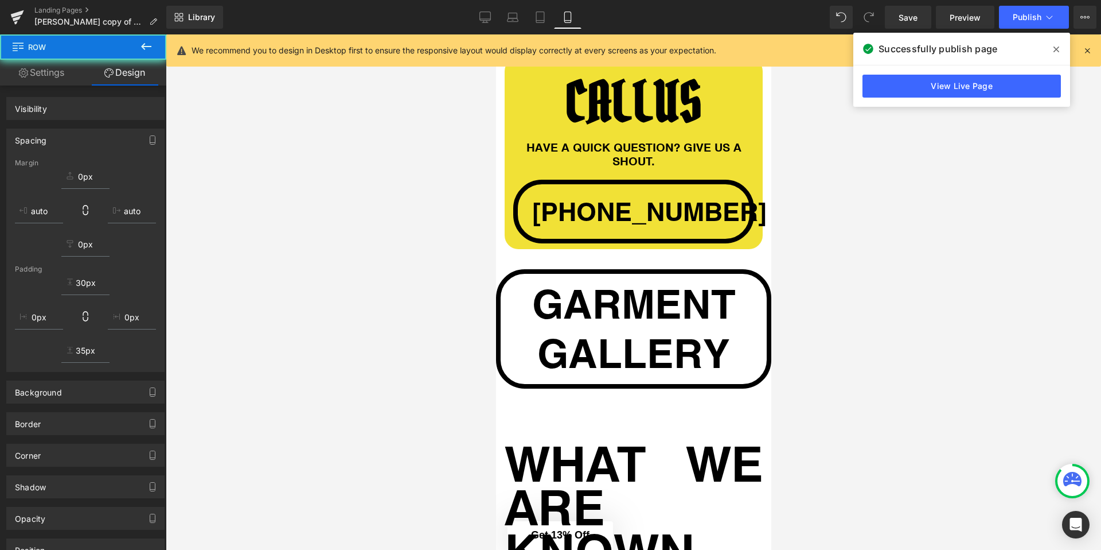
click at [403, 280] on div at bounding box center [634, 291] width 936 height 515
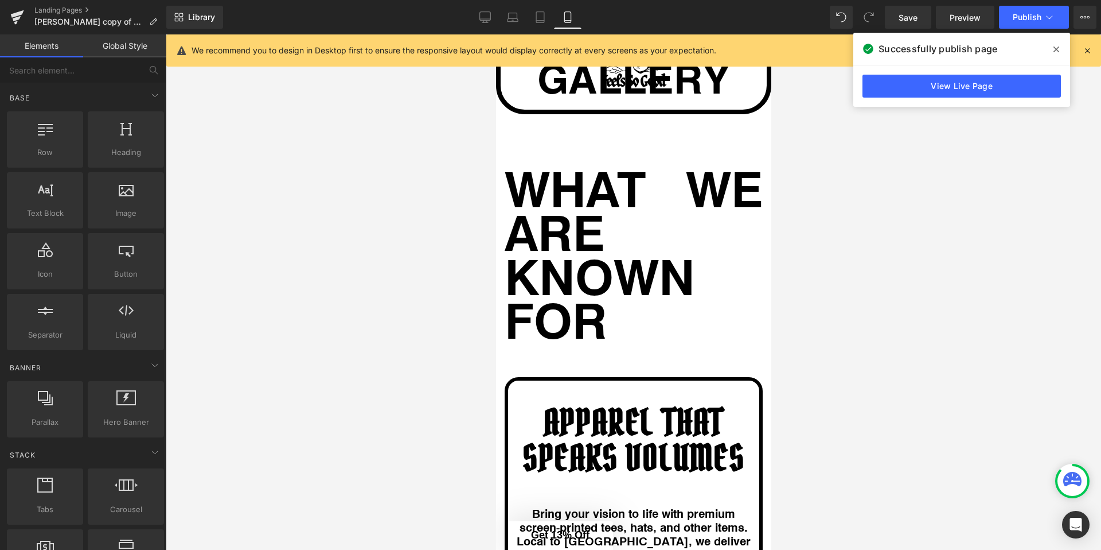
scroll to position [1643, 0]
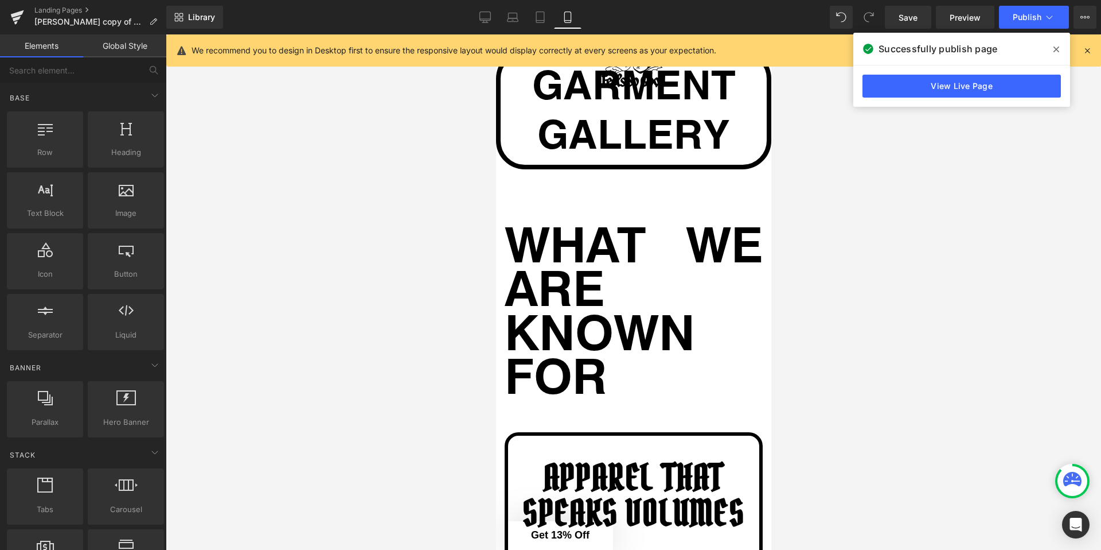
click at [613, 323] on div "WHAT WE ARE KNOWN FOR Heading" at bounding box center [633, 300] width 258 height 193
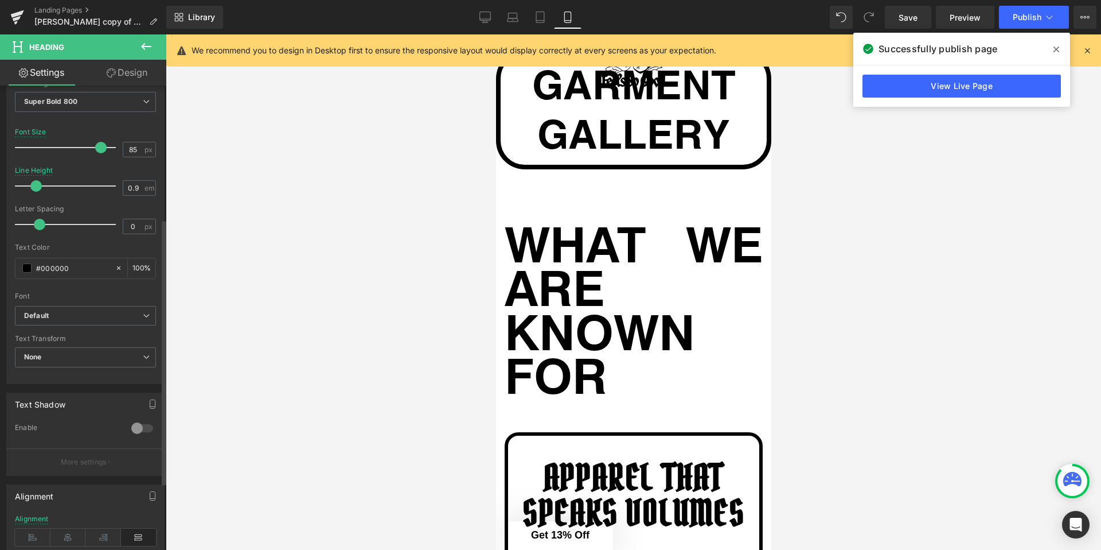
scroll to position [243, 0]
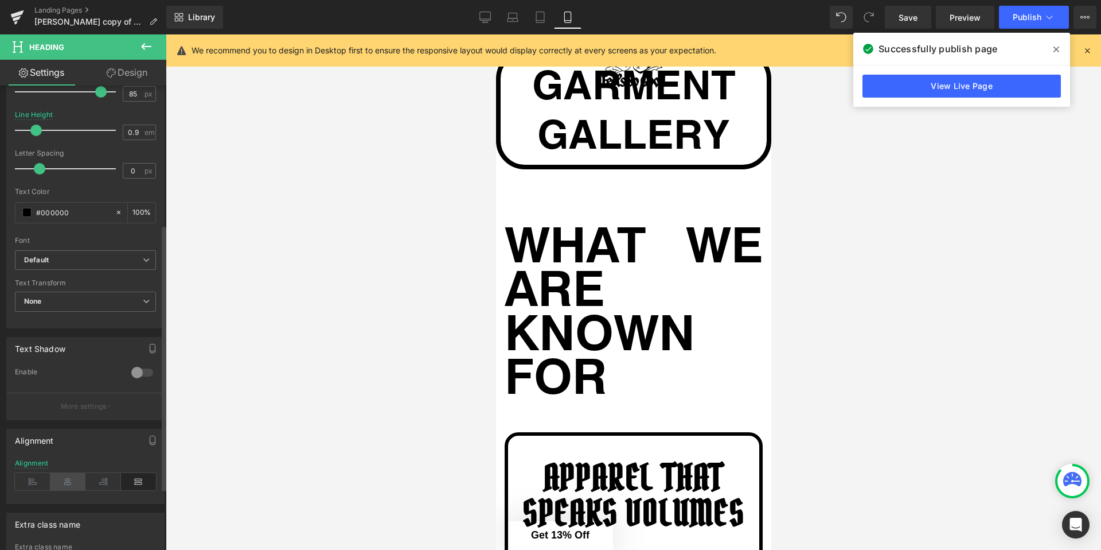
click at [74, 488] on icon at bounding box center [68, 481] width 36 height 17
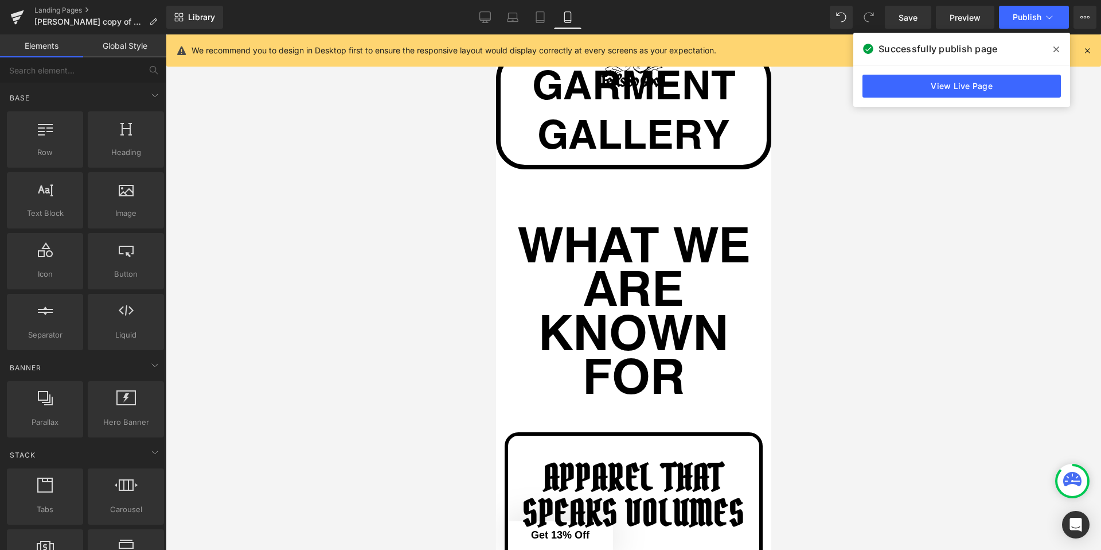
click at [354, 349] on div at bounding box center [634, 291] width 936 height 515
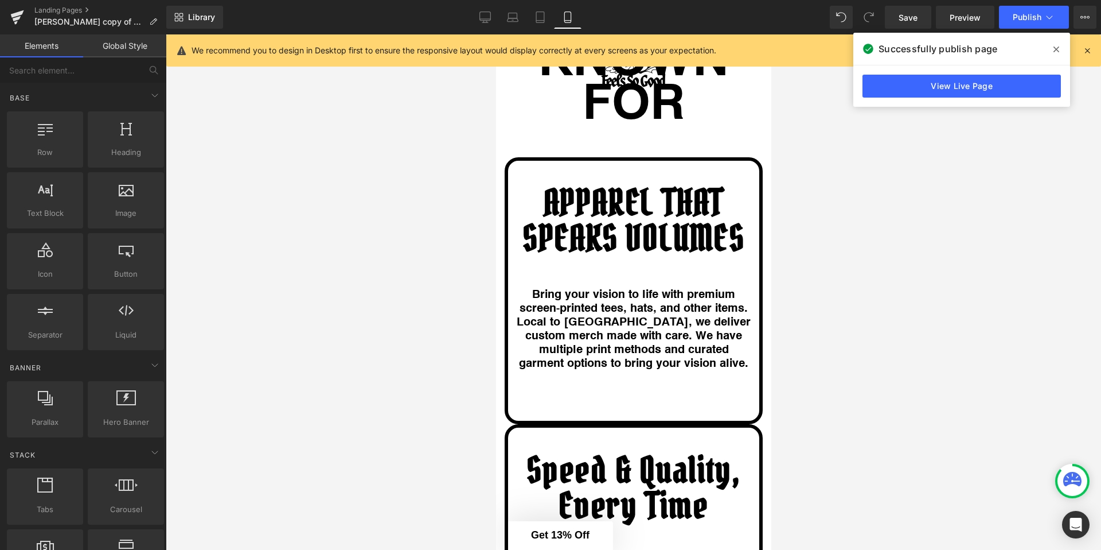
scroll to position [1974, 0]
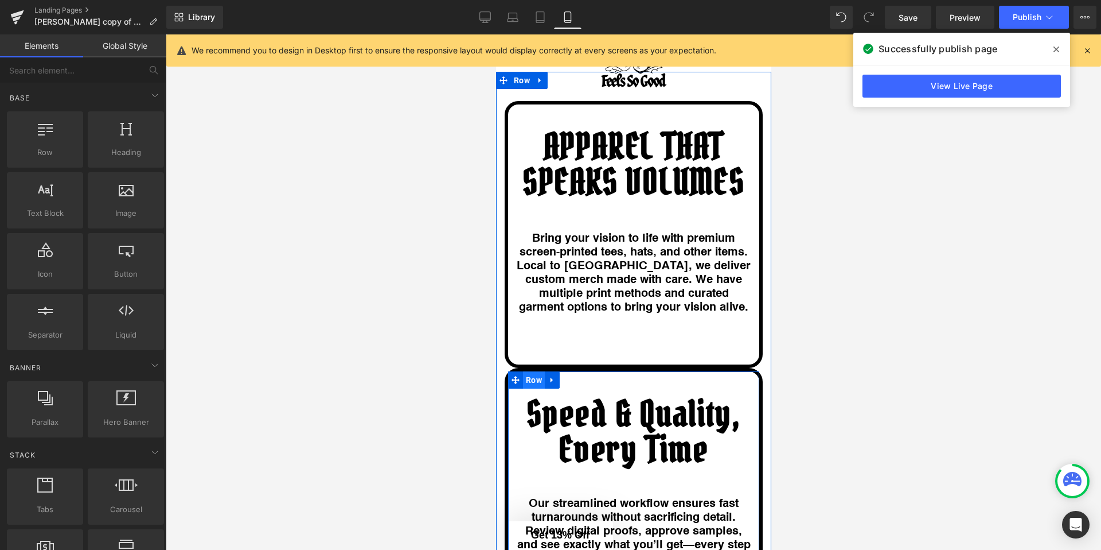
click at [530, 388] on span "Row" at bounding box center [534, 379] width 22 height 17
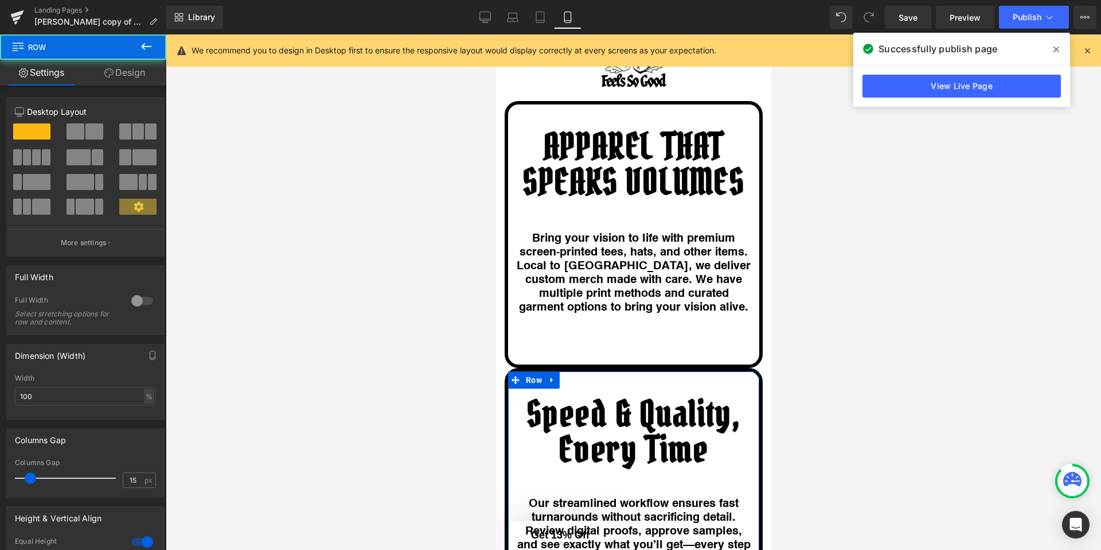
click at [114, 80] on link "Design" at bounding box center [124, 73] width 83 height 26
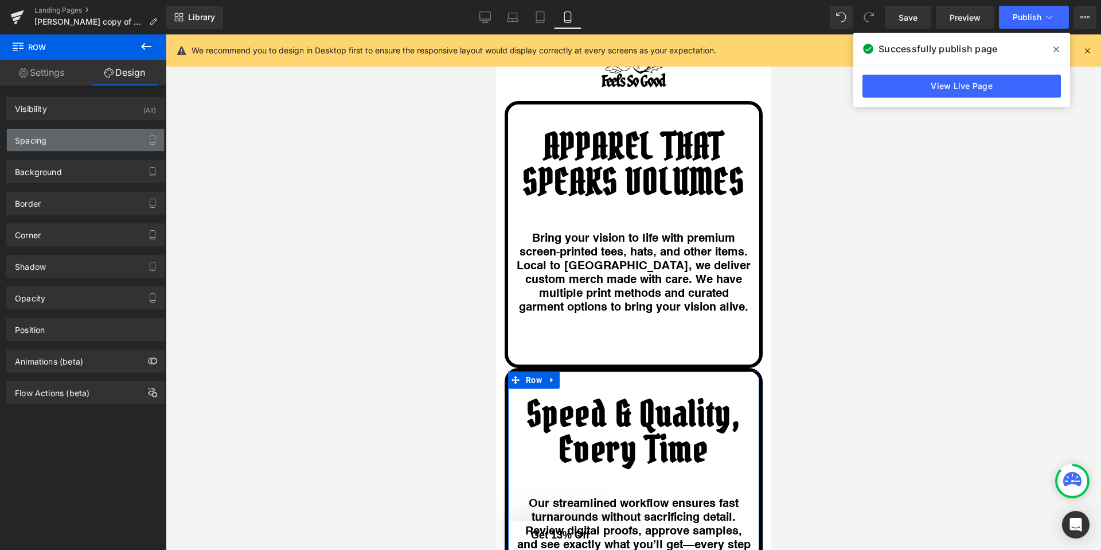
click at [72, 147] on div "Spacing" at bounding box center [85, 140] width 157 height 22
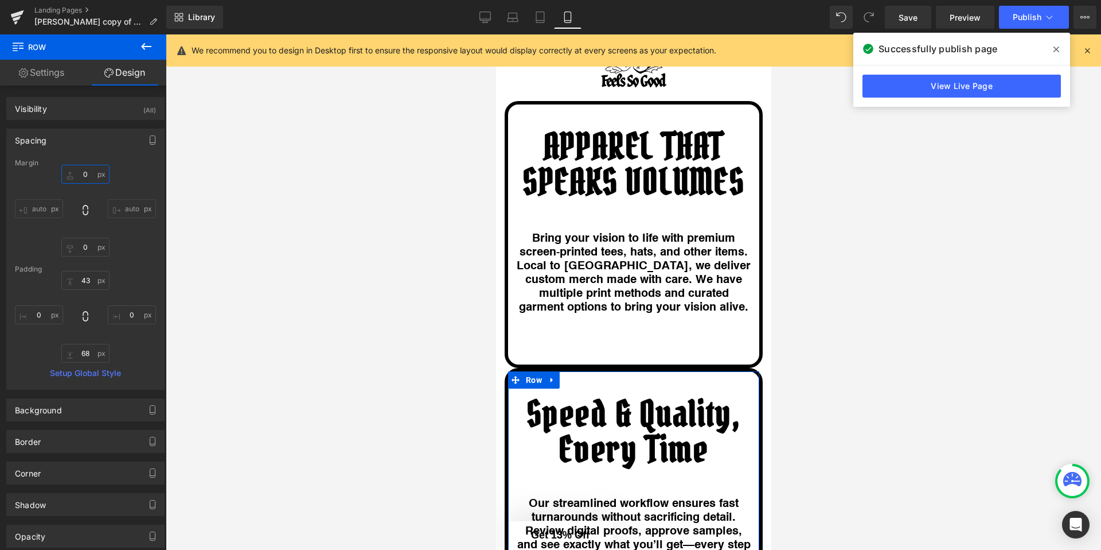
click at [83, 178] on input "0" at bounding box center [85, 174] width 48 height 19
type input "15"
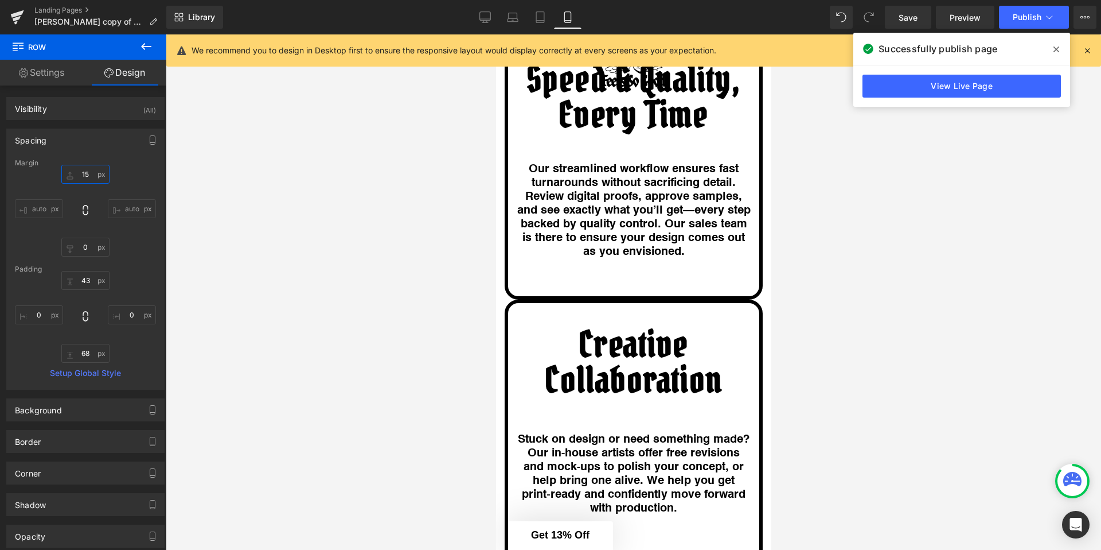
scroll to position [2332, 0]
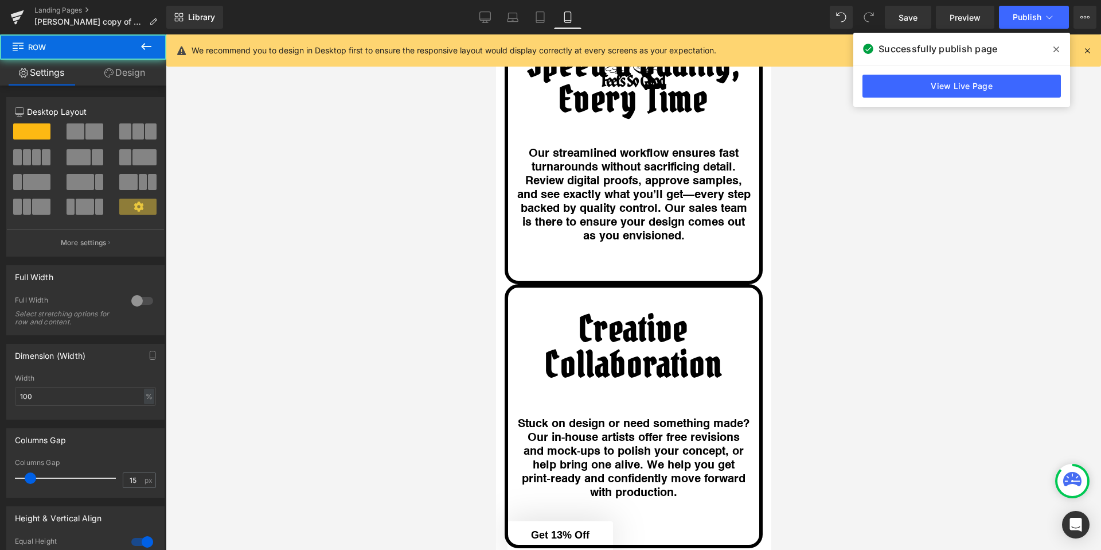
click at [578, 311] on div "Creative Collaboration Heading 111px Stuck on design or need something made? Ou…" at bounding box center [633, 416] width 258 height 264
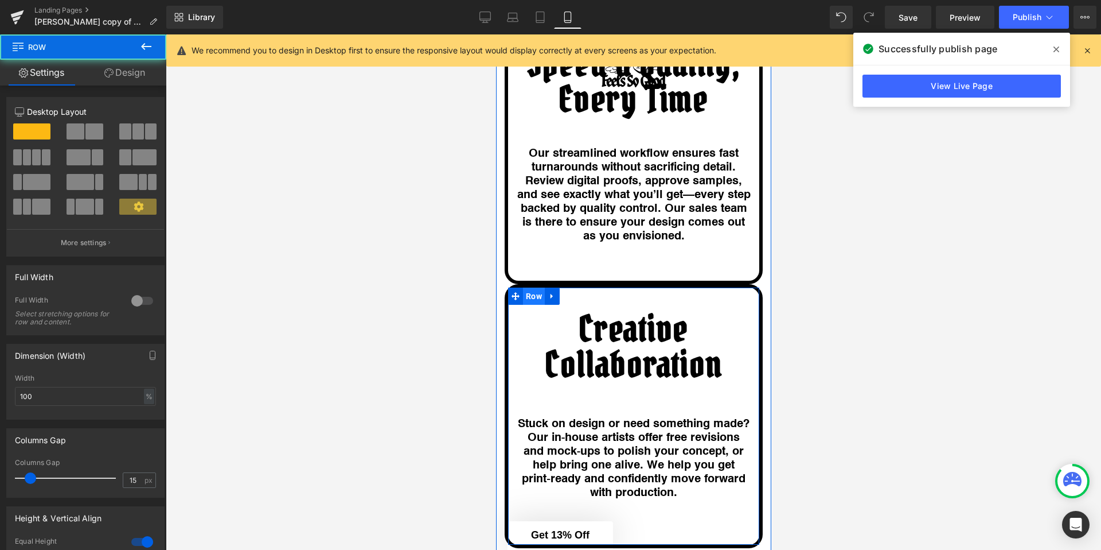
click at [527, 305] on span "Row" at bounding box center [534, 295] width 22 height 17
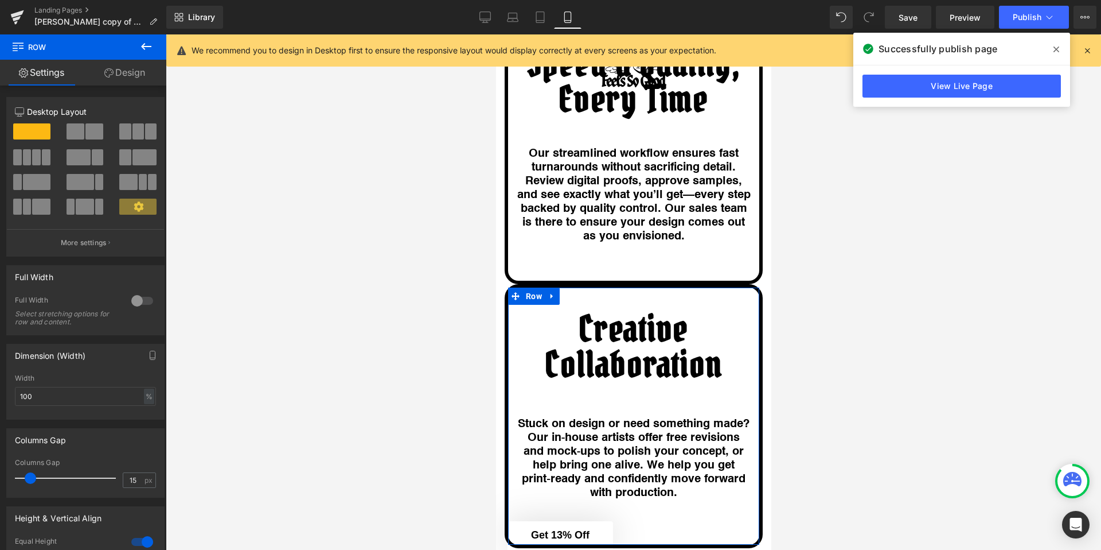
click at [106, 80] on link "Design" at bounding box center [124, 73] width 83 height 26
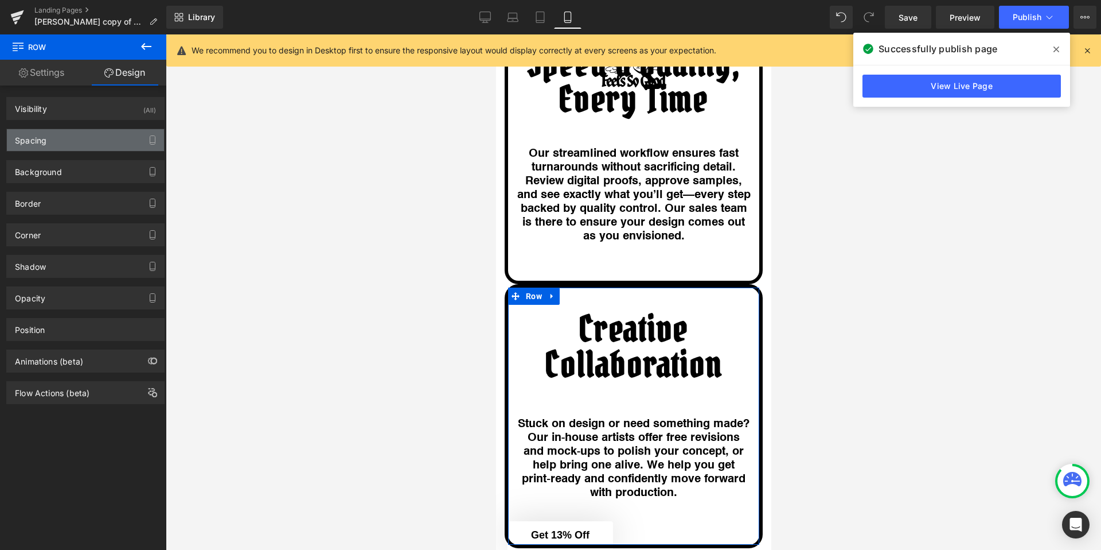
click at [80, 136] on div "Spacing" at bounding box center [85, 140] width 157 height 22
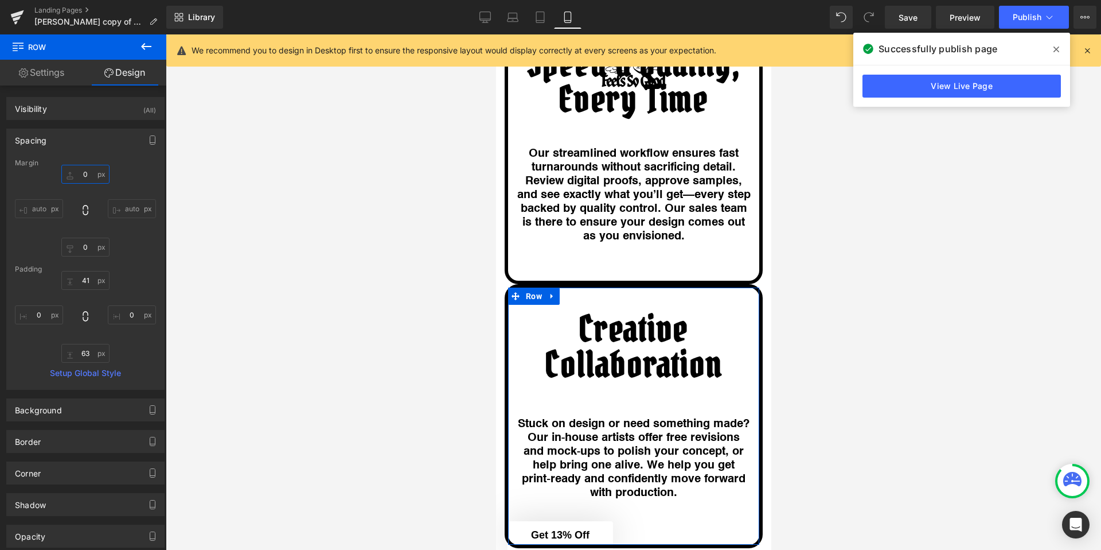
click at [90, 172] on input "0" at bounding box center [85, 174] width 48 height 19
type input "15"
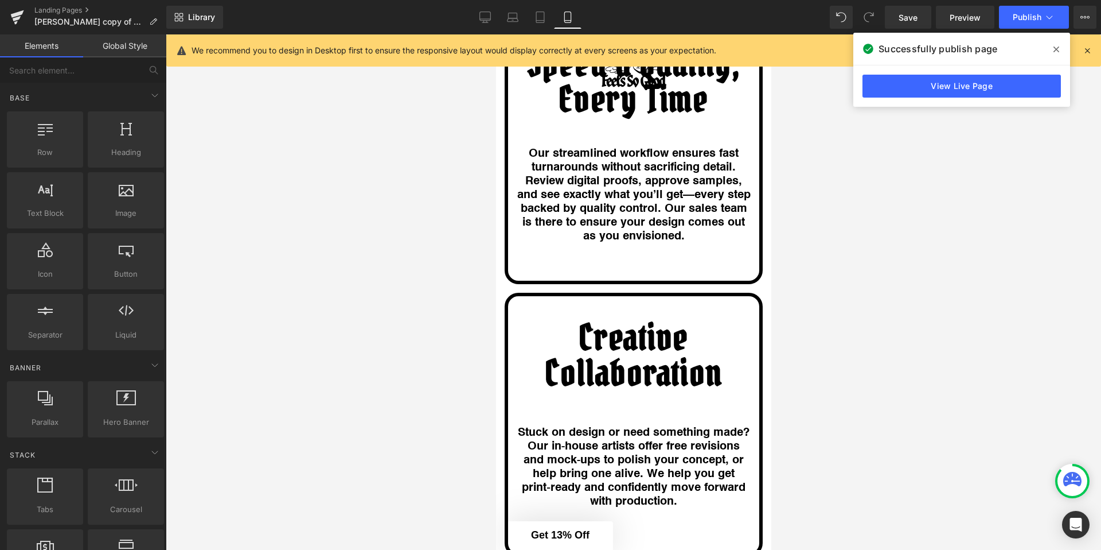
click at [355, 229] on div at bounding box center [634, 291] width 936 height 515
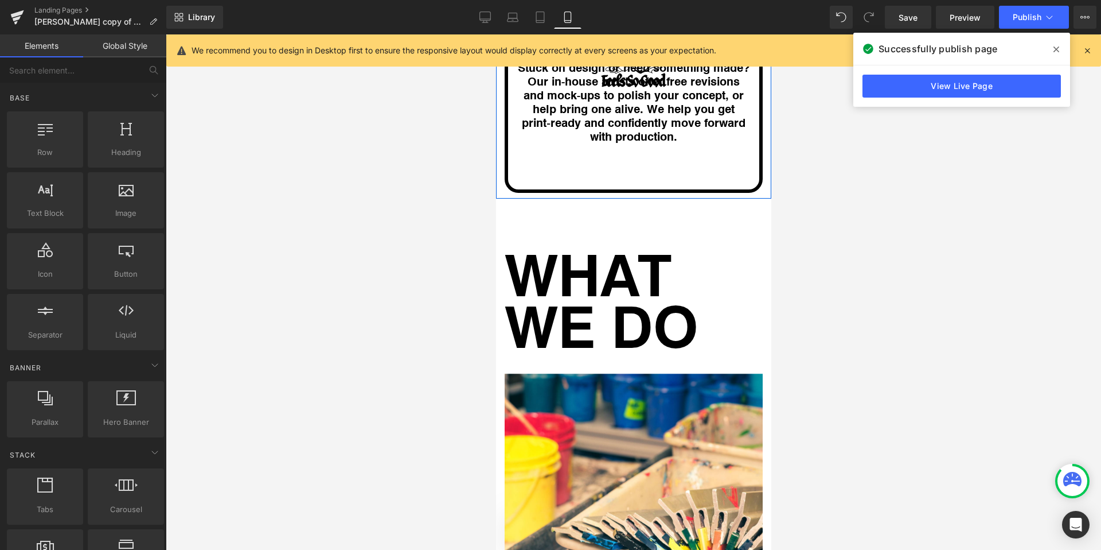
scroll to position [2728, 0]
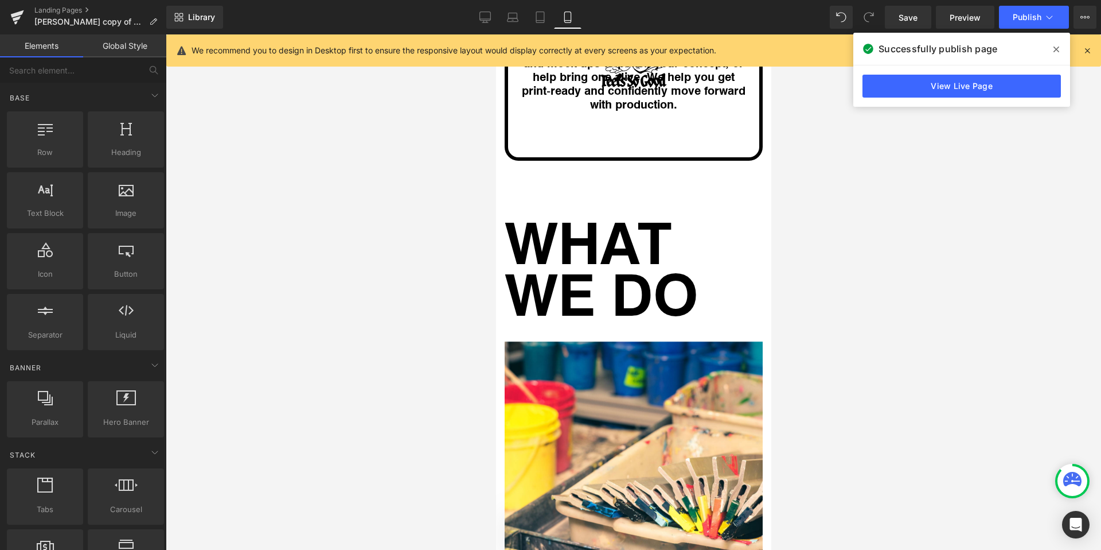
click at [572, 309] on h1 "WHAT WE DO" at bounding box center [633, 266] width 258 height 103
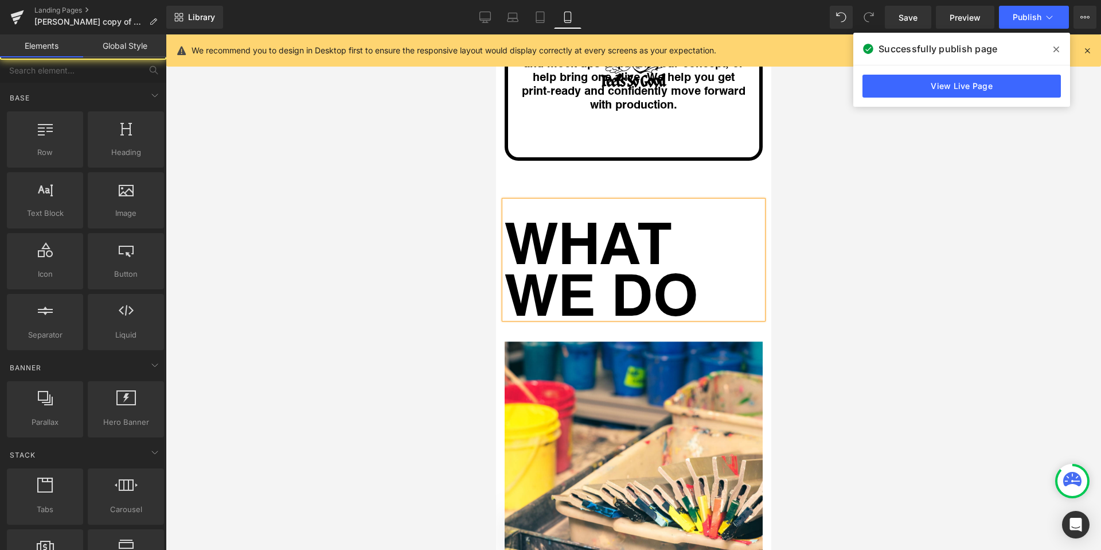
drag, startPoint x: 464, startPoint y: 230, endPoint x: 491, endPoint y: 229, distance: 27.0
click at [464, 230] on div at bounding box center [634, 291] width 936 height 515
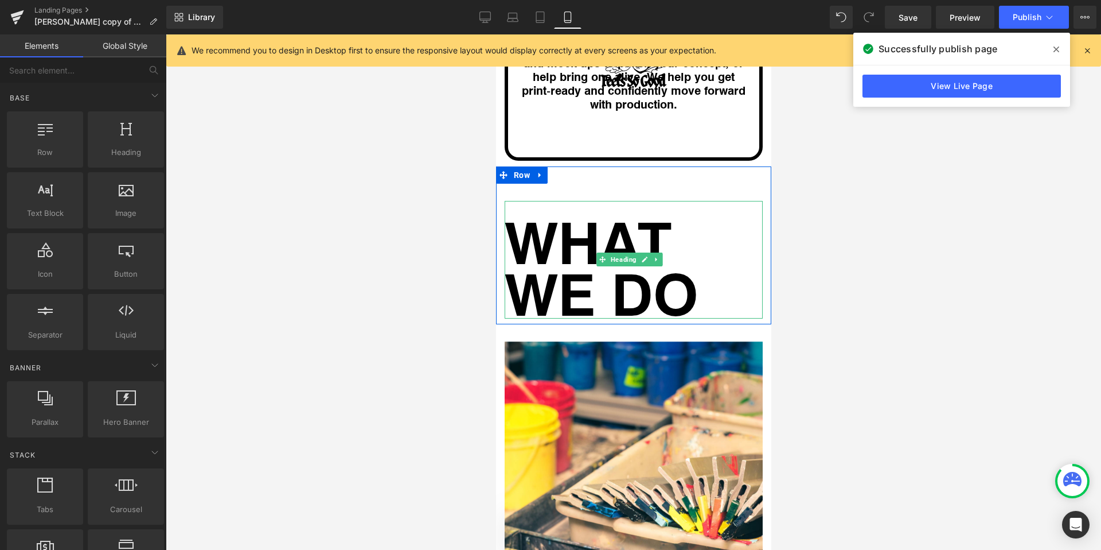
click at [622, 278] on h1 "WHAT WE DO" at bounding box center [633, 266] width 258 height 103
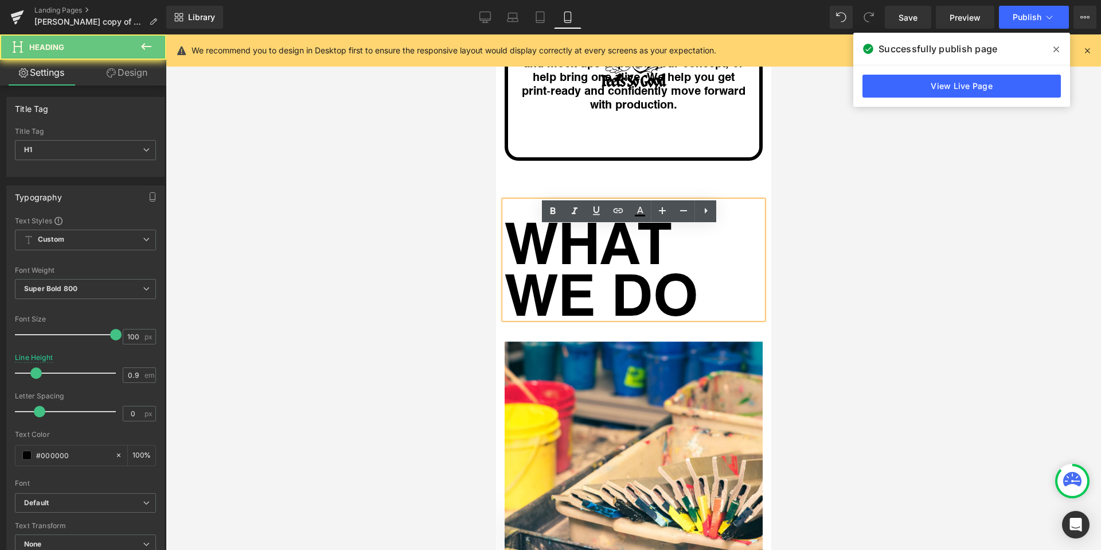
click at [623, 282] on h1 "WHAT WE DO" at bounding box center [633, 266] width 258 height 103
drag, startPoint x: 458, startPoint y: 218, endPoint x: 482, endPoint y: 219, distance: 24.1
click at [458, 217] on div at bounding box center [634, 291] width 936 height 515
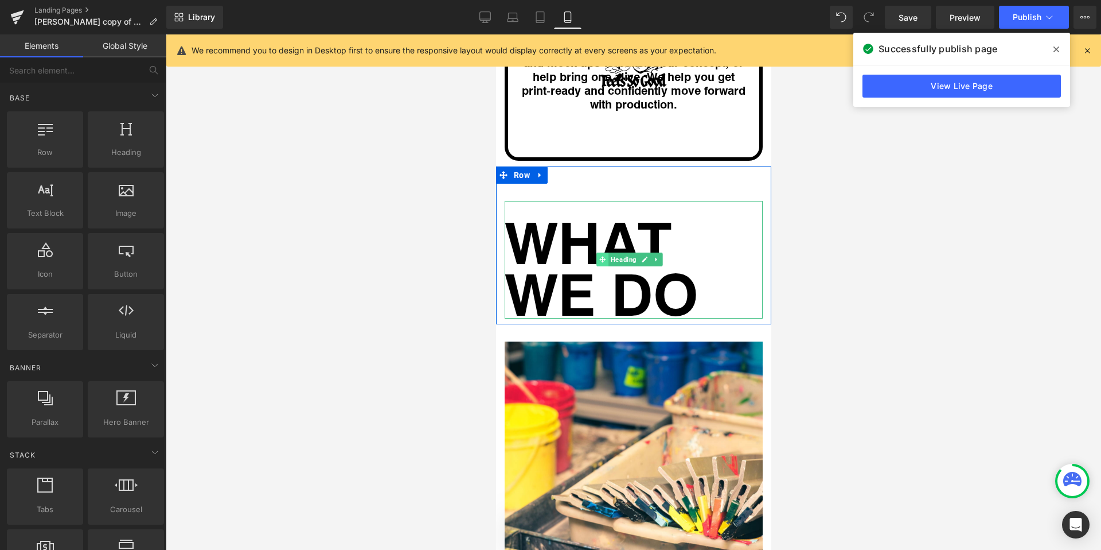
click at [621, 266] on span "Heading" at bounding box center [623, 259] width 30 height 14
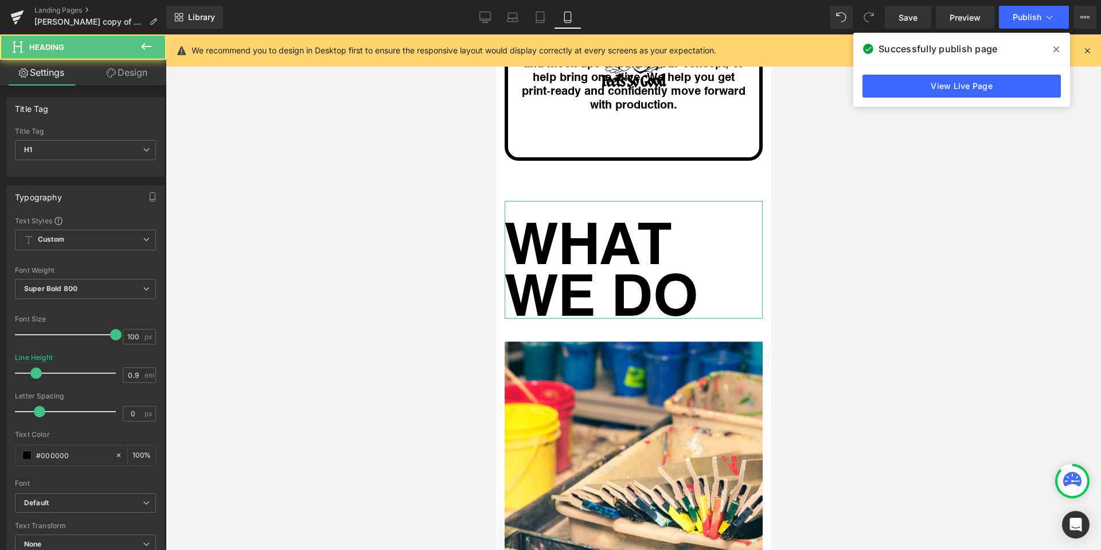
click at [98, 79] on link "Design" at bounding box center [126, 73] width 83 height 26
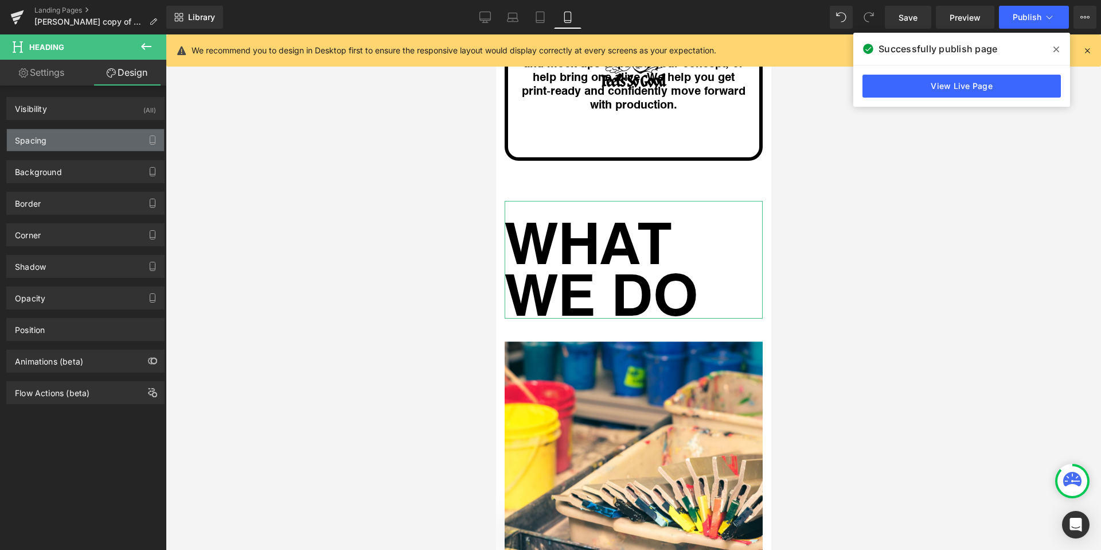
click at [79, 146] on div "Spacing" at bounding box center [85, 140] width 157 height 22
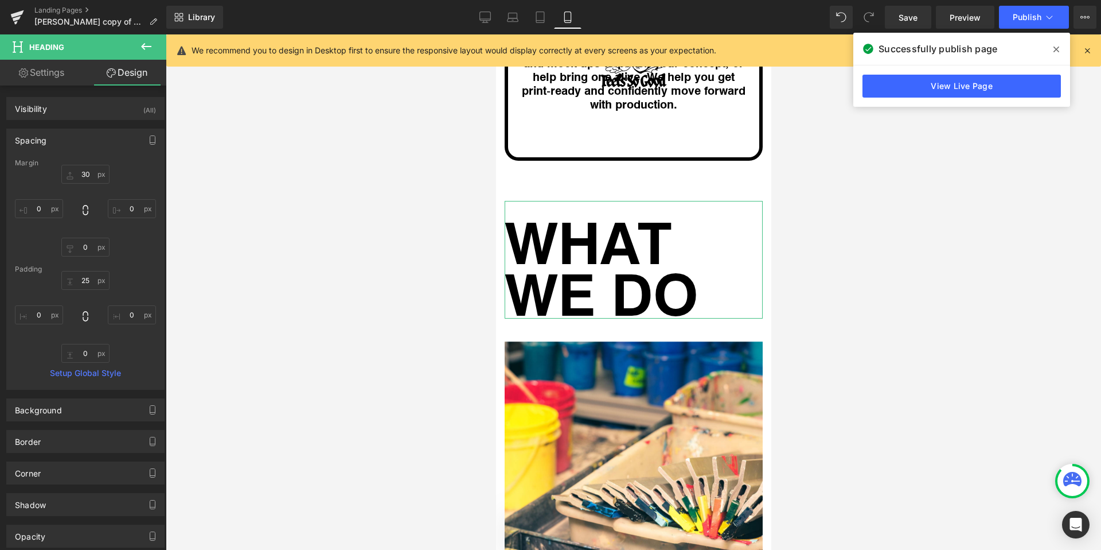
click at [49, 79] on link "Settings" at bounding box center [41, 73] width 83 height 26
type input "100"
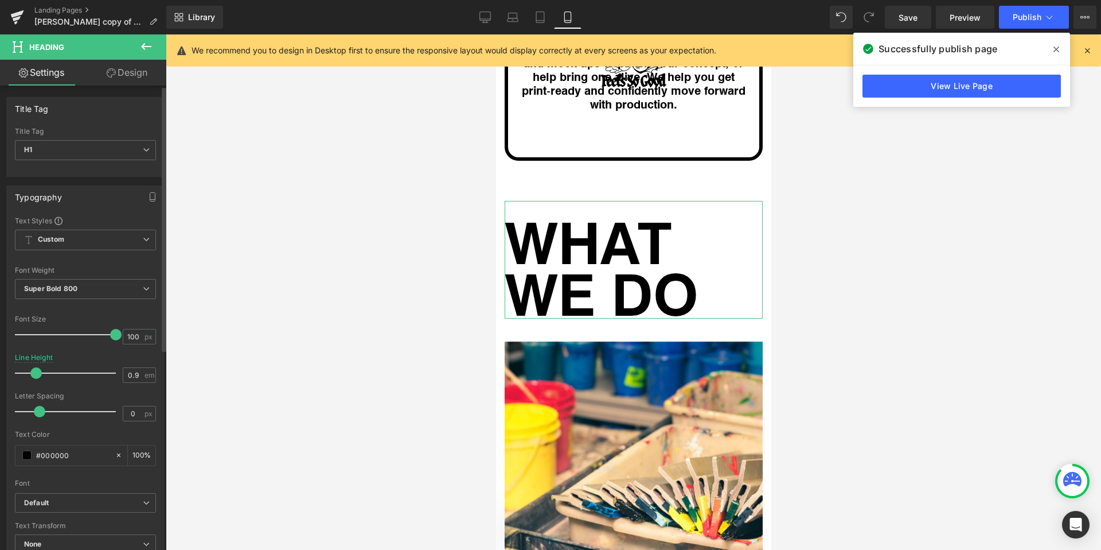
scroll to position [234, 0]
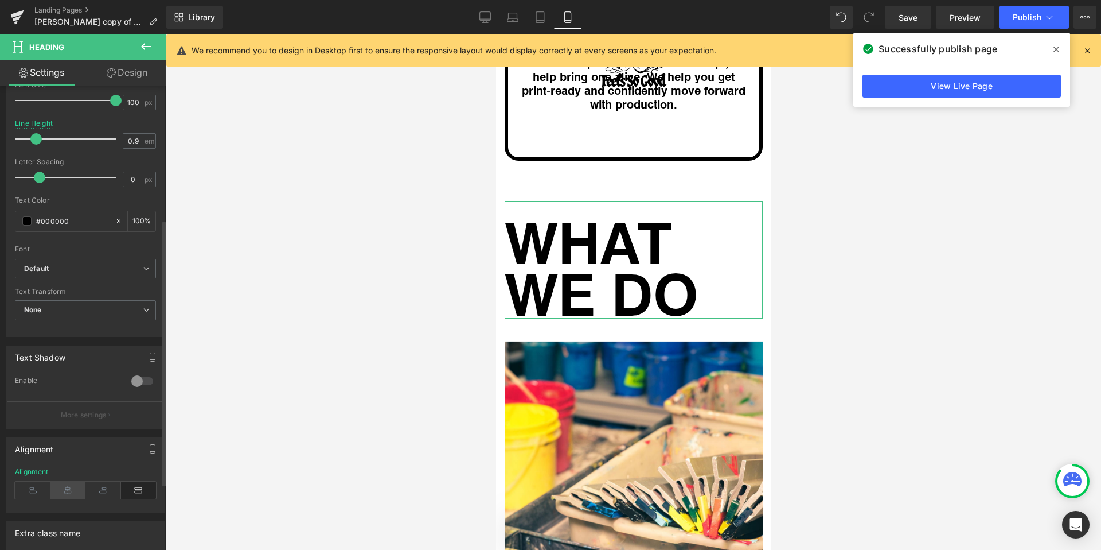
click at [67, 488] on icon at bounding box center [68, 489] width 36 height 17
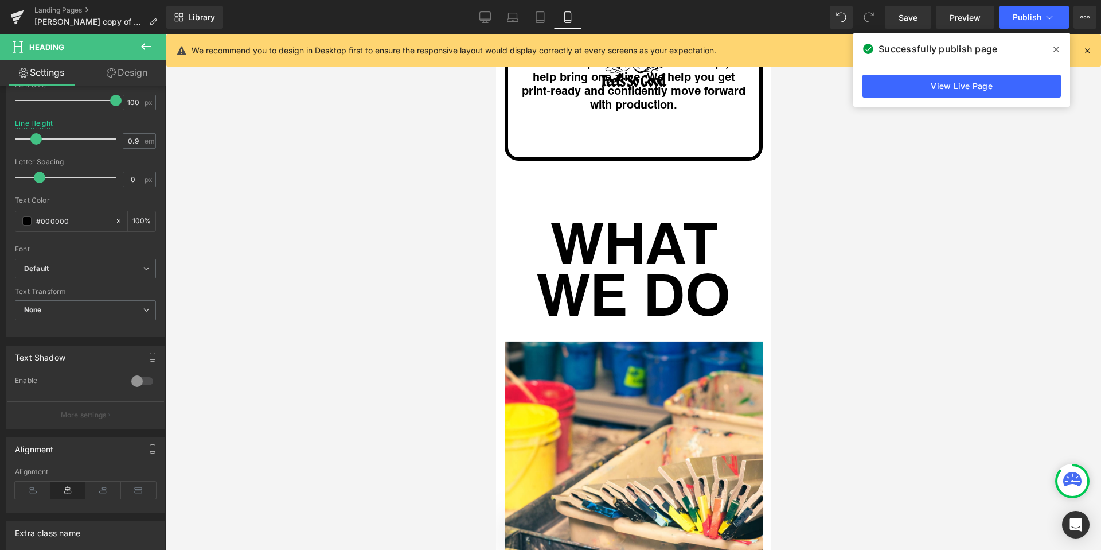
click at [307, 409] on div at bounding box center [634, 291] width 936 height 515
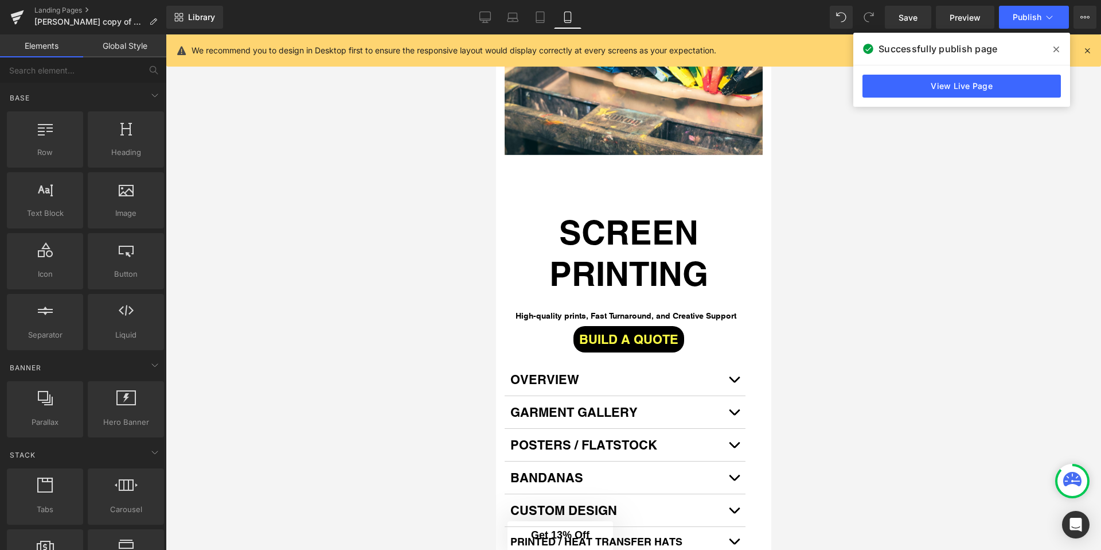
scroll to position [3088, 0]
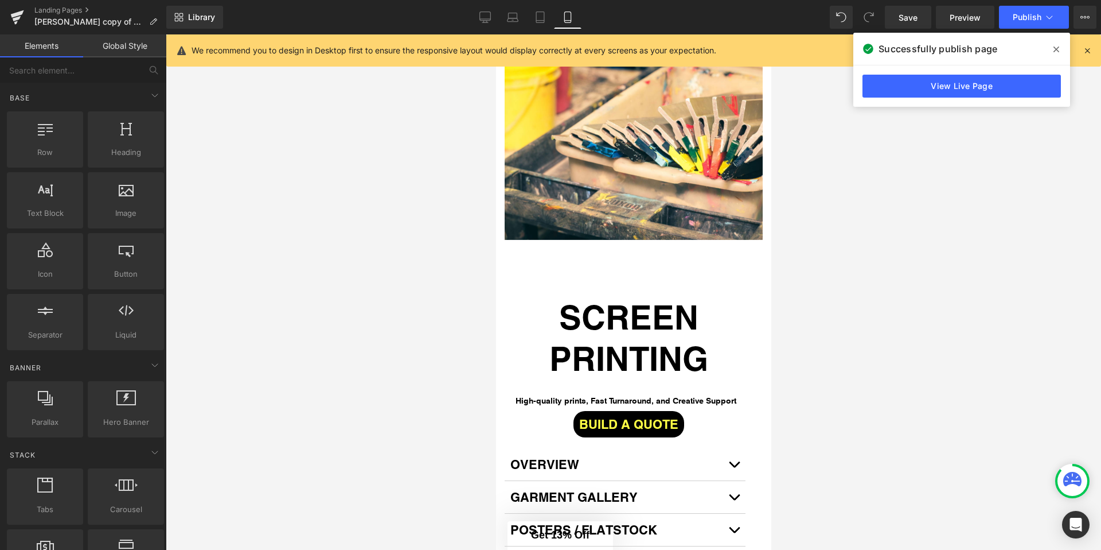
click at [0, 0] on icon at bounding box center [0, 0] width 0 height 0
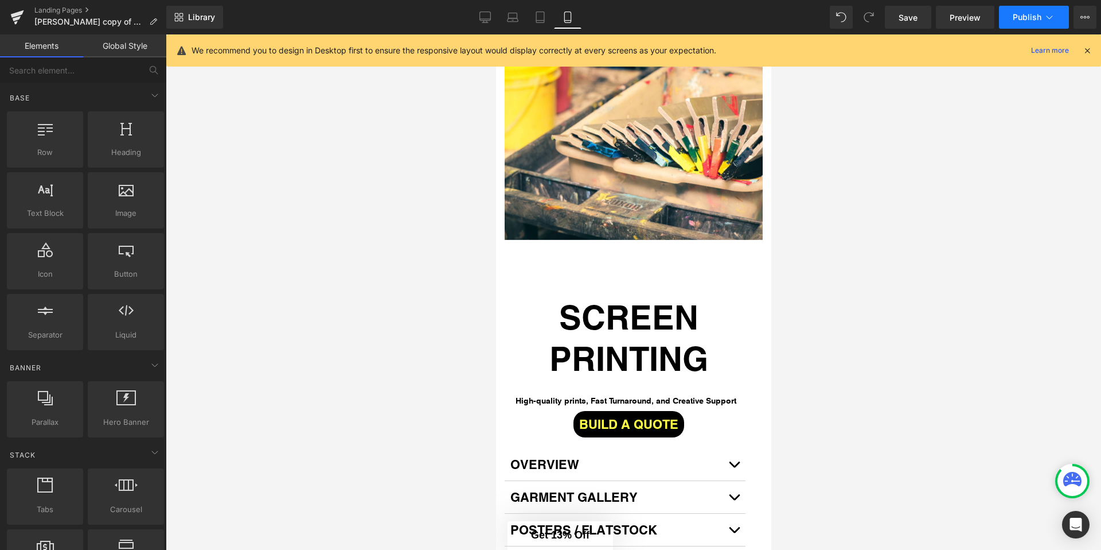
click at [1033, 13] on span "Publish" at bounding box center [1027, 17] width 29 height 9
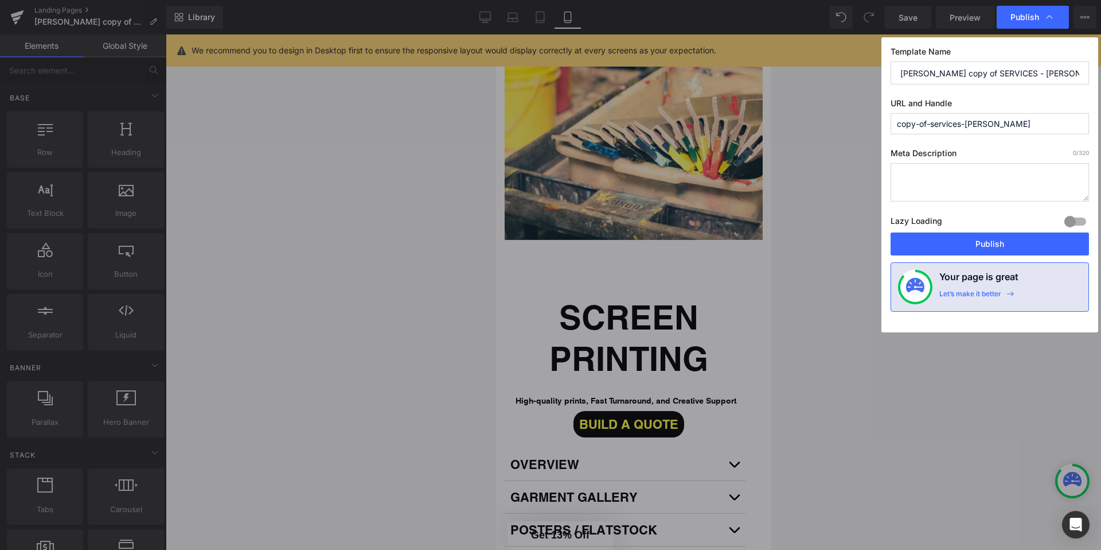
click at [989, 243] on button "Publish" at bounding box center [990, 243] width 198 height 23
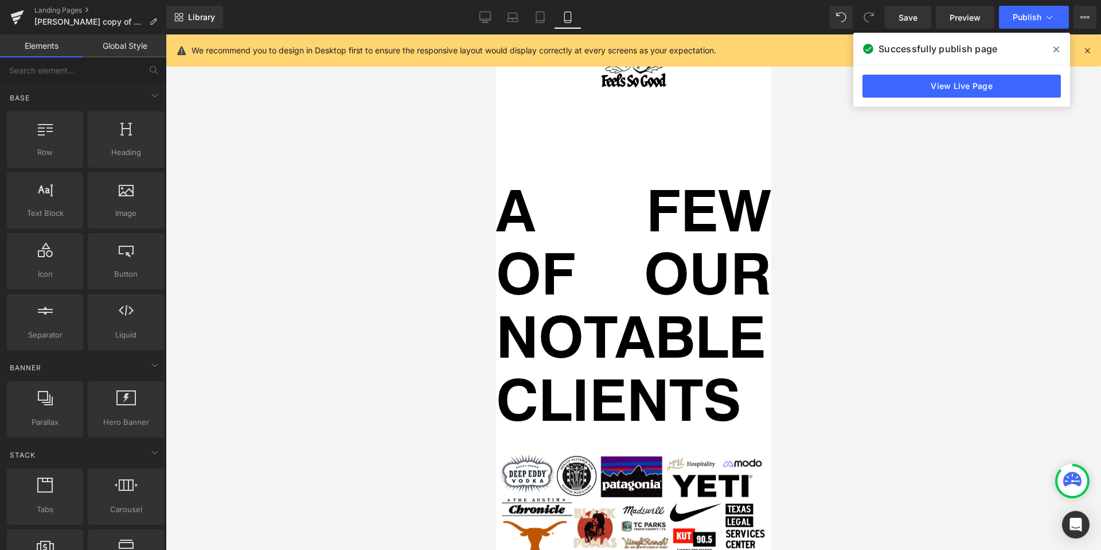
scroll to position [6291, 0]
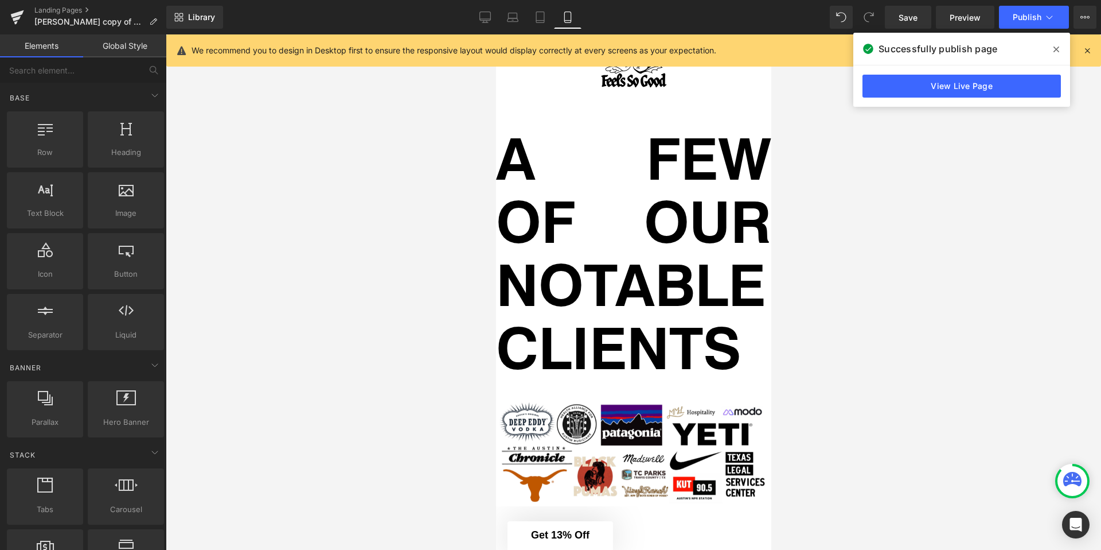
click at [621, 340] on h1 "A FEW OF OUR NOTABLE CLIENTS" at bounding box center [633, 251] width 275 height 252
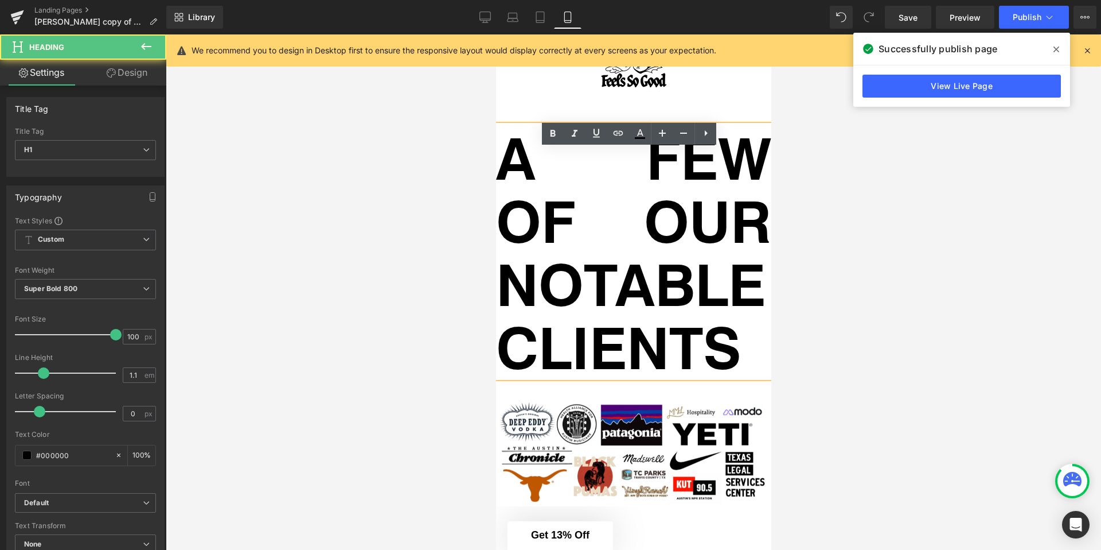
click at [460, 340] on div at bounding box center [634, 291] width 936 height 515
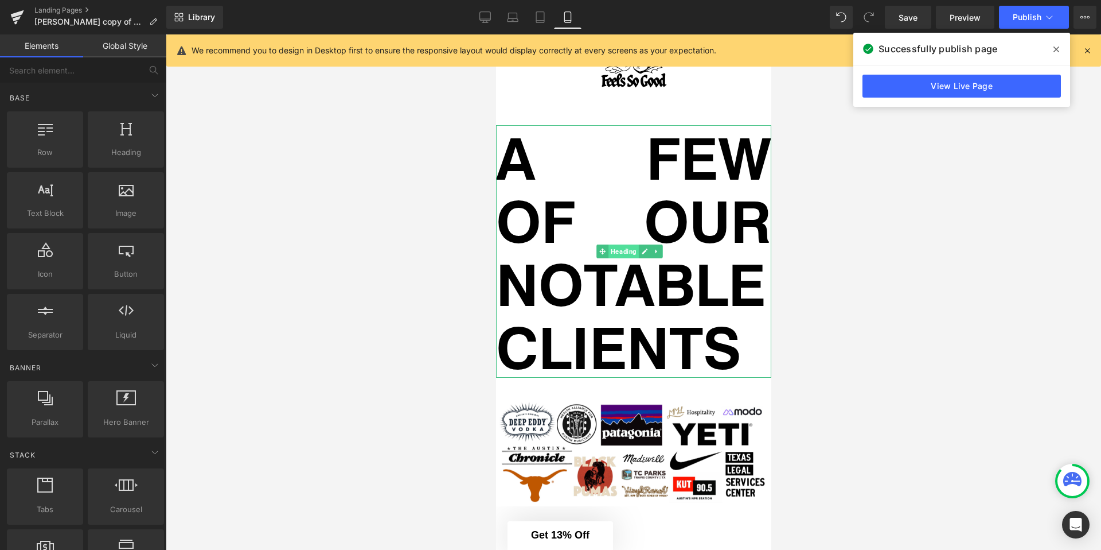
click at [617, 258] on span "Heading" at bounding box center [623, 251] width 30 height 14
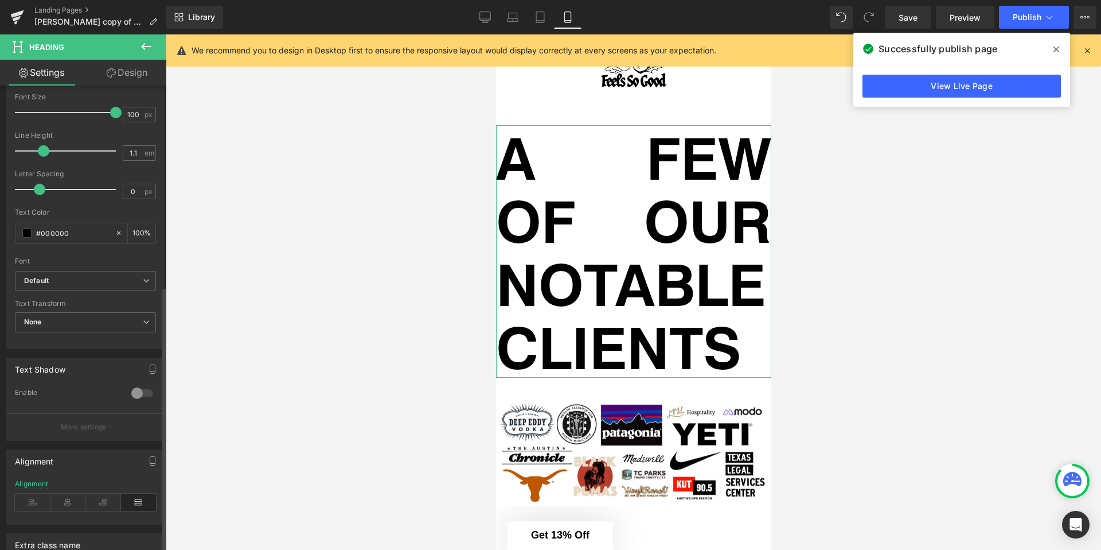
scroll to position [350, 0]
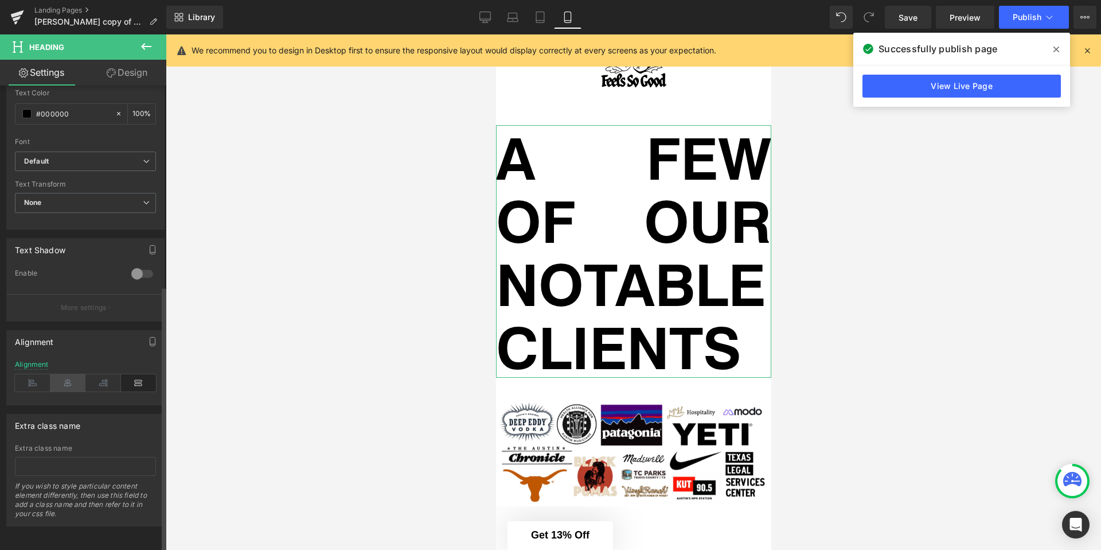
click at [68, 377] on icon at bounding box center [68, 382] width 36 height 17
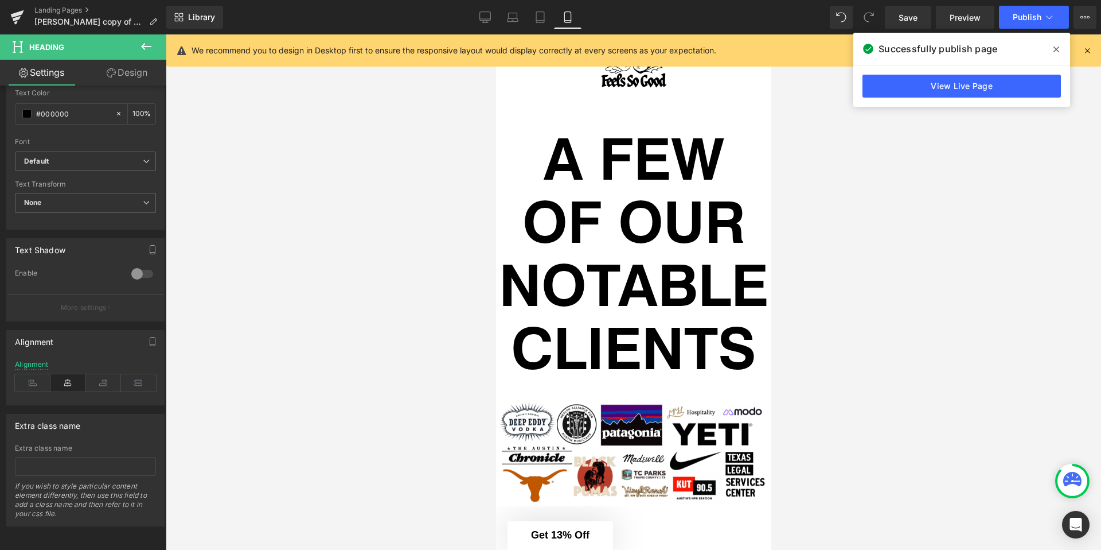
click at [578, 306] on h1 "A FEW OF OUR NOTABLE CLIENTS" at bounding box center [633, 251] width 275 height 252
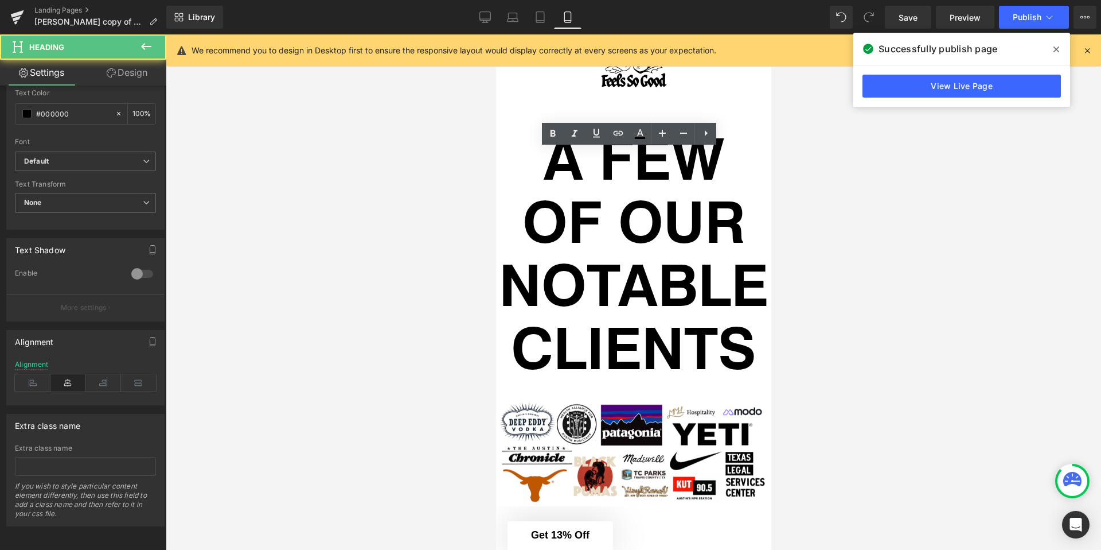
click at [438, 272] on div at bounding box center [634, 291] width 936 height 515
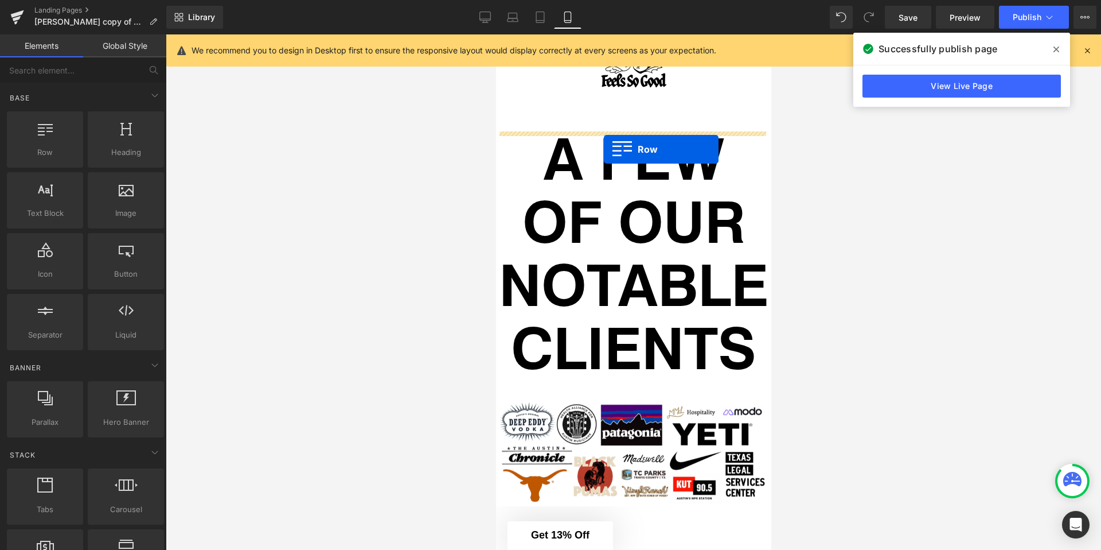
drag, startPoint x: 695, startPoint y: 180, endPoint x: 603, endPoint y: 149, distance: 96.7
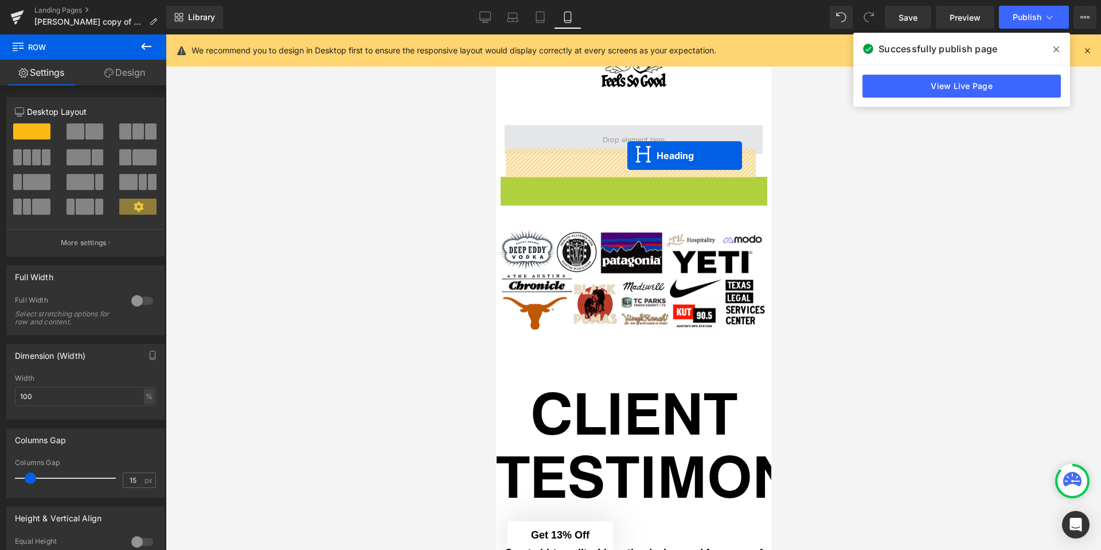
drag, startPoint x: 605, startPoint y: 358, endPoint x: 627, endPoint y: 158, distance: 201.4
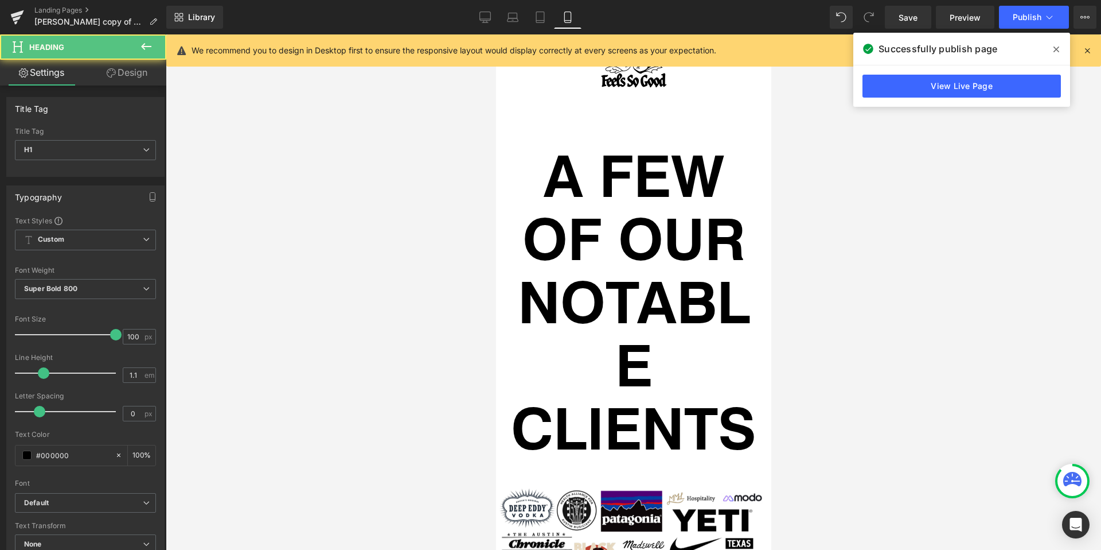
drag, startPoint x: 406, startPoint y: 204, endPoint x: 441, endPoint y: 211, distance: 35.8
click at [406, 204] on div at bounding box center [634, 291] width 936 height 515
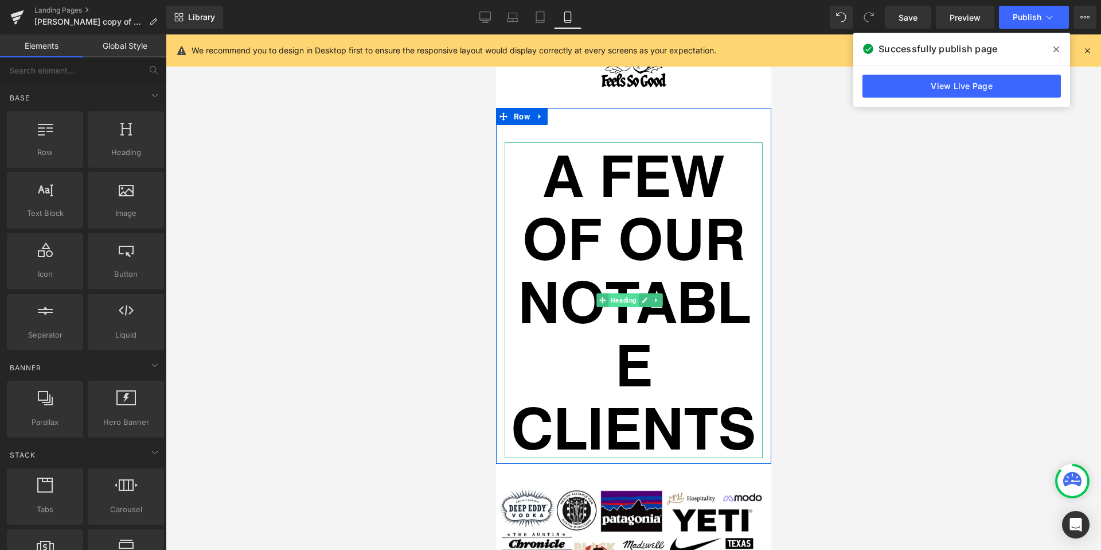
click at [623, 307] on span "Heading" at bounding box center [623, 300] width 30 height 14
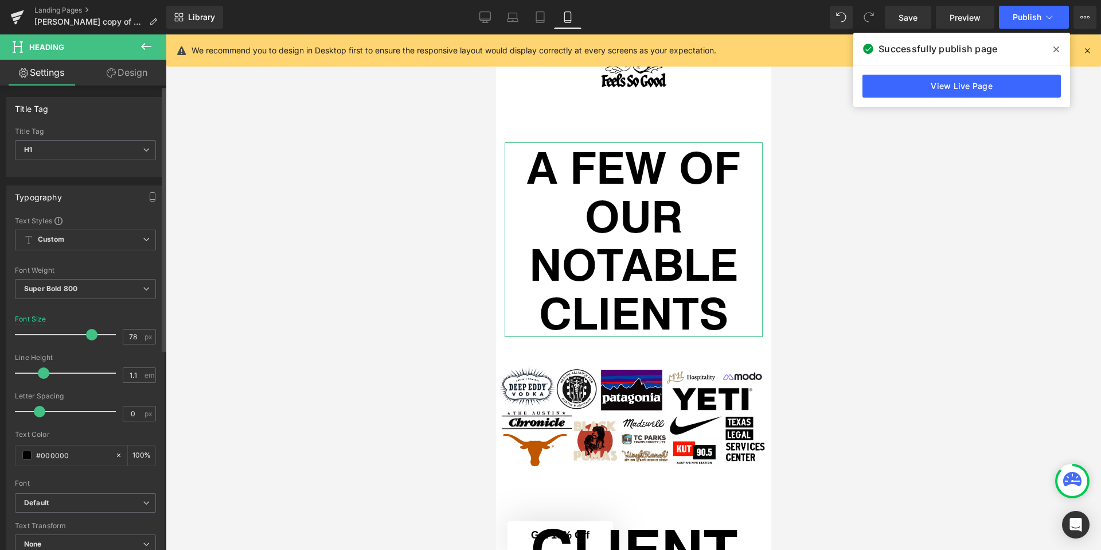
type input "79"
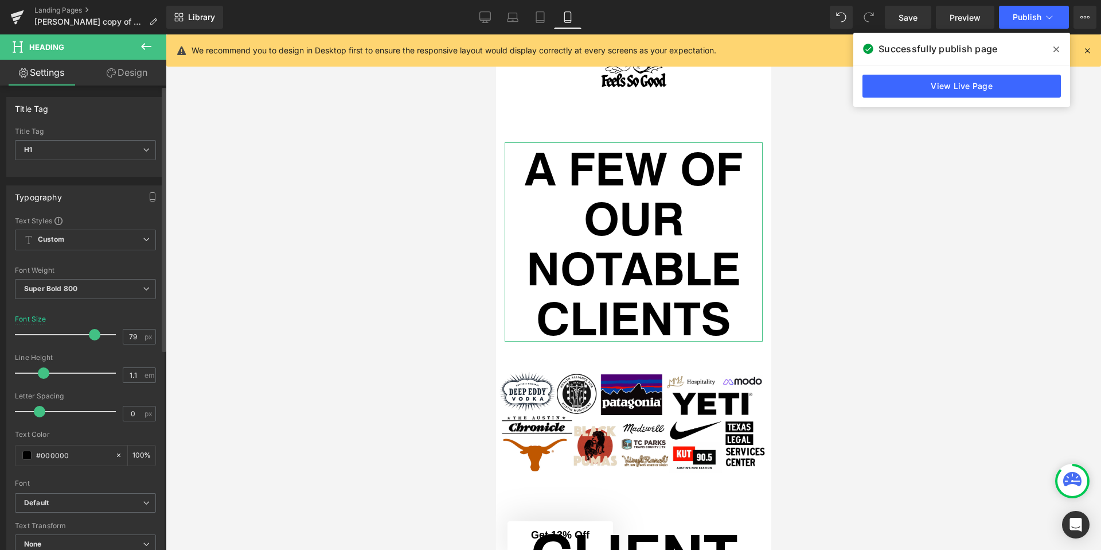
drag, startPoint x: 111, startPoint y: 336, endPoint x: 90, endPoint y: 336, distance: 20.6
click at [90, 336] on span at bounding box center [94, 334] width 11 height 11
click at [318, 299] on div at bounding box center [634, 291] width 936 height 515
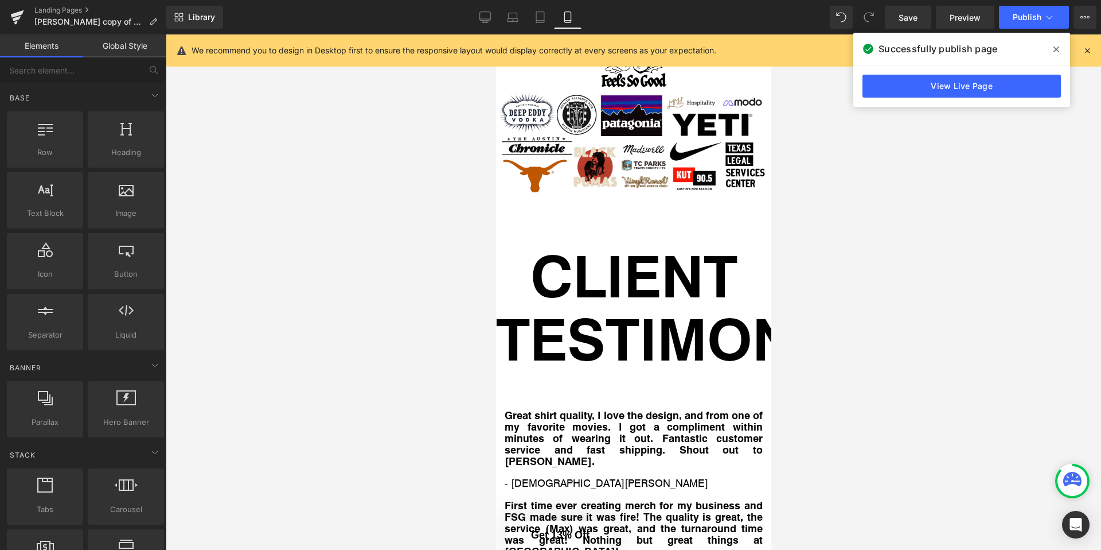
scroll to position [6572, 0]
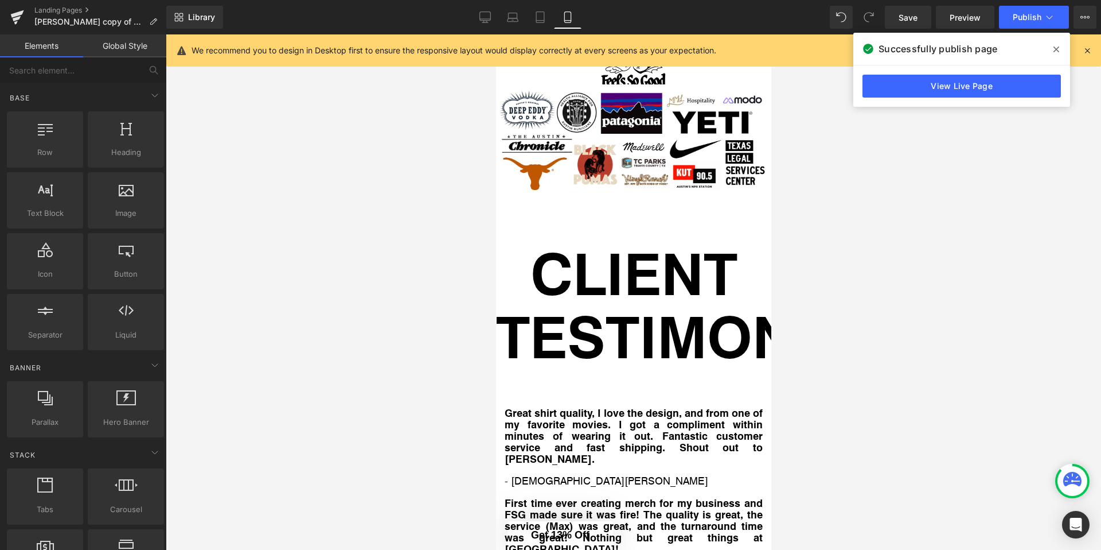
click at [622, 299] on h1 "CLIENT TESTIMONIALS" at bounding box center [633, 303] width 275 height 126
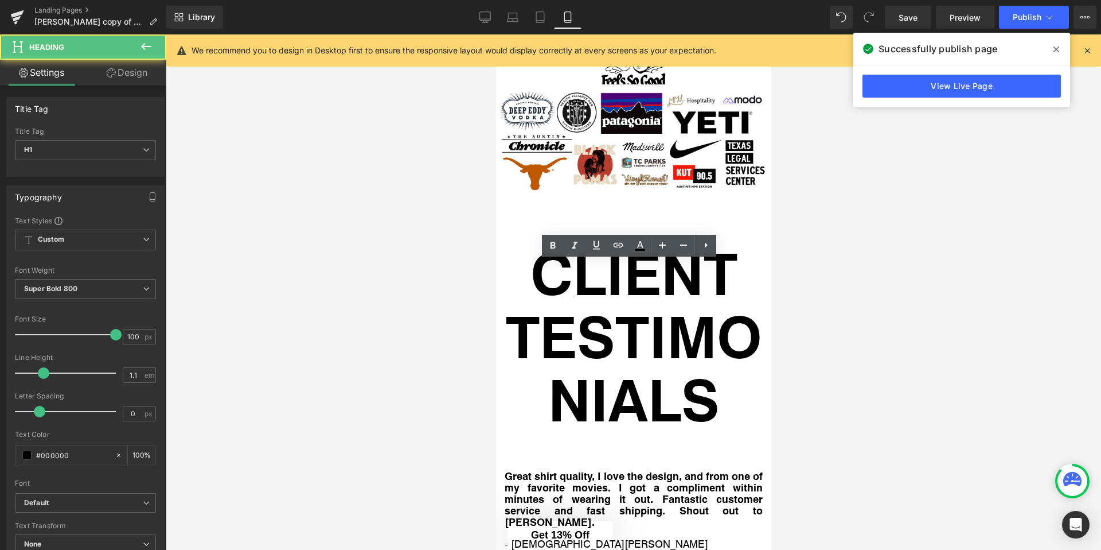
click at [416, 303] on div at bounding box center [634, 291] width 936 height 515
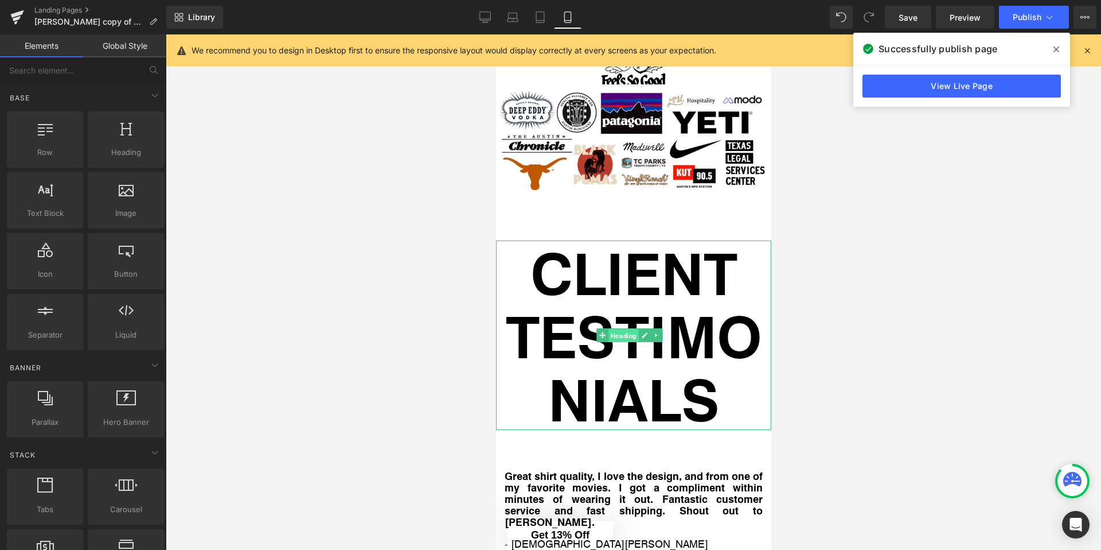
click at [619, 342] on span "Heading" at bounding box center [623, 336] width 30 height 14
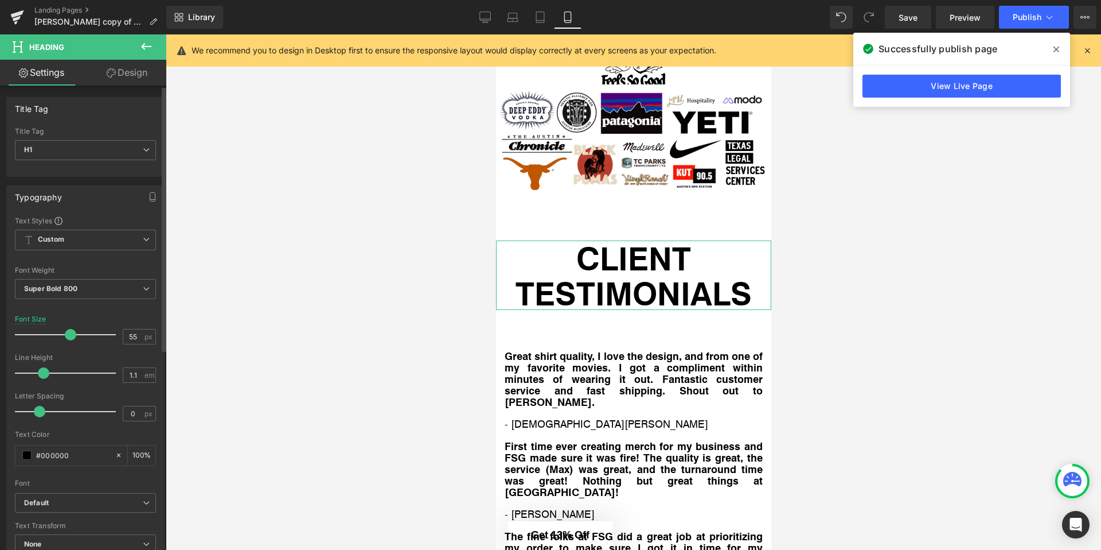
type input "56"
drag, startPoint x: 108, startPoint y: 335, endPoint x: 66, endPoint y: 337, distance: 42.5
click at [66, 337] on span at bounding box center [70, 334] width 11 height 11
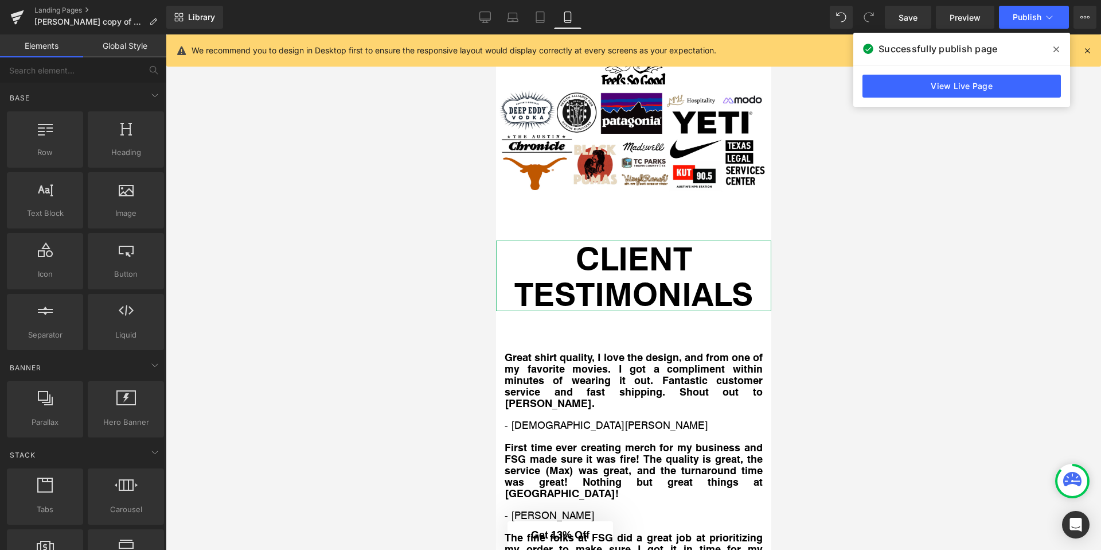
click at [336, 339] on div at bounding box center [634, 291] width 936 height 515
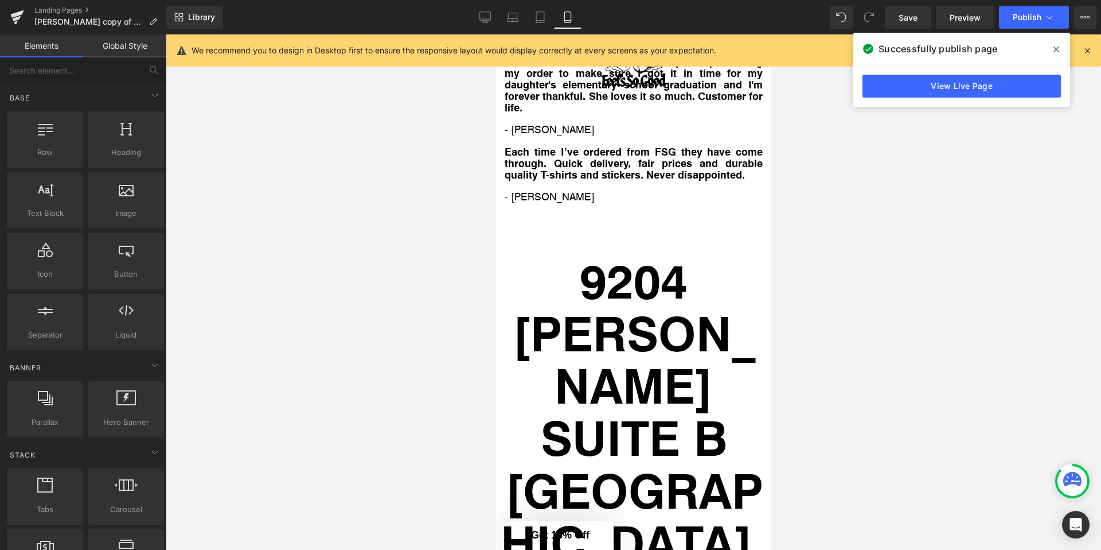
drag, startPoint x: 432, startPoint y: 295, endPoint x: 478, endPoint y: 302, distance: 46.5
click at [432, 295] on div at bounding box center [634, 291] width 936 height 515
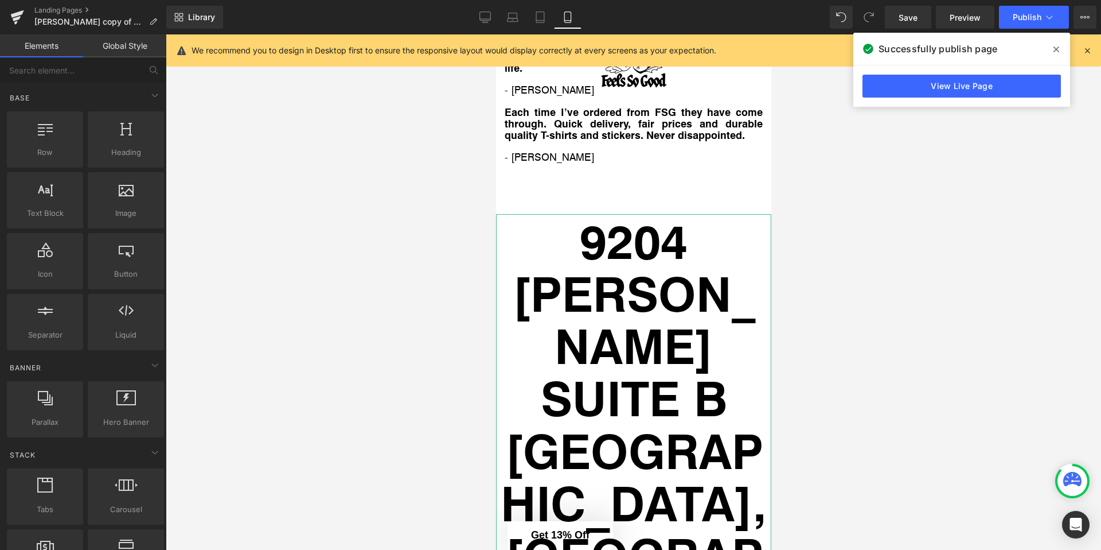
scroll to position [7243, 0]
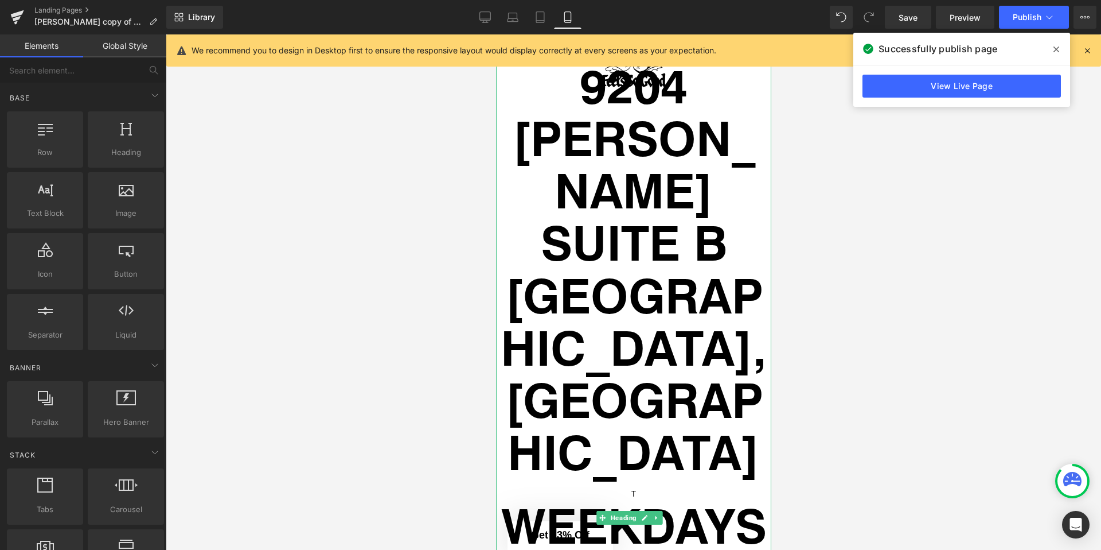
click at [626, 511] on span "Heading" at bounding box center [623, 518] width 30 height 14
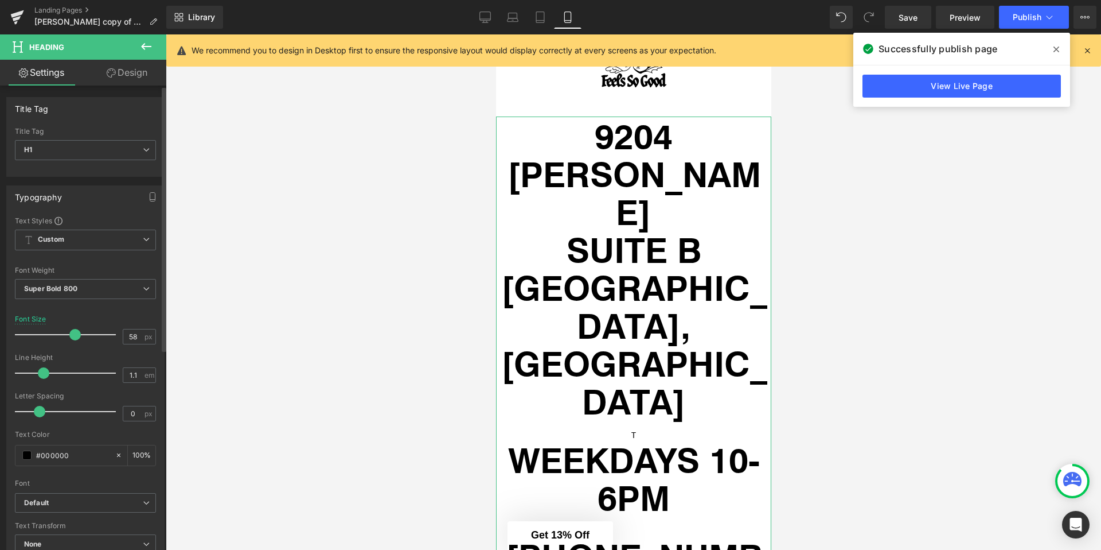
scroll to position [7141, 0]
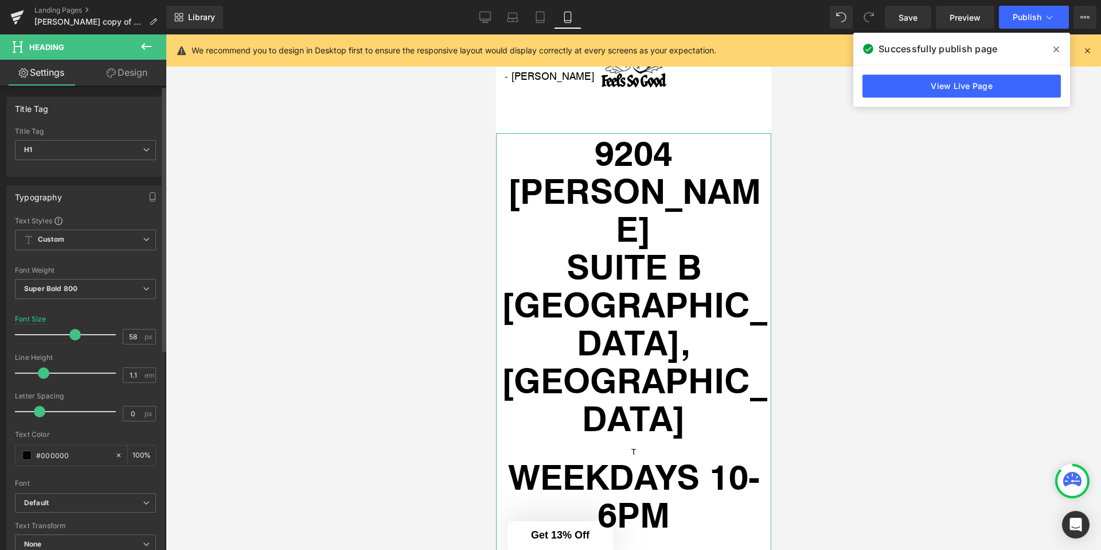
type input "57"
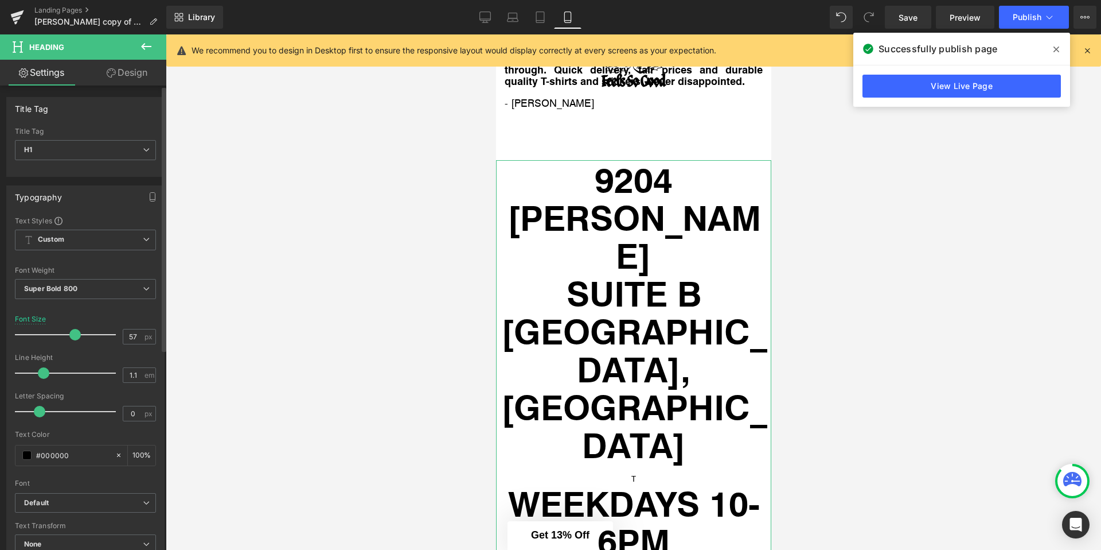
drag, startPoint x: 93, startPoint y: 338, endPoint x: 68, endPoint y: 337, distance: 25.2
click at [69, 337] on span at bounding box center [74, 334] width 11 height 11
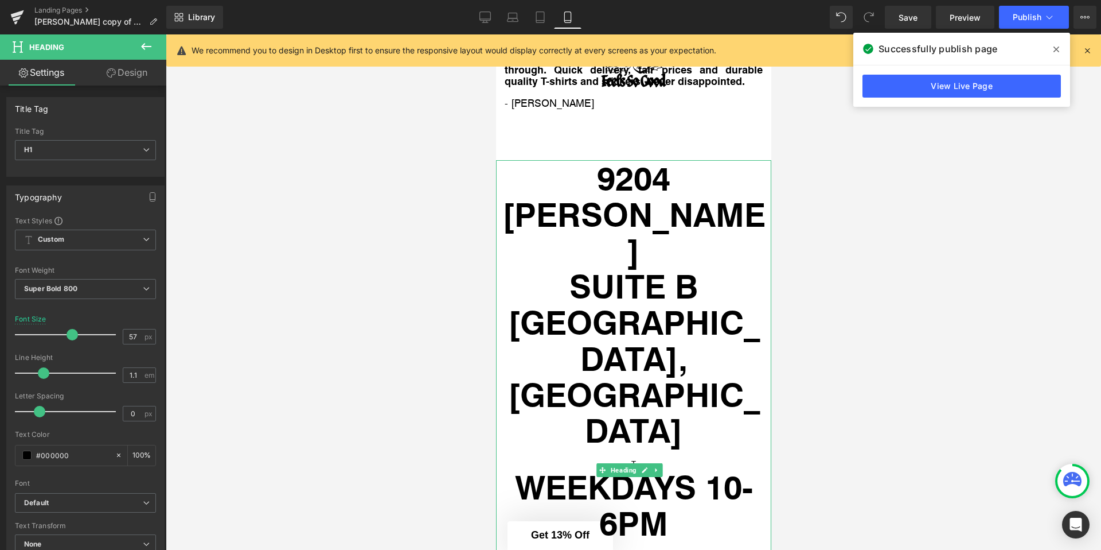
drag, startPoint x: 632, startPoint y: 282, endPoint x: 626, endPoint y: 278, distance: 7.5
click at [630, 469] on h1 "WEEKDAYS 10-6PM" at bounding box center [633, 505] width 275 height 72
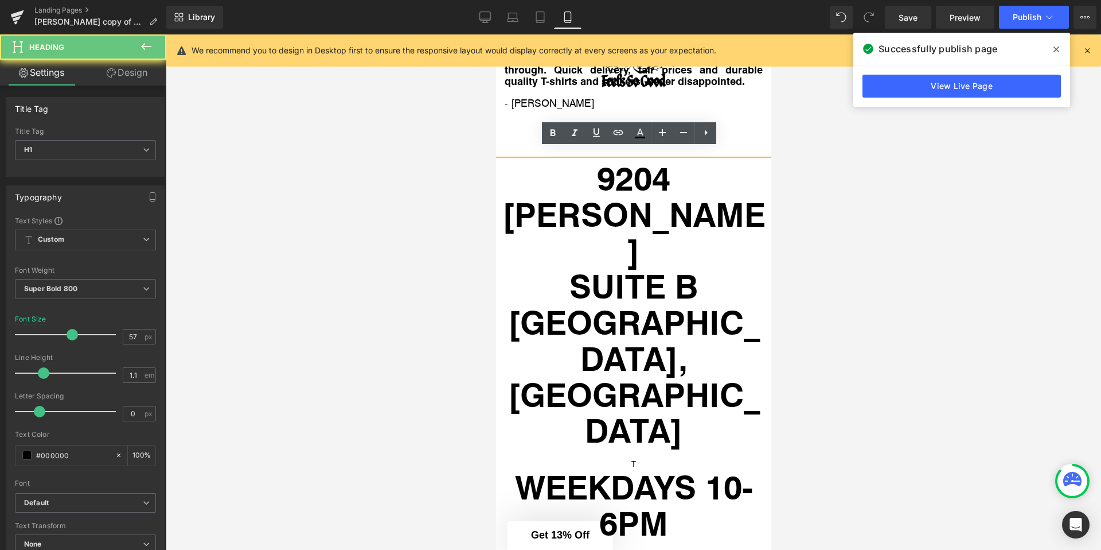
click at [632, 469] on h1 "WEEKDAYS 10-6PM" at bounding box center [633, 505] width 275 height 72
click at [630, 458] on div "T" at bounding box center [633, 463] width 275 height 10
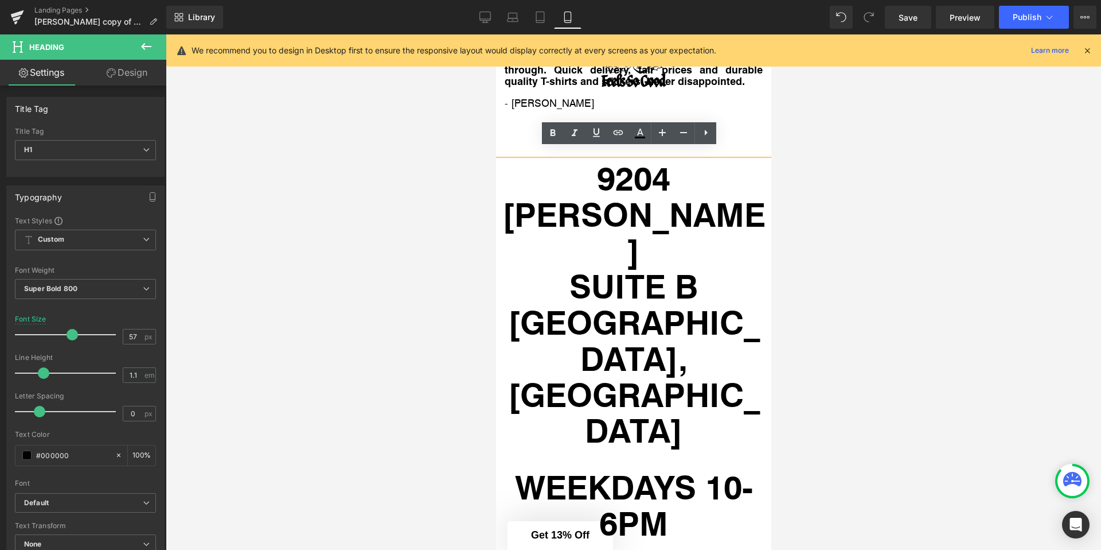
click at [434, 275] on div at bounding box center [634, 291] width 936 height 515
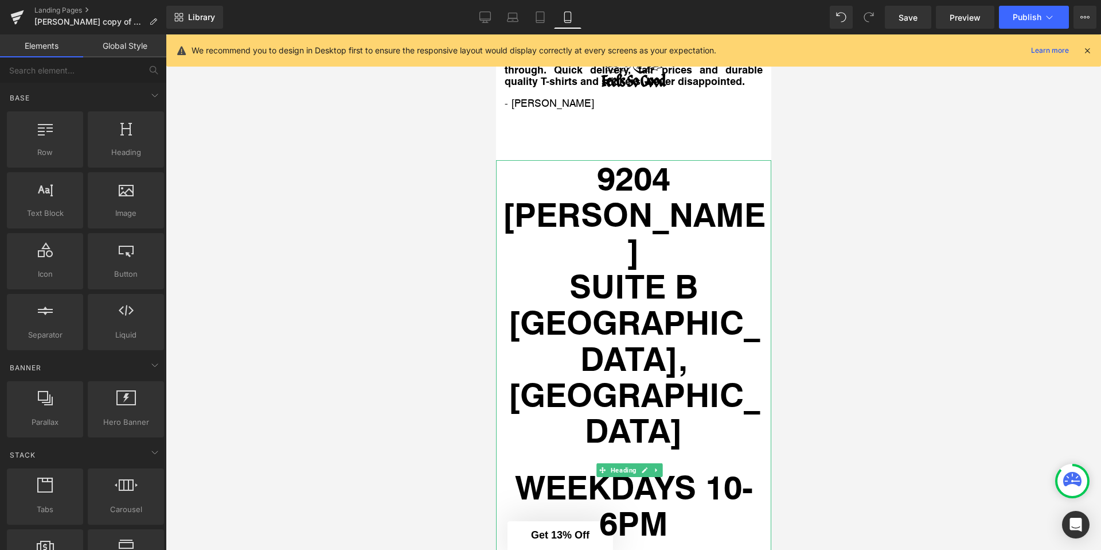
click at [626, 463] on span "Heading" at bounding box center [623, 470] width 30 height 14
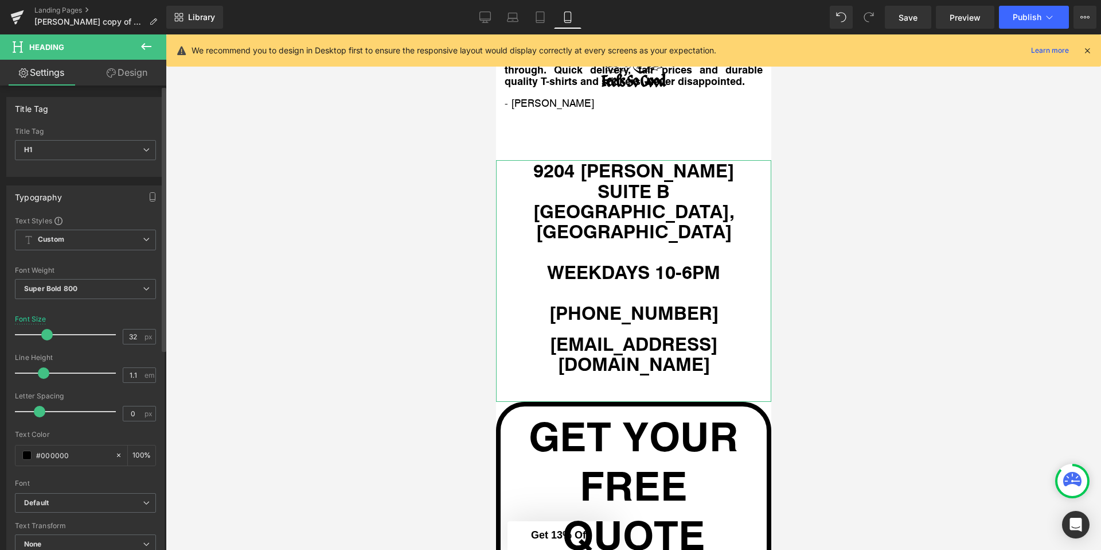
type input "33"
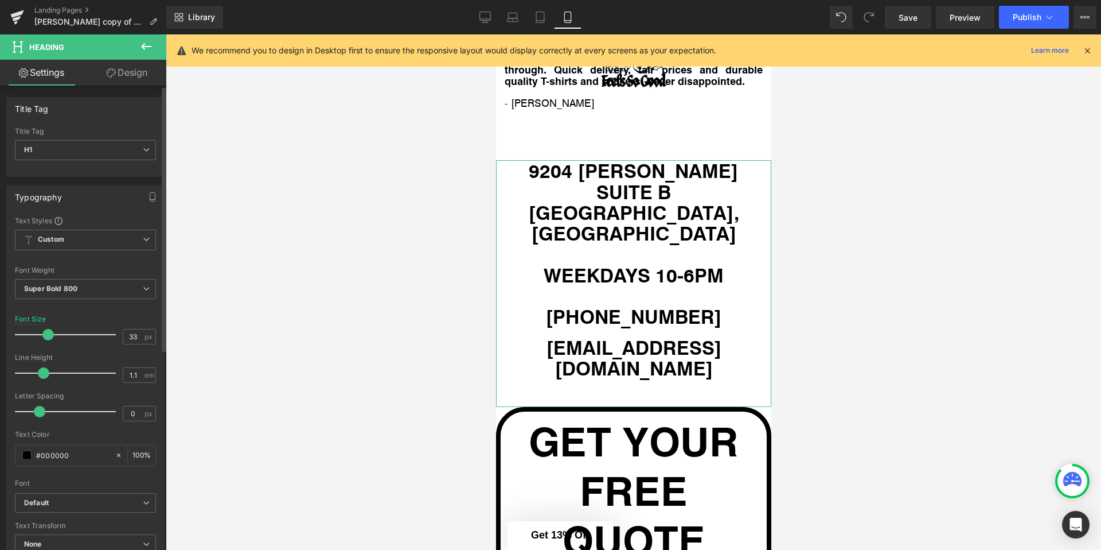
drag, startPoint x: 68, startPoint y: 333, endPoint x: 45, endPoint y: 336, distance: 23.6
click at [45, 336] on span at bounding box center [47, 334] width 11 height 11
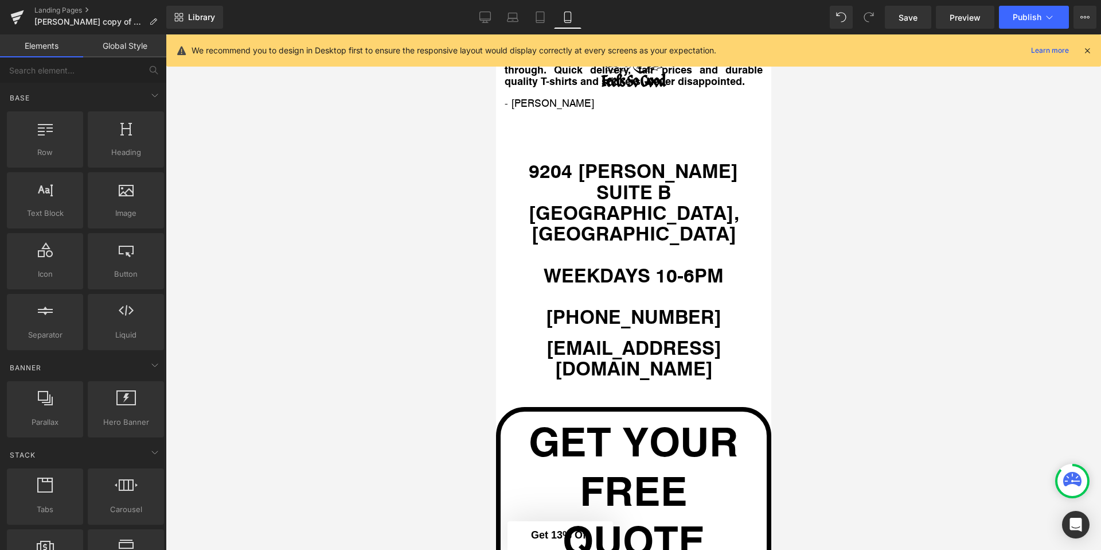
click at [317, 331] on div at bounding box center [634, 291] width 936 height 515
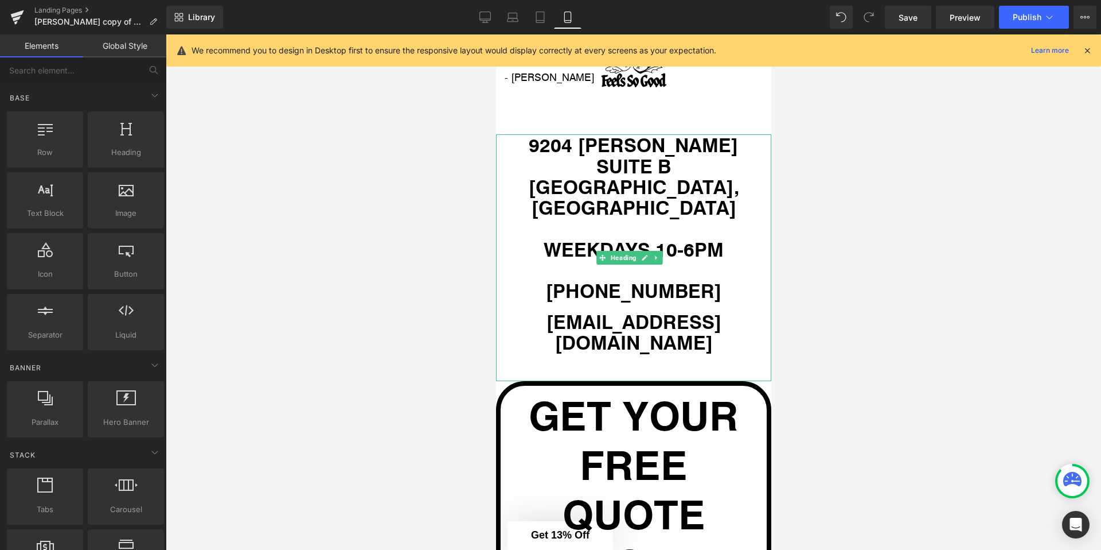
scroll to position [7308, 0]
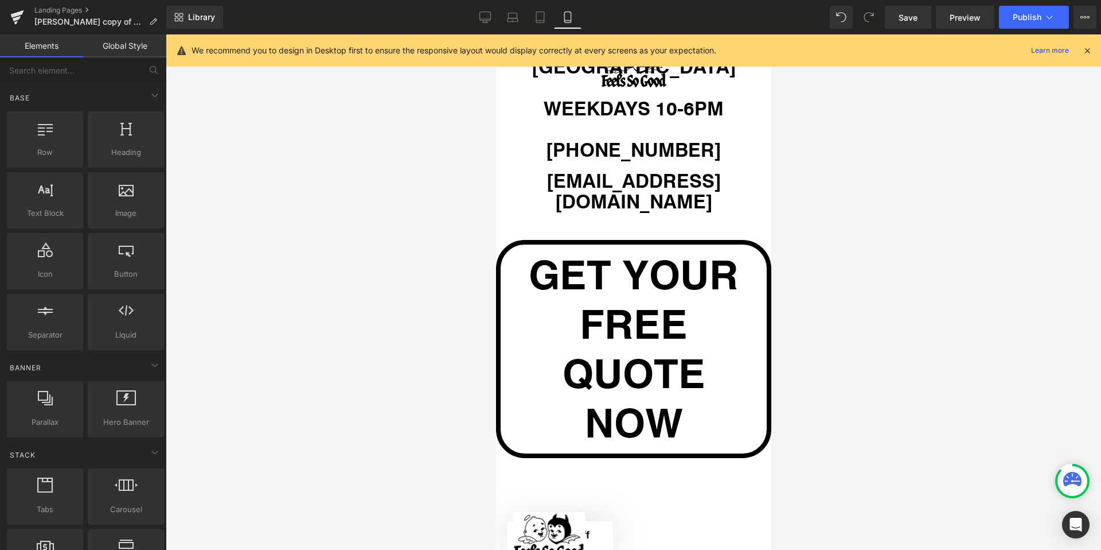
click at [427, 273] on div at bounding box center [634, 291] width 936 height 515
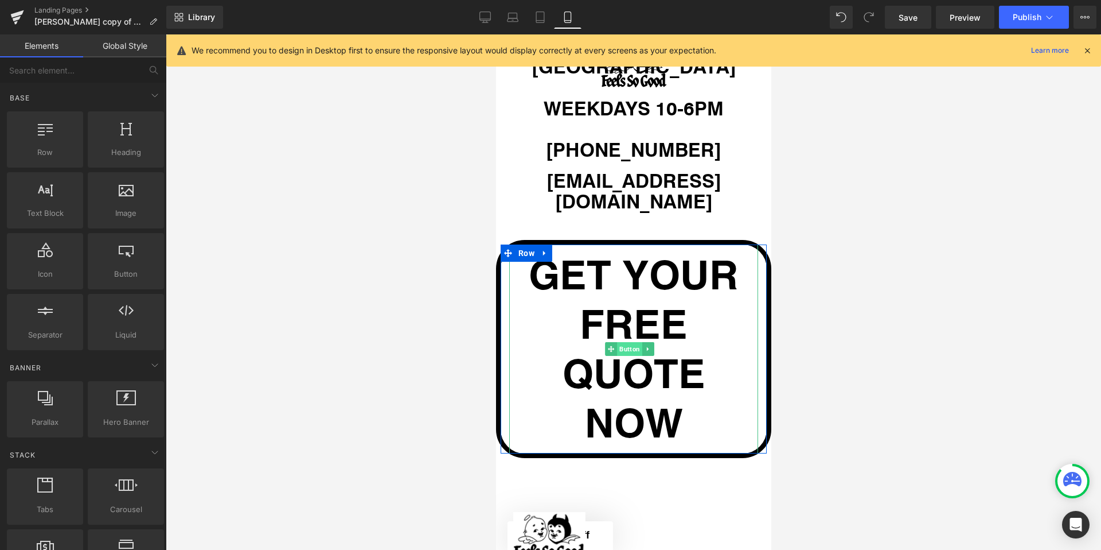
click at [628, 342] on span "Button" at bounding box center [629, 349] width 25 height 14
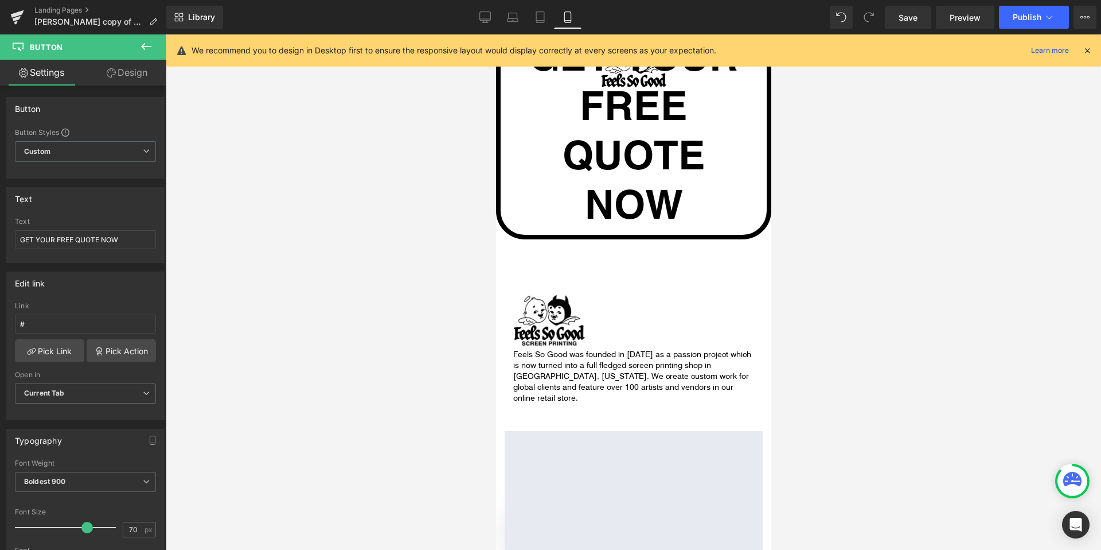
click at [450, 275] on div at bounding box center [634, 291] width 936 height 515
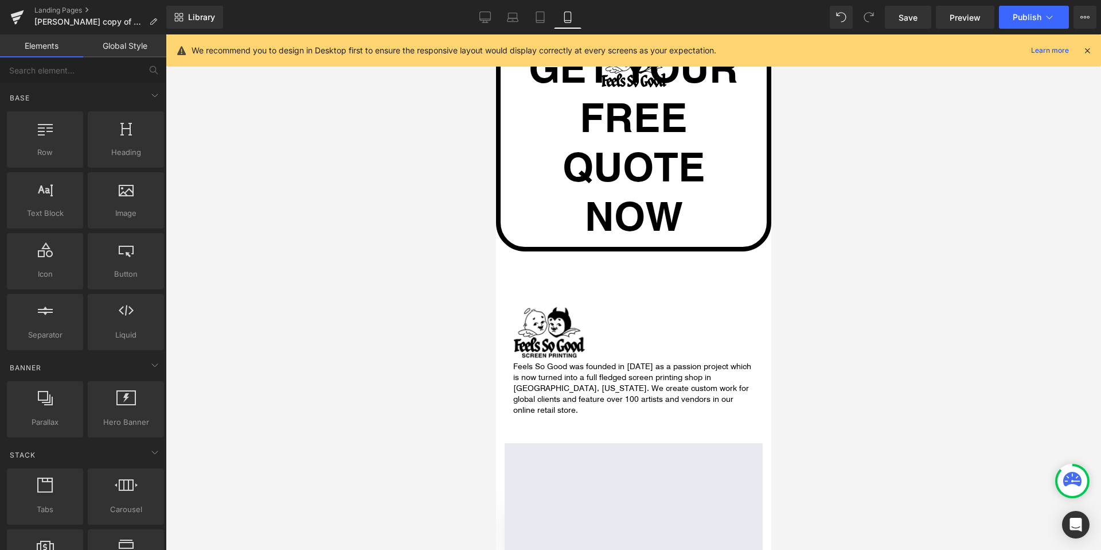
scroll to position [7507, 0]
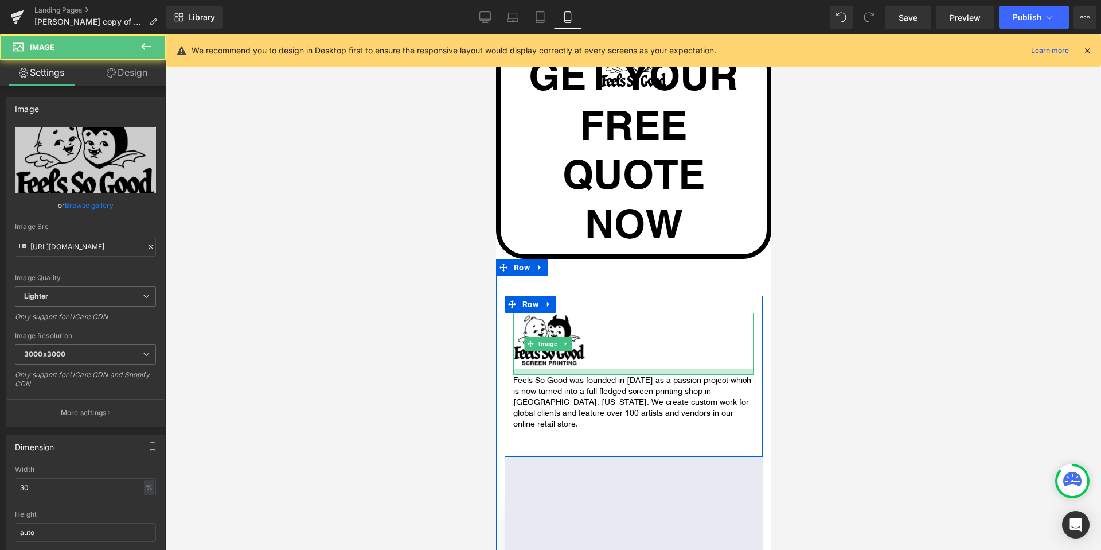
drag, startPoint x: 596, startPoint y: 332, endPoint x: 594, endPoint y: 340, distance: 7.7
click at [595, 368] on div at bounding box center [633, 371] width 241 height 6
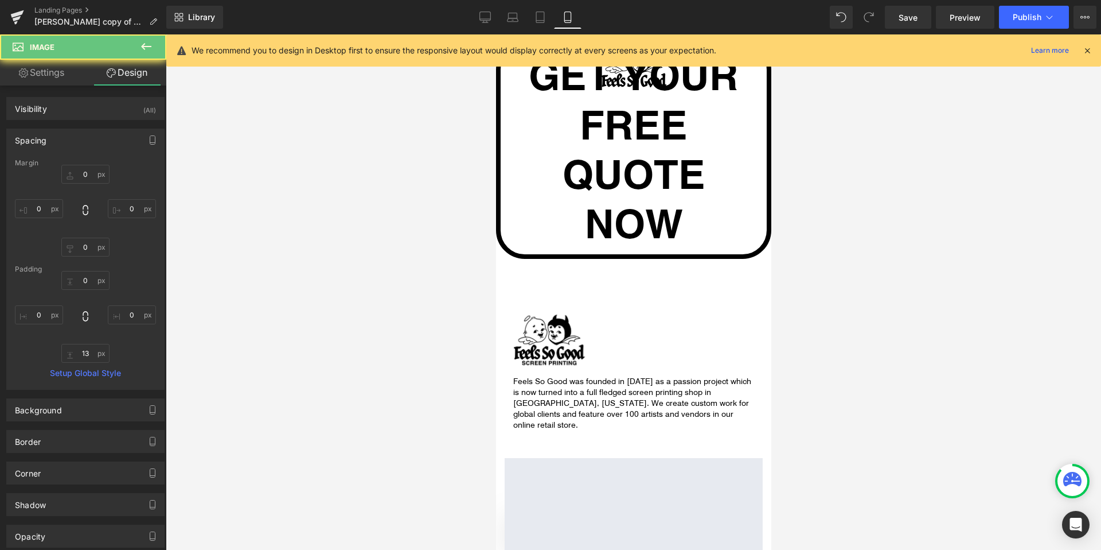
click at [414, 315] on div at bounding box center [634, 291] width 936 height 515
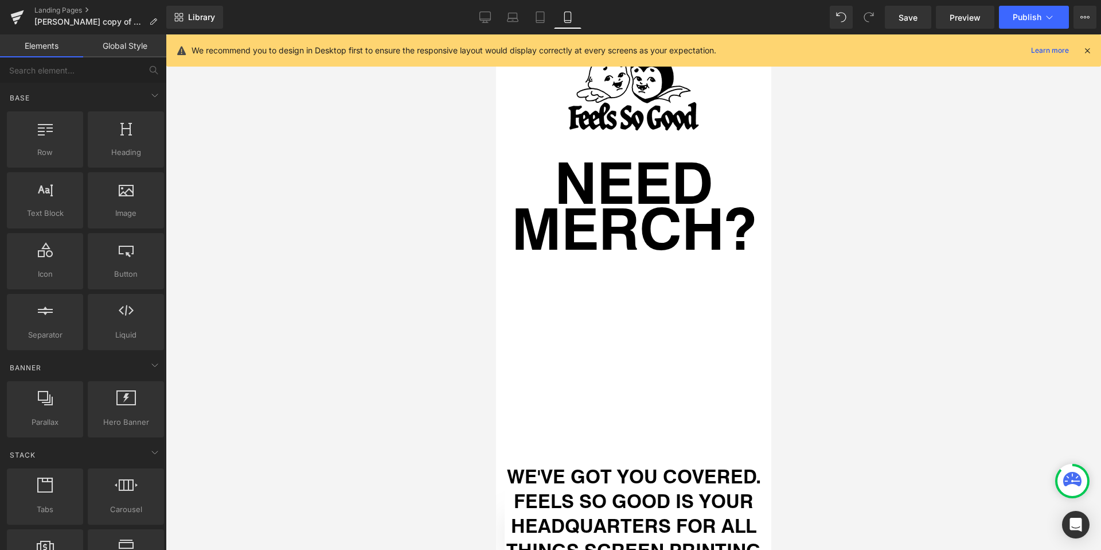
scroll to position [0, 0]
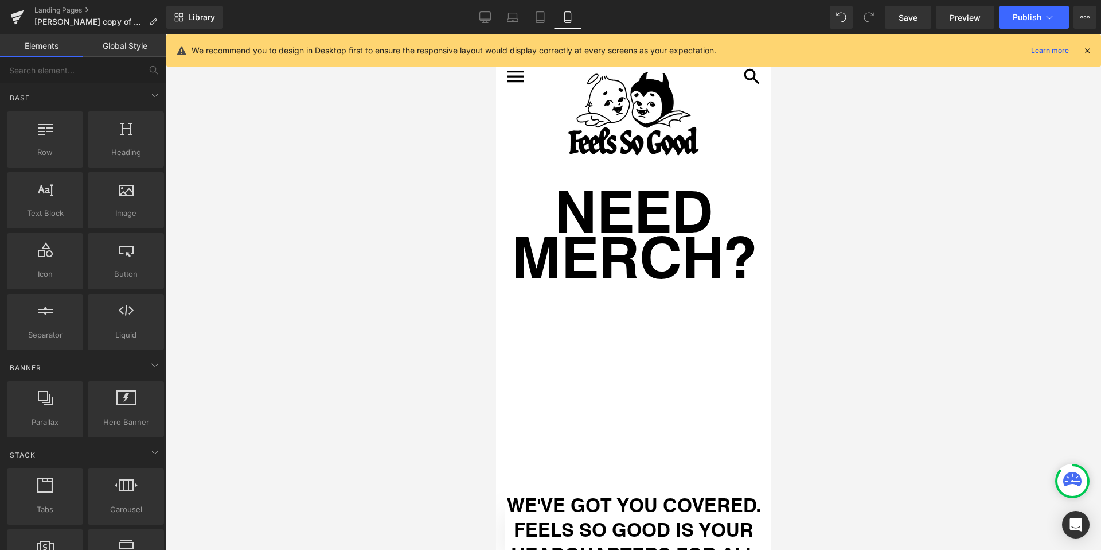
click at [537, 1] on div "Library Mobile Desktop Laptop Tablet Mobile Save Preview Publish Scheduled View…" at bounding box center [633, 17] width 935 height 34
click at [539, 13] on icon at bounding box center [540, 16] width 11 height 11
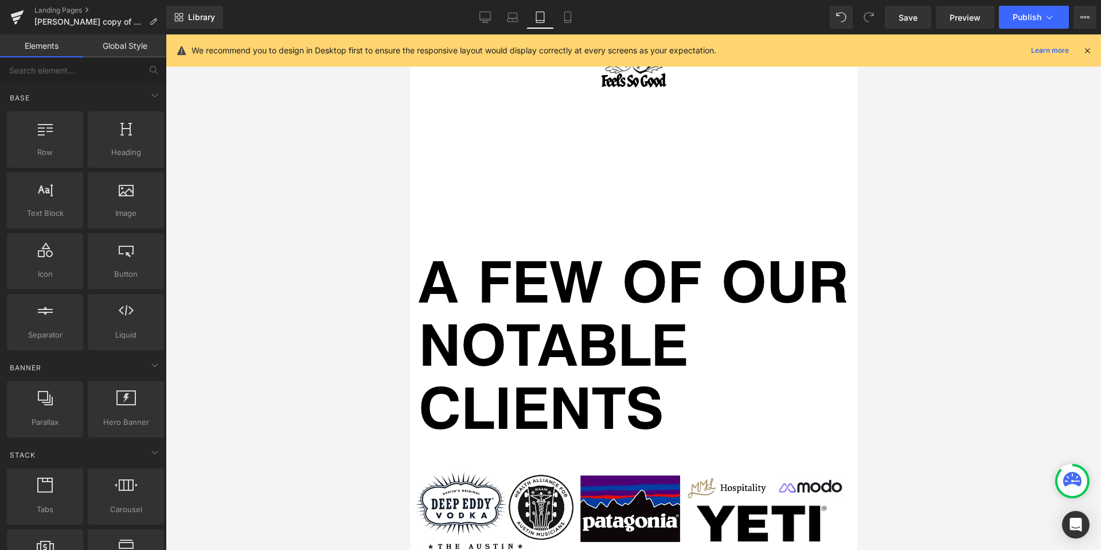
scroll to position [6522, 0]
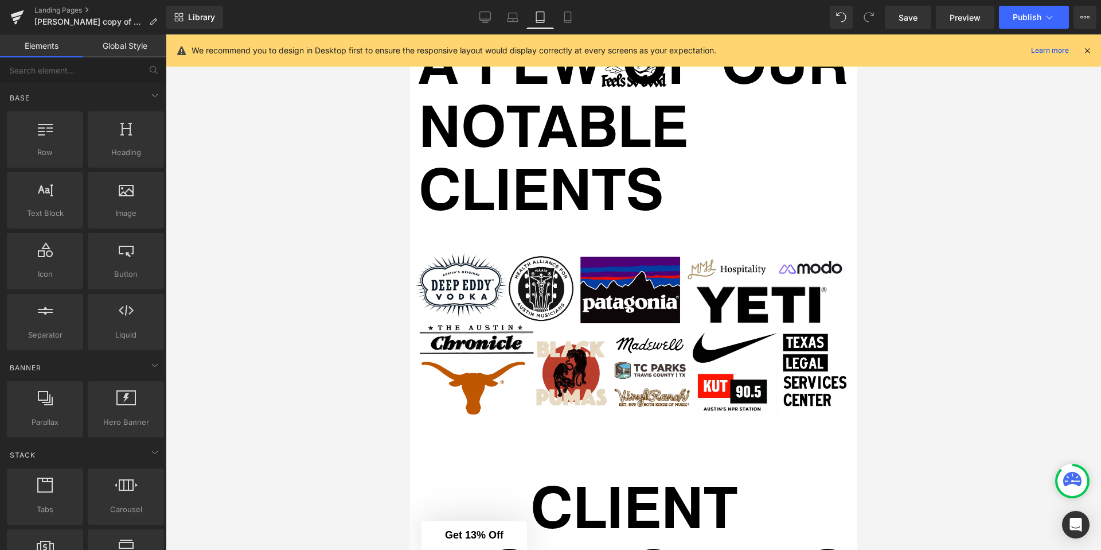
click at [297, 183] on div at bounding box center [634, 291] width 936 height 515
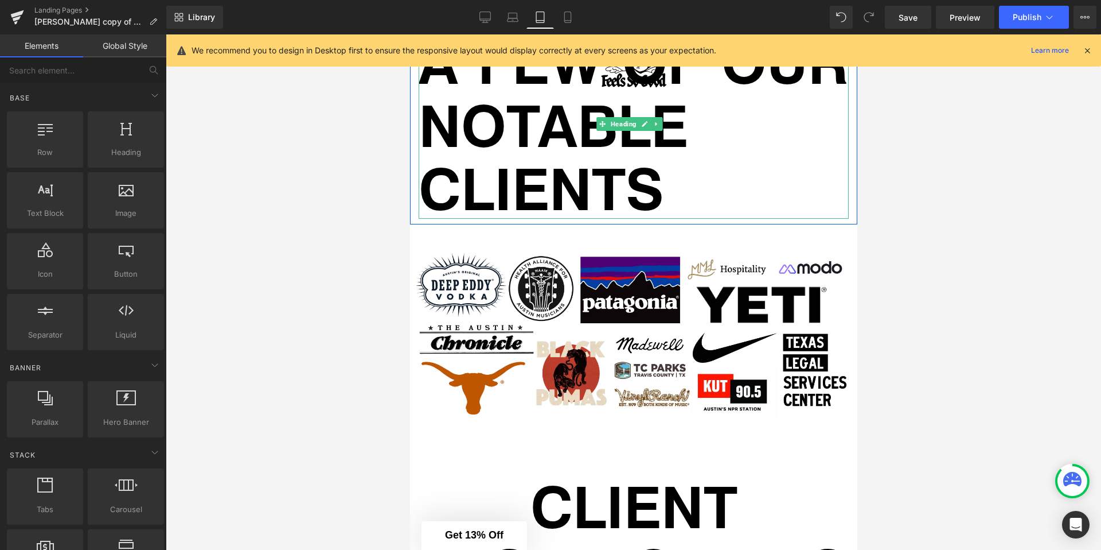
click at [572, 179] on h1 "A FEW OF OUR NOTABLE CLIENTS" at bounding box center [633, 123] width 430 height 189
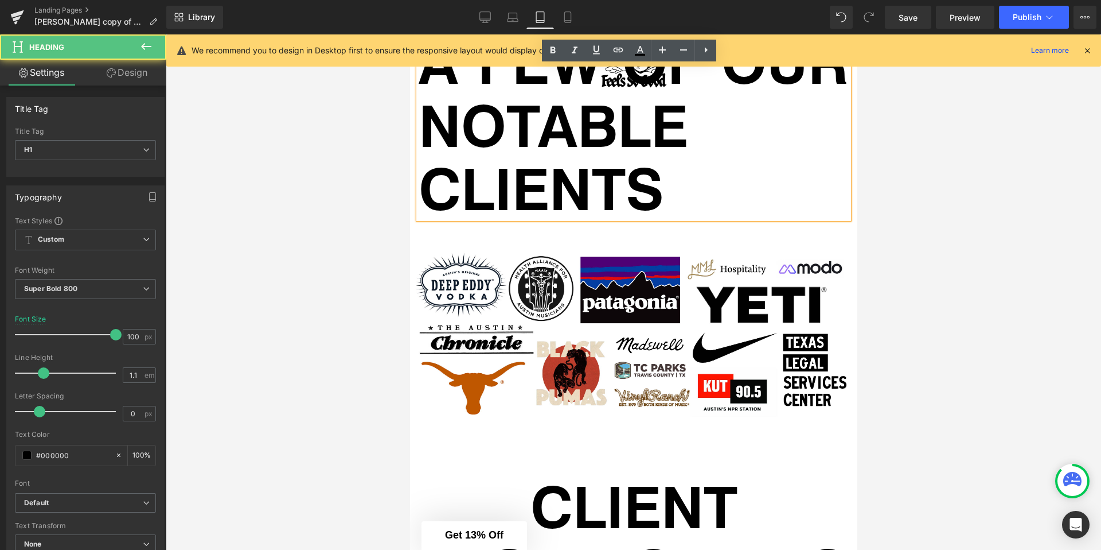
click at [613, 162] on h1 "A FEW OF OUR NOTABLE CLIENTS" at bounding box center [633, 123] width 430 height 189
click at [313, 176] on div at bounding box center [634, 291] width 936 height 515
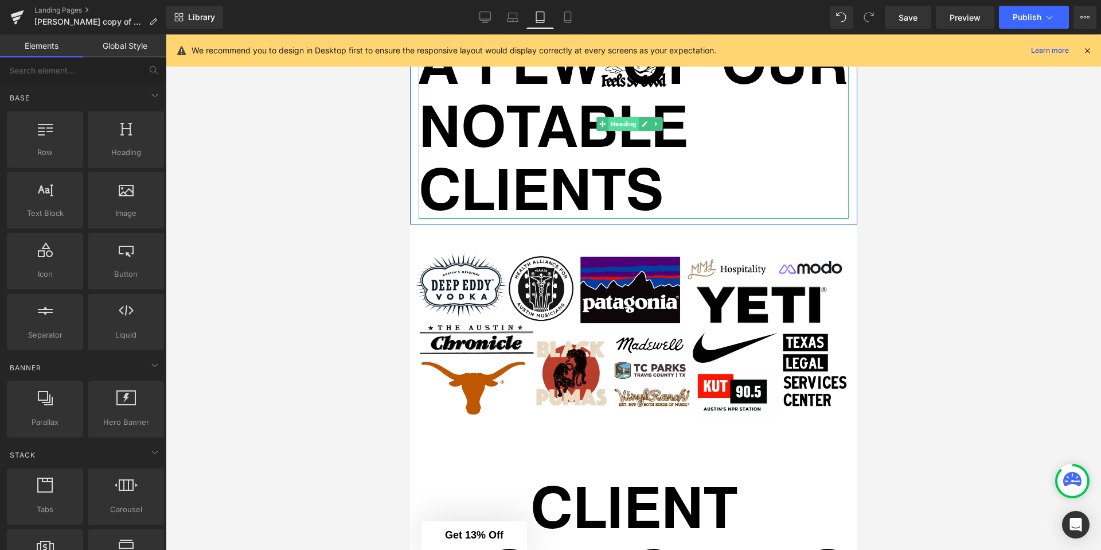
click at [618, 131] on span "Heading" at bounding box center [623, 124] width 30 height 14
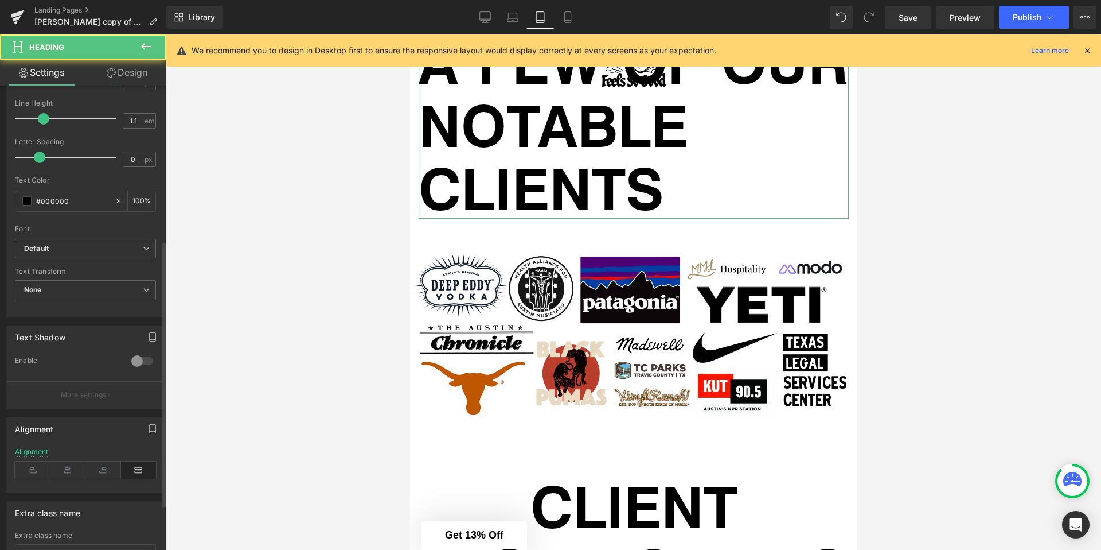
scroll to position [329, 0]
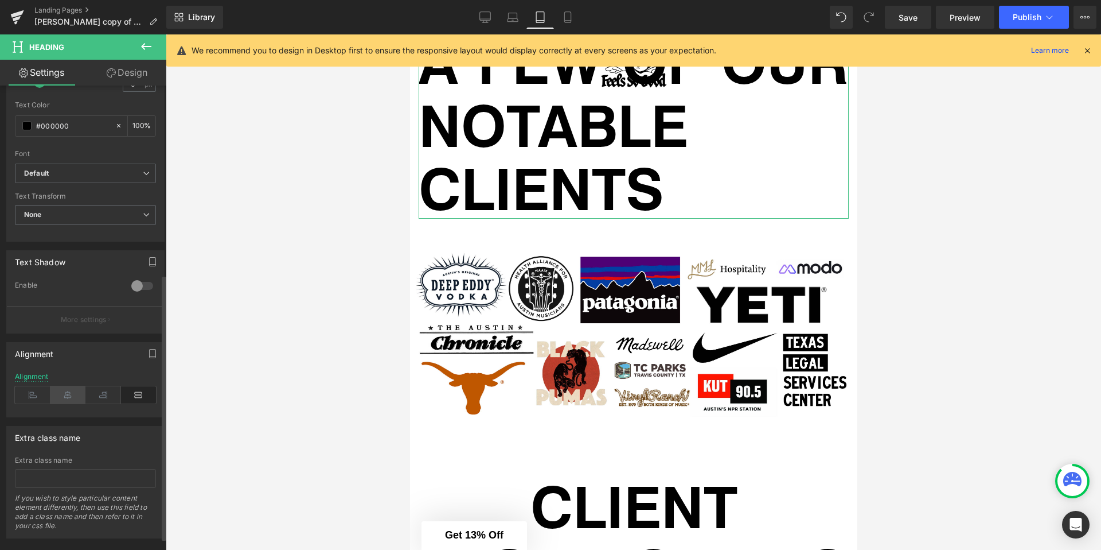
click at [64, 389] on icon at bounding box center [68, 394] width 36 height 17
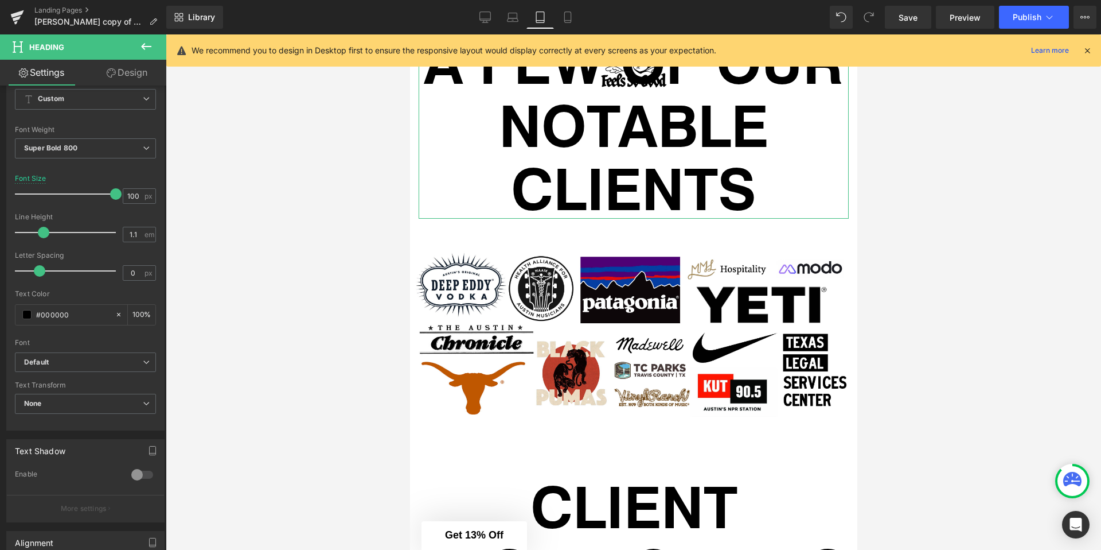
scroll to position [138, 0]
click at [270, 289] on div at bounding box center [634, 291] width 936 height 515
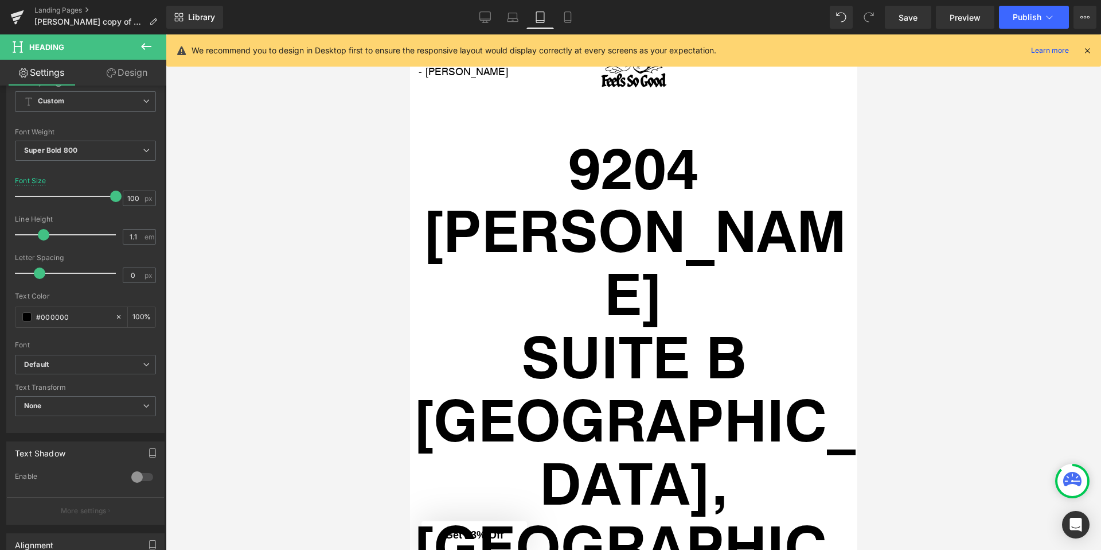
scroll to position [7332, 0]
click at [395, 297] on div at bounding box center [634, 291] width 936 height 515
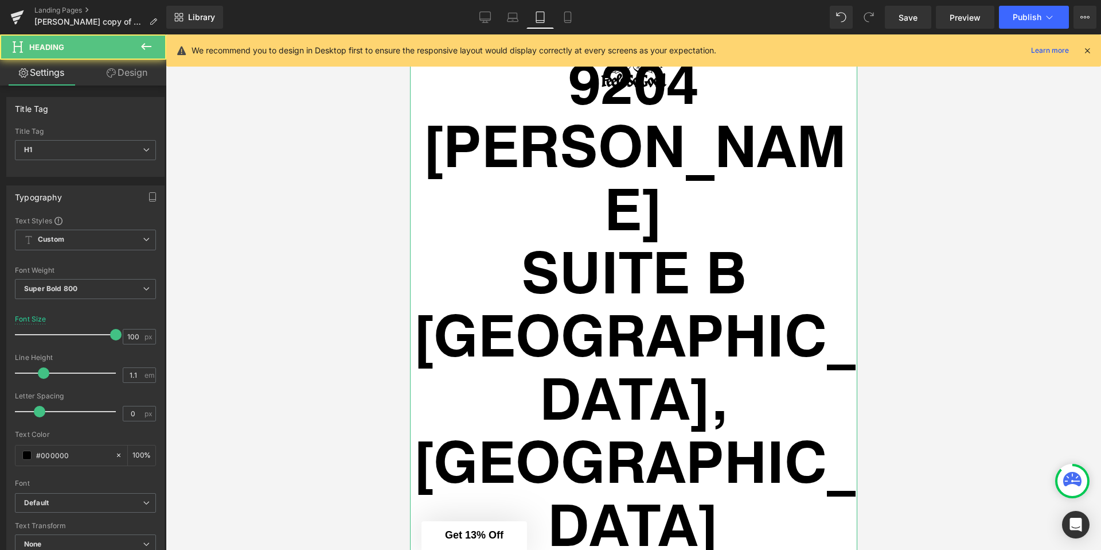
scroll to position [7417, 0]
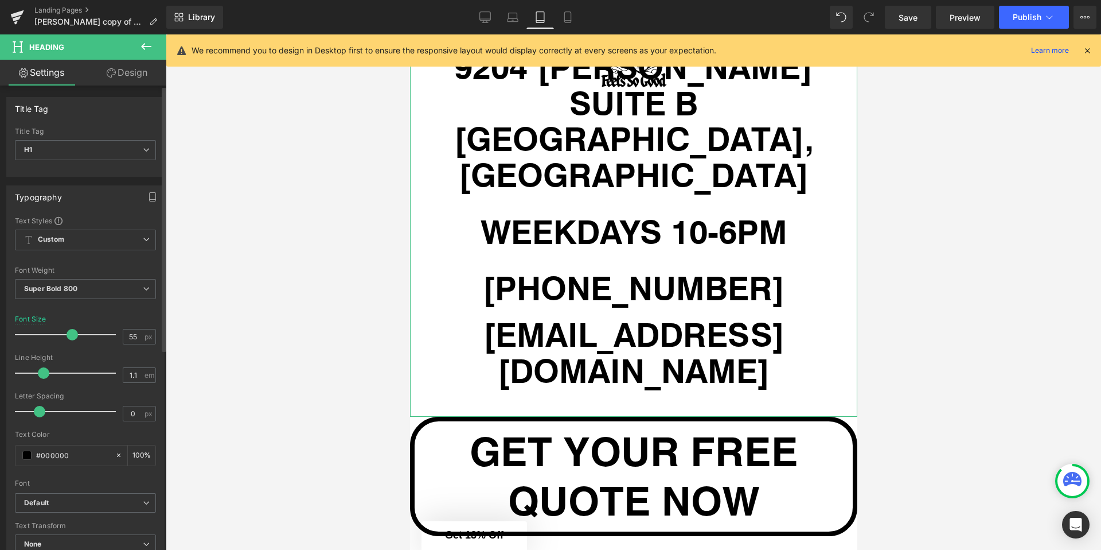
type input "54"
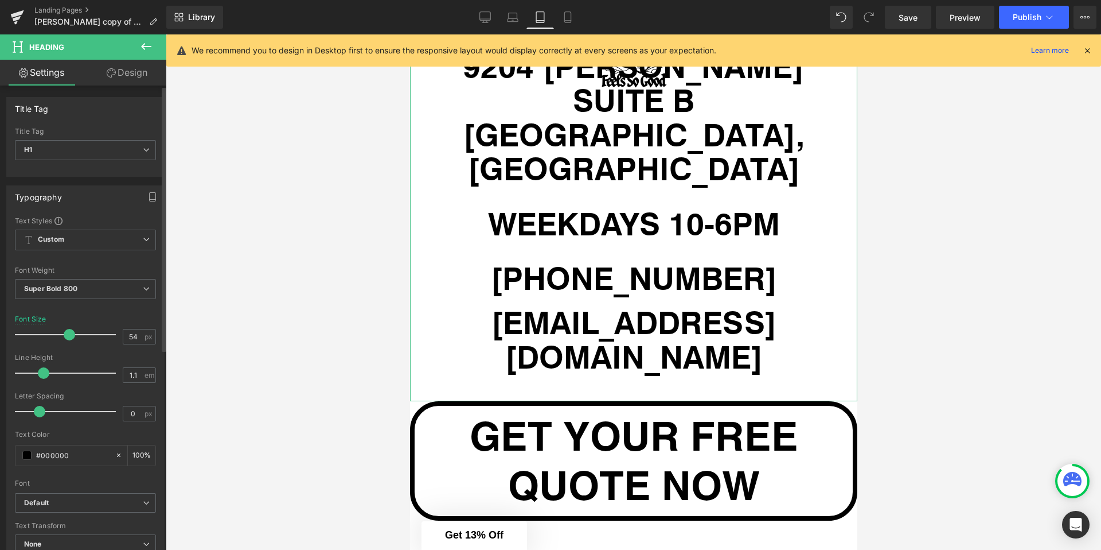
drag, startPoint x: 104, startPoint y: 336, endPoint x: 81, endPoint y: 338, distance: 23.6
click at [67, 334] on span at bounding box center [69, 334] width 11 height 11
click at [305, 301] on div at bounding box center [634, 291] width 936 height 515
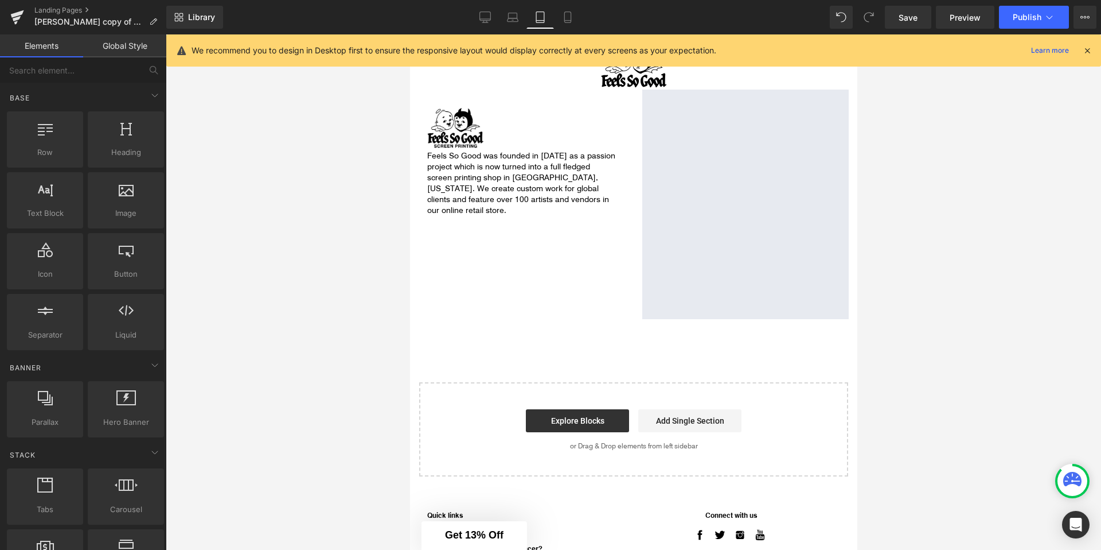
scroll to position [7858, 0]
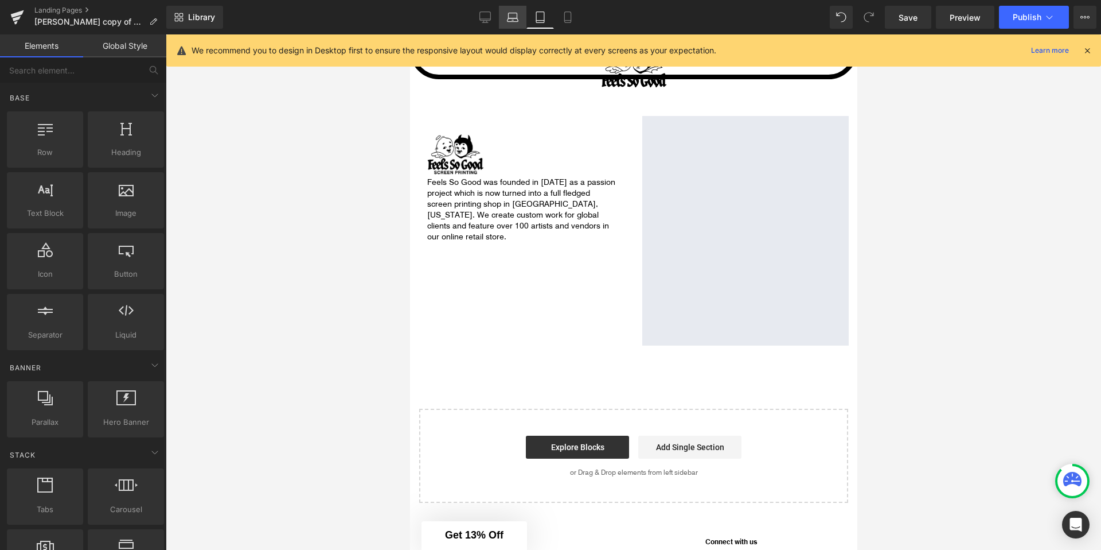
click at [515, 23] on link "Laptop" at bounding box center [513, 17] width 28 height 23
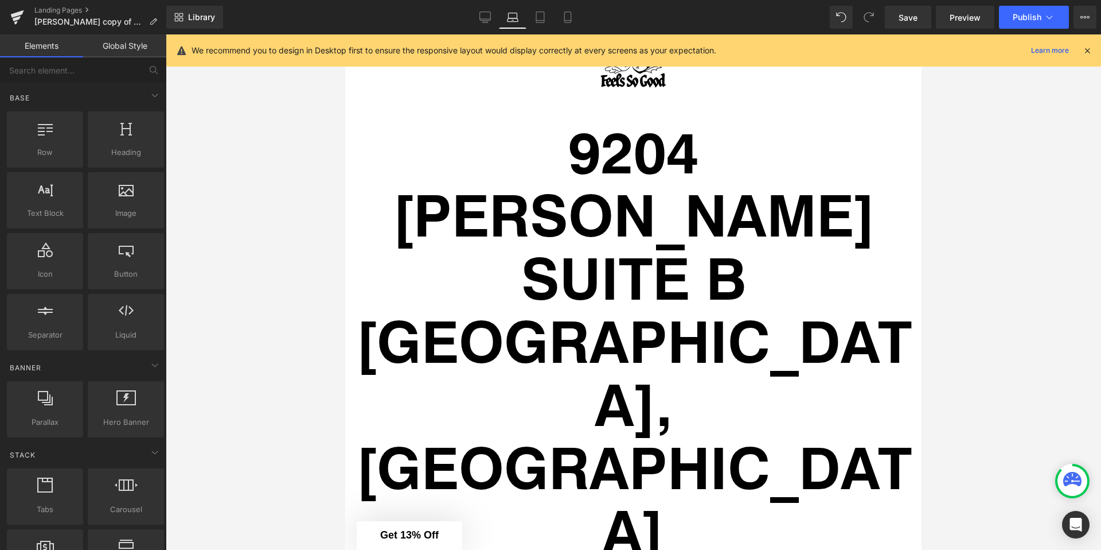
scroll to position [7255, 0]
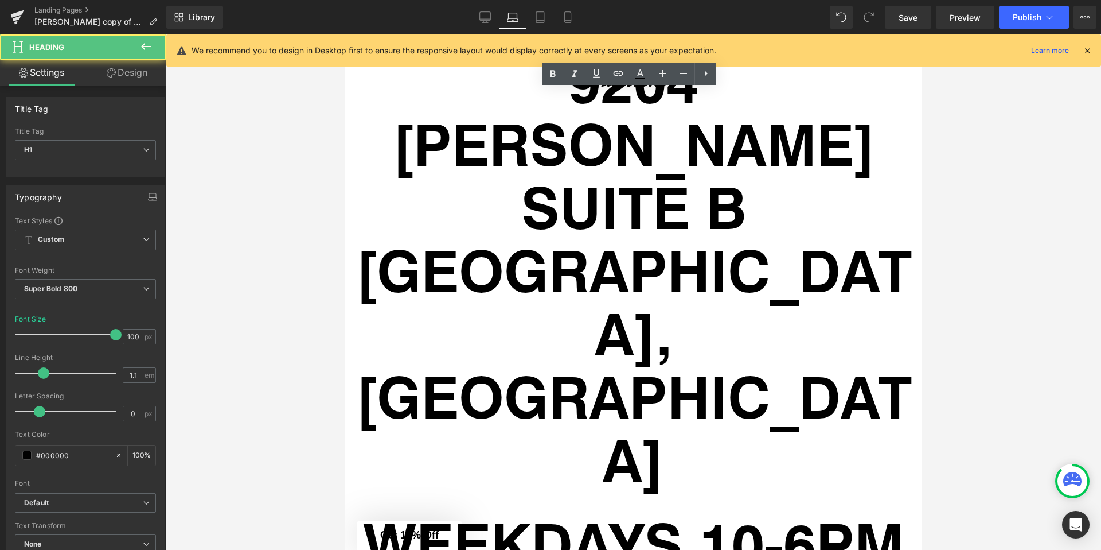
click at [310, 301] on div at bounding box center [634, 291] width 936 height 515
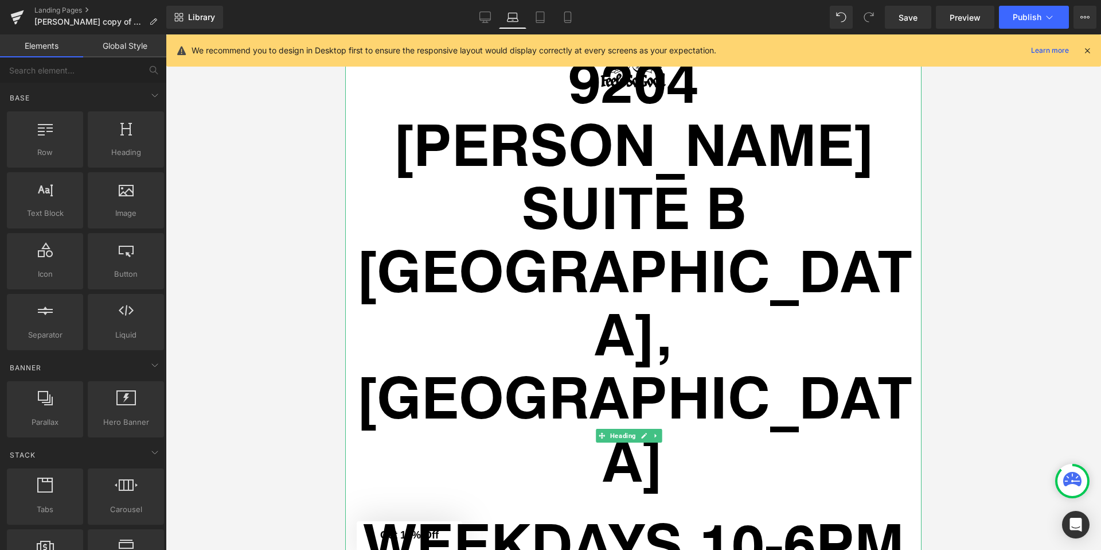
click at [614, 428] on span "Heading" at bounding box center [623, 435] width 30 height 14
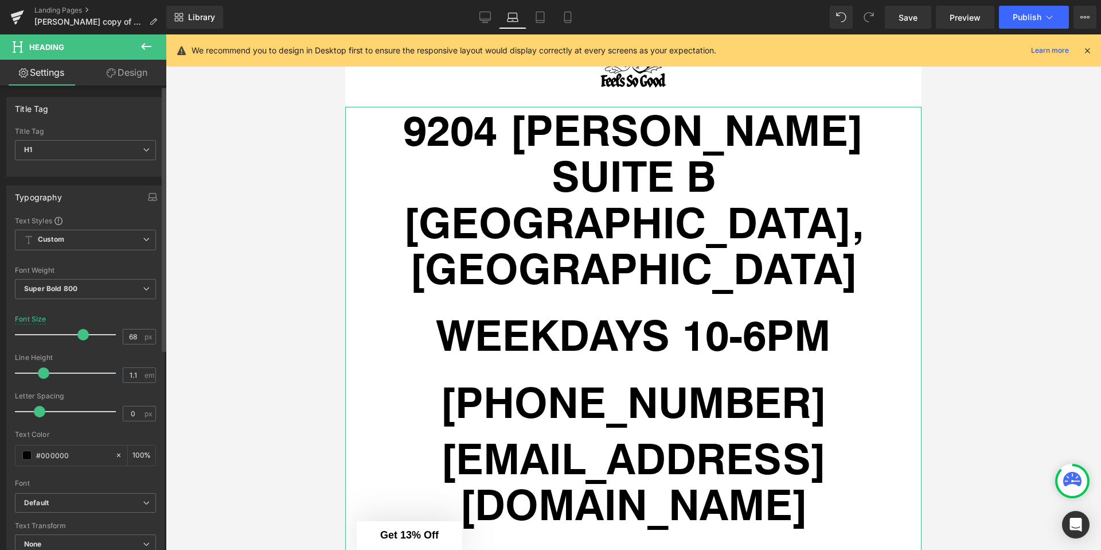
type input "67"
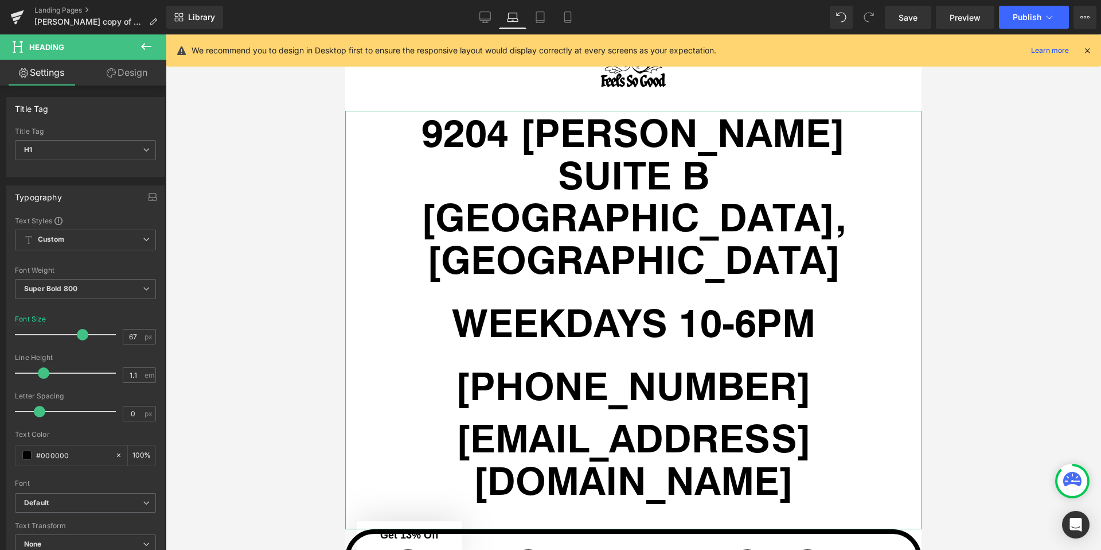
drag, startPoint x: 112, startPoint y: 338, endPoint x: 223, endPoint y: 339, distance: 111.3
click at [80, 340] on span at bounding box center [82, 334] width 11 height 11
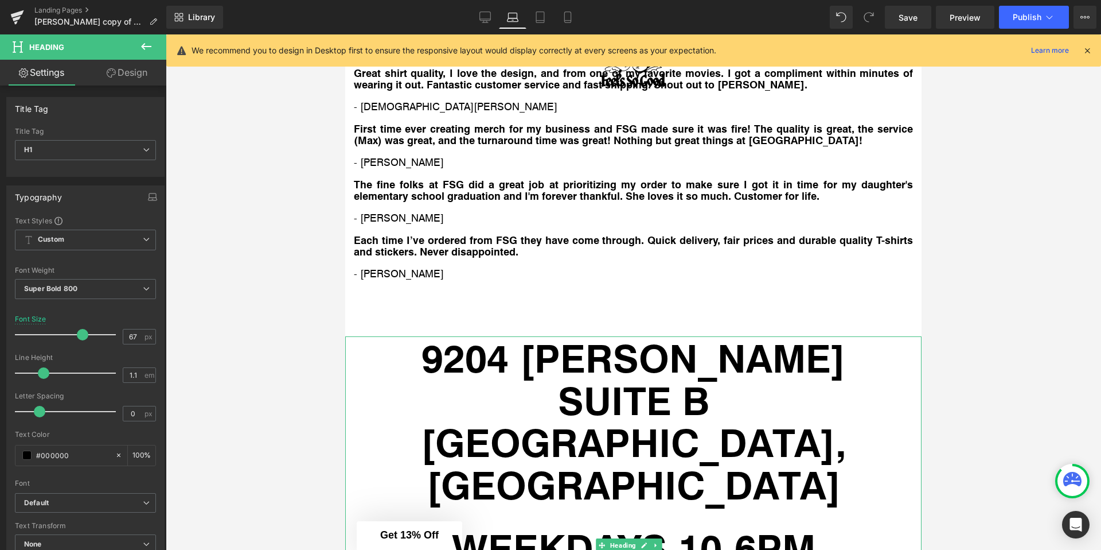
click at [274, 279] on div at bounding box center [634, 291] width 936 height 515
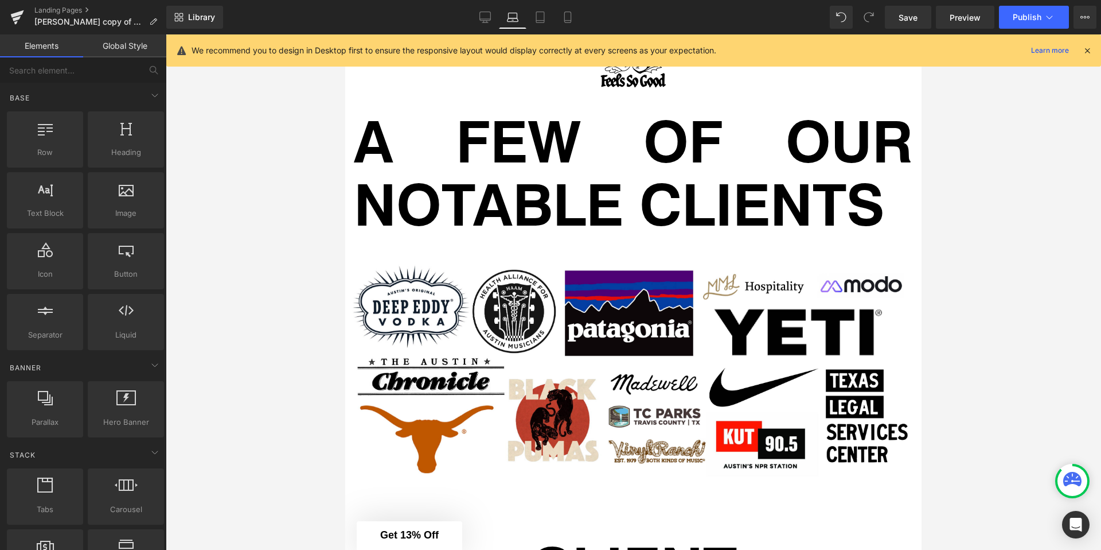
scroll to position [6096, 0]
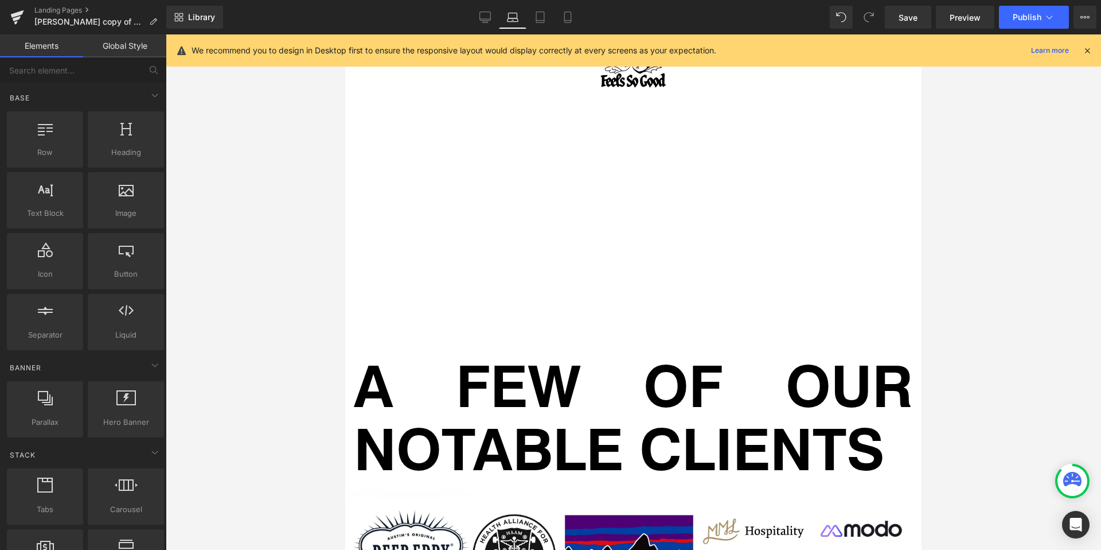
click at [228, 289] on div at bounding box center [634, 291] width 936 height 515
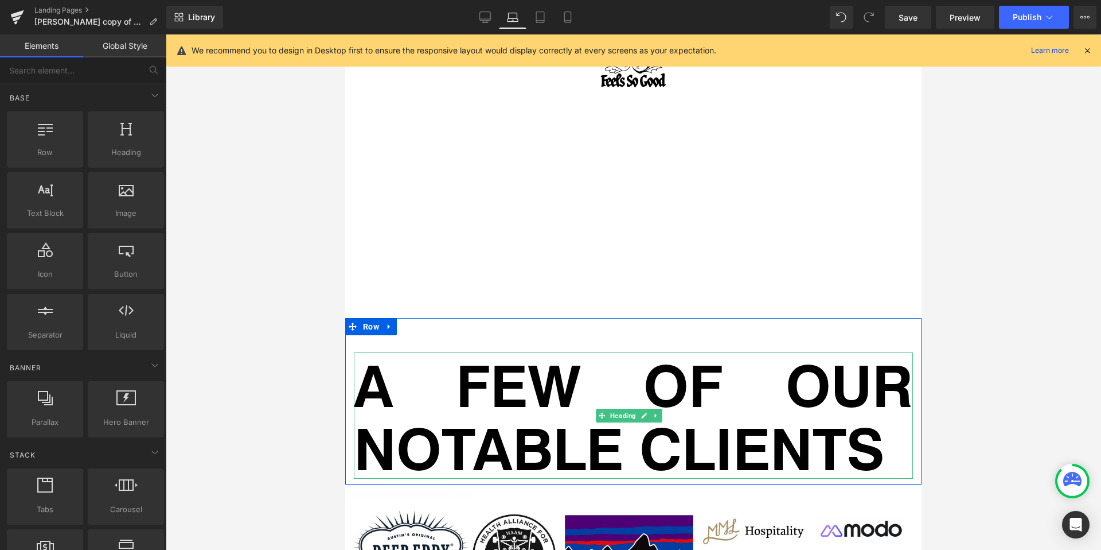
click at [617, 352] on h1 "A FEW OF OUR NOTABLE CLIENTS" at bounding box center [633, 415] width 559 height 126
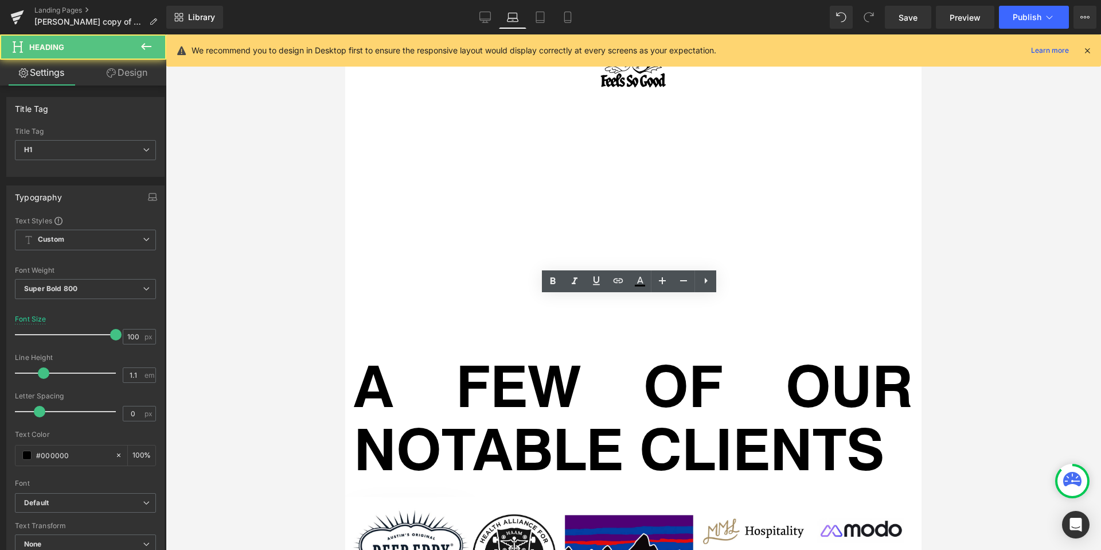
click at [275, 324] on div at bounding box center [634, 291] width 936 height 515
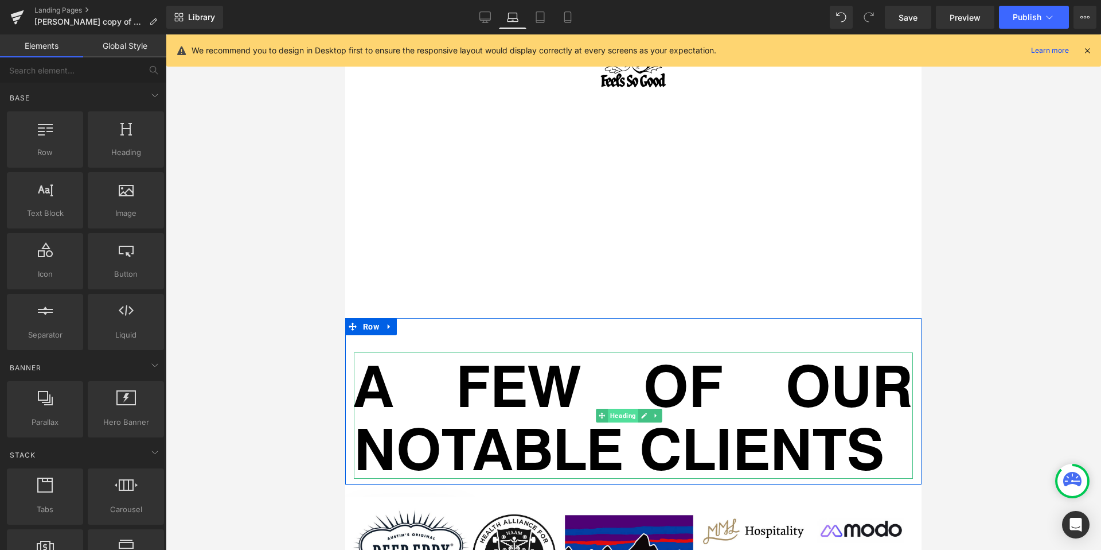
click at [613, 408] on span "Heading" at bounding box center [623, 415] width 30 height 14
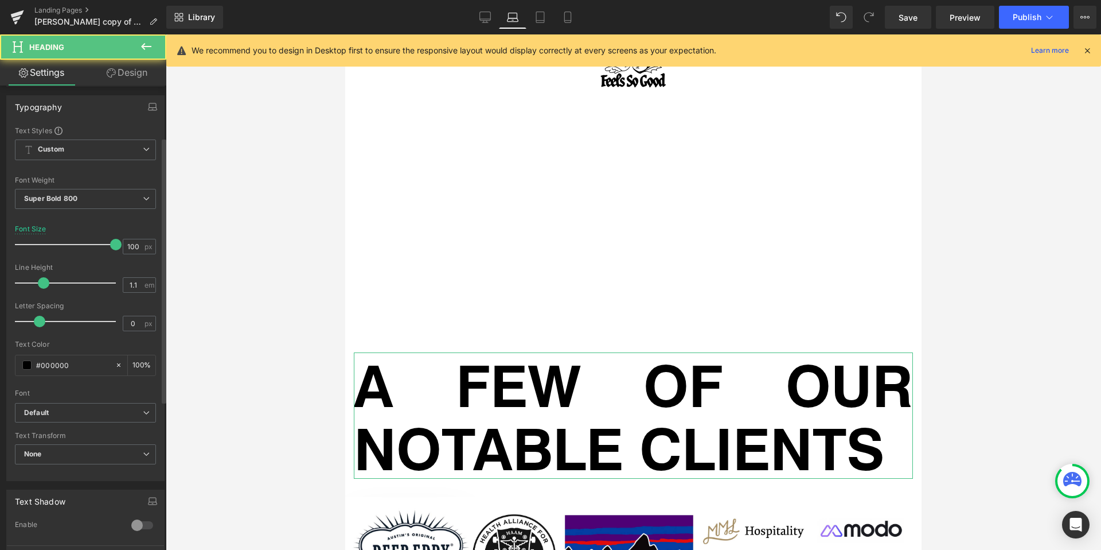
scroll to position [224, 0]
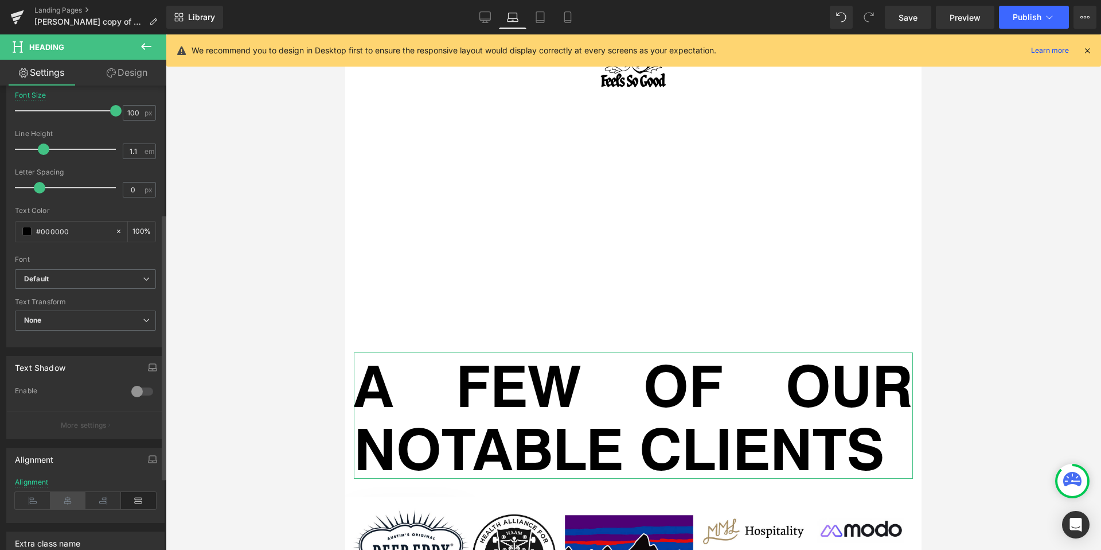
click at [67, 502] on icon at bounding box center [68, 500] width 36 height 17
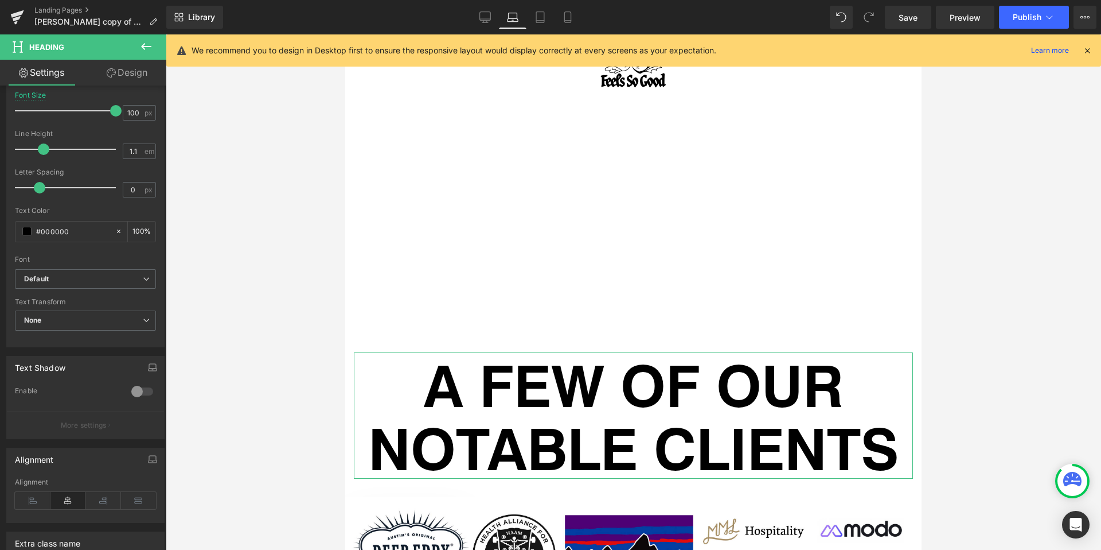
click at [287, 439] on div at bounding box center [634, 291] width 936 height 515
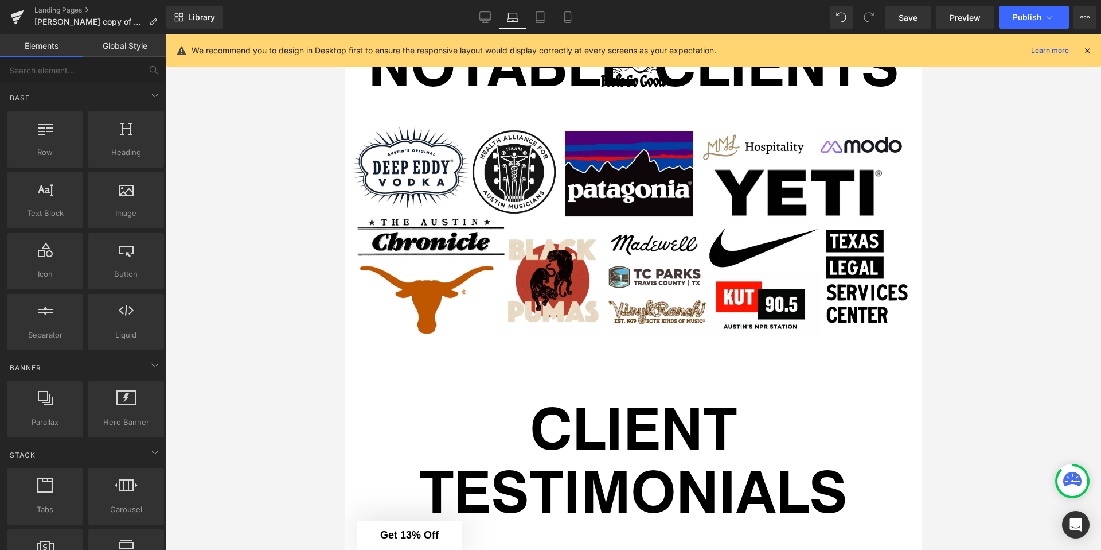
click at [301, 357] on div at bounding box center [634, 291] width 936 height 515
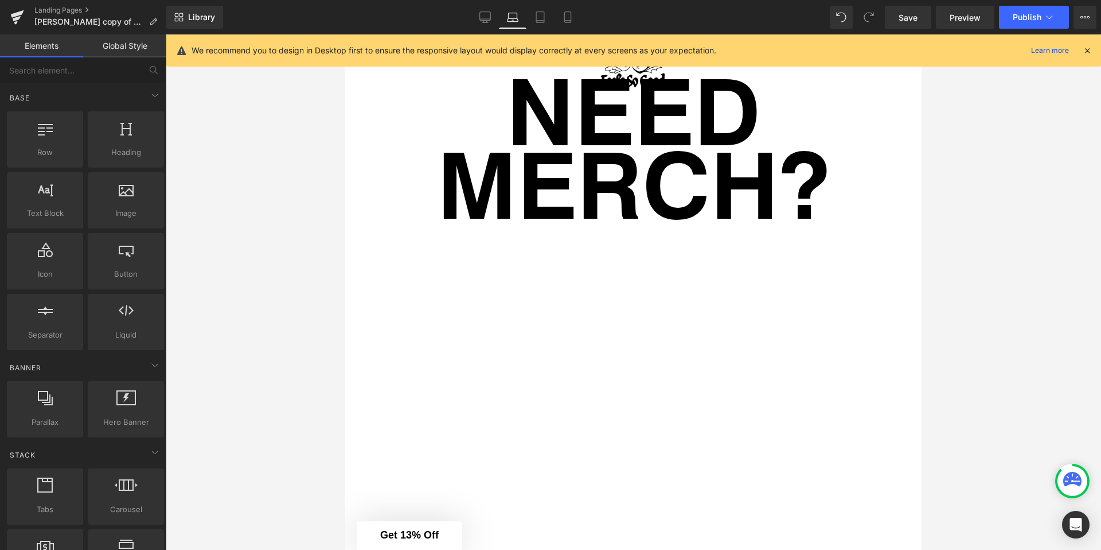
scroll to position [0, 0]
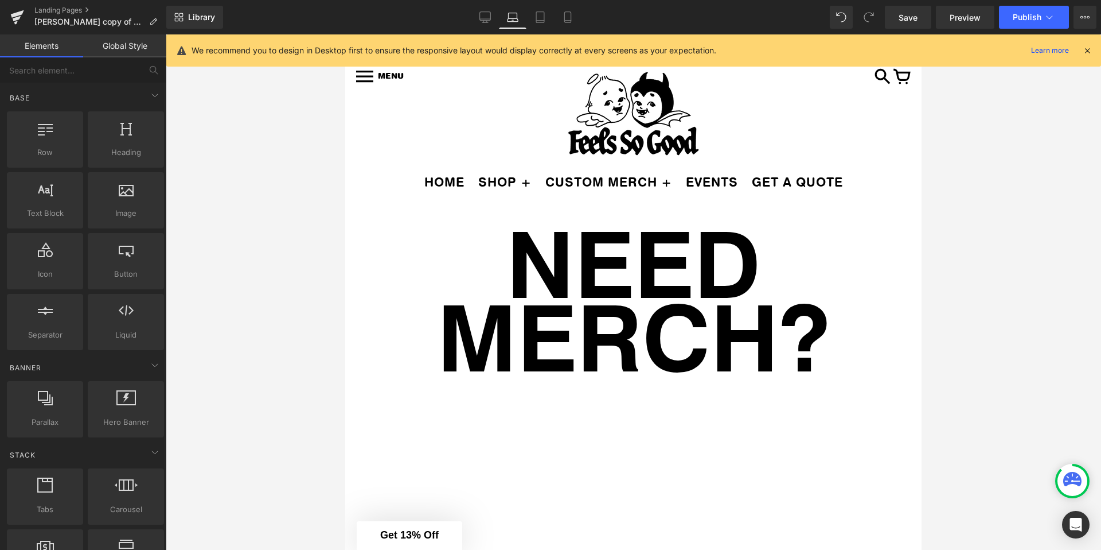
click at [1058, 33] on div "Library Laptop Desktop Laptop Tablet Mobile Save Preview Publish Scheduled View…" at bounding box center [633, 17] width 935 height 34
click at [1055, 28] on button "Publish" at bounding box center [1034, 17] width 70 height 23
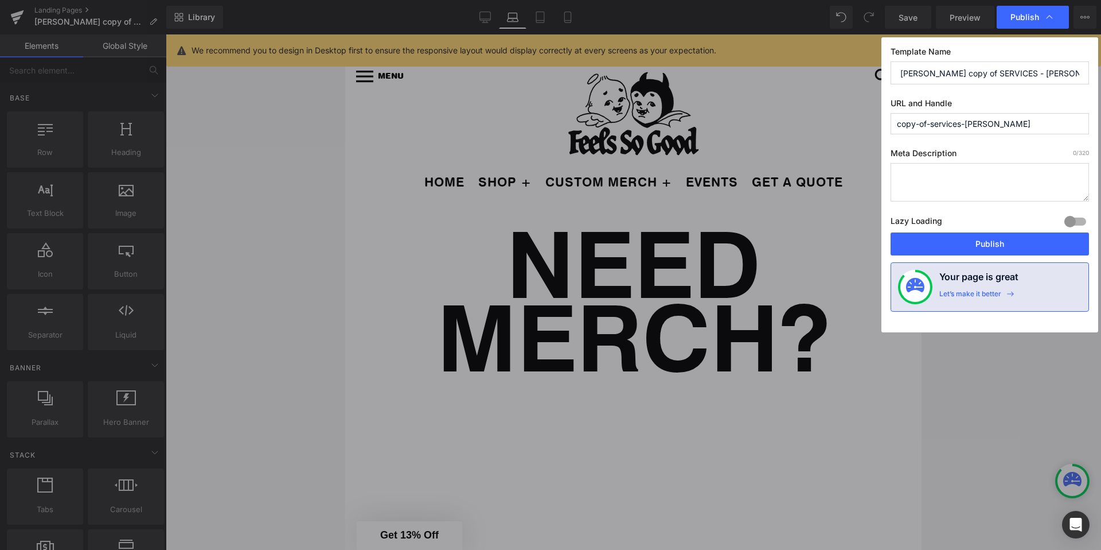
click at [995, 249] on button "Publish" at bounding box center [990, 243] width 198 height 23
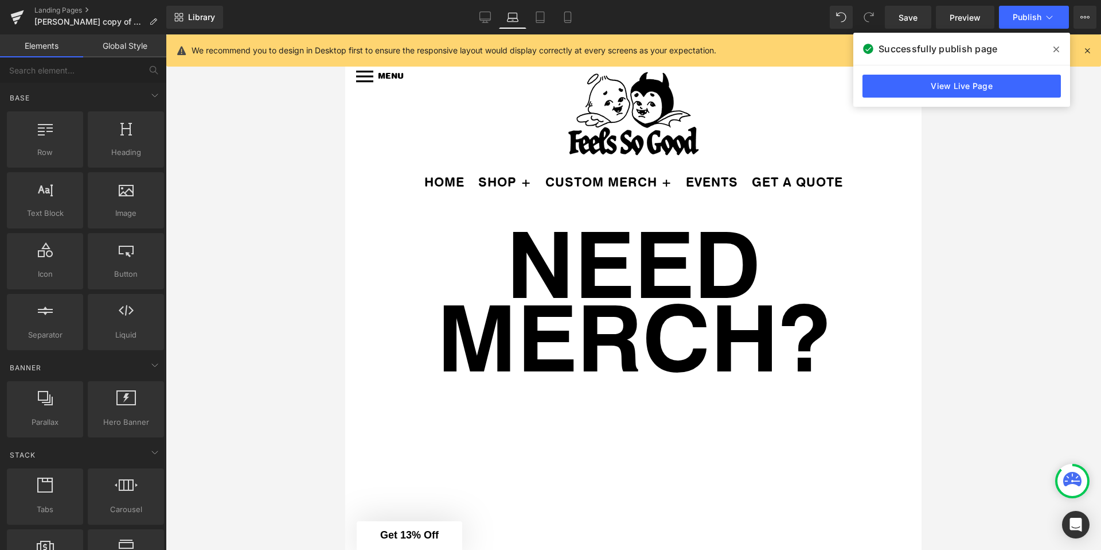
click at [1064, 49] on span at bounding box center [1056, 49] width 18 height 18
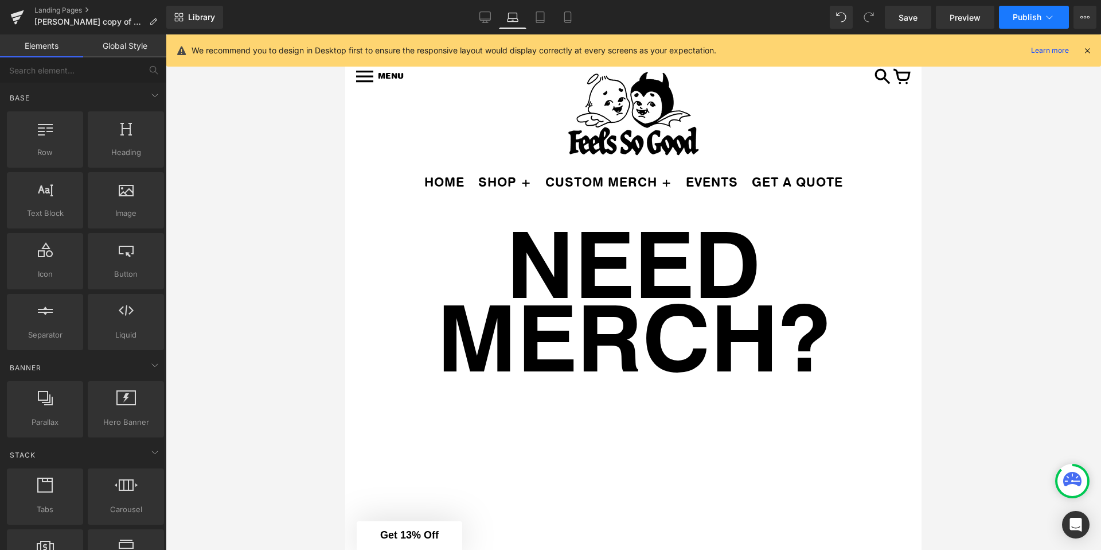
click at [1048, 16] on icon at bounding box center [1049, 16] width 11 height 11
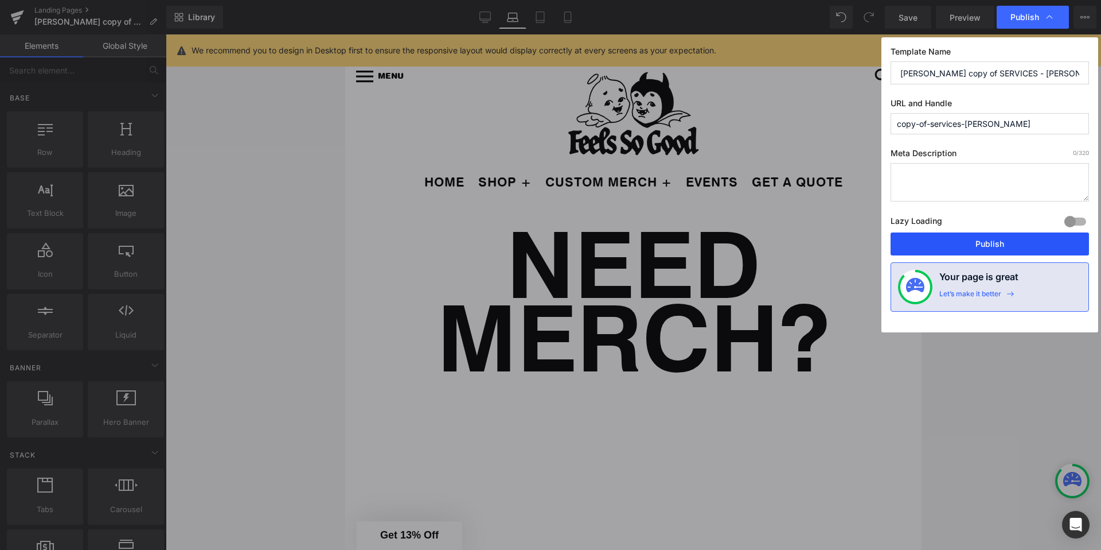
click at [982, 247] on button "Publish" at bounding box center [990, 243] width 198 height 23
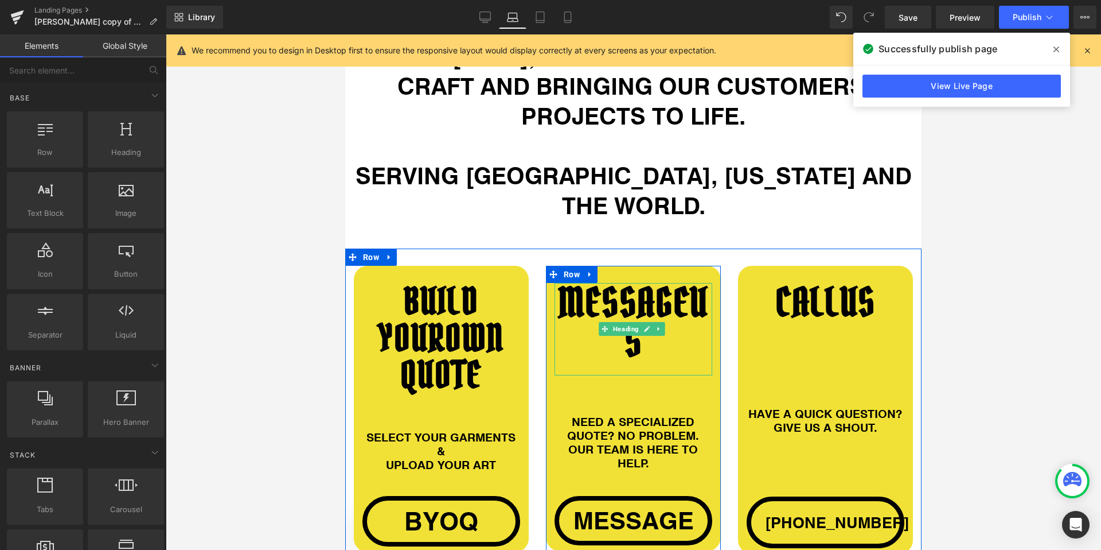
scroll to position [836, 0]
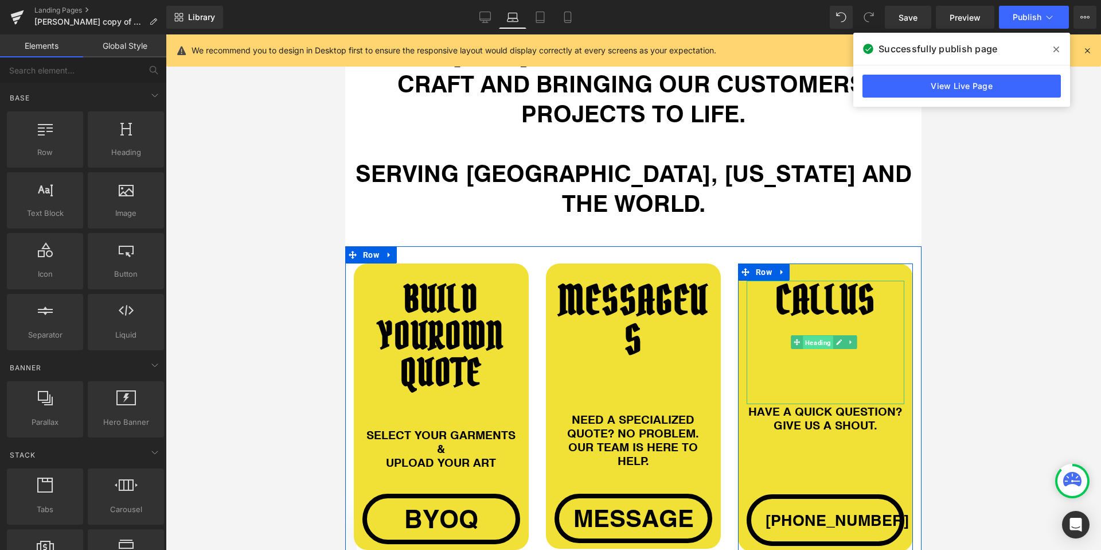
click at [816, 336] on span "Heading" at bounding box center [818, 343] width 30 height 14
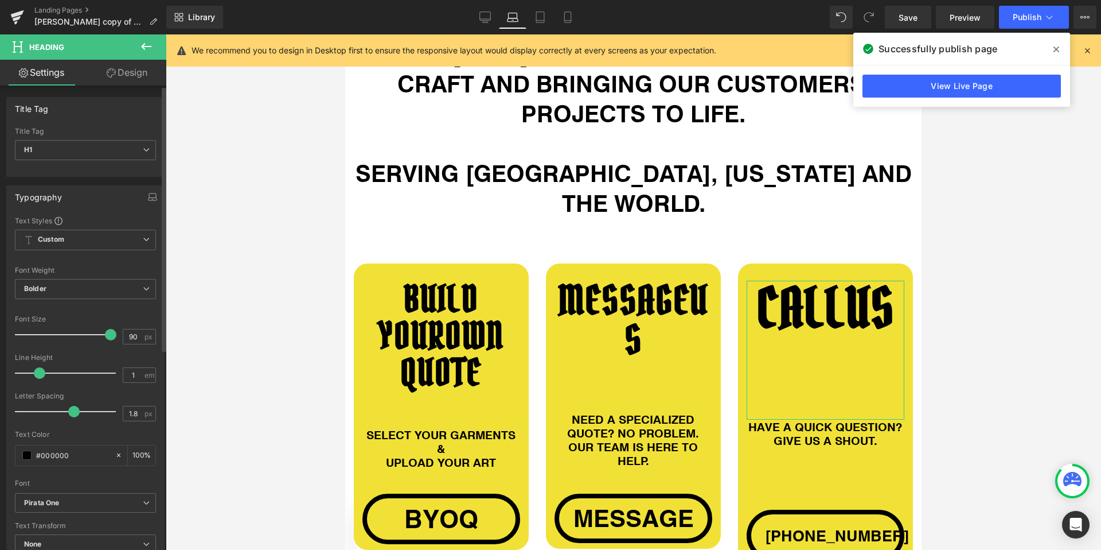
type input "89"
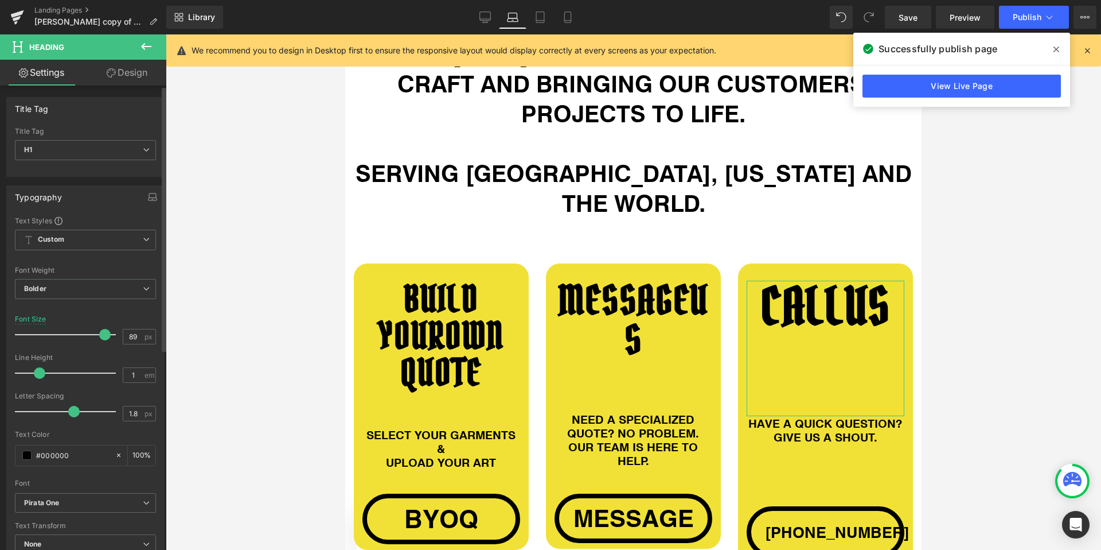
drag, startPoint x: 82, startPoint y: 336, endPoint x: 102, endPoint y: 336, distance: 20.1
click at [102, 336] on span at bounding box center [104, 334] width 11 height 11
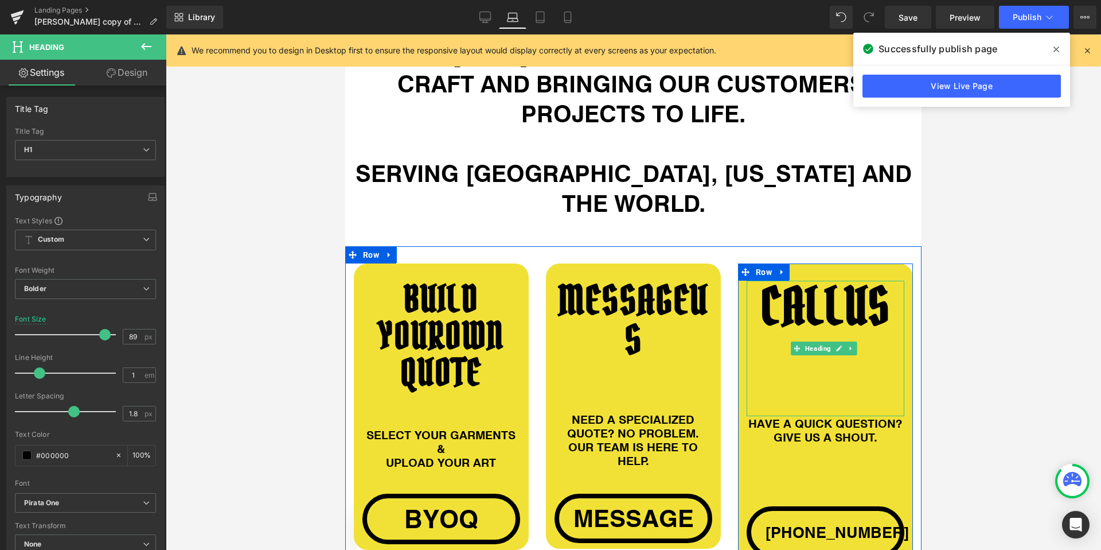
click at [954, 338] on div at bounding box center [634, 291] width 936 height 515
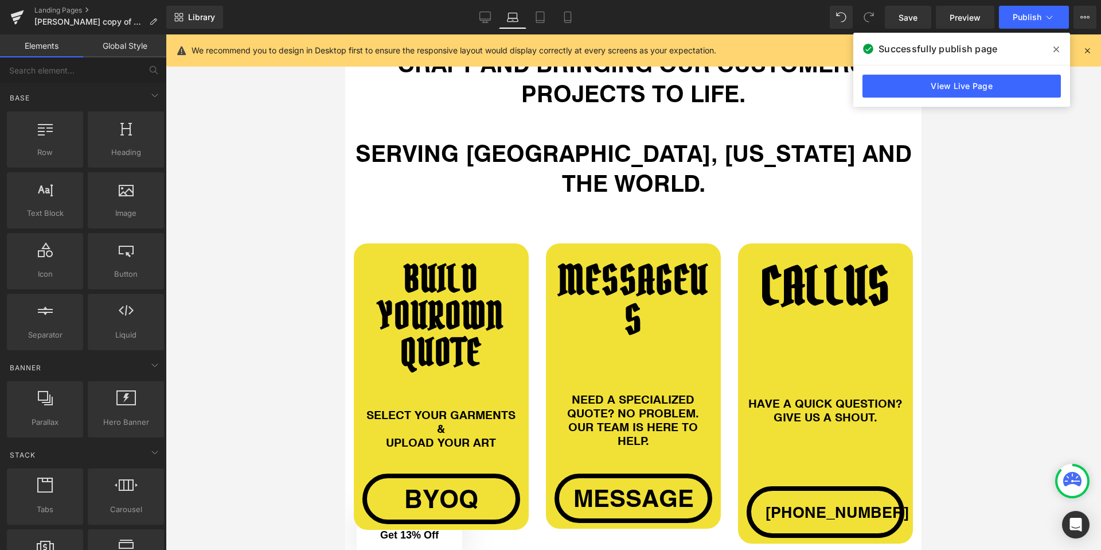
scroll to position [857, 0]
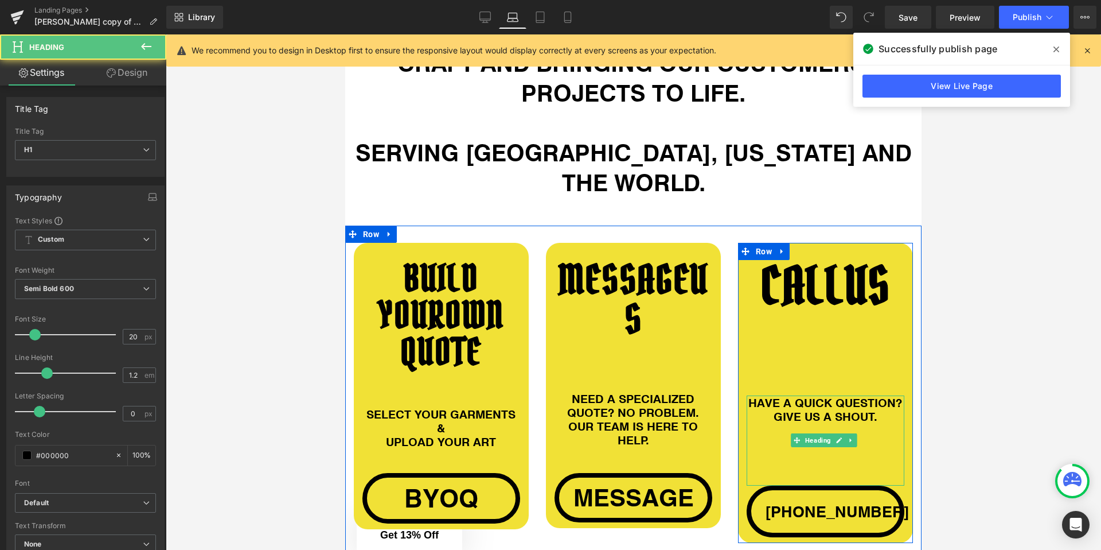
click at [753, 445] on div "HAVE A QUICK QUESTION? GIVE US A SHOUT." at bounding box center [826, 440] width 158 height 90
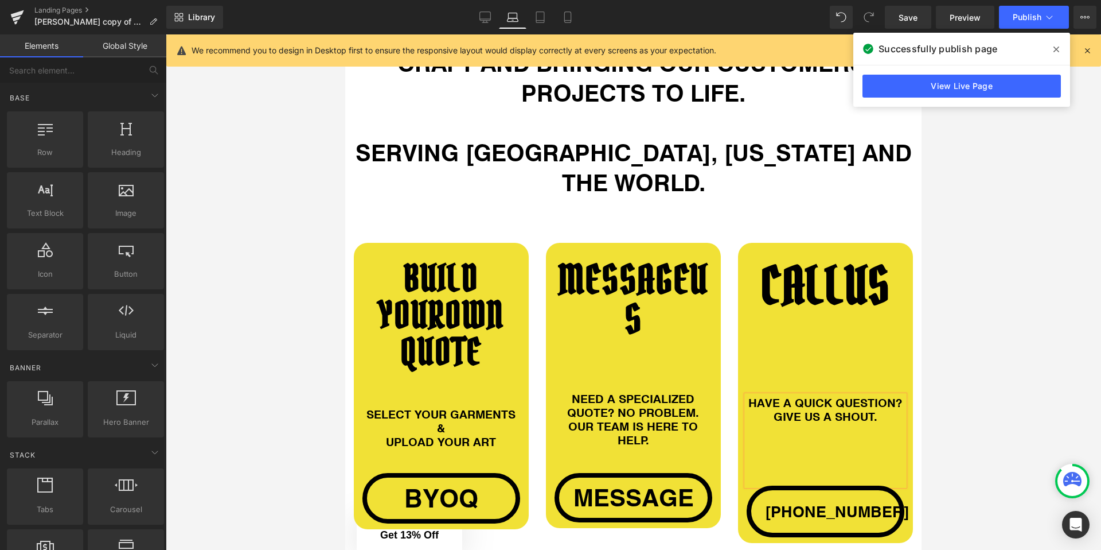
click at [928, 423] on div at bounding box center [634, 291] width 936 height 515
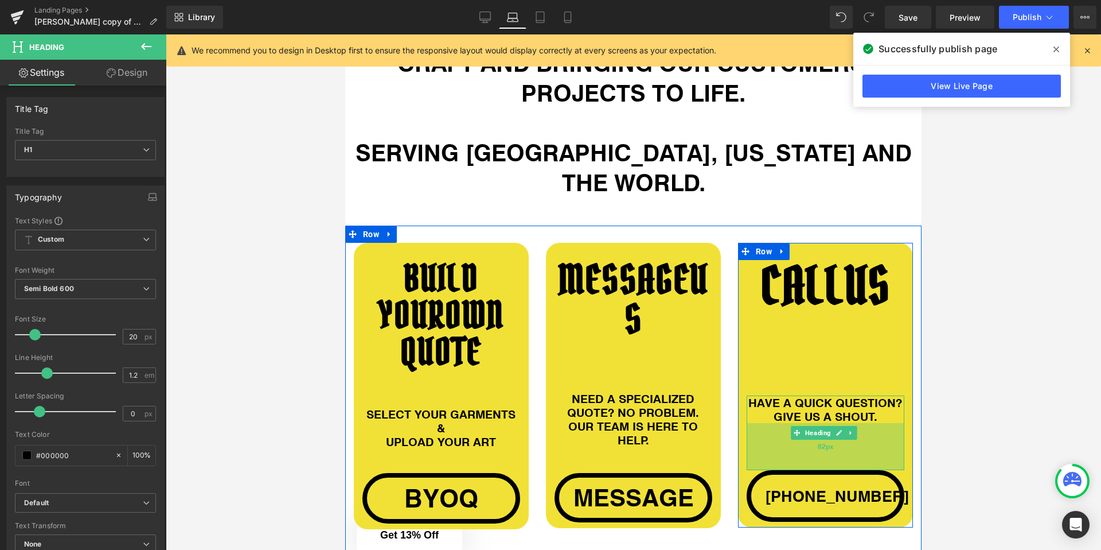
drag, startPoint x: 747, startPoint y: 449, endPoint x: 747, endPoint y: 433, distance: 15.5
click at [747, 433] on div "82px" at bounding box center [826, 446] width 158 height 47
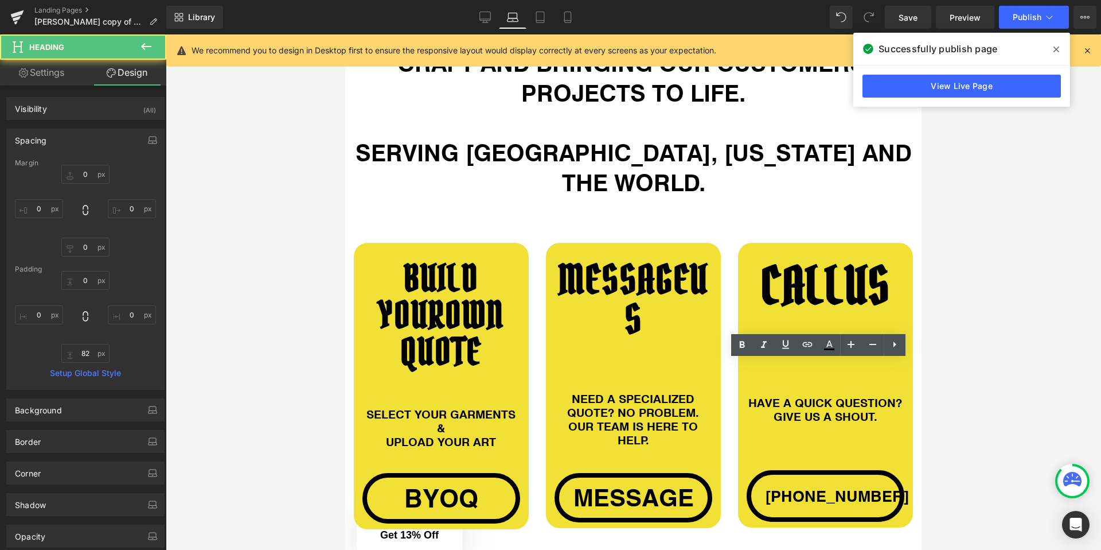
click at [958, 430] on div at bounding box center [634, 291] width 936 height 515
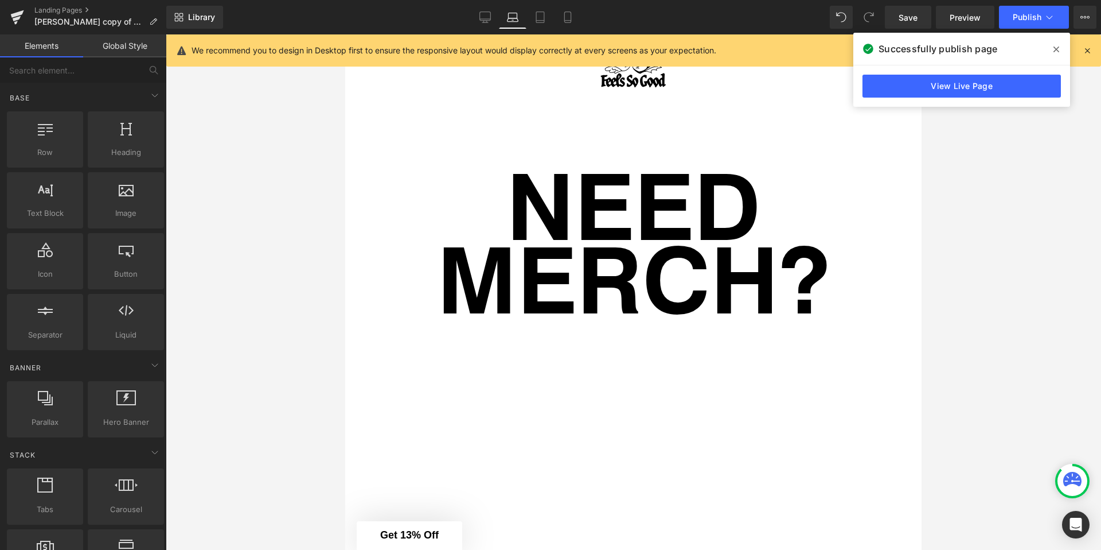
scroll to position [0, 0]
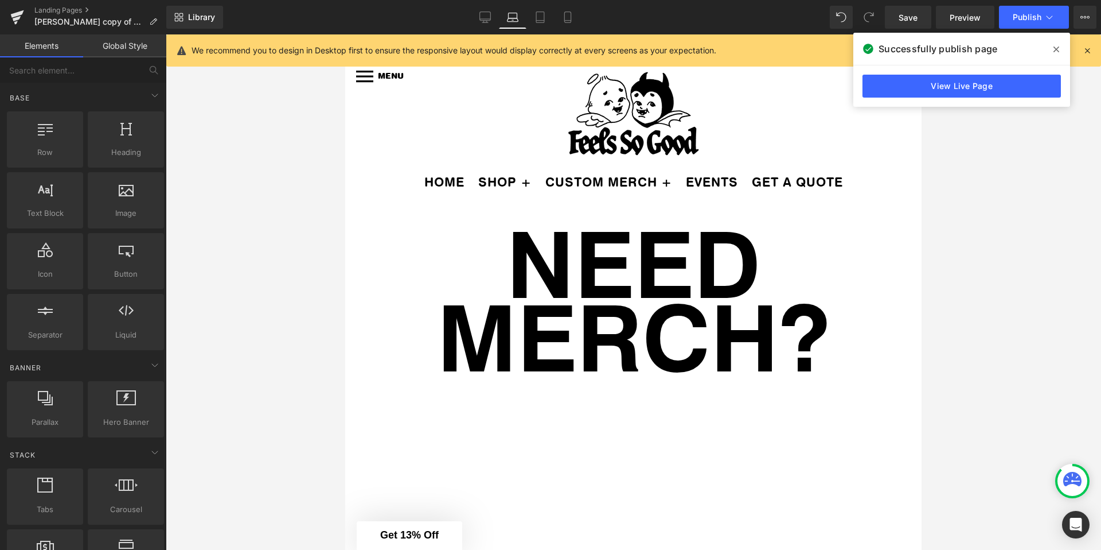
click at [1053, 49] on span at bounding box center [1056, 49] width 18 height 18
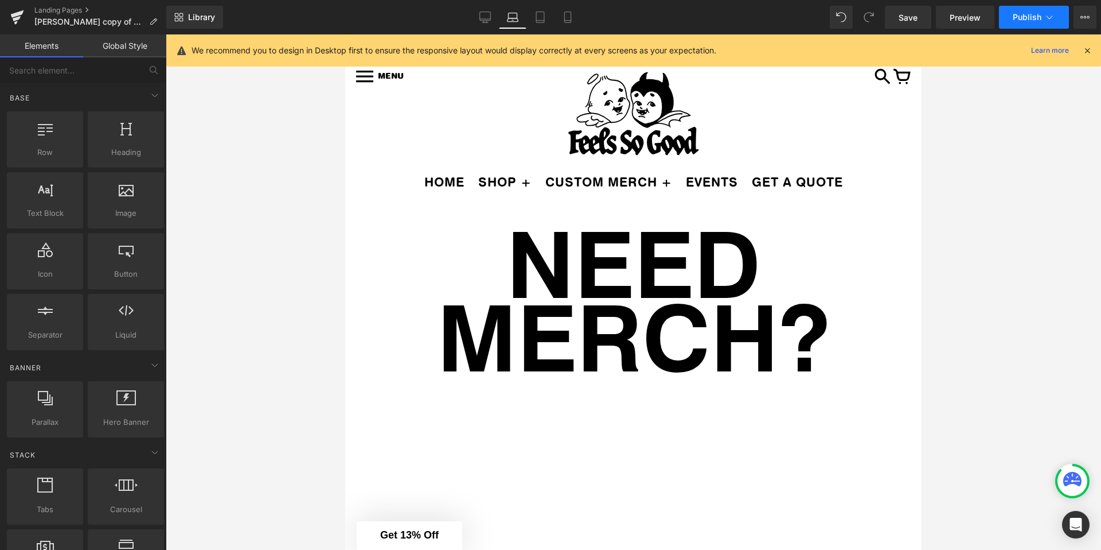
click at [1038, 14] on span "Publish" at bounding box center [1027, 17] width 29 height 9
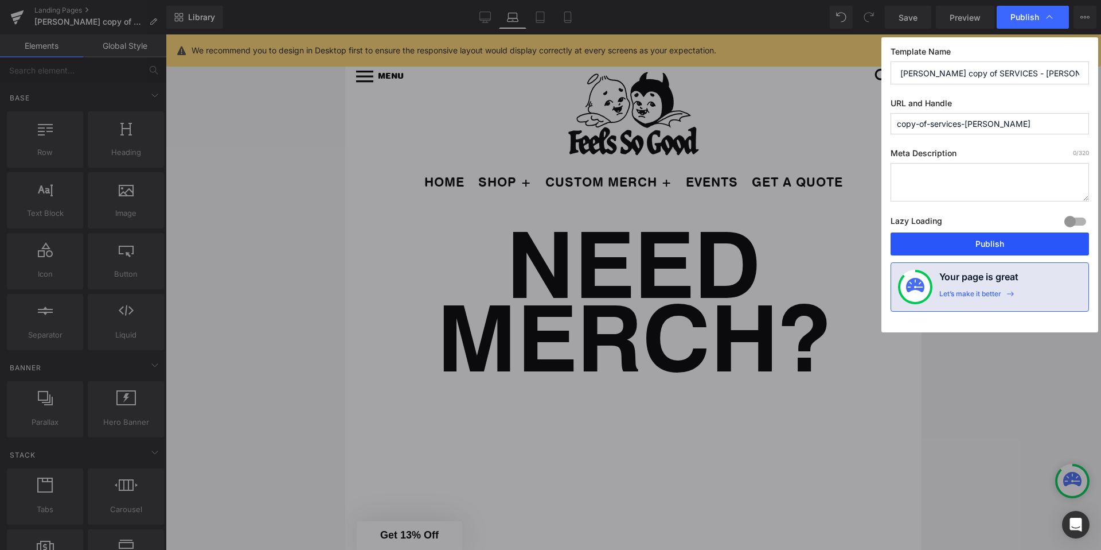
click at [979, 246] on button "Publish" at bounding box center [990, 243] width 198 height 23
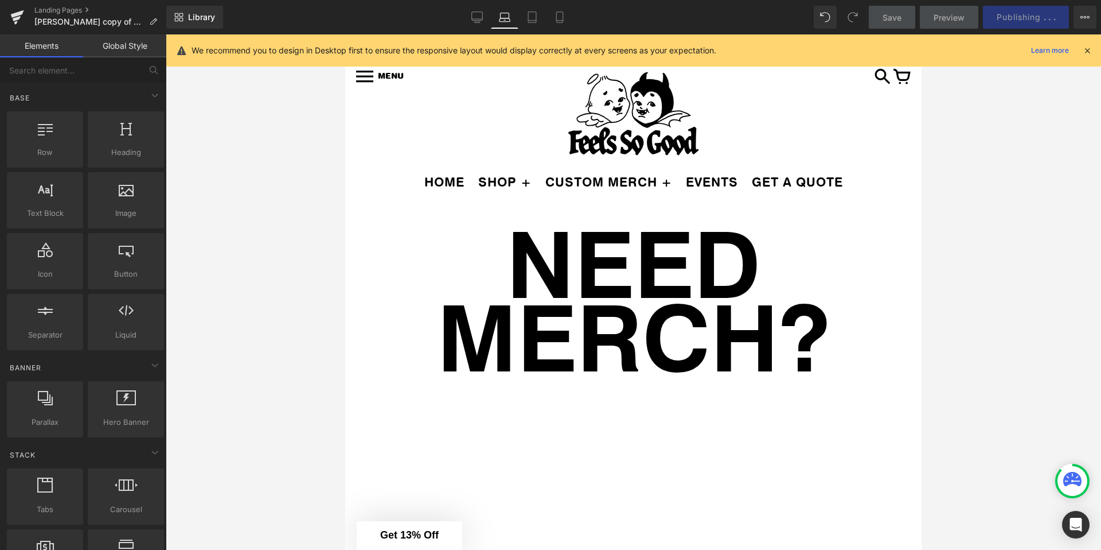
click at [965, 299] on div at bounding box center [634, 291] width 936 height 515
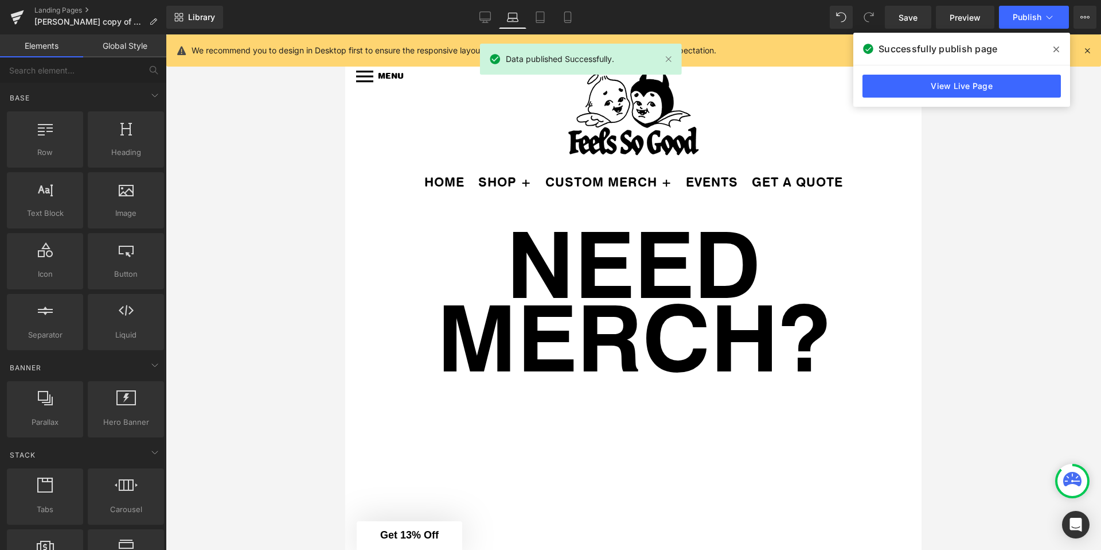
click at [1044, 50] on div "Successfully publish page" at bounding box center [962, 49] width 217 height 32
click at [1046, 50] on div "Successfully publish page View Live Page" at bounding box center [962, 70] width 217 height 74
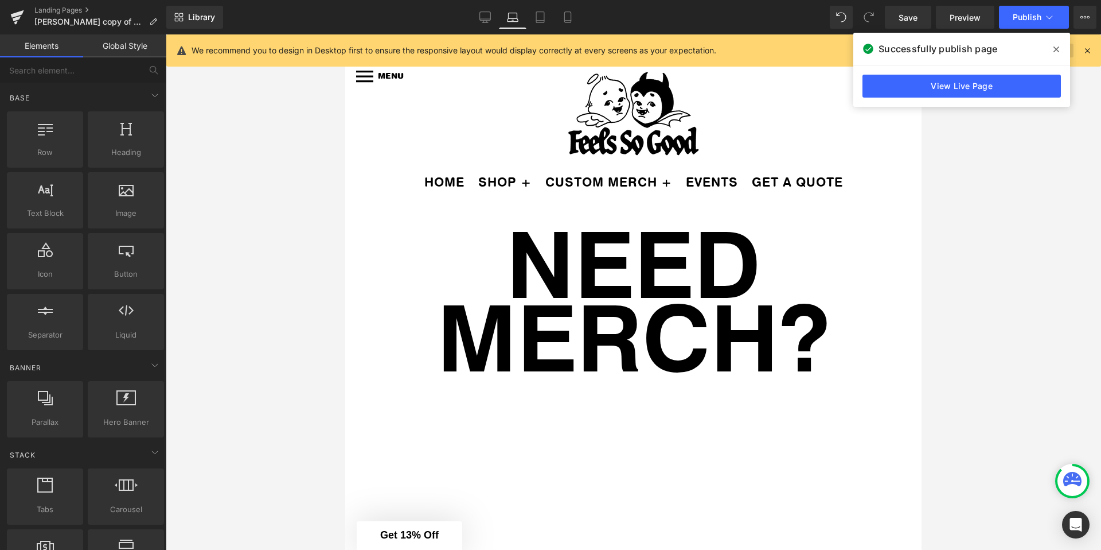
click at [1061, 51] on span at bounding box center [1056, 49] width 18 height 18
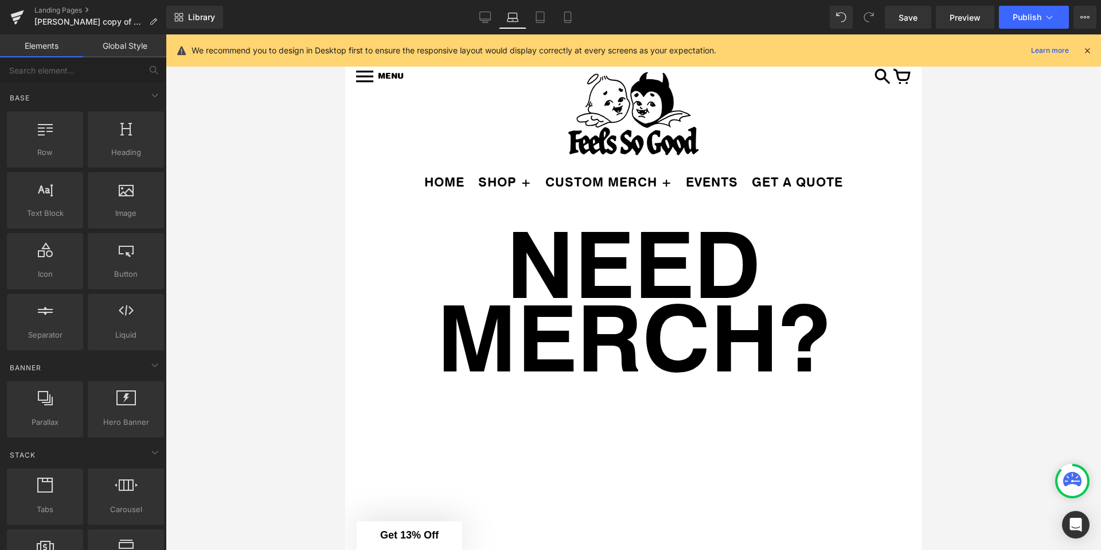
click at [1087, 53] on icon at bounding box center [1087, 50] width 10 height 10
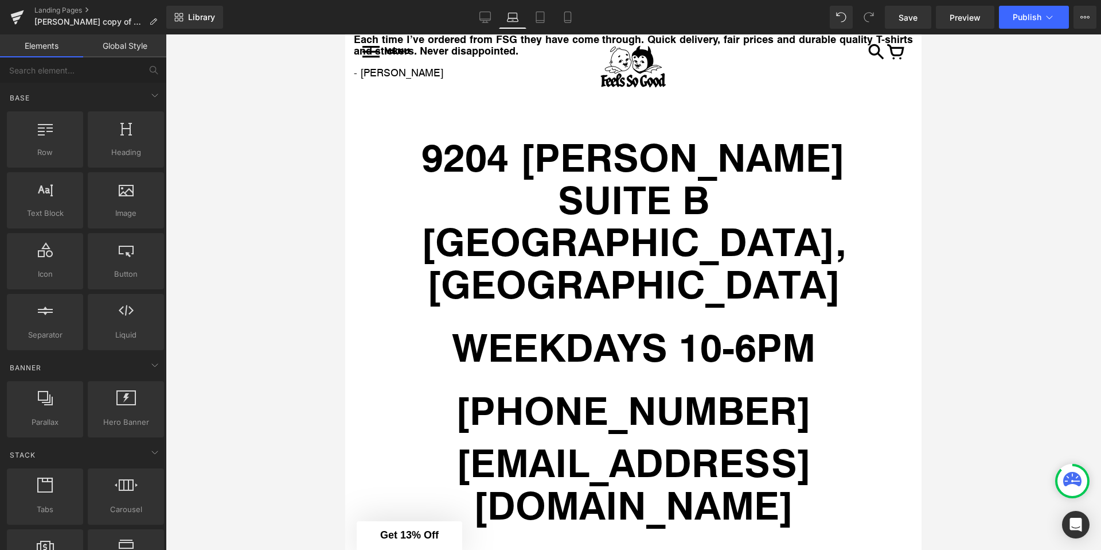
scroll to position [7209, 0]
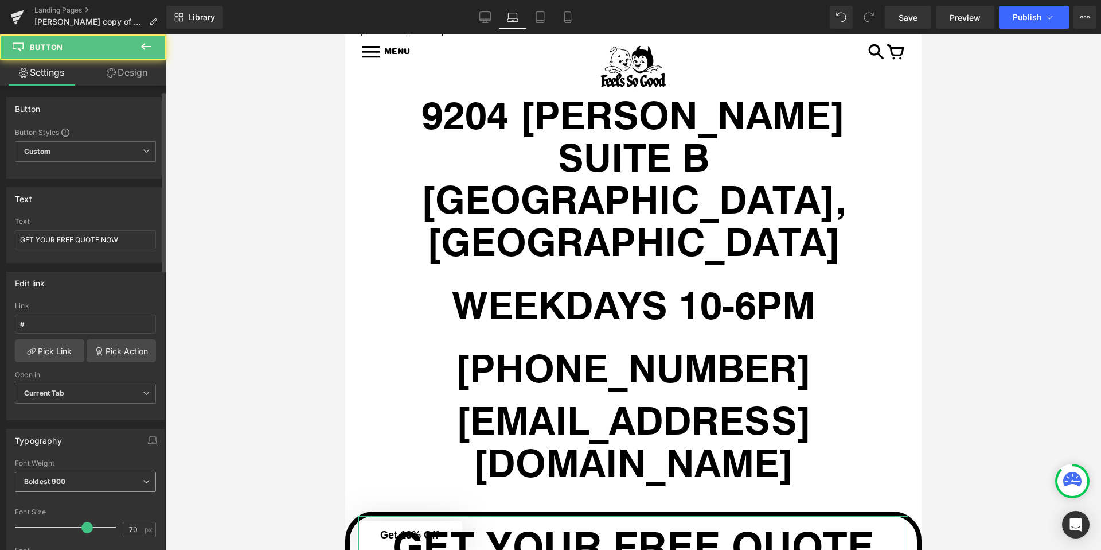
scroll to position [104, 0]
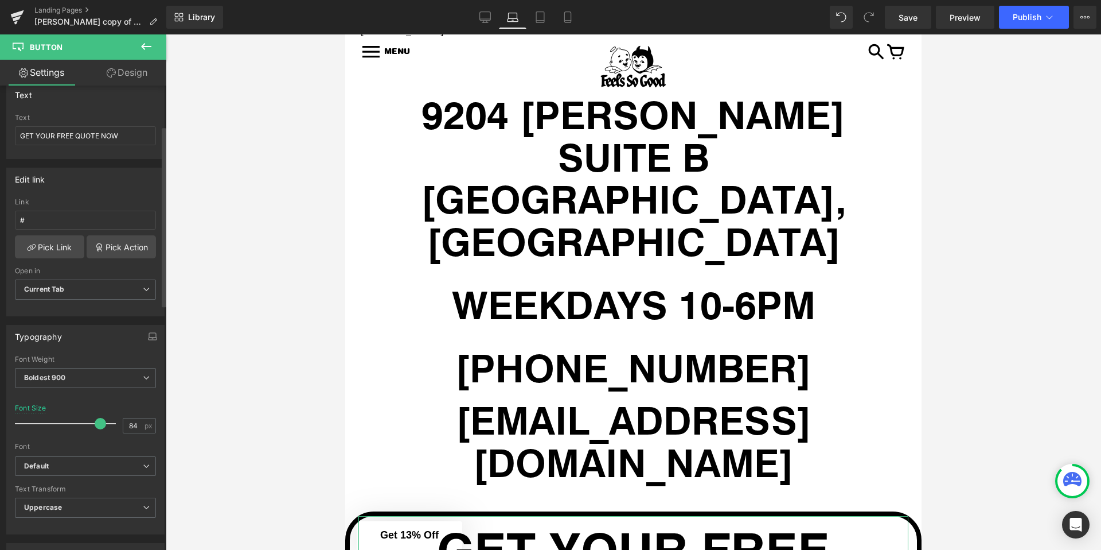
type input "83"
drag, startPoint x: 88, startPoint y: 425, endPoint x: 100, endPoint y: 424, distance: 12.1
click at [100, 424] on span at bounding box center [99, 423] width 11 height 11
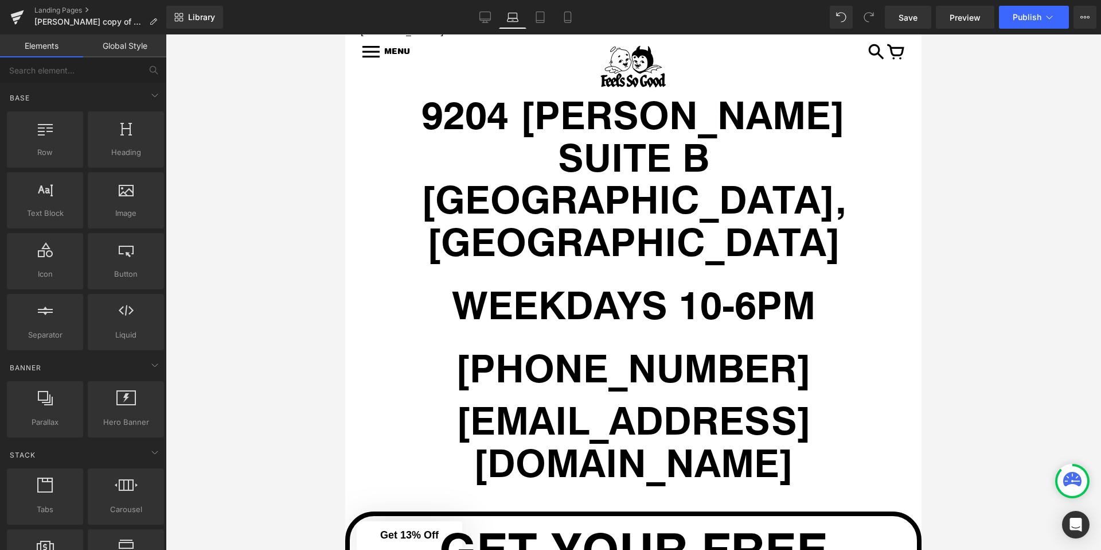
drag, startPoint x: 233, startPoint y: 373, endPoint x: 319, endPoint y: 386, distance: 87.0
click at [233, 373] on div at bounding box center [634, 291] width 936 height 515
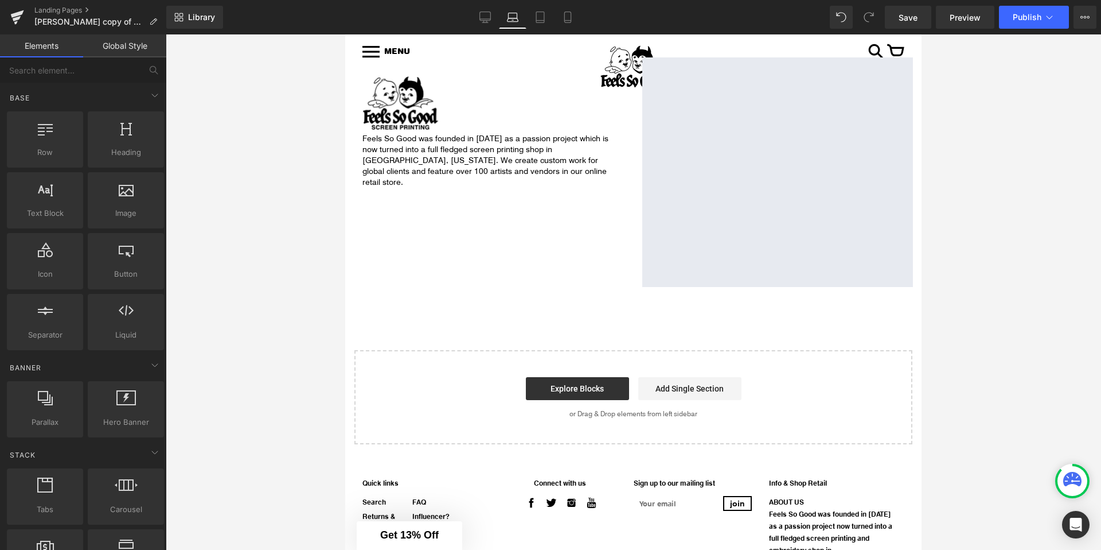
scroll to position [7568, 0]
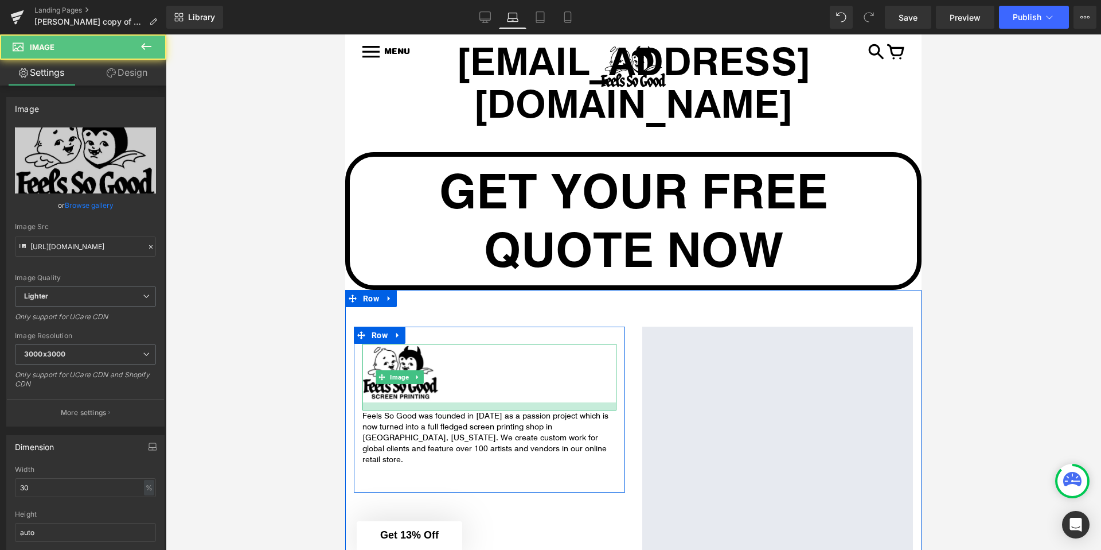
drag, startPoint x: 451, startPoint y: 254, endPoint x: 451, endPoint y: 262, distance: 8.1
click at [451, 402] on div at bounding box center [490, 406] width 254 height 8
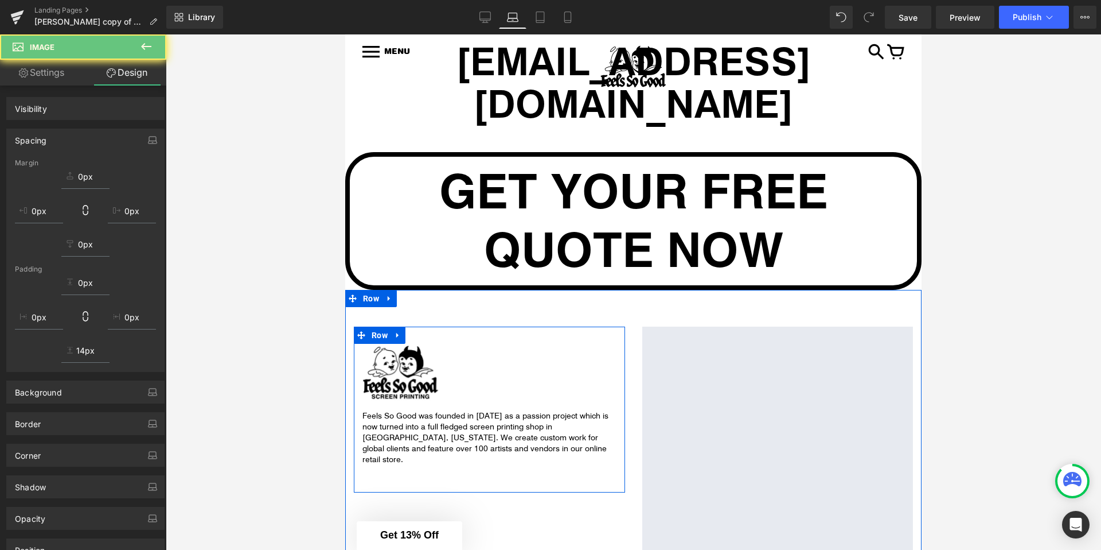
click at [281, 268] on div at bounding box center [634, 291] width 936 height 515
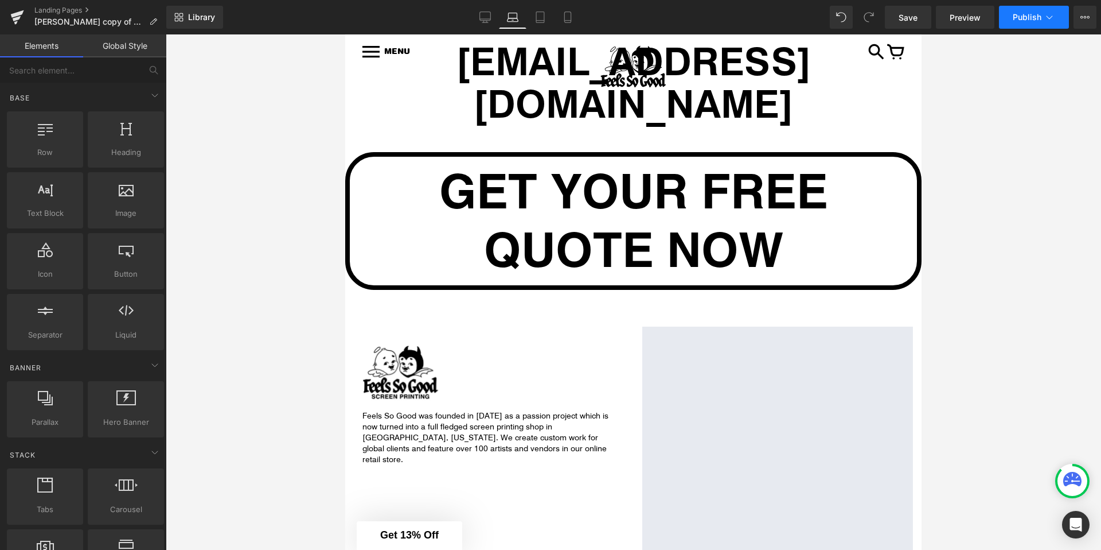
click at [1027, 24] on button "Publish" at bounding box center [1034, 17] width 70 height 23
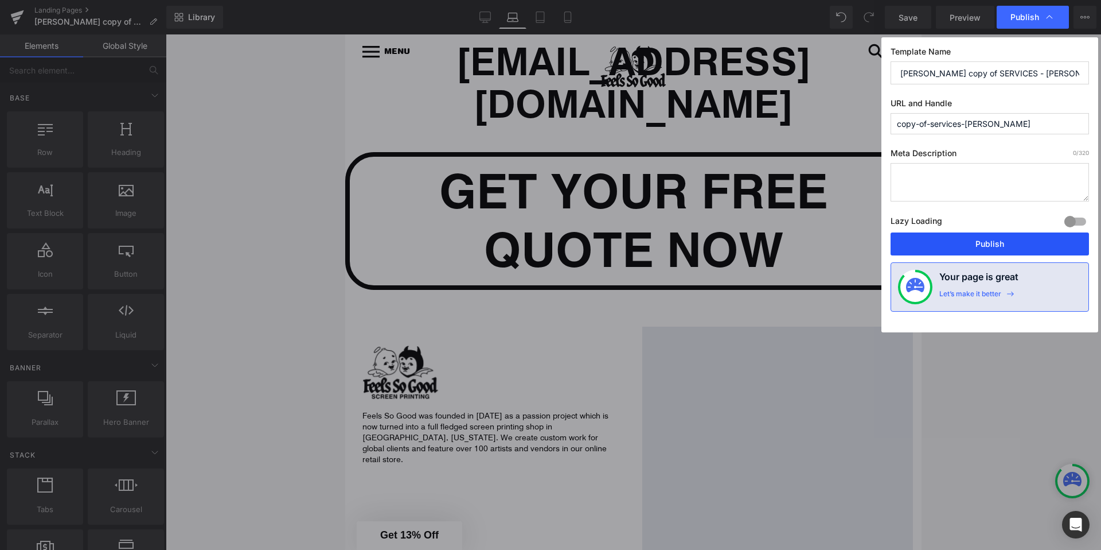
click at [984, 235] on button "Publish" at bounding box center [990, 243] width 198 height 23
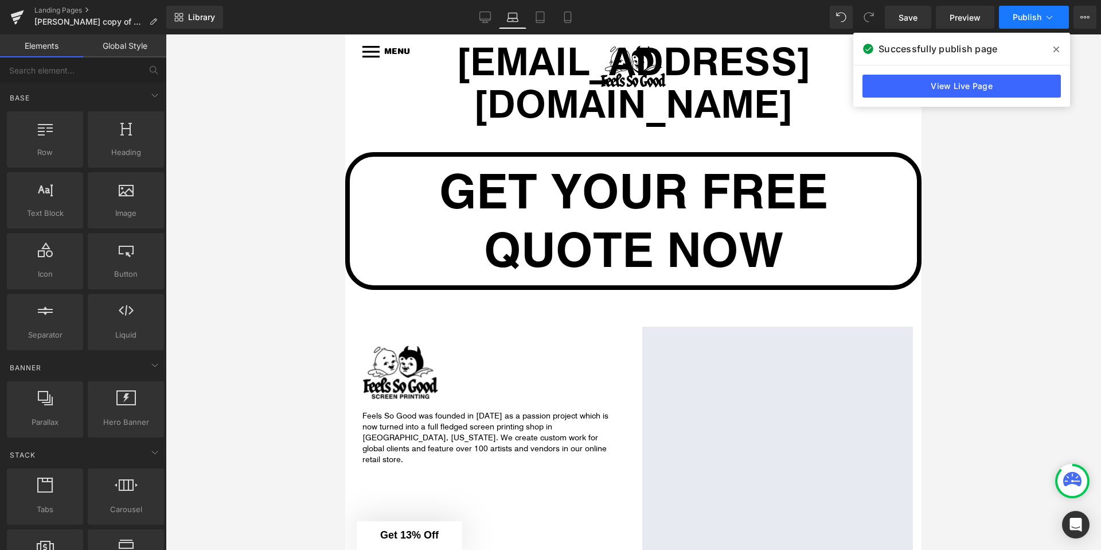
click at [1052, 17] on icon at bounding box center [1049, 16] width 11 height 11
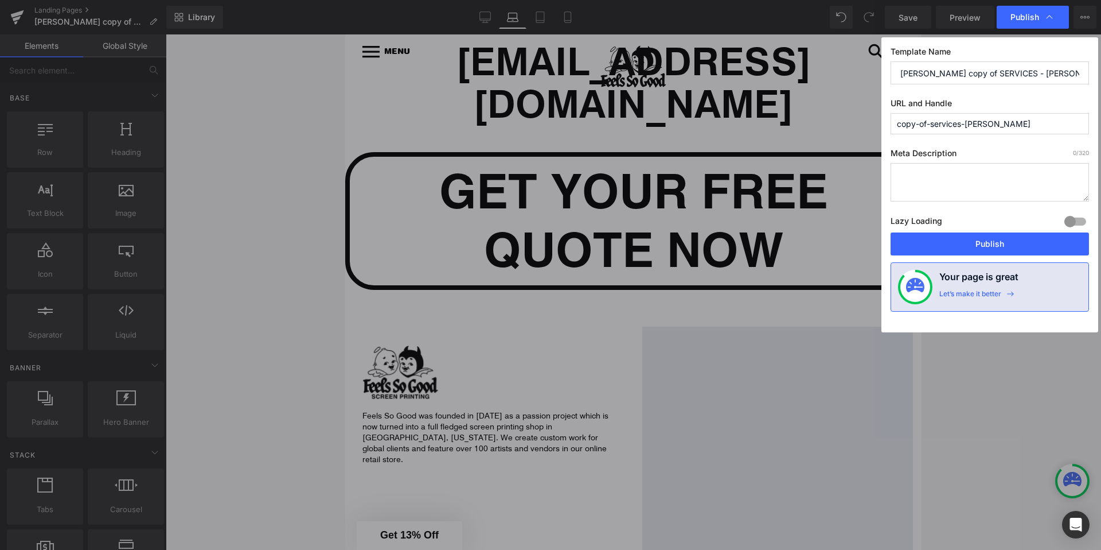
click at [930, 181] on textarea at bounding box center [990, 182] width 198 height 38
paste textarea "Need merch? FSGPrints is your go-to for screen printing and embroidery in Austi…"
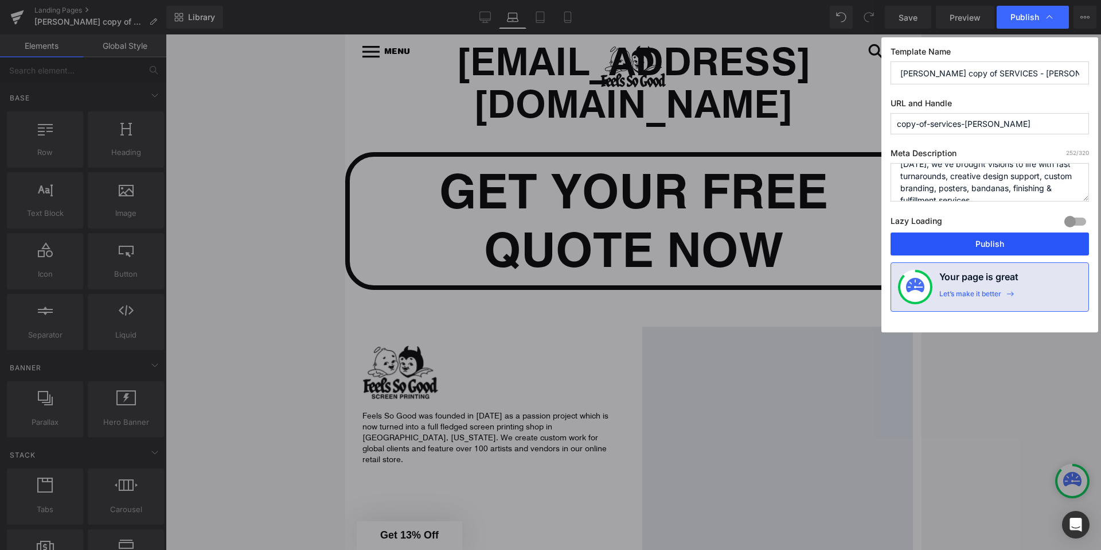
type textarea "Need merch? FSGPrints is your go-to for screen printing and embroidery in Austi…"
click at [954, 243] on button "Publish" at bounding box center [990, 243] width 198 height 23
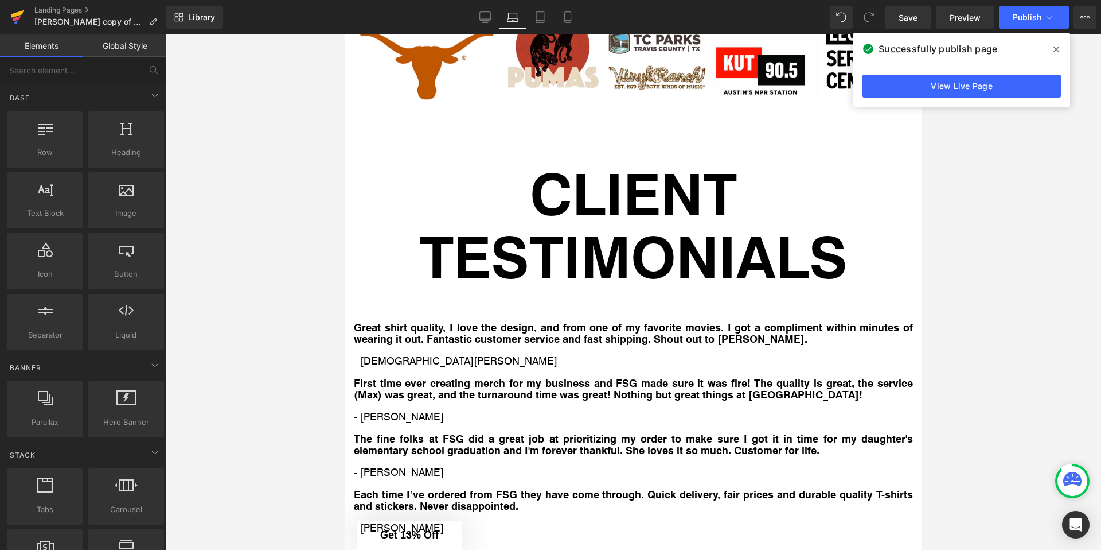
scroll to position [6712, 0]
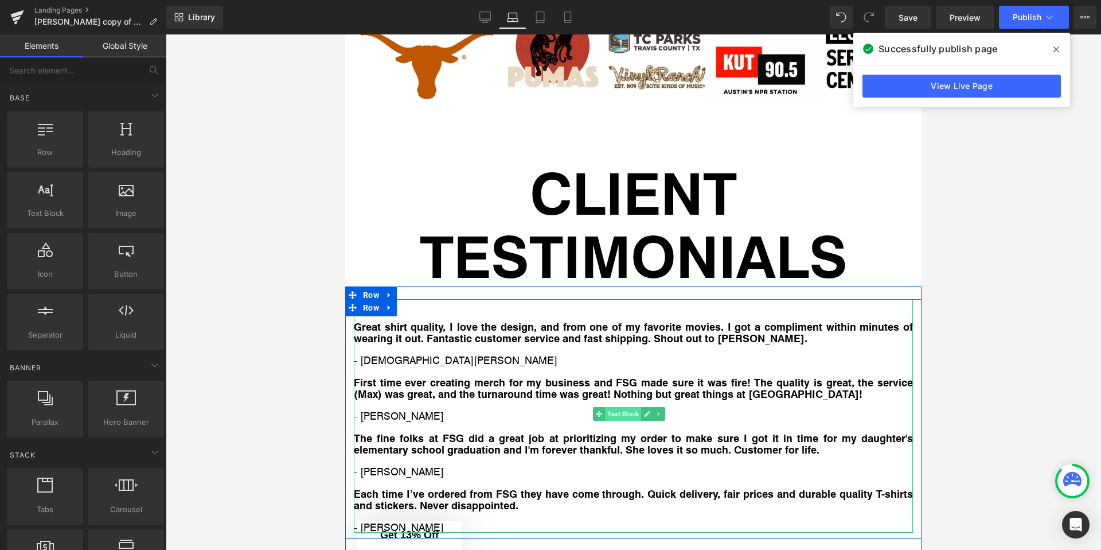
click at [621, 407] on span "Text Block" at bounding box center [623, 414] width 36 height 14
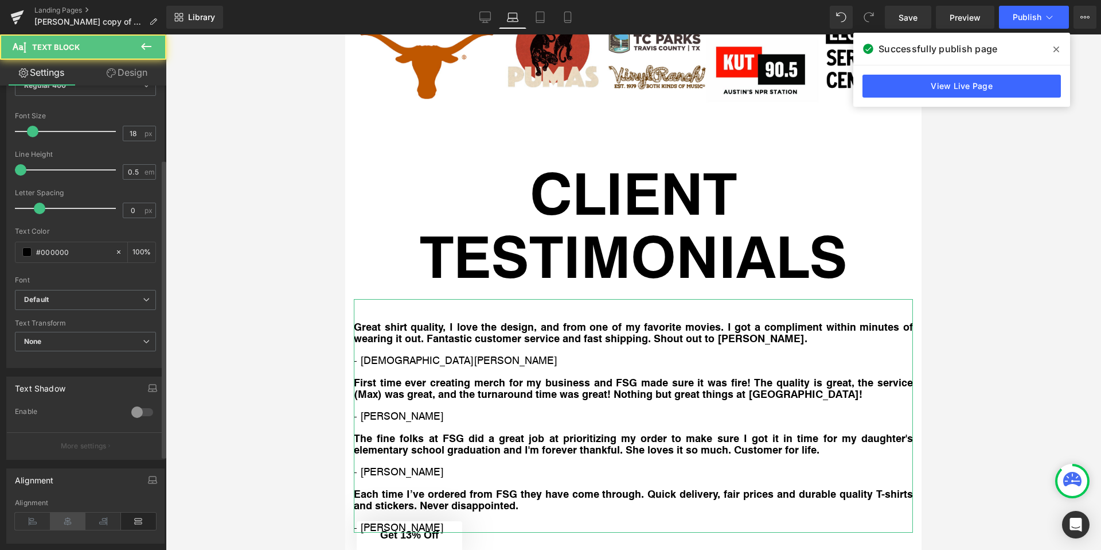
scroll to position [239, 0]
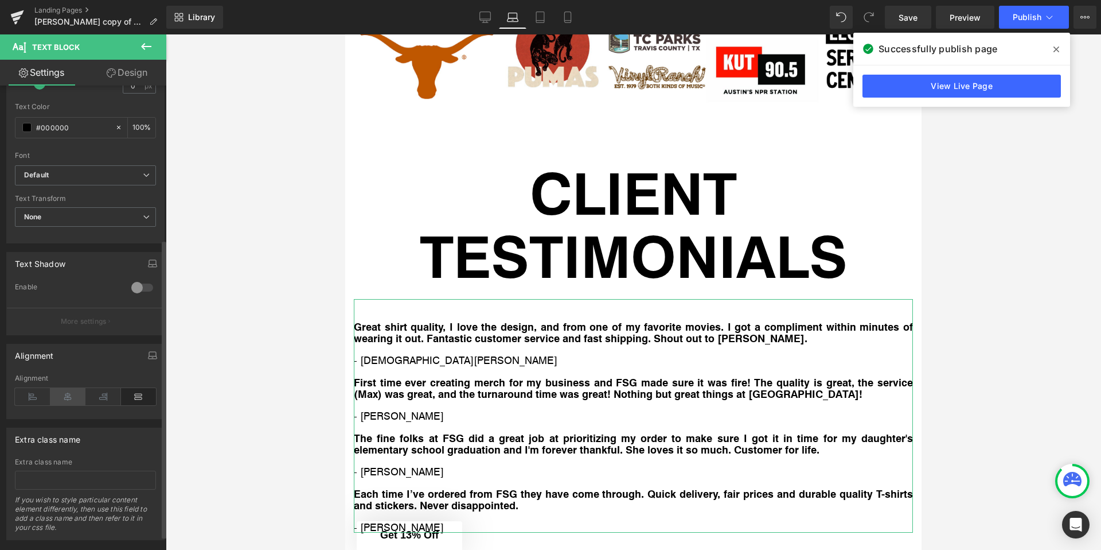
click at [73, 398] on icon at bounding box center [68, 396] width 36 height 17
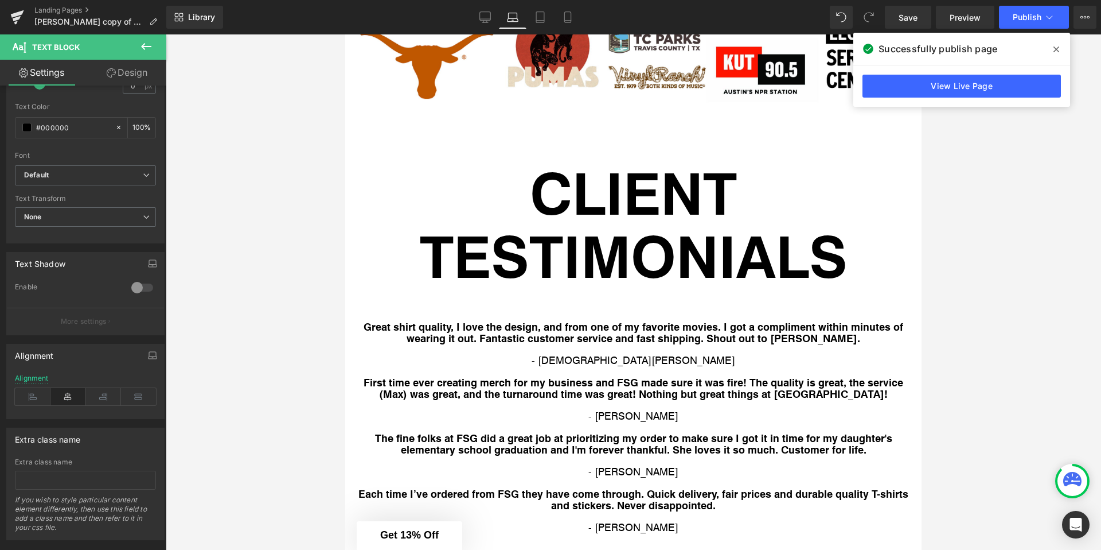
click at [279, 349] on div at bounding box center [634, 291] width 936 height 515
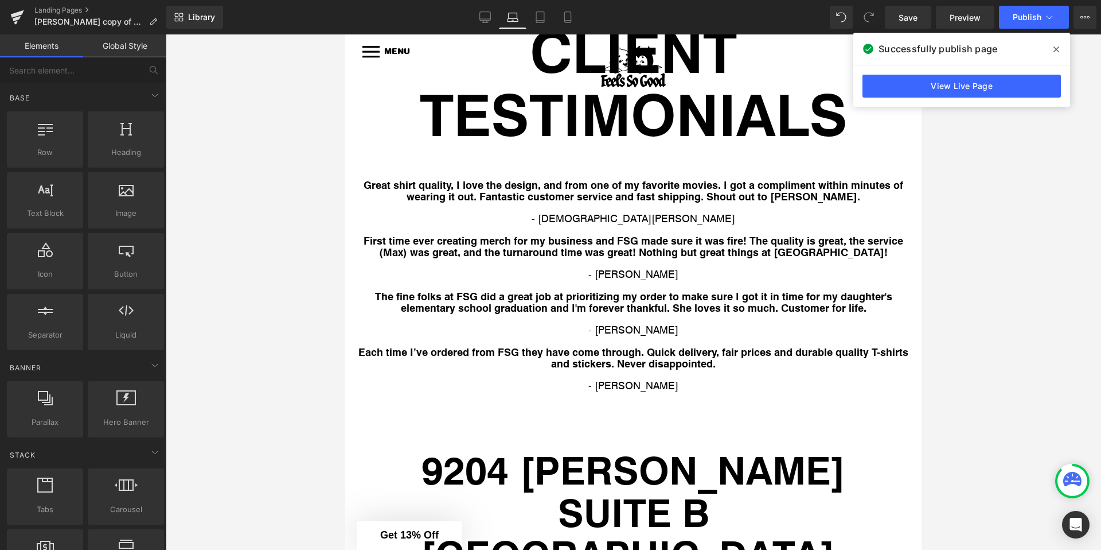
scroll to position [6698, 0]
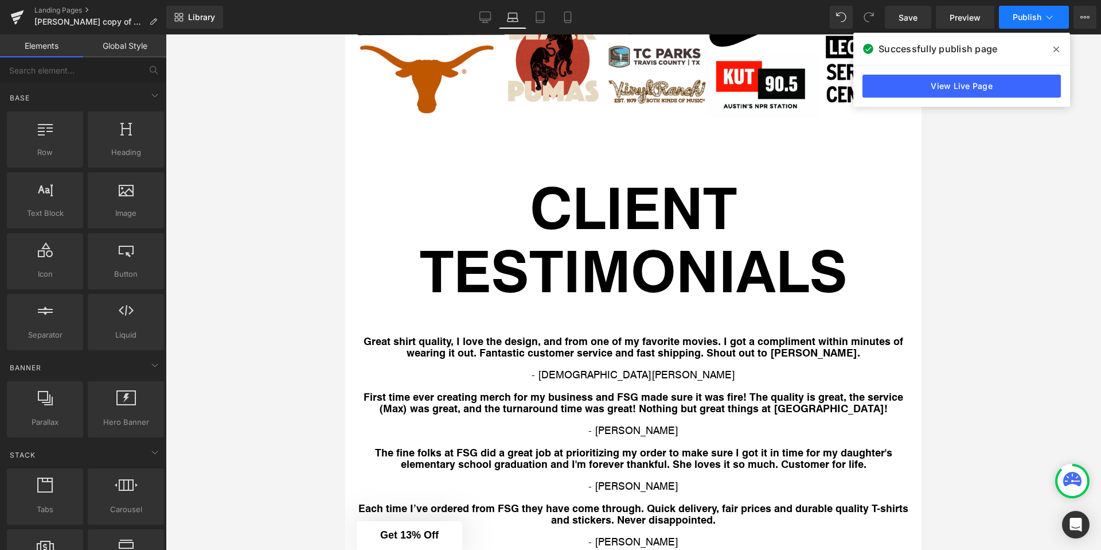
click at [1053, 22] on icon at bounding box center [1049, 16] width 11 height 11
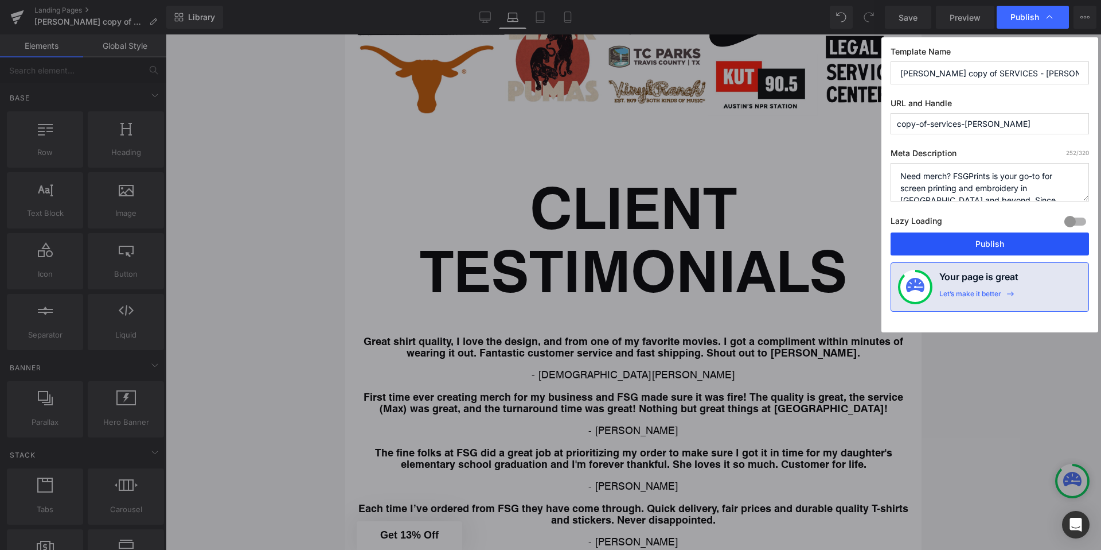
click at [935, 238] on button "Publish" at bounding box center [990, 243] width 198 height 23
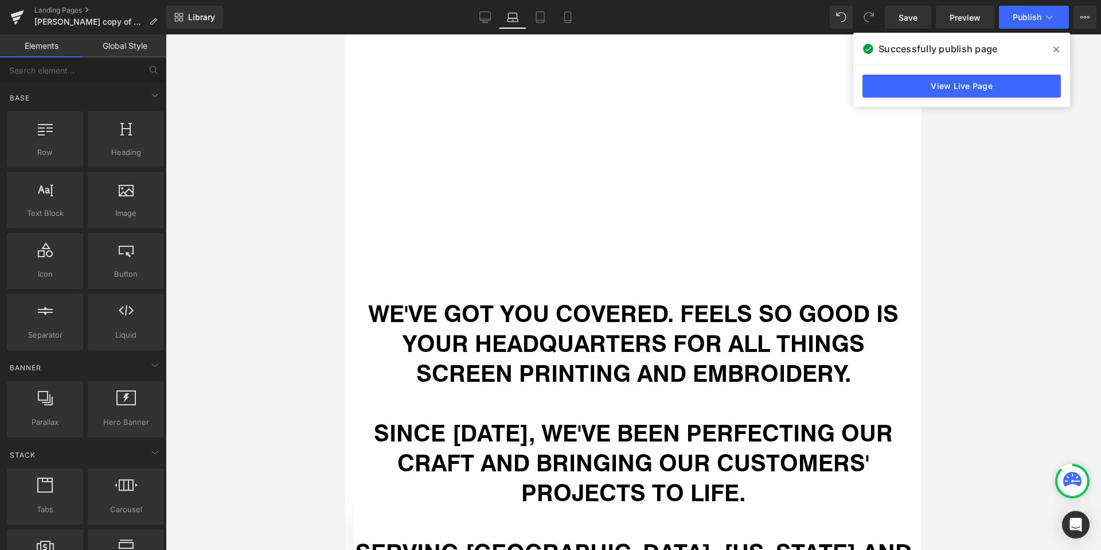
scroll to position [0, 0]
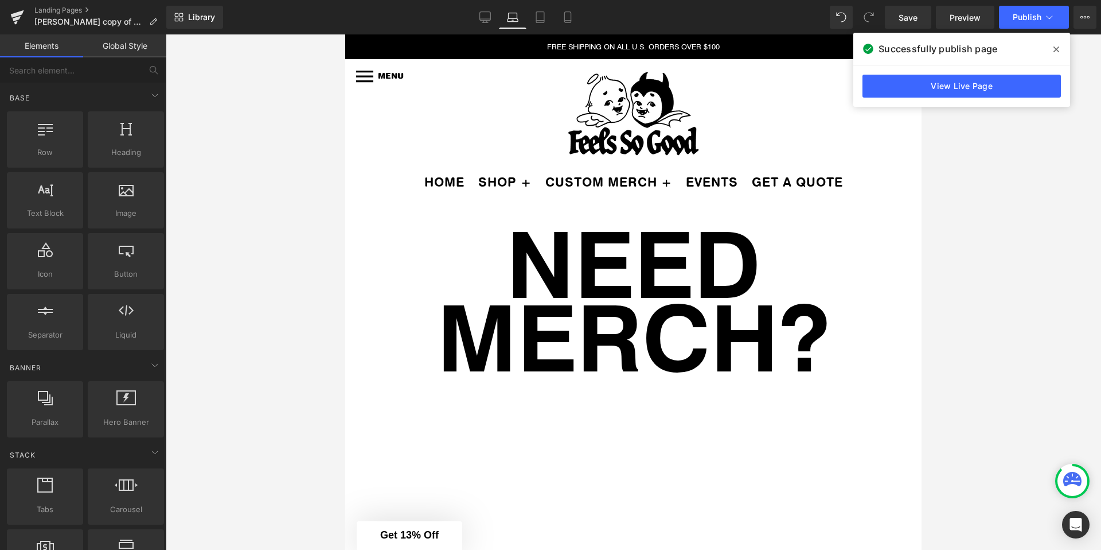
click at [1063, 48] on span at bounding box center [1056, 49] width 18 height 18
